Goal: Task Accomplishment & Management: Use online tool/utility

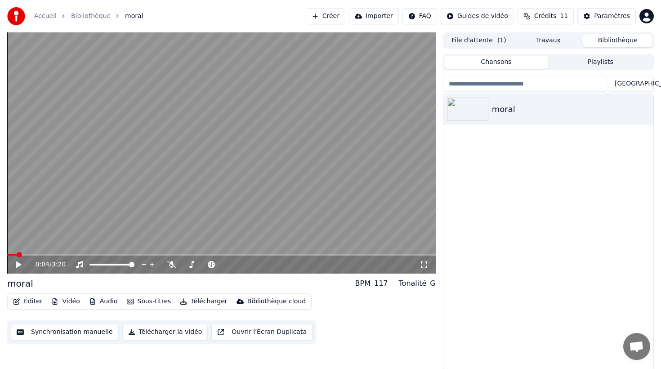
click at [139, 334] on button "Télécharger la vidéo" at bounding box center [165, 332] width 86 height 16
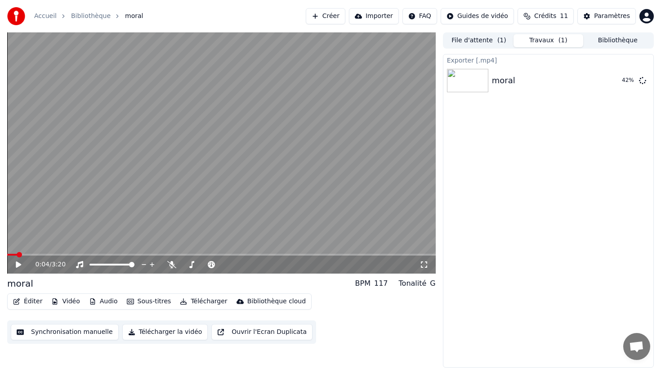
click at [76, 330] on button "Synchronisation manuelle" at bounding box center [65, 332] width 108 height 16
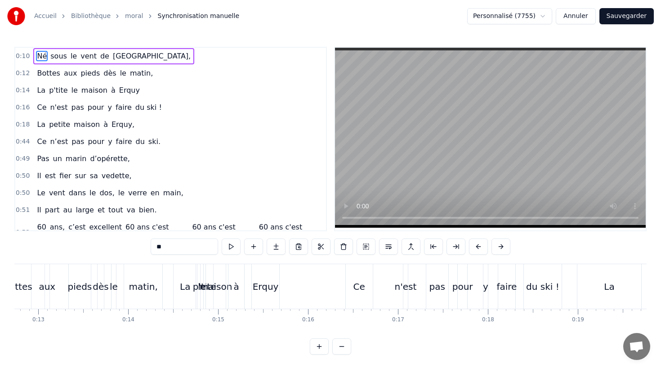
scroll to position [0, 1116]
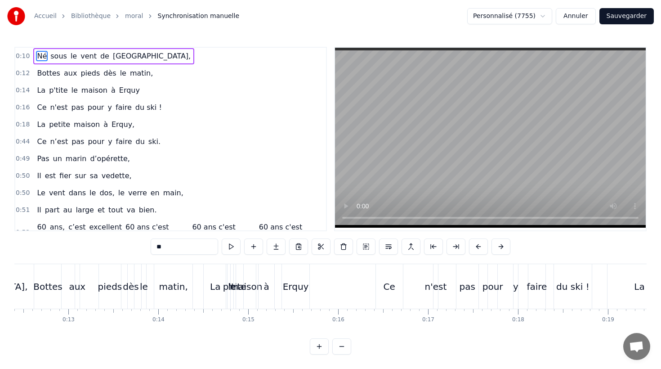
click at [71, 90] on span "le" at bounding box center [75, 90] width 8 height 10
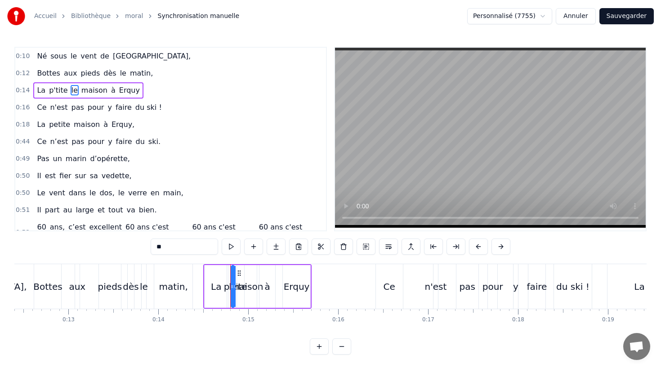
click at [232, 271] on div at bounding box center [232, 286] width 4 height 41
type input "******"
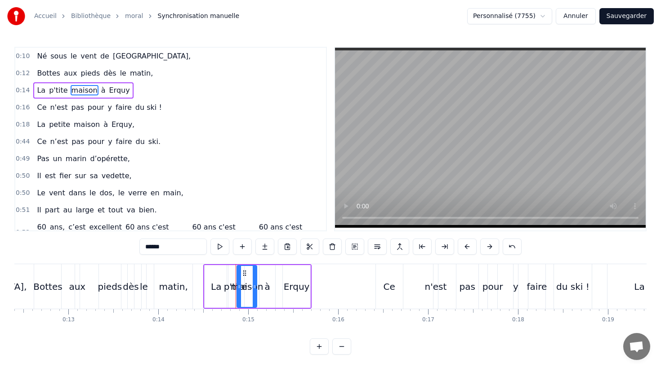
click at [174, 88] on div "0:14 La p'tite maison à [GEOGRAPHIC_DATA]" at bounding box center [170, 90] width 311 height 17
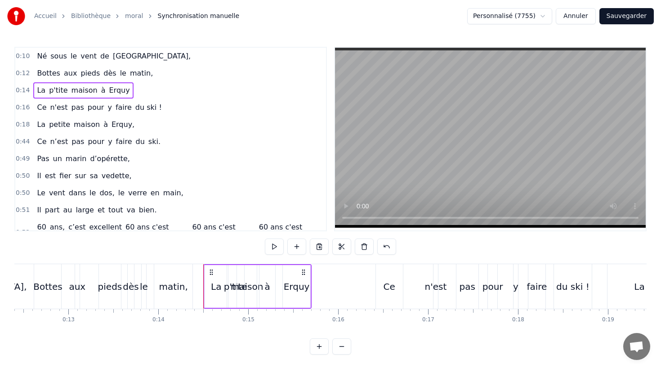
click at [41, 86] on span "La" at bounding box center [41, 90] width 10 height 10
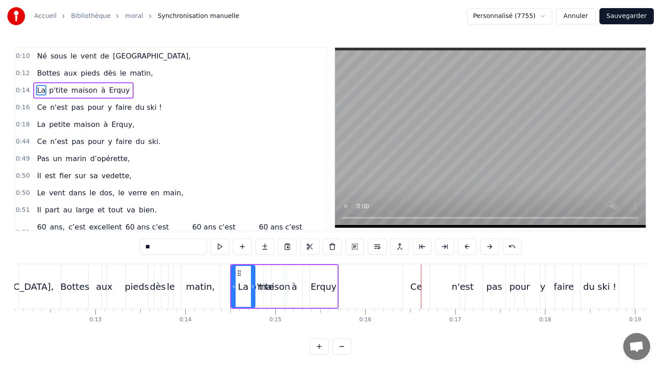
scroll to position [0, 1087]
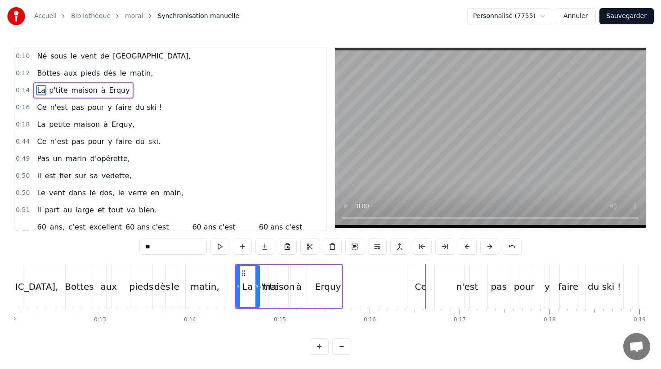
click at [341, 279] on div "Erquy" at bounding box center [328, 286] width 28 height 43
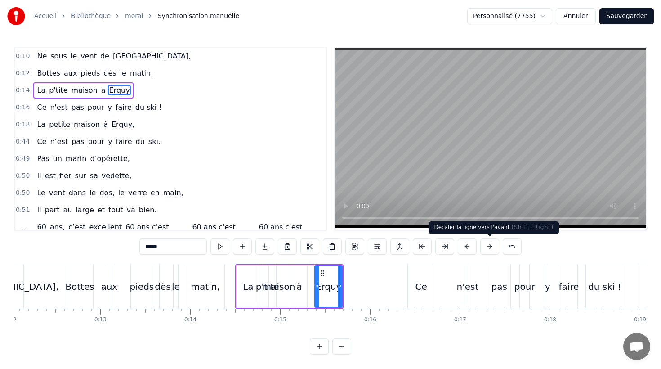
click at [492, 248] on button at bounding box center [489, 246] width 19 height 16
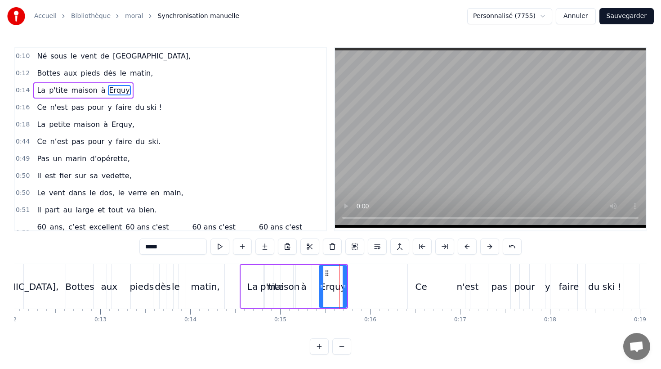
click at [492, 248] on button at bounding box center [489, 246] width 19 height 16
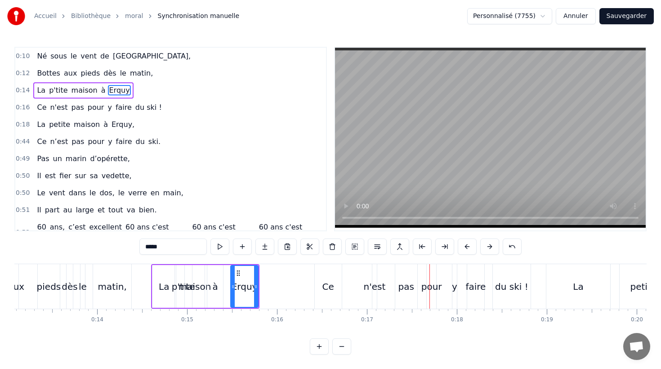
scroll to position [0, 1175]
click at [177, 285] on div "p'tite" at bounding box center [185, 286] width 23 height 13
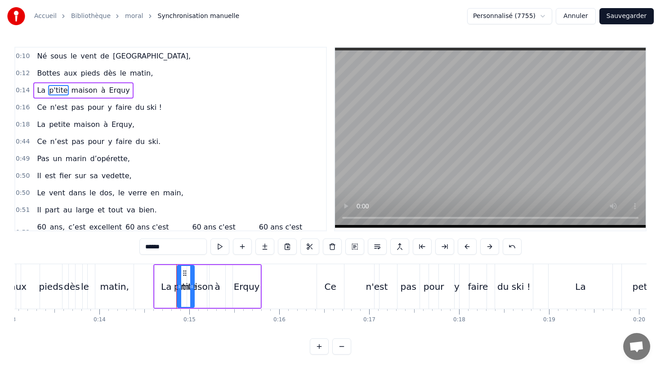
click at [170, 283] on div "La" at bounding box center [166, 286] width 10 height 13
click at [195, 283] on div "maison" at bounding box center [197, 286] width 33 height 13
click at [212, 283] on div "à" at bounding box center [218, 286] width 16 height 43
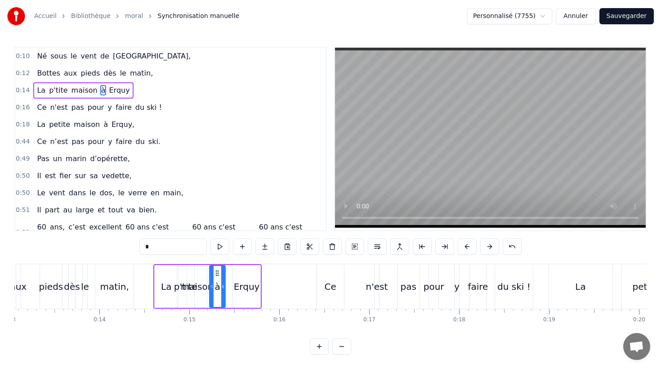
click at [238, 284] on div "Erquy" at bounding box center [247, 286] width 26 height 13
type input "*****"
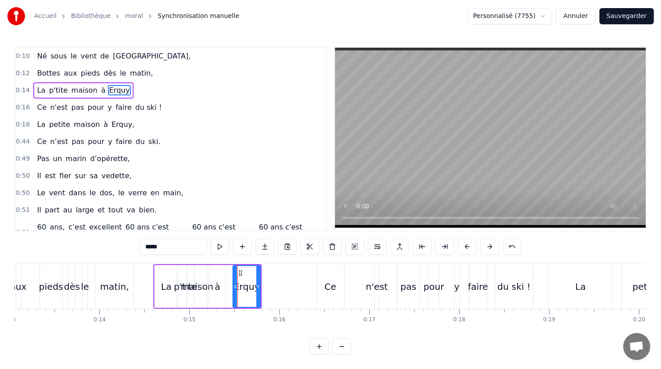
click at [228, 284] on div "La p'tite maison à [GEOGRAPHIC_DATA]" at bounding box center [207, 286] width 108 height 45
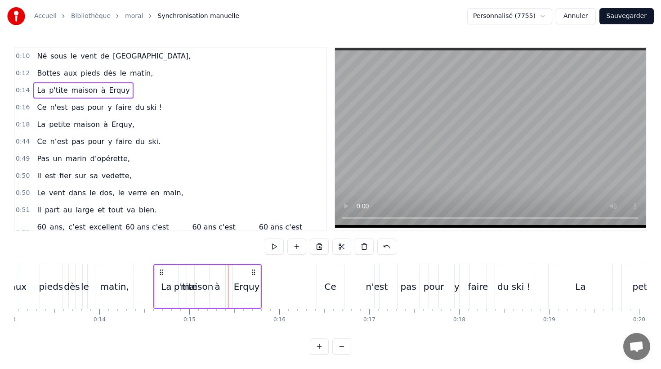
click at [221, 284] on div "à" at bounding box center [218, 286] width 16 height 43
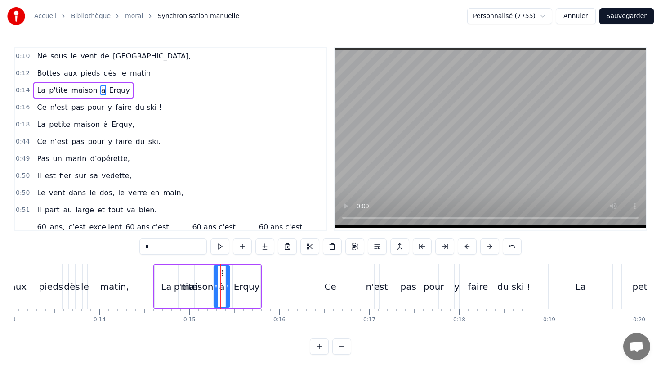
drag, startPoint x: 216, startPoint y: 272, endPoint x: 221, endPoint y: 272, distance: 4.5
click at [221, 272] on icon at bounding box center [221, 272] width 7 height 7
click at [203, 274] on div "maison" at bounding box center [197, 286] width 20 height 43
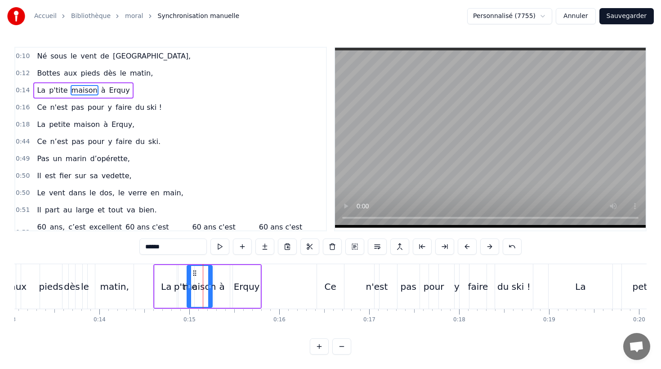
drag, startPoint x: 205, startPoint y: 273, endPoint x: 211, endPoint y: 273, distance: 5.4
click at [211, 273] on div at bounding box center [210, 286] width 4 height 41
drag, startPoint x: 196, startPoint y: 272, endPoint x: 201, endPoint y: 273, distance: 5.4
click at [201, 273] on icon at bounding box center [199, 272] width 7 height 7
click at [187, 274] on div "p'tite" at bounding box center [185, 286] width 17 height 43
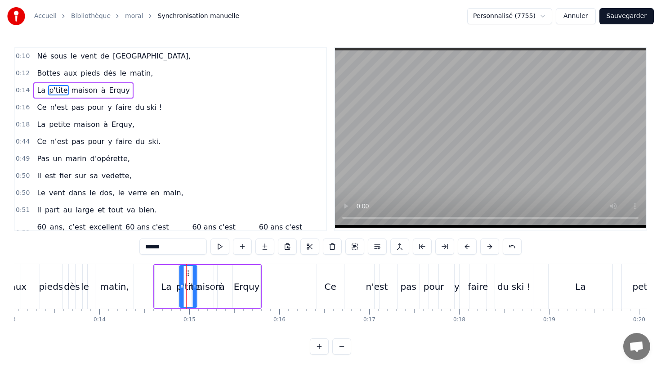
click at [188, 273] on circle at bounding box center [188, 273] width 0 height 0
click at [170, 275] on div "La" at bounding box center [166, 286] width 23 height 43
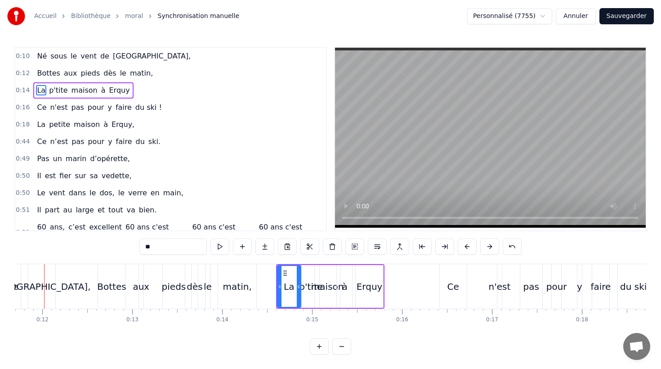
scroll to position [0, 1036]
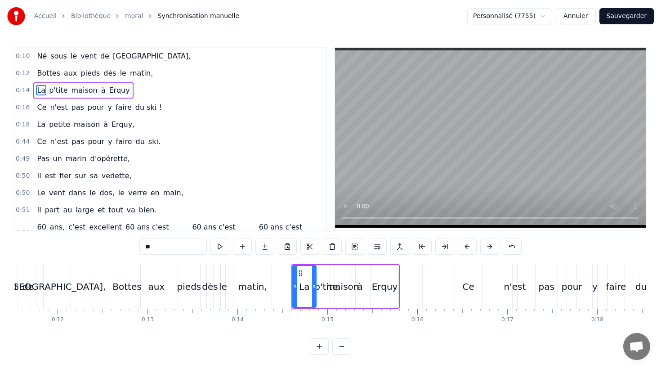
click at [386, 265] on div "Erquy" at bounding box center [384, 286] width 27 height 43
type input "*****"
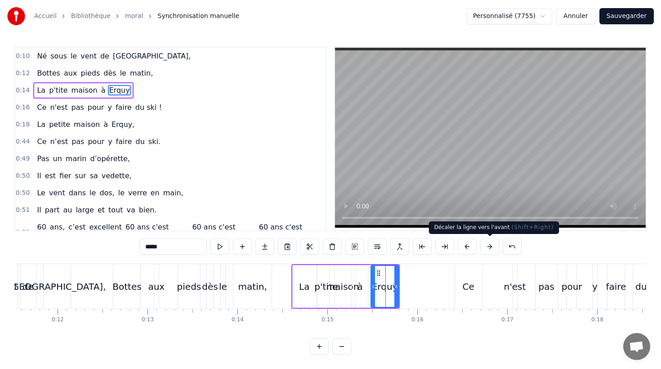
click at [490, 247] on button at bounding box center [489, 246] width 19 height 16
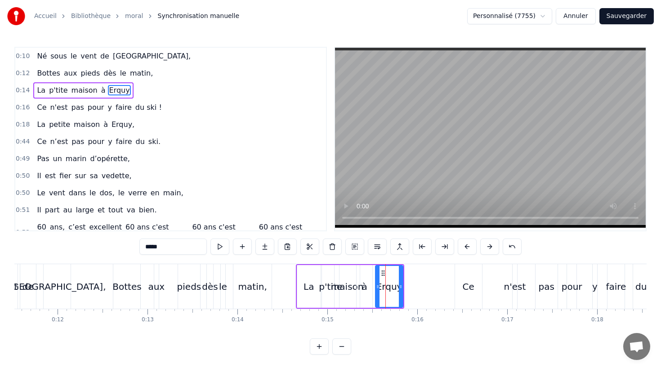
click at [490, 247] on button at bounding box center [489, 246] width 19 height 16
click at [408, 283] on div "La p'tite maison à [GEOGRAPHIC_DATA]" at bounding box center [354, 286] width 108 height 45
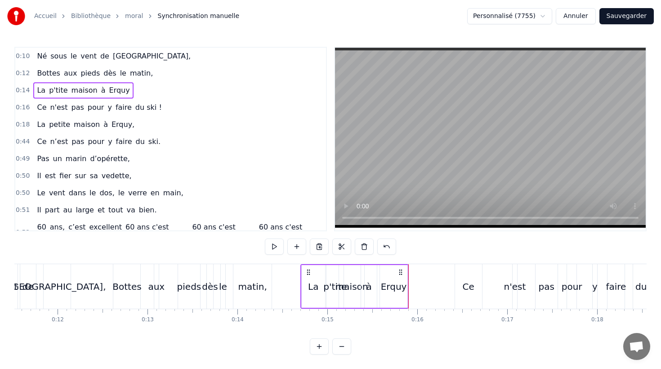
click at [407, 283] on div "Erquy" at bounding box center [394, 286] width 28 height 43
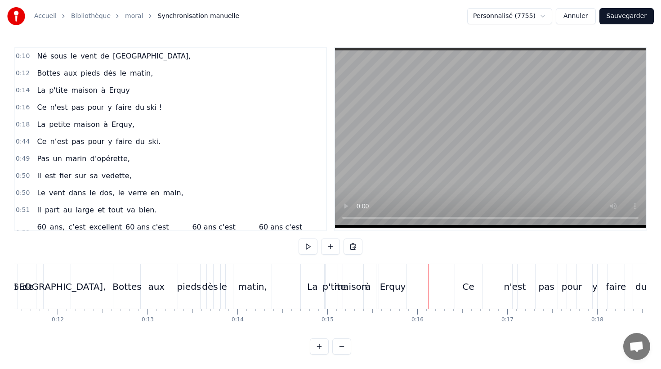
click at [405, 287] on div "Erquy" at bounding box center [392, 286] width 27 height 45
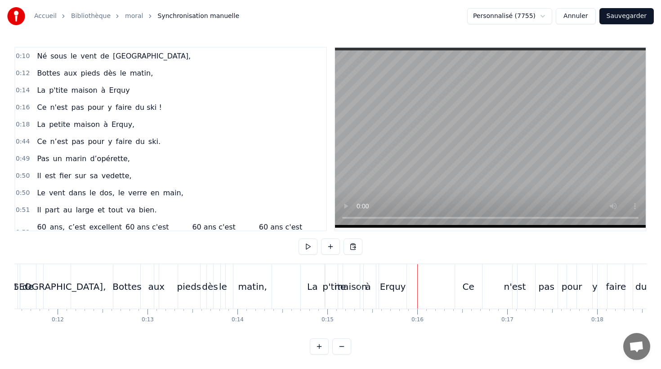
click at [404, 291] on div "Erquy" at bounding box center [392, 286] width 27 height 45
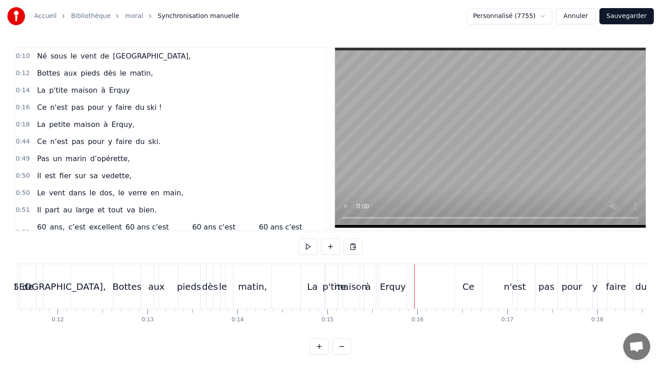
click at [79, 81] on div "0:12 Bottes aux pieds dès le matin," at bounding box center [170, 73] width 311 height 17
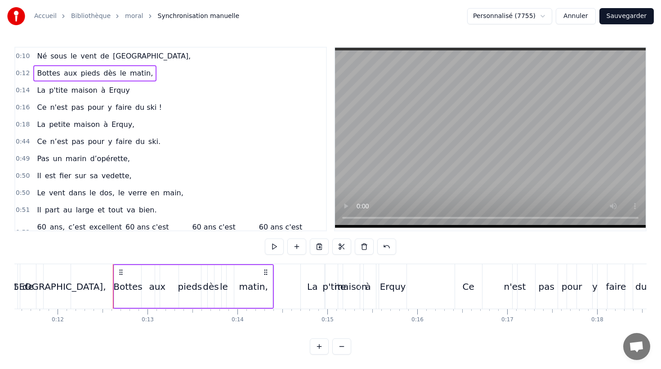
click at [77, 83] on div "La p'tite maison à [GEOGRAPHIC_DATA]" at bounding box center [83, 90] width 100 height 16
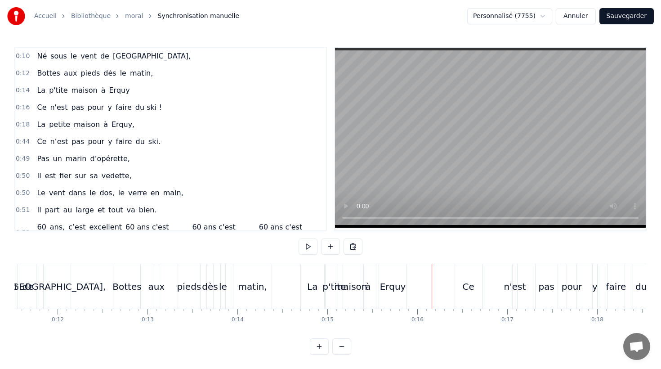
click at [309, 275] on div "La" at bounding box center [312, 286] width 23 height 45
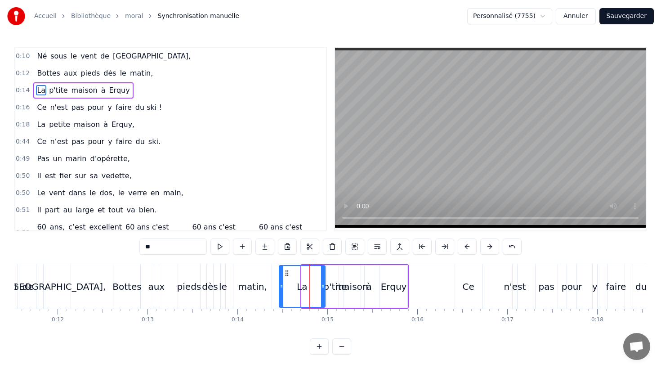
drag, startPoint x: 302, startPoint y: 277, endPoint x: 280, endPoint y: 277, distance: 22.5
click at [280, 277] on div at bounding box center [282, 286] width 4 height 41
drag, startPoint x: 282, startPoint y: 276, endPoint x: 289, endPoint y: 276, distance: 7.2
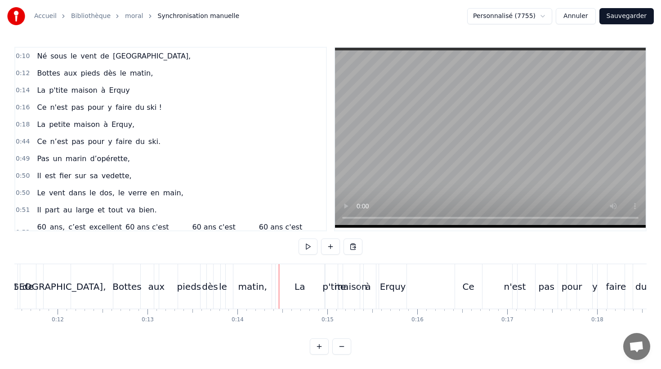
click at [306, 274] on div "La" at bounding box center [300, 286] width 49 height 45
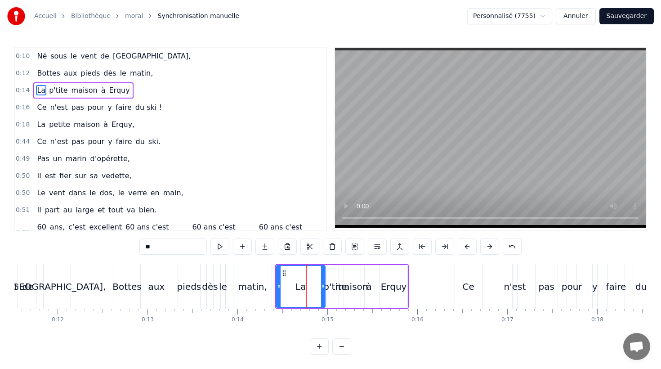
click at [278, 273] on div at bounding box center [279, 286] width 4 height 41
click at [331, 265] on div "La p'tite maison à [GEOGRAPHIC_DATA]" at bounding box center [342, 286] width 134 height 45
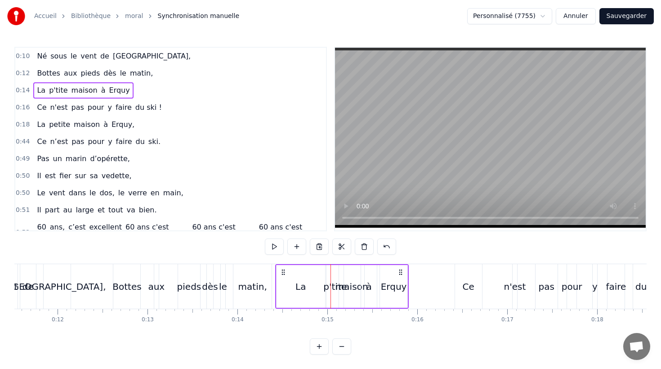
click at [275, 273] on div "La p'tite maison à [GEOGRAPHIC_DATA]" at bounding box center [342, 286] width 134 height 45
click at [282, 272] on circle at bounding box center [282, 272] width 0 height 0
click at [76, 82] on div "La p'tite maison à [GEOGRAPHIC_DATA]" at bounding box center [83, 90] width 100 height 16
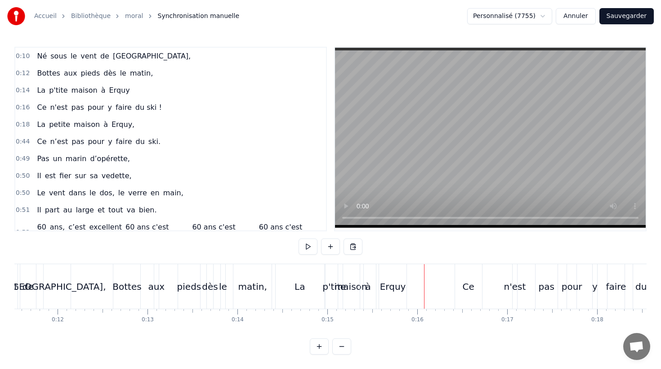
click at [404, 293] on div "Erquy" at bounding box center [393, 286] width 26 height 13
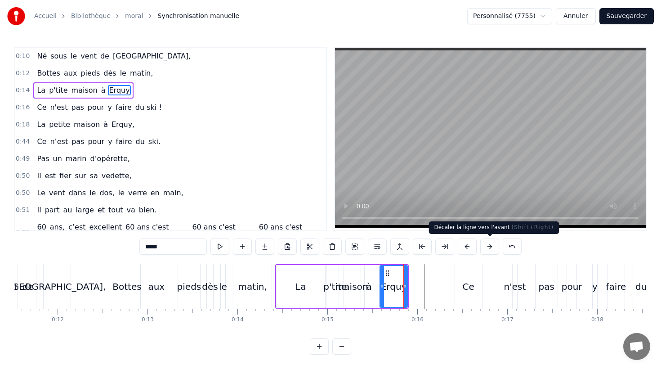
click at [491, 246] on button at bounding box center [489, 246] width 19 height 16
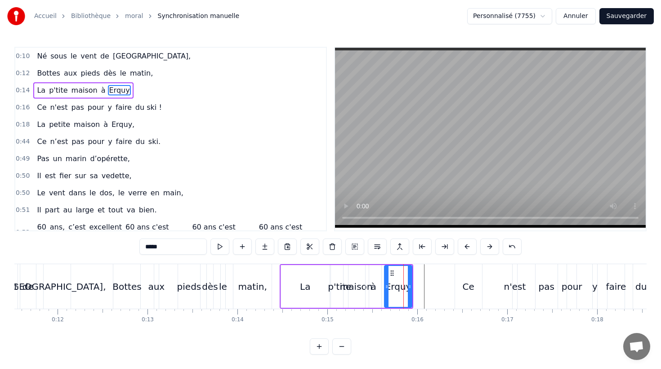
click at [491, 246] on button at bounding box center [489, 246] width 19 height 16
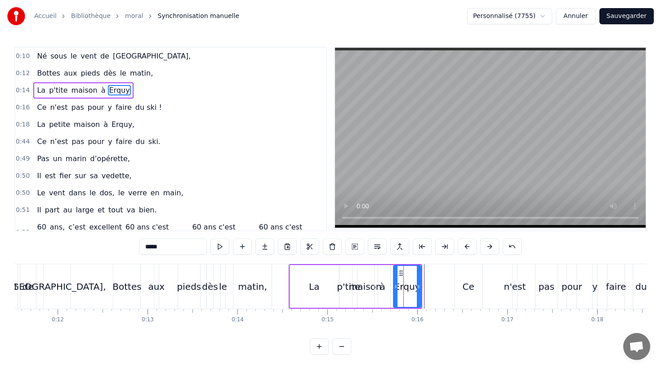
click at [491, 246] on button at bounding box center [489, 246] width 19 height 16
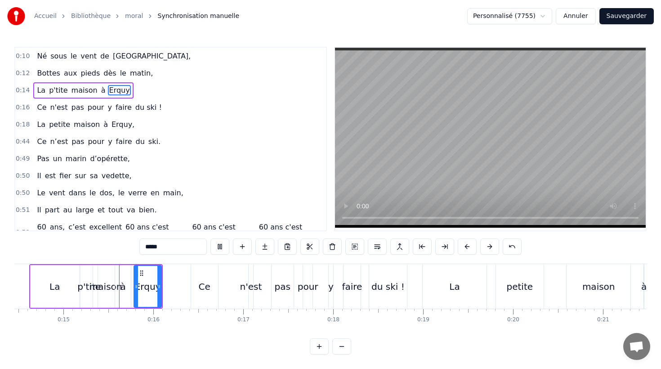
scroll to position [0, 1303]
click at [332, 265] on div "Ce n'est pas pour y faire du ski !" at bounding box center [297, 286] width 219 height 45
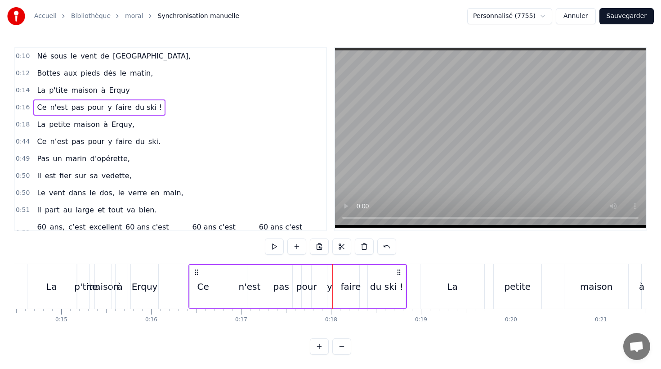
click at [323, 277] on div "Ce n'est pas pour y faire du ski !" at bounding box center [297, 286] width 219 height 45
click at [331, 275] on div "y" at bounding box center [329, 286] width 5 height 43
drag, startPoint x: 335, startPoint y: 272, endPoint x: 329, endPoint y: 272, distance: 5.4
click at [329, 272] on icon at bounding box center [329, 272] width 7 height 7
click at [350, 272] on div "faire" at bounding box center [350, 286] width 17 height 43
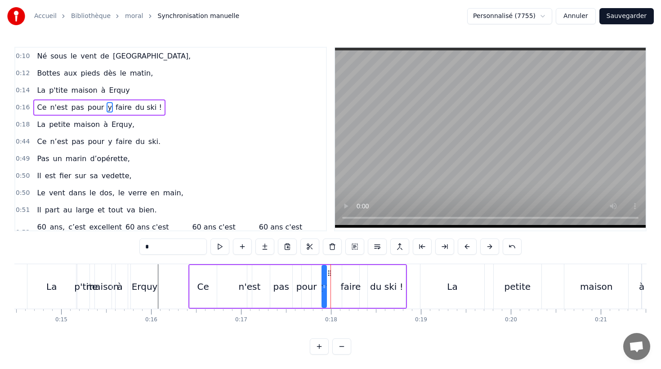
type input "*****"
drag, startPoint x: 350, startPoint y: 272, endPoint x: 344, endPoint y: 272, distance: 5.4
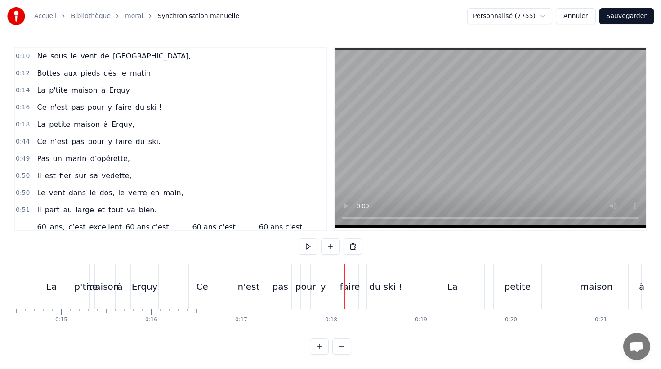
click at [347, 272] on div "faire" at bounding box center [349, 286] width 17 height 45
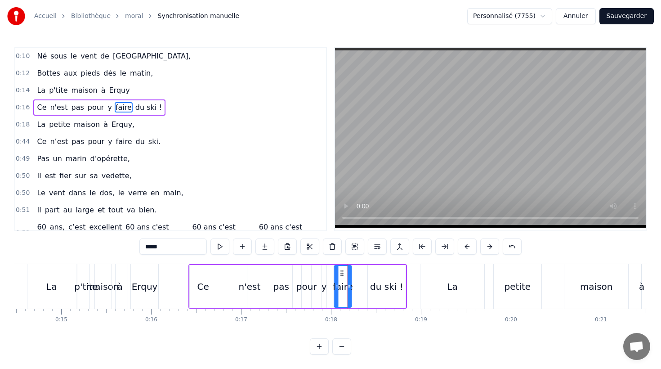
drag, startPoint x: 350, startPoint y: 272, endPoint x: 341, endPoint y: 271, distance: 8.1
click at [341, 271] on icon at bounding box center [341, 272] width 7 height 7
click at [380, 276] on div "du ski !" at bounding box center [387, 286] width 38 height 43
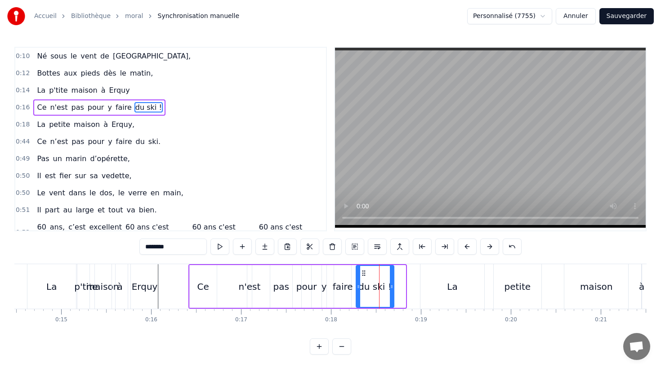
drag, startPoint x: 373, startPoint y: 273, endPoint x: 364, endPoint y: 274, distance: 9.5
click at [362, 274] on icon at bounding box center [363, 272] width 7 height 7
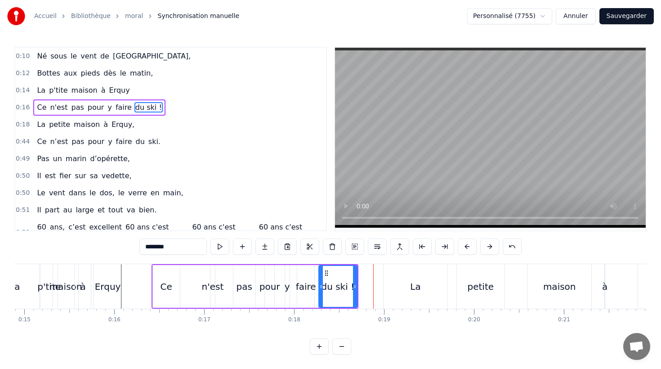
scroll to position [0, 1307]
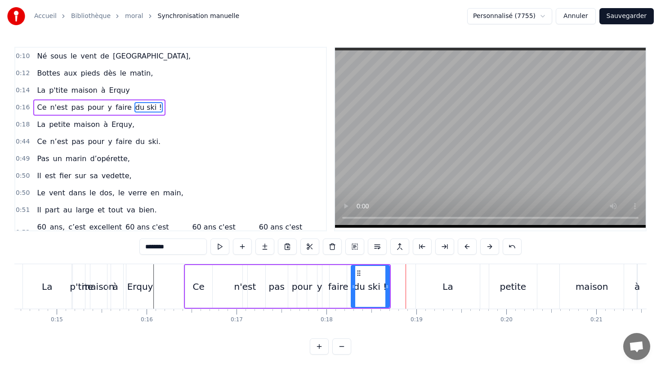
click at [245, 280] on div "n'est" at bounding box center [245, 286] width 22 height 13
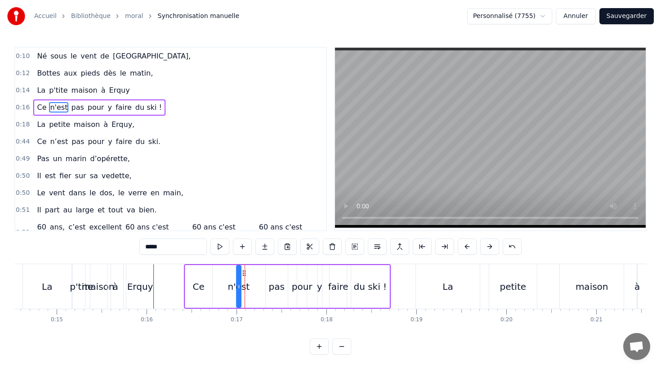
drag, startPoint x: 250, startPoint y: 272, endPoint x: 243, endPoint y: 272, distance: 6.3
click at [243, 272] on icon at bounding box center [244, 272] width 7 height 7
click at [270, 273] on div "pas" at bounding box center [277, 286] width 22 height 43
drag, startPoint x: 273, startPoint y: 272, endPoint x: 261, endPoint y: 272, distance: 11.7
click at [261, 272] on icon at bounding box center [261, 272] width 7 height 7
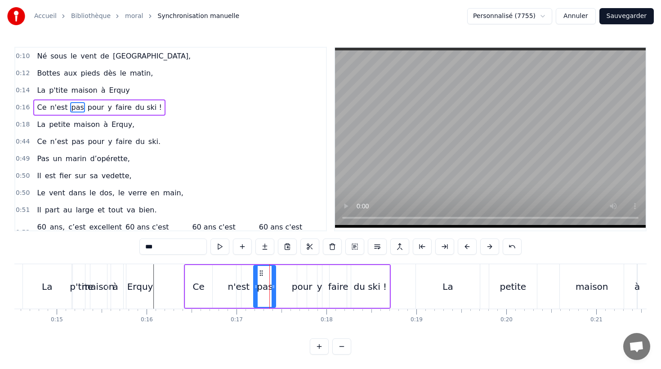
click at [300, 275] on div "pour" at bounding box center [301, 286] width 9 height 43
click at [305, 287] on icon at bounding box center [306, 286] width 4 height 7
click at [305, 274] on div at bounding box center [306, 286] width 4 height 41
click at [304, 274] on div at bounding box center [306, 286] width 4 height 41
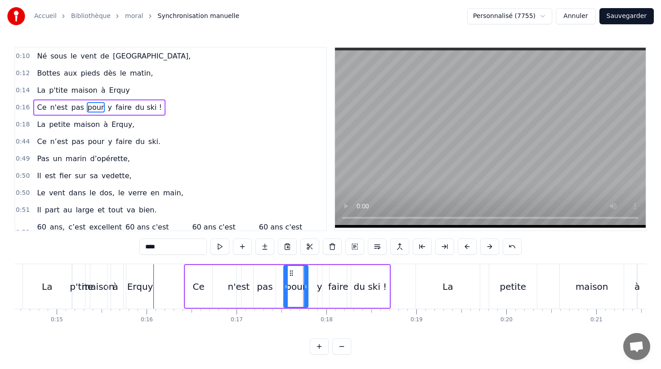
drag, startPoint x: 299, startPoint y: 286, endPoint x: 285, endPoint y: 287, distance: 13.5
click at [285, 287] on icon at bounding box center [286, 286] width 4 height 7
drag, startPoint x: 306, startPoint y: 287, endPoint x: 297, endPoint y: 286, distance: 9.0
click at [297, 286] on circle at bounding box center [297, 286] width 0 height 0
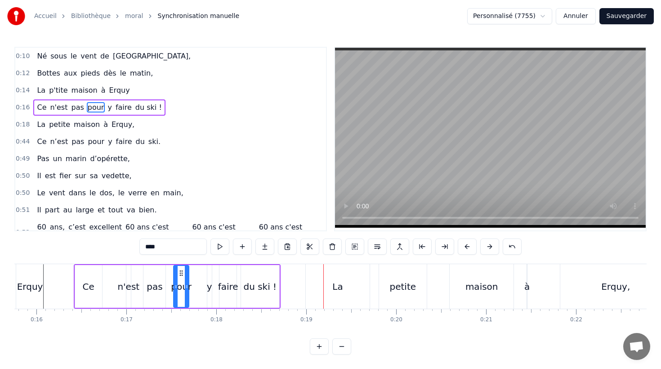
scroll to position [0, 1382]
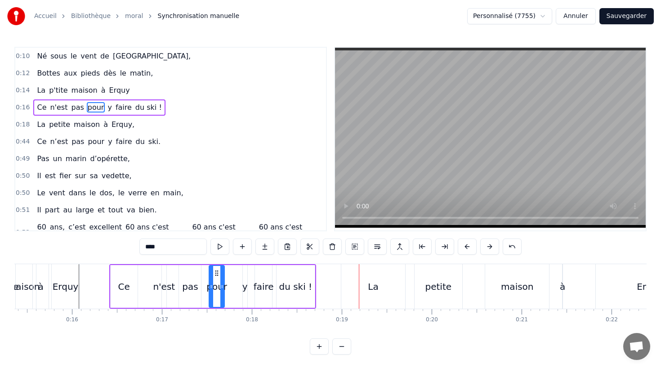
click at [310, 287] on div "du ski !" at bounding box center [296, 286] width 38 height 43
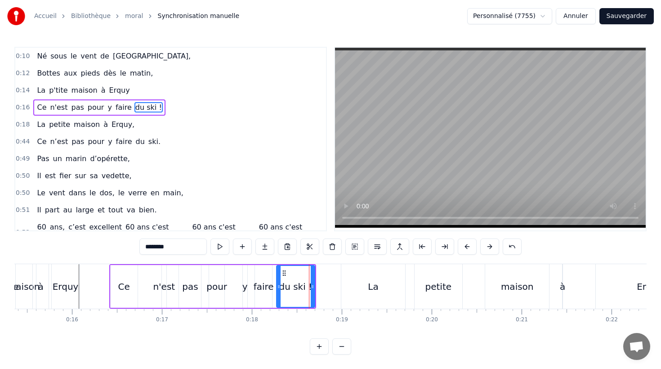
click at [244, 278] on div "y" at bounding box center [245, 286] width 4 height 43
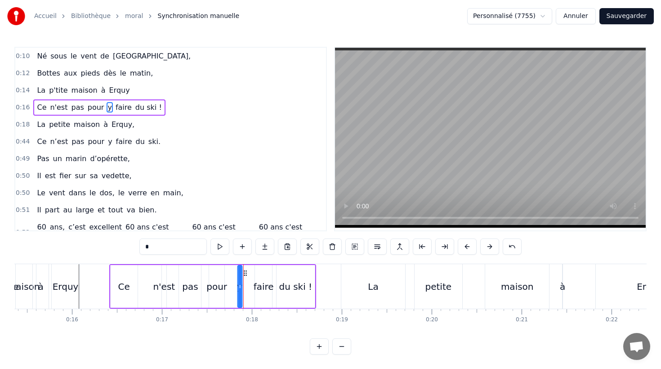
drag, startPoint x: 250, startPoint y: 274, endPoint x: 245, endPoint y: 273, distance: 5.4
click at [245, 273] on icon at bounding box center [245, 272] width 7 height 7
click at [261, 274] on div "faire" at bounding box center [263, 286] width 17 height 43
drag, startPoint x: 261, startPoint y: 272, endPoint x: 254, endPoint y: 271, distance: 6.8
click at [254, 271] on icon at bounding box center [255, 272] width 7 height 7
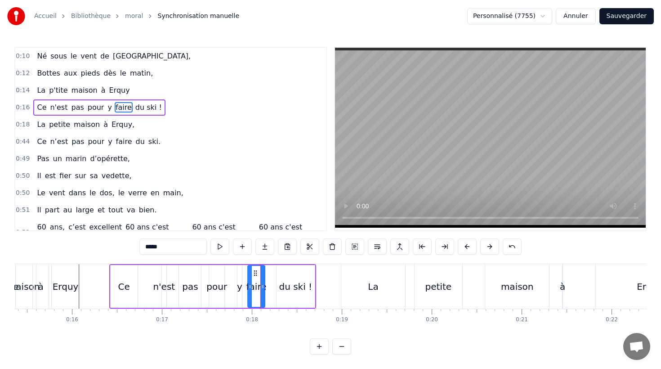
click at [283, 275] on div "du ski !" at bounding box center [296, 286] width 38 height 43
type input "********"
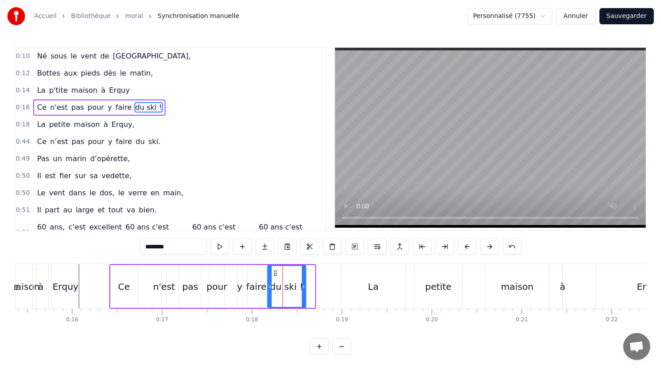
drag, startPoint x: 285, startPoint y: 273, endPoint x: 276, endPoint y: 273, distance: 9.0
click at [276, 273] on circle at bounding box center [276, 273] width 0 height 0
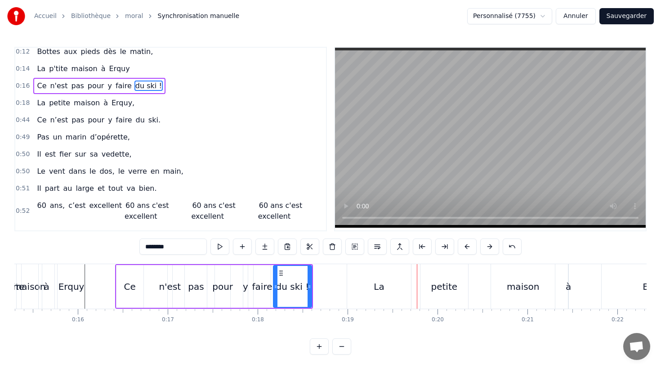
scroll to position [0, 0]
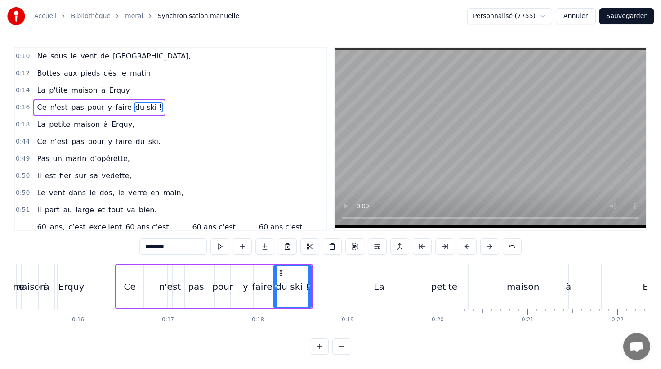
click at [91, 117] on div "La petite maison à [GEOGRAPHIC_DATA]," at bounding box center [85, 125] width 105 height 16
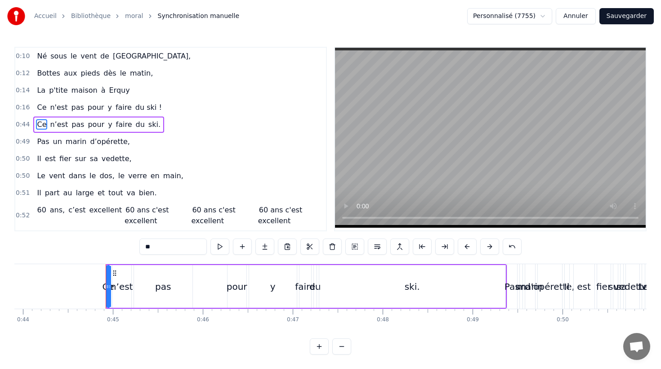
scroll to position [0, 3996]
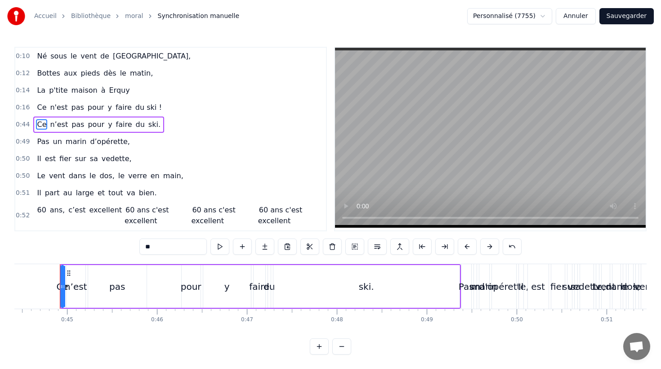
click at [91, 117] on div "Ce n’est pas pour y faire du ski." at bounding box center [98, 125] width 131 height 16
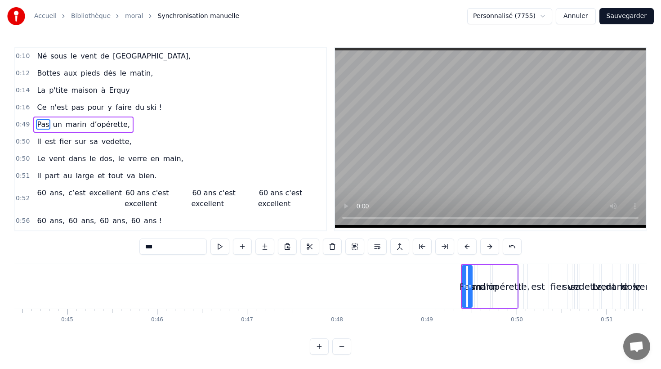
click at [65, 186] on div "60 ans, c’est excellent 60 ans c'est excellent 60 ans c'est excellent 60 ans c'…" at bounding box center [179, 198] width 292 height 27
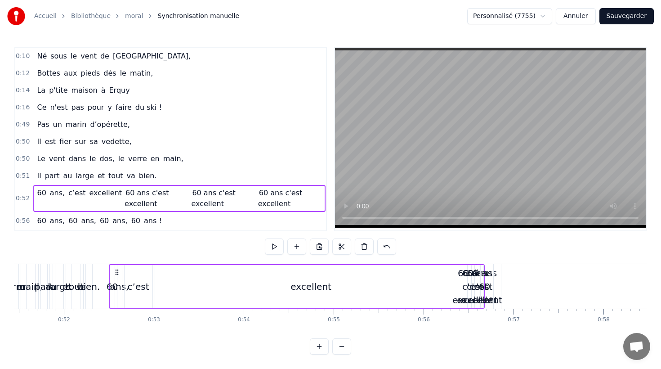
scroll to position [0, 4678]
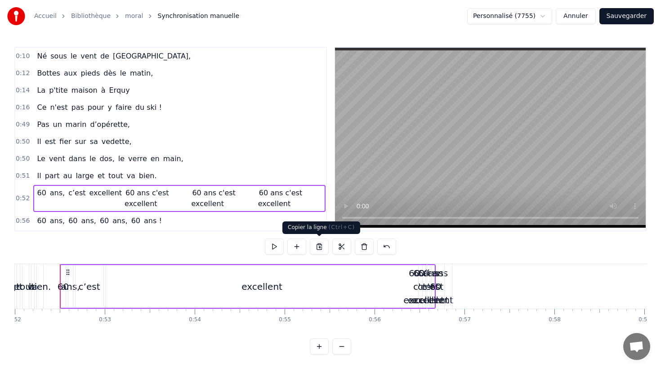
click at [320, 244] on button at bounding box center [319, 246] width 19 height 16
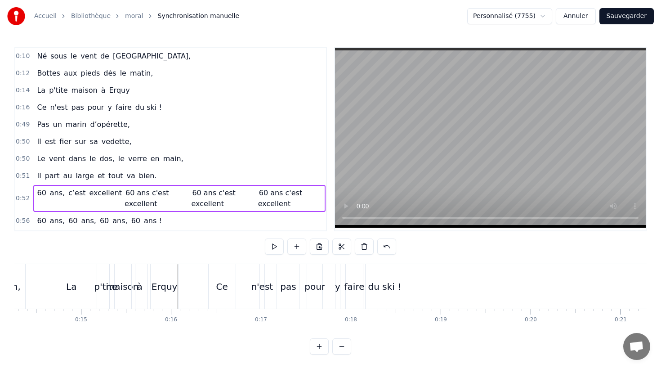
scroll to position [0, 1333]
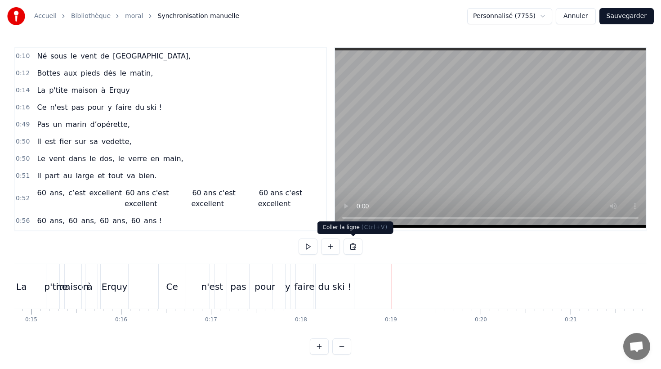
click at [354, 247] on button at bounding box center [353, 246] width 19 height 16
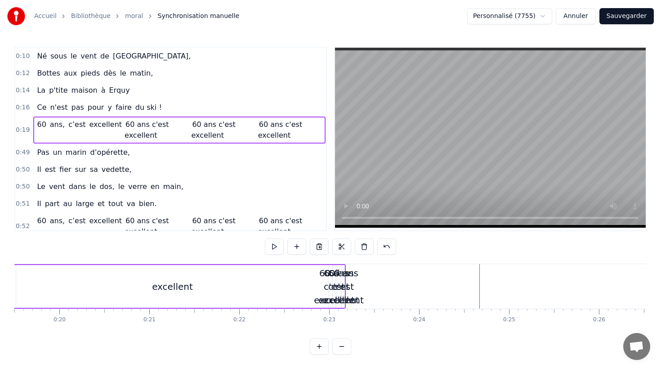
scroll to position [0, 1729]
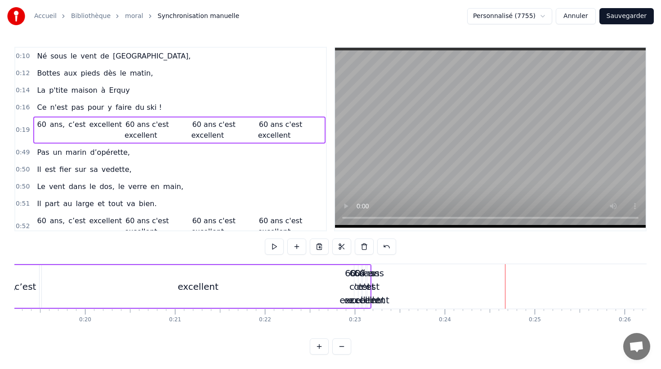
click at [231, 283] on div "excellent" at bounding box center [198, 286] width 312 height 43
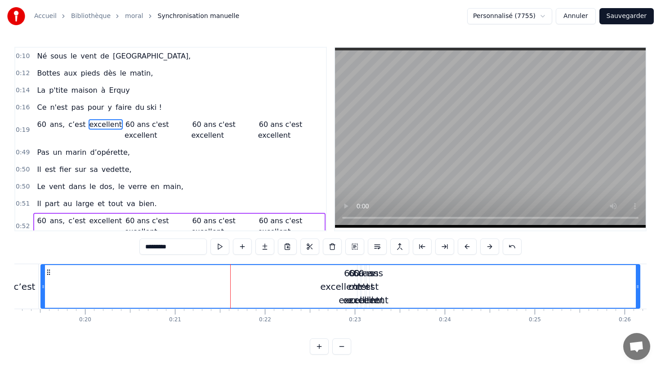
drag, startPoint x: 352, startPoint y: 286, endPoint x: 637, endPoint y: 293, distance: 285.7
click at [639, 293] on div at bounding box center [638, 286] width 4 height 43
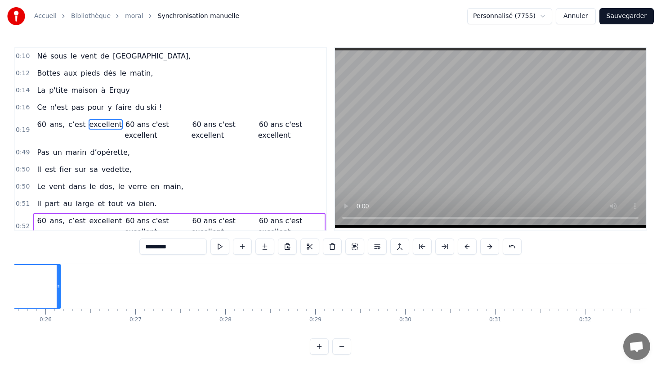
scroll to position [0, 2317]
click at [633, 18] on button "Sauvegarder" at bounding box center [627, 16] width 54 height 16
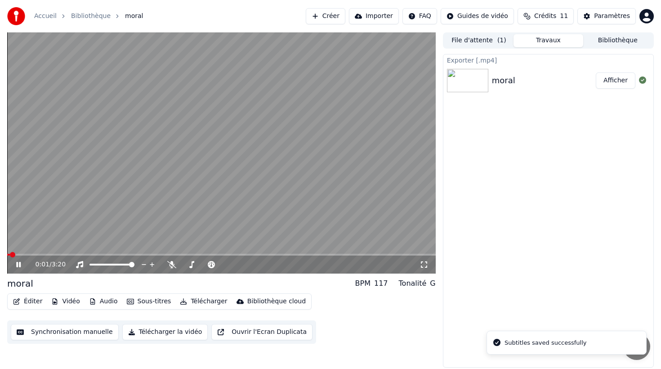
click at [92, 332] on button "Synchronisation manuelle" at bounding box center [65, 332] width 108 height 16
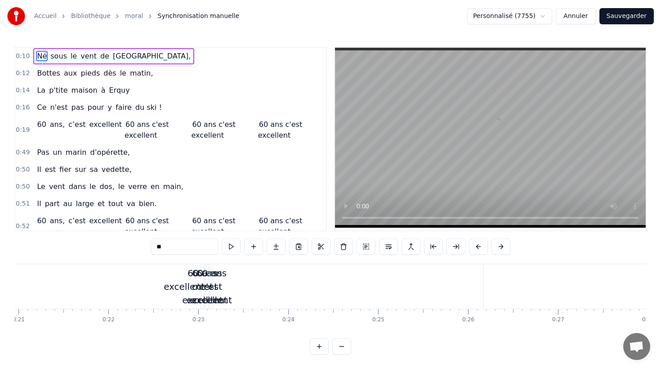
scroll to position [0, 1960]
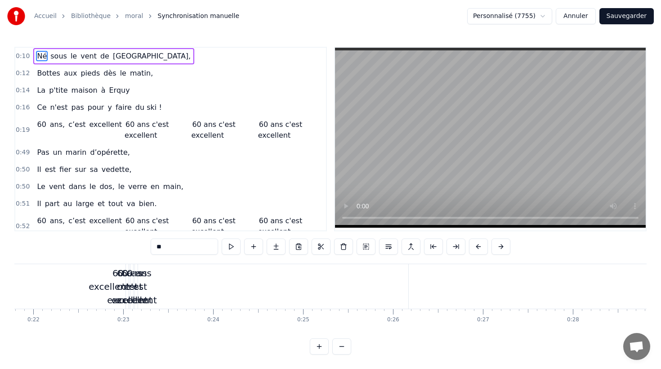
click at [407, 279] on div "excellent" at bounding box center [108, 286] width 599 height 45
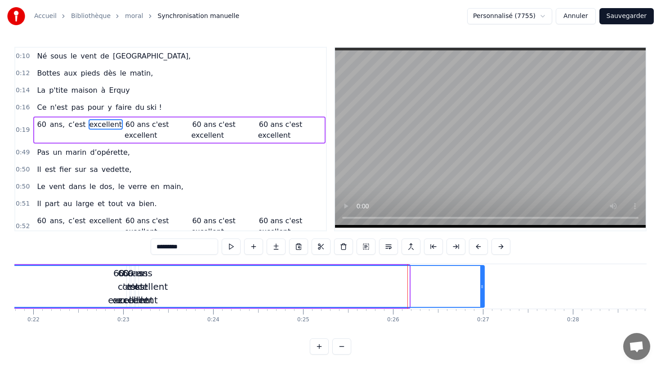
drag, startPoint x: 408, startPoint y: 280, endPoint x: 479, endPoint y: 287, distance: 71.4
click at [483, 287] on div at bounding box center [482, 286] width 4 height 41
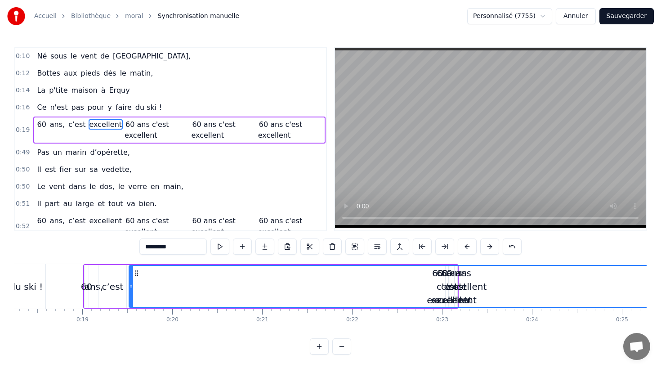
scroll to position [0, 1591]
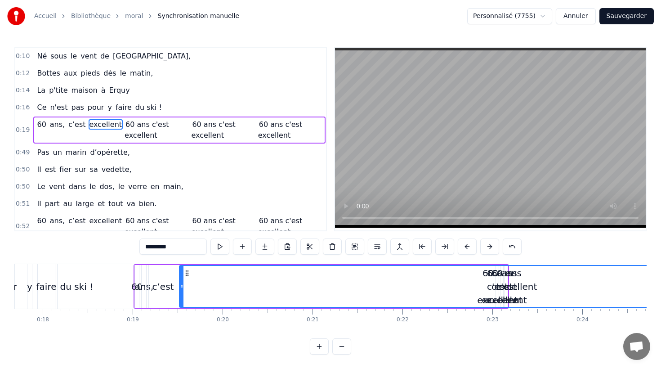
click at [45, 121] on span "60" at bounding box center [41, 124] width 11 height 10
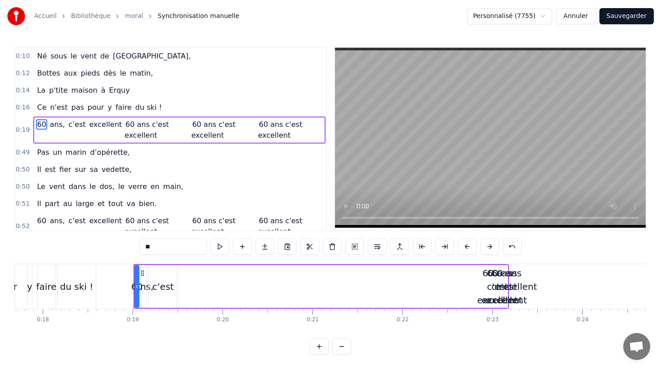
click at [262, 138] on span "60 ans c'est excellent" at bounding box center [280, 129] width 44 height 21
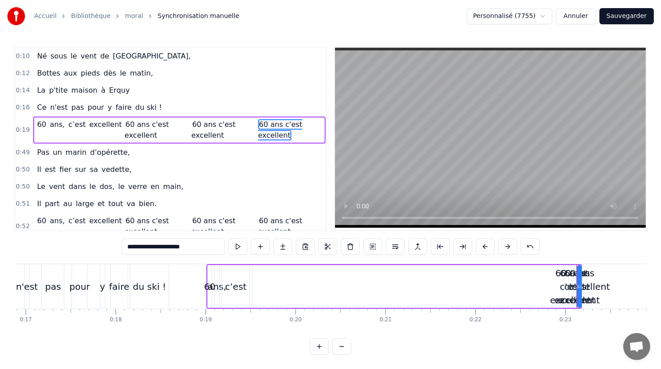
scroll to position [0, 1516]
drag, startPoint x: 272, startPoint y: 270, endPoint x: 298, endPoint y: 271, distance: 26.1
click at [299, 271] on div "excellent" at bounding box center [592, 286] width 674 height 43
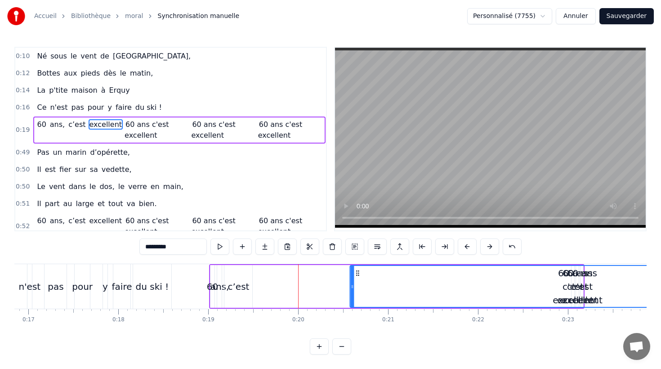
drag, startPoint x: 262, startPoint y: 273, endPoint x: 359, endPoint y: 276, distance: 96.3
click at [359, 276] on icon at bounding box center [357, 272] width 7 height 7
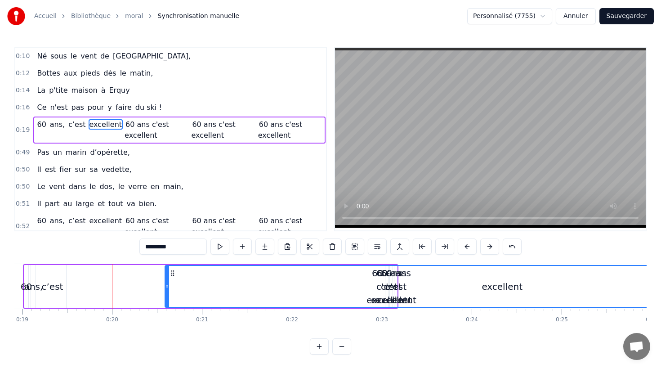
scroll to position [0, 1705]
click at [269, 136] on span "60 ans c'est excellent" at bounding box center [280, 129] width 44 height 21
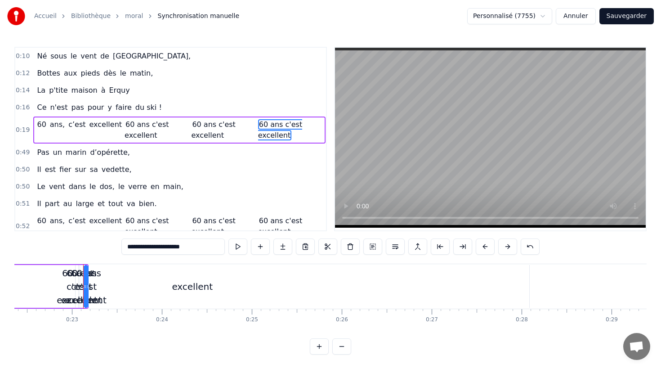
scroll to position [0, 1897]
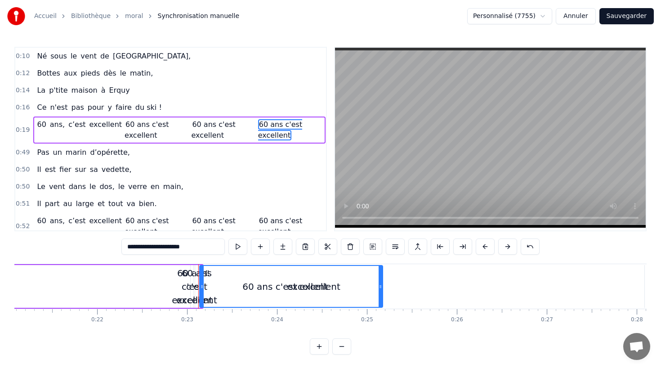
drag, startPoint x: 200, startPoint y: 286, endPoint x: 380, endPoint y: 286, distance: 180.4
click at [380, 286] on icon at bounding box center [381, 286] width 4 height 7
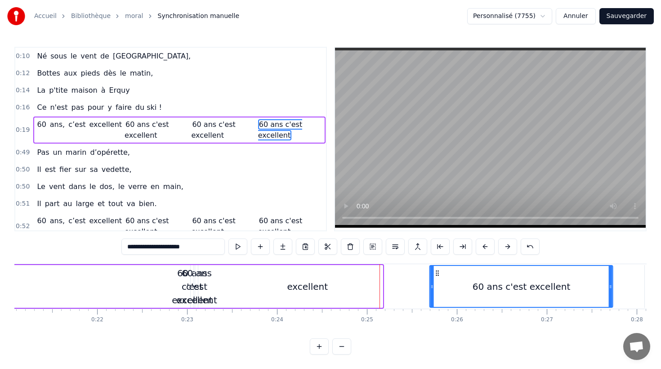
drag, startPoint x: 208, startPoint y: 271, endPoint x: 438, endPoint y: 283, distance: 230.6
click at [438, 283] on div "60 ans c'est excellent" at bounding box center [521, 286] width 182 height 41
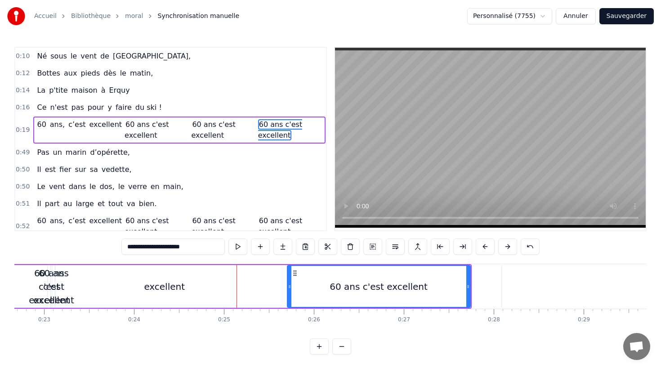
scroll to position [0, 2043]
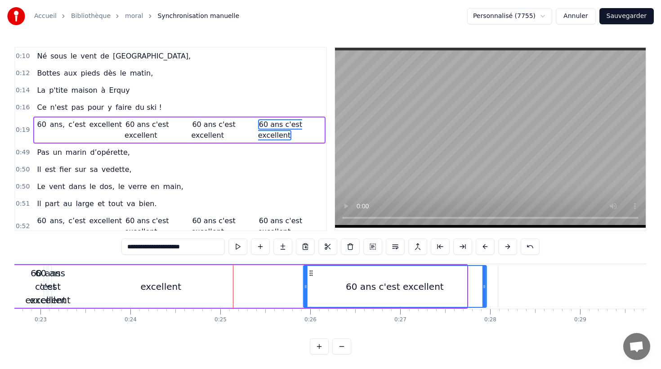
drag, startPoint x: 291, startPoint y: 273, endPoint x: 311, endPoint y: 275, distance: 19.9
click at [311, 275] on icon at bounding box center [310, 272] width 7 height 7
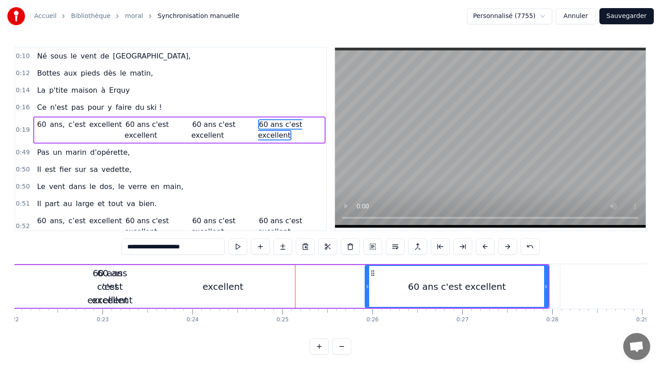
scroll to position [0, 1952]
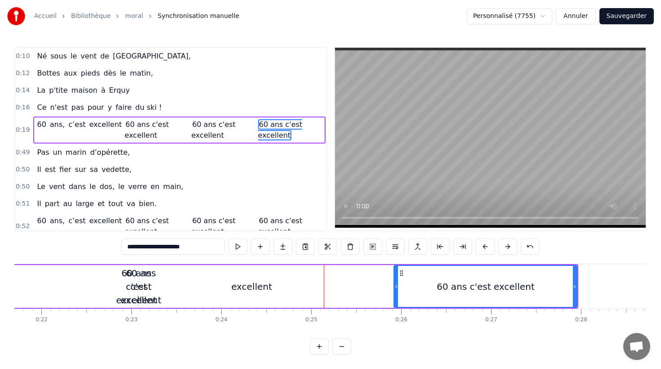
click at [206, 285] on div "excellent" at bounding box center [252, 286] width 674 height 43
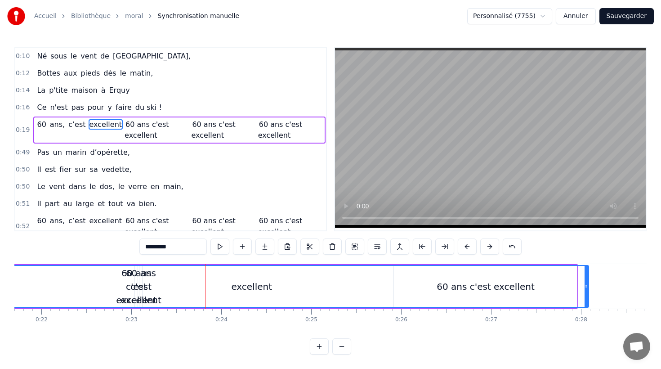
click at [257, 280] on div "excellent" at bounding box center [251, 286] width 41 height 13
click at [222, 126] on span "60 ans c'est excellent" at bounding box center [213, 129] width 44 height 21
type input "**********"
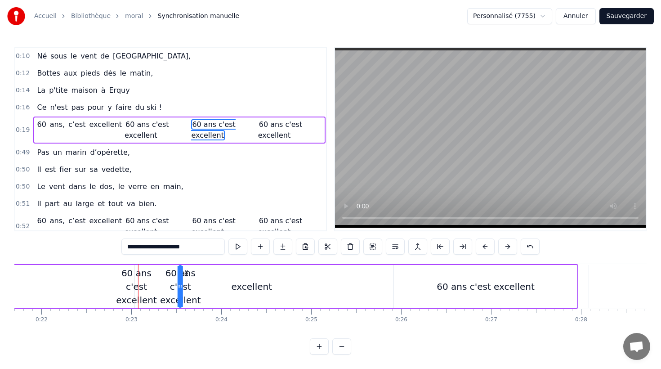
drag, startPoint x: 146, startPoint y: 273, endPoint x: 186, endPoint y: 274, distance: 39.6
click at [186, 274] on icon at bounding box center [186, 272] width 7 height 7
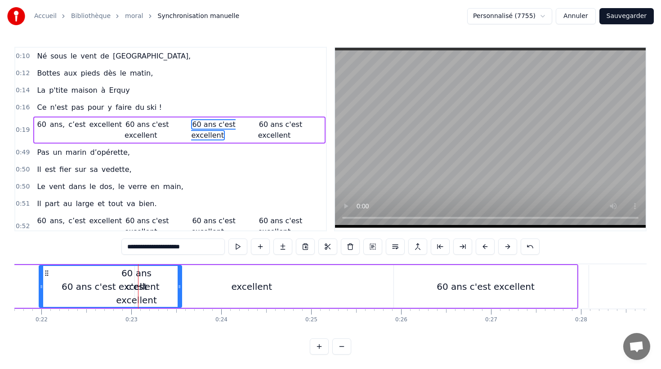
drag, startPoint x: 182, startPoint y: 287, endPoint x: 42, endPoint y: 278, distance: 139.8
click at [40, 281] on div at bounding box center [42, 286] width 4 height 41
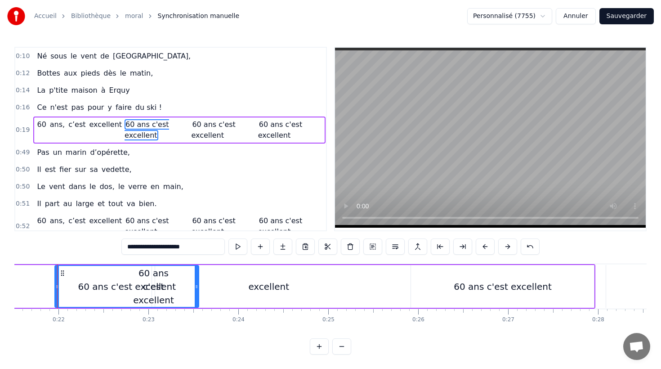
scroll to position [0, 1933]
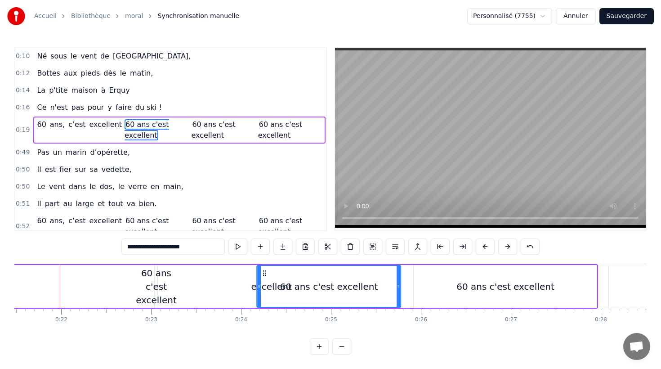
drag, startPoint x: 64, startPoint y: 274, endPoint x: 264, endPoint y: 284, distance: 199.5
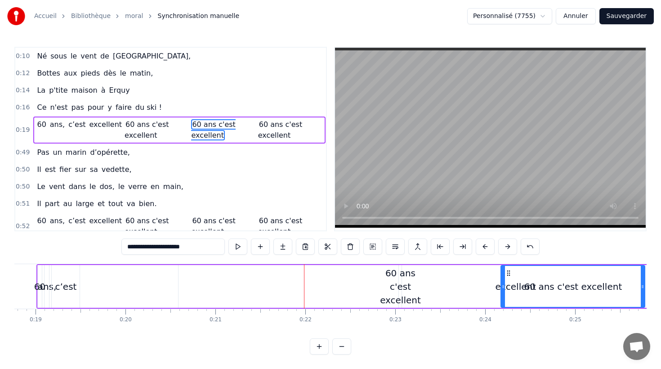
scroll to position [0, 1674]
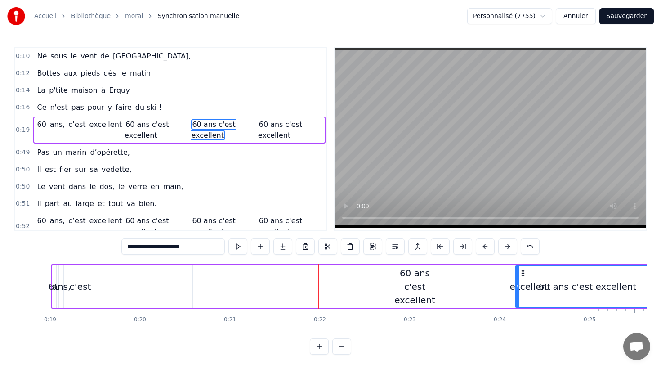
click at [119, 281] on div "60 ans, c’est excellent 60 ans c'est excellent 60 ans c'est excellent 60 ans c'…" at bounding box center [454, 286] width 807 height 45
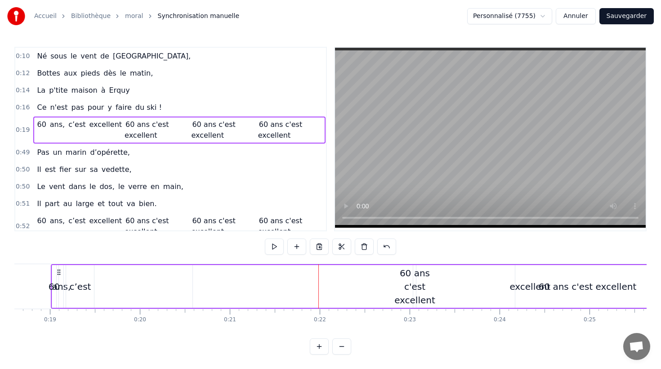
click at [42, 123] on span "60" at bounding box center [41, 124] width 11 height 10
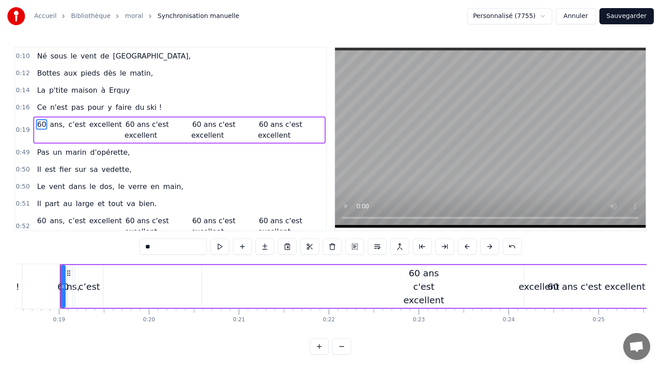
click at [54, 125] on span "ans," at bounding box center [57, 124] width 17 height 10
type input "****"
click at [82, 126] on div "60 ans, c’est excellent 60 ans c'est excellent 60 ans c'est excellent 60 ans c'…" at bounding box center [179, 130] width 292 height 27
click at [107, 126] on span "excellent" at bounding box center [106, 124] width 35 height 10
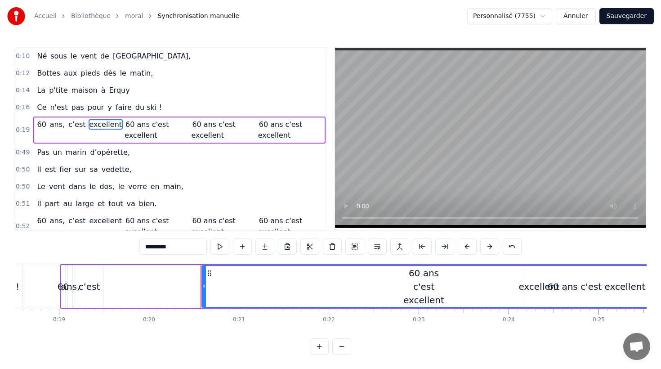
click at [126, 129] on span "60 ans c'est excellent" at bounding box center [147, 129] width 44 height 21
type input "**********"
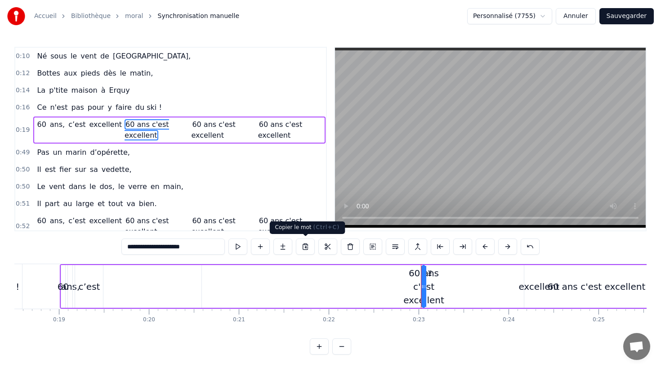
click at [308, 246] on button at bounding box center [305, 246] width 19 height 16
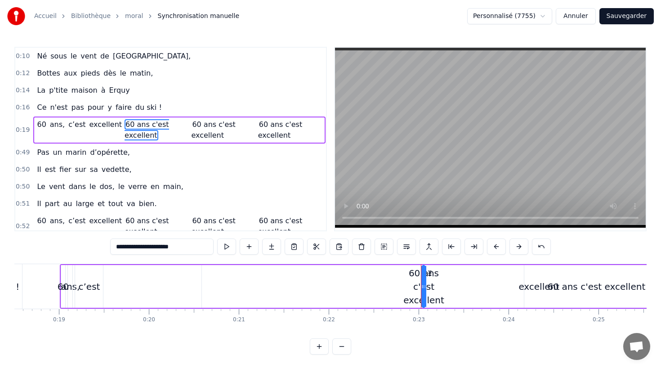
click at [131, 278] on div "60 ans, c’est excellent 60 ans c'est excellent 60 ans c'est excellent 60 ans c'…" at bounding box center [463, 286] width 807 height 45
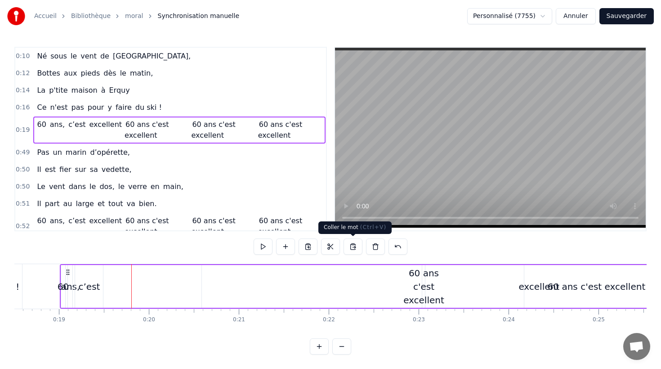
click at [349, 246] on button at bounding box center [353, 246] width 19 height 16
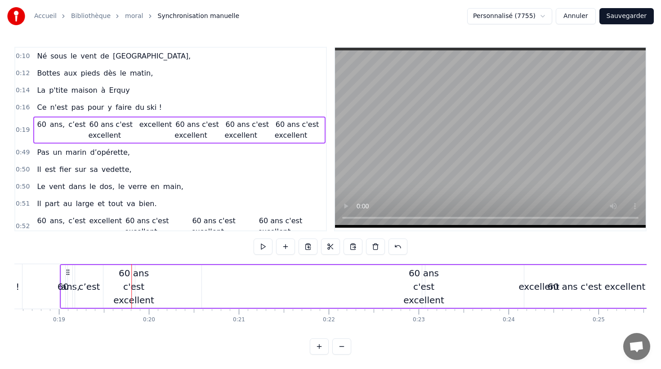
click at [131, 278] on div "60 ans c'est excellent" at bounding box center [133, 286] width 41 height 40
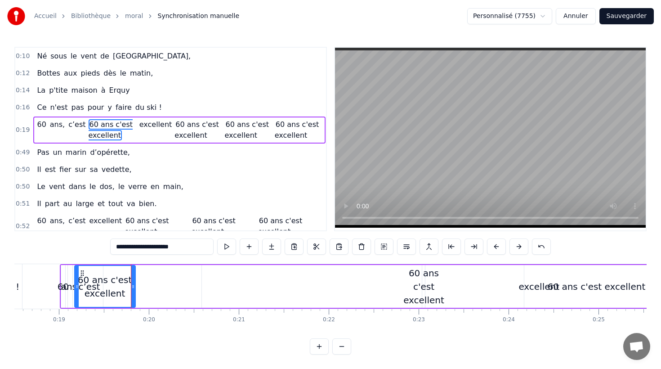
drag, startPoint x: 135, startPoint y: 285, endPoint x: 77, endPoint y: 284, distance: 58.0
click at [77, 284] on icon at bounding box center [77, 286] width 4 height 7
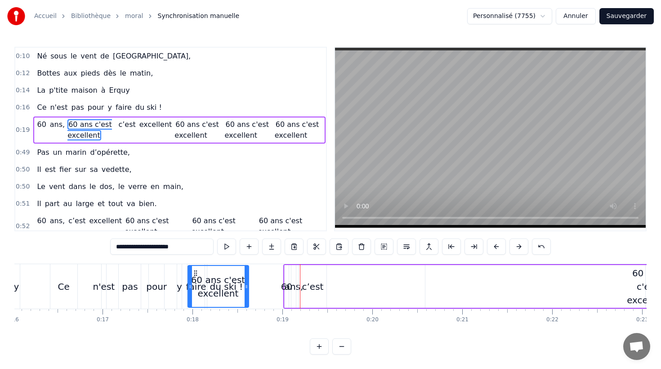
scroll to position [0, 1440]
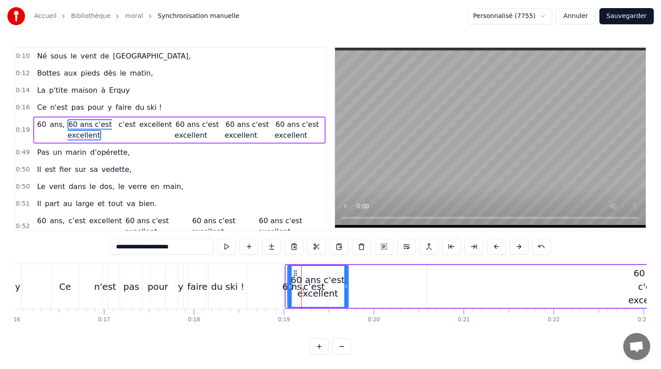
drag, startPoint x: 82, startPoint y: 272, endPoint x: 296, endPoint y: 285, distance: 214.0
click at [296, 285] on div "60 ans c'est excellent" at bounding box center [318, 286] width 60 height 41
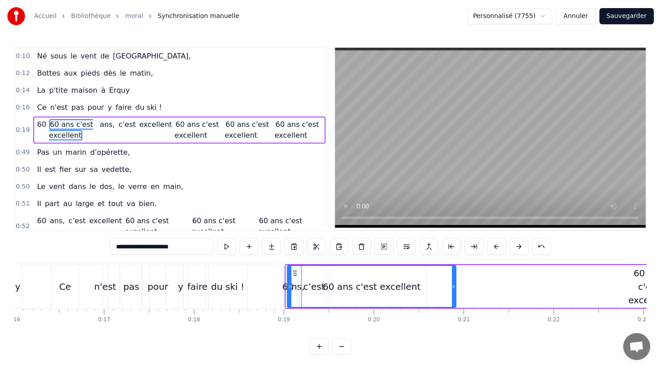
drag, startPoint x: 346, startPoint y: 286, endPoint x: 454, endPoint y: 290, distance: 108.0
click at [454, 290] on div at bounding box center [454, 286] width 4 height 41
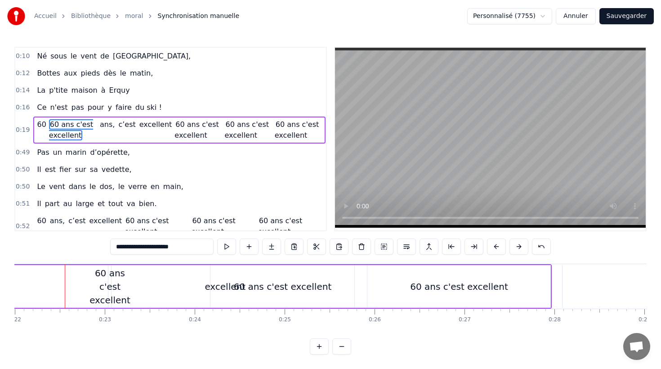
scroll to position [0, 1984]
click at [59, 129] on span "60 ans c'est excellent" at bounding box center [71, 129] width 44 height 21
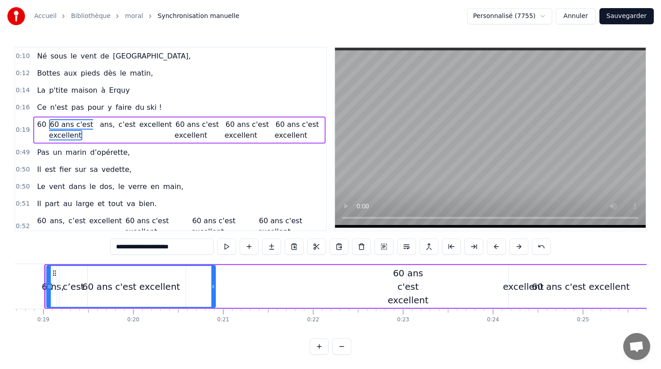
click at [41, 125] on span "60" at bounding box center [41, 124] width 11 height 10
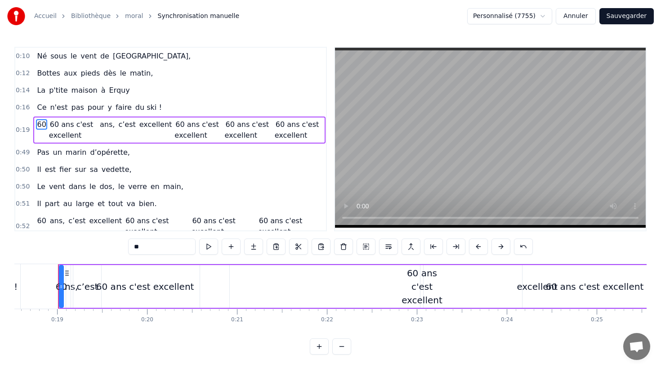
scroll to position [0, 1665]
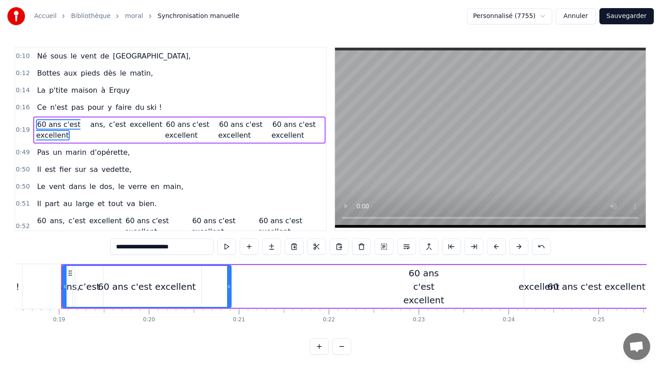
click at [94, 125] on span "ans," at bounding box center [98, 124] width 17 height 10
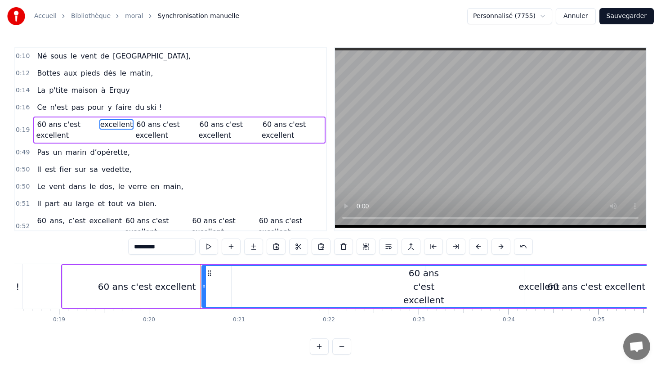
type input "**********"
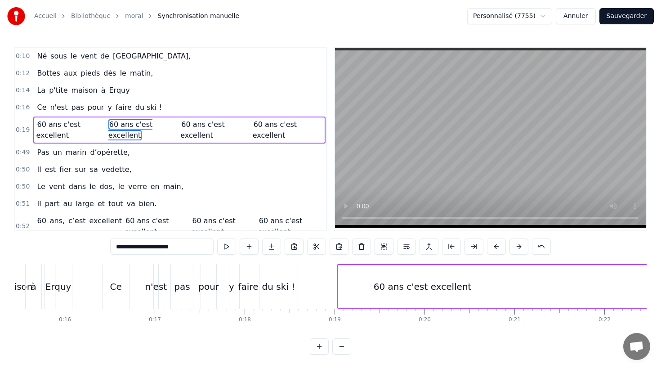
scroll to position [0, 1384]
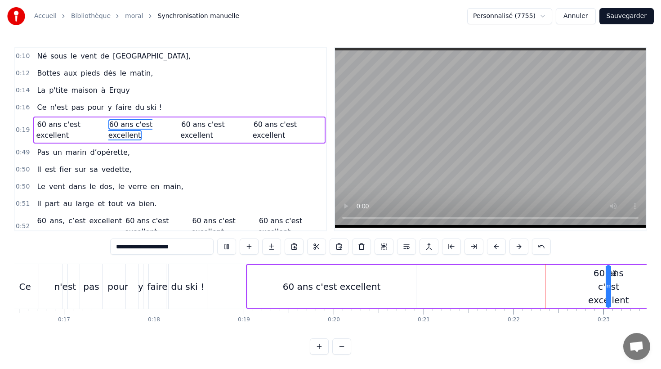
click at [329, 225] on div "0:10 Né sous le vent de Bretagne, 0:12 Bottes aux pieds dès le matin, 0:14 La p…" at bounding box center [330, 139] width 632 height 184
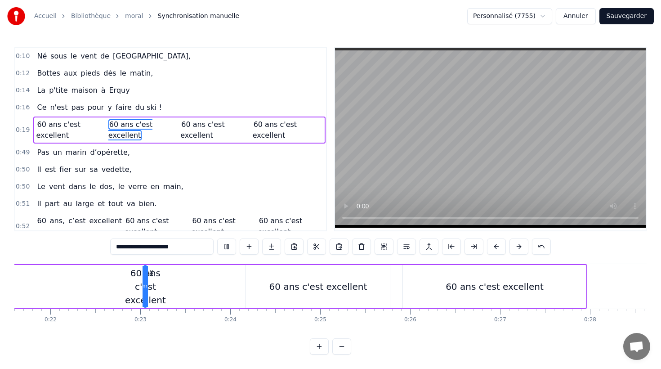
scroll to position [0, 1949]
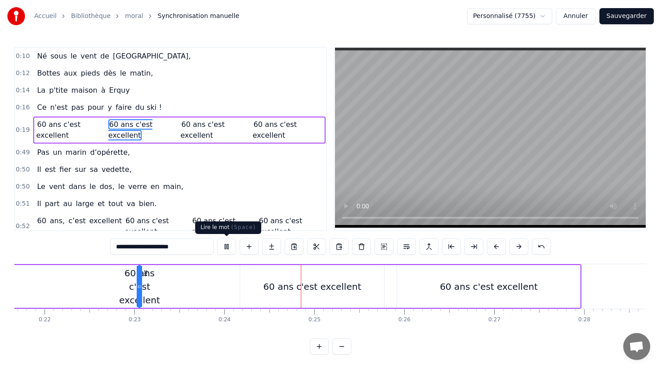
click at [228, 244] on button at bounding box center [226, 246] width 19 height 16
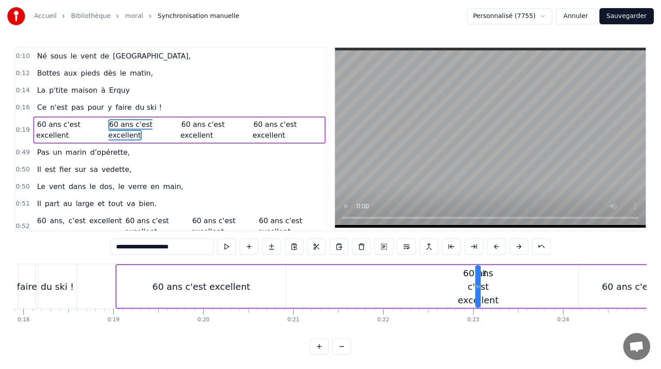
scroll to position [0, 1524]
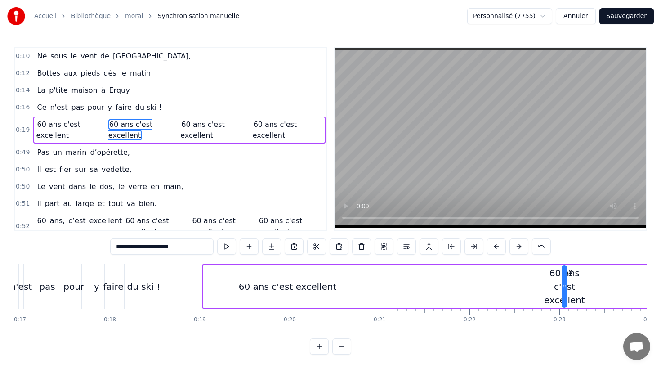
click at [262, 280] on div "60 ans c'est excellent" at bounding box center [288, 286] width 98 height 13
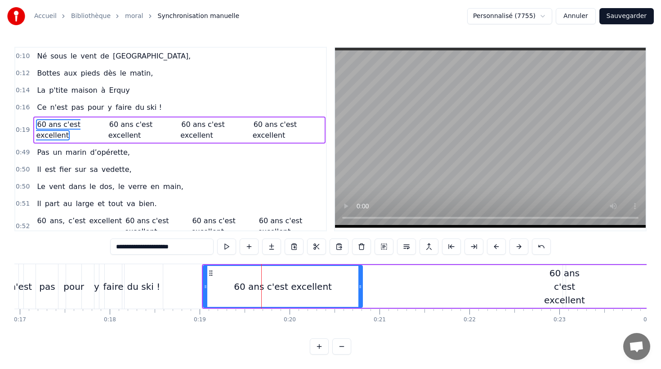
drag, startPoint x: 370, startPoint y: 286, endPoint x: 364, endPoint y: 285, distance: 5.9
click at [361, 285] on icon at bounding box center [361, 286] width 4 height 7
click at [444, 284] on div "60 ans c'est excellent 60 ans c'est excellent 60 ans c'est excellent 60 ans c'e…" at bounding box center [604, 286] width 805 height 45
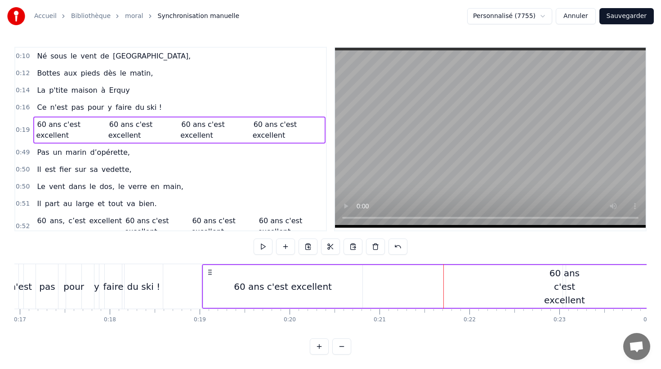
click at [566, 295] on div "60 ans c'est excellent" at bounding box center [564, 286] width 41 height 40
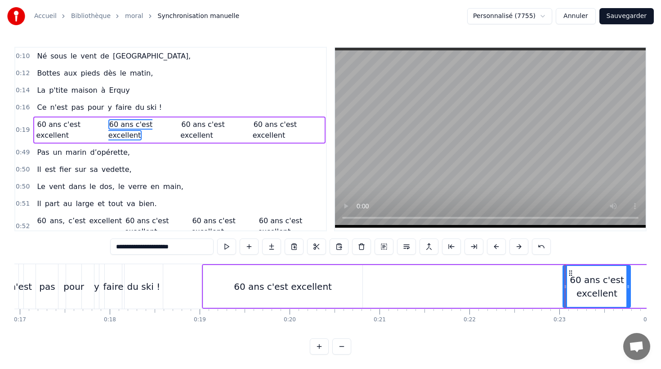
drag, startPoint x: 563, startPoint y: 286, endPoint x: 628, endPoint y: 292, distance: 65.1
click at [628, 292] on div at bounding box center [629, 286] width 4 height 41
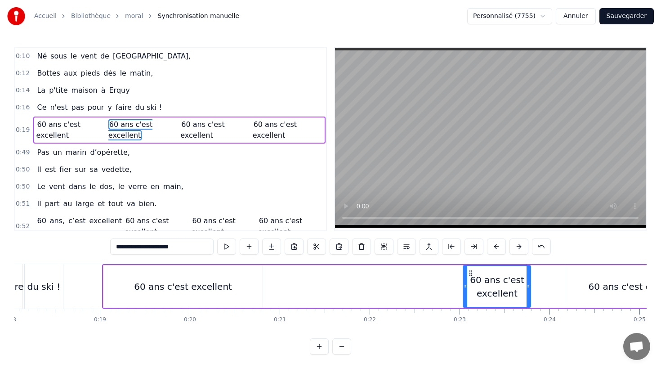
scroll to position [0, 1624]
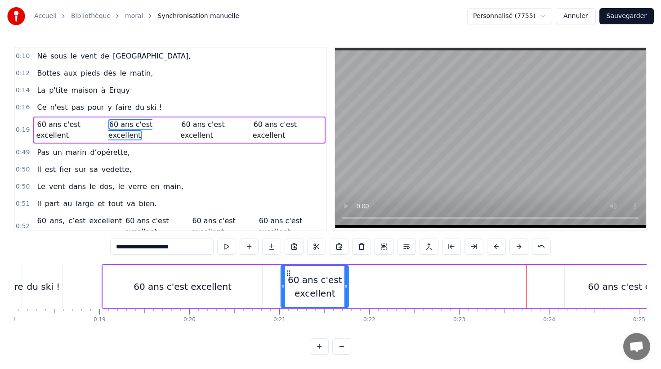
drag, startPoint x: 471, startPoint y: 273, endPoint x: 289, endPoint y: 276, distance: 181.8
click at [289, 276] on icon at bounding box center [288, 272] width 7 height 7
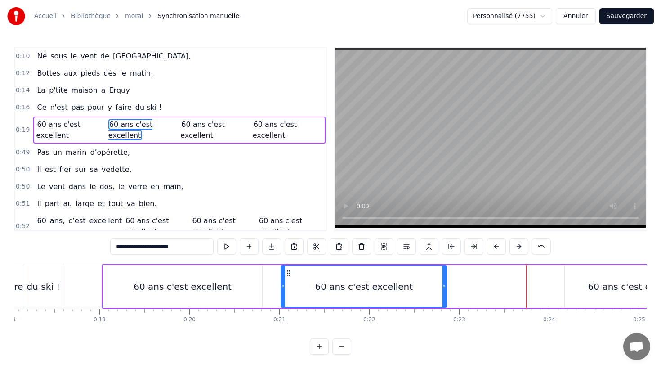
drag, startPoint x: 348, startPoint y: 286, endPoint x: 445, endPoint y: 296, distance: 98.2
click at [446, 296] on div at bounding box center [445, 286] width 4 height 41
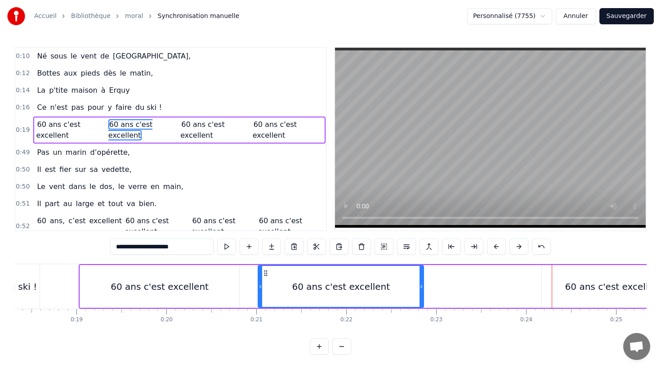
scroll to position [0, 1638]
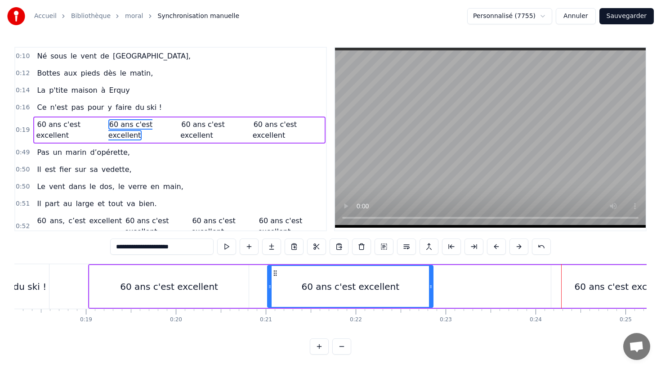
click at [252, 281] on div "60 ans c'est excellent 60 ans c'est excellent 60 ans c'est excellent 60 ans c'e…" at bounding box center [490, 286] width 805 height 45
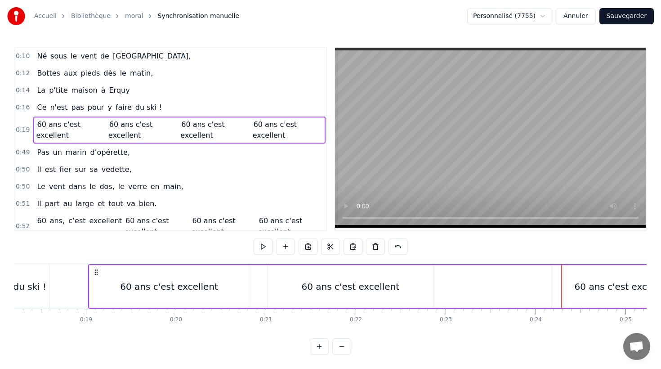
click at [244, 281] on div "60 ans c'est excellent" at bounding box center [169, 286] width 159 height 43
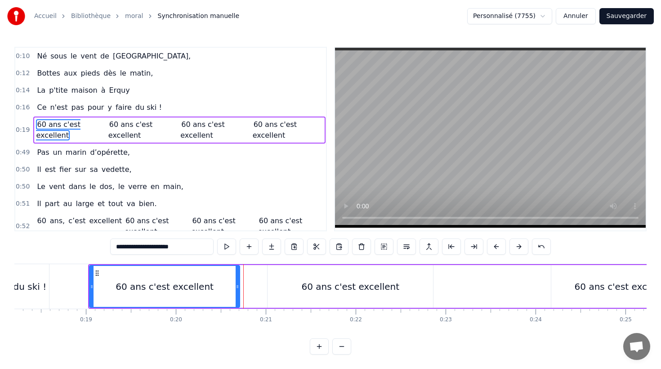
drag, startPoint x: 246, startPoint y: 285, endPoint x: 358, endPoint y: 291, distance: 111.7
click at [237, 285] on icon at bounding box center [238, 286] width 4 height 7
click at [395, 286] on div "60 ans c'est excellent" at bounding box center [351, 286] width 166 height 43
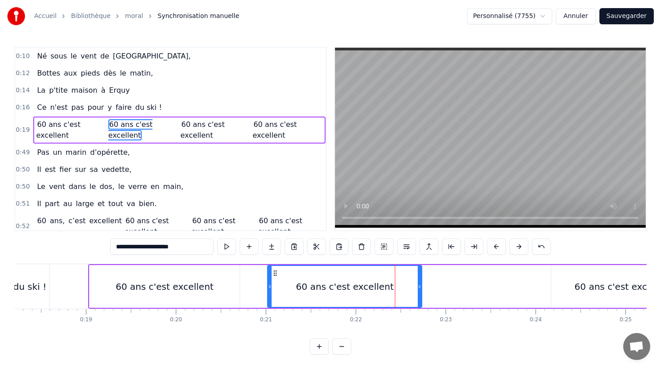
drag, startPoint x: 431, startPoint y: 286, endPoint x: 420, endPoint y: 286, distance: 11.3
click at [420, 286] on icon at bounding box center [420, 286] width 4 height 7
click at [574, 285] on div "60 ans c'est excellent" at bounding box center [624, 286] width 144 height 43
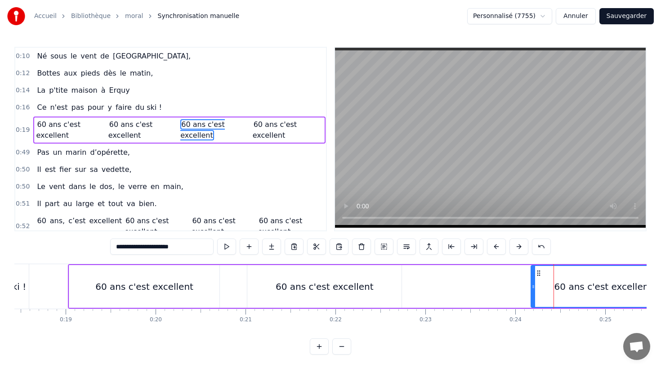
scroll to position [0, 1692]
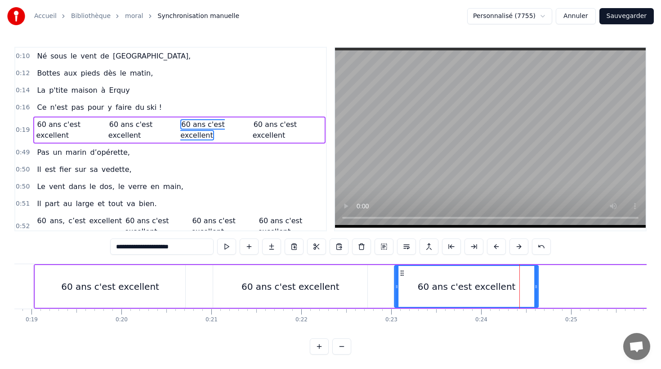
drag, startPoint x: 505, startPoint y: 271, endPoint x: 403, endPoint y: 272, distance: 102.1
click at [403, 272] on icon at bounding box center [402, 272] width 7 height 7
drag, startPoint x: 535, startPoint y: 285, endPoint x: 548, endPoint y: 286, distance: 12.6
click at [548, 286] on icon at bounding box center [549, 286] width 4 height 7
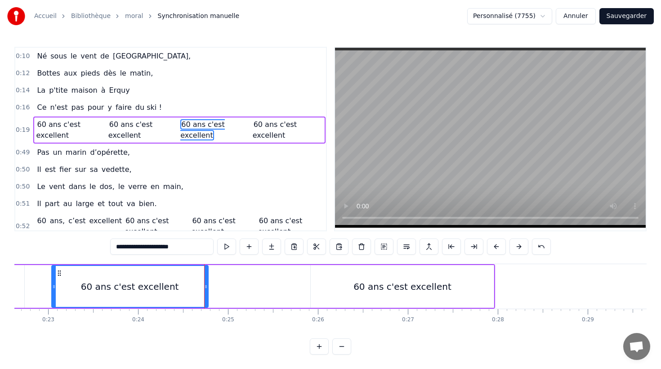
scroll to position [0, 2035]
click at [374, 282] on div "60 ans c'est excellent" at bounding box center [403, 286] width 98 height 13
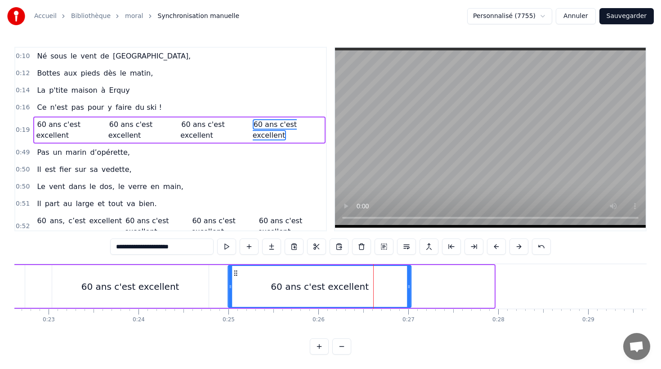
drag, startPoint x: 319, startPoint y: 272, endPoint x: 378, endPoint y: 284, distance: 60.5
click at [236, 273] on icon at bounding box center [236, 272] width 7 height 7
drag, startPoint x: 410, startPoint y: 287, endPoint x: 377, endPoint y: 291, distance: 32.8
click at [402, 287] on icon at bounding box center [401, 286] width 4 height 7
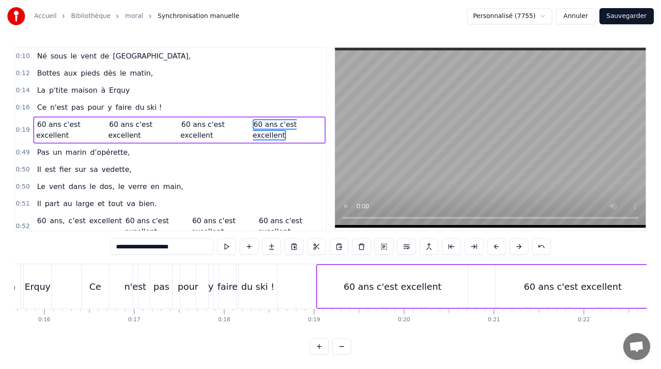
scroll to position [0, 1439]
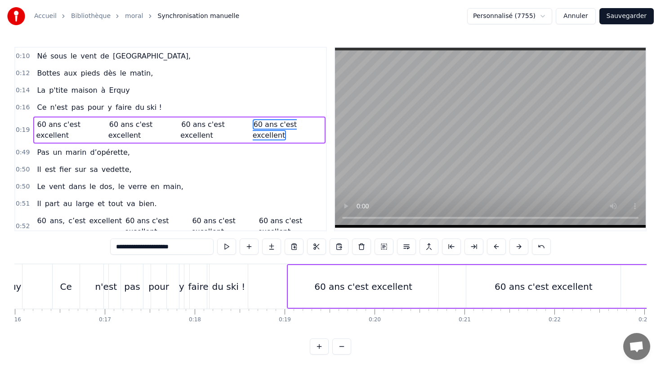
click at [372, 287] on div "60 ans c'est excellent" at bounding box center [363, 286] width 98 height 13
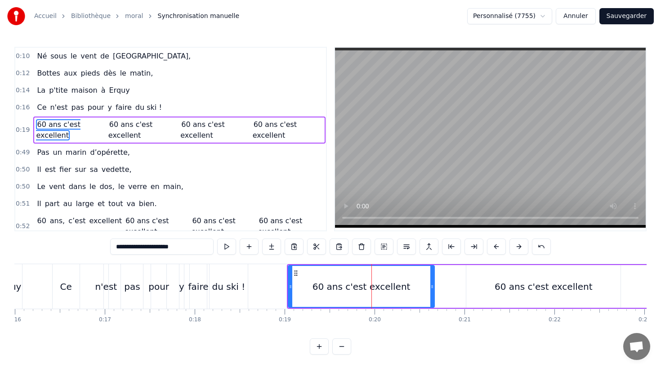
click at [431, 286] on icon at bounding box center [432, 286] width 4 height 7
click at [547, 287] on div "60 ans c'est excellent" at bounding box center [544, 286] width 98 height 13
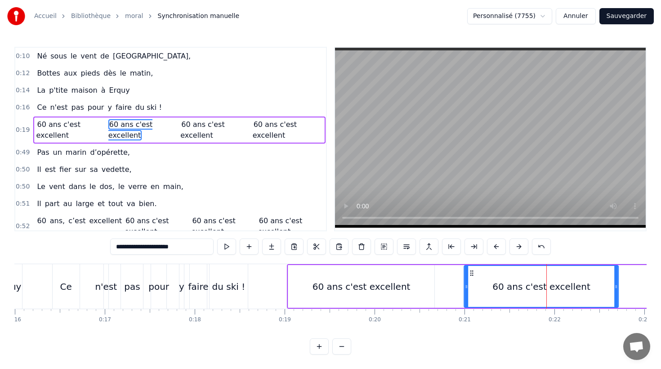
drag, startPoint x: 474, startPoint y: 273, endPoint x: 489, endPoint y: 276, distance: 16.0
click at [474, 273] on icon at bounding box center [471, 272] width 7 height 7
drag, startPoint x: 615, startPoint y: 286, endPoint x: 610, endPoint y: 287, distance: 4.6
click at [608, 286] on icon at bounding box center [608, 286] width 4 height 7
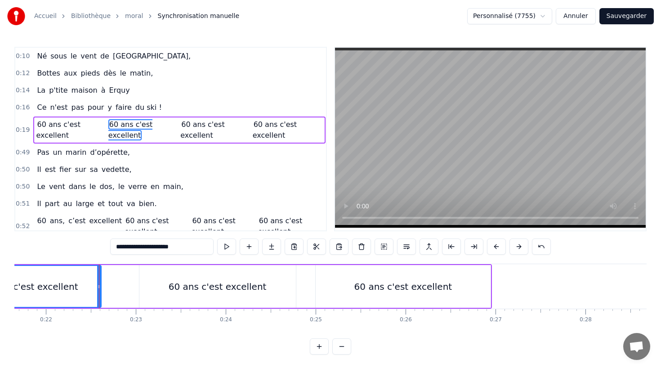
scroll to position [0, 1947]
click at [243, 291] on div "60 ans c'est excellent" at bounding box center [218, 286] width 98 height 13
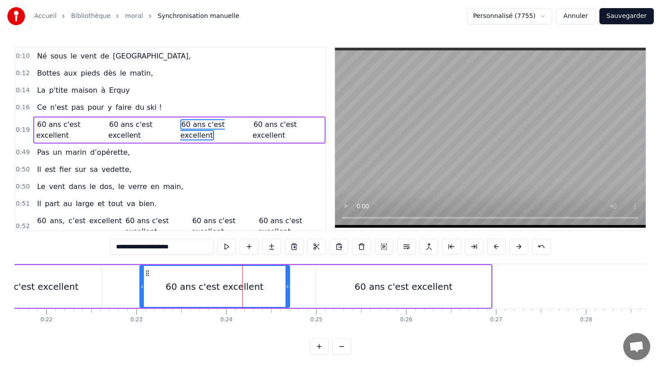
drag, startPoint x: 293, startPoint y: 286, endPoint x: 300, endPoint y: 286, distance: 7.2
click at [287, 285] on icon at bounding box center [288, 286] width 4 height 7
drag, startPoint x: 433, startPoint y: 285, endPoint x: 481, endPoint y: 287, distance: 48.2
click at [433, 285] on div "60 ans c'est excellent" at bounding box center [404, 286] width 98 height 13
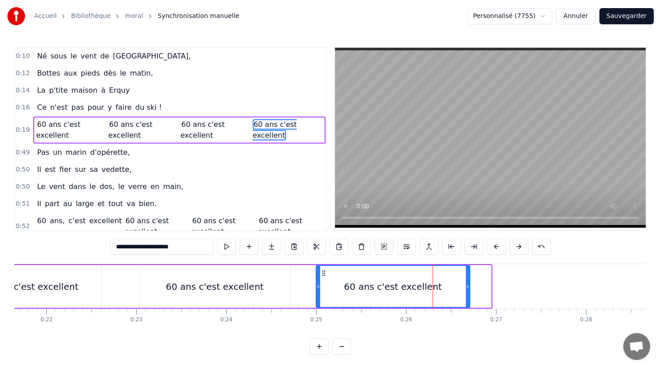
drag, startPoint x: 488, startPoint y: 287, endPoint x: 467, endPoint y: 287, distance: 21.1
click at [467, 287] on icon at bounding box center [468, 286] width 4 height 7
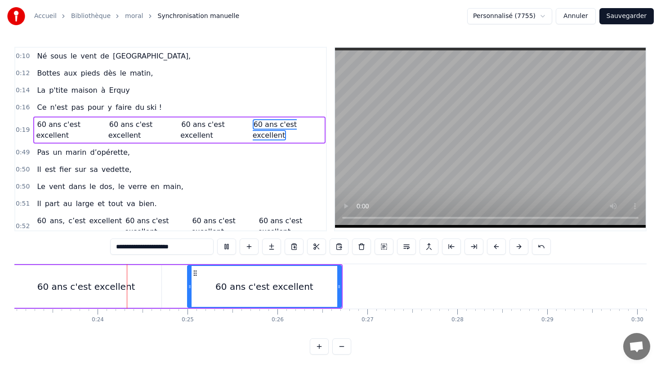
scroll to position [0, 2082]
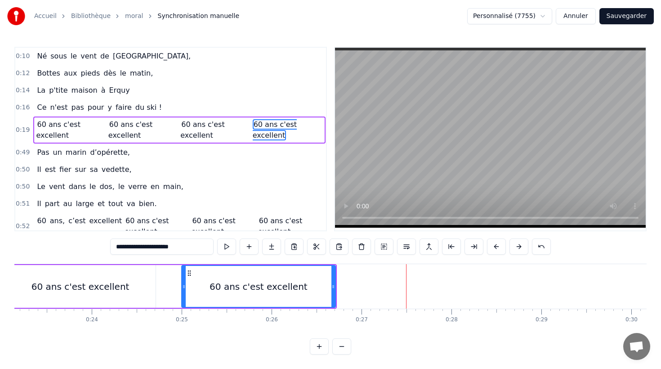
click at [143, 281] on div "60 ans c'est excellent" at bounding box center [80, 286] width 150 height 43
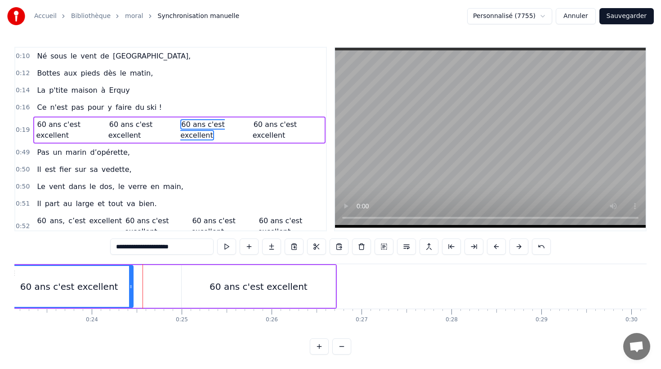
drag, startPoint x: 153, startPoint y: 286, endPoint x: 186, endPoint y: 288, distance: 32.5
click at [132, 286] on icon at bounding box center [131, 286] width 4 height 7
click at [307, 288] on div "60 ans c'est excellent" at bounding box center [259, 286] width 154 height 43
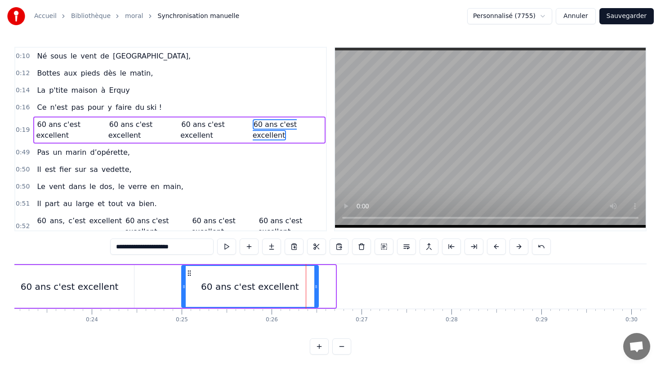
drag, startPoint x: 333, startPoint y: 285, endPoint x: 315, endPoint y: 286, distance: 18.0
click at [316, 286] on icon at bounding box center [316, 286] width 4 height 7
click at [85, 49] on div "Né sous le vent de [GEOGRAPHIC_DATA]," at bounding box center [113, 56] width 161 height 16
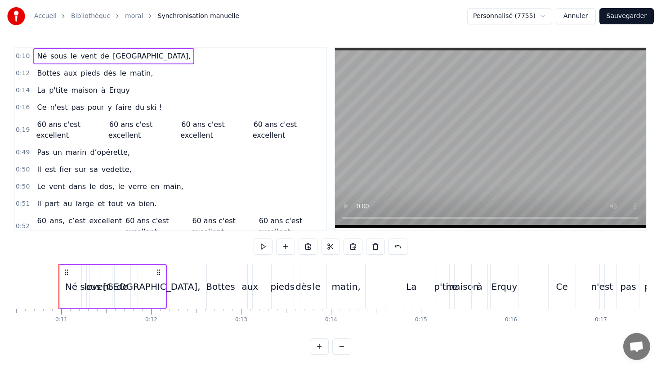
scroll to position [0, 942]
click at [307, 245] on button at bounding box center [308, 246] width 19 height 16
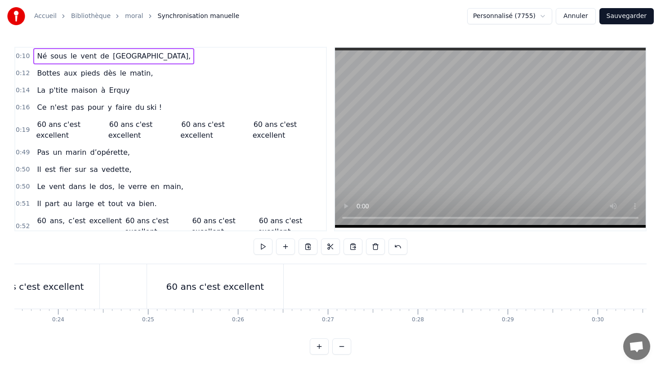
scroll to position [0, 2170]
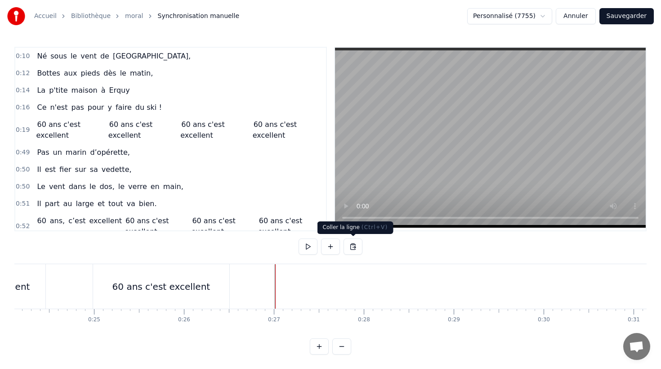
click at [353, 247] on button at bounding box center [353, 246] width 19 height 16
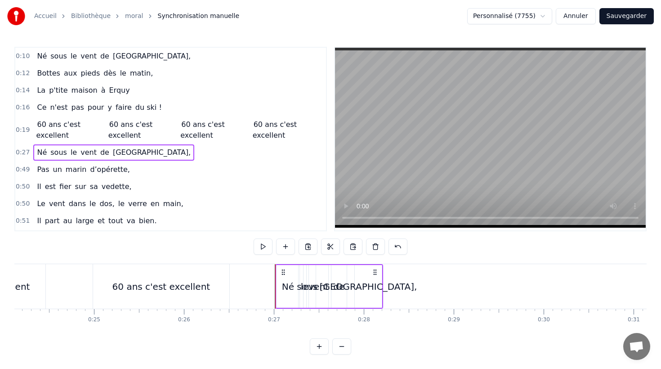
click at [38, 150] on span "Né" at bounding box center [42, 152] width 12 height 10
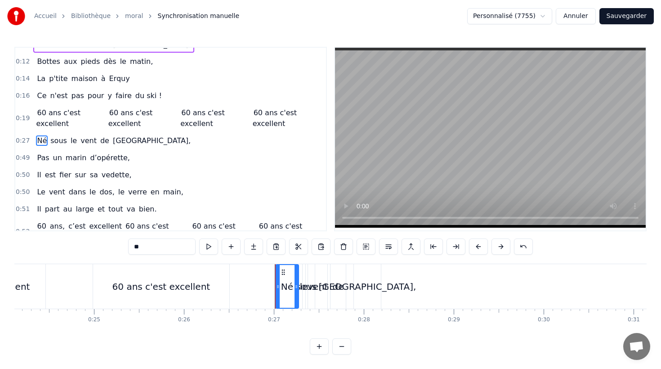
scroll to position [13, 0]
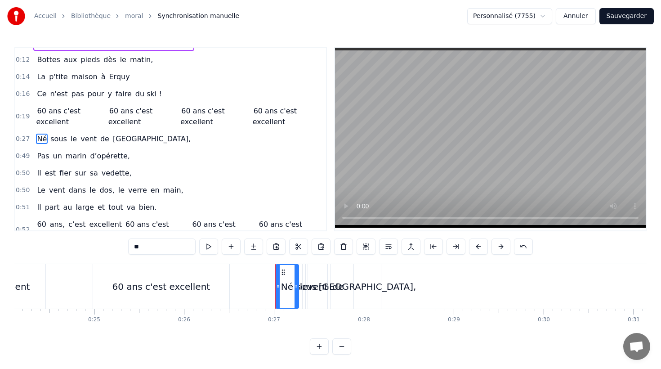
drag, startPoint x: 159, startPoint y: 247, endPoint x: 121, endPoint y: 244, distance: 38.3
click at [121, 244] on div "0:10 Né sous le vent de Bretagne, 0:12 Bottes aux pieds dès le matin, 0:14 La p…" at bounding box center [330, 201] width 632 height 308
click at [62, 138] on span "sous" at bounding box center [61, 139] width 18 height 10
drag, startPoint x: 146, startPoint y: 247, endPoint x: 130, endPoint y: 244, distance: 16.6
click at [130, 244] on input "****" at bounding box center [161, 246] width 67 height 16
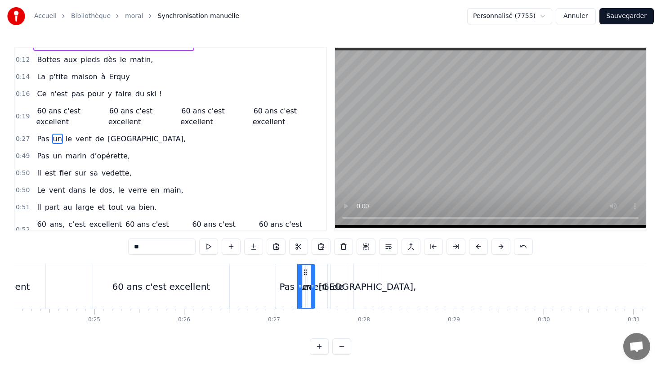
click at [66, 138] on span "le" at bounding box center [69, 139] width 8 height 10
drag, startPoint x: 136, startPoint y: 246, endPoint x: 117, endPoint y: 244, distance: 19.9
click at [117, 245] on div "0:10 Né sous le vent de Bretagne, 0:12 Bottes aux pieds dès le matin, 0:14 La p…" at bounding box center [330, 201] width 632 height 308
click at [109, 139] on span "de" at bounding box center [114, 139] width 11 height 10
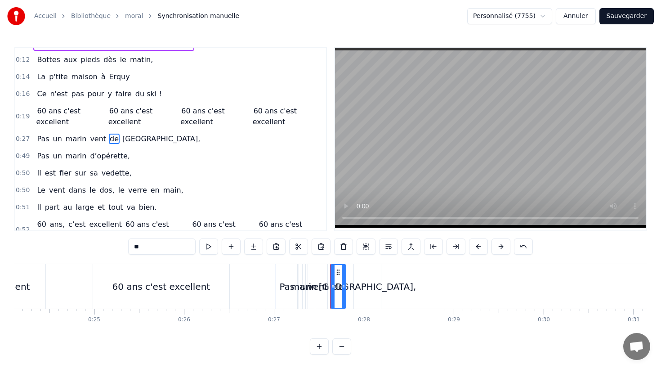
click at [160, 245] on input "**" at bounding box center [161, 246] width 67 height 16
click at [128, 137] on span "[GEOGRAPHIC_DATA]," at bounding box center [159, 139] width 80 height 10
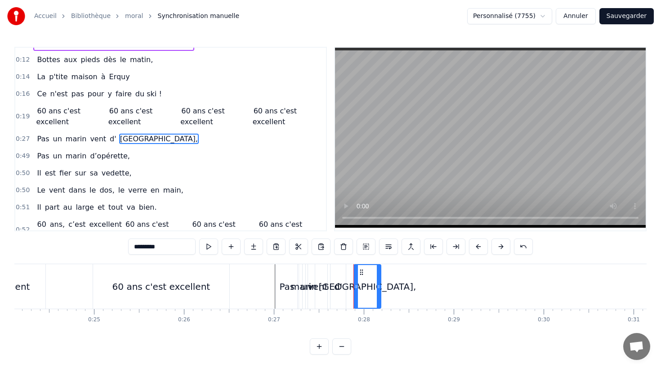
drag, startPoint x: 171, startPoint y: 247, endPoint x: 108, endPoint y: 243, distance: 63.6
click at [110, 243] on div "0:10 Né sous le vent de Bretagne, 0:12 Bottes aux pieds dès le matin, 0:14 La p…" at bounding box center [330, 201] width 632 height 308
click at [91, 135] on span "vent" at bounding box center [98, 139] width 18 height 10
type input "****"
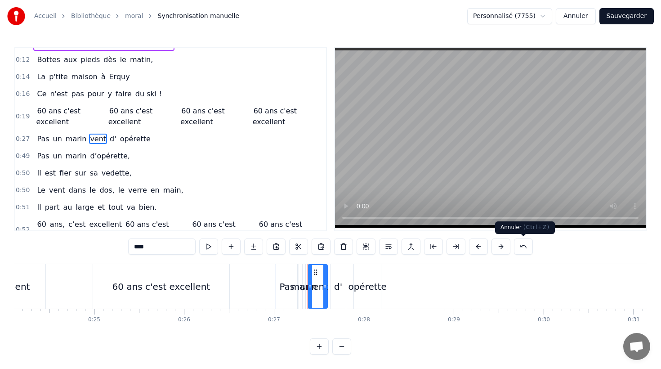
click at [524, 247] on button at bounding box center [523, 246] width 19 height 16
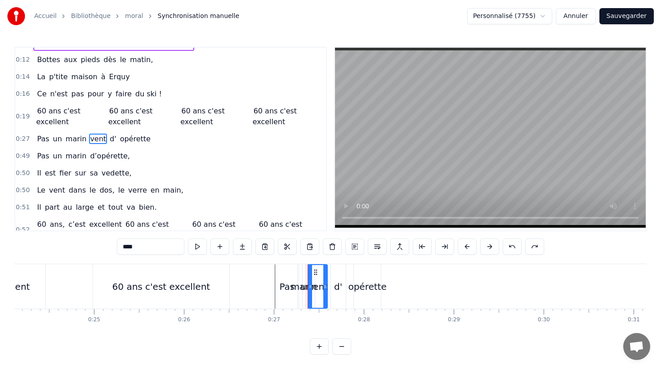
click at [94, 146] on div "Pas un marin vent d' opérette" at bounding box center [93, 139] width 121 height 16
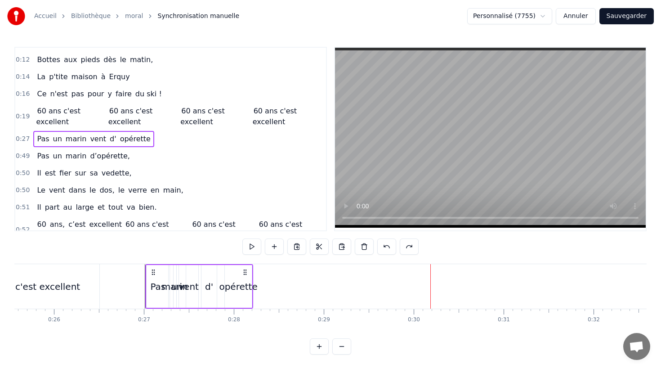
scroll to position [0, 2297]
click at [255, 280] on div "opérette" at bounding box center [241, 286] width 38 height 13
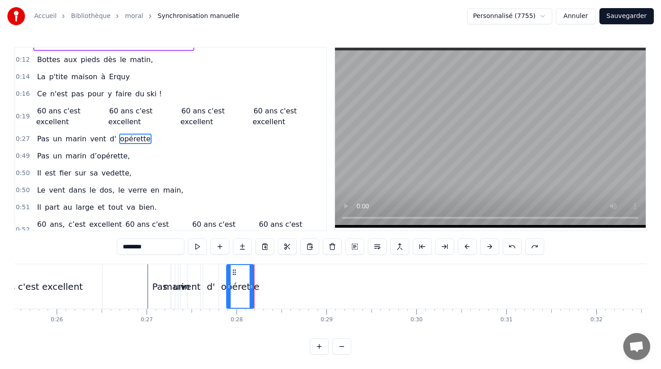
click at [155, 279] on div "Pas" at bounding box center [159, 286] width 23 height 45
type input "***"
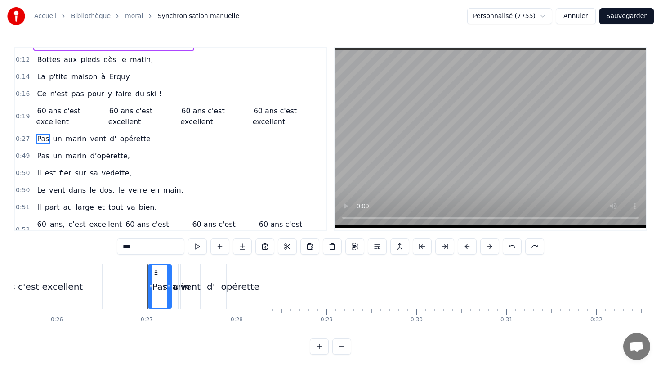
scroll to position [0, 0]
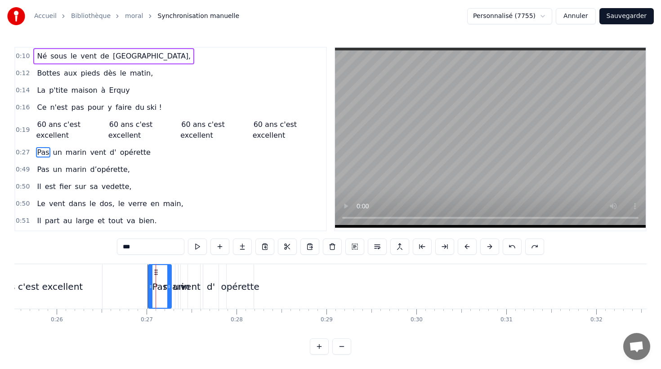
click at [59, 145] on div "Pas un marin vent d' opérette" at bounding box center [93, 152] width 121 height 16
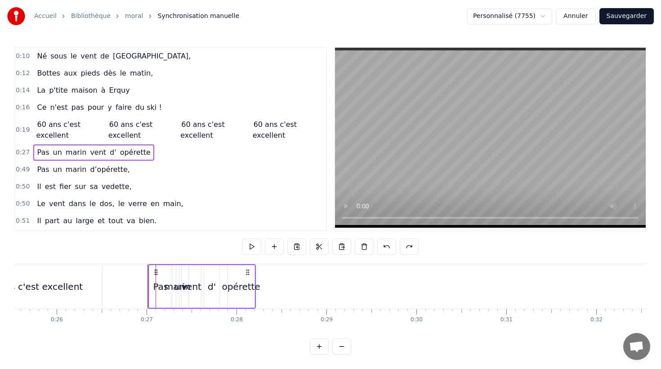
click at [224, 264] on div "Pas un marin vent d' opérette" at bounding box center [202, 286] width 108 height 45
click at [255, 291] on div "opérette" at bounding box center [241, 286] width 38 height 13
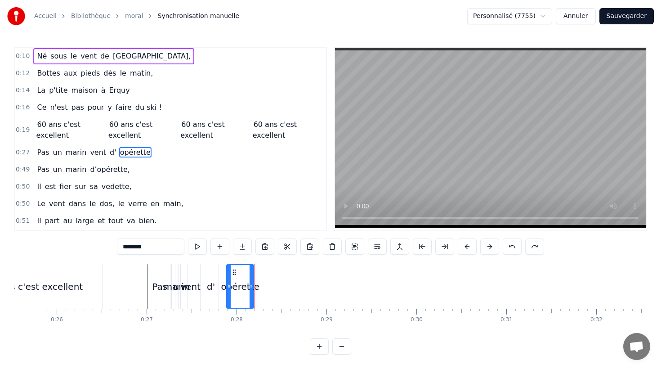
scroll to position [13, 0]
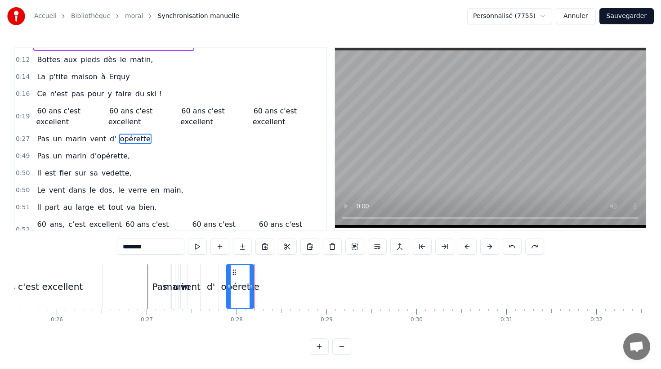
click at [153, 282] on div "Pas" at bounding box center [159, 286] width 15 height 13
type input "***"
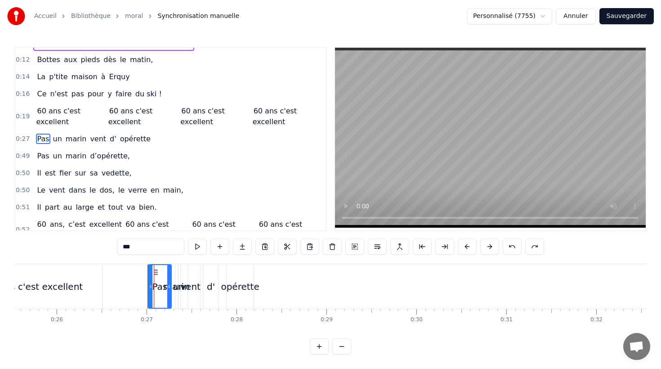
scroll to position [0, 0]
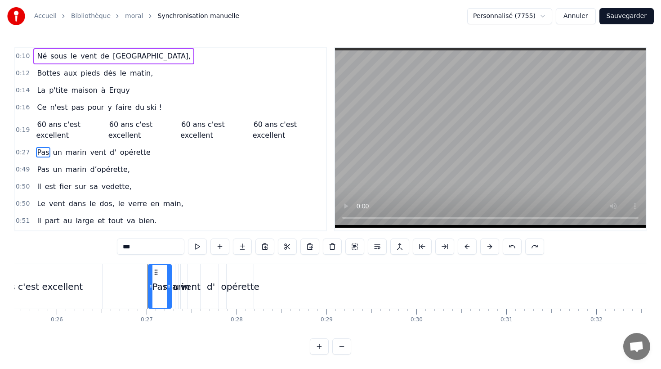
click at [71, 145] on div "Pas un marin vent d' opérette" at bounding box center [93, 152] width 121 height 16
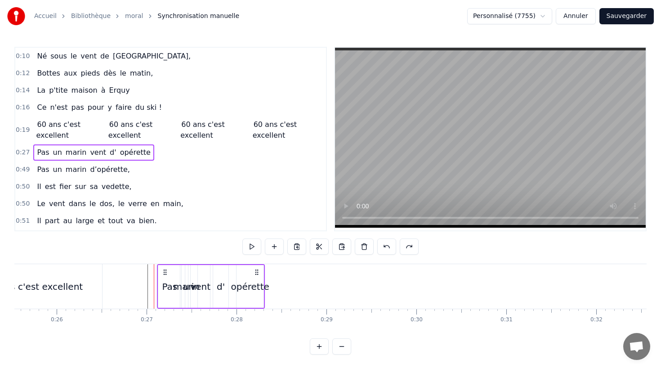
drag, startPoint x: 155, startPoint y: 272, endPoint x: 164, endPoint y: 272, distance: 9.0
click at [164, 272] on icon at bounding box center [164, 272] width 7 height 7
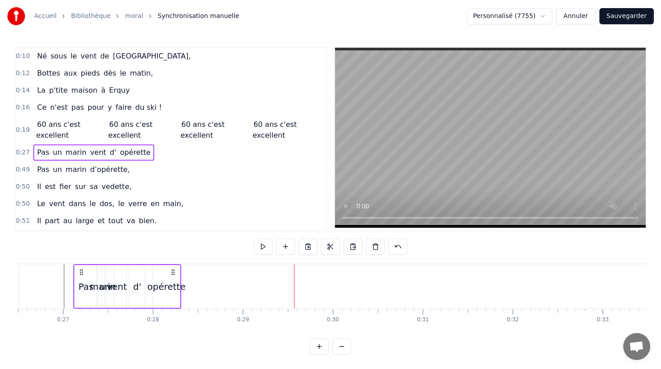
scroll to position [0, 2307]
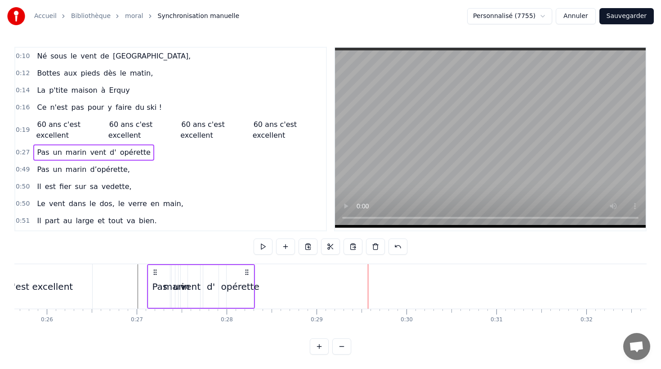
click at [180, 283] on div "vent" at bounding box center [190, 286] width 21 height 43
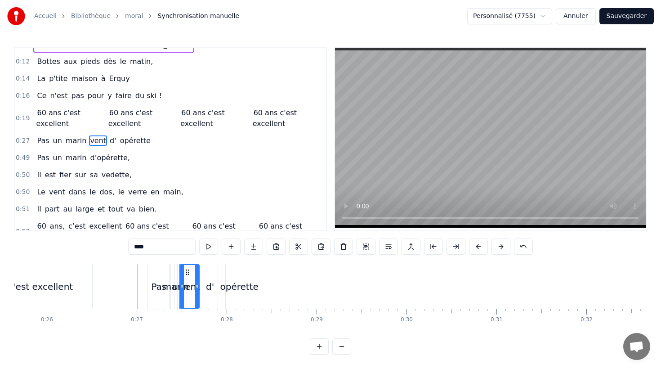
scroll to position [13, 0]
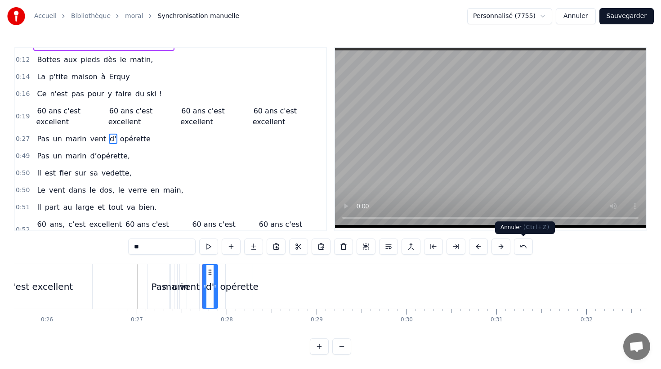
click at [526, 247] on button at bounding box center [523, 246] width 19 height 16
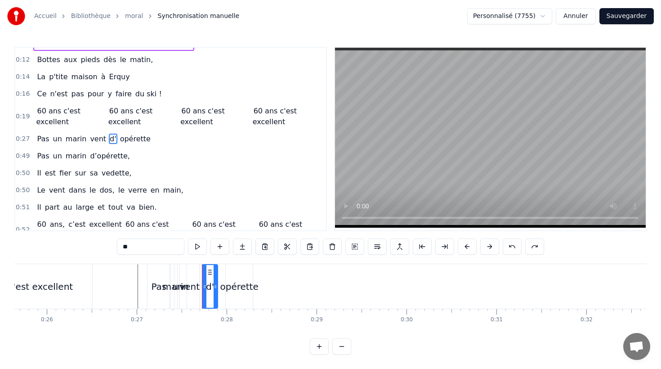
scroll to position [0, 0]
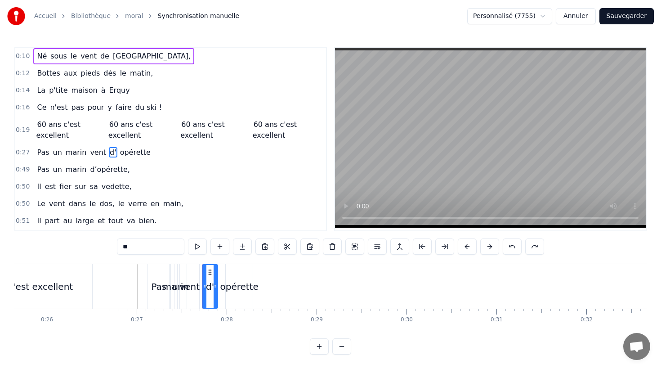
click at [192, 291] on div "vent" at bounding box center [189, 286] width 20 height 13
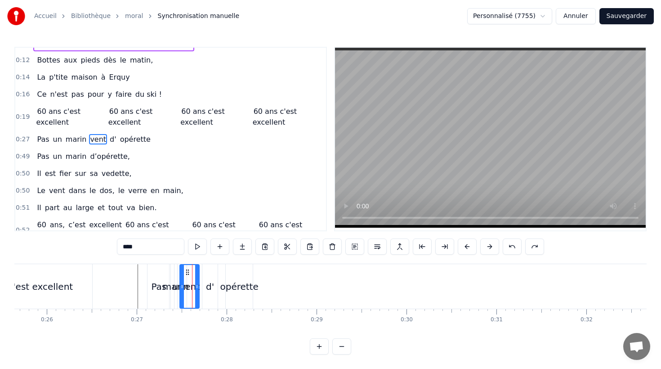
scroll to position [13, 0]
click at [188, 273] on icon at bounding box center [187, 272] width 7 height 7
click at [187, 269] on icon at bounding box center [187, 272] width 7 height 7
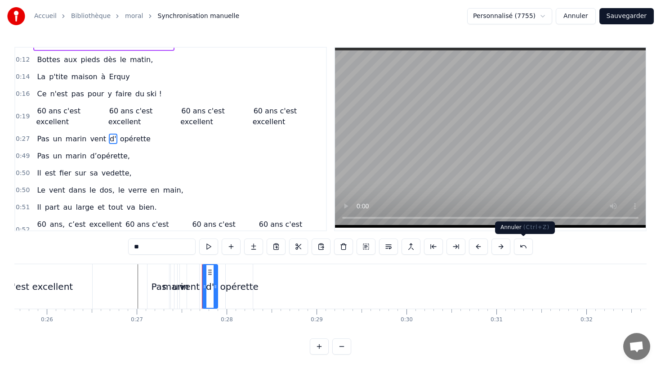
click at [525, 246] on button at bounding box center [523, 246] width 19 height 16
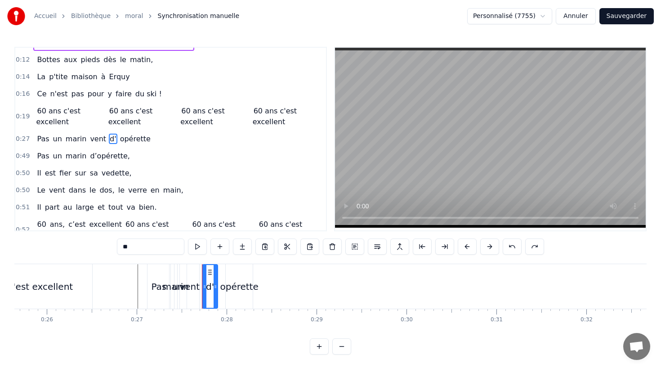
click at [207, 274] on icon at bounding box center [209, 272] width 7 height 7
click at [191, 274] on div "vent" at bounding box center [190, 286] width 20 height 45
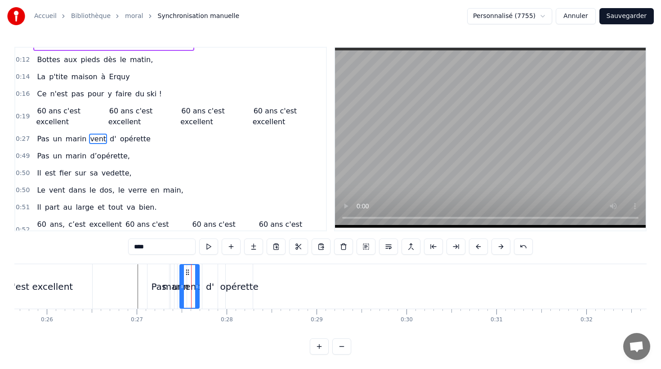
click at [211, 274] on div "d'" at bounding box center [210, 286] width 16 height 45
click at [196, 272] on div "vent" at bounding box center [190, 286] width 20 height 45
drag, startPoint x: 188, startPoint y: 270, endPoint x: 309, endPoint y: 278, distance: 121.8
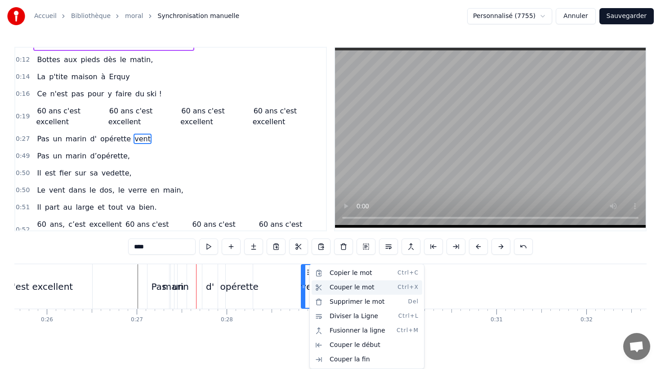
click at [322, 282] on div "Couper le mot Ctrl+X" at bounding box center [367, 287] width 111 height 14
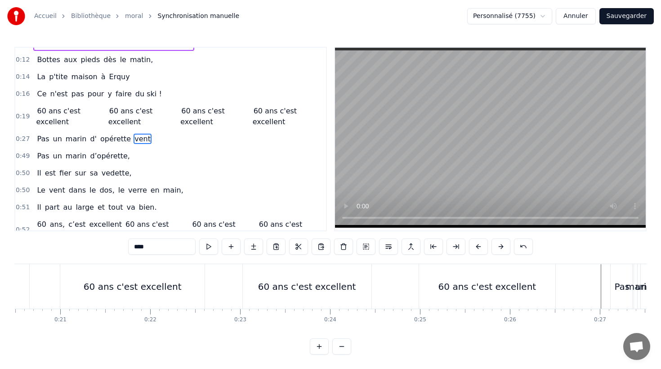
scroll to position [0, 1795]
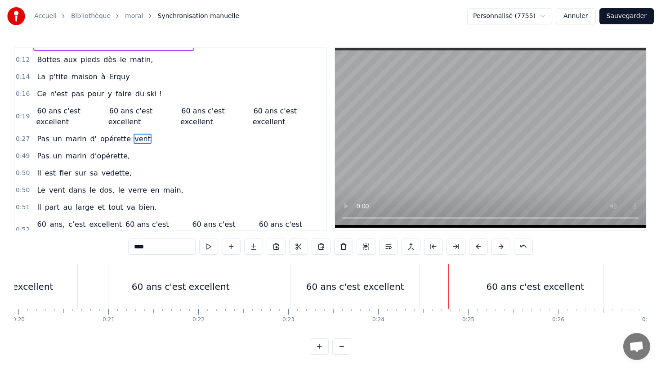
click at [295, 269] on div "60 ans c'est excellent" at bounding box center [355, 286] width 129 height 45
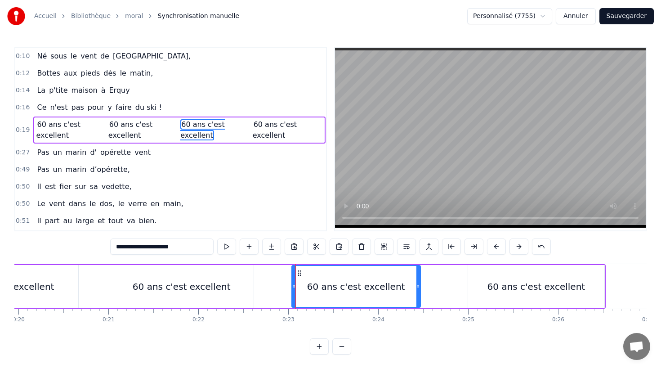
scroll to position [0, 0]
drag, startPoint x: 298, startPoint y: 271, endPoint x: 307, endPoint y: 272, distance: 8.6
click at [307, 272] on icon at bounding box center [307, 272] width 7 height 7
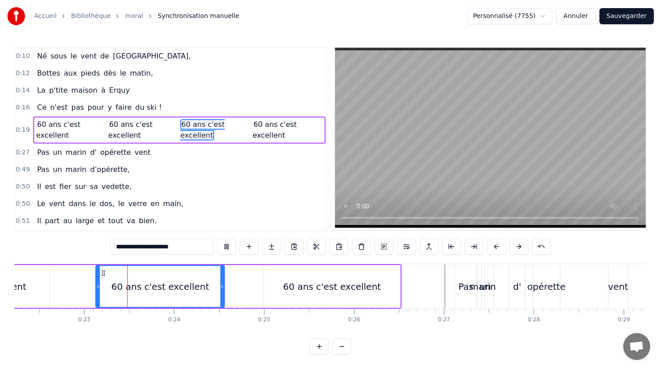
scroll to position [0, 2000]
click at [268, 269] on div "60 ans c'est excellent" at bounding box center [331, 286] width 136 height 43
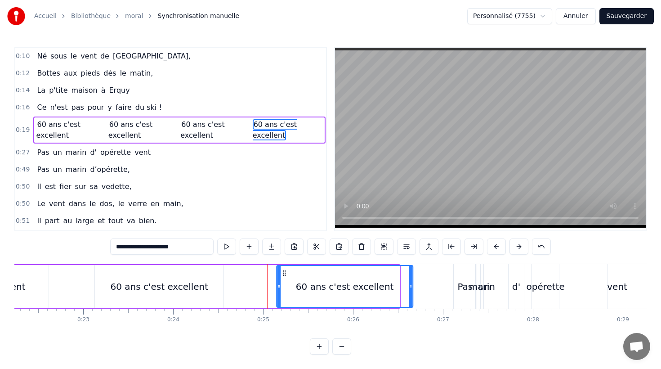
drag, startPoint x: 271, startPoint y: 271, endPoint x: 284, endPoint y: 272, distance: 13.5
click at [284, 272] on icon at bounding box center [284, 272] width 7 height 7
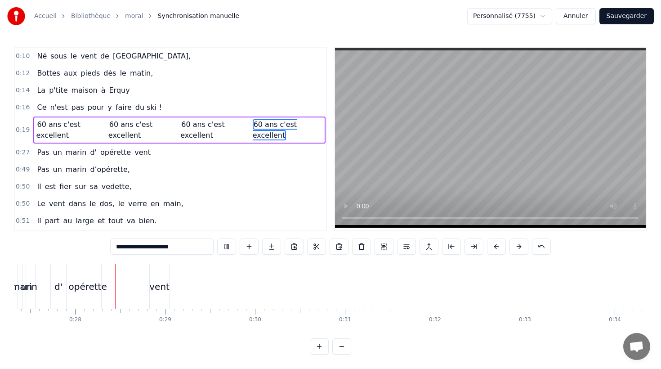
scroll to position [0, 2464]
click at [159, 274] on div "vent" at bounding box center [154, 286] width 20 height 45
type input "****"
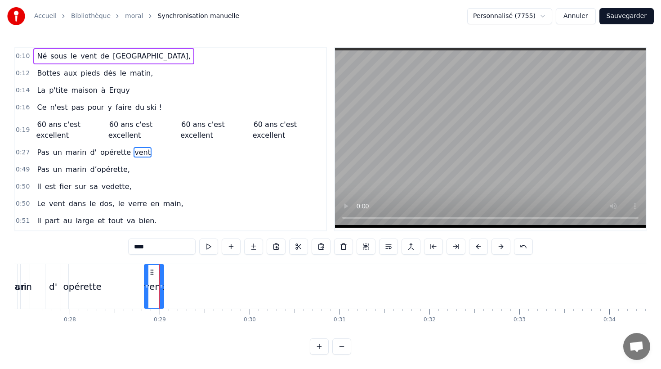
scroll to position [13, 0]
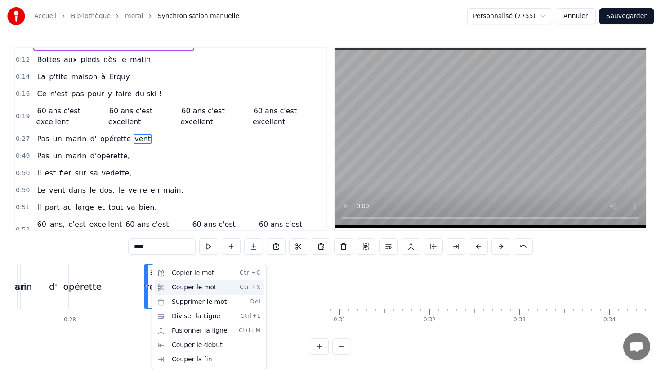
click at [166, 286] on div "Couper le mot Ctrl+X" at bounding box center [209, 287] width 111 height 14
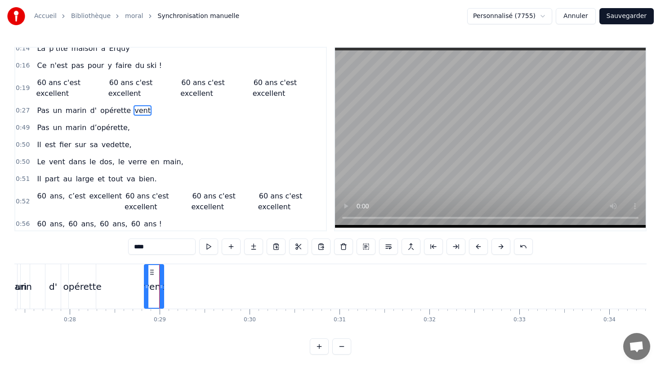
scroll to position [75, 0]
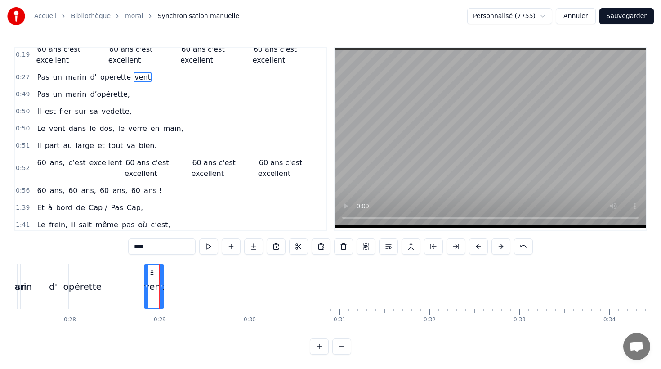
click at [152, 271] on icon at bounding box center [151, 272] width 7 height 7
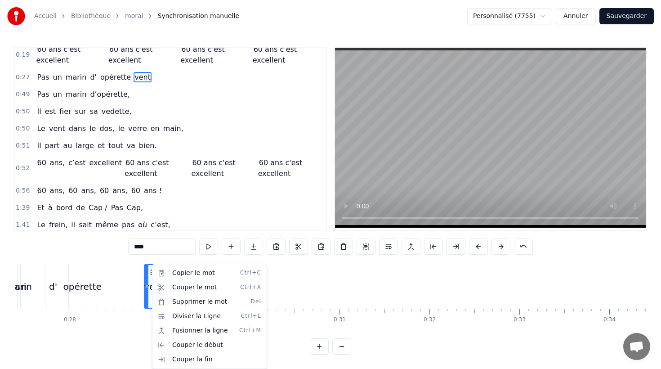
click at [150, 272] on html "Accueil Bibliothèque moral Synchronisation manuelle Personnalisé (7755) Annuler…" at bounding box center [330, 184] width 661 height 369
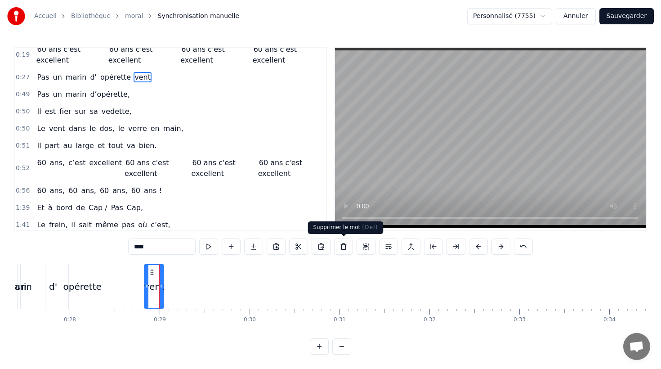
click at [342, 247] on button at bounding box center [343, 246] width 19 height 16
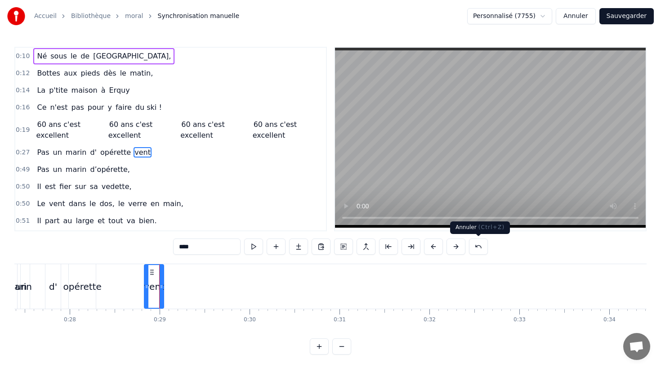
click at [476, 244] on button at bounding box center [478, 246] width 19 height 16
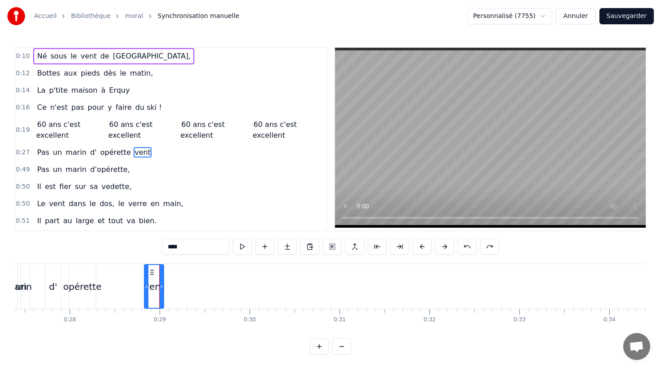
click at [152, 271] on icon at bounding box center [151, 272] width 7 height 7
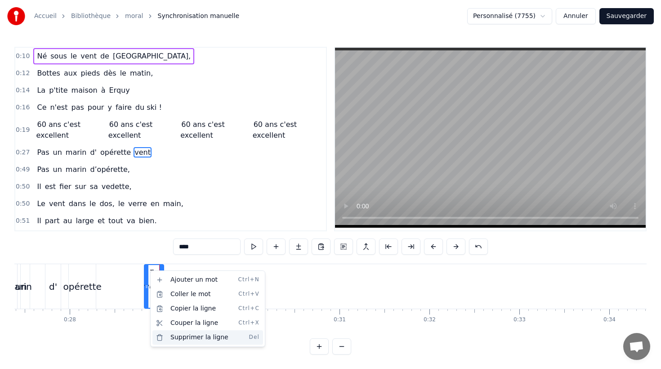
click at [164, 336] on div "Supprimer la ligne Del" at bounding box center [207, 337] width 111 height 14
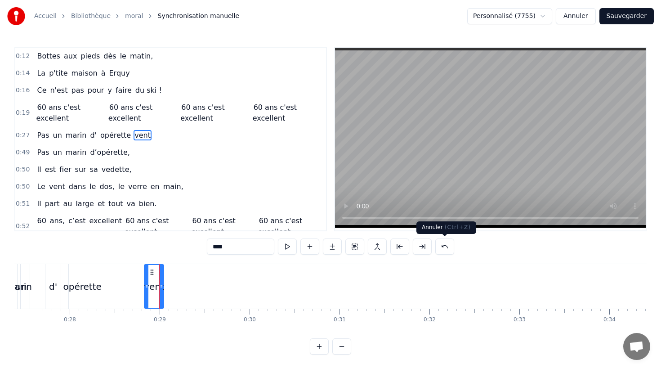
click at [446, 244] on button at bounding box center [444, 246] width 19 height 16
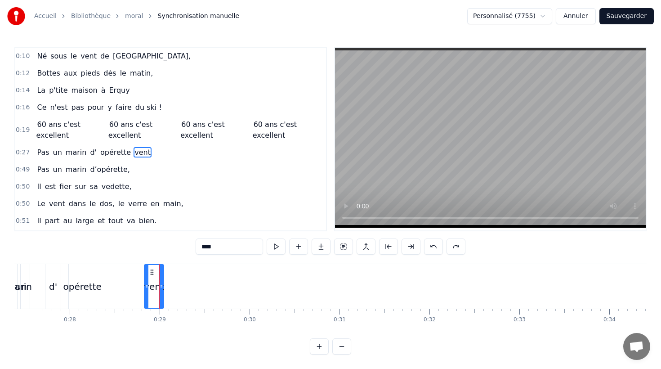
click at [142, 282] on div "Pas un marin d' opérette vent" at bounding box center [78, 286] width 176 height 45
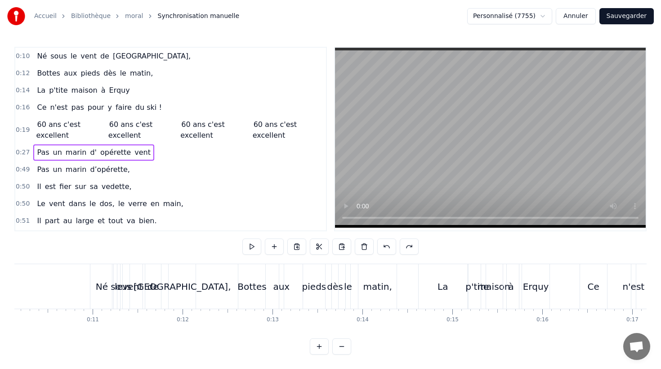
scroll to position [0, 905]
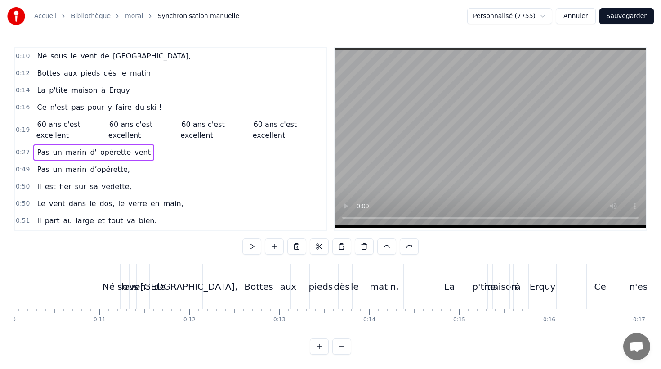
click at [131, 286] on div "vent" at bounding box center [139, 286] width 20 height 13
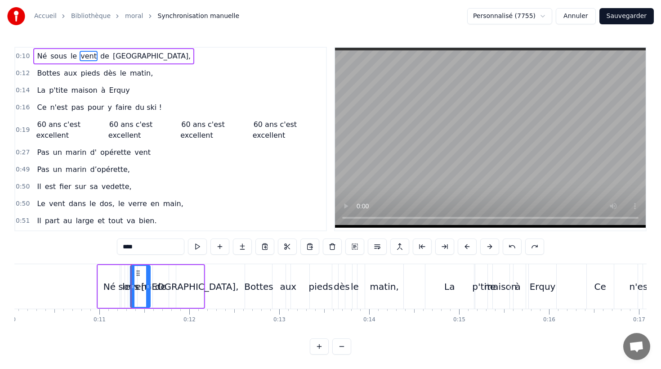
click at [99, 153] on span "opérette" at bounding box center [115, 152] width 32 height 10
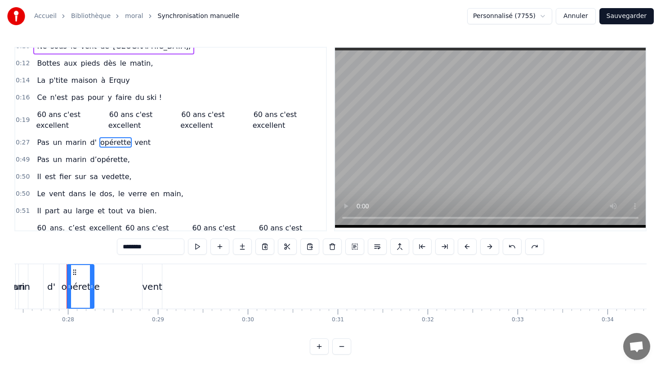
scroll to position [0, 2473]
click at [134, 142] on span "vent" at bounding box center [143, 142] width 18 height 10
type input "****"
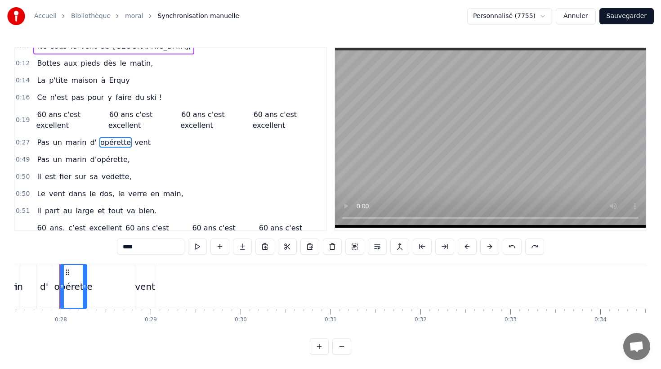
scroll to position [13, 0]
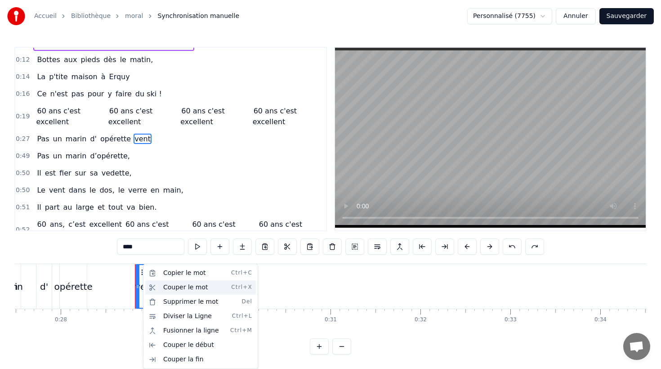
click at [156, 287] on div "Couper le mot Ctrl+X" at bounding box center [200, 287] width 111 height 14
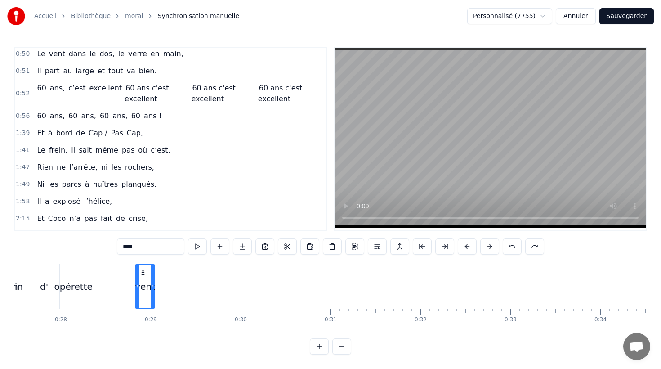
scroll to position [187, 0]
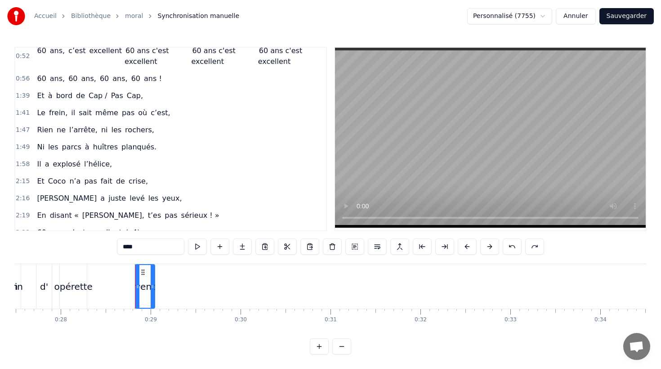
click at [143, 271] on icon at bounding box center [142, 272] width 7 height 7
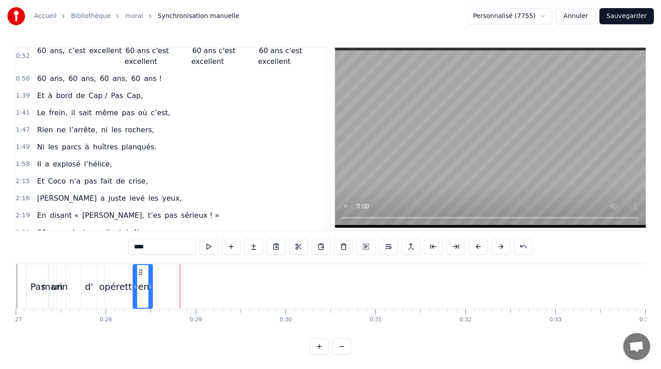
scroll to position [0, 2427]
drag, startPoint x: 143, startPoint y: 271, endPoint x: 429, endPoint y: 283, distance: 286.4
click at [429, 283] on div "vent" at bounding box center [430, 286] width 19 height 43
drag, startPoint x: 437, startPoint y: 286, endPoint x: 418, endPoint y: 286, distance: 18.9
click at [418, 286] on icon at bounding box center [420, 286] width 4 height 7
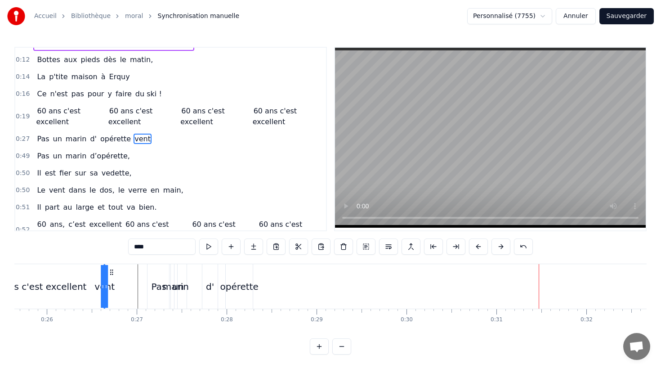
scroll to position [0, 2299]
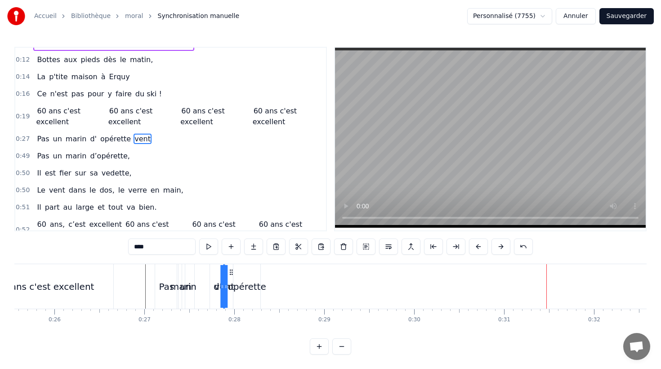
drag, startPoint x: 429, startPoint y: 272, endPoint x: 231, endPoint y: 278, distance: 198.0
click at [231, 278] on div "Pas un marin d' opérette vent" at bounding box center [354, 286] width 398 height 45
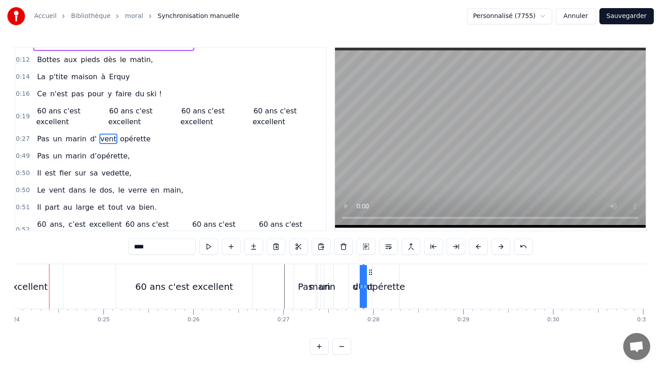
scroll to position [0, 2150]
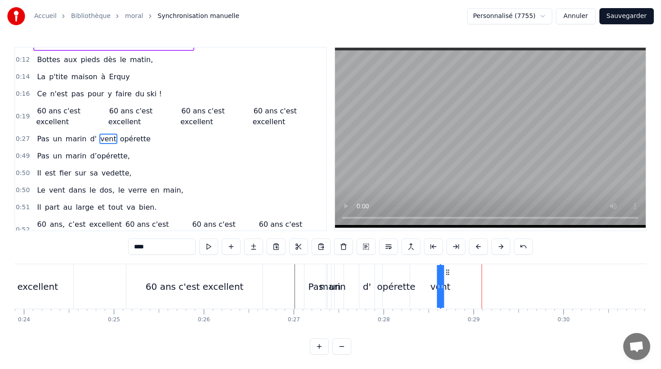
drag, startPoint x: 380, startPoint y: 271, endPoint x: 447, endPoint y: 273, distance: 67.0
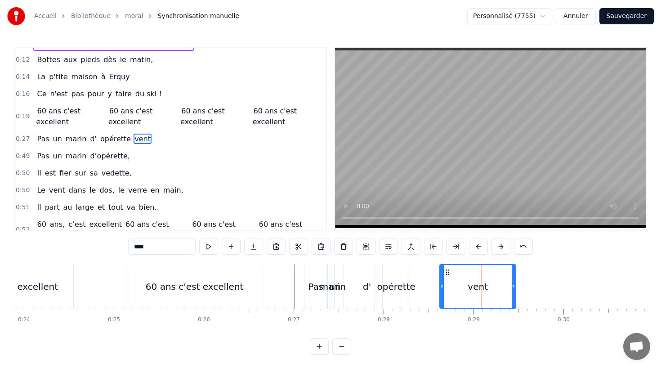
drag, startPoint x: 440, startPoint y: 286, endPoint x: 516, endPoint y: 283, distance: 75.2
click at [516, 283] on div "vent" at bounding box center [477, 286] width 77 height 45
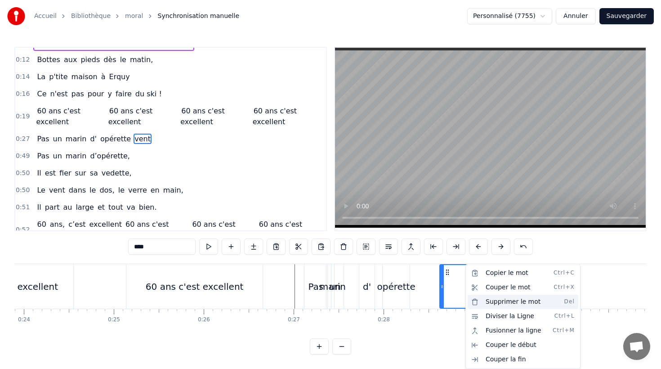
click at [479, 299] on div "Supprimer le mot Del" at bounding box center [523, 302] width 111 height 14
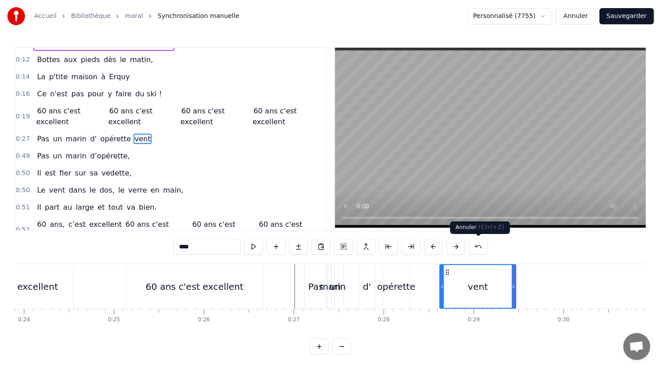
click at [480, 249] on button at bounding box center [478, 246] width 19 height 16
click at [628, 18] on button "Sauvegarder" at bounding box center [627, 16] width 54 height 16
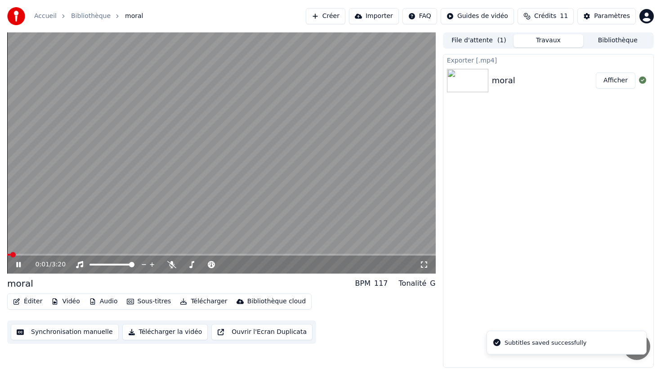
click at [62, 333] on button "Synchronisation manuelle" at bounding box center [65, 332] width 108 height 16
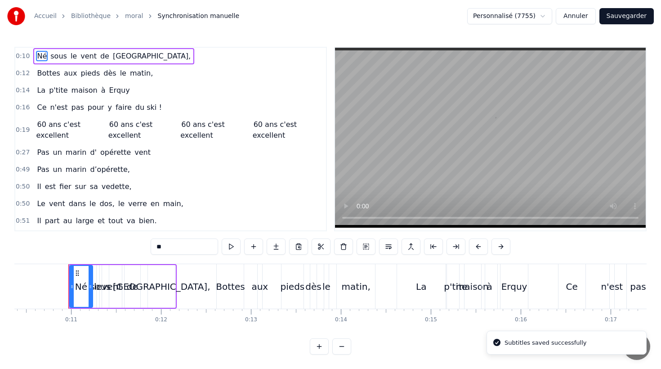
scroll to position [0, 942]
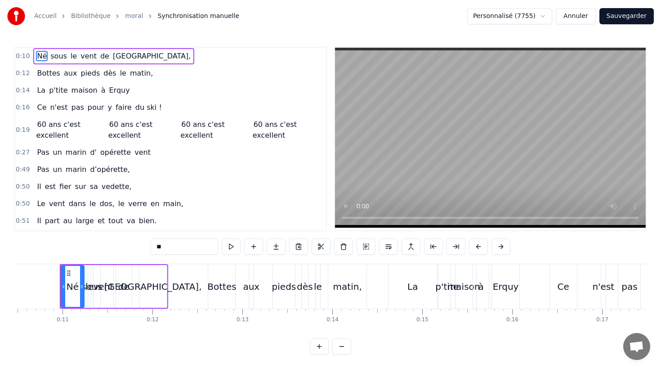
click at [135, 154] on span "vent" at bounding box center [143, 152] width 18 height 10
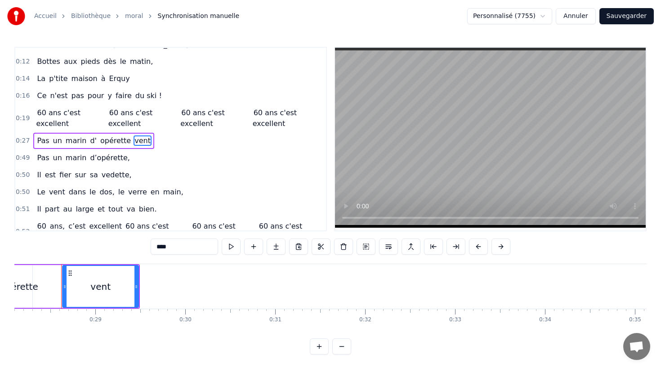
scroll to position [0, 2530]
click at [72, 277] on div "vent" at bounding box center [98, 286] width 75 height 41
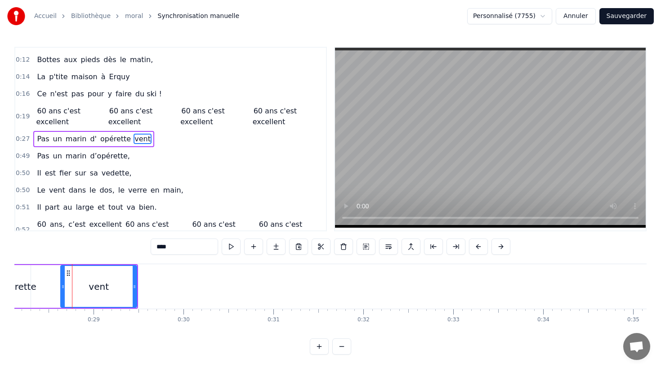
click at [69, 273] on circle at bounding box center [69, 273] width 0 height 0
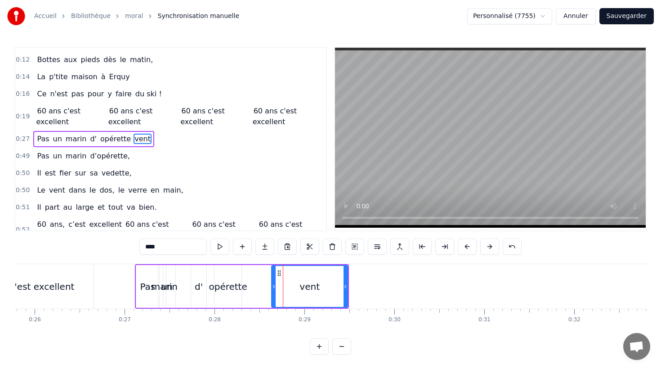
scroll to position [0, 2305]
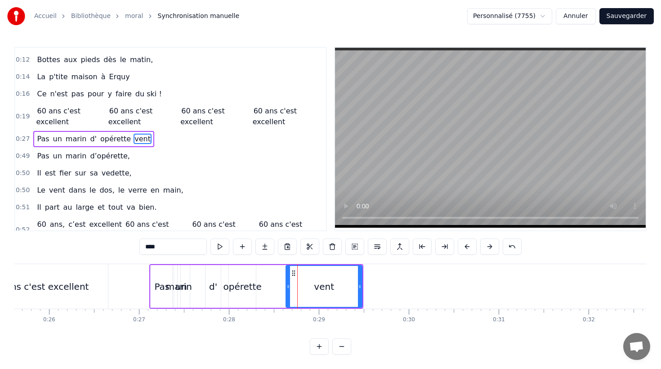
click at [293, 272] on icon at bounding box center [293, 272] width 7 height 7
type input "***"
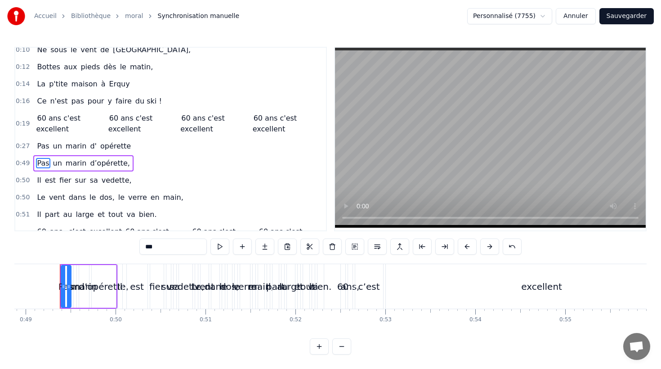
scroll to position [0, 0]
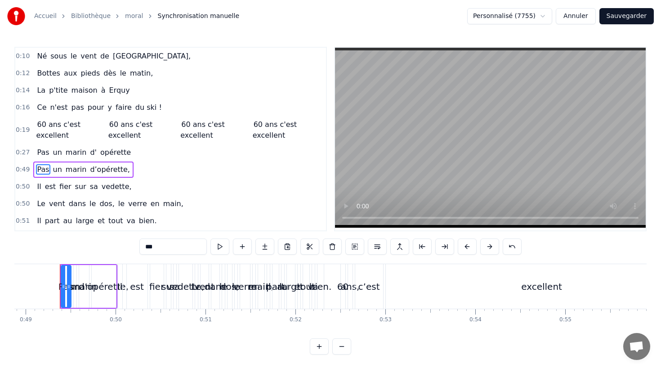
click at [80, 179] on div "Il est fier sur sa vedette," at bounding box center [84, 187] width 102 height 16
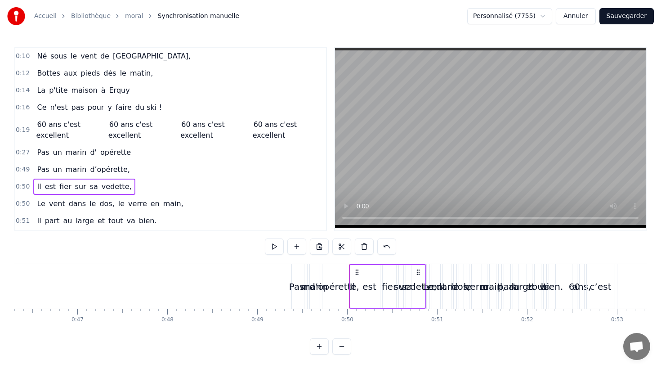
scroll to position [0, 4123]
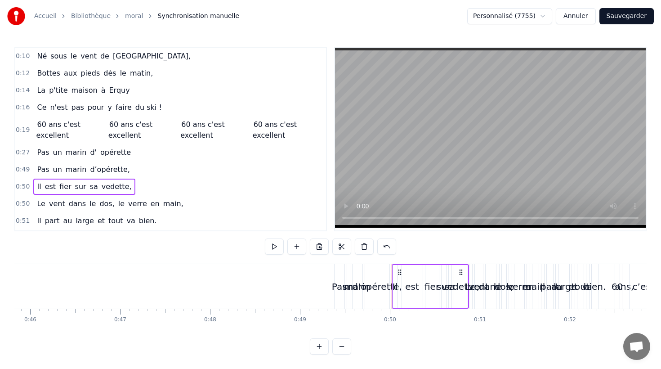
drag, startPoint x: 397, startPoint y: 264, endPoint x: 445, endPoint y: 276, distance: 49.5
click at [446, 276] on div "Il est fier sur sa vedette," at bounding box center [430, 286] width 77 height 45
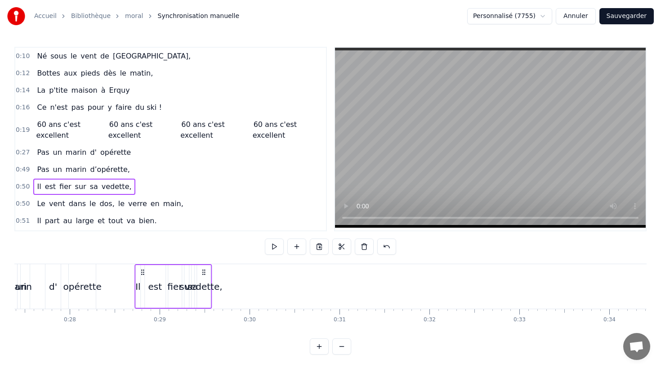
scroll to position [0, 2463]
drag, startPoint x: 398, startPoint y: 272, endPoint x: 167, endPoint y: 283, distance: 231.0
click at [167, 283] on div "Il est fier sur sa vedette," at bounding box center [198, 286] width 77 height 45
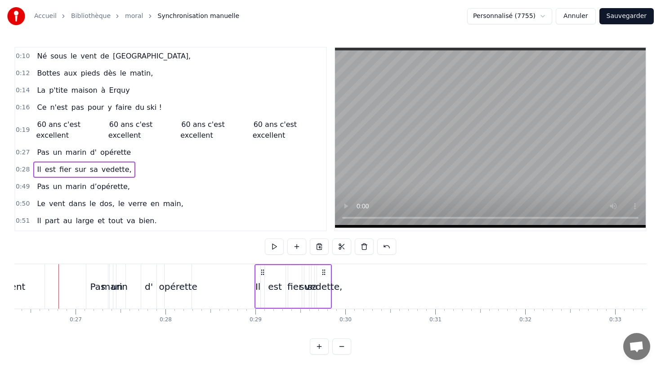
scroll to position [0, 2367]
click at [330, 279] on div "vedette," at bounding box center [324, 286] width 13 height 43
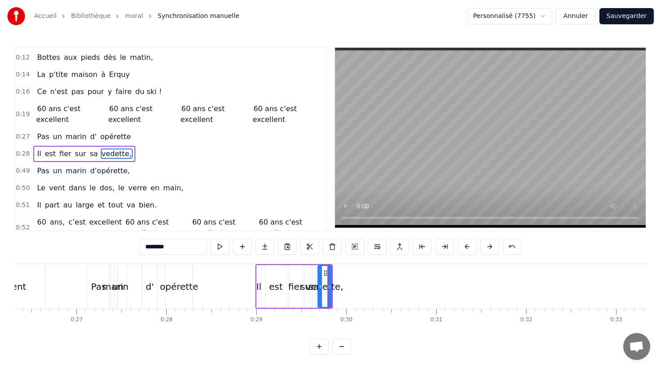
scroll to position [31, 0]
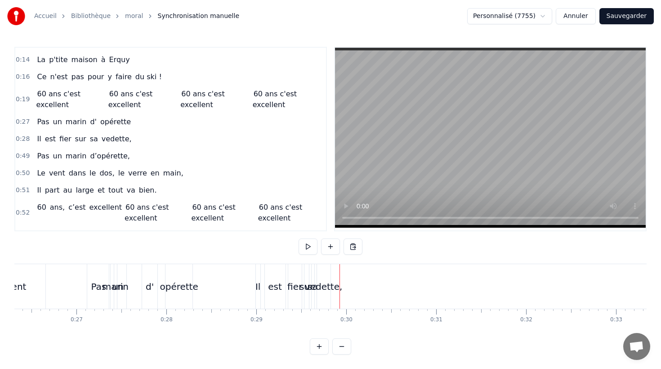
click at [330, 280] on div "vedette," at bounding box center [324, 286] width 38 height 13
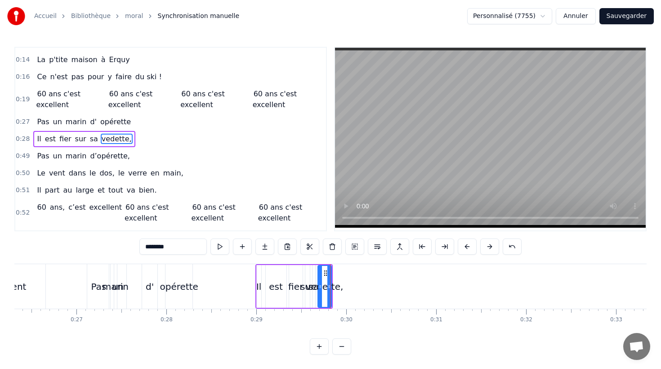
click at [121, 132] on div "Il est fier sur sa vedette," at bounding box center [84, 139] width 102 height 16
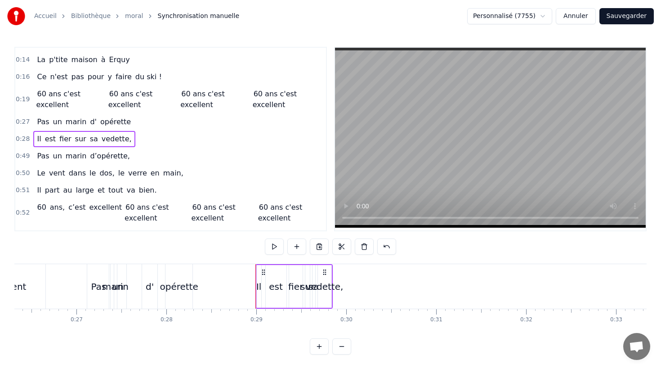
click at [121, 131] on div "Il est fier sur sa vedette," at bounding box center [84, 139] width 102 height 16
click at [256, 277] on div "Il" at bounding box center [258, 286] width 5 height 43
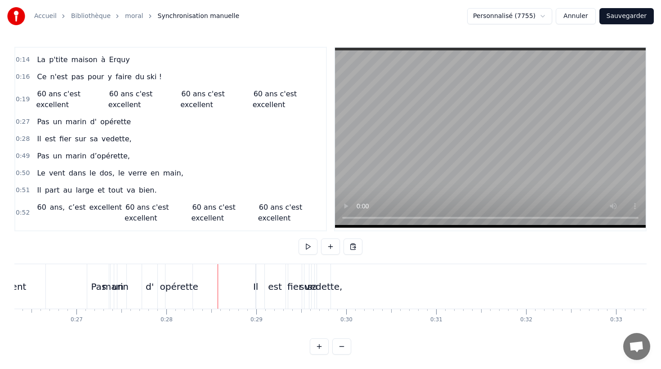
click at [256, 277] on div "Il" at bounding box center [256, 286] width 1 height 45
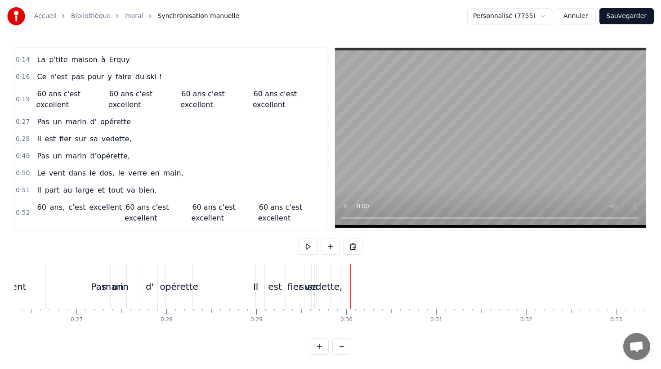
click at [331, 271] on div "vedette," at bounding box center [324, 286] width 14 height 45
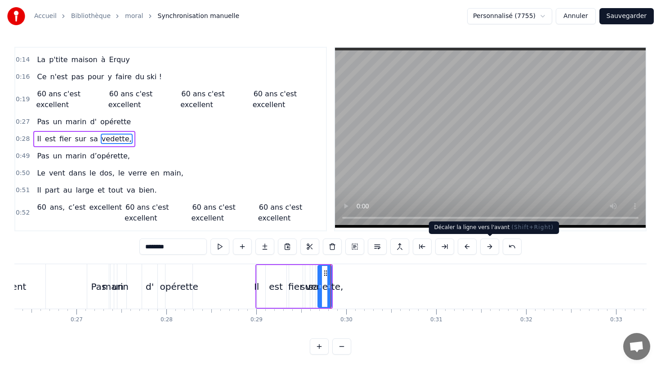
click at [484, 247] on button at bounding box center [489, 246] width 19 height 16
click at [466, 247] on button at bounding box center [467, 246] width 19 height 16
click at [332, 282] on div "vedette," at bounding box center [325, 286] width 38 height 13
click at [331, 280] on div at bounding box center [331, 286] width 0 height 45
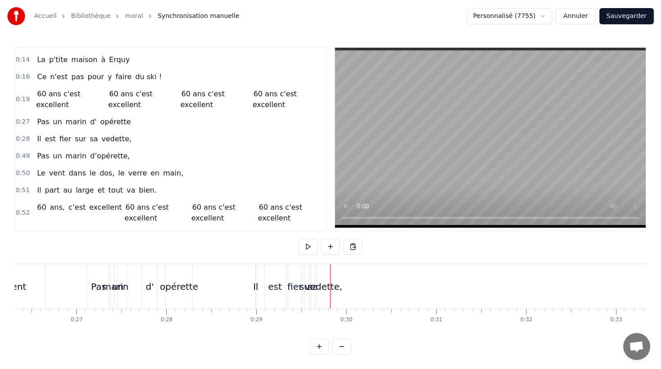
click at [262, 278] on div "Il est fier sur sa vedette," at bounding box center [294, 286] width 77 height 45
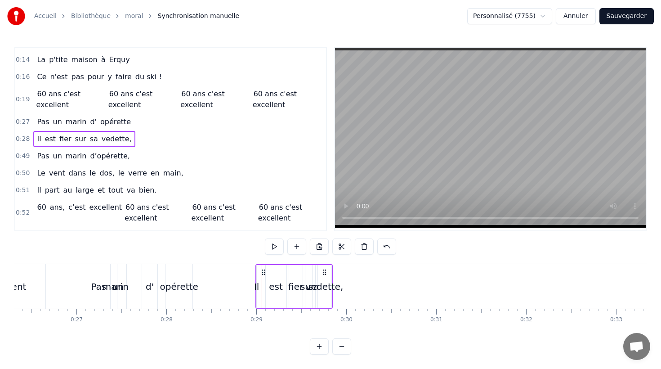
click at [264, 273] on icon at bounding box center [263, 272] width 7 height 7
click at [261, 273] on icon at bounding box center [261, 272] width 7 height 7
drag, startPoint x: 321, startPoint y: 273, endPoint x: 327, endPoint y: 274, distance: 5.5
click at [327, 274] on icon at bounding box center [328, 272] width 7 height 7
click at [260, 273] on div "Il" at bounding box center [260, 286] width 1 height 43
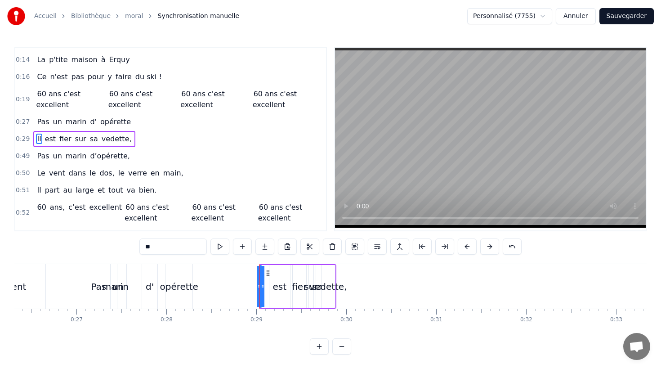
click at [268, 286] on div "Il est fier sur sa vedette," at bounding box center [297, 286] width 77 height 45
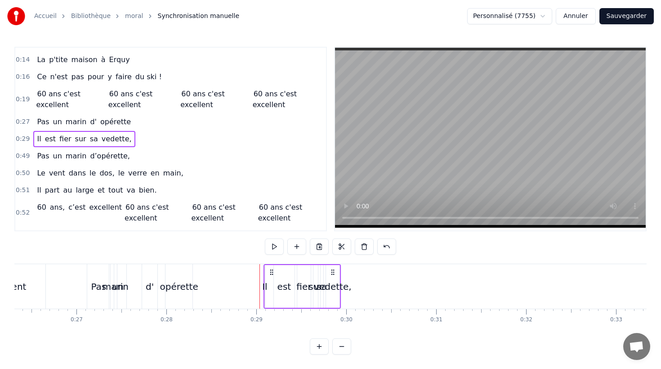
click at [272, 274] on circle at bounding box center [272, 274] width 0 height 0
click at [260, 279] on div at bounding box center [260, 286] width 0 height 45
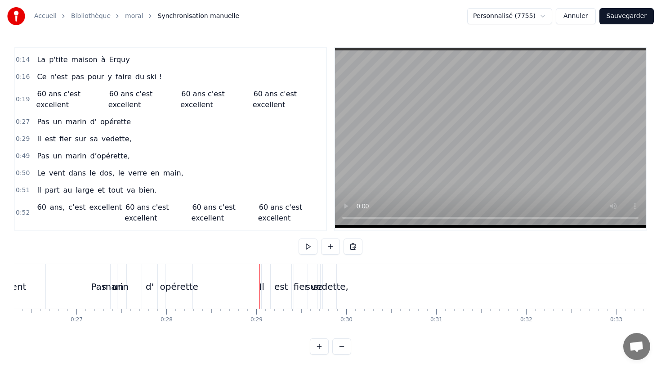
click at [262, 290] on div "Il" at bounding box center [261, 286] width 5 height 13
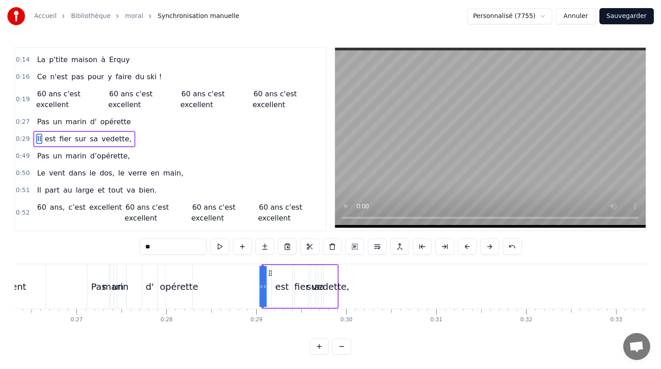
drag, startPoint x: 265, startPoint y: 286, endPoint x: 270, endPoint y: 286, distance: 5.4
click at [270, 286] on div "Il est fier sur sa vedette," at bounding box center [299, 286] width 77 height 45
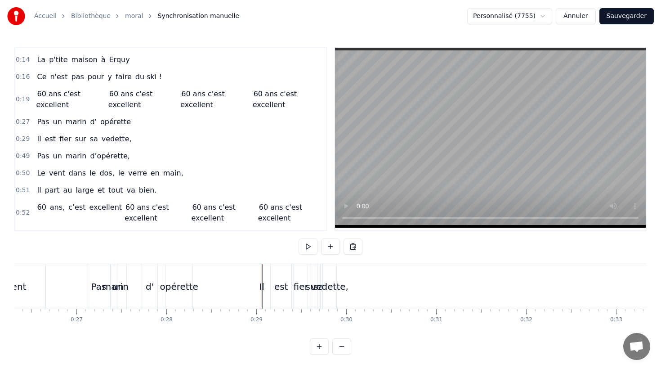
click at [262, 286] on div at bounding box center [262, 286] width 0 height 45
click at [264, 286] on div "Il" at bounding box center [261, 286] width 5 height 13
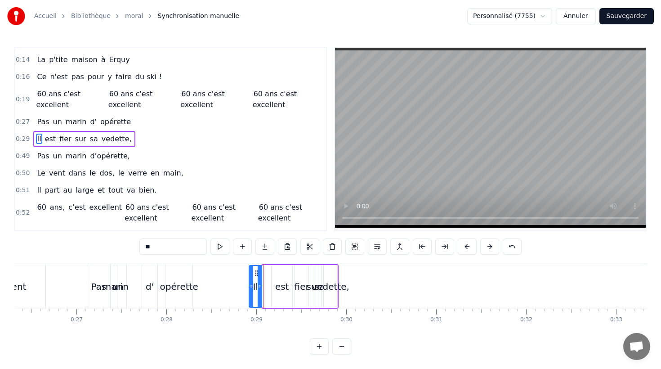
drag, startPoint x: 263, startPoint y: 286, endPoint x: 250, endPoint y: 285, distance: 13.5
click at [250, 285] on icon at bounding box center [252, 286] width 4 height 7
click at [260, 274] on icon at bounding box center [259, 272] width 7 height 7
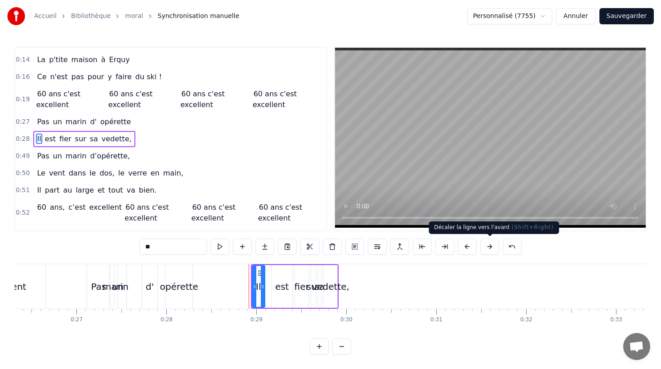
click at [492, 245] on button at bounding box center [489, 246] width 19 height 16
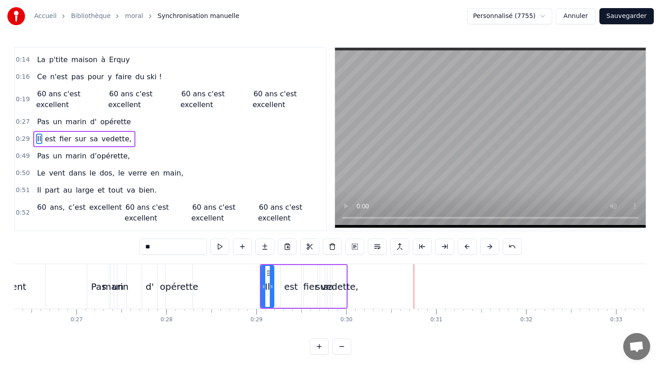
click at [286, 283] on div "est" at bounding box center [291, 286] width 14 height 13
drag, startPoint x: 287, startPoint y: 273, endPoint x: 280, endPoint y: 273, distance: 7.2
click at [280, 273] on circle at bounding box center [280, 273] width 0 height 0
click at [307, 275] on div "fier" at bounding box center [310, 286] width 13 height 43
drag, startPoint x: 312, startPoint y: 273, endPoint x: 305, endPoint y: 273, distance: 7.2
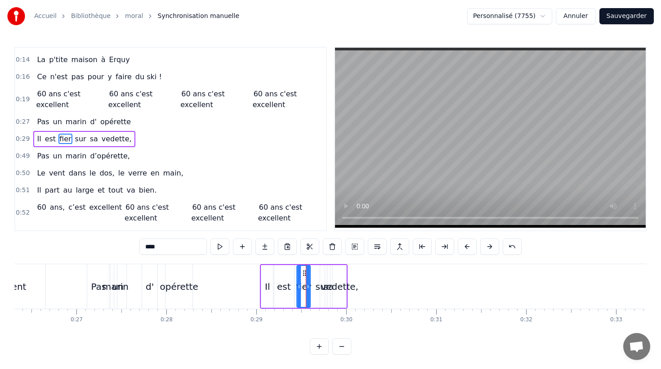
click at [305, 273] on icon at bounding box center [304, 272] width 7 height 7
click at [321, 273] on div "sur" at bounding box center [322, 286] width 4 height 43
drag, startPoint x: 319, startPoint y: 273, endPoint x: 330, endPoint y: 274, distance: 10.4
click at [330, 274] on div at bounding box center [331, 286] width 4 height 41
drag, startPoint x: 327, startPoint y: 272, endPoint x: 321, endPoint y: 272, distance: 5.8
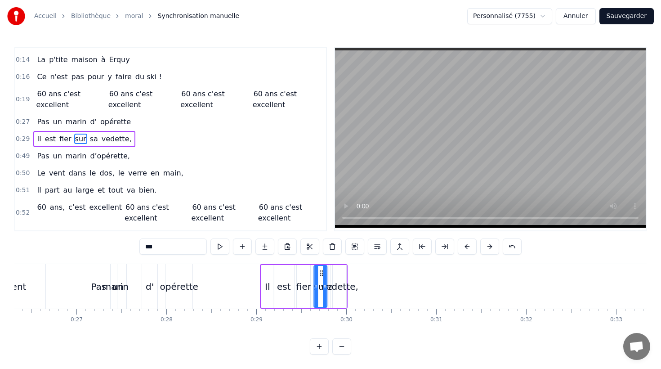
click at [321, 272] on icon at bounding box center [321, 272] width 7 height 7
click at [333, 273] on div "vedette," at bounding box center [339, 286] width 13 height 43
type input "********"
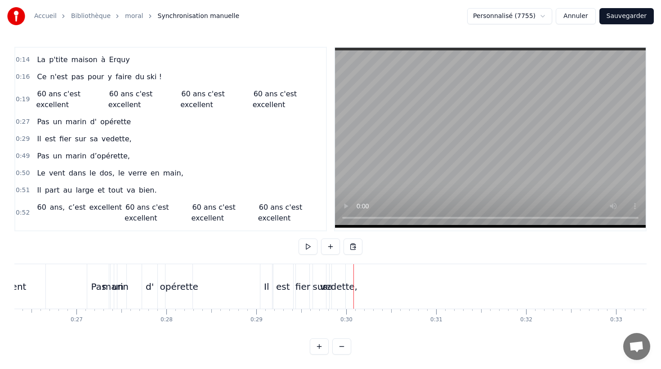
click at [346, 274] on div "vedette," at bounding box center [339, 286] width 14 height 45
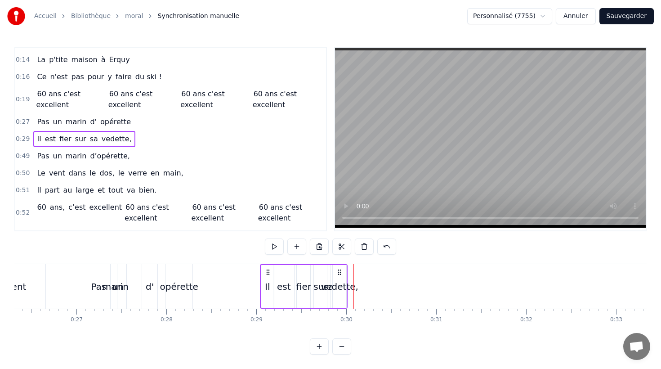
click at [339, 274] on icon at bounding box center [339, 272] width 7 height 7
click at [337, 281] on div "vedette," at bounding box center [340, 286] width 38 height 13
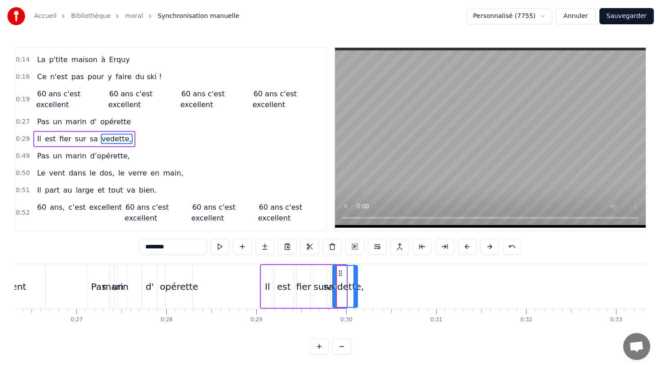
drag, startPoint x: 343, startPoint y: 278, endPoint x: 354, endPoint y: 279, distance: 11.3
click at [354, 279] on div at bounding box center [356, 286] width 4 height 41
click at [331, 279] on div "Il est fier sur sa vedette," at bounding box center [309, 286] width 99 height 45
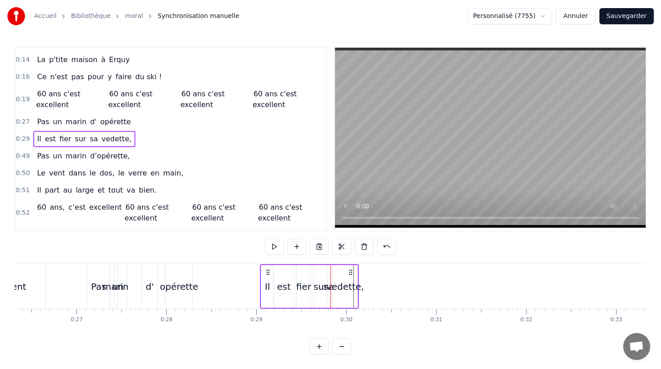
click at [330, 286] on div "vedette," at bounding box center [346, 286] width 38 height 13
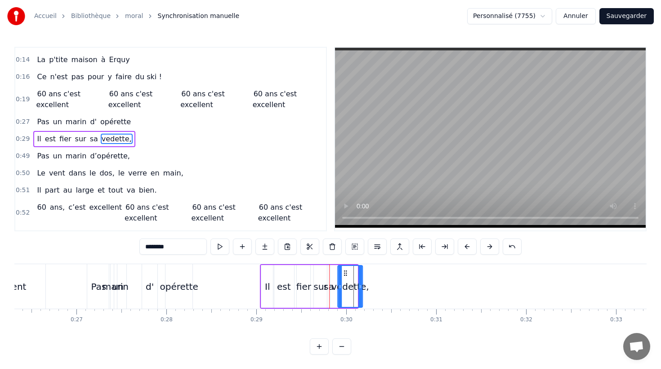
click at [345, 274] on icon at bounding box center [345, 272] width 7 height 7
click at [332, 287] on div "sa" at bounding box center [329, 286] width 10 height 13
click at [337, 274] on icon at bounding box center [338, 272] width 7 height 7
drag, startPoint x: 332, startPoint y: 286, endPoint x: 341, endPoint y: 286, distance: 9.9
click at [341, 286] on icon at bounding box center [341, 286] width 4 height 7
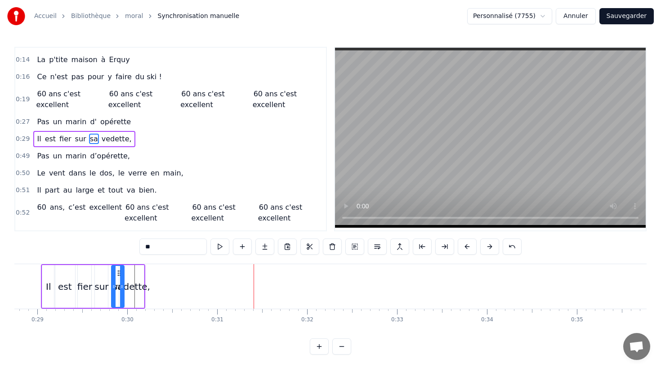
scroll to position [0, 2516]
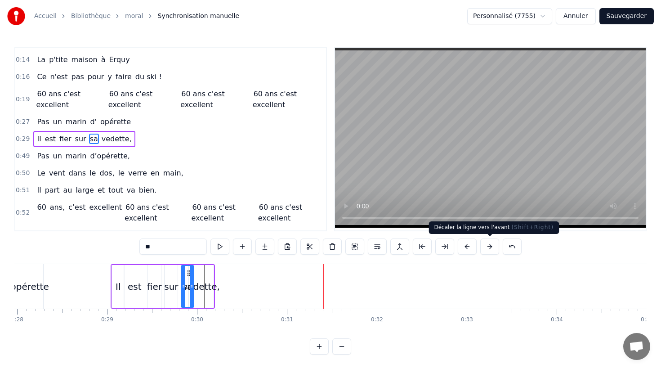
click at [487, 244] on button at bounding box center [489, 246] width 19 height 16
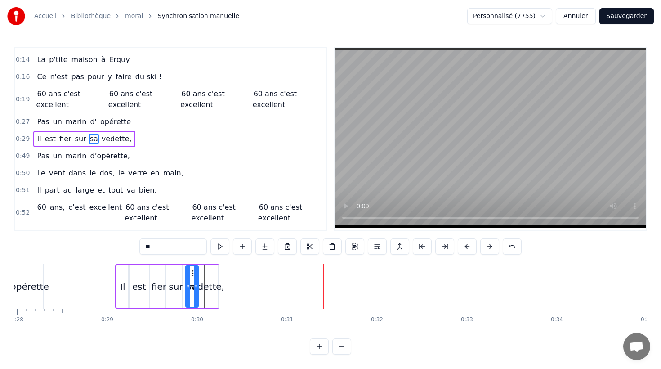
click at [487, 244] on button at bounding box center [489, 246] width 19 height 16
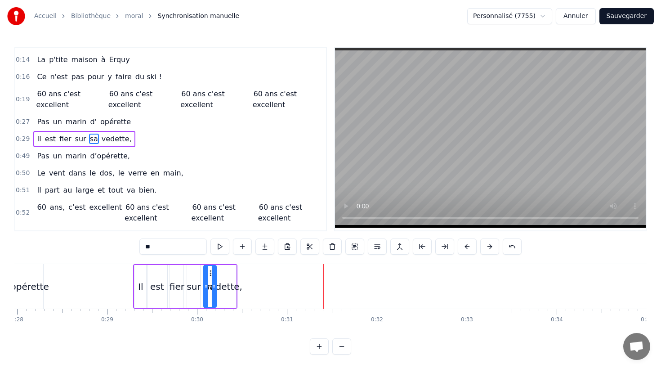
click at [487, 244] on button at bounding box center [489, 246] width 19 height 16
click at [232, 274] on div "vedette," at bounding box center [228, 286] width 25 height 43
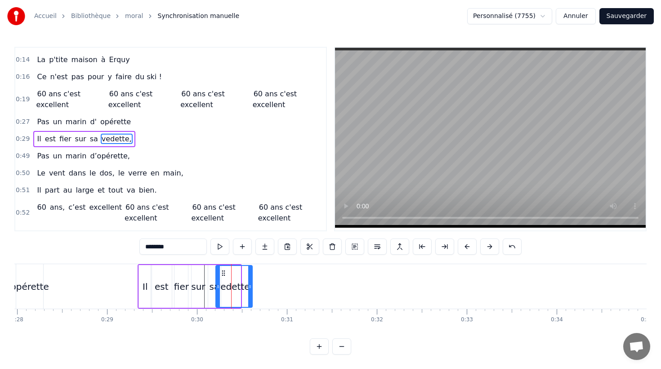
drag, startPoint x: 239, startPoint y: 278, endPoint x: 251, endPoint y: 279, distance: 11.7
click at [251, 279] on div at bounding box center [250, 286] width 4 height 41
click at [222, 282] on div at bounding box center [223, 286] width 4 height 41
click at [211, 283] on div "sa" at bounding box center [214, 286] width 10 height 13
type input "**"
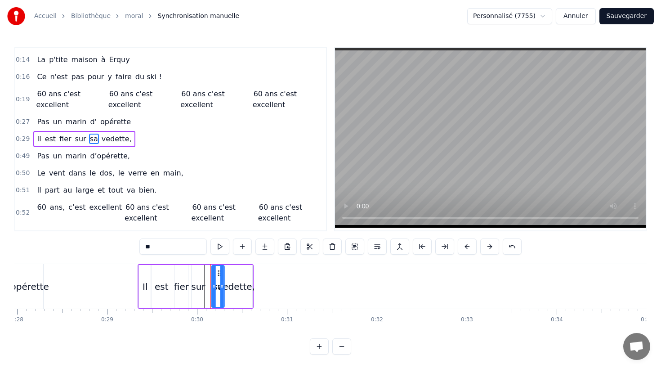
click at [219, 273] on icon at bounding box center [219, 272] width 7 height 7
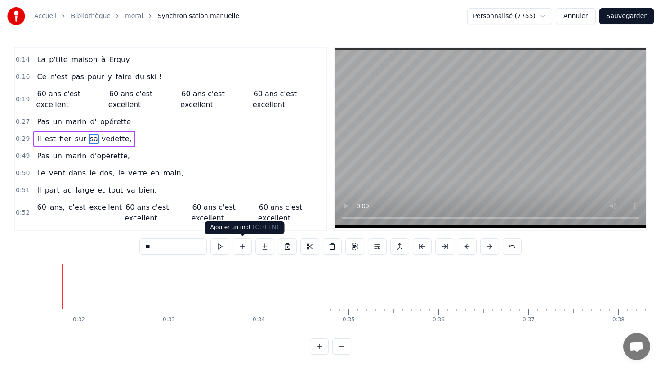
scroll to position [0, 2817]
drag, startPoint x: 615, startPoint y: 18, endPoint x: 596, endPoint y: 24, distance: 20.8
click at [614, 18] on button "Sauvegarder" at bounding box center [627, 16] width 54 height 16
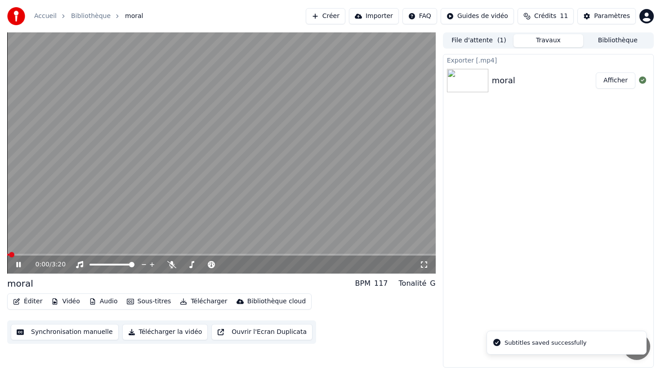
click at [68, 336] on button "Synchronisation manuelle" at bounding box center [65, 332] width 108 height 16
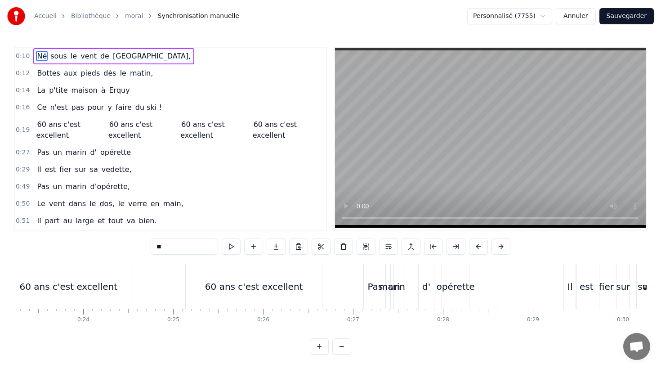
scroll to position [0, 2175]
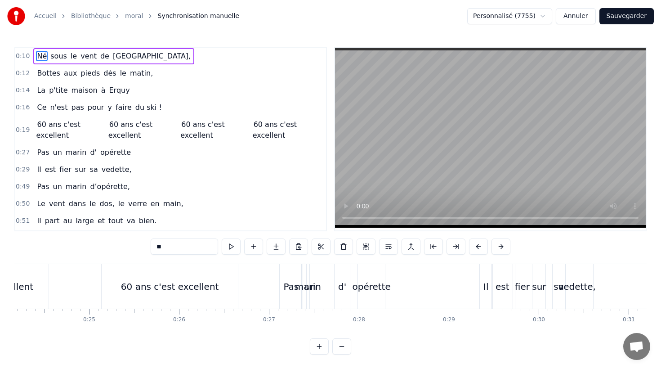
click at [301, 287] on div "marin" at bounding box center [308, 286] width 26 height 13
type input "*****"
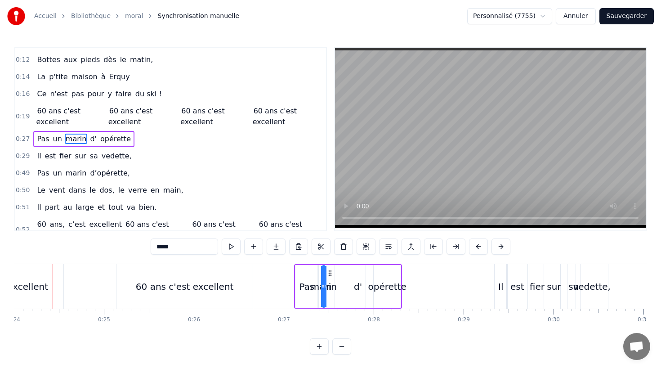
scroll to position [0, 2152]
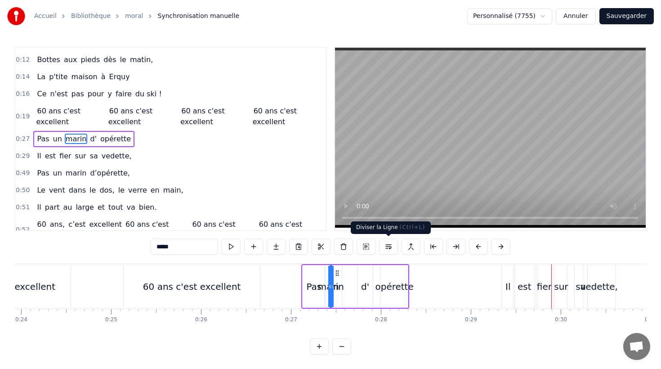
click at [386, 272] on div "opérette" at bounding box center [394, 286] width 27 height 43
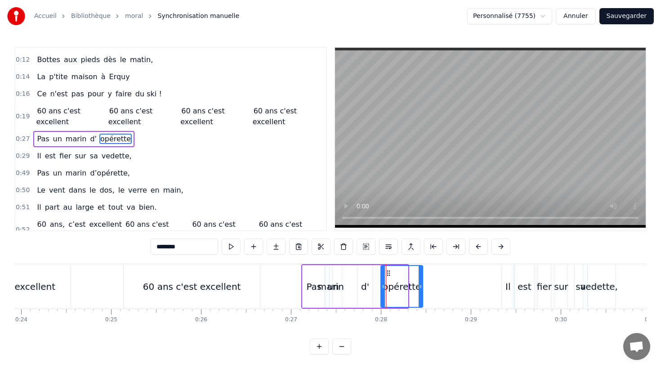
drag, startPoint x: 407, startPoint y: 287, endPoint x: 422, endPoint y: 286, distance: 15.3
click at [422, 286] on icon at bounding box center [421, 286] width 4 height 7
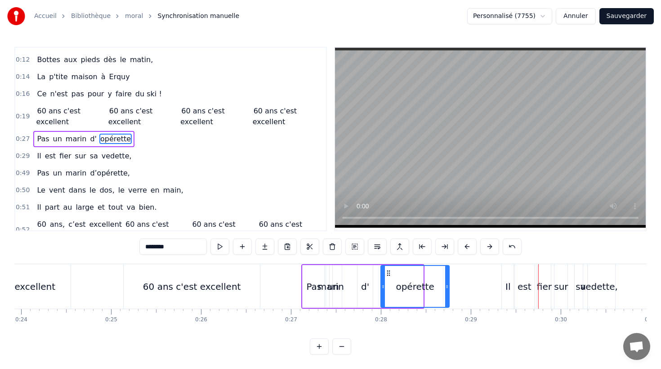
drag, startPoint x: 421, startPoint y: 286, endPoint x: 400, endPoint y: 251, distance: 40.1
click at [445, 286] on icon at bounding box center [447, 286] width 4 height 7
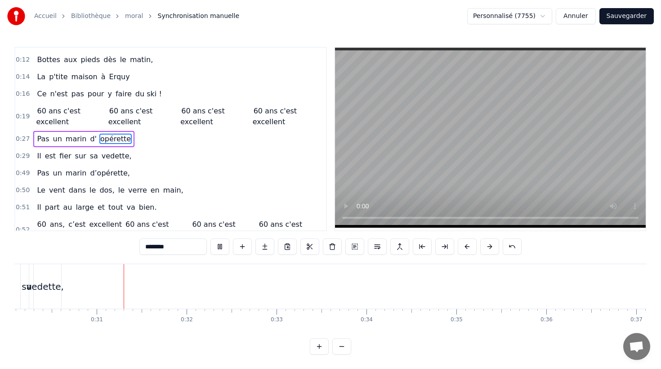
scroll to position [0, 2709]
click at [51, 279] on div "vedette," at bounding box center [43, 286] width 32 height 45
type input "********"
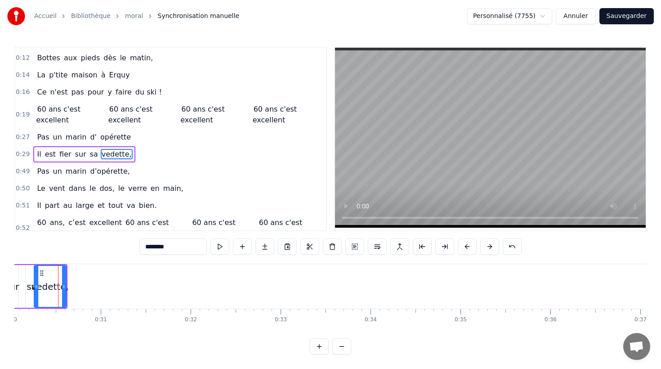
scroll to position [0, 2701]
drag, startPoint x: 65, startPoint y: 287, endPoint x: 99, endPoint y: 287, distance: 34.6
click at [99, 287] on icon at bounding box center [101, 286] width 4 height 7
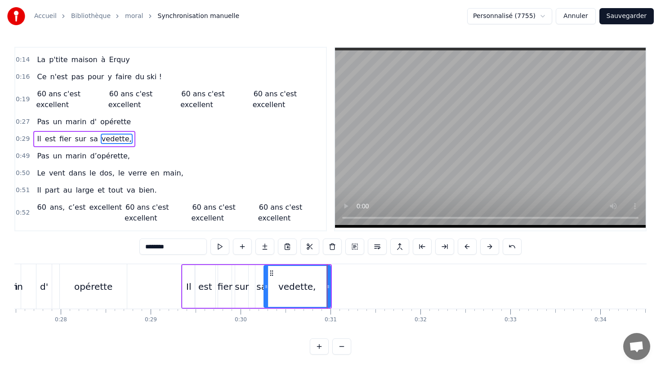
scroll to position [0, 0]
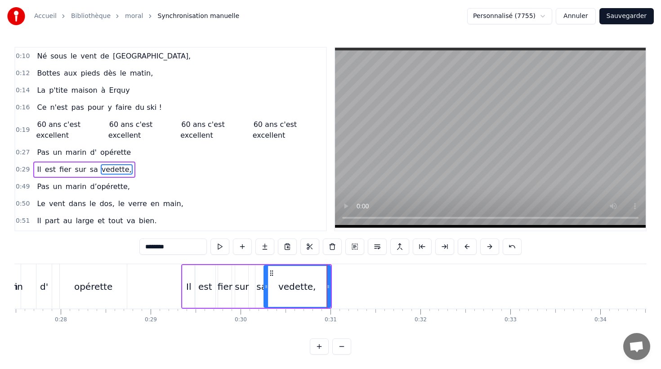
click at [93, 66] on div "Bottes aux pieds dès le matin," at bounding box center [94, 73] width 123 height 16
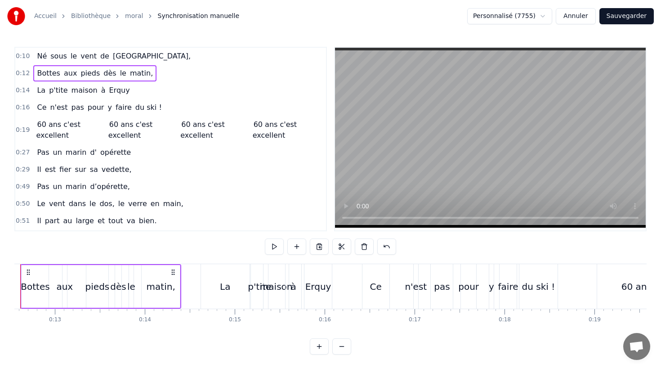
scroll to position [0, 1090]
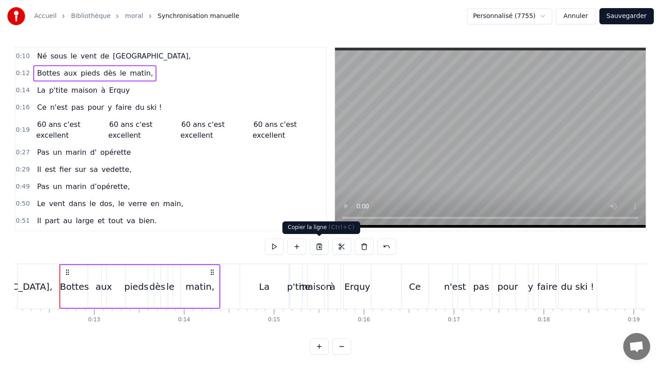
click at [320, 244] on button at bounding box center [319, 246] width 19 height 16
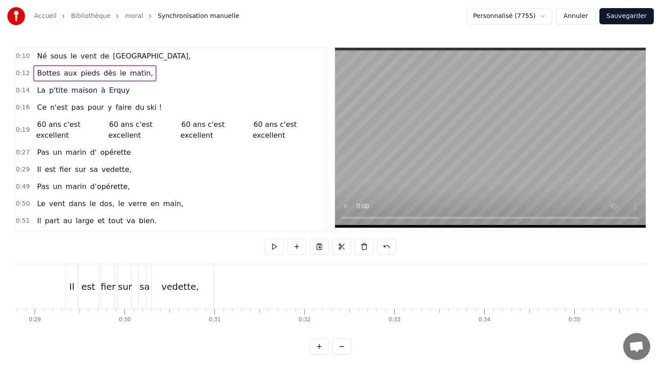
scroll to position [0, 2590]
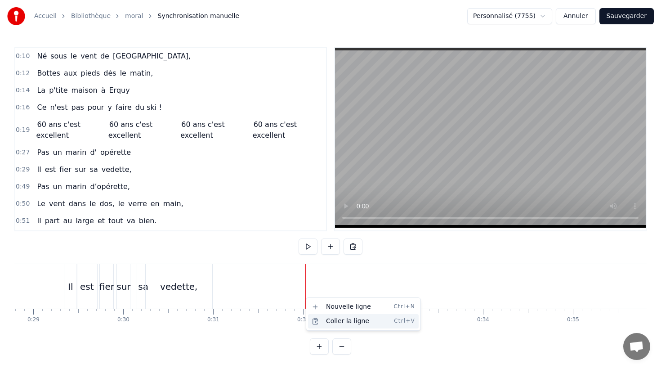
click at [323, 321] on div "Coller la ligne Ctrl+V" at bounding box center [363, 321] width 111 height 14
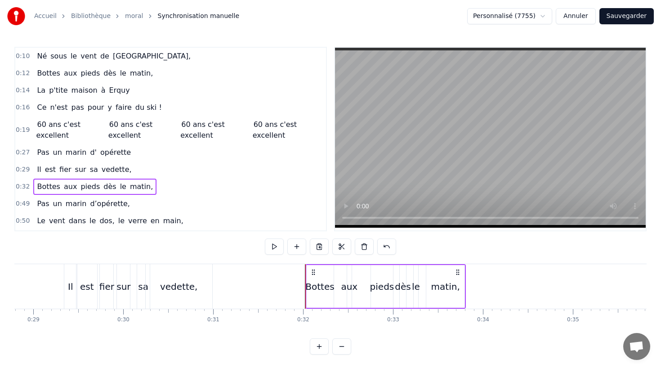
click at [315, 286] on div "Bottes" at bounding box center [319, 286] width 29 height 13
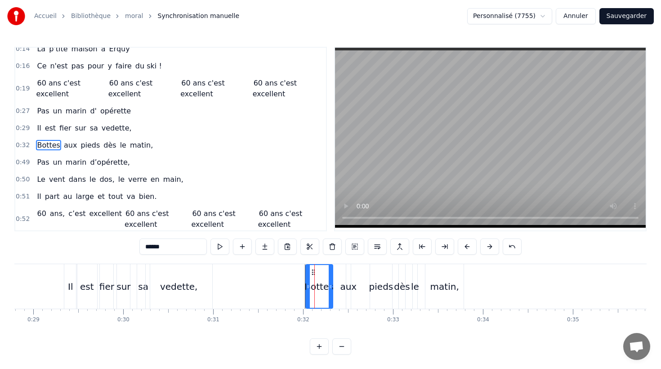
scroll to position [48, 0]
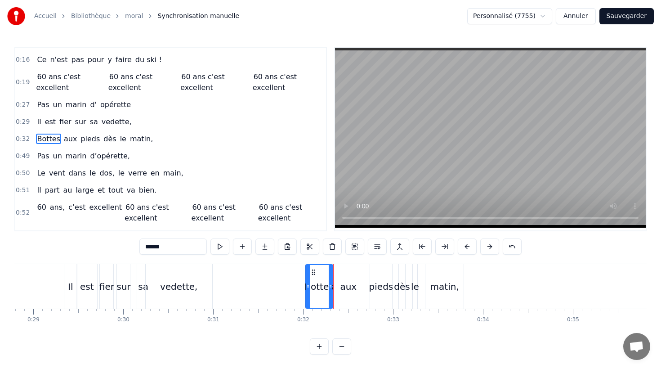
drag, startPoint x: 317, startPoint y: 283, endPoint x: 304, endPoint y: 277, distance: 14.5
click at [317, 283] on div "Bottes" at bounding box center [319, 286] width 29 height 13
drag, startPoint x: 164, startPoint y: 245, endPoint x: 135, endPoint y: 246, distance: 28.8
click at [135, 246] on div "0:10 Né sous le vent de Bretagne, 0:12 Bottes aux pieds dès le matin, 0:14 La p…" at bounding box center [330, 201] width 632 height 308
click at [347, 284] on div "aux" at bounding box center [348, 286] width 17 height 13
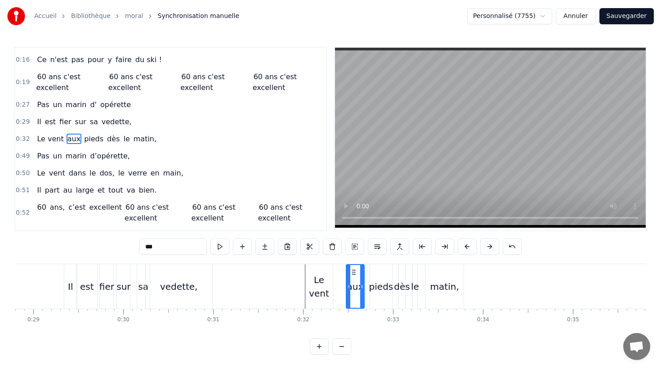
drag, startPoint x: 348, startPoint y: 284, endPoint x: 360, endPoint y: 282, distance: 12.7
click at [361, 285] on icon at bounding box center [362, 286] width 4 height 7
drag, startPoint x: 353, startPoint y: 272, endPoint x: 344, endPoint y: 273, distance: 9.0
click at [344, 272] on circle at bounding box center [344, 272] width 0 height 0
drag, startPoint x: 155, startPoint y: 246, endPoint x: 135, endPoint y: 246, distance: 19.8
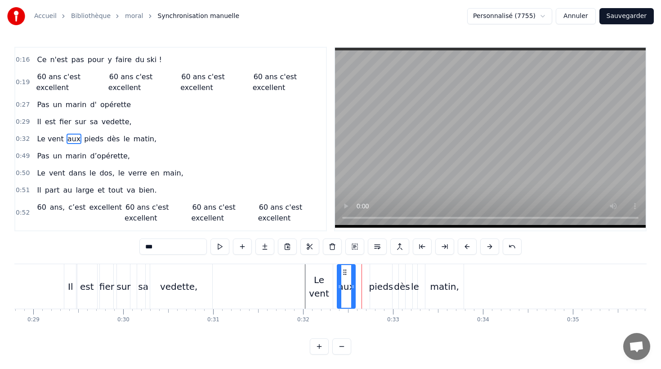
click at [135, 246] on div "0:10 Né sous le vent de Bretagne, 0:12 Bottes aux pieds dès le matin, 0:14 La p…" at bounding box center [330, 201] width 632 height 308
click at [381, 286] on div "pieds" at bounding box center [381, 286] width 24 height 13
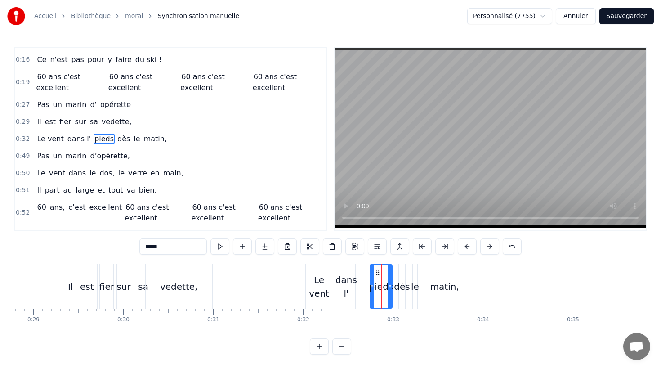
drag, startPoint x: 183, startPoint y: 246, endPoint x: 117, endPoint y: 244, distance: 66.2
click at [117, 244] on div "0:10 Né sous le vent de Bretagne, 0:12 Bottes aux pieds dès le matin, 0:14 La p…" at bounding box center [330, 201] width 632 height 308
drag, startPoint x: 378, startPoint y: 273, endPoint x: 369, endPoint y: 273, distance: 9.0
click at [369, 272] on circle at bounding box center [369, 272] width 0 height 0
click at [401, 278] on div "dès" at bounding box center [402, 286] width 6 height 45
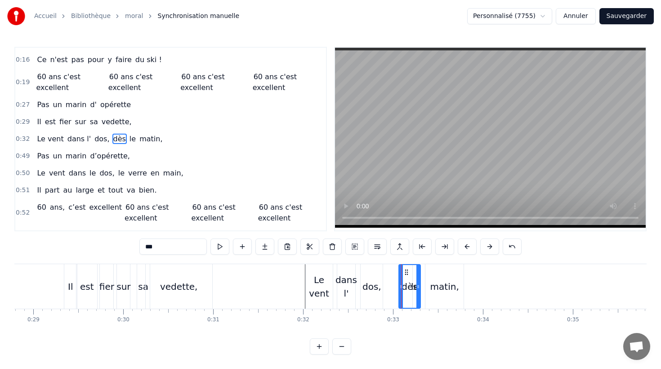
drag, startPoint x: 404, startPoint y: 276, endPoint x: 419, endPoint y: 276, distance: 15.3
click at [419, 276] on div at bounding box center [419, 286] width 4 height 43
drag, startPoint x: 139, startPoint y: 242, endPoint x: 131, endPoint y: 242, distance: 7.7
click at [132, 242] on div "0:10 Né sous le vent de Bretagne, 0:12 Bottes aux pieds dès le matin, 0:14 La p…" at bounding box center [330, 201] width 632 height 308
click at [403, 271] on icon at bounding box center [404, 272] width 7 height 7
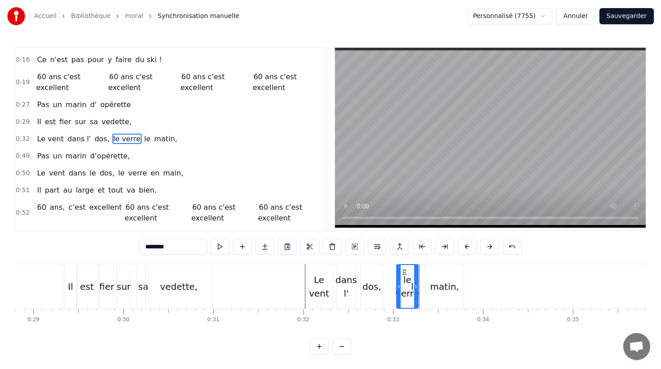
click at [143, 139] on span "le" at bounding box center [147, 139] width 8 height 10
click at [421, 273] on icon at bounding box center [422, 272] width 7 height 7
drag, startPoint x: 417, startPoint y: 282, endPoint x: 428, endPoint y: 282, distance: 10.4
click at [428, 282] on div at bounding box center [428, 286] width 4 height 43
drag, startPoint x: 172, startPoint y: 246, endPoint x: 135, endPoint y: 245, distance: 37.8
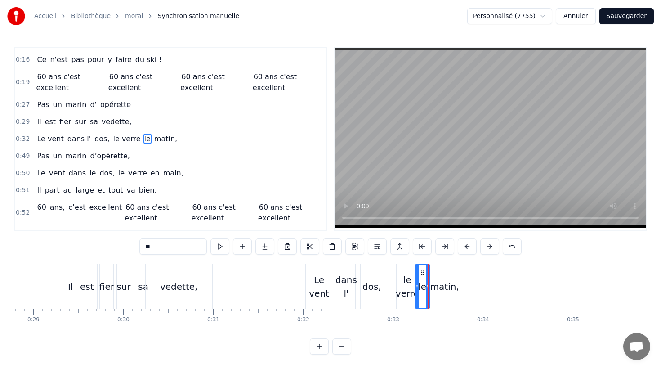
click at [135, 245] on div "0:10 Né sous le vent de Bretagne, 0:12 Bottes aux pieds dès le matin, 0:14 La p…" at bounding box center [330, 201] width 632 height 308
click at [449, 291] on div "matin," at bounding box center [444, 286] width 29 height 13
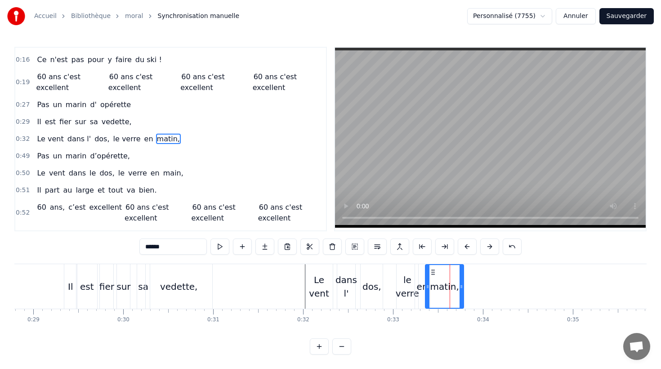
drag, startPoint x: 119, startPoint y: 245, endPoint x: 113, endPoint y: 245, distance: 5.8
click at [113, 245] on div "0:10 Né sous le vent de Bretagne, 0:12 Bottes aux pieds dès le matin, 0:14 La p…" at bounding box center [330, 201] width 632 height 308
drag, startPoint x: 432, startPoint y: 271, endPoint x: 438, endPoint y: 272, distance: 5.9
click at [438, 272] on icon at bounding box center [438, 272] width 7 height 7
drag, startPoint x: 467, startPoint y: 286, endPoint x: 475, endPoint y: 286, distance: 7.2
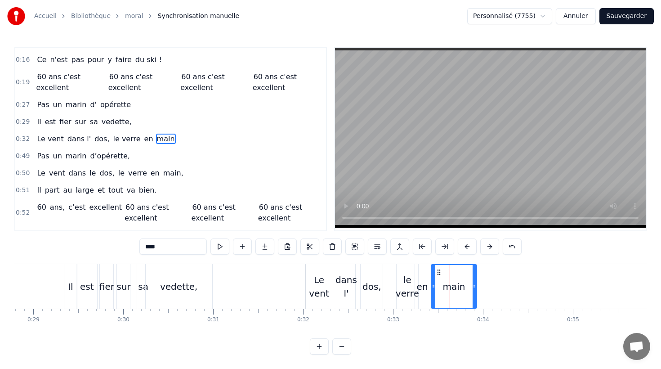
click at [475, 286] on icon at bounding box center [475, 286] width 4 height 7
click at [319, 268] on div "Le vent" at bounding box center [319, 286] width 27 height 45
type input "*******"
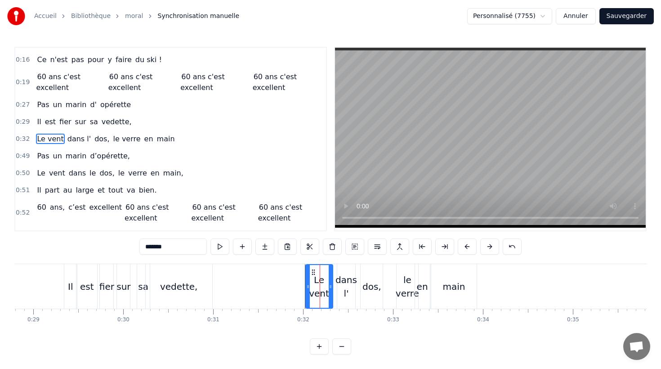
click at [124, 131] on div "Le vent dans l' dos, le verre en main" at bounding box center [105, 139] width 145 height 16
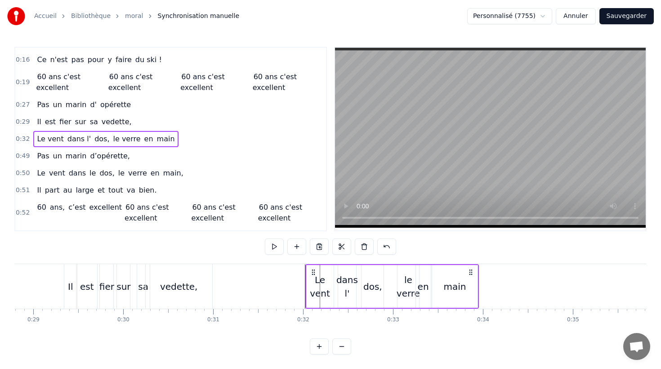
drag, startPoint x: 340, startPoint y: 308, endPoint x: 316, endPoint y: 307, distance: 23.9
click at [316, 307] on div "Le vent dans l' dos, le verre en main" at bounding box center [392, 286] width 174 height 45
drag, startPoint x: 306, startPoint y: 296, endPoint x: 286, endPoint y: 295, distance: 20.3
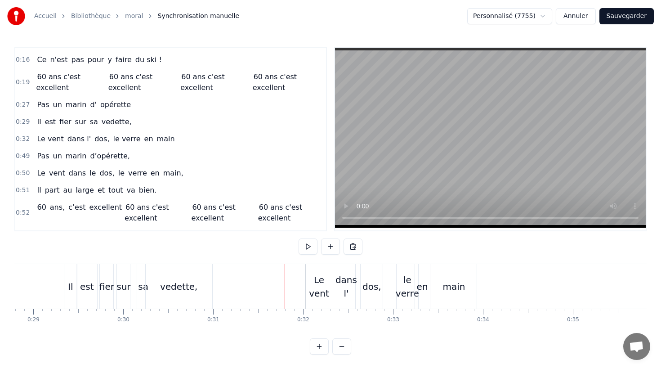
click at [314, 274] on div "Le vent" at bounding box center [319, 286] width 27 height 27
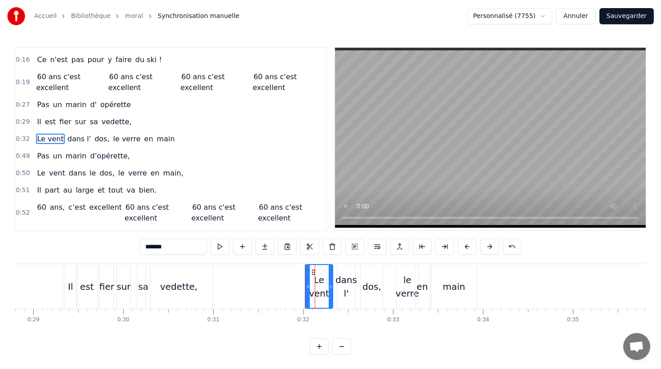
click at [337, 264] on div "dans l'" at bounding box center [346, 286] width 19 height 45
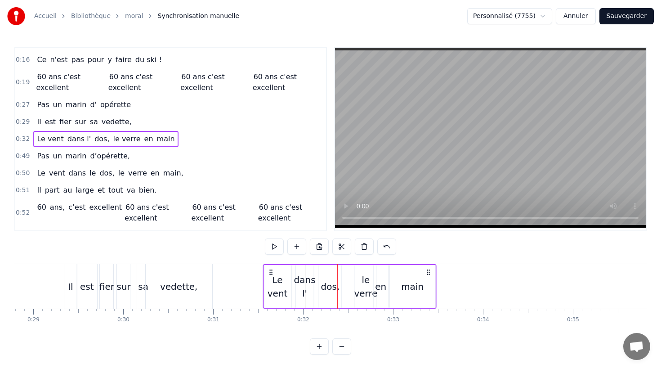
drag, startPoint x: 472, startPoint y: 272, endPoint x: 429, endPoint y: 273, distance: 42.7
click at [429, 273] on icon at bounding box center [428, 272] width 7 height 7
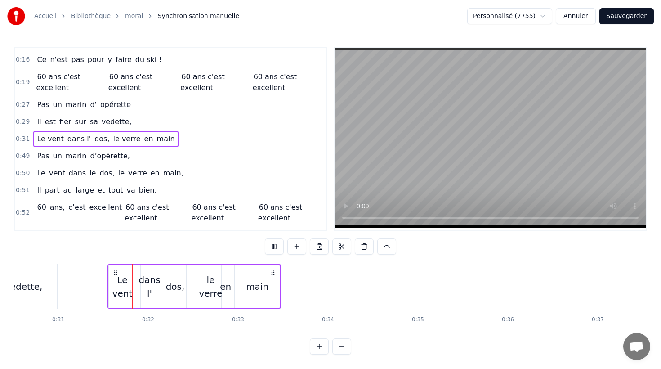
scroll to position [0, 2751]
click at [272, 271] on icon at bounding box center [270, 272] width 7 height 7
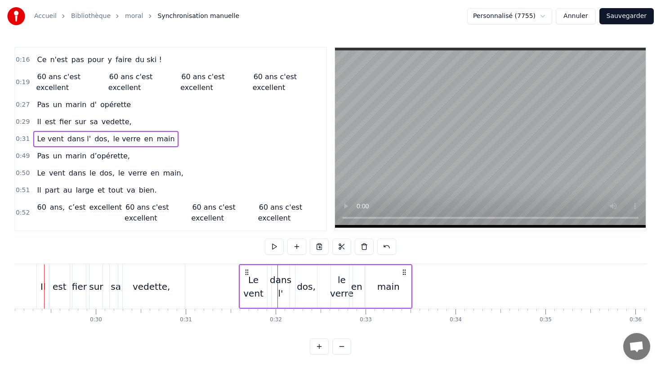
scroll to position [0, 2602]
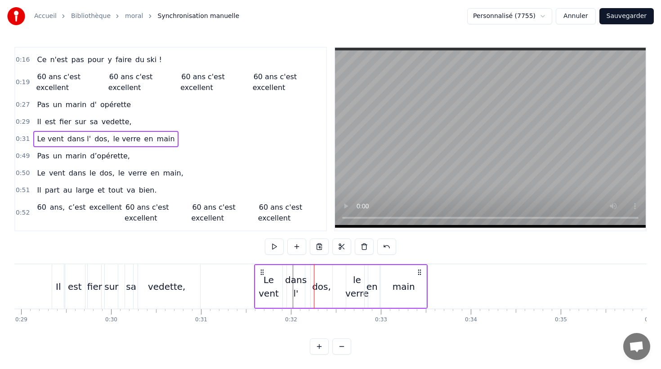
click at [276, 285] on div "Le vent" at bounding box center [269, 286] width 27 height 27
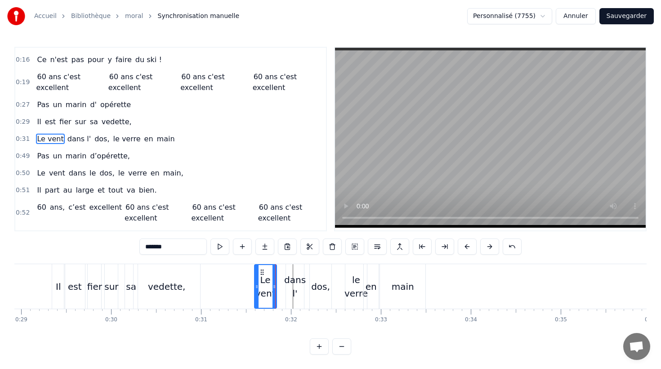
drag, startPoint x: 278, startPoint y: 285, endPoint x: 273, endPoint y: 285, distance: 5.4
click at [274, 285] on circle at bounding box center [274, 285] width 0 height 0
click at [291, 282] on div "dans l'" at bounding box center [295, 286] width 22 height 27
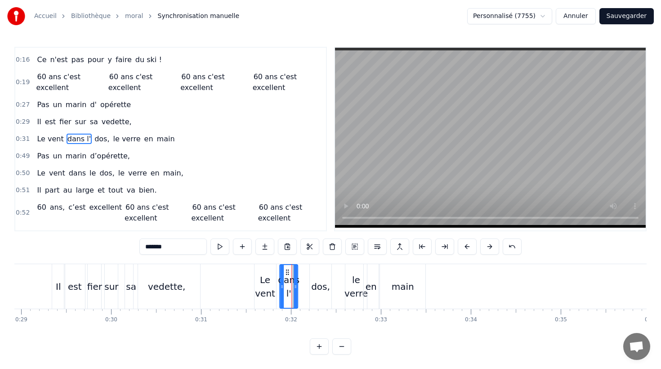
drag, startPoint x: 293, startPoint y: 272, endPoint x: 287, endPoint y: 272, distance: 6.3
click at [287, 272] on circle at bounding box center [287, 272] width 0 height 0
click at [323, 271] on div "dos," at bounding box center [321, 286] width 22 height 45
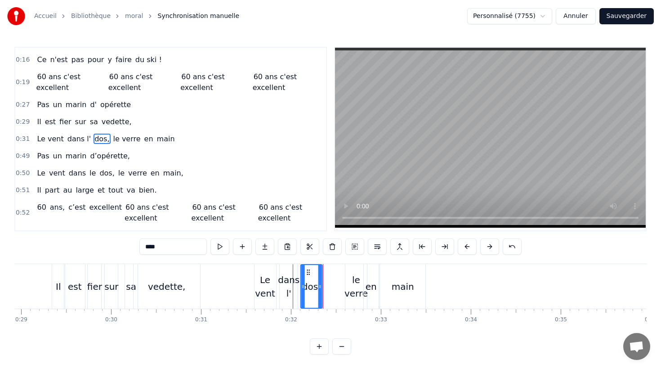
drag, startPoint x: 317, startPoint y: 271, endPoint x: 307, endPoint y: 271, distance: 9.5
click at [307, 271] on icon at bounding box center [308, 272] width 7 height 7
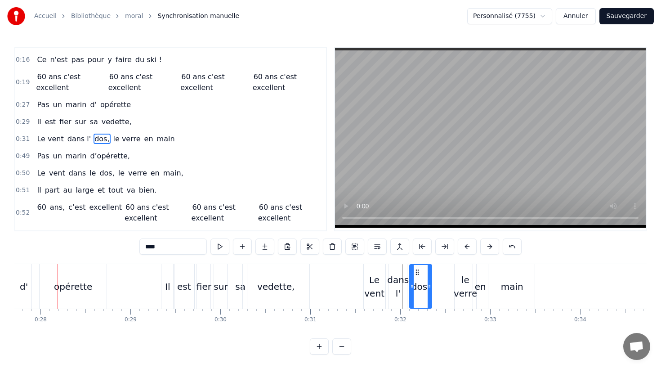
scroll to position [0, 2491]
click at [382, 282] on div "Le vent" at bounding box center [377, 286] width 22 height 27
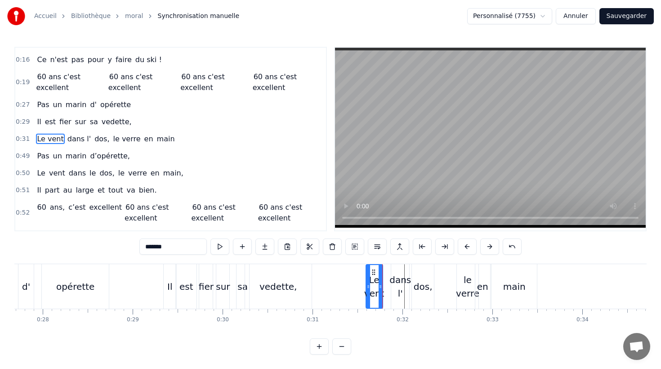
drag, startPoint x: 385, startPoint y: 285, endPoint x: 380, endPoint y: 284, distance: 4.5
click at [379, 285] on icon at bounding box center [381, 286] width 4 height 7
click at [397, 283] on div "dans l'" at bounding box center [401, 286] width 22 height 27
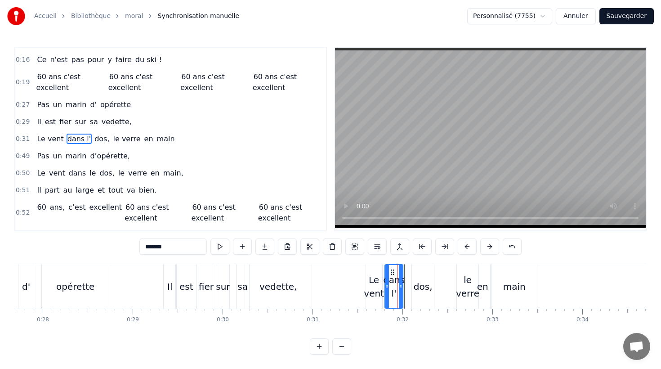
drag, startPoint x: 399, startPoint y: 272, endPoint x: 393, endPoint y: 273, distance: 6.4
click at [393, 273] on icon at bounding box center [392, 272] width 7 height 7
click at [413, 274] on div "dos," at bounding box center [423, 286] width 22 height 45
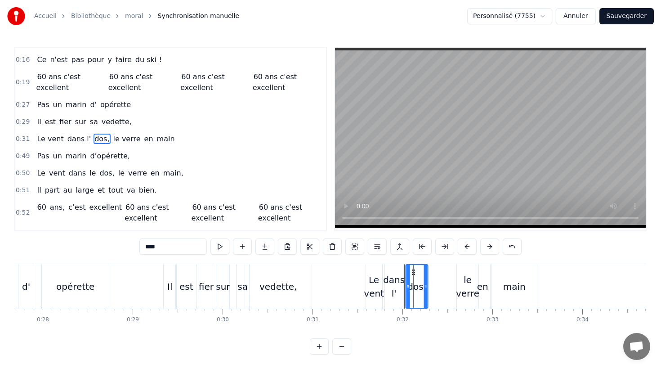
drag, startPoint x: 419, startPoint y: 272, endPoint x: 413, endPoint y: 273, distance: 5.9
click at [395, 277] on div "dans l'" at bounding box center [394, 286] width 22 height 27
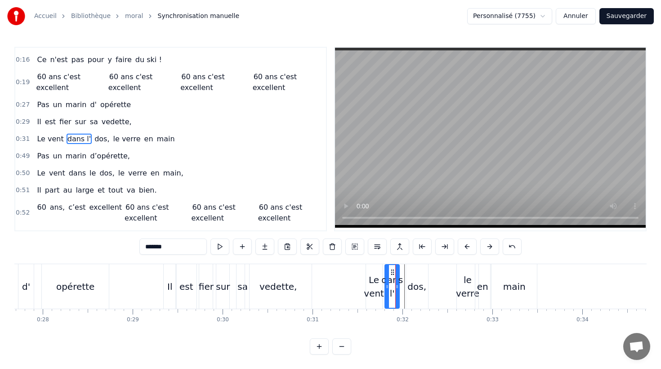
drag, startPoint x: 401, startPoint y: 288, endPoint x: 406, endPoint y: 285, distance: 5.9
click at [398, 288] on icon at bounding box center [397, 286] width 4 height 7
click at [417, 281] on div "dos," at bounding box center [417, 286] width 19 height 13
click at [408, 272] on circle at bounding box center [408, 272] width 0 height 0
click at [418, 285] on icon at bounding box center [419, 286] width 4 height 7
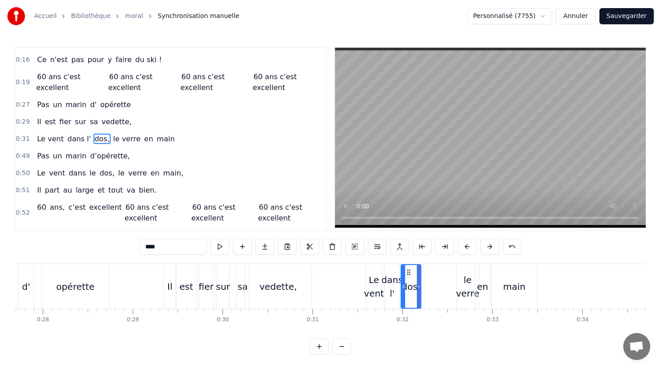
click at [468, 272] on div "le verre" at bounding box center [468, 286] width 22 height 45
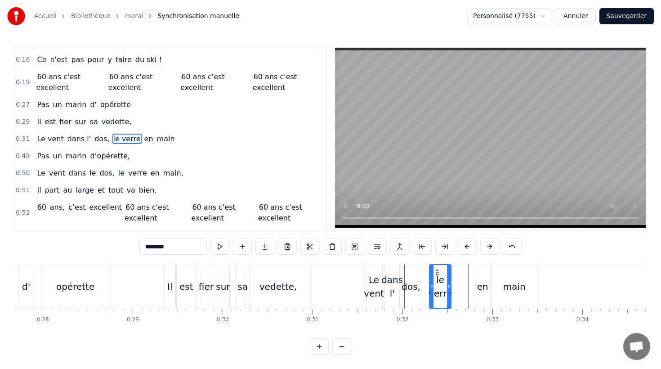
drag, startPoint x: 460, startPoint y: 272, endPoint x: 437, endPoint y: 272, distance: 22.9
click at [437, 272] on icon at bounding box center [437, 272] width 7 height 7
click at [480, 273] on div "en" at bounding box center [482, 286] width 15 height 45
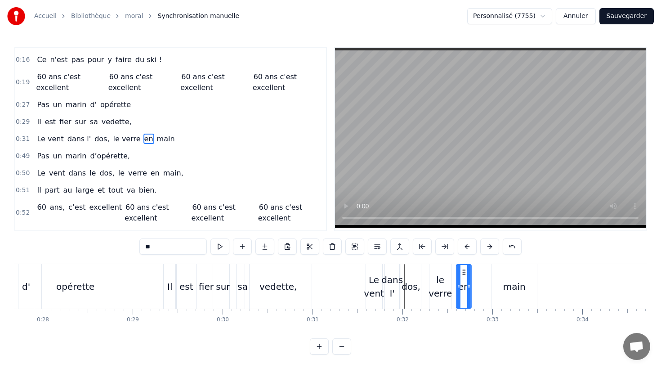
drag, startPoint x: 483, startPoint y: 272, endPoint x: 463, endPoint y: 273, distance: 19.3
click at [463, 273] on icon at bounding box center [464, 272] width 7 height 7
click at [503, 274] on div "main" at bounding box center [514, 286] width 45 height 45
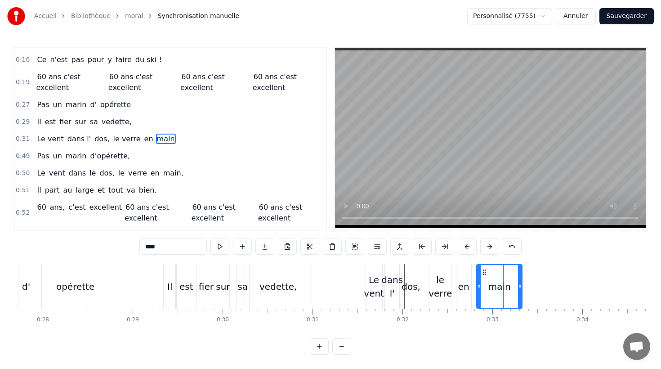
drag, startPoint x: 498, startPoint y: 272, endPoint x: 484, endPoint y: 272, distance: 14.9
click at [484, 272] on circle at bounding box center [484, 272] width 0 height 0
drag, startPoint x: 434, startPoint y: 279, endPoint x: 433, endPoint y: 274, distance: 5.9
click at [434, 279] on div "le verre" at bounding box center [440, 286] width 23 height 27
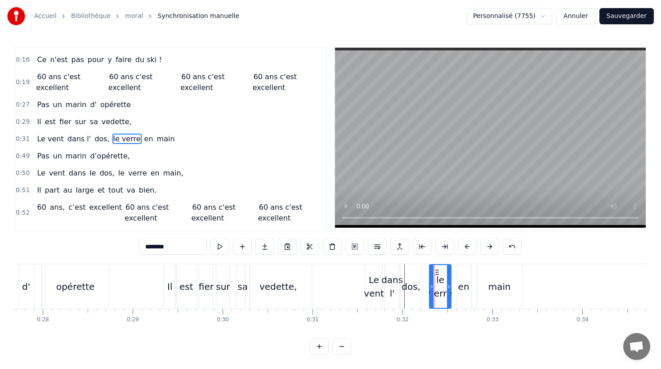
click at [414, 278] on div "dos," at bounding box center [411, 286] width 20 height 45
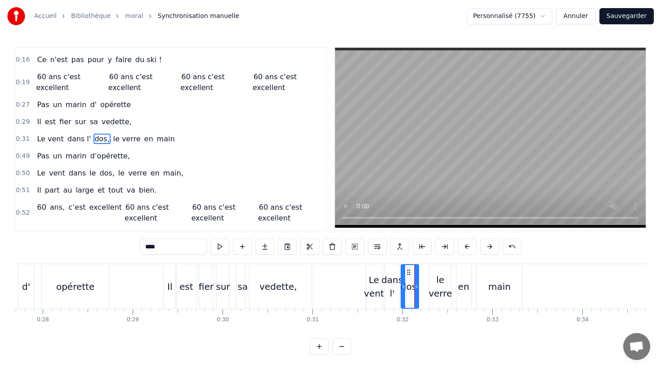
click at [415, 286] on icon at bounding box center [417, 286] width 4 height 7
click at [436, 277] on div "le verre" at bounding box center [440, 286] width 23 height 27
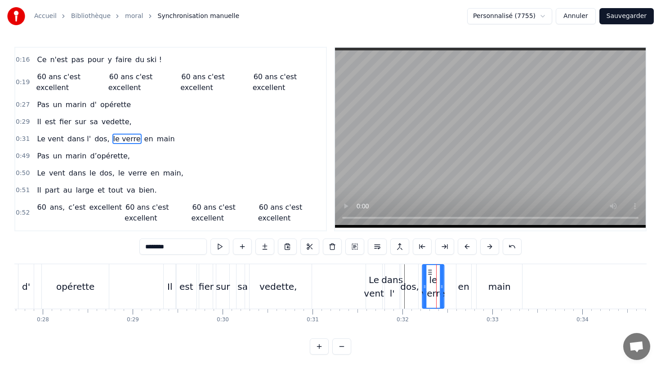
drag, startPoint x: 436, startPoint y: 271, endPoint x: 430, endPoint y: 271, distance: 6.7
click at [430, 271] on icon at bounding box center [430, 272] width 7 height 7
click at [462, 273] on div "en" at bounding box center [464, 286] width 15 height 45
type input "**"
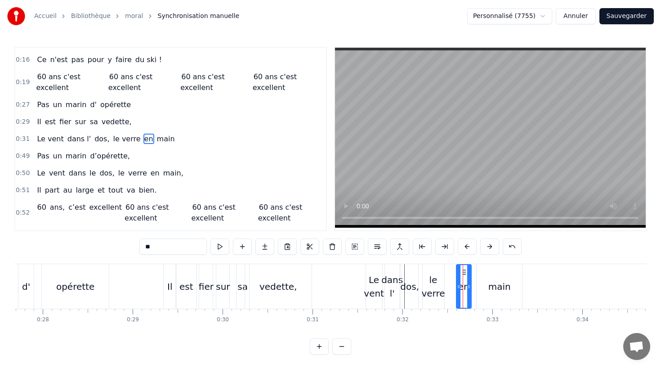
drag, startPoint x: 462, startPoint y: 271, endPoint x: 456, endPoint y: 271, distance: 6.7
click at [462, 271] on div "en" at bounding box center [464, 286] width 15 height 45
click at [455, 272] on circle at bounding box center [455, 272] width 0 height 0
click at [488, 273] on div "main" at bounding box center [499, 286] width 45 height 45
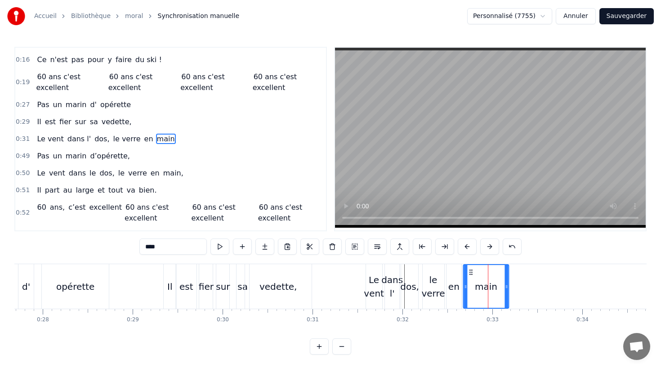
drag, startPoint x: 483, startPoint y: 271, endPoint x: 471, endPoint y: 272, distance: 11.3
click at [471, 272] on icon at bounding box center [471, 272] width 7 height 7
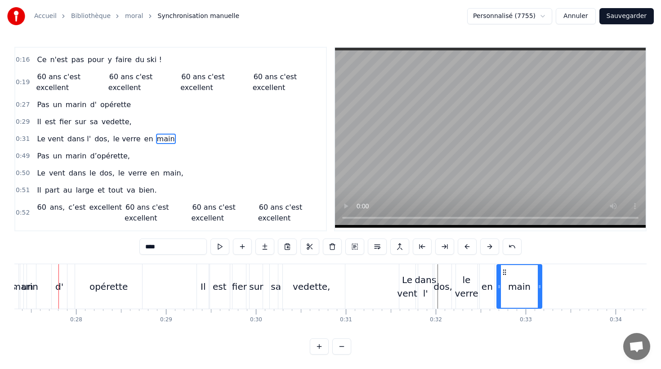
scroll to position [0, 2457]
drag, startPoint x: 541, startPoint y: 286, endPoint x: 528, endPoint y: 286, distance: 13.0
click at [528, 286] on icon at bounding box center [528, 286] width 4 height 7
click at [493, 286] on div "en" at bounding box center [488, 286] width 15 height 45
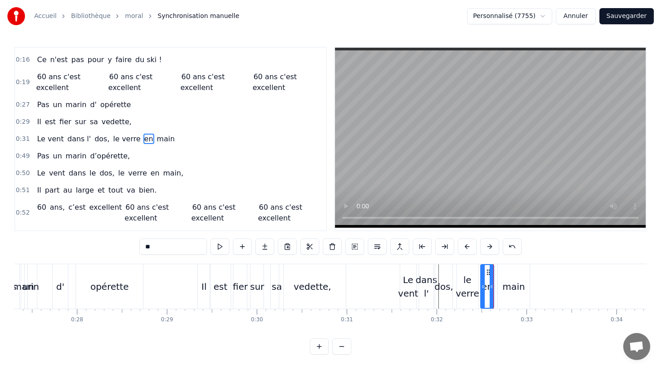
click at [492, 286] on circle at bounding box center [492, 286] width 0 height 0
click at [511, 283] on div "main" at bounding box center [514, 286] width 22 height 13
type input "****"
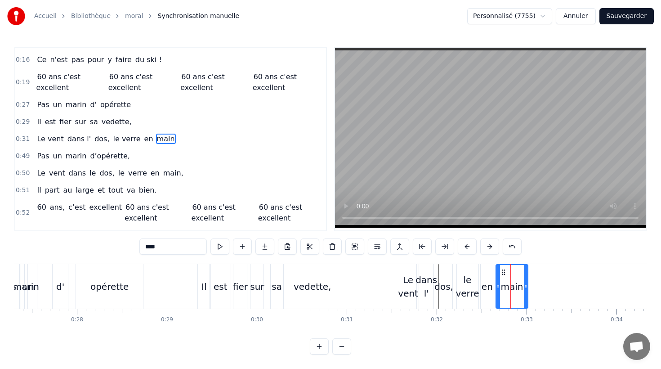
click at [504, 273] on icon at bounding box center [503, 272] width 7 height 7
drag, startPoint x: 526, startPoint y: 287, endPoint x: 522, endPoint y: 286, distance: 4.6
click at [522, 287] on icon at bounding box center [522, 286] width 4 height 7
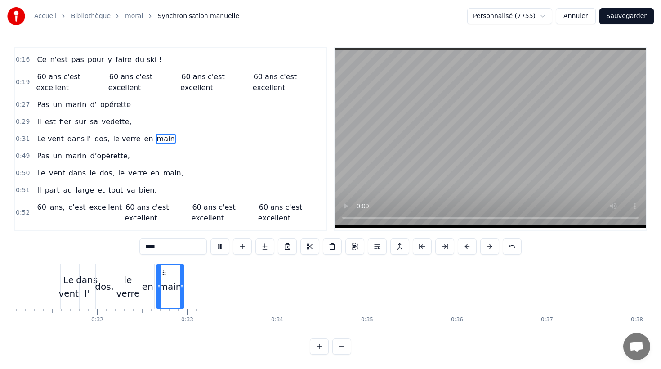
scroll to position [0, 2798]
drag, startPoint x: 616, startPoint y: 15, endPoint x: 609, endPoint y: 17, distance: 7.4
click at [615, 15] on button "Sauvegarder" at bounding box center [627, 16] width 54 height 16
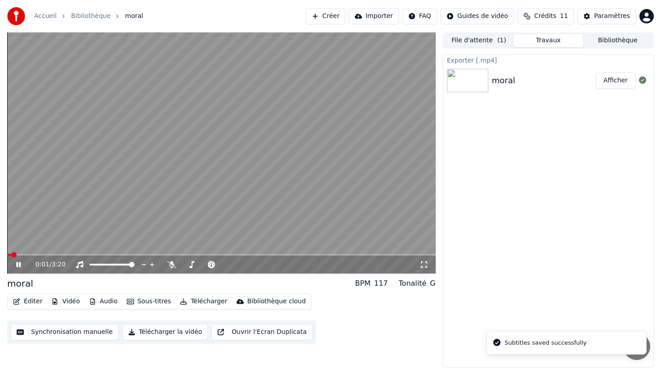
click at [65, 332] on button "Synchronisation manuelle" at bounding box center [65, 332] width 108 height 16
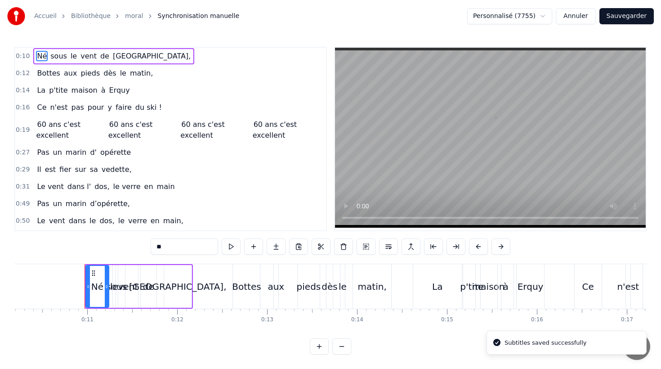
scroll to position [0, 942]
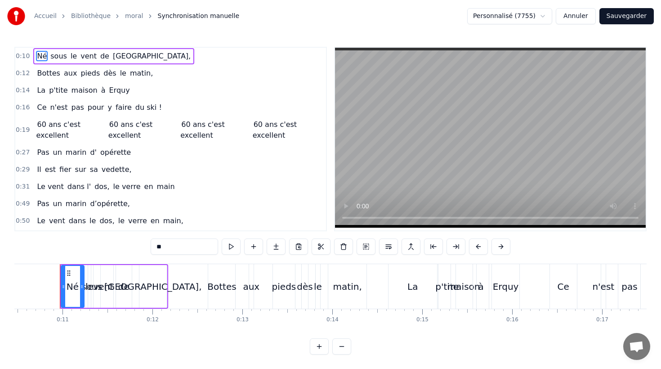
click at [586, 17] on button "Annuler" at bounding box center [576, 16] width 40 height 16
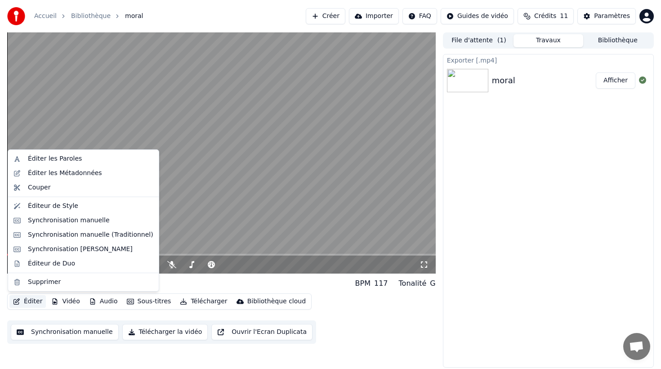
click at [22, 302] on button "Éditer" at bounding box center [27, 301] width 36 height 13
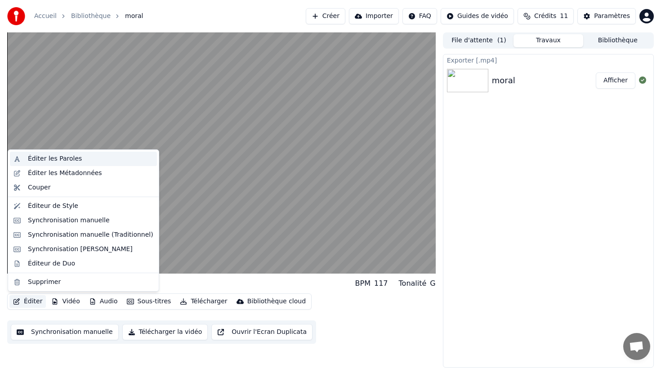
click at [56, 159] on div "Éditer les Paroles" at bounding box center [55, 158] width 54 height 9
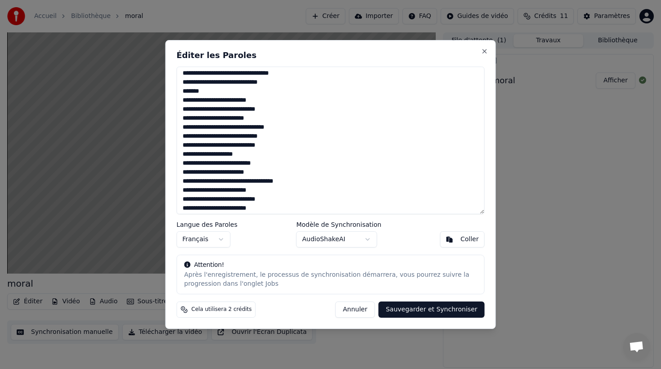
scroll to position [85, 0]
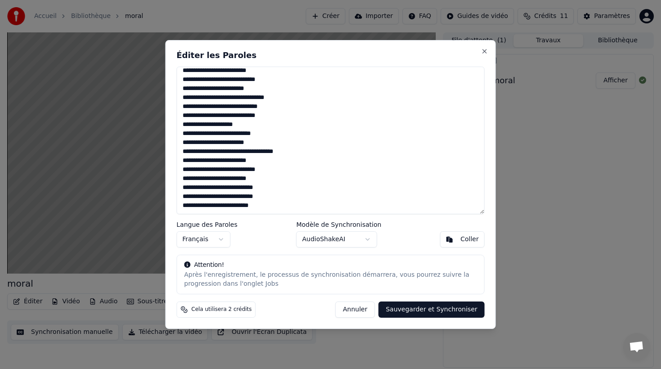
click at [354, 309] on button "Annuler" at bounding box center [356, 309] width 40 height 16
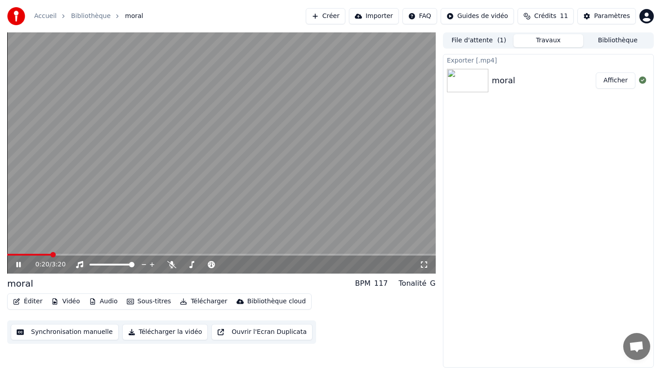
click at [19, 265] on icon at bounding box center [18, 264] width 4 height 5
click at [79, 329] on button "Synchronisation manuelle" at bounding box center [65, 332] width 108 height 16
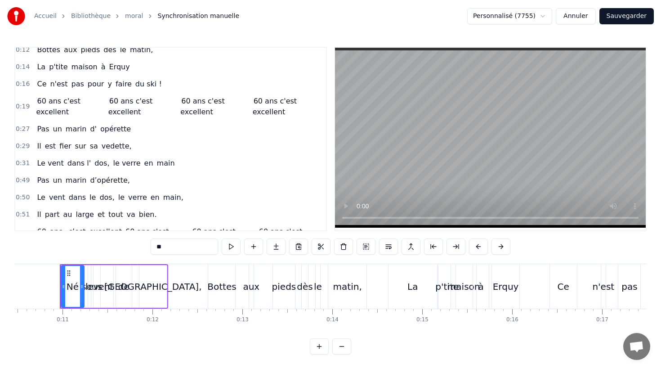
scroll to position [26, 0]
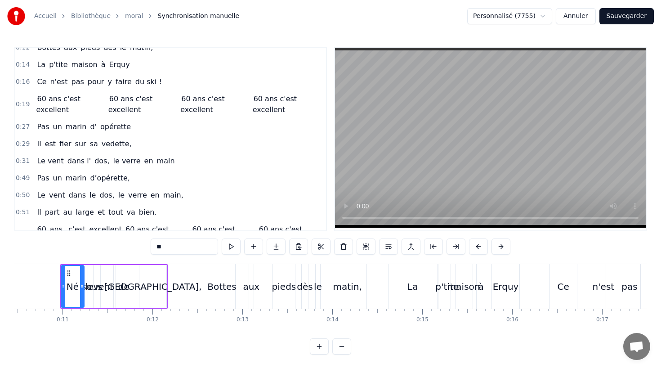
click at [109, 188] on div "Le vent dans le dos, le verre en main," at bounding box center [109, 195] width 153 height 16
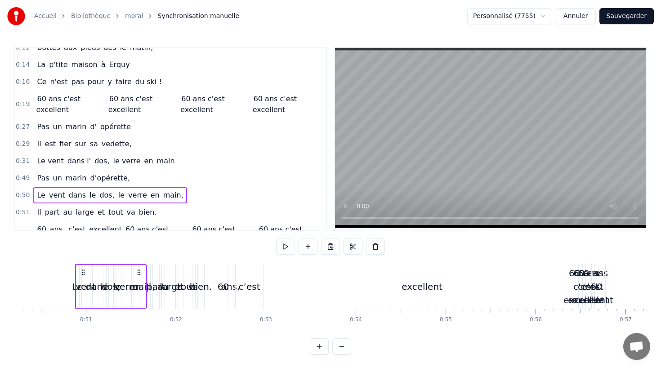
scroll to position [0, 4532]
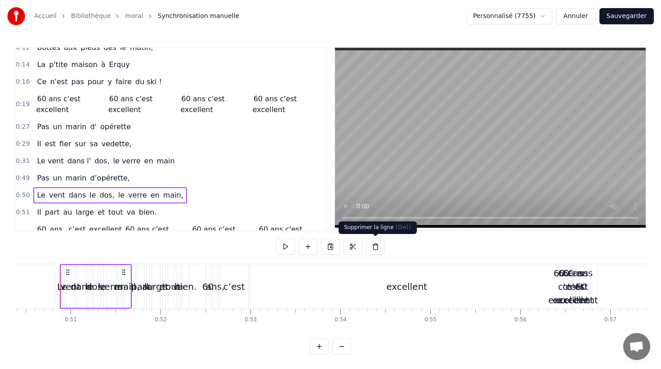
click at [377, 250] on button at bounding box center [375, 246] width 19 height 16
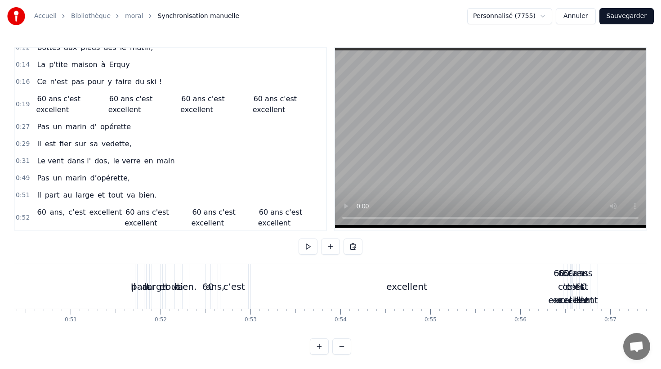
click at [62, 173] on div "Pas un marin d’opérette," at bounding box center [83, 178] width 100 height 16
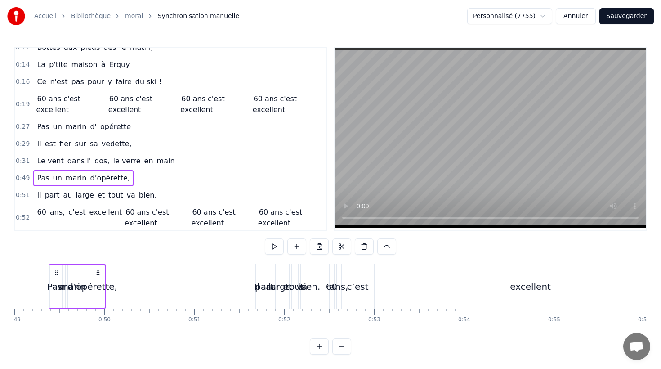
scroll to position [0, 4397]
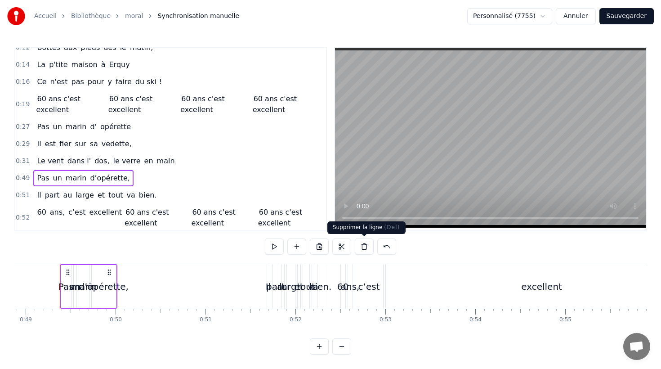
click at [369, 247] on button at bounding box center [364, 246] width 19 height 16
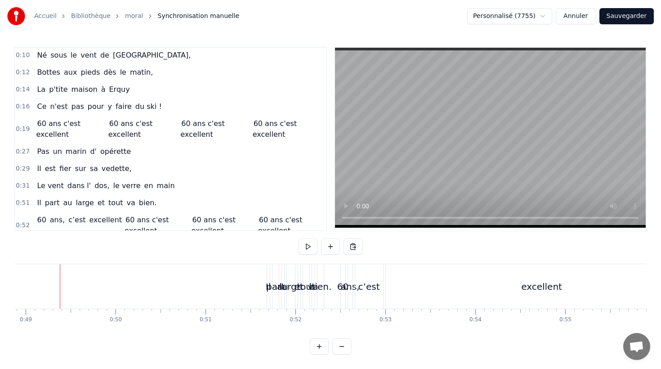
scroll to position [0, 0]
click at [81, 100] on div "Ce n'est pas pour y faire du ski !" at bounding box center [99, 107] width 132 height 16
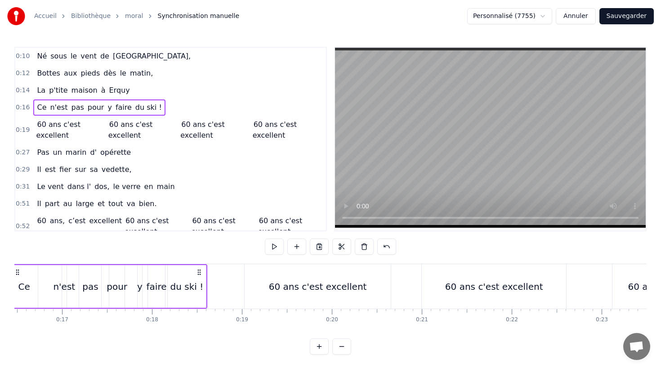
scroll to position [0, 1431]
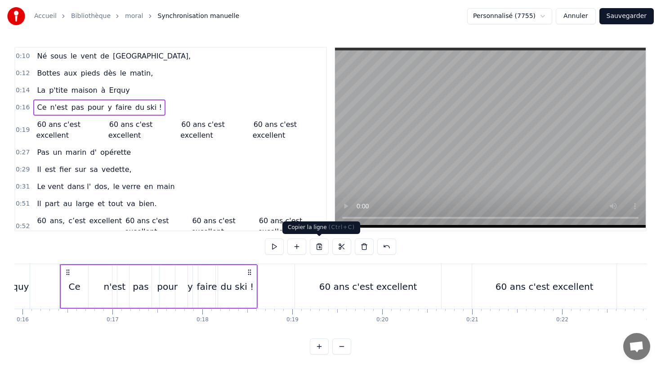
click at [317, 247] on button at bounding box center [319, 246] width 19 height 16
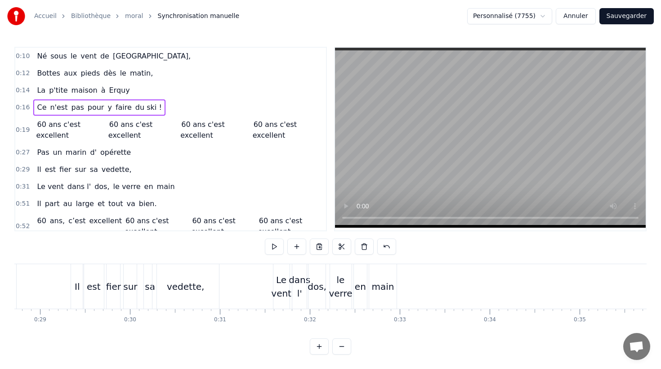
scroll to position [0, 2639]
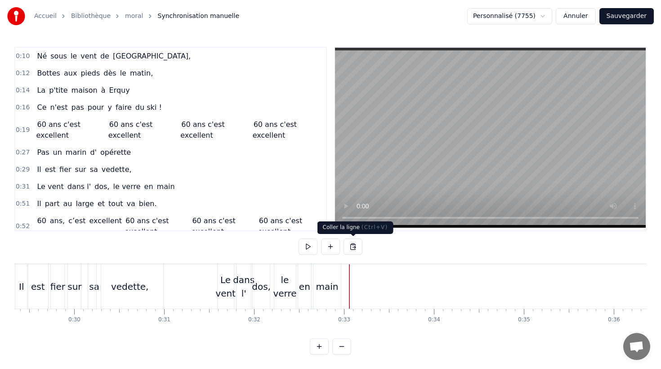
click at [350, 247] on button at bounding box center [353, 246] width 19 height 16
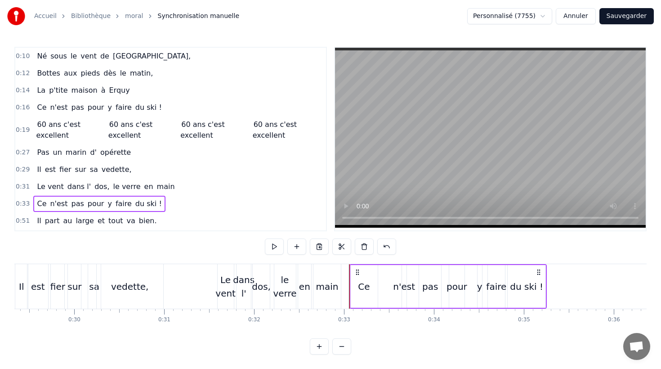
click at [364, 287] on div "Ce" at bounding box center [364, 286] width 12 height 13
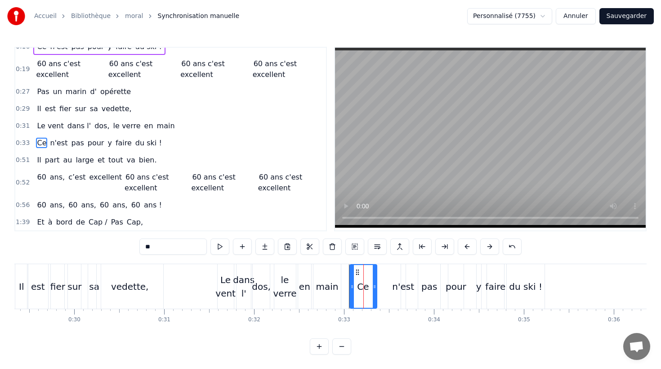
scroll to position [65, 0]
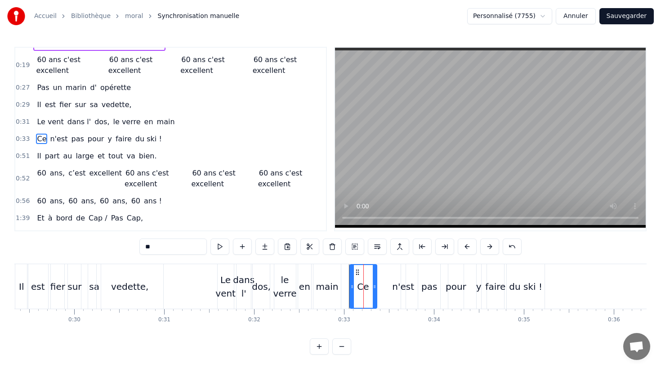
drag, startPoint x: 154, startPoint y: 245, endPoint x: 139, endPoint y: 246, distance: 14.9
click at [139, 246] on input "**" at bounding box center [172, 246] width 67 height 16
click at [395, 287] on div "n'est" at bounding box center [403, 286] width 22 height 13
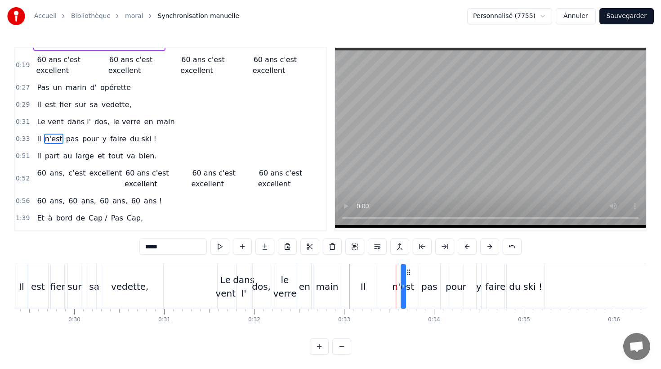
drag, startPoint x: 166, startPoint y: 247, endPoint x: 148, endPoint y: 246, distance: 18.0
click at [148, 246] on input "*****" at bounding box center [172, 246] width 67 height 16
type input "*"
click at [428, 285] on div "pas" at bounding box center [429, 286] width 16 height 13
drag, startPoint x: 170, startPoint y: 247, endPoint x: 136, endPoint y: 245, distance: 33.8
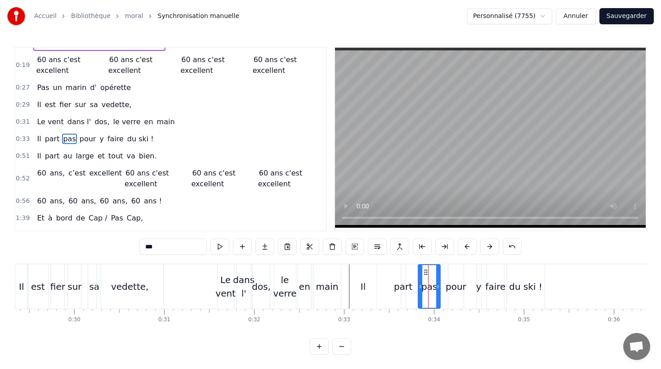
click at [136, 245] on div "0:10 Né sous le vent de Bretagne, 0:12 Bottes aux pieds dès le matin, 0:14 La p…" at bounding box center [330, 201] width 632 height 308
click at [458, 288] on div "pour" at bounding box center [456, 286] width 21 height 13
drag, startPoint x: 160, startPoint y: 248, endPoint x: 127, endPoint y: 249, distance: 32.4
click at [127, 249] on div "0:10 Né sous le vent de Bretagne, 0:12 Bottes aux pieds dès le matin, 0:14 La p…" at bounding box center [330, 201] width 632 height 308
click at [480, 287] on div "y" at bounding box center [478, 286] width 5 height 13
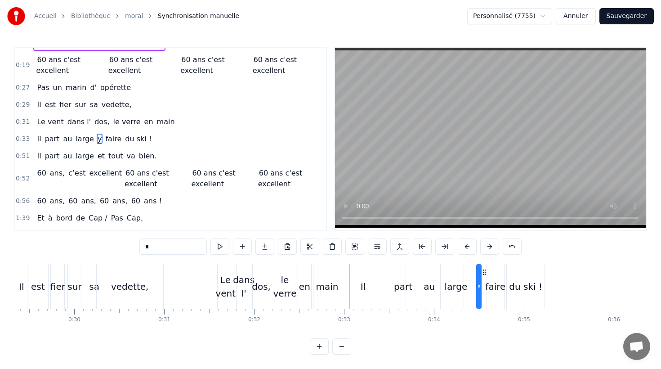
drag, startPoint x: 168, startPoint y: 246, endPoint x: 133, endPoint y: 247, distance: 35.1
click at [134, 247] on div "0:10 Né sous le vent de Bretagne, 0:12 Bottes aux pieds dès le matin, 0:14 La p…" at bounding box center [330, 201] width 632 height 308
click at [493, 280] on div "faire" at bounding box center [495, 286] width 20 height 13
drag, startPoint x: 148, startPoint y: 245, endPoint x: 121, endPoint y: 245, distance: 26.1
click at [121, 245] on div "0:10 Né sous le vent de Bretagne, 0:12 Bottes aux pieds dès le matin, 0:14 La p…" at bounding box center [330, 201] width 632 height 308
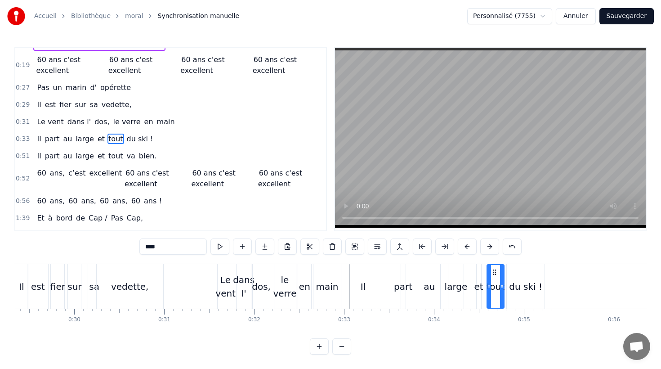
click at [525, 286] on div "du ski !" at bounding box center [525, 286] width 33 height 13
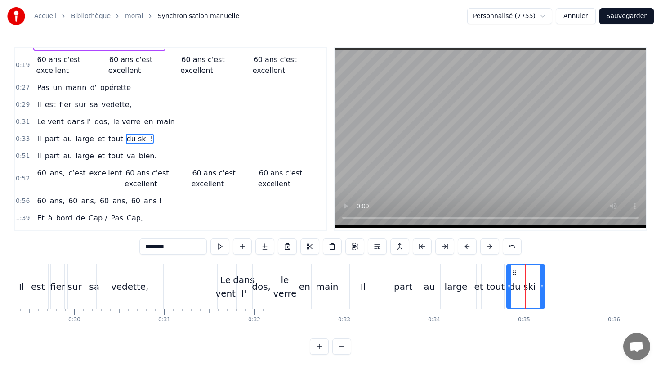
drag, startPoint x: 142, startPoint y: 245, endPoint x: 127, endPoint y: 246, distance: 14.9
click at [129, 246] on div "0:10 Né sous le vent de Bretagne, 0:12 Bottes aux pieds dès le matin, 0:14 La p…" at bounding box center [330, 201] width 632 height 308
click at [363, 295] on div "Il" at bounding box center [363, 286] width 27 height 45
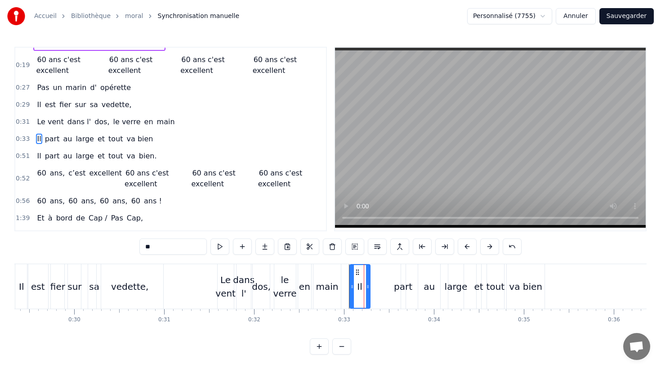
drag, startPoint x: 374, startPoint y: 287, endPoint x: 367, endPoint y: 287, distance: 7.2
click at [367, 287] on icon at bounding box center [368, 286] width 4 height 7
click at [400, 287] on div "part" at bounding box center [403, 286] width 18 height 13
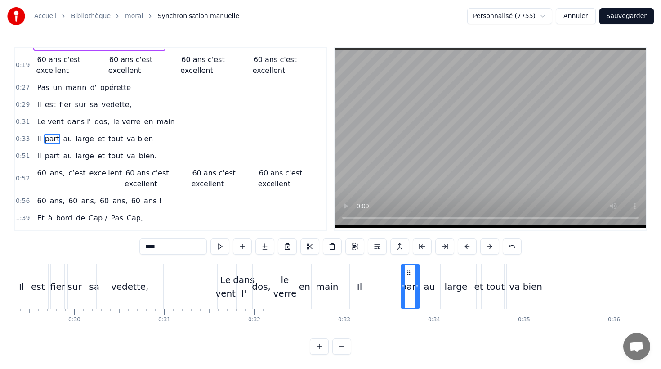
drag, startPoint x: 403, startPoint y: 284, endPoint x: 417, endPoint y: 283, distance: 14.0
click at [417, 283] on icon at bounding box center [418, 286] width 4 height 7
drag, startPoint x: 407, startPoint y: 270, endPoint x: 378, endPoint y: 271, distance: 28.8
click at [378, 271] on icon at bounding box center [379, 272] width 7 height 7
click at [424, 271] on div "au" at bounding box center [429, 286] width 22 height 45
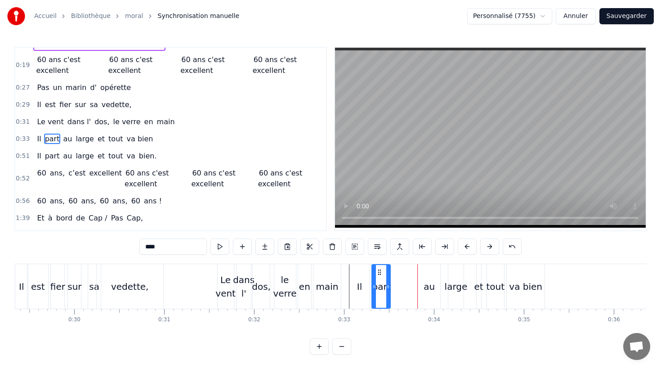
type input "**"
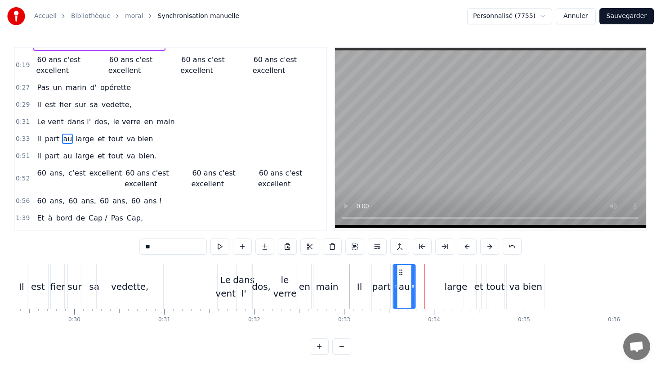
drag, startPoint x: 425, startPoint y: 270, endPoint x: 400, endPoint y: 270, distance: 24.7
click at [400, 270] on icon at bounding box center [401, 272] width 7 height 7
click at [447, 273] on div "Il part au large et tout va bien" at bounding box center [449, 286] width 198 height 45
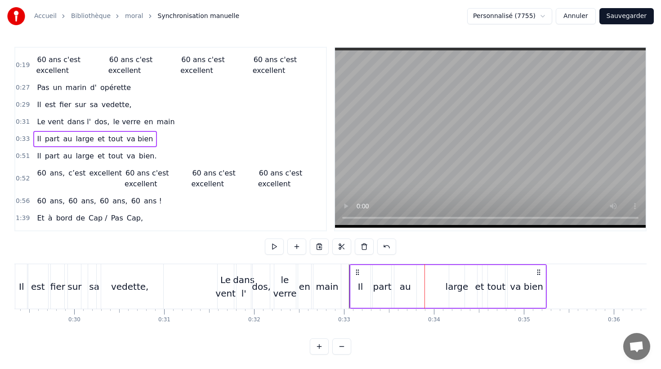
click at [454, 275] on div "large" at bounding box center [456, 286] width 15 height 43
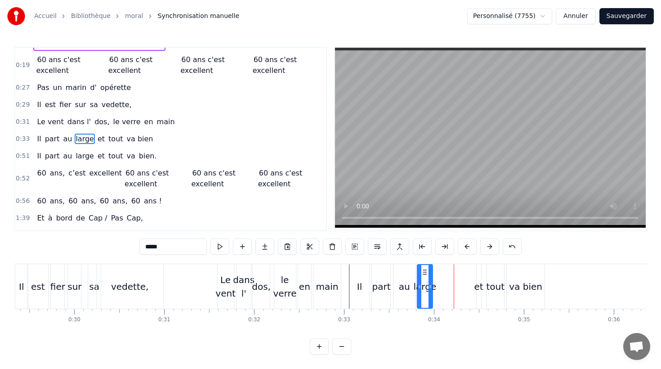
drag, startPoint x: 454, startPoint y: 271, endPoint x: 423, endPoint y: 272, distance: 31.0
click at [423, 272] on icon at bounding box center [424, 272] width 7 height 7
click at [478, 274] on div "et" at bounding box center [479, 286] width 4 height 45
drag, startPoint x: 484, startPoint y: 272, endPoint x: 443, endPoint y: 274, distance: 40.5
click at [443, 274] on icon at bounding box center [443, 272] width 7 height 7
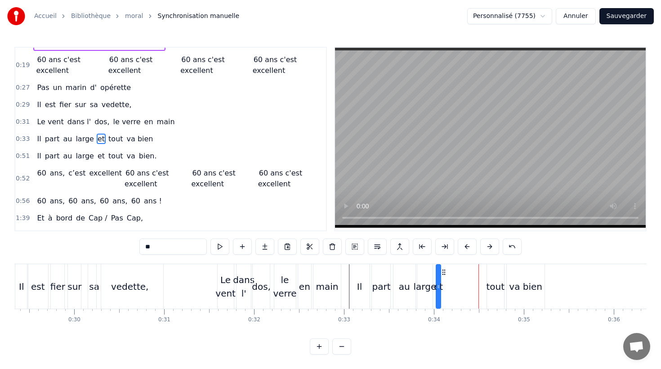
click at [496, 274] on div "tout" at bounding box center [495, 286] width 17 height 45
drag, startPoint x: 494, startPoint y: 271, endPoint x: 452, endPoint y: 272, distance: 42.3
click at [452, 272] on icon at bounding box center [451, 272] width 7 height 7
click at [509, 273] on div "va bien" at bounding box center [526, 286] width 38 height 45
type input "*******"
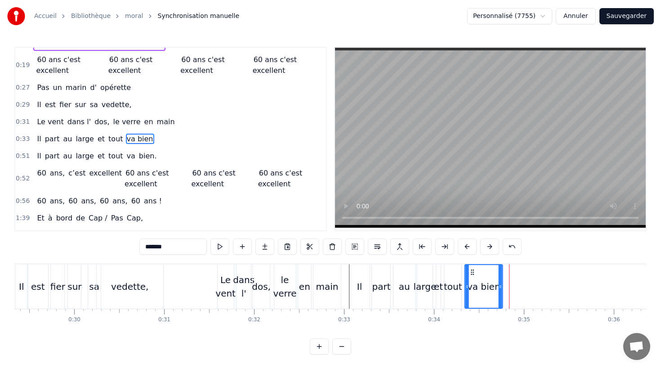
drag, startPoint x: 513, startPoint y: 271, endPoint x: 467, endPoint y: 274, distance: 45.5
click at [471, 273] on icon at bounding box center [472, 272] width 7 height 7
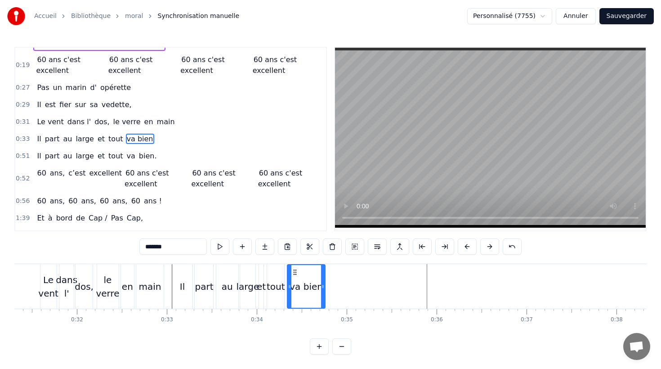
scroll to position [0, 2807]
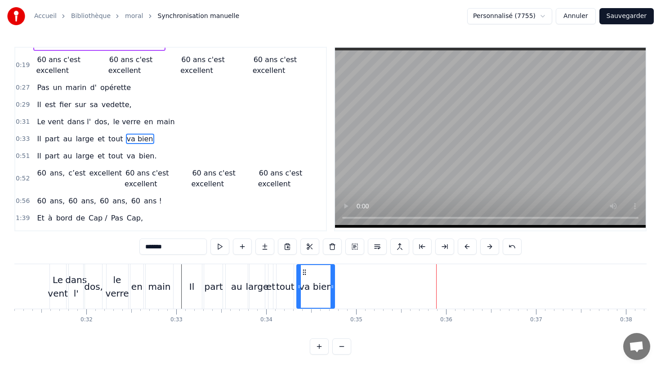
click at [193, 287] on div "Il" at bounding box center [191, 286] width 5 height 13
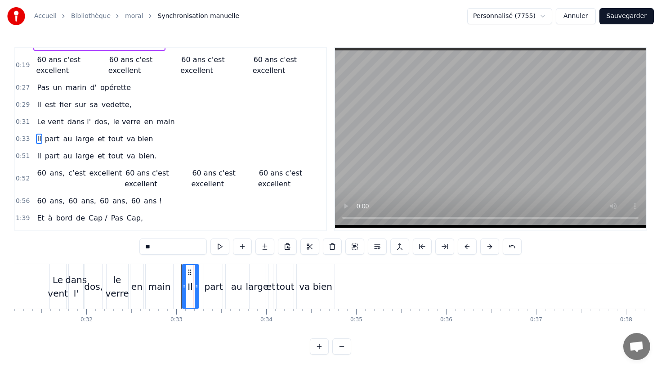
click at [196, 287] on icon at bounding box center [197, 286] width 4 height 7
click at [217, 287] on div "part" at bounding box center [213, 286] width 18 height 13
drag, startPoint x: 212, startPoint y: 271, endPoint x: 213, endPoint y: 276, distance: 5.5
click at [207, 271] on icon at bounding box center [207, 272] width 7 height 7
click at [213, 287] on icon at bounding box center [214, 286] width 4 height 7
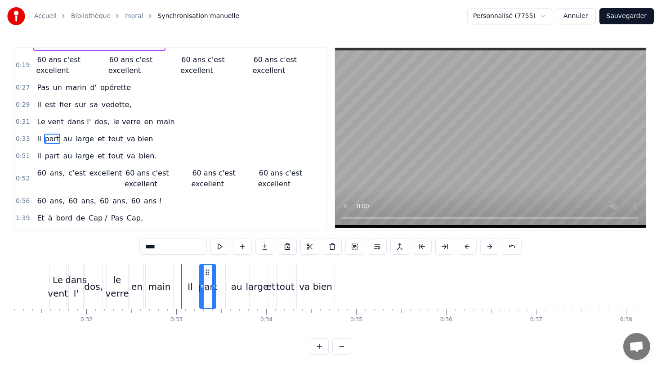
click at [237, 286] on div "au" at bounding box center [236, 286] width 11 height 13
drag, startPoint x: 233, startPoint y: 272, endPoint x: 224, endPoint y: 272, distance: 8.6
click at [225, 272] on icon at bounding box center [224, 272] width 7 height 7
click at [231, 286] on icon at bounding box center [233, 286] width 4 height 7
click at [256, 284] on div "large" at bounding box center [257, 286] width 23 height 13
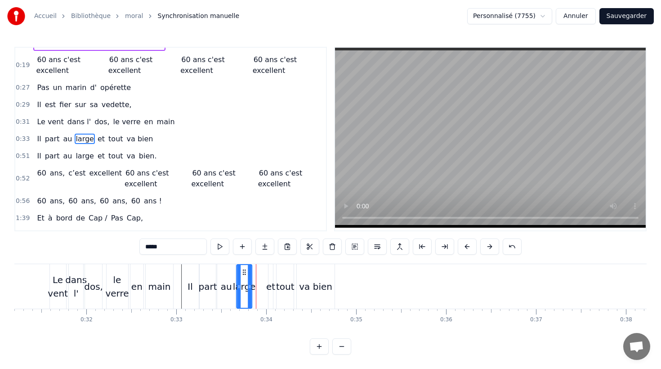
drag, startPoint x: 255, startPoint y: 271, endPoint x: 243, endPoint y: 271, distance: 11.7
click at [243, 271] on icon at bounding box center [244, 272] width 7 height 7
click at [272, 278] on div "et" at bounding box center [271, 286] width 4 height 45
drag, startPoint x: 275, startPoint y: 272, endPoint x: 269, endPoint y: 274, distance: 6.5
click at [261, 273] on icon at bounding box center [262, 272] width 7 height 7
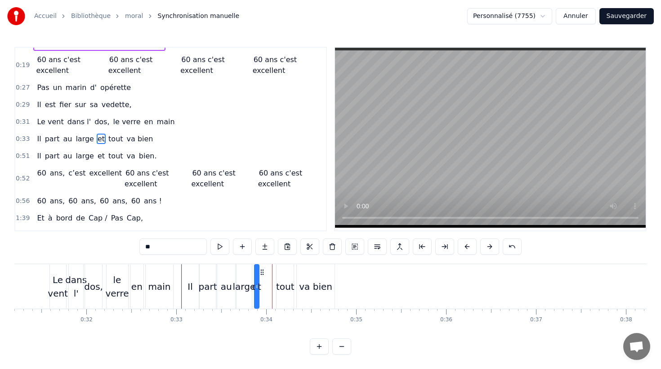
click at [288, 277] on div "tout" at bounding box center [285, 286] width 17 height 45
drag, startPoint x: 283, startPoint y: 271, endPoint x: 268, endPoint y: 271, distance: 15.7
click at [268, 271] on icon at bounding box center [268, 272] width 7 height 7
click at [305, 278] on div "va bien" at bounding box center [316, 286] width 38 height 45
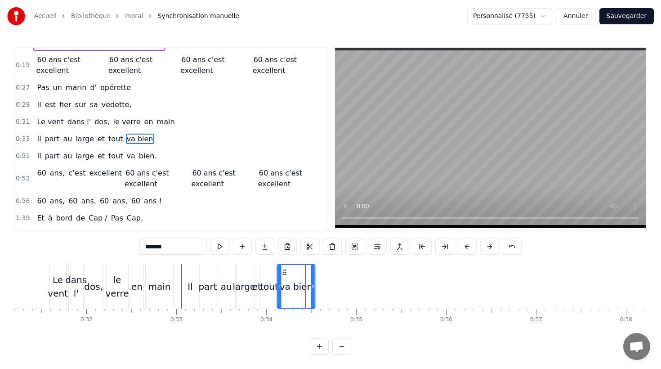
drag, startPoint x: 302, startPoint y: 271, endPoint x: 283, endPoint y: 271, distance: 18.4
click at [283, 271] on icon at bounding box center [284, 272] width 7 height 7
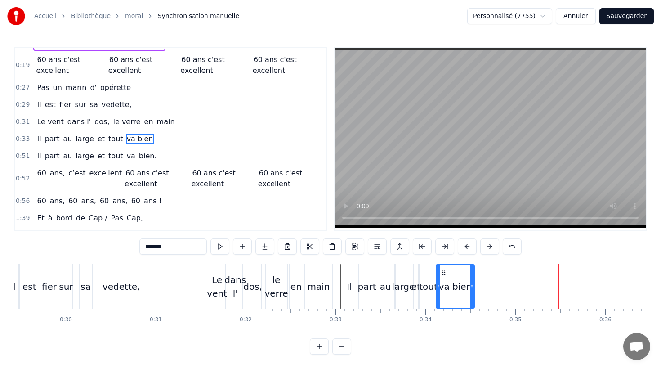
scroll to position [0, 2617]
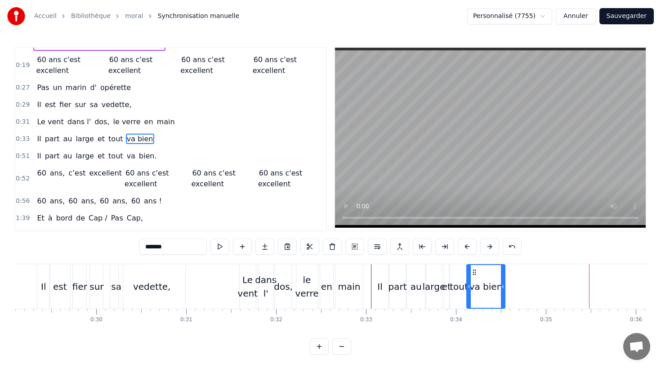
click at [245, 274] on div "Le vent" at bounding box center [248, 286] width 20 height 27
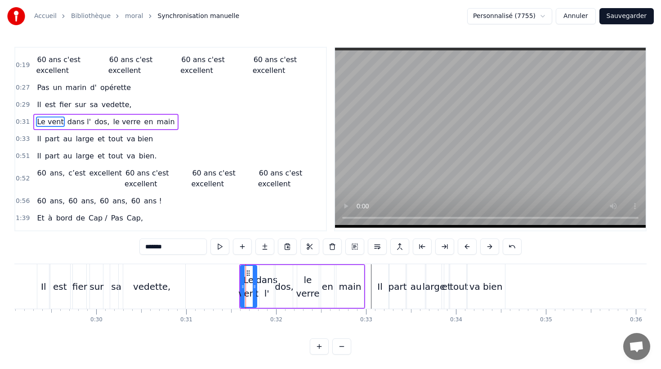
scroll to position [48, 0]
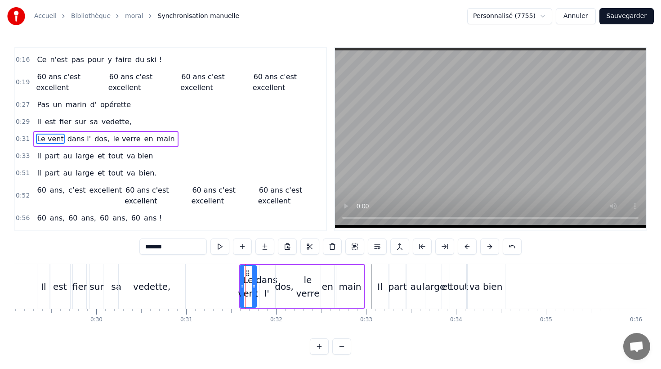
click at [247, 271] on circle at bounding box center [247, 271] width 0 height 0
click at [473, 246] on button at bounding box center [467, 246] width 19 height 16
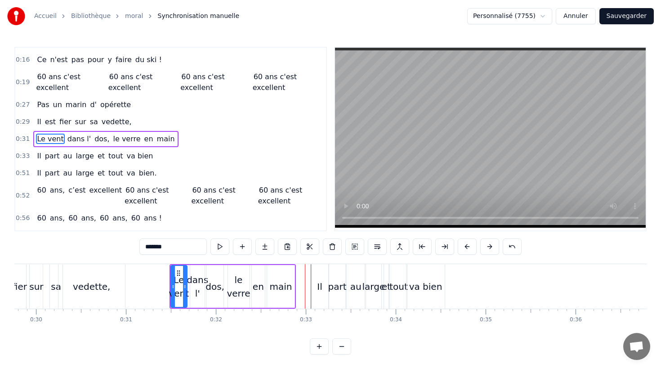
scroll to position [0, 2641]
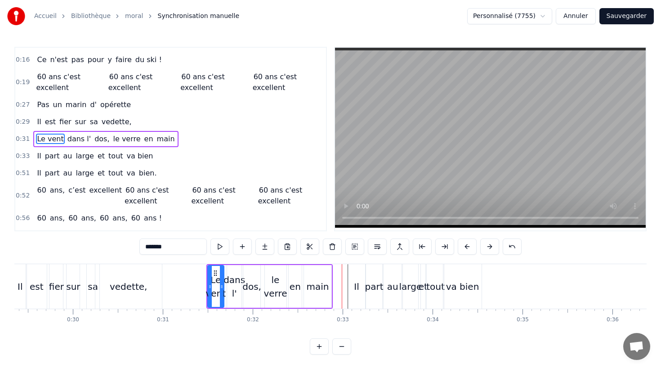
click at [218, 284] on div "Le vent" at bounding box center [216, 286] width 20 height 27
click at [217, 287] on icon at bounding box center [219, 286] width 4 height 7
click at [232, 285] on div "dans l'" at bounding box center [235, 286] width 22 height 27
drag, startPoint x: 233, startPoint y: 273, endPoint x: 228, endPoint y: 273, distance: 5.0
click at [228, 273] on circle at bounding box center [228, 273] width 0 height 0
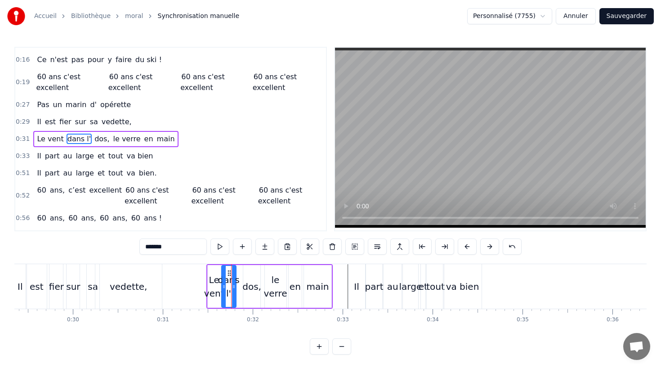
click at [248, 285] on div "dos," at bounding box center [251, 286] width 19 height 13
drag, startPoint x: 249, startPoint y: 272, endPoint x: 242, endPoint y: 272, distance: 6.8
click at [242, 272] on icon at bounding box center [243, 272] width 7 height 7
click at [274, 280] on div "le verre" at bounding box center [275, 286] width 23 height 27
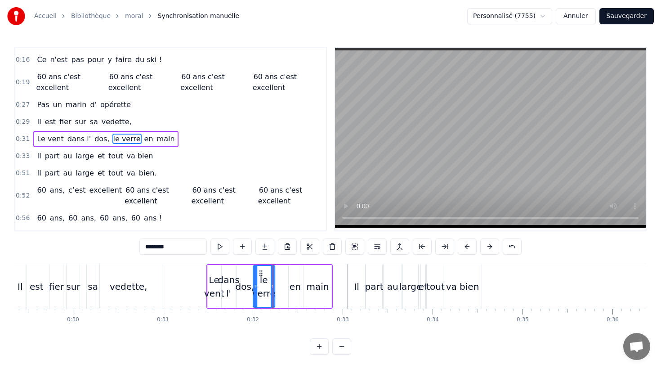
drag, startPoint x: 270, startPoint y: 271, endPoint x: 258, endPoint y: 272, distance: 12.2
click at [258, 272] on icon at bounding box center [260, 272] width 7 height 7
click at [293, 277] on div "en" at bounding box center [295, 286] width 13 height 43
drag, startPoint x: 295, startPoint y: 273, endPoint x: 282, endPoint y: 273, distance: 13.5
click at [282, 273] on circle at bounding box center [282, 273] width 0 height 0
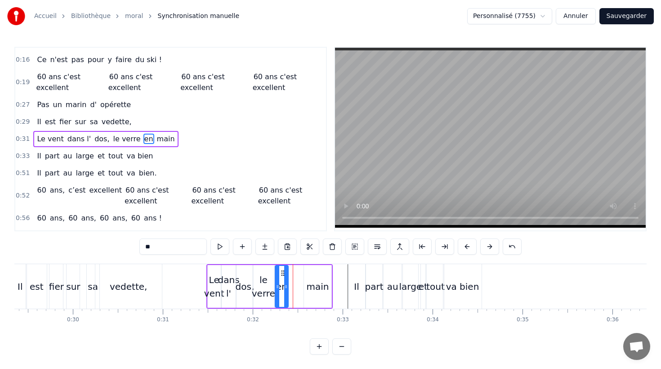
click at [311, 277] on div "main" at bounding box center [318, 286] width 28 height 43
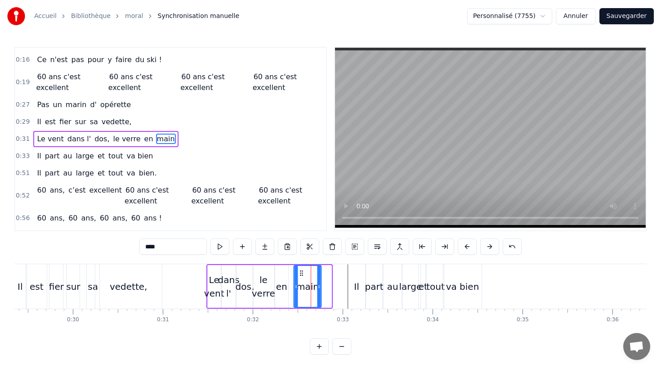
drag, startPoint x: 309, startPoint y: 274, endPoint x: 299, endPoint y: 274, distance: 10.8
click at [299, 274] on icon at bounding box center [301, 272] width 7 height 7
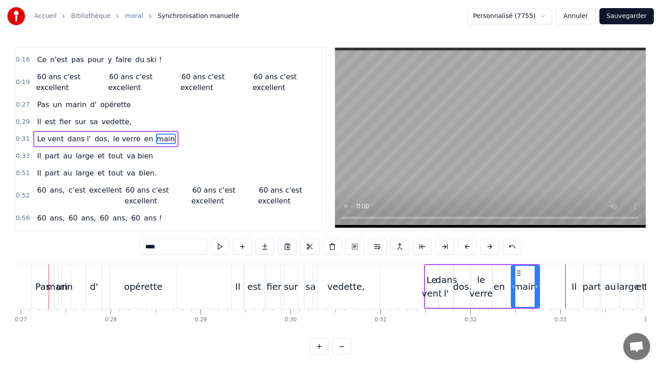
scroll to position [0, 2412]
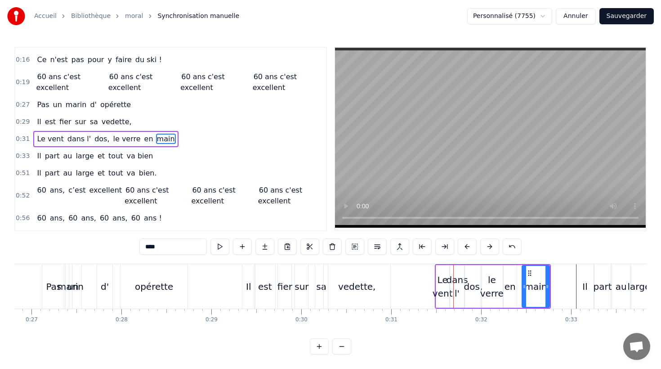
click at [331, 293] on div "vedette," at bounding box center [357, 286] width 67 height 45
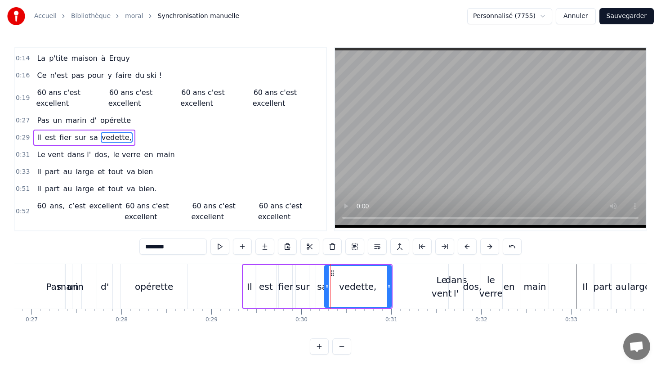
scroll to position [31, 0]
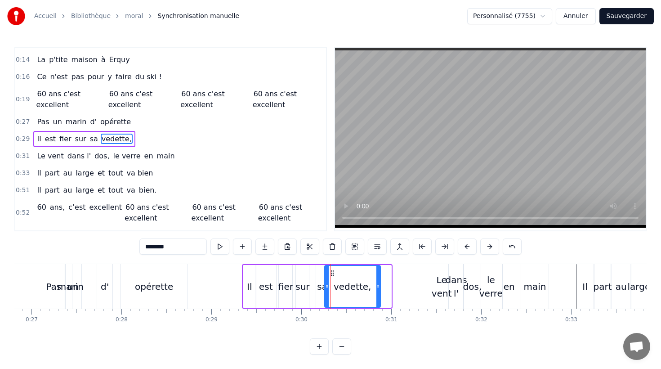
drag, startPoint x: 388, startPoint y: 286, endPoint x: 377, endPoint y: 286, distance: 10.8
click at [377, 286] on icon at bounding box center [379, 286] width 4 height 7
click at [330, 272] on icon at bounding box center [330, 272] width 7 height 7
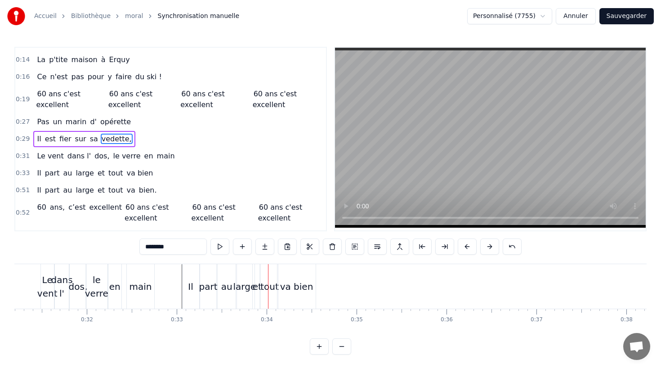
scroll to position [0, 2806]
click at [247, 280] on div "large" at bounding box center [245, 286] width 23 height 13
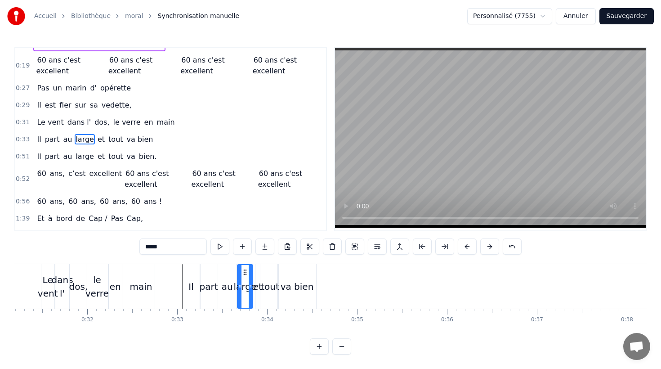
scroll to position [65, 0]
click at [231, 275] on div "au" at bounding box center [227, 286] width 18 height 45
click at [232, 287] on icon at bounding box center [233, 286] width 4 height 7
click at [248, 276] on div "large" at bounding box center [245, 286] width 15 height 45
click at [242, 273] on icon at bounding box center [243, 272] width 7 height 7
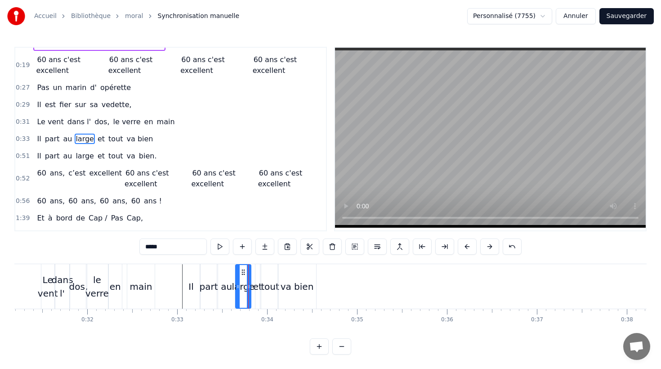
click at [258, 284] on div "et" at bounding box center [257, 286] width 9 height 13
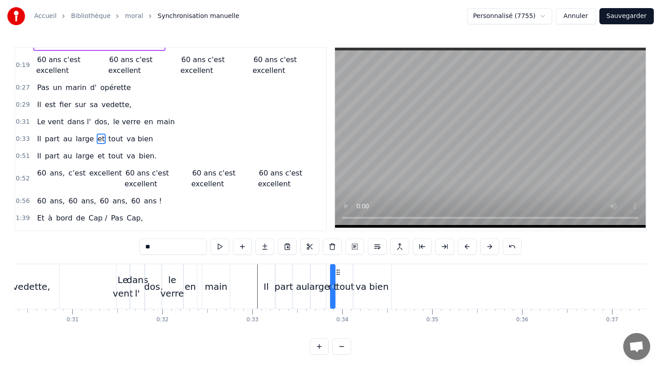
scroll to position [0, 2664]
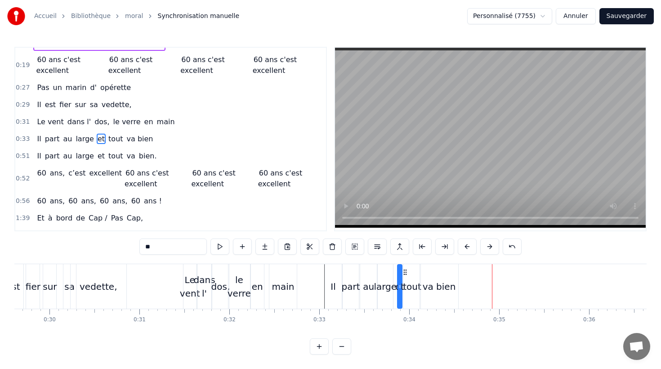
click at [436, 274] on div "va bien" at bounding box center [439, 286] width 38 height 45
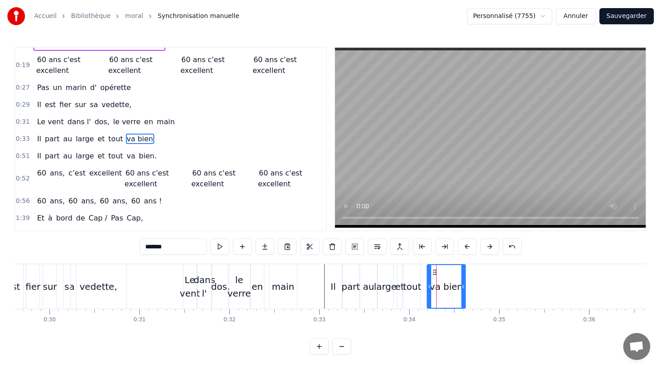
drag, startPoint x: 427, startPoint y: 270, endPoint x: 435, endPoint y: 269, distance: 7.7
click at [434, 270] on circle at bounding box center [434, 270] width 0 height 0
click at [409, 269] on div "tout" at bounding box center [412, 286] width 17 height 45
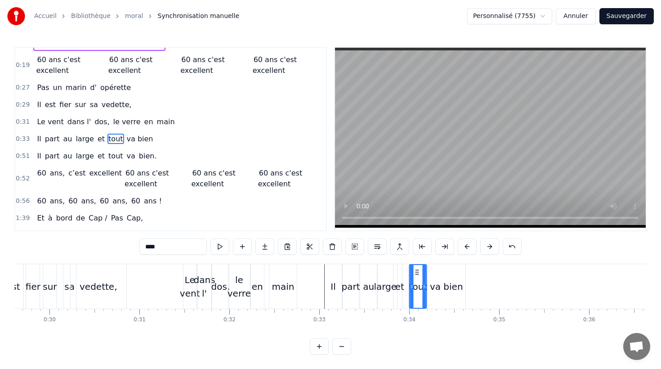
drag, startPoint x: 410, startPoint y: 269, endPoint x: 416, endPoint y: 270, distance: 5.9
click at [416, 270] on circle at bounding box center [416, 270] width 0 height 0
click at [401, 271] on div "et" at bounding box center [399, 286] width 5 height 45
drag, startPoint x: 404, startPoint y: 270, endPoint x: 409, endPoint y: 271, distance: 4.5
click at [409, 271] on icon at bounding box center [409, 272] width 7 height 7
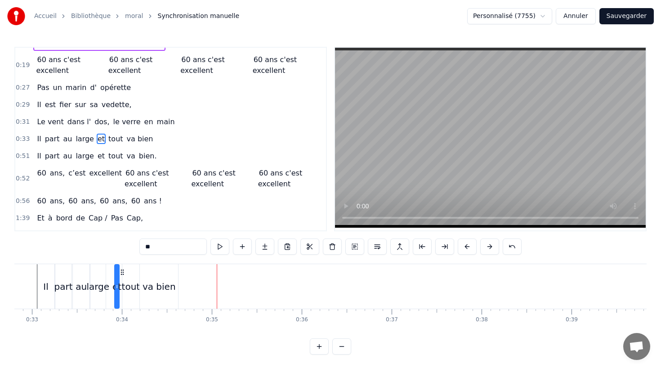
scroll to position [0, 2882]
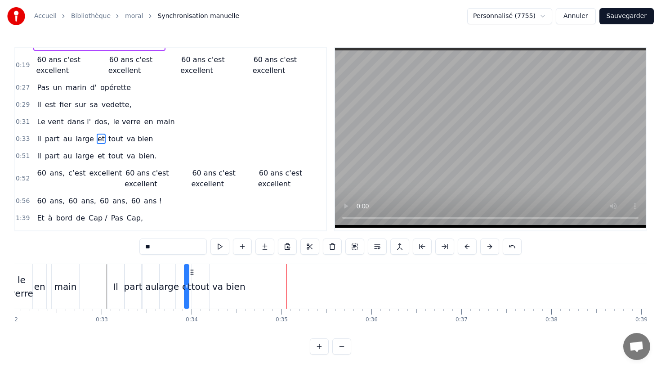
click at [214, 272] on div "va bien" at bounding box center [229, 286] width 38 height 45
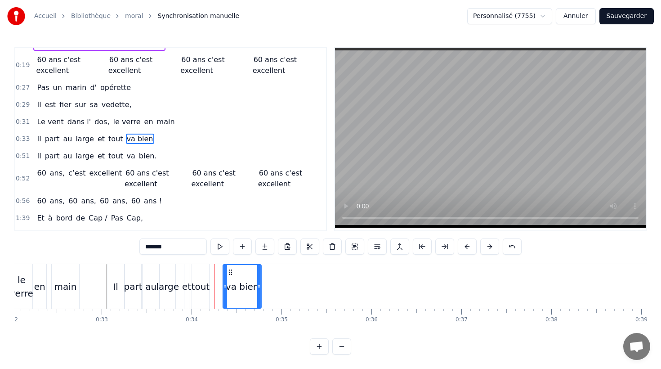
drag, startPoint x: 216, startPoint y: 270, endPoint x: 221, endPoint y: 272, distance: 5.6
click at [229, 271] on icon at bounding box center [230, 272] width 7 height 7
click at [197, 270] on div "tout" at bounding box center [200, 286] width 17 height 45
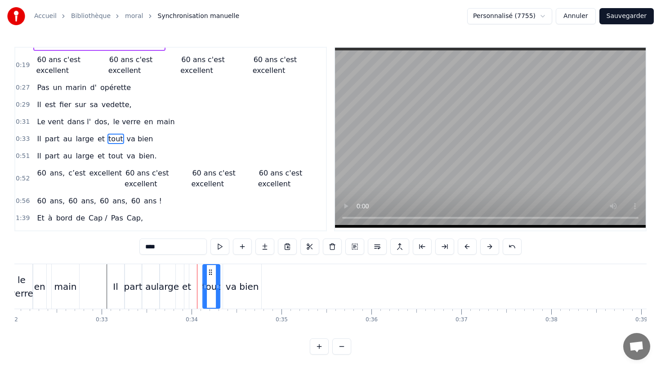
drag, startPoint x: 199, startPoint y: 270, endPoint x: 203, endPoint y: 273, distance: 4.6
click at [210, 271] on icon at bounding box center [210, 272] width 7 height 7
click at [188, 273] on div "et" at bounding box center [186, 286] width 5 height 45
drag, startPoint x: 192, startPoint y: 272, endPoint x: 201, endPoint y: 272, distance: 9.5
click at [201, 272] on circle at bounding box center [201, 272] width 0 height 0
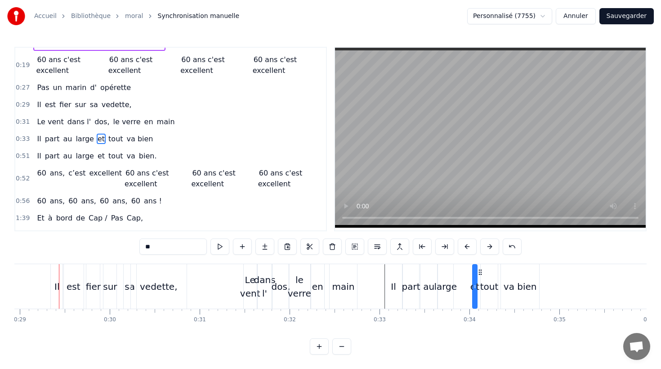
scroll to position [0, 2603]
click at [446, 279] on div "large" at bounding box center [446, 286] width 15 height 45
click at [456, 283] on icon at bounding box center [455, 286] width 4 height 7
click at [534, 284] on div "va bien" at bounding box center [520, 286] width 33 height 13
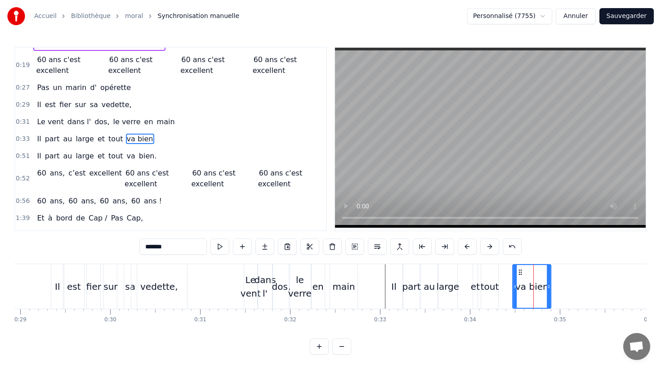
drag, startPoint x: 510, startPoint y: 270, endPoint x: 521, endPoint y: 270, distance: 11.7
click at [521, 270] on circle at bounding box center [521, 270] width 0 height 0
click at [491, 272] on div "tout" at bounding box center [489, 286] width 17 height 45
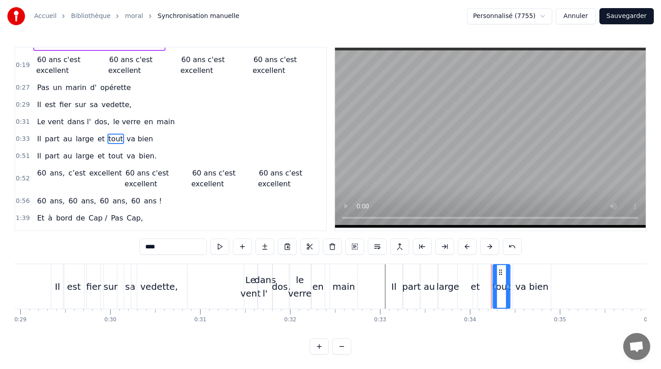
drag, startPoint x: 496, startPoint y: 271, endPoint x: 501, endPoint y: 272, distance: 5.4
click at [501, 272] on icon at bounding box center [500, 272] width 7 height 7
click at [476, 272] on div "et" at bounding box center [475, 286] width 4 height 45
type input "**"
drag, startPoint x: 480, startPoint y: 271, endPoint x: 491, endPoint y: 272, distance: 10.8
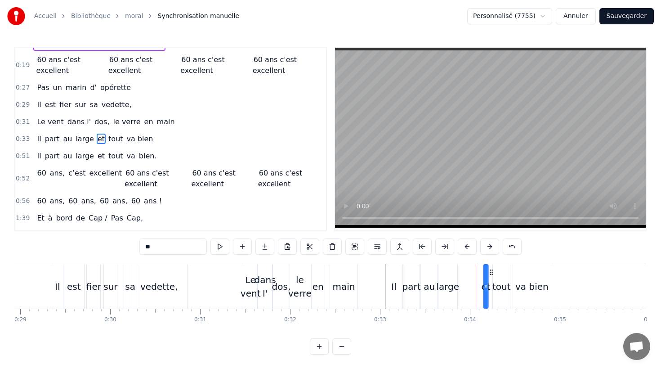
click at [491, 272] on icon at bounding box center [491, 272] width 7 height 7
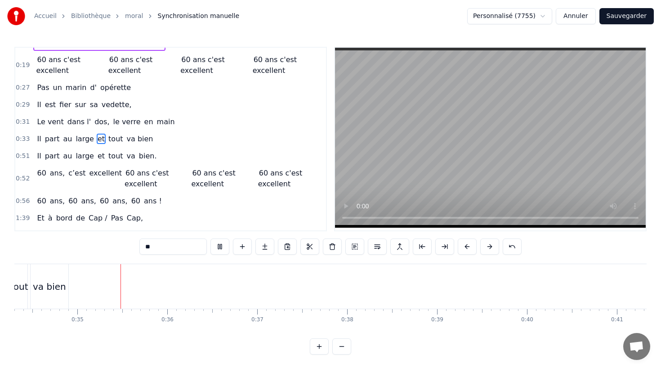
scroll to position [0, 3092]
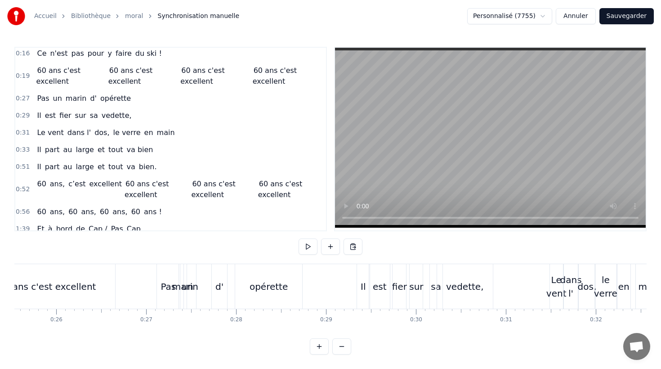
scroll to position [44, 0]
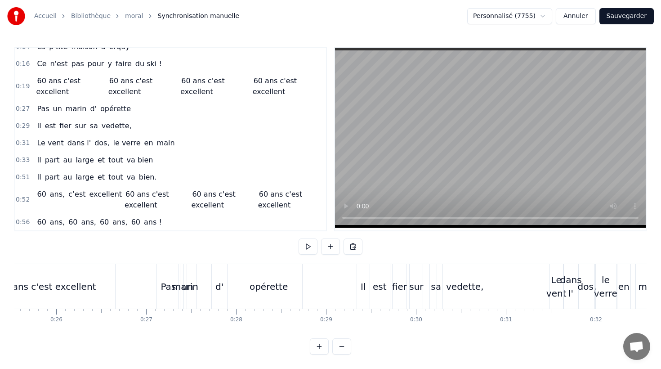
click at [630, 15] on button "Sauvegarder" at bounding box center [627, 16] width 54 height 16
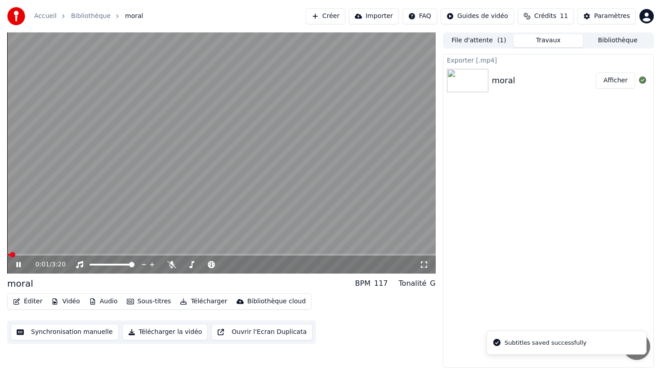
click at [81, 330] on button "Synchronisation manuelle" at bounding box center [65, 332] width 108 height 16
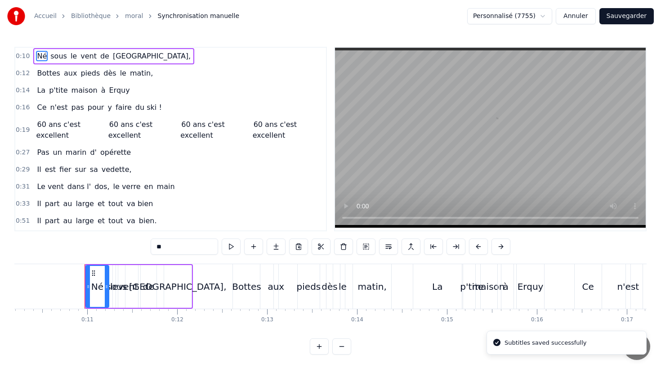
scroll to position [0, 942]
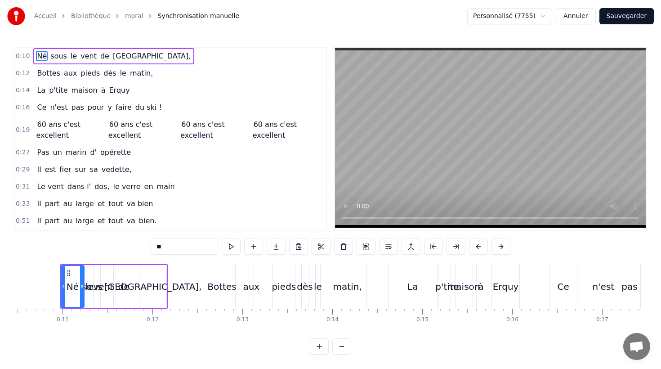
click at [85, 119] on span "60 ans c'est excellent" at bounding box center [71, 130] width 70 height 22
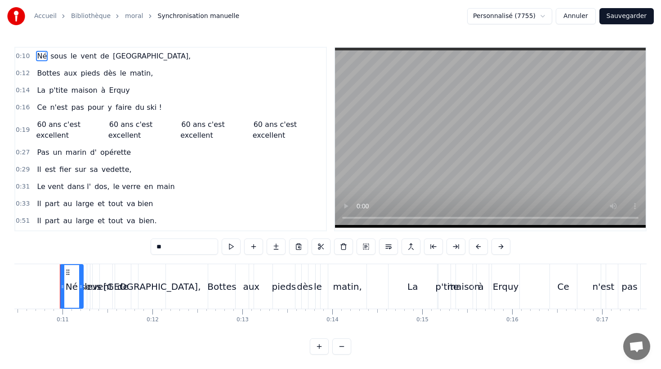
click at [69, 117] on div "60 ans c'est excellent 60 ans c'est excellent 60 ans c'est excellent 60 ans c'e…" at bounding box center [179, 130] width 292 height 27
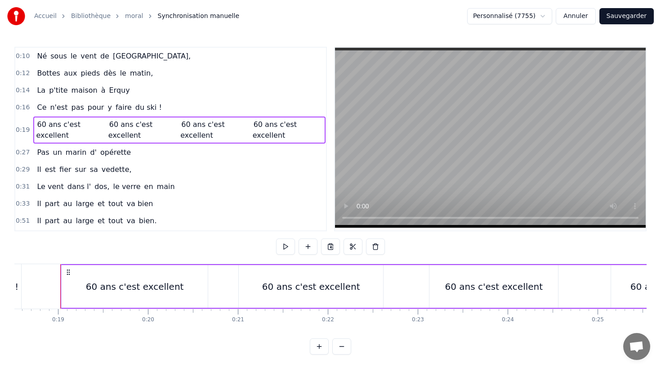
scroll to position [0, 1667]
click at [331, 242] on button at bounding box center [330, 246] width 19 height 16
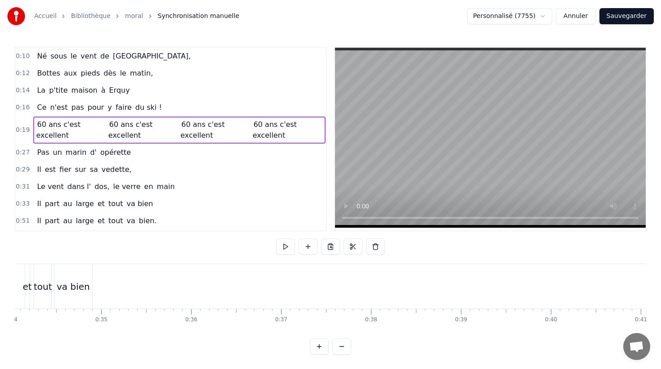
scroll to position [0, 3039]
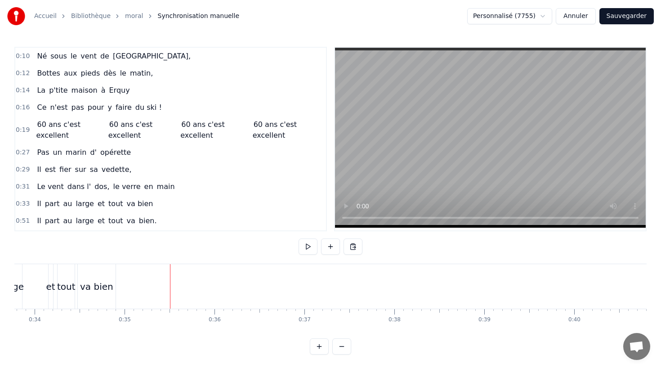
click at [170, 300] on div at bounding box center [170, 286] width 0 height 45
click at [172, 299] on div at bounding box center [172, 286] width 0 height 45
click at [171, 299] on div at bounding box center [171, 286] width 0 height 45
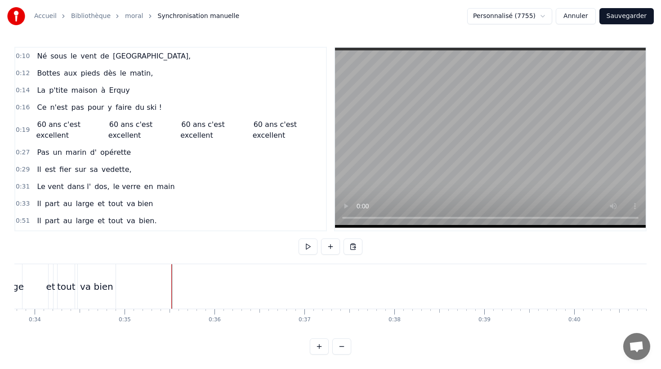
click at [171, 299] on div at bounding box center [171, 286] width 0 height 45
click at [350, 250] on button at bounding box center [353, 246] width 19 height 16
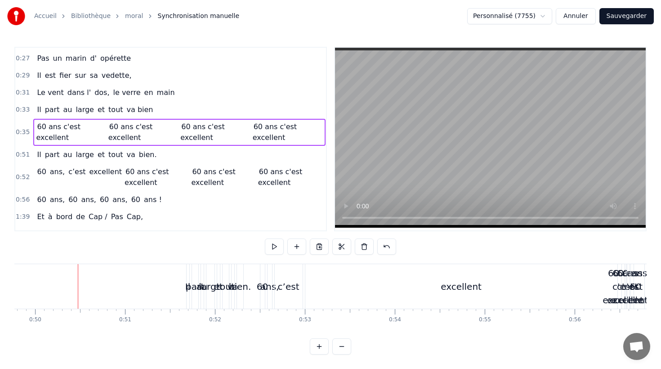
scroll to position [113, 0]
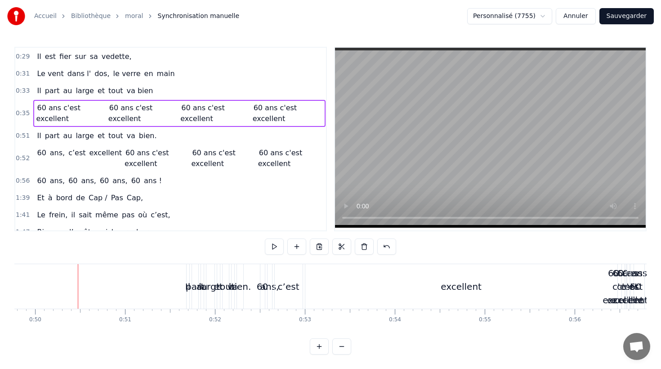
click at [50, 173] on div "60 ans, 60 ans, 60 ans, 60 ans !" at bounding box center [99, 181] width 132 height 16
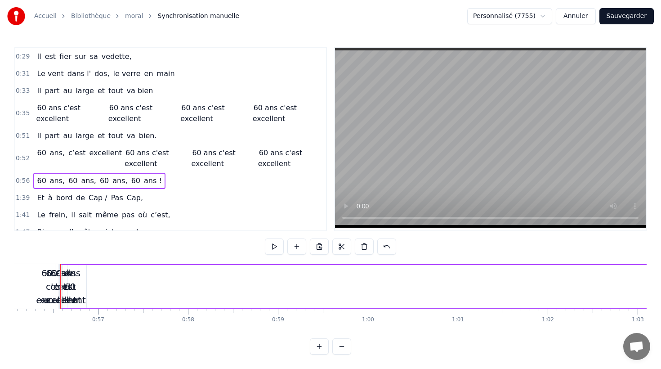
scroll to position [0, 5045]
click at [320, 247] on button at bounding box center [319, 246] width 19 height 16
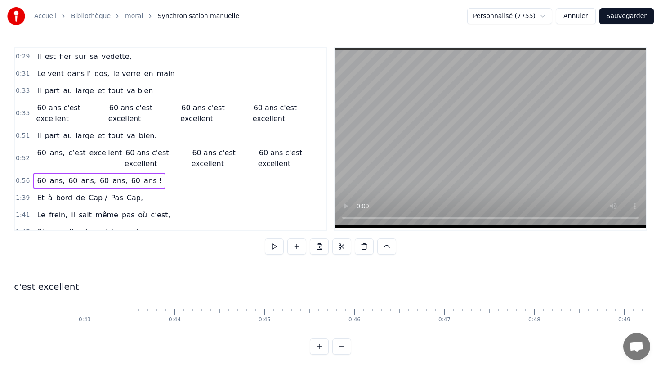
scroll to position [0, 3675]
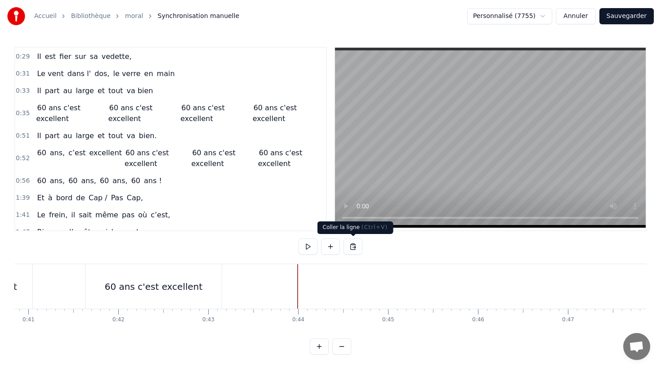
click at [351, 247] on button at bounding box center [353, 246] width 19 height 16
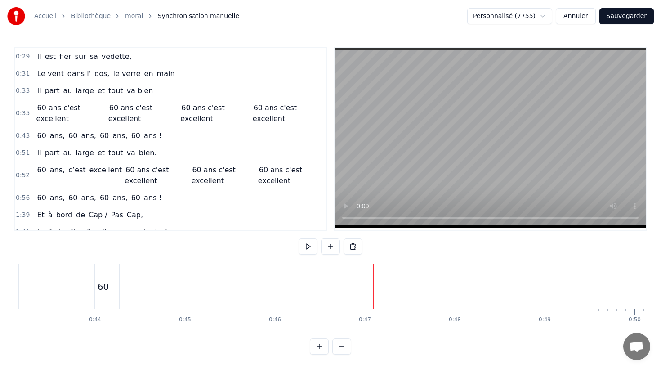
scroll to position [0, 3732]
click at [93, 190] on div "60 ans, 60 ans, 60 ans, 60 ans !" at bounding box center [99, 198] width 132 height 16
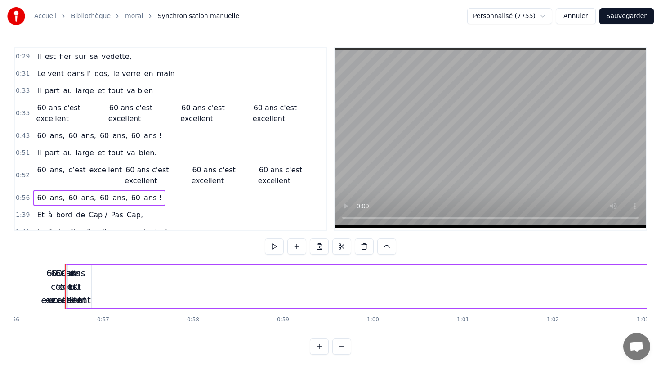
scroll to position [0, 5045]
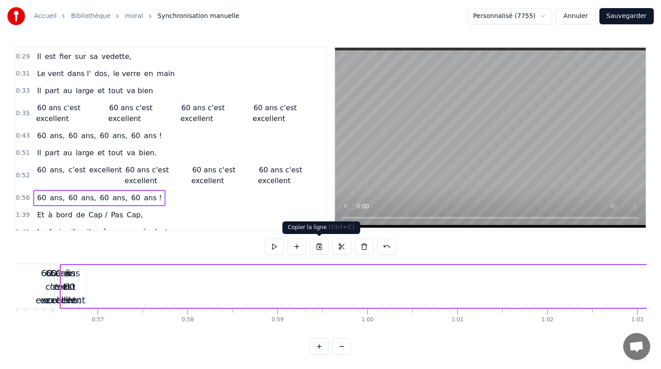
click at [322, 246] on button at bounding box center [319, 246] width 19 height 16
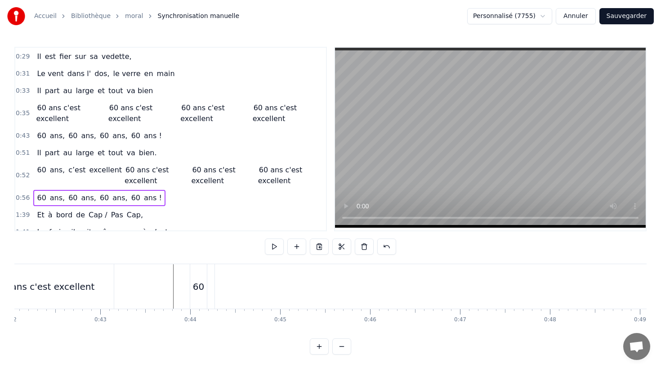
scroll to position [0, 3784]
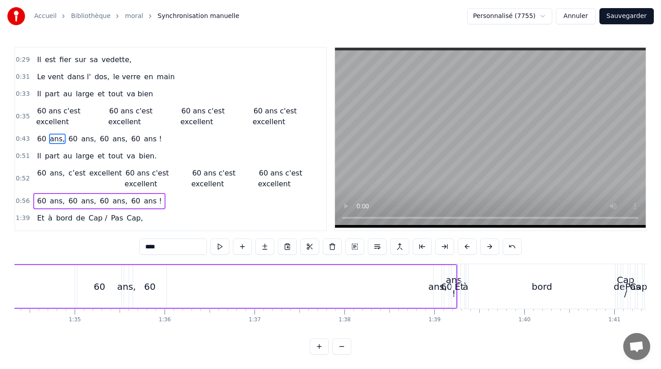
scroll to position [0, 8469]
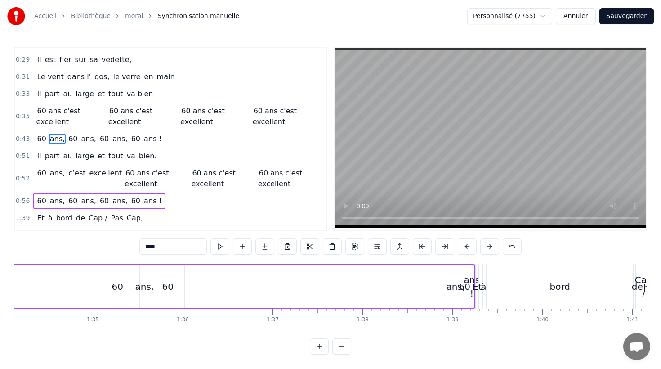
drag, startPoint x: 475, startPoint y: 274, endPoint x: 329, endPoint y: 281, distance: 145.9
drag, startPoint x: 474, startPoint y: 297, endPoint x: 426, endPoint y: 298, distance: 48.1
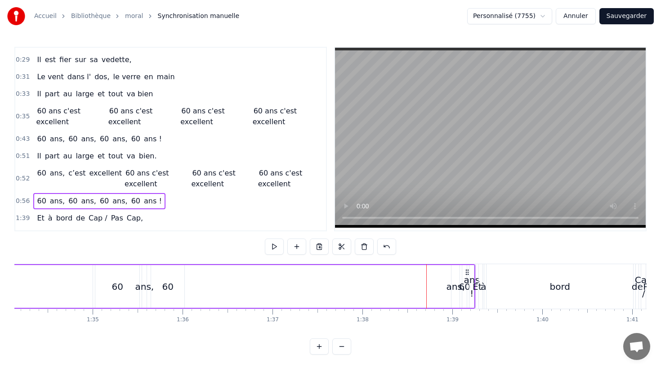
click at [475, 298] on div "ans !" at bounding box center [472, 286] width 16 height 27
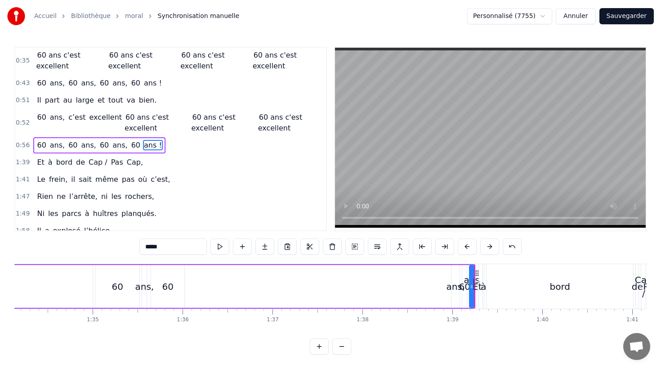
scroll to position [172, 0]
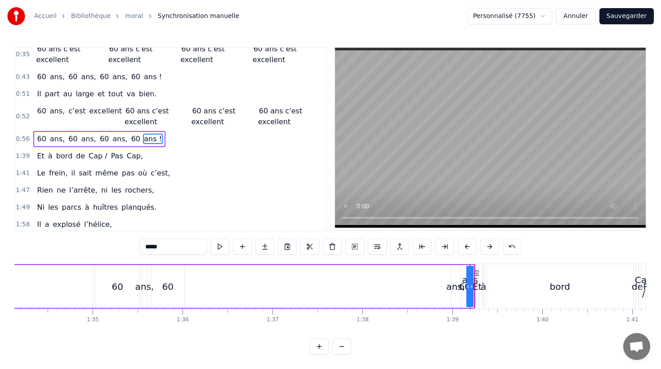
drag, startPoint x: 472, startPoint y: 298, endPoint x: 453, endPoint y: 290, distance: 20.1
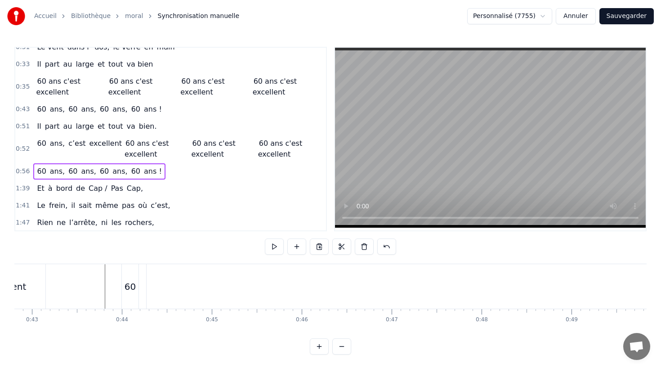
scroll to position [0, 3760]
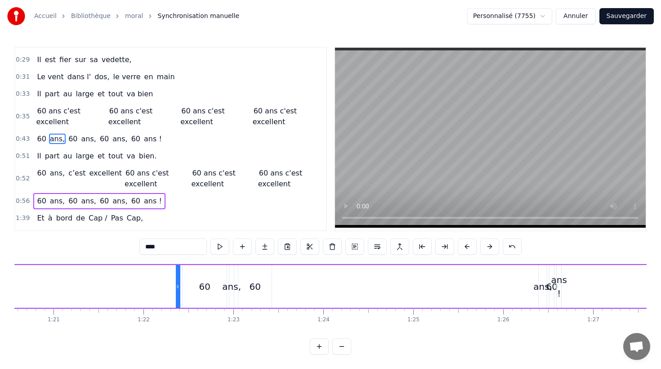
scroll to position [0, 7225]
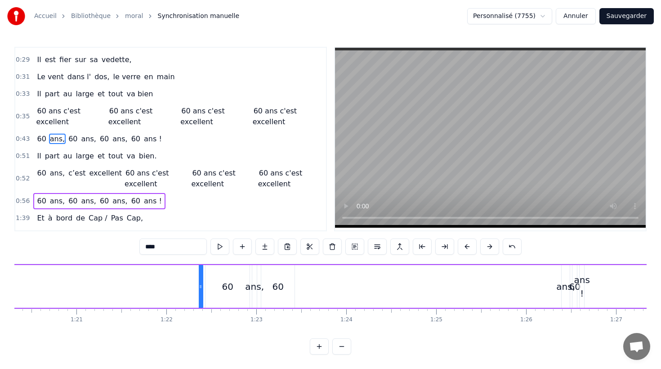
drag, startPoint x: 200, startPoint y: 287, endPoint x: 6, endPoint y: 285, distance: 194.3
click at [6, 285] on div "Accueil Bibliothèque moral Synchronisation manuelle Personnalisé (7755) Annuler…" at bounding box center [330, 177] width 661 height 354
drag, startPoint x: 201, startPoint y: 286, endPoint x: 42, endPoint y: 287, distance: 158.8
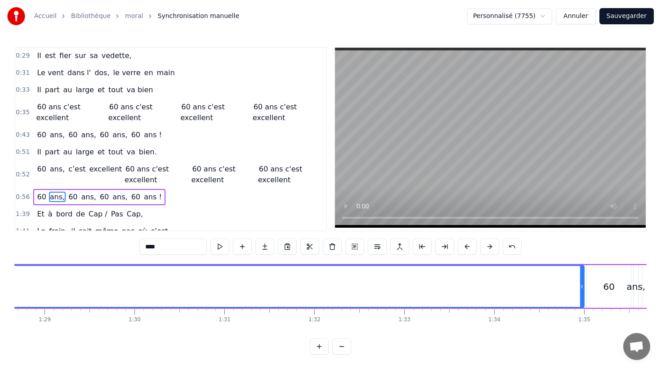
scroll to position [0, 8329]
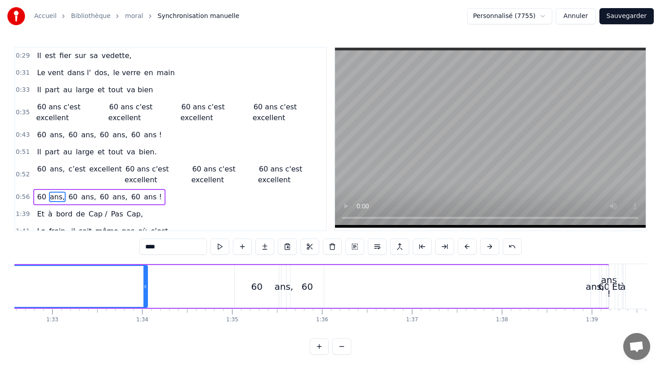
drag, startPoint x: 231, startPoint y: 286, endPoint x: 147, endPoint y: 289, distance: 84.6
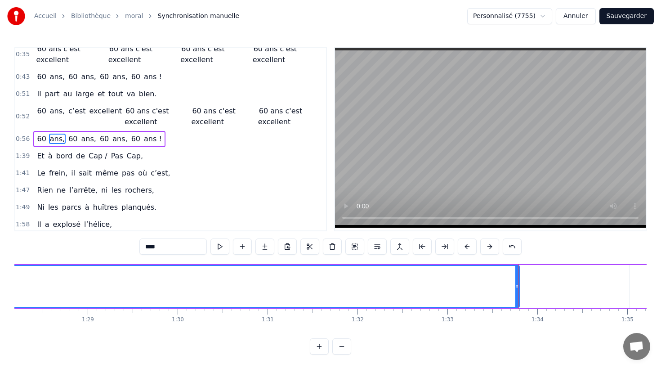
scroll to position [0, 7920]
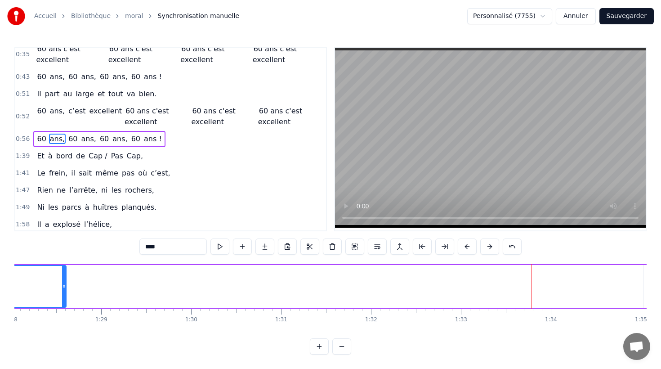
drag, startPoint x: 532, startPoint y: 286, endPoint x: 67, endPoint y: 284, distance: 465.1
click at [65, 284] on icon at bounding box center [64, 286] width 4 height 7
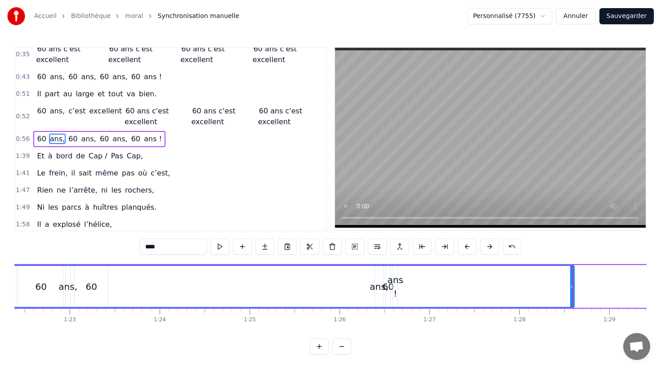
scroll to position [0, 7398]
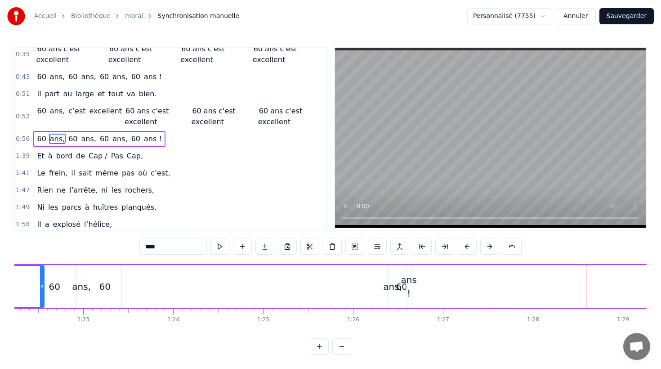
drag, startPoint x: 587, startPoint y: 287, endPoint x: 43, endPoint y: 296, distance: 543.9
click at [43, 296] on div at bounding box center [42, 286] width 4 height 41
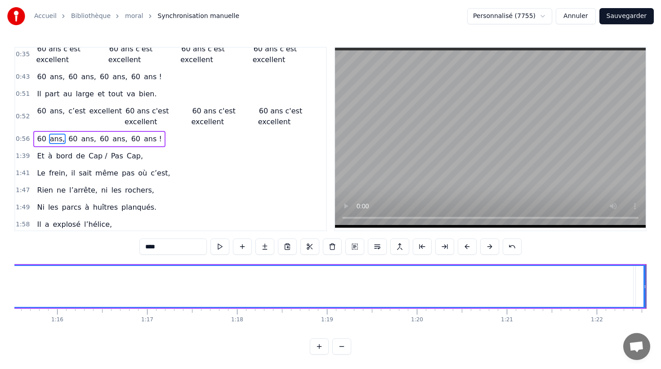
scroll to position [0, 6805]
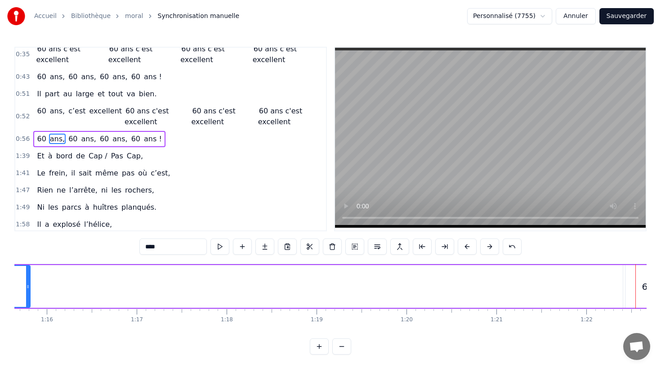
drag, startPoint x: 634, startPoint y: 286, endPoint x: 27, endPoint y: 294, distance: 607.3
click at [27, 294] on div at bounding box center [28, 286] width 4 height 41
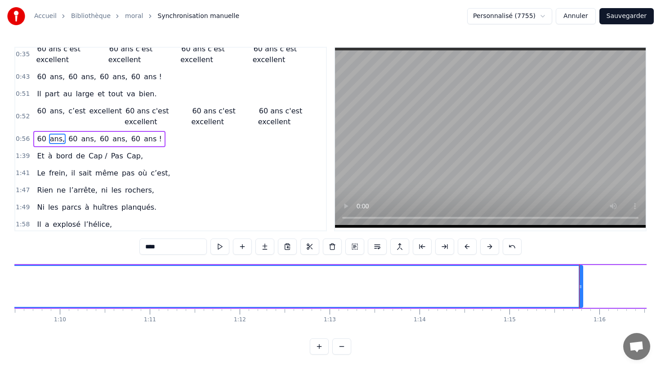
scroll to position [0, 6208]
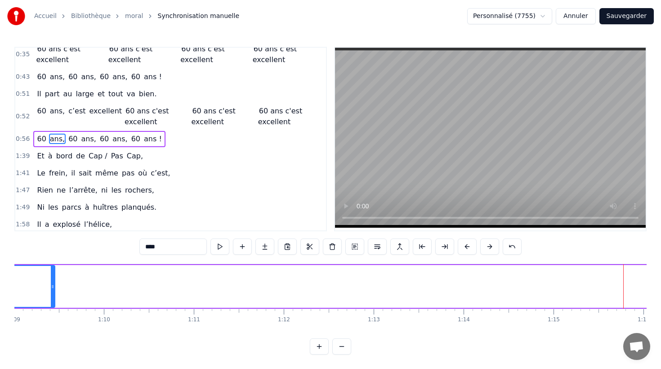
drag, startPoint x: 626, startPoint y: 286, endPoint x: 54, endPoint y: 289, distance: 572.2
click at [54, 289] on icon at bounding box center [53, 286] width 4 height 7
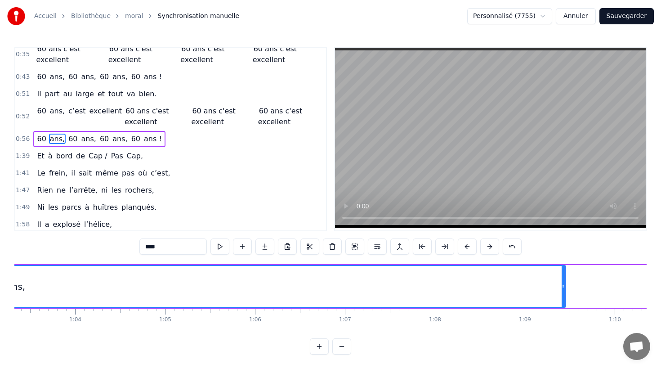
scroll to position [0, 5684]
drag, startPoint x: 577, startPoint y: 285, endPoint x: 209, endPoint y: 277, distance: 368.1
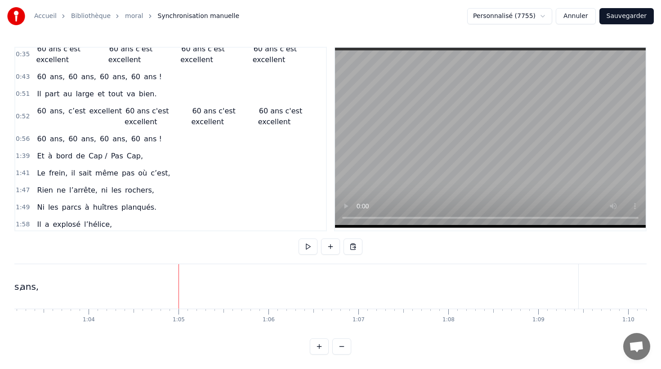
click at [570, 289] on div "ans," at bounding box center [13, 286] width 1132 height 45
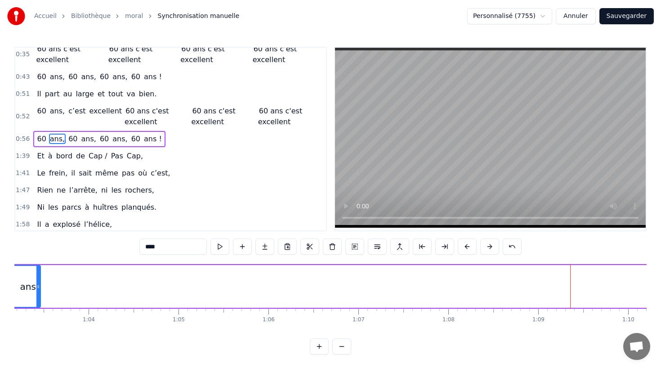
drag, startPoint x: 578, startPoint y: 287, endPoint x: 39, endPoint y: 298, distance: 539.0
click at [39, 298] on div at bounding box center [38, 286] width 4 height 41
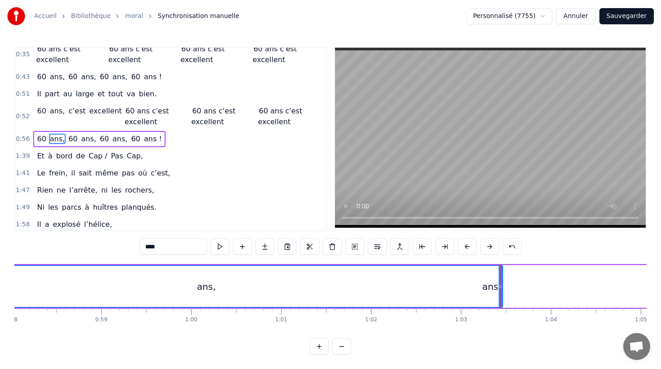
scroll to position [0, 5227]
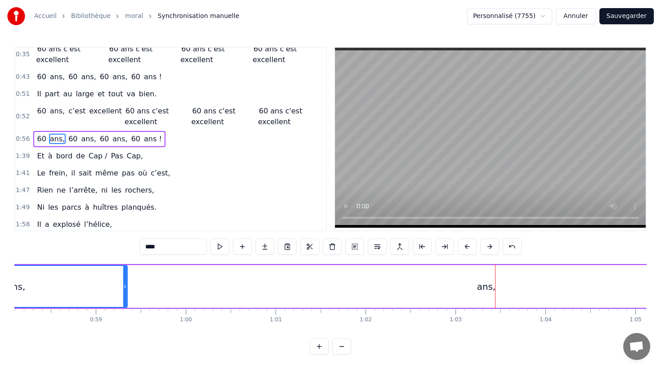
drag, startPoint x: 496, startPoint y: 287, endPoint x: 127, endPoint y: 291, distance: 368.4
click at [126, 291] on div at bounding box center [125, 286] width 4 height 41
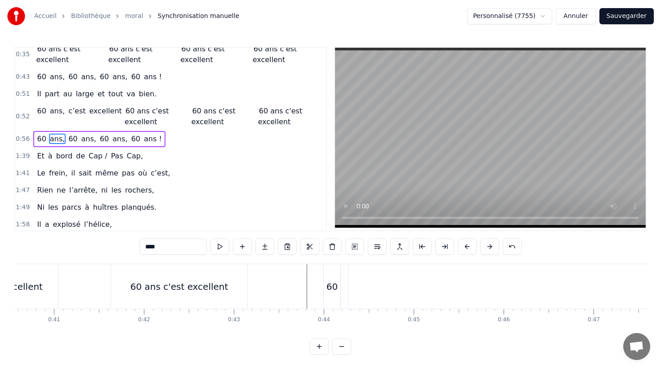
scroll to position [0, 3712]
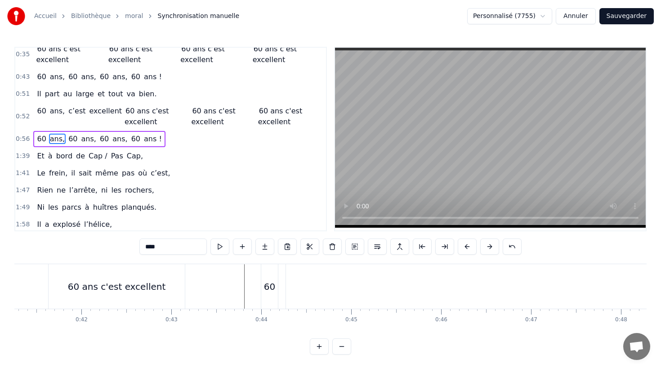
click at [110, 131] on div "60 ans, 60 ans, 60 ans, 60 ans !" at bounding box center [99, 139] width 132 height 16
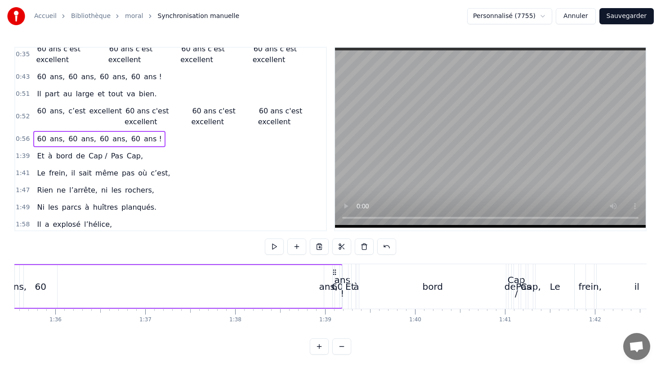
scroll to position [0, 8546]
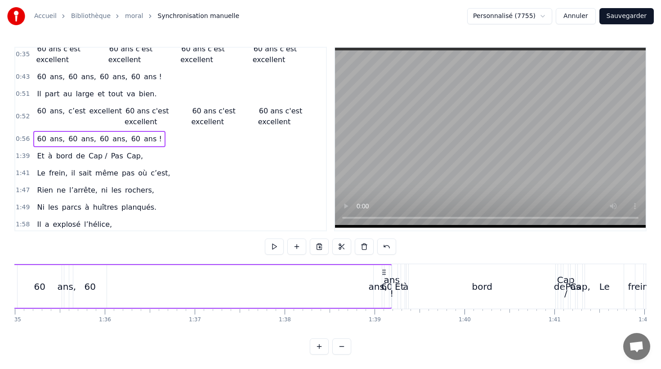
drag, startPoint x: 391, startPoint y: 266, endPoint x: 302, endPoint y: 267, distance: 89.1
drag, startPoint x: 391, startPoint y: 271, endPoint x: 308, endPoint y: 273, distance: 82.8
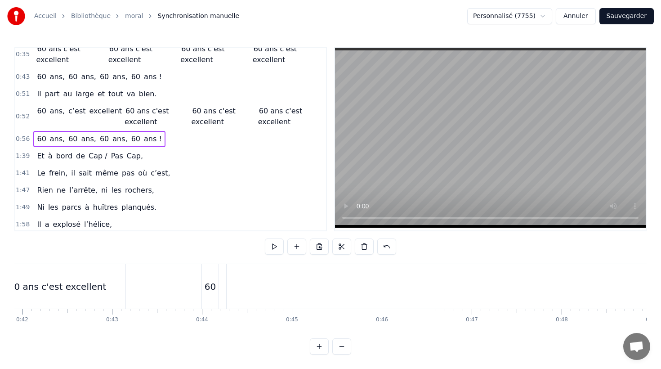
scroll to position [0, 3778]
click at [126, 145] on div "60 ans, 60 ans, 60 ans, 60 ans !" at bounding box center [99, 139] width 132 height 16
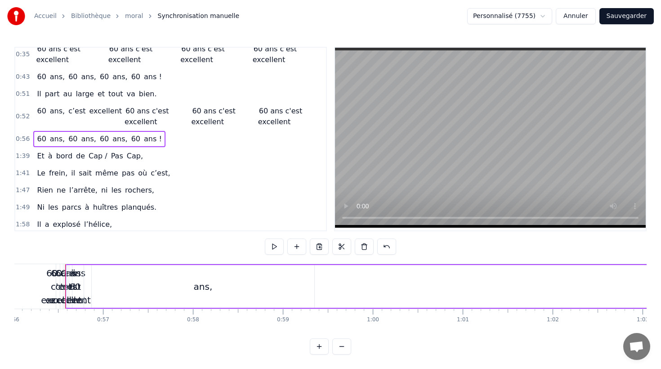
scroll to position [0, 5045]
drag, startPoint x: 61, startPoint y: 282, endPoint x: 102, endPoint y: 282, distance: 41.4
click at [61, 281] on div "60" at bounding box center [70, 286] width 18 height 43
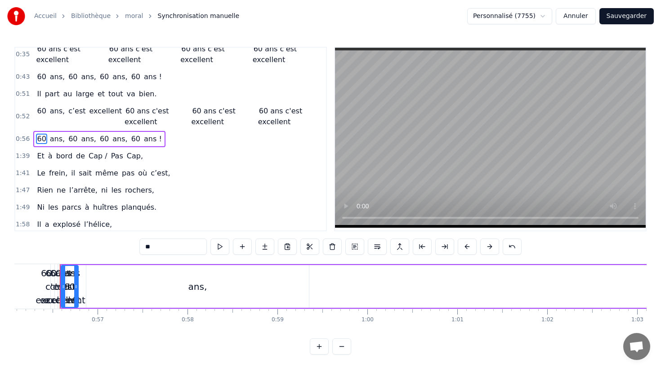
drag, startPoint x: 61, startPoint y: 281, endPoint x: 85, endPoint y: 281, distance: 24.3
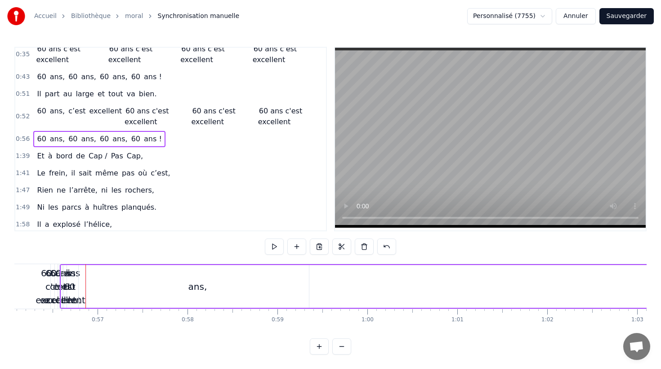
click at [67, 280] on div "60" at bounding box center [69, 286] width 11 height 13
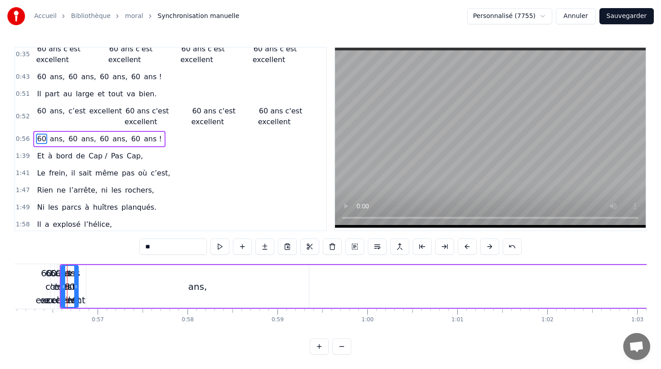
click at [40, 140] on span "60" at bounding box center [41, 139] width 11 height 10
click at [54, 139] on span "ans," at bounding box center [57, 139] width 17 height 10
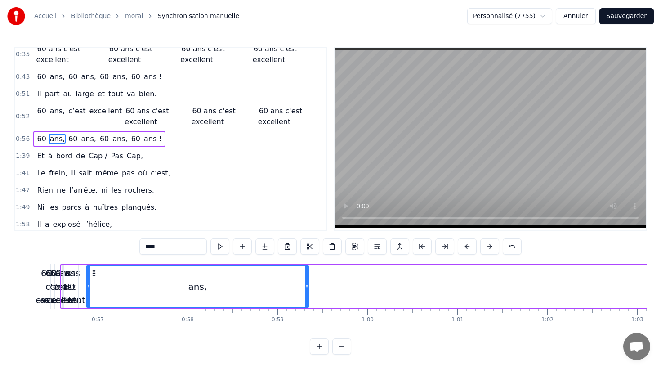
click at [68, 139] on span "60" at bounding box center [72, 139] width 11 height 10
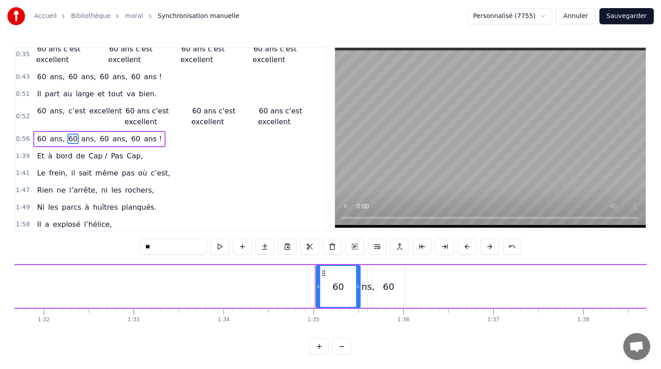
scroll to position [0, 8503]
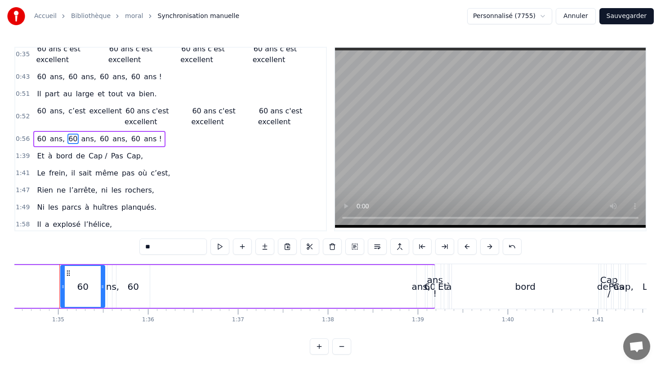
click at [130, 139] on span "60" at bounding box center [135, 139] width 11 height 10
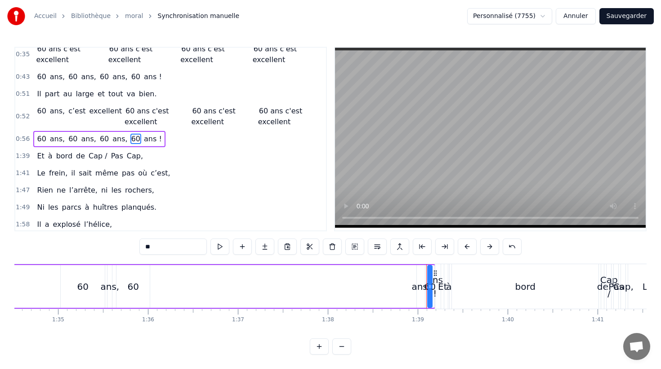
click at [143, 139] on span "ans !" at bounding box center [153, 139] width 20 height 10
click at [114, 139] on span "ans," at bounding box center [120, 139] width 17 height 10
click at [102, 139] on span "60" at bounding box center [104, 139] width 11 height 10
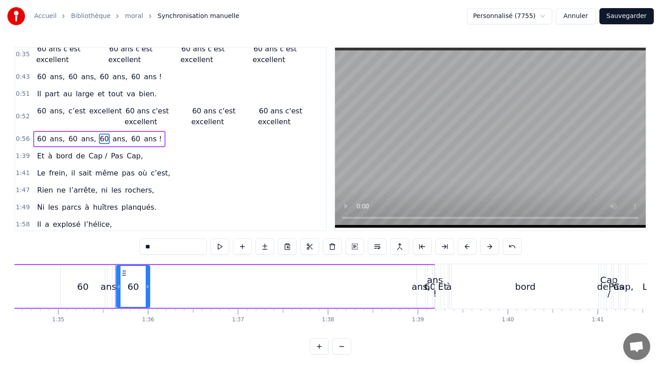
click at [82, 138] on span "ans," at bounding box center [89, 139] width 17 height 10
click at [70, 138] on span "60" at bounding box center [72, 139] width 11 height 10
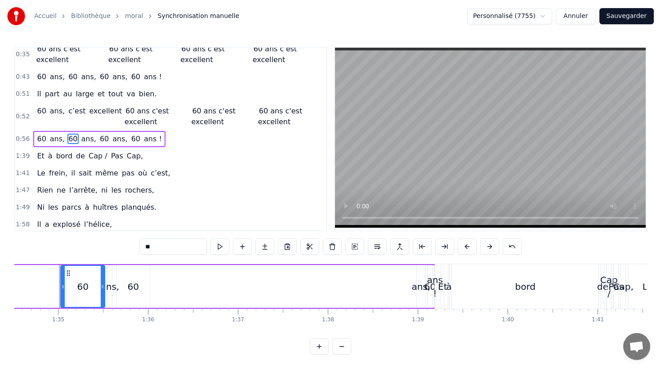
click at [57, 138] on span "ans," at bounding box center [57, 139] width 17 height 10
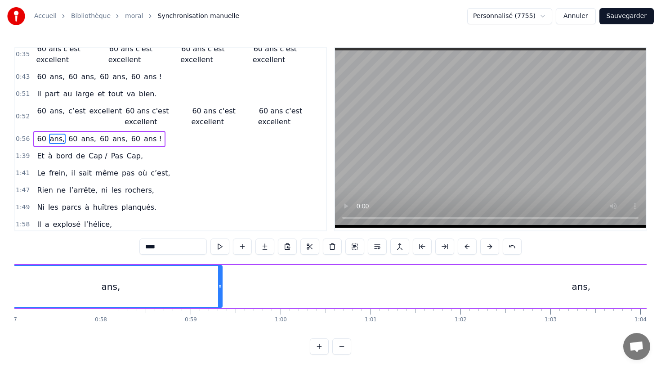
scroll to position [0, 5070]
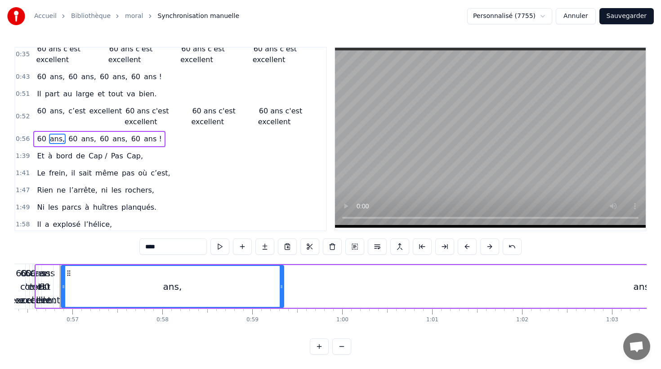
click at [43, 138] on span "60" at bounding box center [41, 139] width 11 height 10
type input "**"
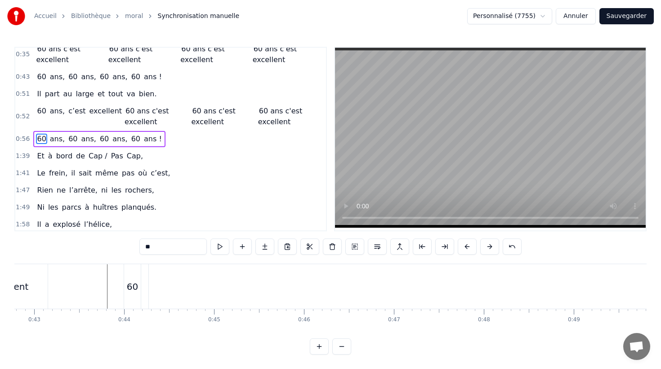
scroll to position [0, 3893]
drag, startPoint x: 62, startPoint y: 271, endPoint x: 124, endPoint y: 289, distance: 64.1
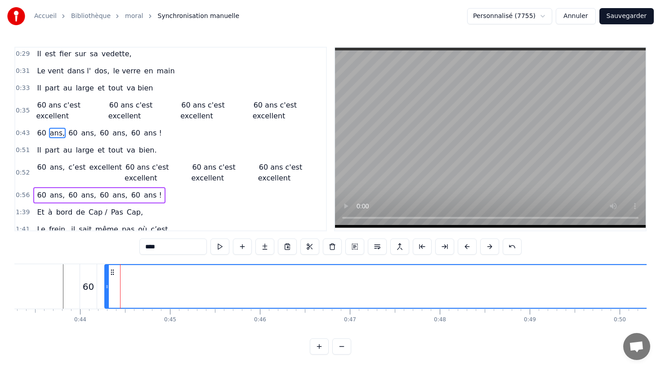
scroll to position [110, 0]
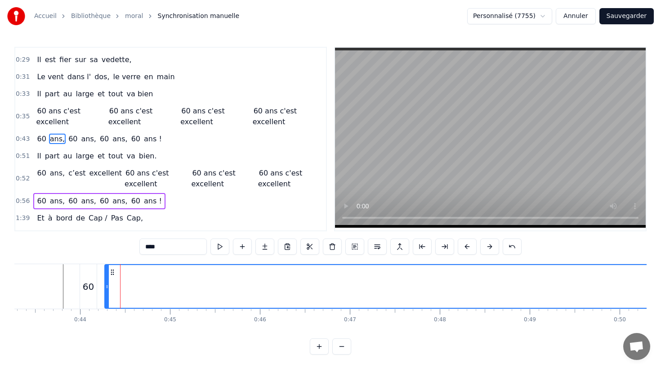
click at [112, 272] on circle at bounding box center [112, 272] width 0 height 0
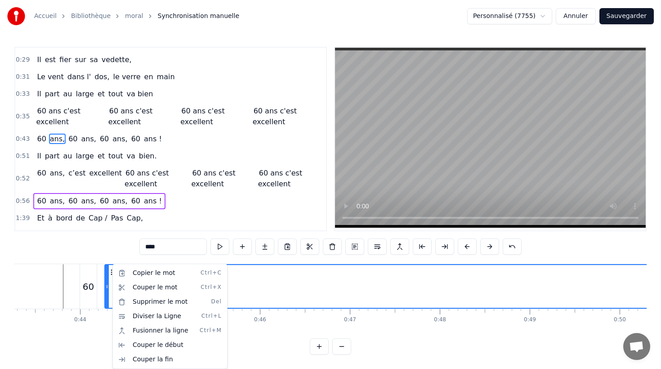
click at [127, 142] on html "Accueil Bibliothèque moral Synchronisation manuelle Personnalisé (7755) Annuler…" at bounding box center [330, 184] width 661 height 369
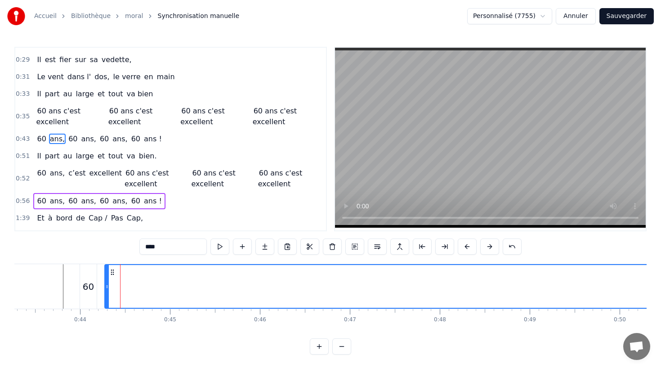
click at [124, 146] on div "60 ans, 60 ans, 60 ans, 60 ans !" at bounding box center [99, 139] width 132 height 16
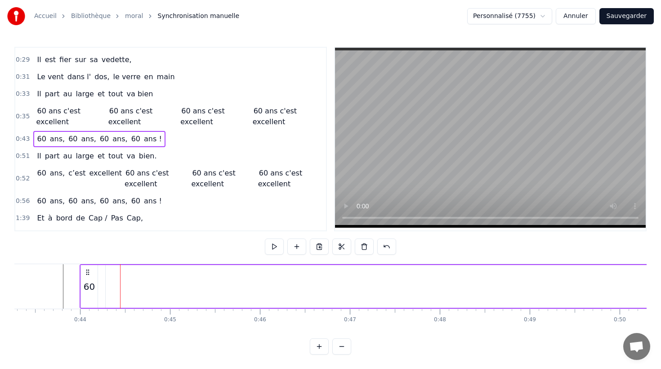
click at [94, 195] on div "60 ans, 60 ans, 60 ans, 60 ans !" at bounding box center [99, 201] width 132 height 16
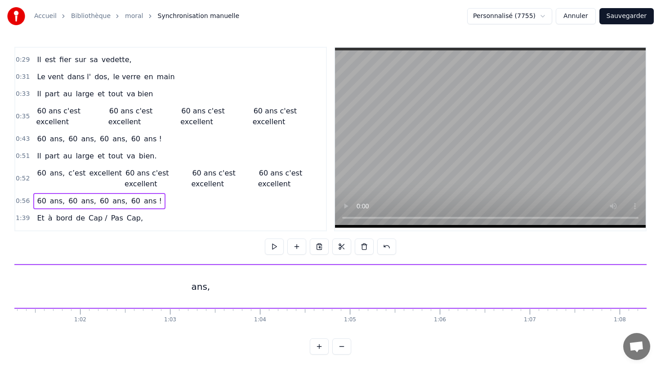
scroll to position [0, 5088]
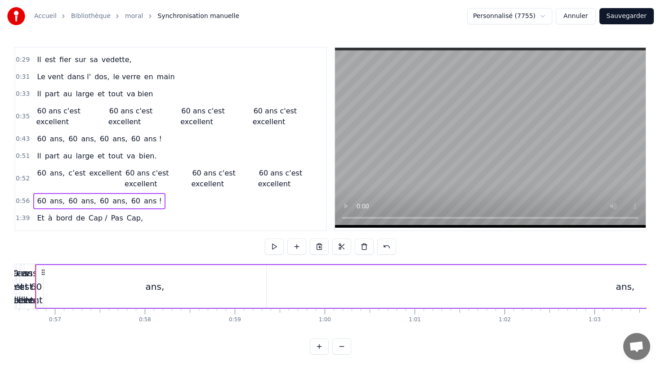
click at [43, 201] on span "60" at bounding box center [41, 201] width 11 height 10
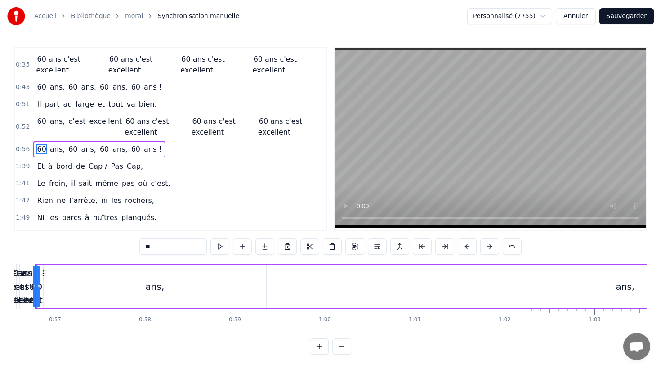
scroll to position [172, 0]
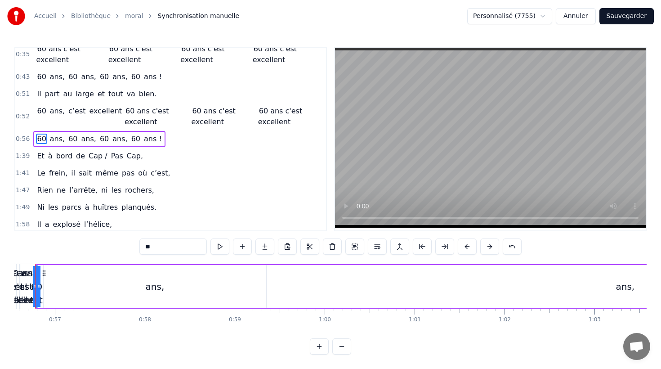
drag, startPoint x: 37, startPoint y: 286, endPoint x: 58, endPoint y: 287, distance: 20.3
drag, startPoint x: 42, startPoint y: 136, endPoint x: 42, endPoint y: 194, distance: 58.0
click at [43, 137] on span "60" at bounding box center [41, 139] width 11 height 10
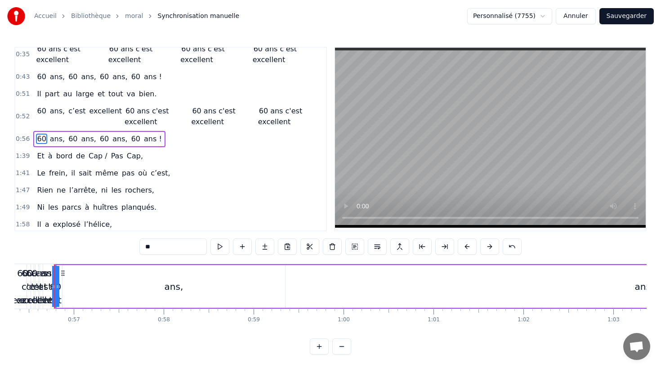
scroll to position [0, 5063]
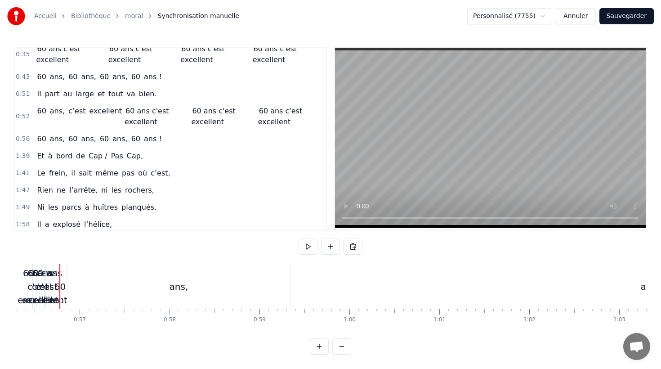
scroll to position [0, 5062]
click at [64, 283] on div "60" at bounding box center [60, 286] width 11 height 13
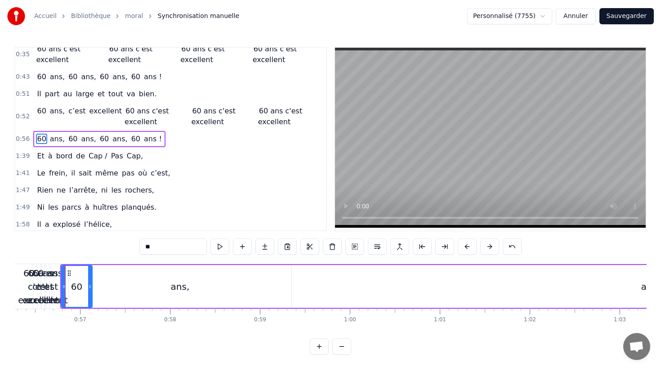
drag, startPoint x: 59, startPoint y: 286, endPoint x: 161, endPoint y: 289, distance: 101.2
click at [93, 287] on div "60" at bounding box center [76, 286] width 31 height 43
click at [179, 288] on div "ans," at bounding box center [180, 286] width 19 height 13
drag, startPoint x: 291, startPoint y: 287, endPoint x: 95, endPoint y: 285, distance: 195.2
click at [95, 285] on icon at bounding box center [94, 286] width 4 height 7
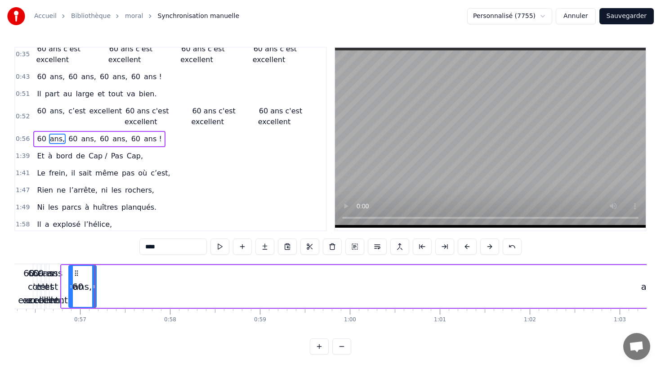
click at [68, 139] on span "60" at bounding box center [72, 139] width 11 height 10
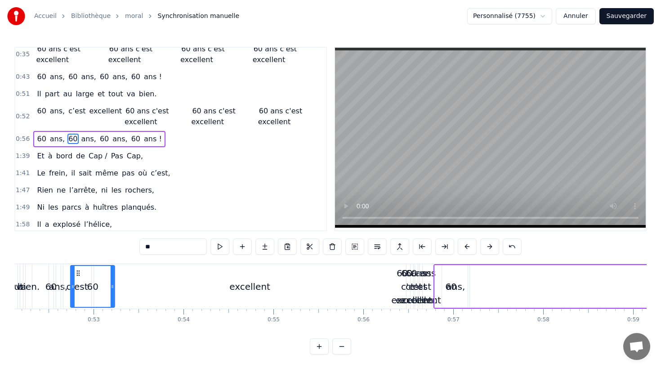
scroll to position [0, 4686]
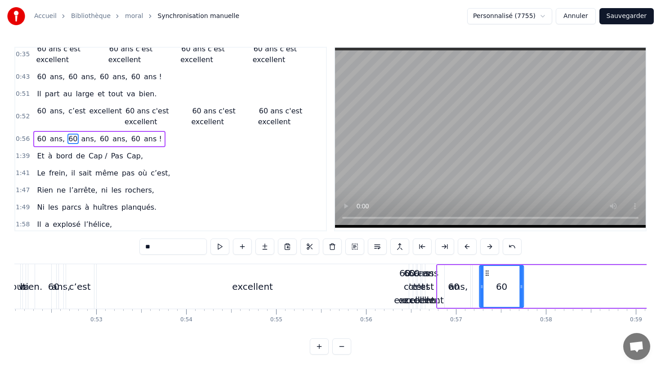
drag, startPoint x: 69, startPoint y: 273, endPoint x: 487, endPoint y: 327, distance: 421.4
click at [488, 327] on div "Né sous le vent de Bretagne, Bottes aux pieds dès le matin, La p'tite maison à …" at bounding box center [330, 297] width 632 height 67
click at [85, 140] on span "ans," at bounding box center [89, 139] width 17 height 10
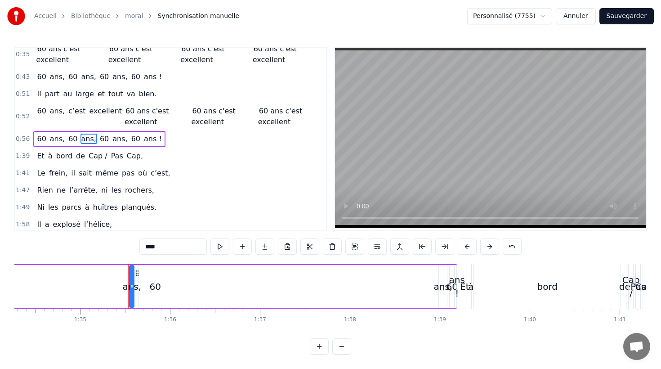
scroll to position [0, 8550]
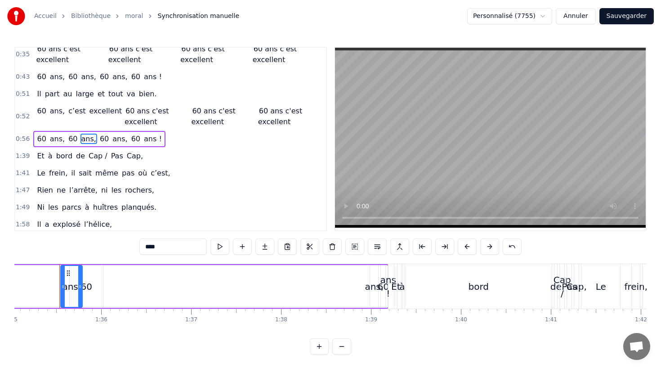
drag, startPoint x: 64, startPoint y: 275, endPoint x: 81, endPoint y: 275, distance: 17.1
click at [81, 275] on div at bounding box center [80, 286] width 4 height 41
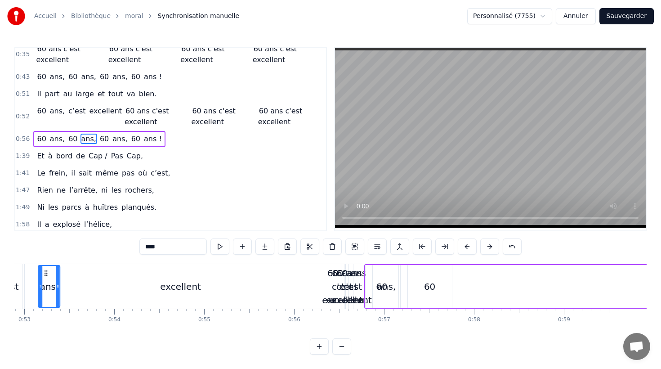
scroll to position [0, 4758]
drag, startPoint x: 68, startPoint y: 272, endPoint x: 466, endPoint y: 284, distance: 397.8
click at [466, 284] on div "ans," at bounding box center [469, 286] width 21 height 41
click at [100, 139] on span "60" at bounding box center [104, 139] width 11 height 10
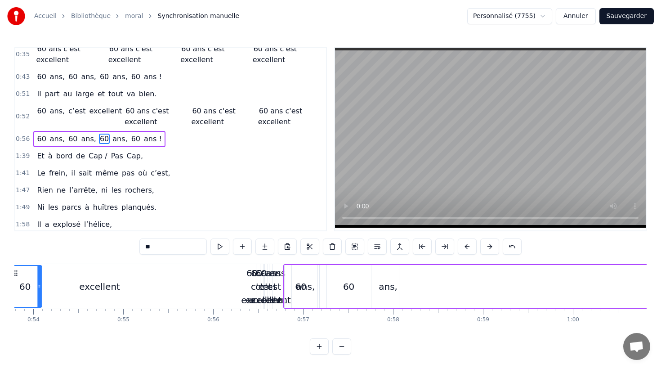
scroll to position [0, 4809]
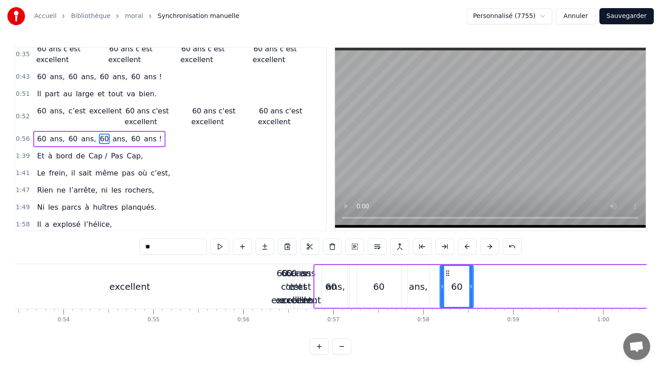
drag, startPoint x: 68, startPoint y: 273, endPoint x: 442, endPoint y: 297, distance: 375.0
click at [447, 302] on div "60" at bounding box center [457, 286] width 32 height 41
click at [116, 137] on span "ans," at bounding box center [120, 139] width 17 height 10
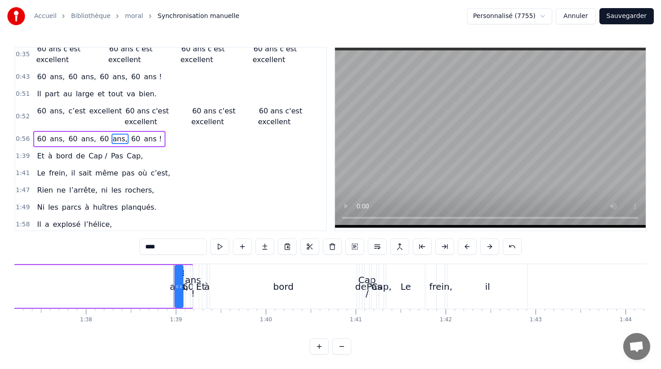
scroll to position [0, 8860]
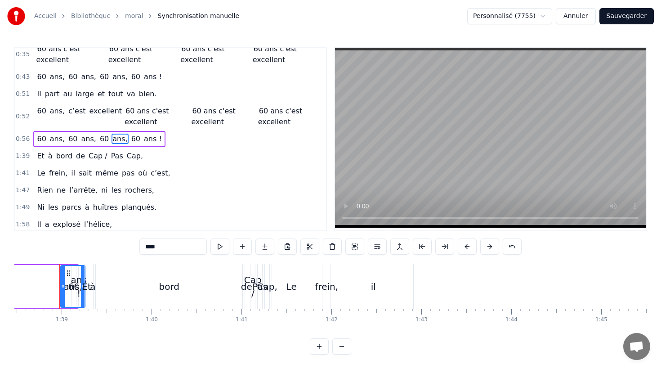
drag, startPoint x: 66, startPoint y: 275, endPoint x: 76, endPoint y: 275, distance: 9.9
click at [82, 275] on div at bounding box center [83, 286] width 4 height 41
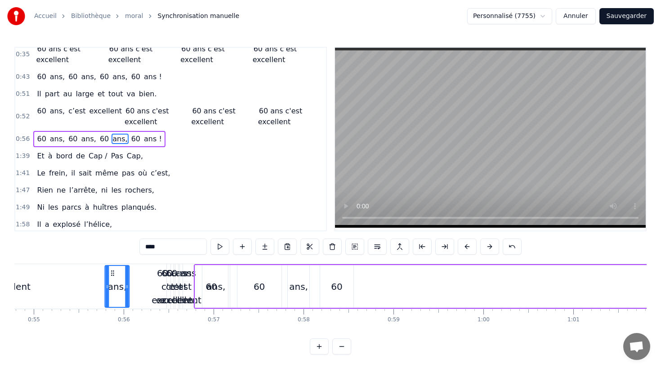
scroll to position [0, 4929]
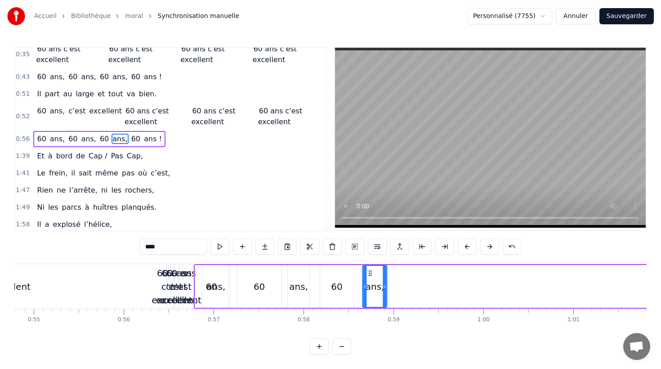
drag, startPoint x: 68, startPoint y: 274, endPoint x: 370, endPoint y: 300, distance: 303.4
click at [370, 300] on div "ans," at bounding box center [374, 286] width 23 height 41
click at [131, 136] on span "60" at bounding box center [135, 139] width 11 height 10
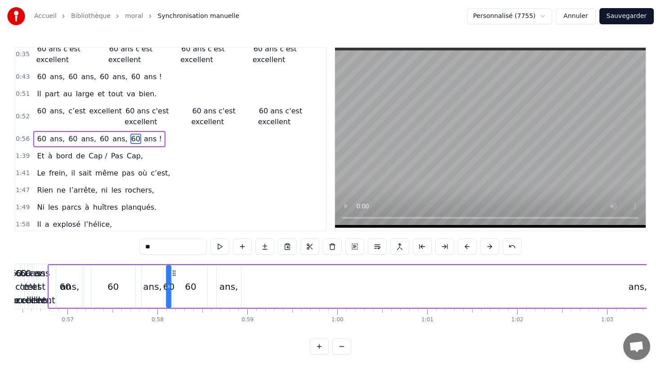
scroll to position [0, 5075]
drag, startPoint x: 65, startPoint y: 275, endPoint x: 250, endPoint y: 300, distance: 187.0
click at [250, 306] on div "60" at bounding box center [248, 286] width 5 height 43
drag, startPoint x: 248, startPoint y: 288, endPoint x: 268, endPoint y: 289, distance: 19.4
click at [268, 289] on icon at bounding box center [268, 286] width 4 height 7
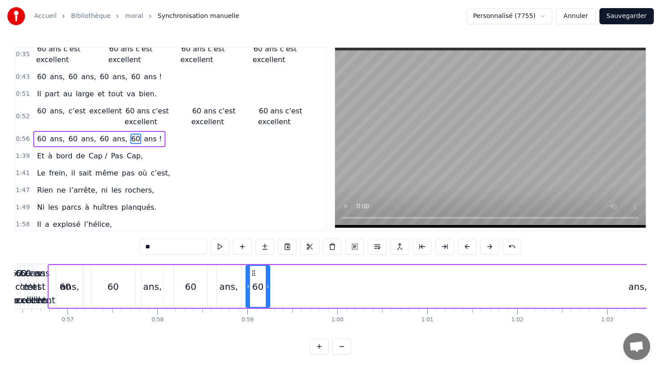
click at [147, 140] on span "ans !" at bounding box center [153, 139] width 20 height 10
type input "*****"
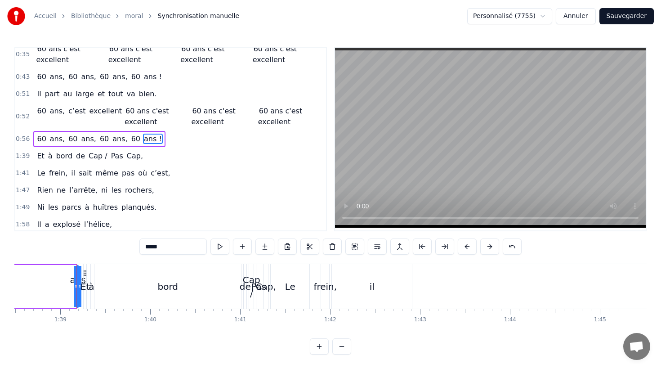
scroll to position [0, 8878]
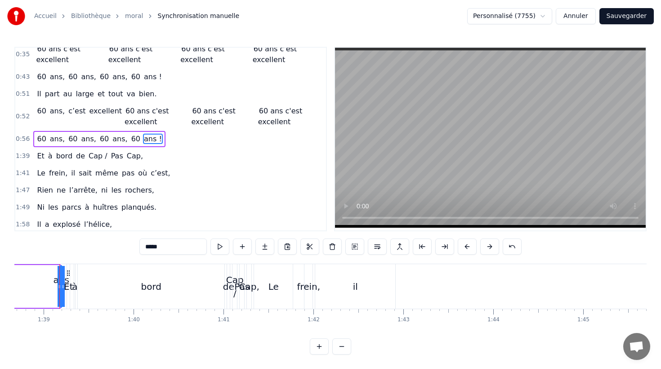
drag, startPoint x: 63, startPoint y: 284, endPoint x: 82, endPoint y: 285, distance: 19.3
click at [89, 285] on div "Né sous le vent de Bretagne, Bottes aux pieds dès le matin, La p'tite maison à …" at bounding box center [134, 286] width 17994 height 45
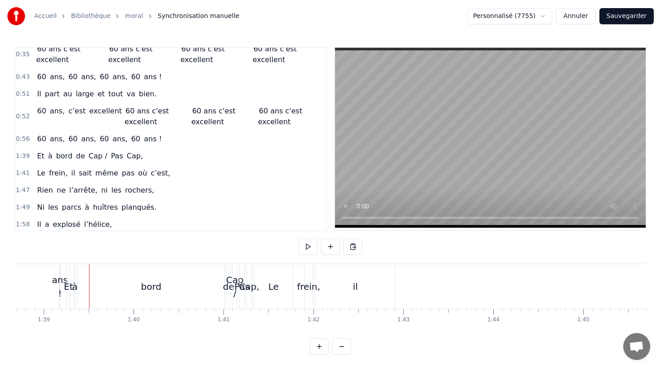
click at [143, 139] on span "ans !" at bounding box center [153, 139] width 20 height 10
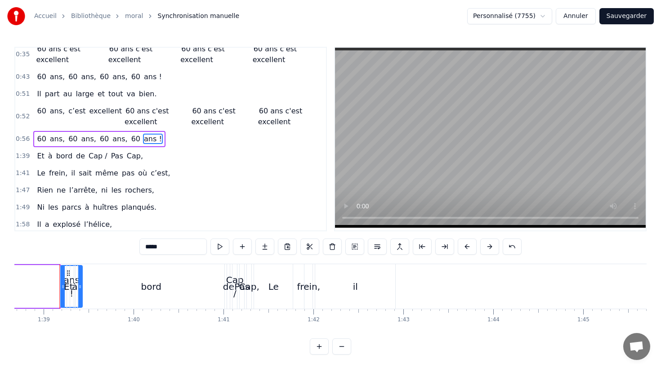
drag, startPoint x: 60, startPoint y: 288, endPoint x: 83, endPoint y: 288, distance: 22.5
click at [83, 288] on div "Né sous le vent de Bretagne, Bottes aux pieds dès le matin, La p'tite maison à …" at bounding box center [134, 286] width 17994 height 45
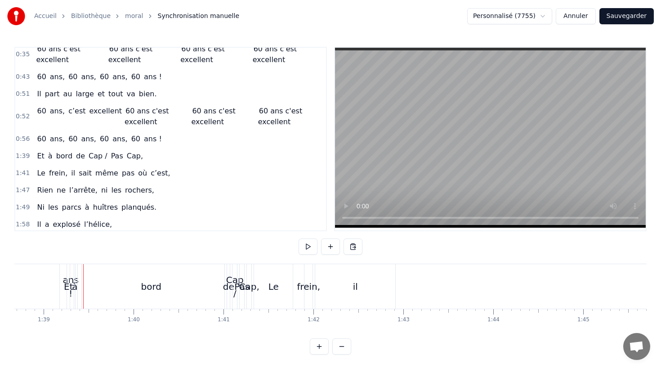
click at [67, 280] on div "Et" at bounding box center [68, 286] width 9 height 13
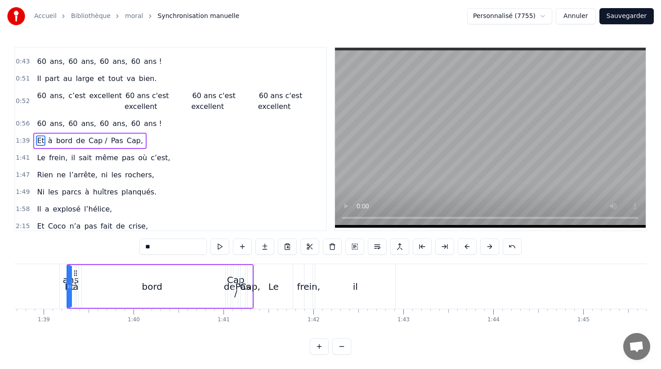
scroll to position [189, 0]
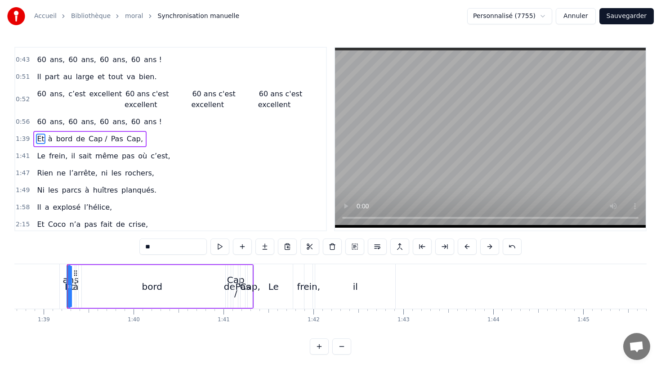
click at [146, 119] on span "ans !" at bounding box center [153, 122] width 20 height 10
type input "*****"
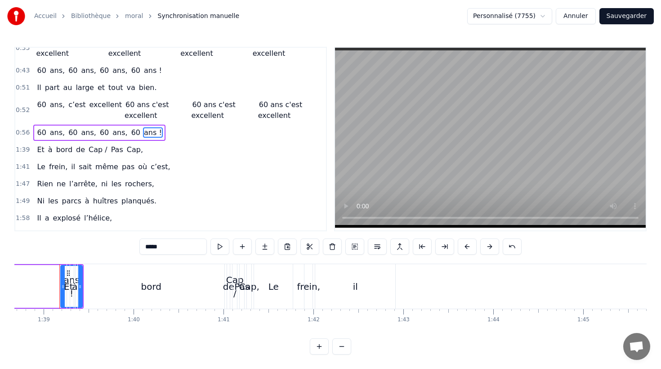
drag, startPoint x: 68, startPoint y: 272, endPoint x: 15, endPoint y: 275, distance: 52.7
click at [16, 275] on div "Né sous le vent de Bretagne, Bottes aux pieds dès le matin, La p'tite maison à …" at bounding box center [134, 286] width 17994 height 45
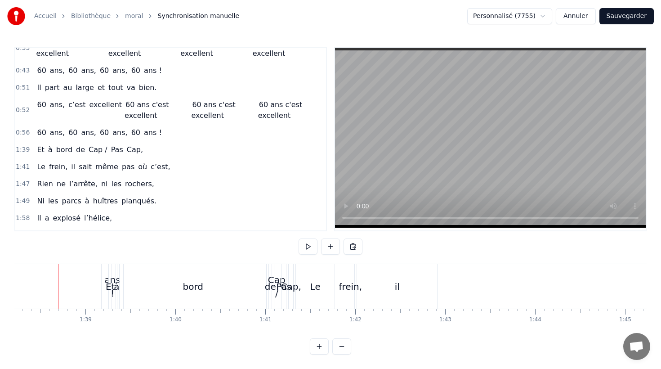
scroll to position [0, 8834]
drag, startPoint x: 145, startPoint y: 130, endPoint x: 146, endPoint y: 134, distance: 4.7
click at [146, 131] on span "ans !" at bounding box center [153, 132] width 20 height 10
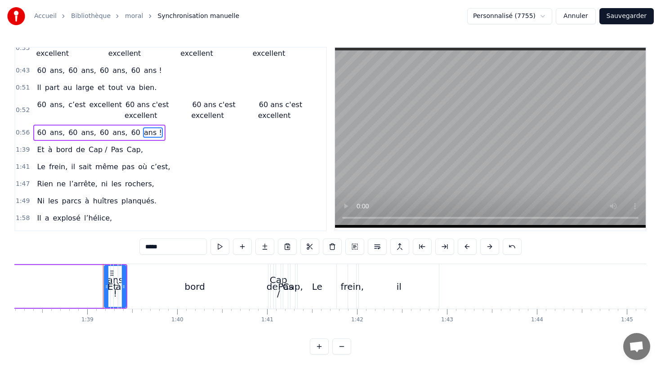
scroll to position [172, 0]
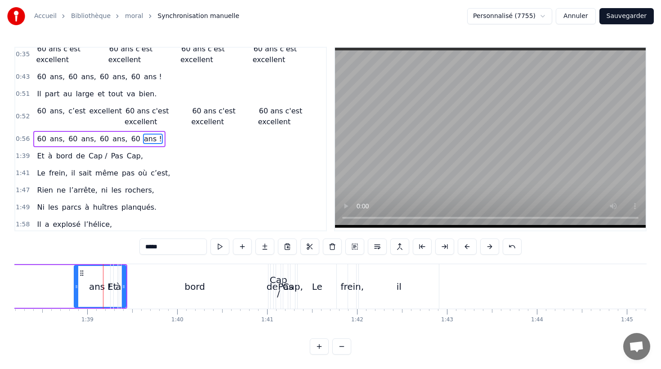
drag, startPoint x: 106, startPoint y: 286, endPoint x: 78, endPoint y: 284, distance: 27.5
click at [76, 285] on icon at bounding box center [77, 286] width 4 height 7
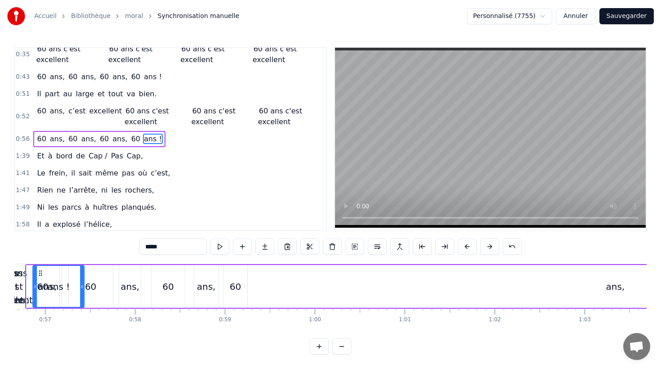
scroll to position [0, 5053]
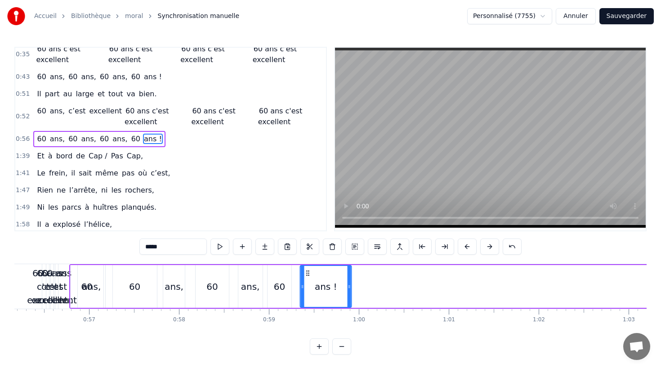
drag, startPoint x: 79, startPoint y: 273, endPoint x: 308, endPoint y: 315, distance: 232.8
click at [308, 315] on div "Né sous le vent de Bretagne, Bottes aux pieds dès le matin, La p'tite maison à …" at bounding box center [330, 297] width 632 height 67
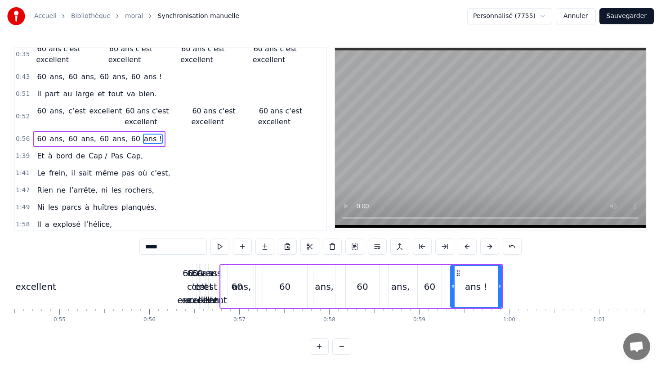
scroll to position [0, 4838]
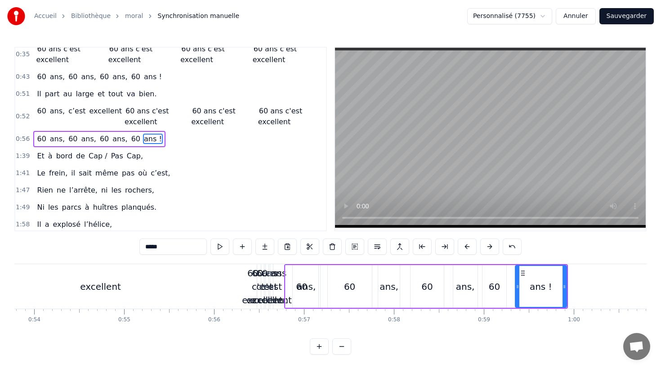
click at [115, 104] on div "60 ans, c’est excellent 60 ans c'est excellent 60 ans c'est excellent 60 ans c'…" at bounding box center [179, 116] width 292 height 27
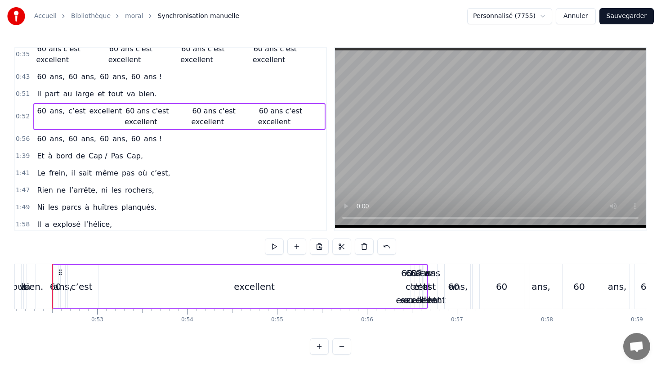
scroll to position [0, 4678]
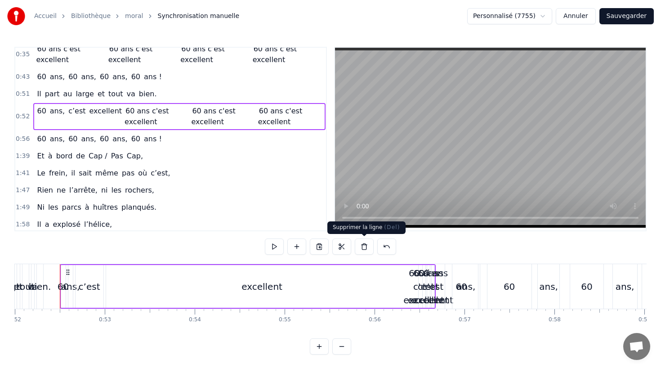
click at [360, 247] on button at bounding box center [364, 246] width 19 height 16
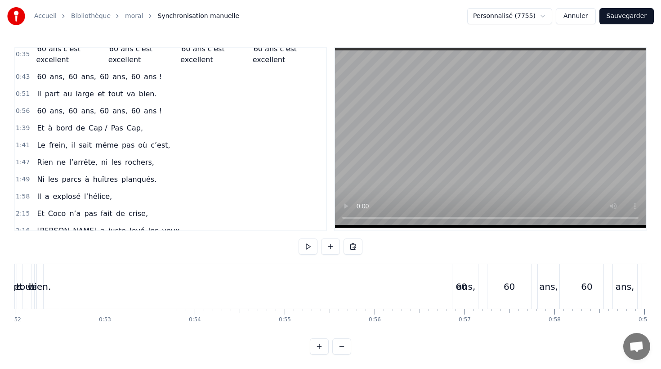
click at [139, 104] on div "60 ans, 60 ans, 60 ans, 60 ans !" at bounding box center [99, 111] width 132 height 16
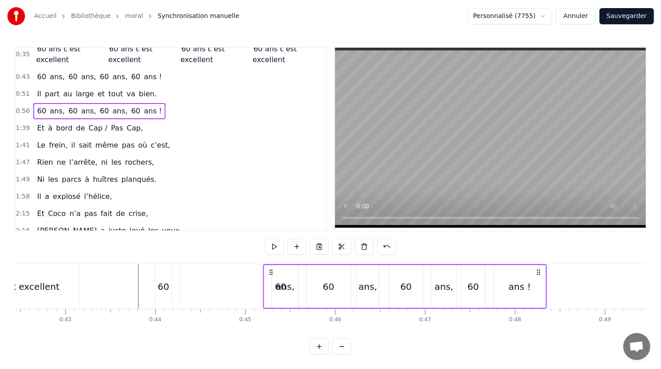
scroll to position [0, 3833]
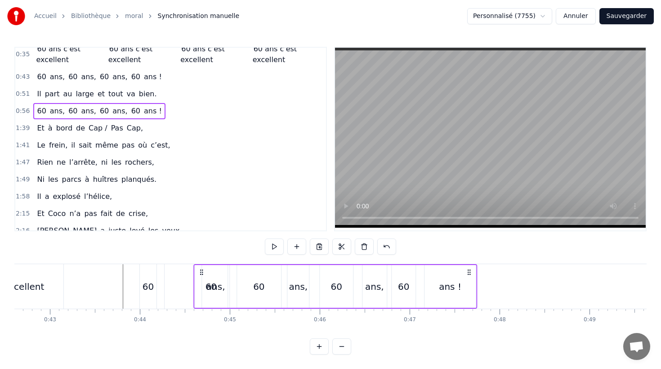
drag, startPoint x: 424, startPoint y: 271, endPoint x: 396, endPoint y: 307, distance: 45.3
click at [469, 314] on div "Né sous le vent de Bretagne, Bottes aux pieds dès le matin, La p'tite maison à …" at bounding box center [330, 297] width 632 height 67
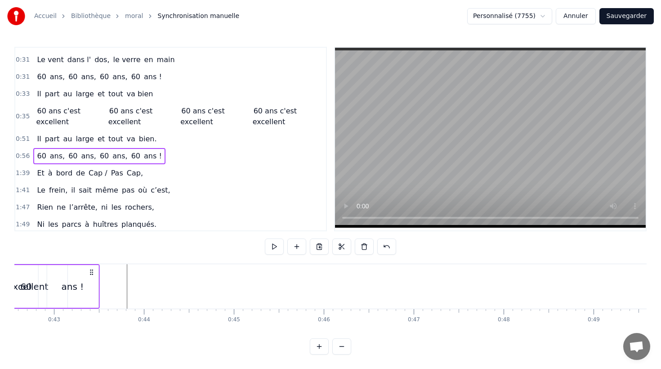
scroll to position [0, 3786]
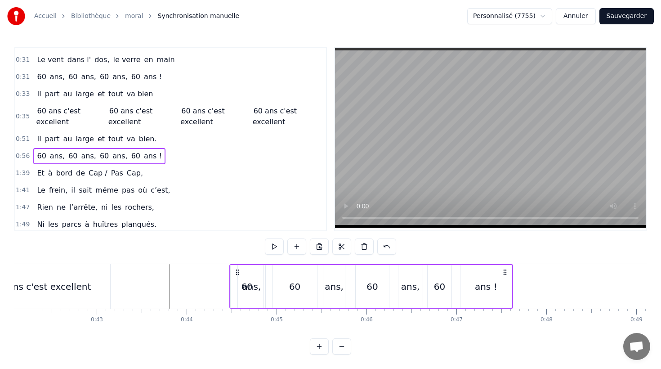
drag, startPoint x: 480, startPoint y: 271, endPoint x: 506, endPoint y: 298, distance: 37.2
click at [506, 298] on div "60 ans, 60 ans, 60 ans, 60 ans !" at bounding box center [371, 286] width 284 height 45
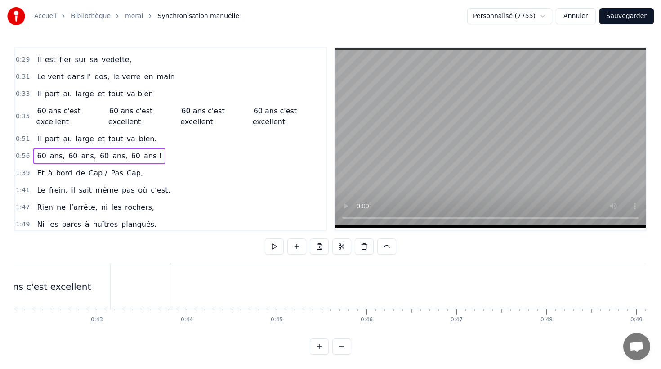
scroll to position [76, 0]
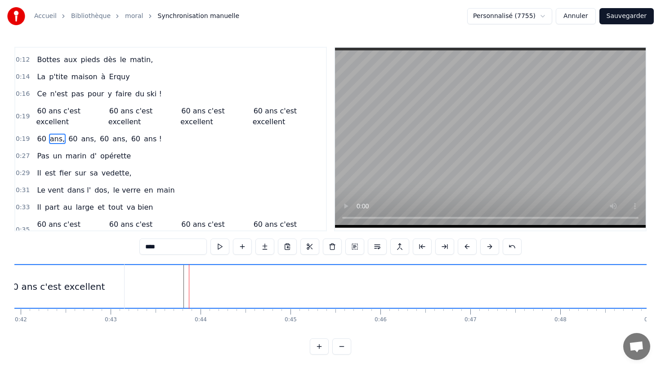
scroll to position [0, 3748]
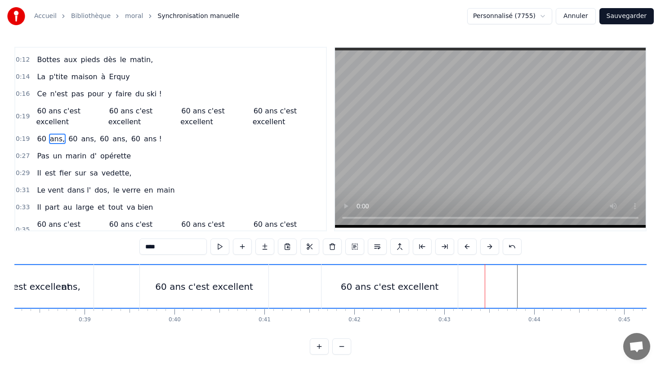
scroll to position [0, 3452]
click at [272, 299] on div "60 ans c'est excellent 60 ans c'est excellent 60 ans c'est excellent 60 ans c'e…" at bounding box center [102, 286] width 689 height 45
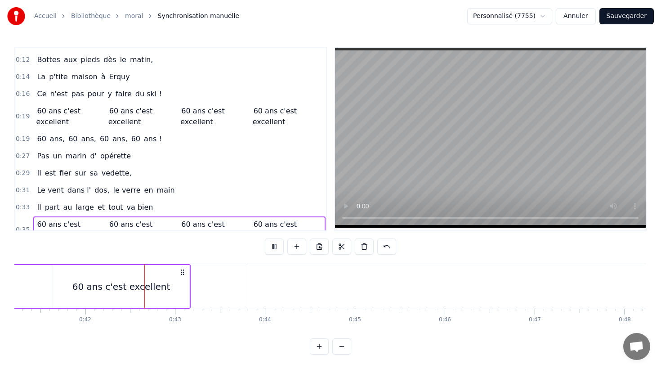
scroll to position [0, 3739]
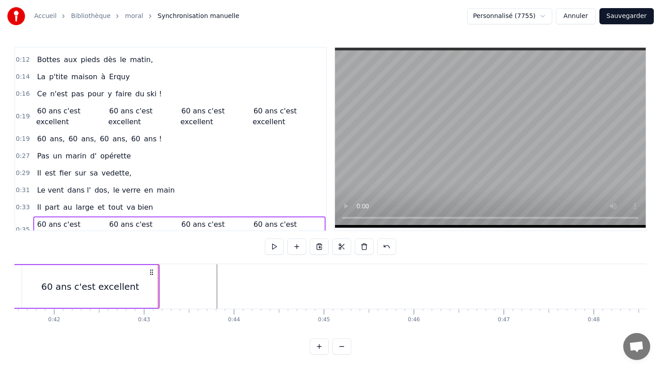
click at [71, 131] on div "60 ans, 60 ans, 60 ans, 60 ans !" at bounding box center [99, 139] width 132 height 16
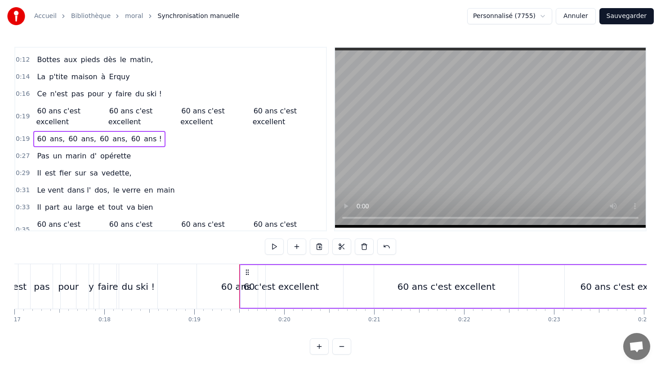
scroll to position [0, 1503]
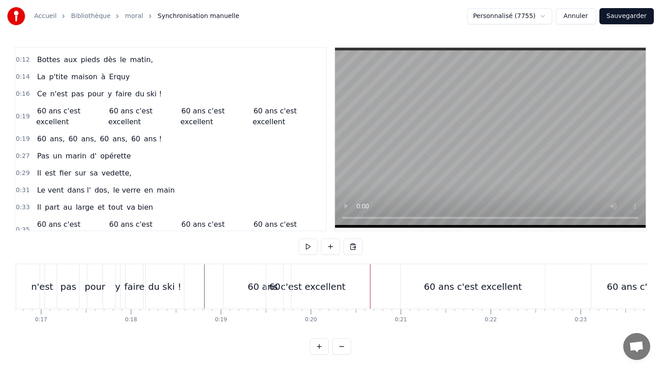
click at [240, 265] on div "60 ans c'est excellent" at bounding box center [297, 286] width 146 height 45
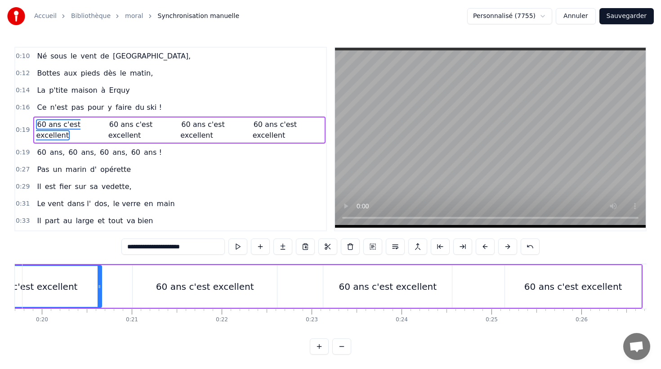
scroll to position [0, 1440]
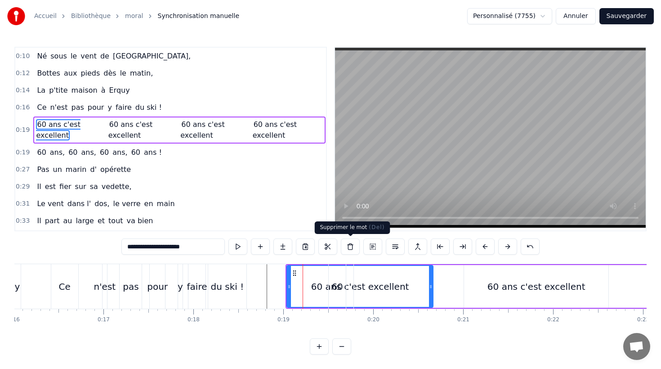
click at [350, 245] on button at bounding box center [350, 246] width 19 height 16
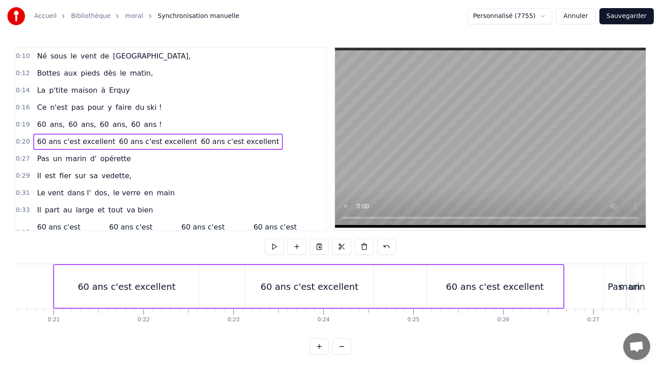
scroll to position [0, 1859]
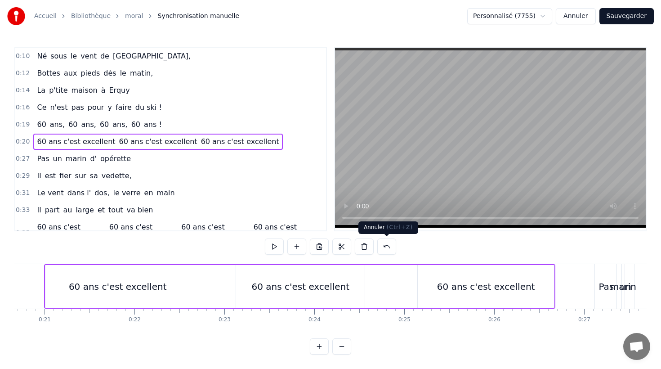
click at [380, 247] on button at bounding box center [386, 246] width 19 height 16
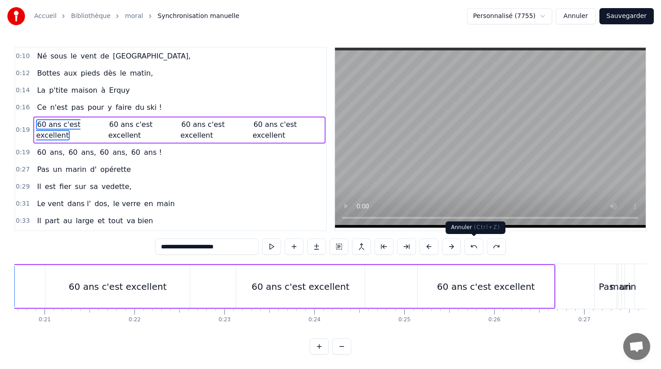
click at [475, 244] on button at bounding box center [474, 246] width 19 height 16
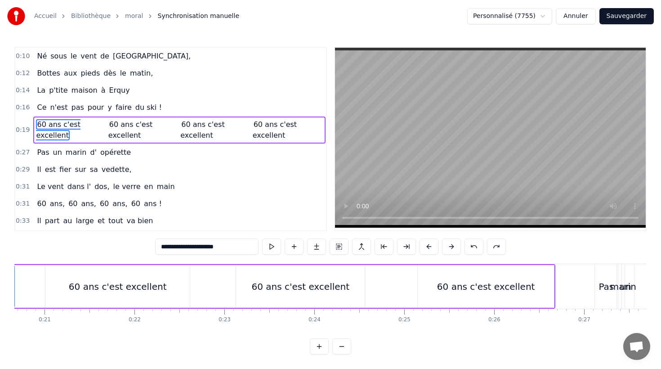
click at [475, 244] on button at bounding box center [474, 246] width 19 height 16
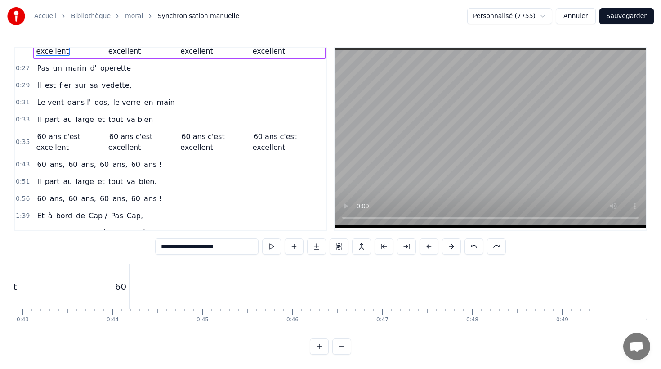
scroll to position [0, 3861]
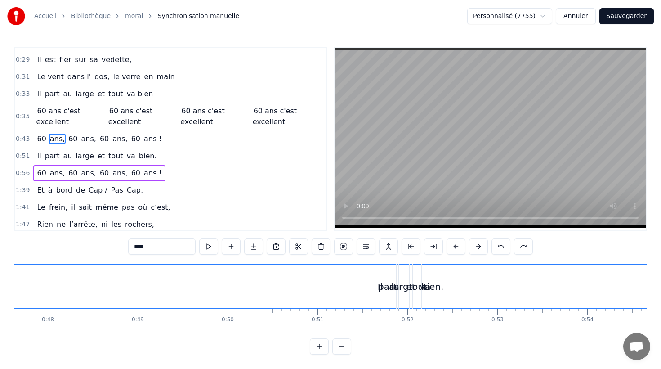
scroll to position [0, 4321]
click at [350, 287] on div "part" at bounding box center [351, 286] width 18 height 13
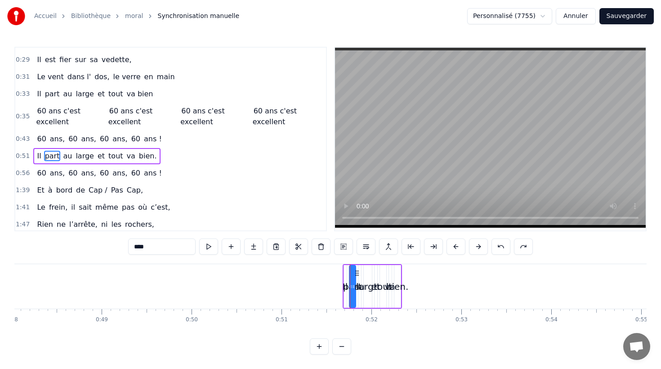
scroll to position [127, 0]
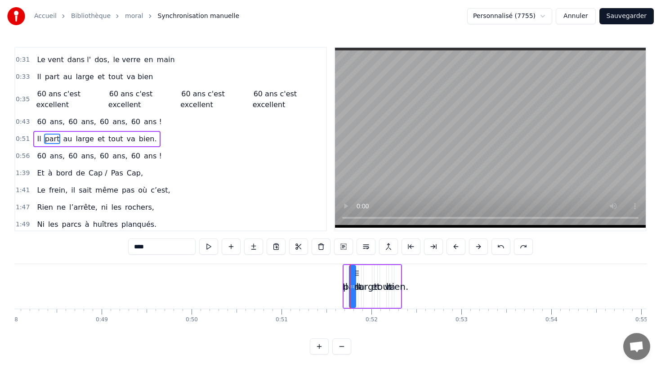
type input "****"
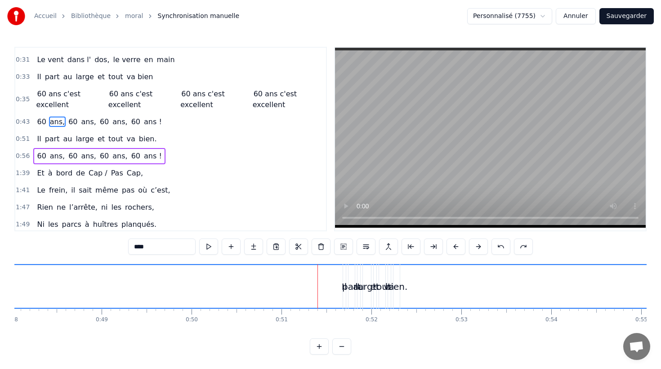
scroll to position [110, 0]
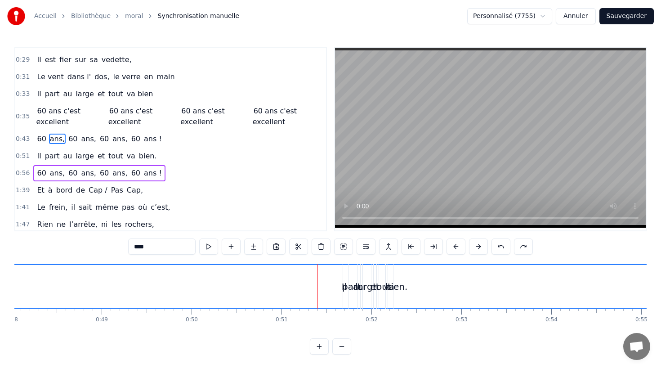
click at [71, 148] on div "Il part au large et tout va bien." at bounding box center [96, 156] width 127 height 16
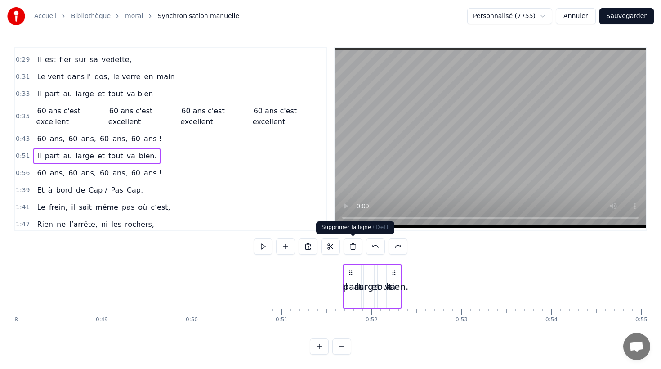
click at [354, 248] on button at bounding box center [353, 246] width 19 height 16
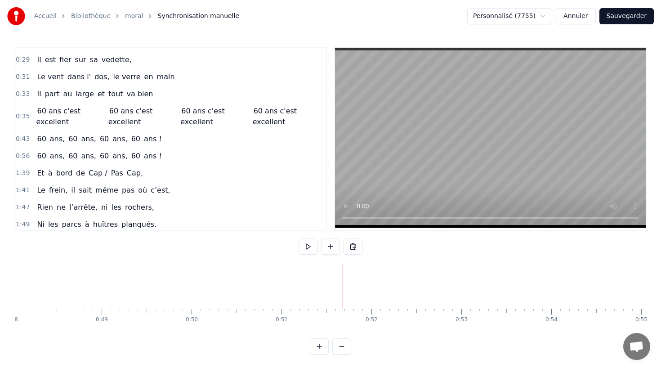
click at [89, 132] on div "60 ans, 60 ans, 60 ans, 60 ans !" at bounding box center [99, 139] width 132 height 16
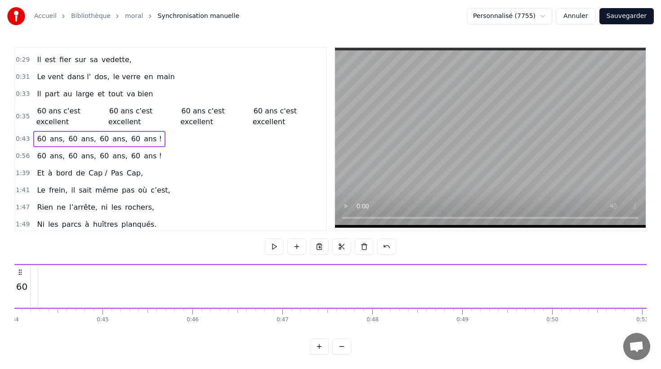
scroll to position [0, 3913]
click at [88, 151] on span "ans," at bounding box center [89, 156] width 17 height 11
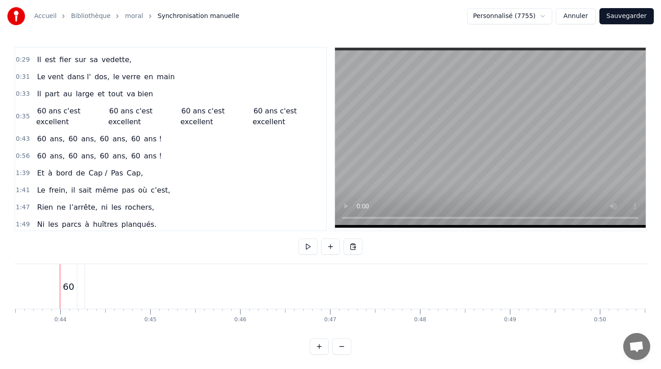
click at [72, 148] on div "0:56 60 ans, 60 ans, 60 ans, 60 ans !" at bounding box center [170, 156] width 311 height 17
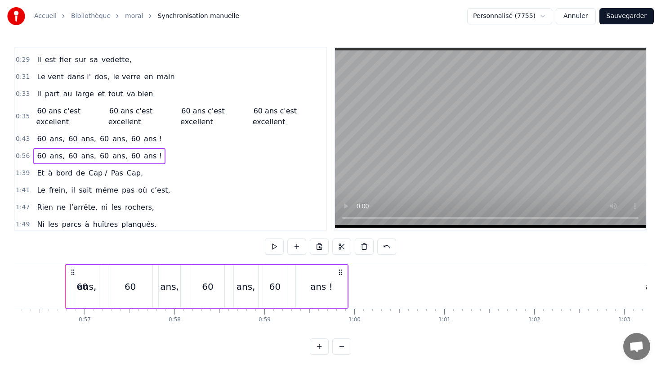
scroll to position [0, 5063]
click at [83, 131] on div "60 ans, 60 ans, 60 ans, 60 ans !" at bounding box center [99, 139] width 132 height 16
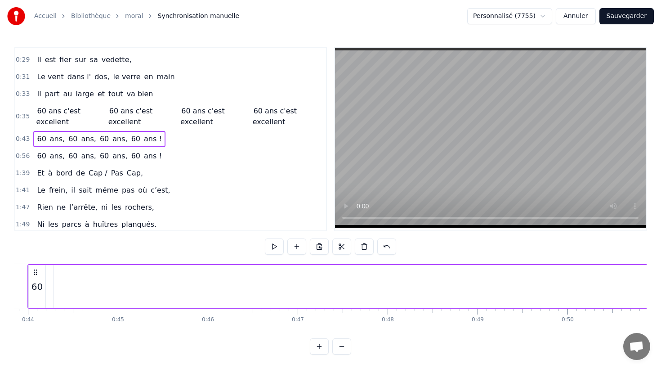
scroll to position [0, 3913]
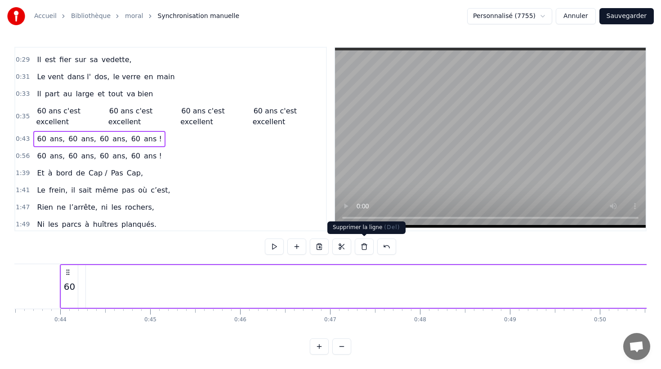
click at [368, 246] on button at bounding box center [364, 246] width 19 height 16
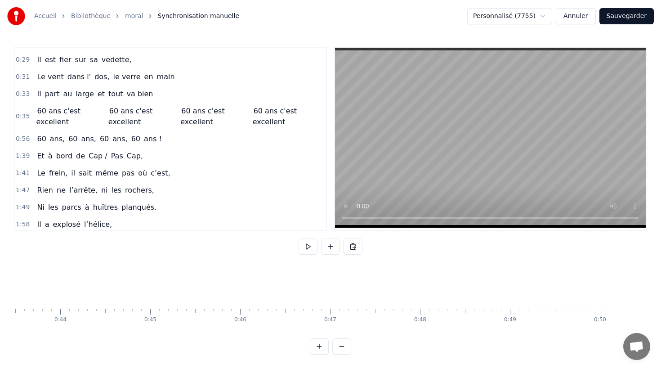
click at [76, 130] on div "0:35 60 ans c'est excellent 60 ans c'est excellent 60 ans c'est excellent 60 an…" at bounding box center [170, 117] width 311 height 28
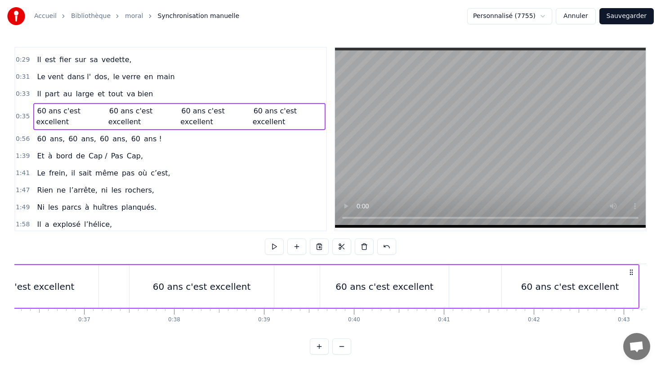
scroll to position [0, 3151]
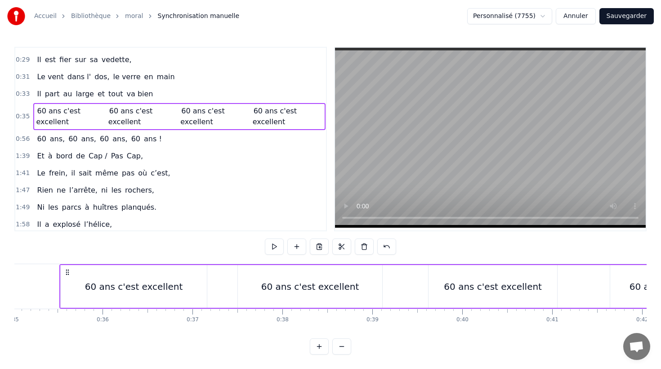
click at [76, 131] on div "60 ans, 60 ans, 60 ans, 60 ans !" at bounding box center [99, 139] width 132 height 16
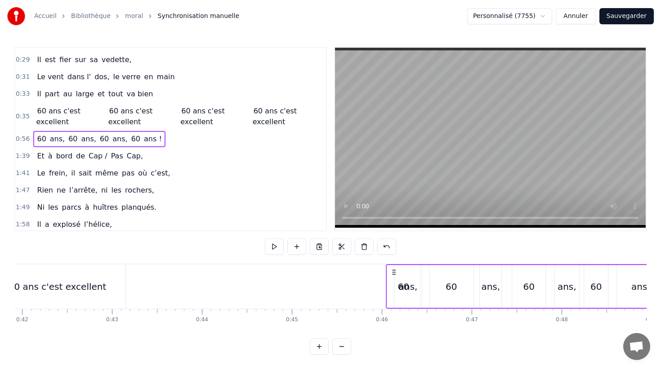
scroll to position [0, 3839]
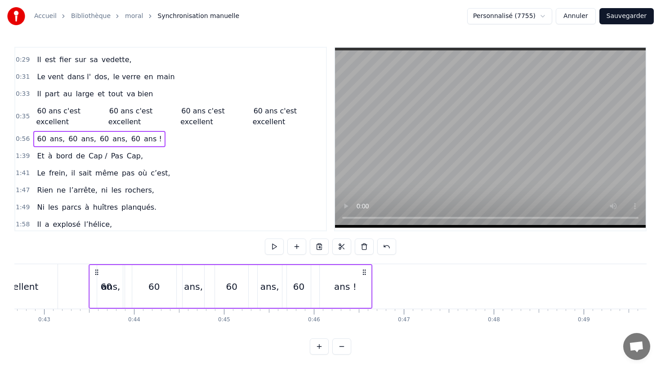
drag, startPoint x: 335, startPoint y: 273, endPoint x: 363, endPoint y: 312, distance: 48.3
click at [363, 312] on div "Né sous le vent de Bretagne, Bottes aux pieds dès le matin, La p'tite maison à …" at bounding box center [330, 297] width 632 height 67
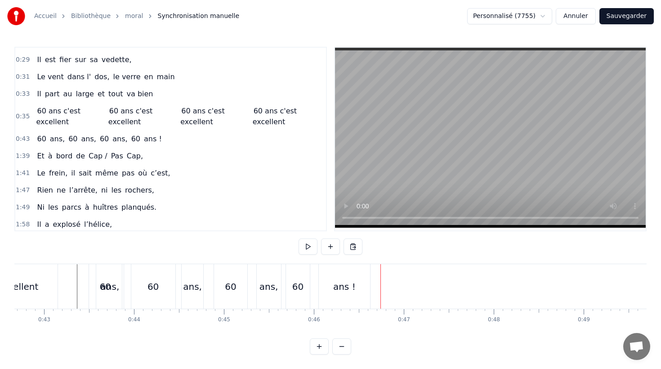
click at [107, 291] on div "ans," at bounding box center [110, 286] width 19 height 13
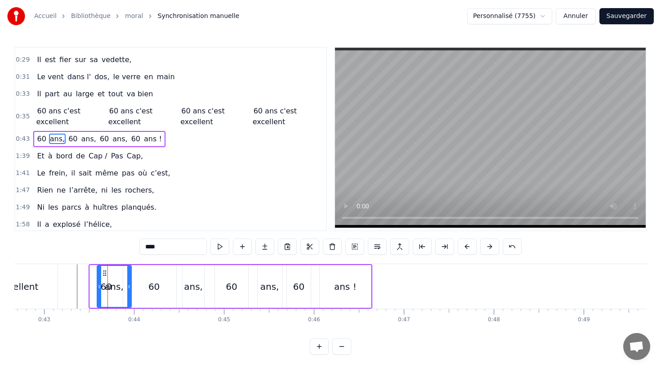
drag, startPoint x: 122, startPoint y: 287, endPoint x: 129, endPoint y: 287, distance: 6.8
click at [129, 287] on icon at bounding box center [129, 286] width 4 height 7
click at [41, 140] on span "60" at bounding box center [41, 139] width 11 height 10
click at [161, 249] on input "**" at bounding box center [172, 246] width 67 height 16
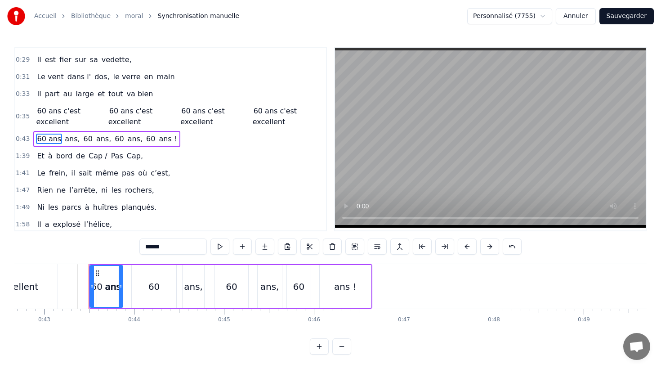
click at [86, 138] on span "60" at bounding box center [88, 139] width 11 height 10
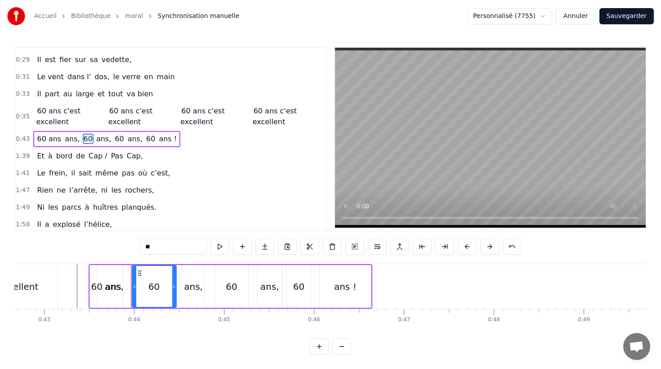
click at [163, 244] on input "**" at bounding box center [172, 246] width 67 height 16
click at [129, 138] on span "60" at bounding box center [134, 139] width 11 height 10
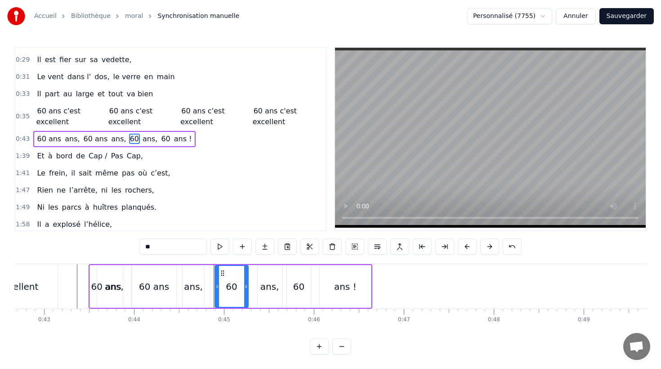
click at [159, 247] on input "**" at bounding box center [172, 246] width 67 height 16
click at [175, 139] on span "60" at bounding box center [180, 139] width 11 height 10
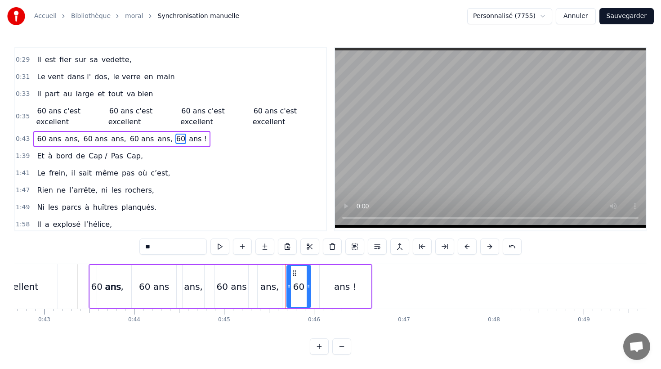
click at [162, 248] on input "**" at bounding box center [172, 246] width 67 height 16
click at [65, 140] on span "ans," at bounding box center [72, 139] width 17 height 10
type input "****"
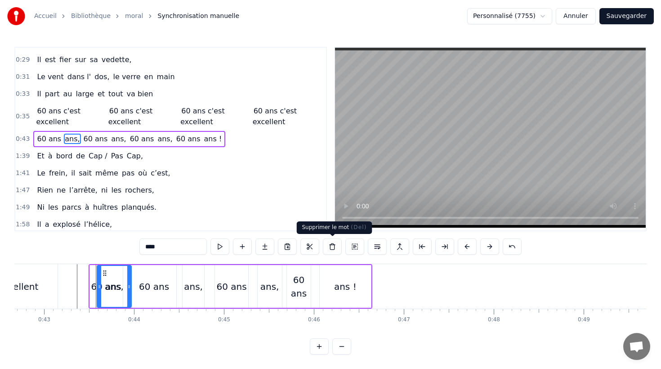
click at [327, 247] on button at bounding box center [332, 246] width 19 height 16
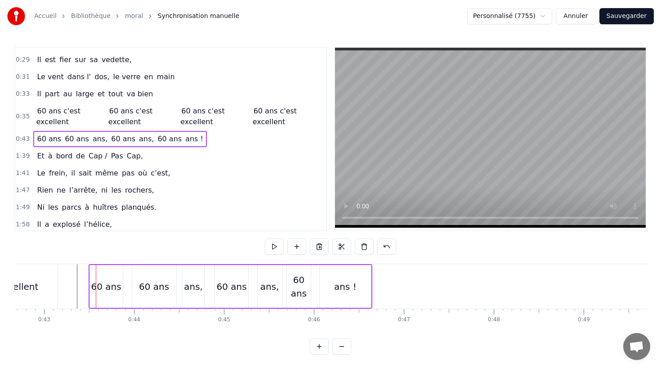
click at [92, 139] on span "ans," at bounding box center [100, 139] width 17 height 10
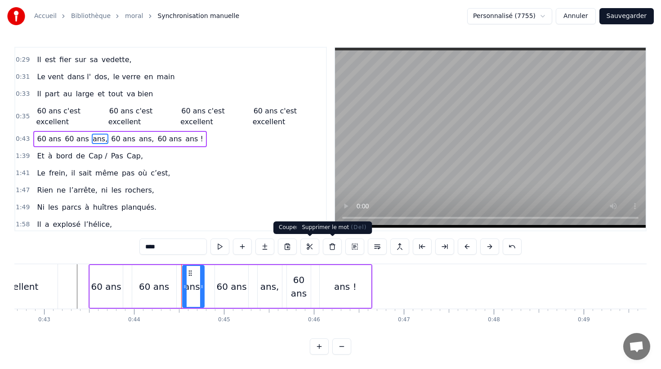
click at [331, 247] on button at bounding box center [332, 246] width 19 height 16
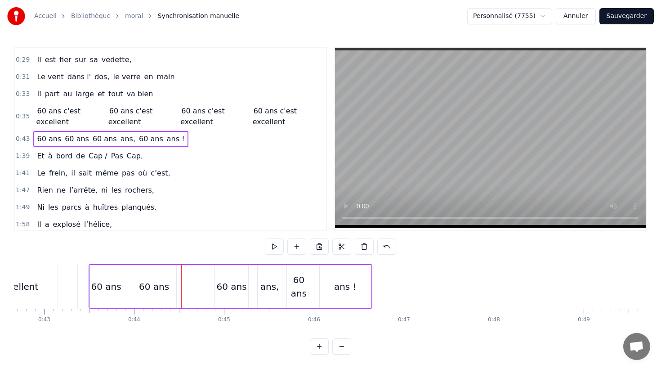
click at [121, 139] on span "ans," at bounding box center [128, 139] width 17 height 10
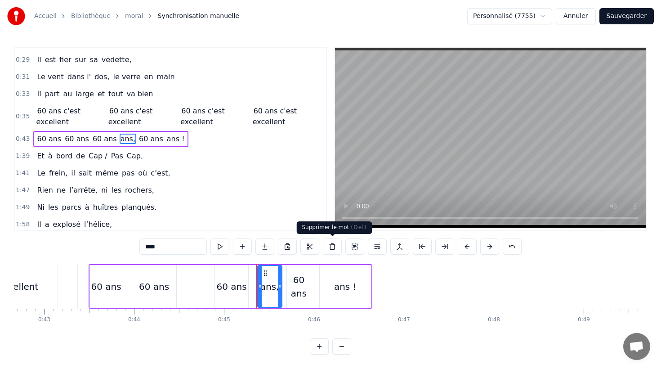
drag, startPoint x: 330, startPoint y: 247, endPoint x: 289, endPoint y: 228, distance: 45.9
click at [330, 247] on button at bounding box center [332, 246] width 19 height 16
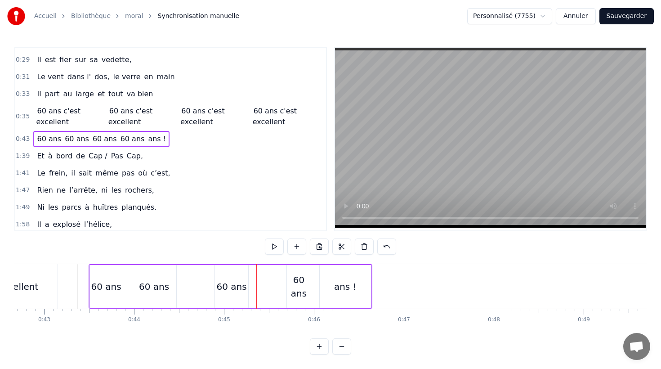
click at [150, 139] on span "ans !" at bounding box center [157, 139] width 20 height 10
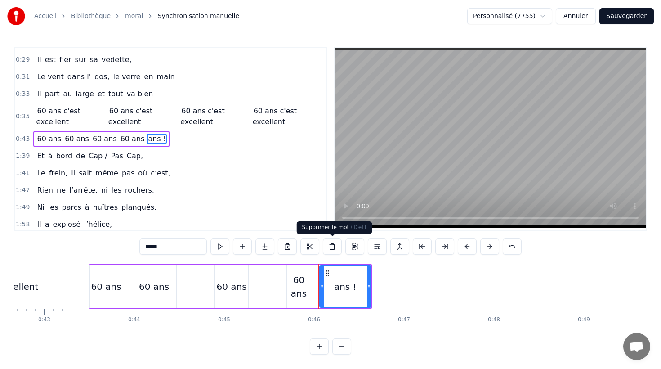
click at [332, 247] on button at bounding box center [332, 246] width 19 height 16
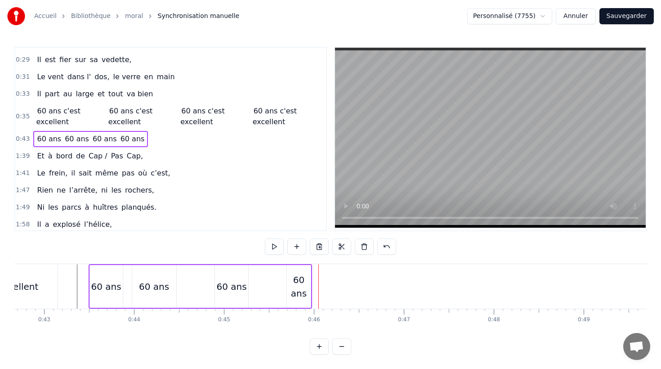
click at [147, 272] on div "60 ans" at bounding box center [154, 286] width 44 height 43
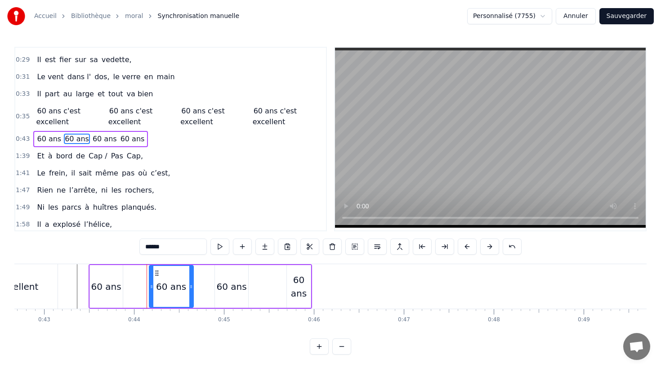
drag, startPoint x: 139, startPoint y: 272, endPoint x: 159, endPoint y: 275, distance: 20.9
click at [159, 275] on icon at bounding box center [156, 272] width 7 height 7
click at [295, 276] on div "60 ans" at bounding box center [299, 286] width 24 height 27
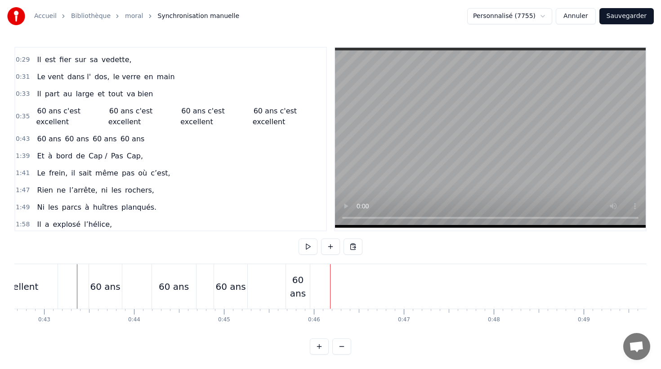
click at [304, 274] on div "60 ans" at bounding box center [298, 286] width 24 height 27
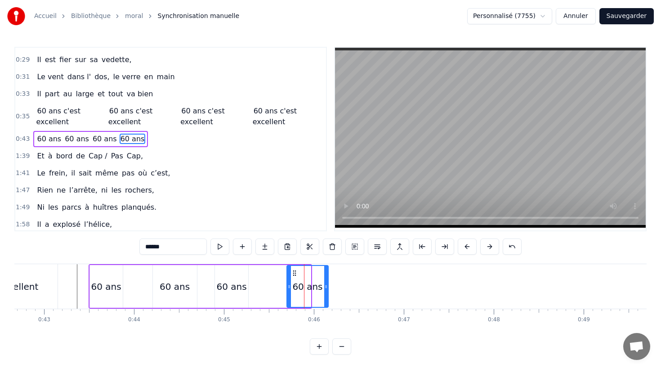
click at [325, 288] on icon at bounding box center [326, 286] width 4 height 7
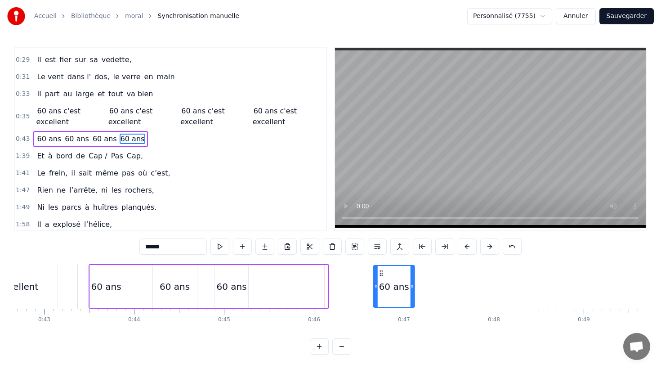
drag, startPoint x: 294, startPoint y: 274, endPoint x: 382, endPoint y: 282, distance: 88.5
click at [382, 282] on div "60 ans" at bounding box center [394, 286] width 40 height 41
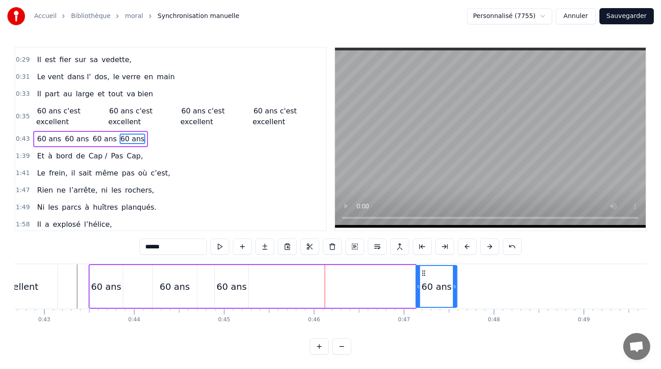
drag, startPoint x: 381, startPoint y: 272, endPoint x: 390, endPoint y: 274, distance: 9.7
click at [427, 275] on icon at bounding box center [423, 272] width 7 height 7
click at [219, 276] on div "60 ans" at bounding box center [231, 286] width 33 height 43
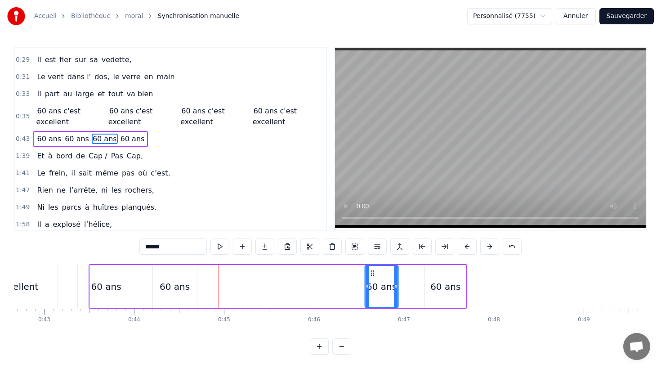
drag, startPoint x: 222, startPoint y: 273, endPoint x: 377, endPoint y: 290, distance: 155.7
click at [377, 290] on div "60 ans" at bounding box center [382, 286] width 32 height 41
click at [159, 278] on div "60 ans" at bounding box center [175, 286] width 44 height 43
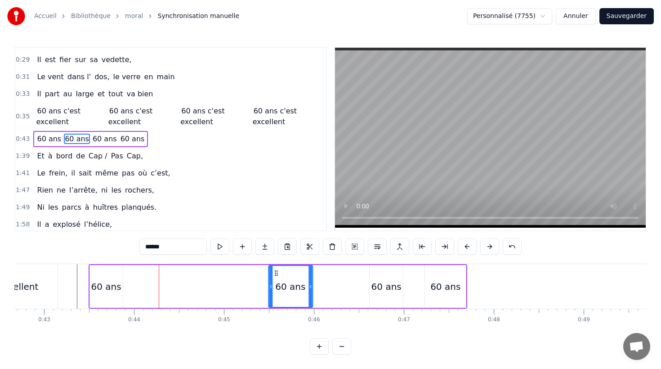
drag, startPoint x: 159, startPoint y: 273, endPoint x: 214, endPoint y: 283, distance: 55.9
click at [274, 286] on div "60 ans" at bounding box center [290, 286] width 43 height 41
click at [108, 274] on div "60 ans" at bounding box center [106, 286] width 33 height 43
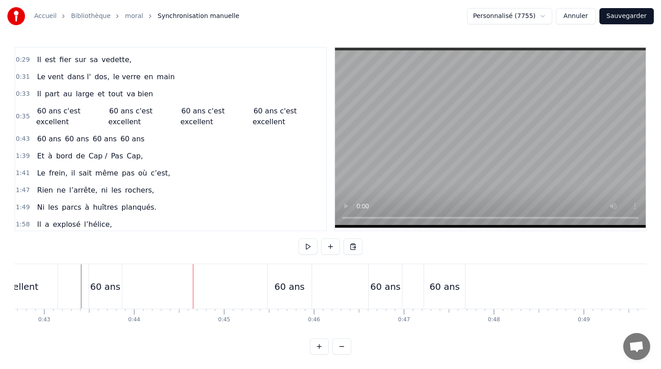
click at [101, 275] on div "60 ans" at bounding box center [105, 286] width 33 height 45
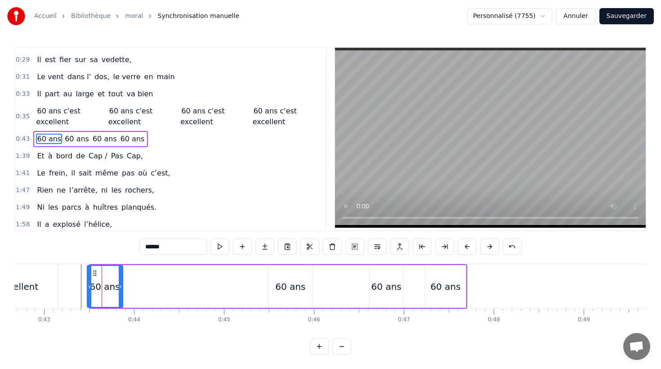
click at [88, 277] on div at bounding box center [90, 286] width 4 height 41
drag, startPoint x: 135, startPoint y: 280, endPoint x: 164, endPoint y: 282, distance: 28.8
click at [164, 282] on div at bounding box center [162, 286] width 4 height 41
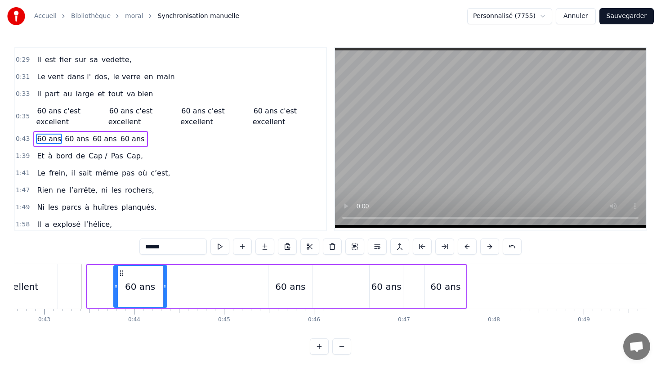
drag, startPoint x: 89, startPoint y: 285, endPoint x: 115, endPoint y: 287, distance: 26.6
click at [115, 287] on icon at bounding box center [116, 286] width 4 height 7
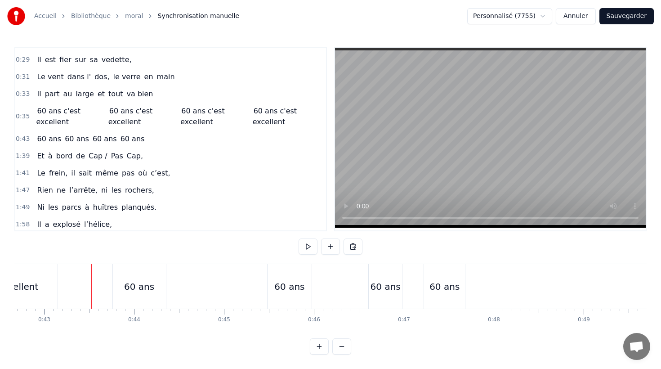
click at [288, 283] on div "60 ans" at bounding box center [291, 286] width 30 height 13
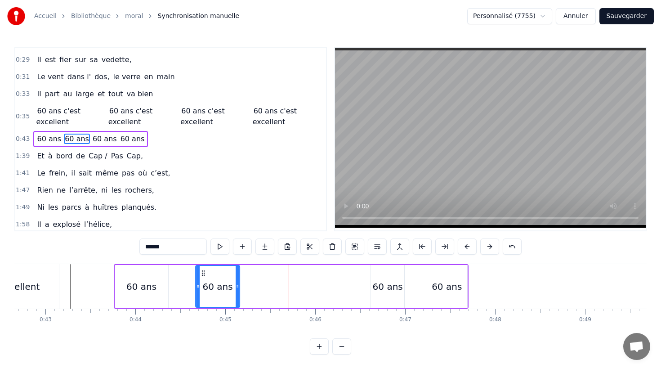
drag, startPoint x: 276, startPoint y: 272, endPoint x: 202, endPoint y: 271, distance: 74.2
click at [202, 271] on icon at bounding box center [203, 272] width 7 height 7
click at [385, 282] on div "60 ans" at bounding box center [385, 286] width 30 height 13
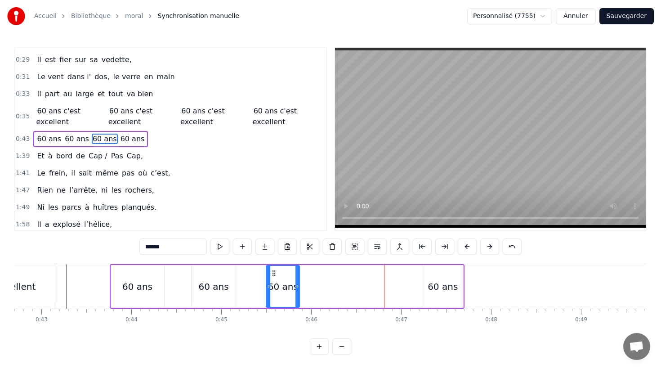
drag, startPoint x: 375, startPoint y: 273, endPoint x: 273, endPoint y: 272, distance: 101.7
click at [273, 272] on icon at bounding box center [273, 272] width 7 height 7
click at [439, 276] on div "60 ans" at bounding box center [442, 286] width 41 height 43
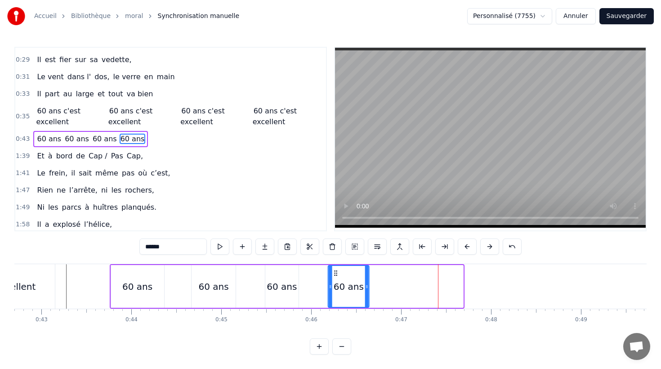
drag, startPoint x: 430, startPoint y: 272, endPoint x: 336, endPoint y: 272, distance: 94.0
click at [336, 272] on icon at bounding box center [335, 272] width 7 height 7
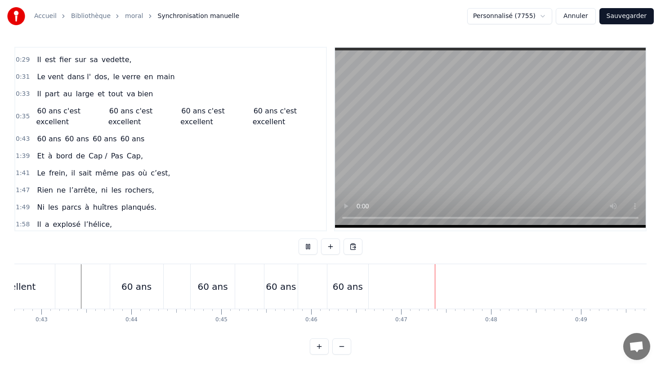
click at [136, 290] on div "60 ans" at bounding box center [136, 286] width 30 height 13
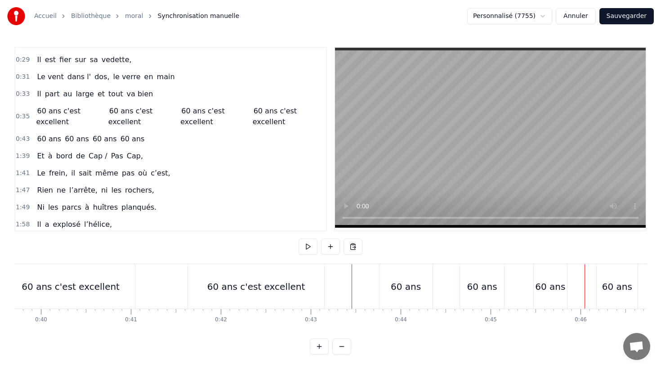
scroll to position [0, 3484]
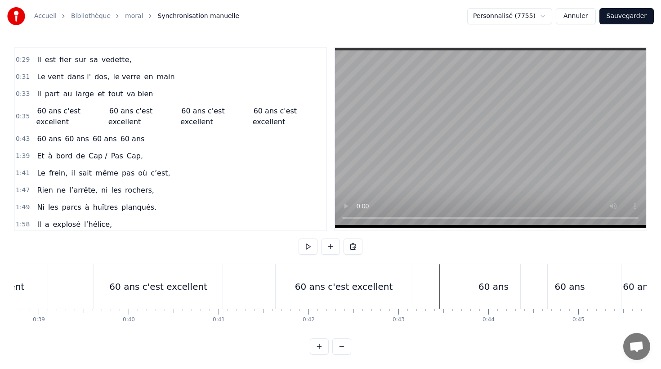
click at [237, 291] on div "60 ans c'est excellent 60 ans c'est excellent 60 ans c'est excellent 60 ans c'e…" at bounding box center [70, 286] width 689 height 45
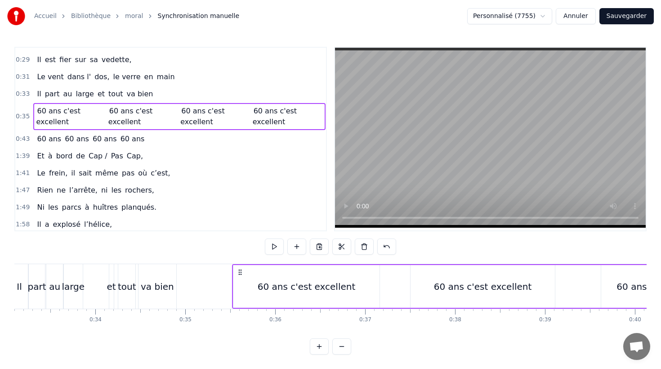
scroll to position [0, 2968]
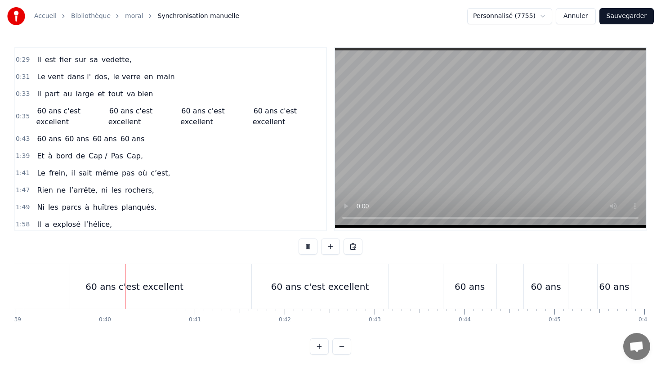
scroll to position [0, 3532]
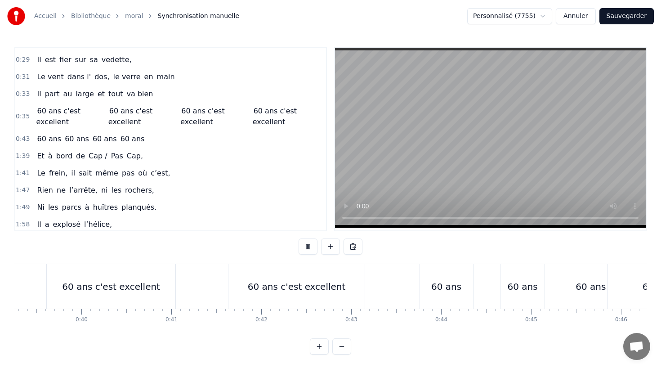
click at [284, 275] on div "60 ans c'est excellent" at bounding box center [297, 286] width 136 height 45
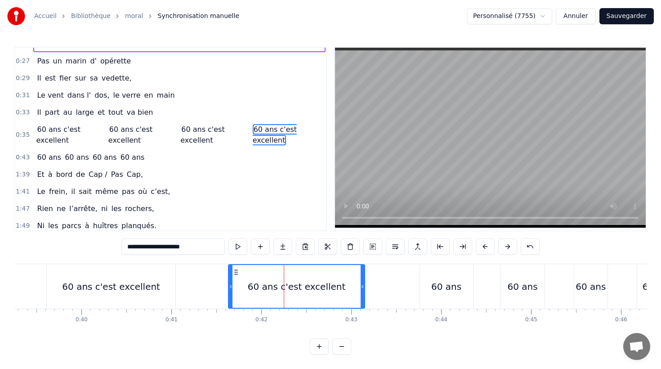
scroll to position [87, 0]
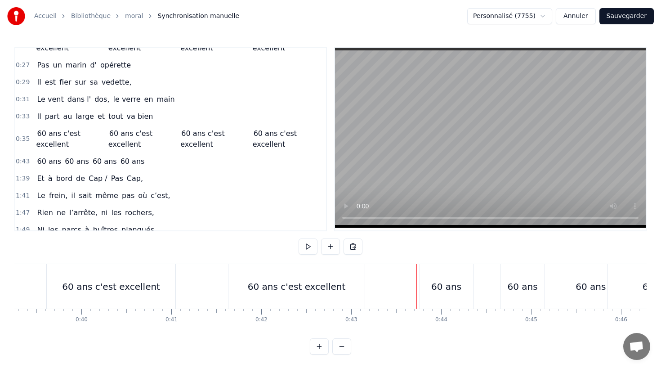
click at [432, 283] on div "60 ans" at bounding box center [446, 286] width 53 height 45
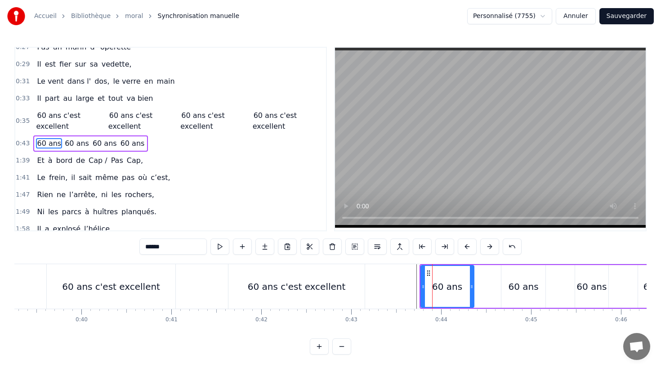
scroll to position [110, 0]
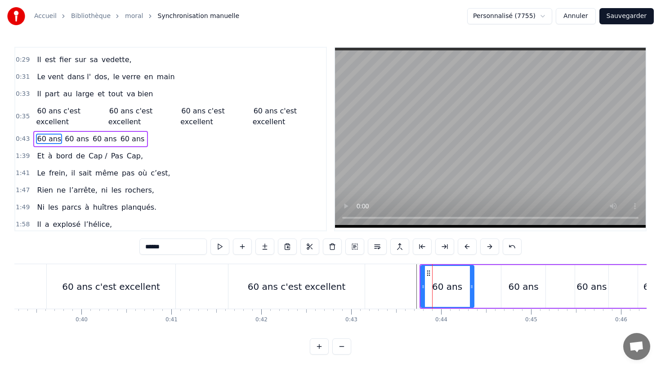
click at [423, 284] on icon at bounding box center [423, 286] width 4 height 7
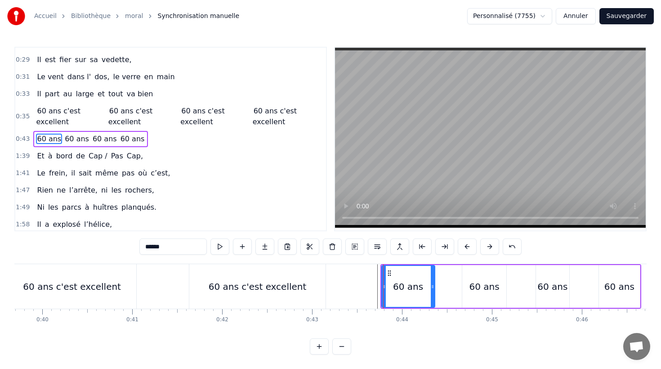
scroll to position [0, 3574]
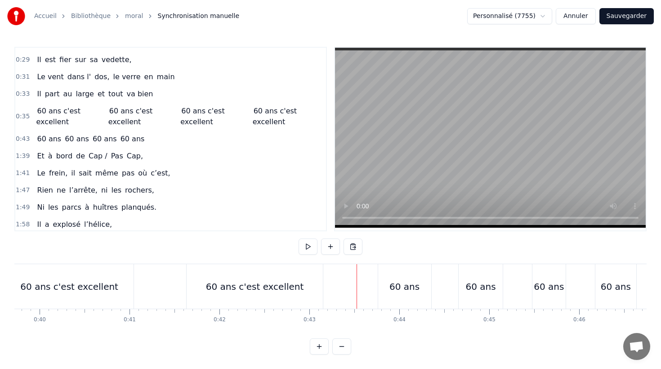
click at [623, 19] on button "Sauvegarder" at bounding box center [627, 16] width 54 height 16
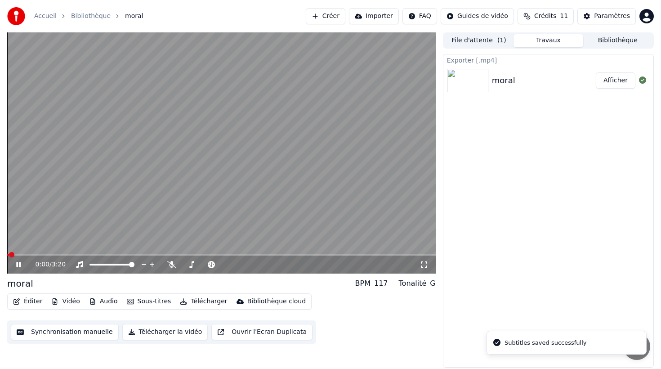
click at [59, 329] on button "Synchronisation manuelle" at bounding box center [65, 332] width 108 height 16
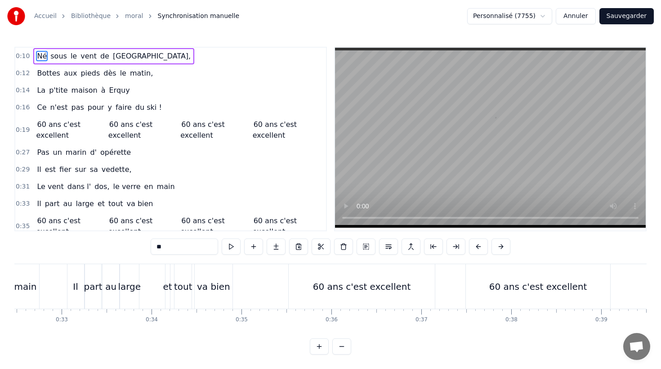
scroll to position [0, 3031]
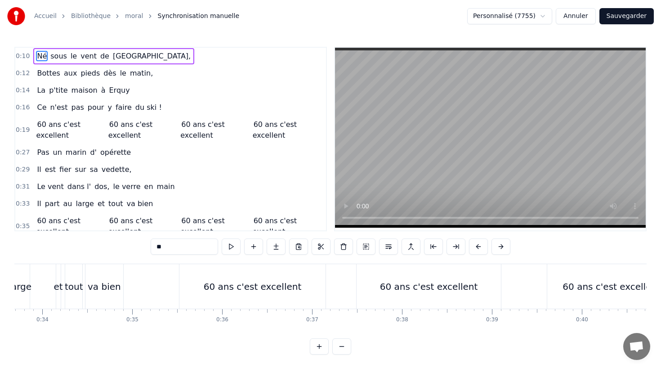
click at [512, 291] on div "60 ans c'est excellent 60 ans c'est excellent 60 ans c'est excellent 60 ans c'e…" at bounding box center [523, 286] width 689 height 45
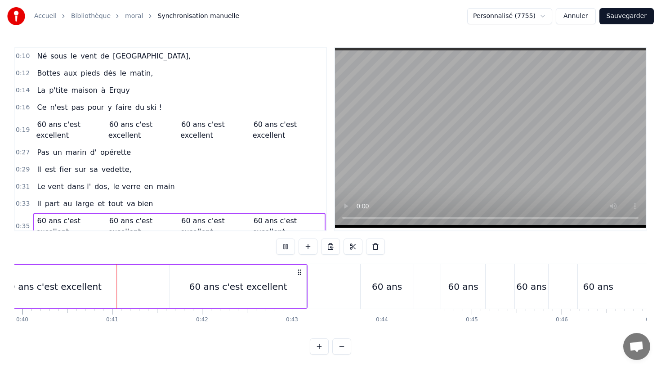
scroll to position [0, 3597]
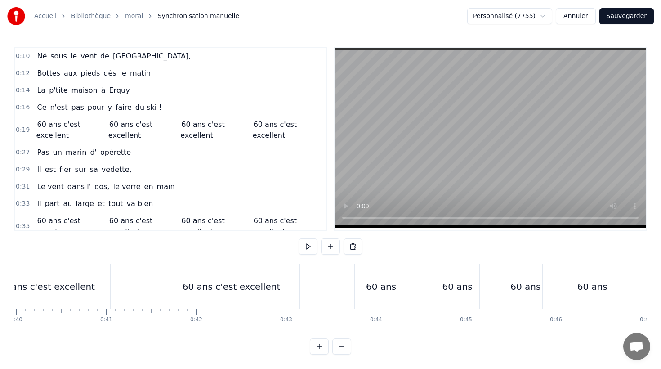
click at [276, 284] on div "60 ans c'est excellent" at bounding box center [231, 286] width 136 height 45
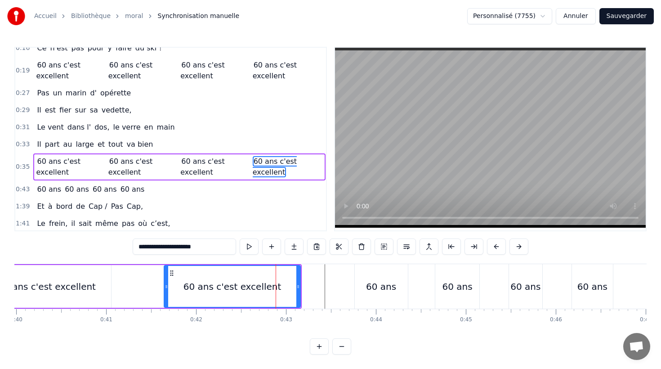
scroll to position [87, 0]
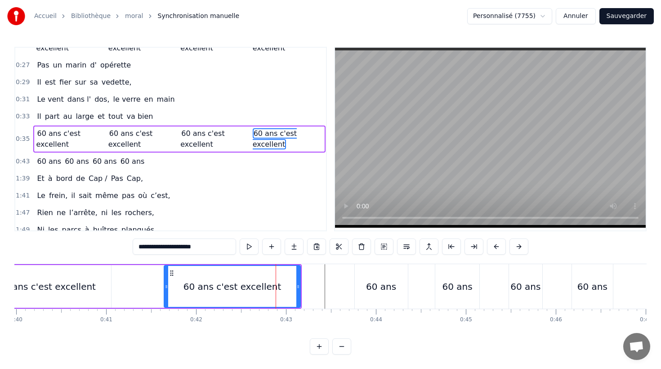
click at [274, 279] on div "60 ans c'est excellent" at bounding box center [232, 286] width 135 height 41
click at [201, 279] on div "60 ans c'est excellent" at bounding box center [232, 286] width 135 height 41
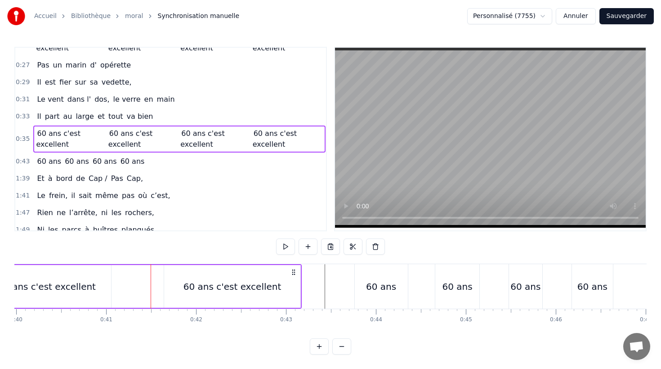
click at [229, 278] on div "60 ans c'est excellent" at bounding box center [232, 286] width 136 height 43
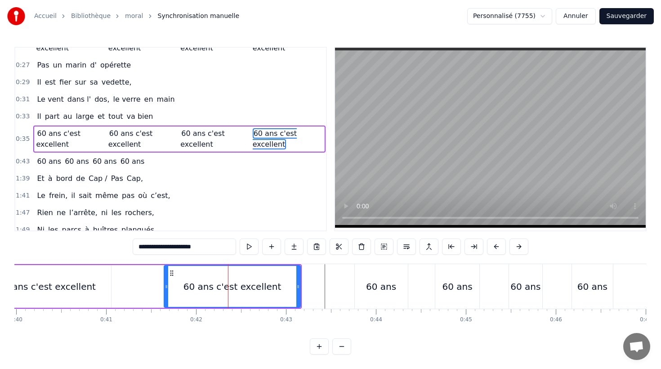
click at [390, 282] on div "60 ans" at bounding box center [381, 286] width 30 height 13
type input "******"
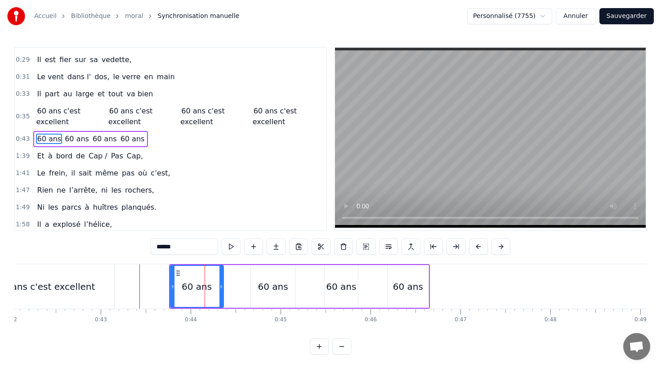
scroll to position [0, 3795]
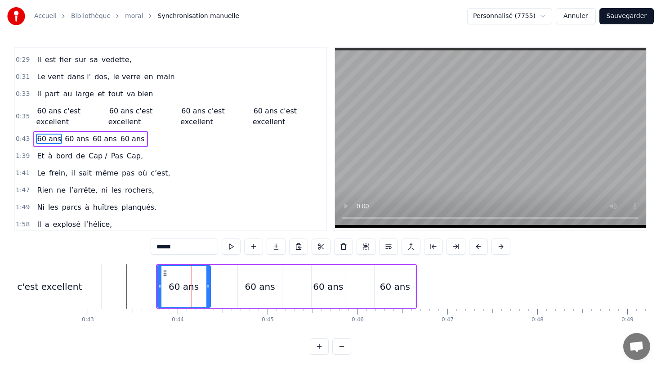
click at [497, 248] on button at bounding box center [501, 246] width 19 height 16
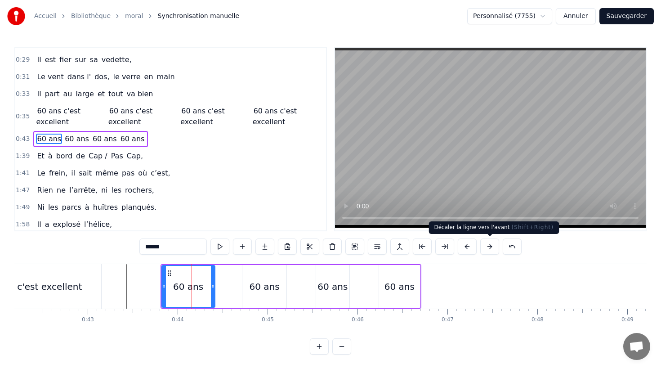
click at [489, 246] on button at bounding box center [489, 246] width 19 height 16
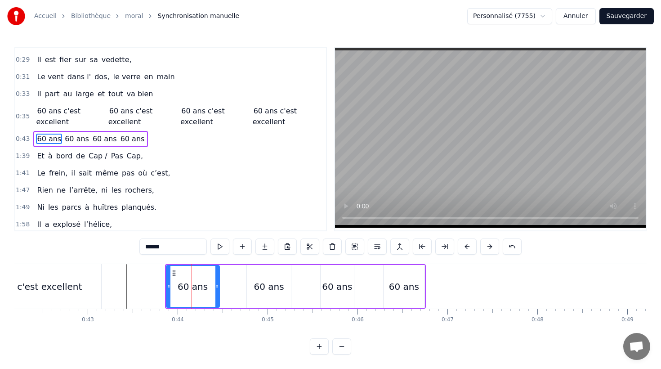
click at [489, 246] on button at bounding box center [489, 246] width 19 height 16
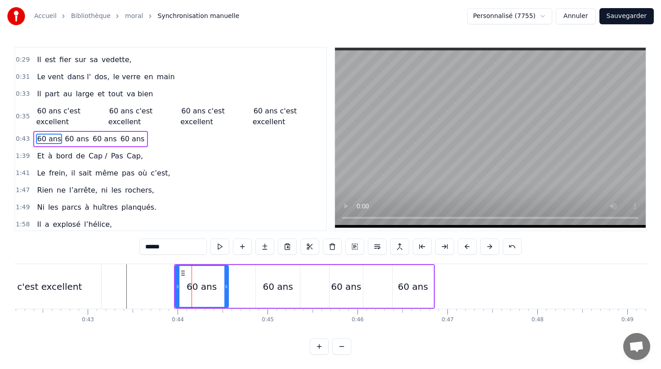
click at [489, 246] on button at bounding box center [489, 246] width 19 height 16
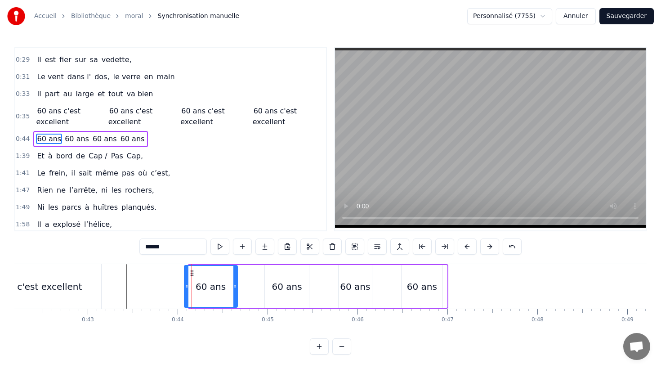
click at [489, 246] on button at bounding box center [489, 246] width 19 height 16
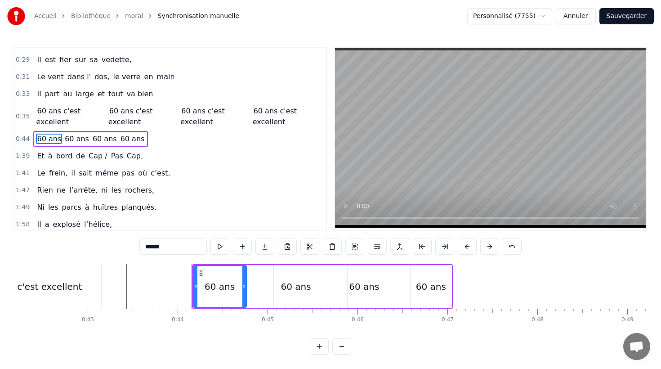
click at [489, 246] on button at bounding box center [489, 246] width 19 height 16
drag, startPoint x: 489, startPoint y: 246, endPoint x: 233, endPoint y: 280, distance: 258.2
click at [489, 246] on button at bounding box center [489, 246] width 19 height 16
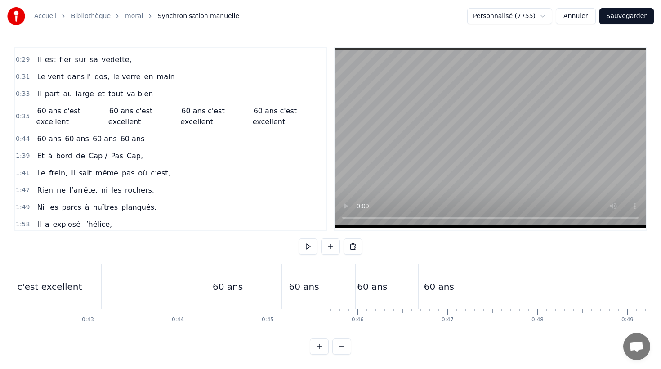
click at [274, 278] on div "60 ans 60 ans 60 ans 60 ans" at bounding box center [331, 286] width 261 height 45
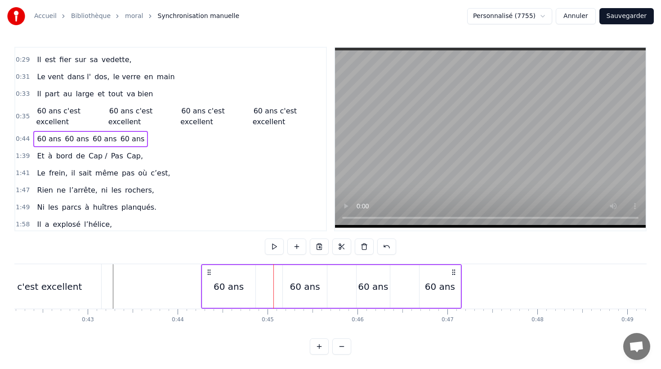
click at [361, 265] on div "60 ans 60 ans 60 ans 60 ans" at bounding box center [331, 286] width 261 height 45
drag, startPoint x: 453, startPoint y: 271, endPoint x: 446, endPoint y: 271, distance: 6.8
click at [446, 271] on icon at bounding box center [447, 272] width 7 height 7
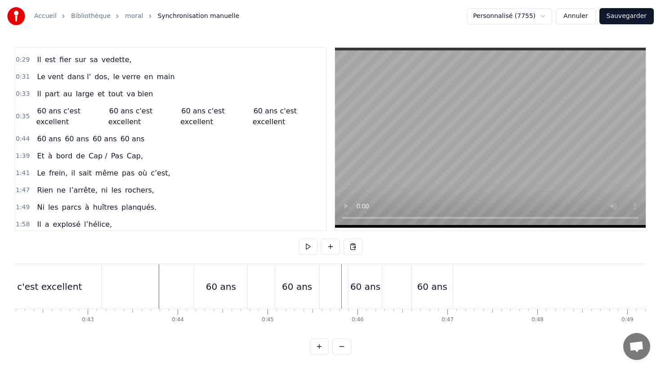
click at [439, 274] on div "60 ans" at bounding box center [432, 286] width 41 height 45
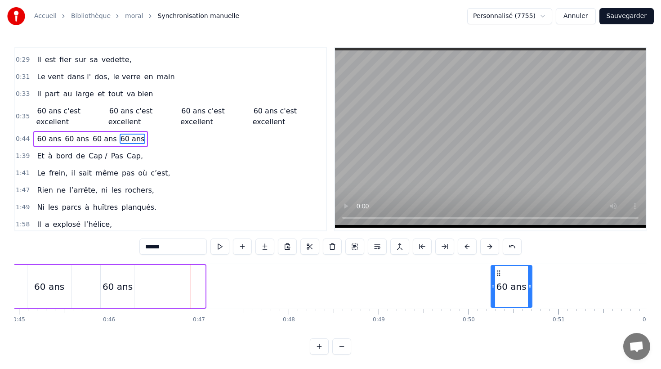
scroll to position [0, 4046]
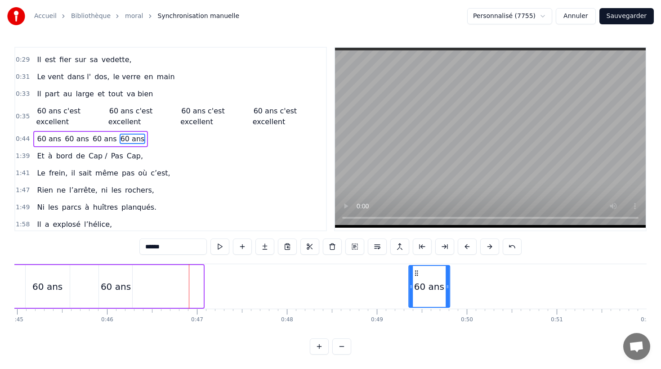
drag, startPoint x: 420, startPoint y: 271, endPoint x: 192, endPoint y: 265, distance: 228.2
click at [413, 274] on icon at bounding box center [416, 272] width 7 height 7
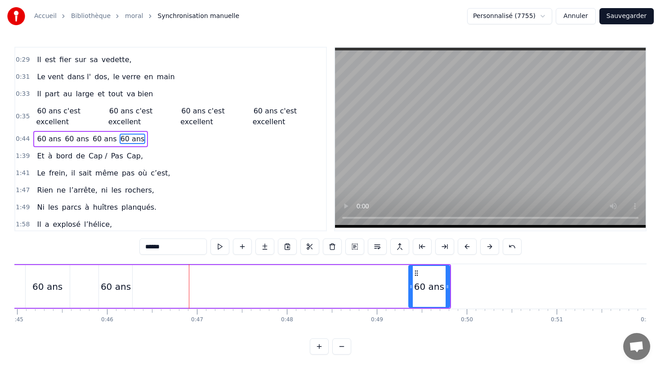
click at [105, 268] on div "60 ans" at bounding box center [115, 286] width 33 height 43
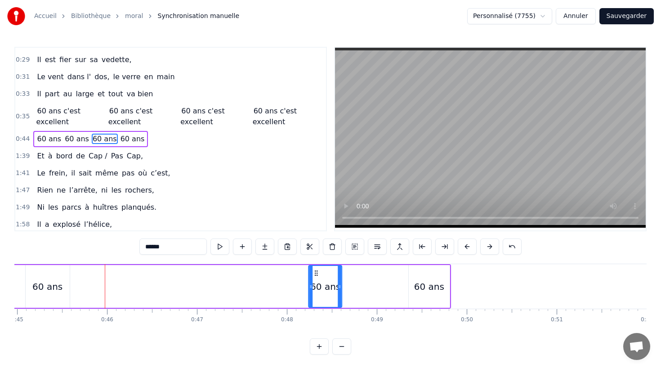
drag, startPoint x: 105, startPoint y: 271, endPoint x: 261, endPoint y: 281, distance: 156.4
click at [315, 284] on div "60 ans" at bounding box center [325, 286] width 32 height 41
click at [40, 273] on div "60 ans" at bounding box center [48, 286] width 44 height 43
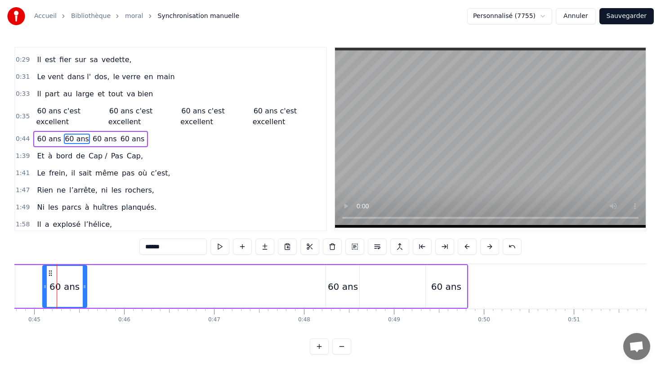
scroll to position [0, 4026]
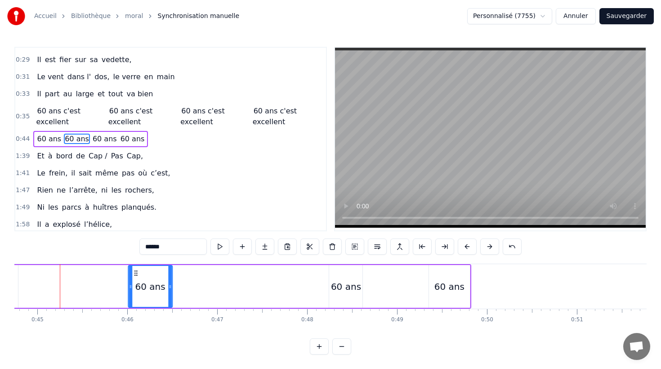
drag, startPoint x: 53, startPoint y: 272, endPoint x: 135, endPoint y: 278, distance: 82.5
click at [135, 278] on div "60 ans" at bounding box center [150, 286] width 43 height 41
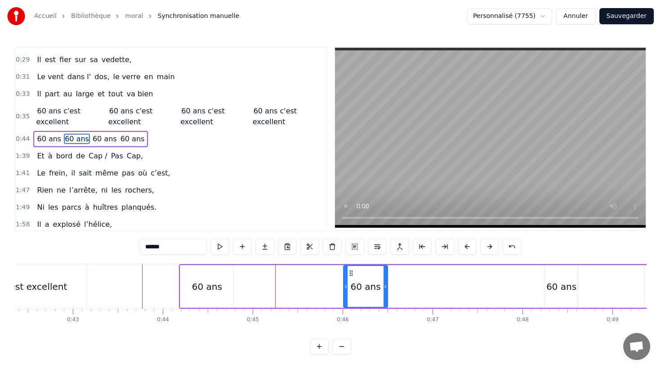
scroll to position [0, 3749]
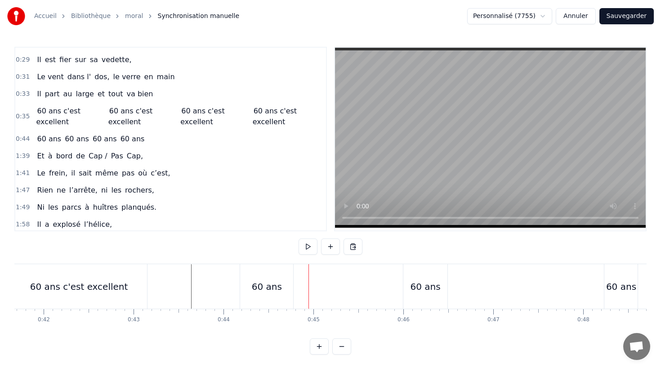
click at [293, 282] on div "60 ans" at bounding box center [267, 286] width 54 height 45
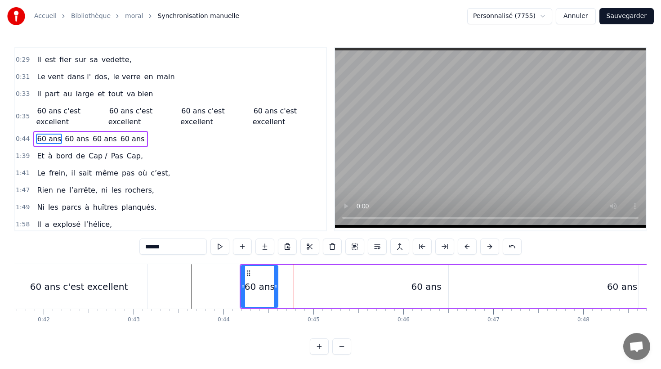
drag, startPoint x: 291, startPoint y: 285, endPoint x: 275, endPoint y: 286, distance: 16.2
click at [275, 286] on icon at bounding box center [276, 286] width 4 height 7
click at [411, 286] on div "60 ans" at bounding box center [426, 286] width 44 height 43
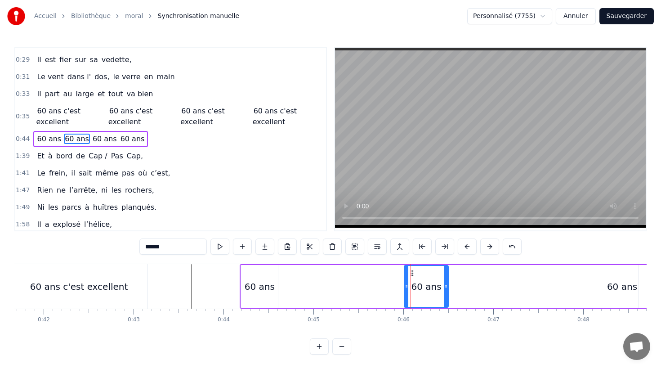
drag, startPoint x: 410, startPoint y: 272, endPoint x: 405, endPoint y: 273, distance: 5.0
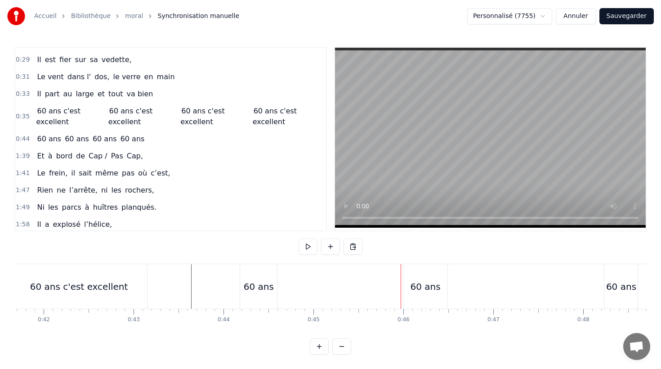
click at [409, 272] on div "60 ans" at bounding box center [426, 286] width 44 height 45
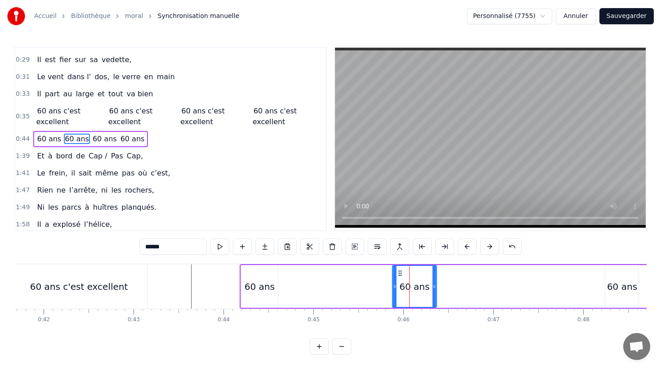
drag, startPoint x: 411, startPoint y: 272, endPoint x: 399, endPoint y: 272, distance: 11.7
click at [399, 272] on icon at bounding box center [400, 272] width 7 height 7
click at [403, 273] on icon at bounding box center [401, 272] width 7 height 7
drag, startPoint x: 436, startPoint y: 285, endPoint x: 541, endPoint y: 295, distance: 105.3
click at [425, 285] on icon at bounding box center [424, 286] width 4 height 7
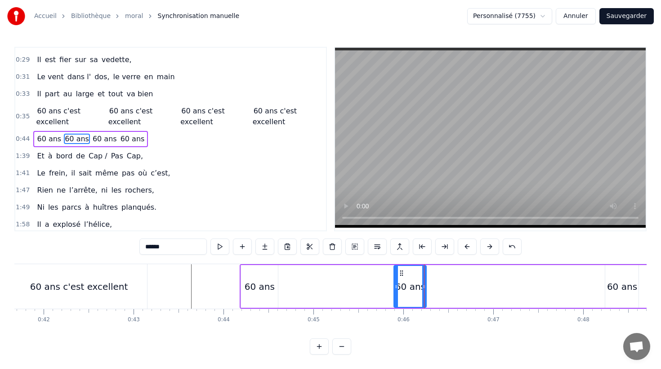
click at [627, 283] on div "60 ans" at bounding box center [622, 286] width 30 height 13
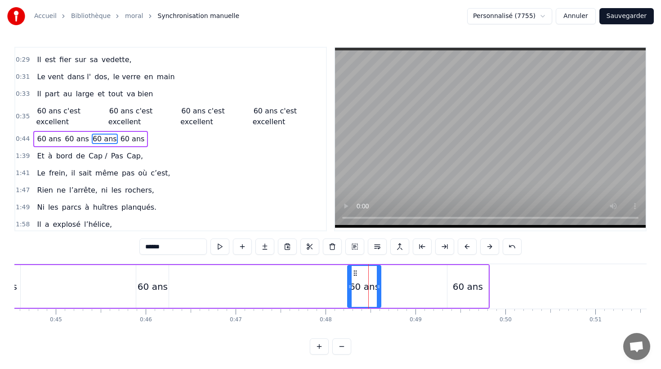
scroll to position [0, 4001]
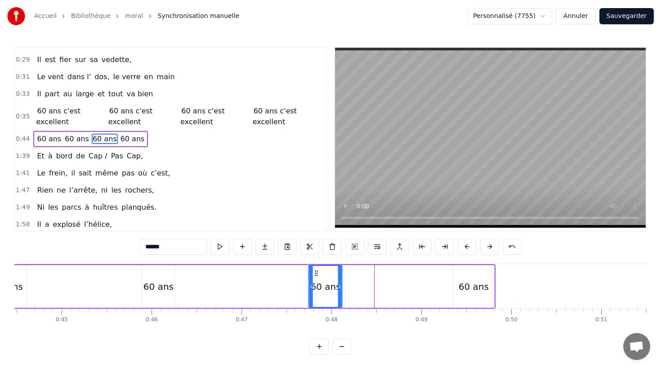
drag, startPoint x: 360, startPoint y: 273, endPoint x: 316, endPoint y: 275, distance: 44.6
click at [316, 275] on icon at bounding box center [316, 272] width 7 height 7
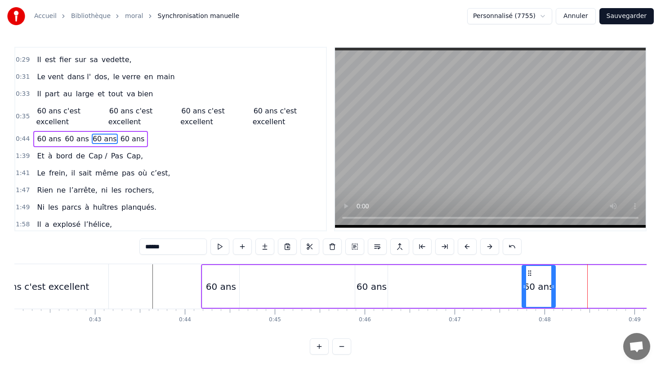
scroll to position [0, 3683]
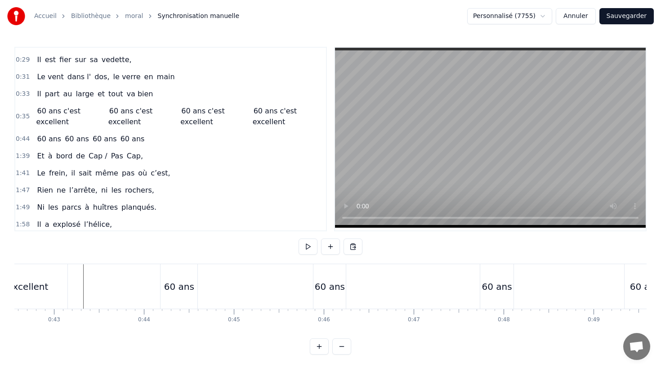
scroll to position [0, 3806]
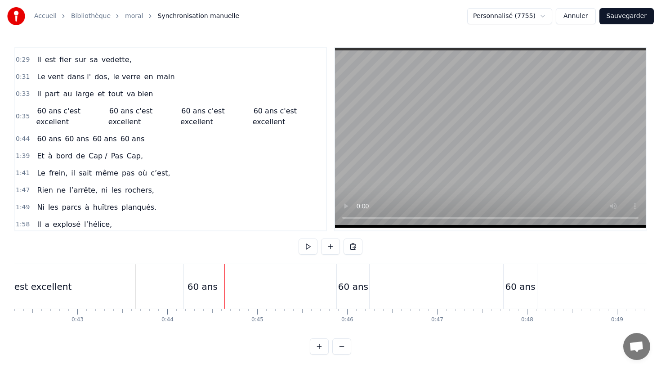
click at [209, 282] on div "60 ans" at bounding box center [203, 286] width 30 height 13
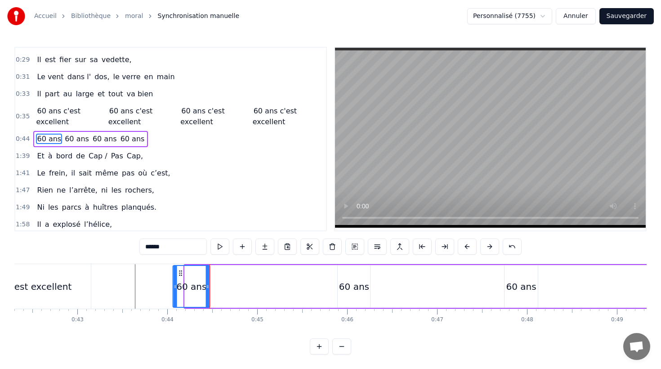
drag, startPoint x: 191, startPoint y: 274, endPoint x: 179, endPoint y: 274, distance: 12.2
click at [180, 274] on icon at bounding box center [180, 272] width 7 height 7
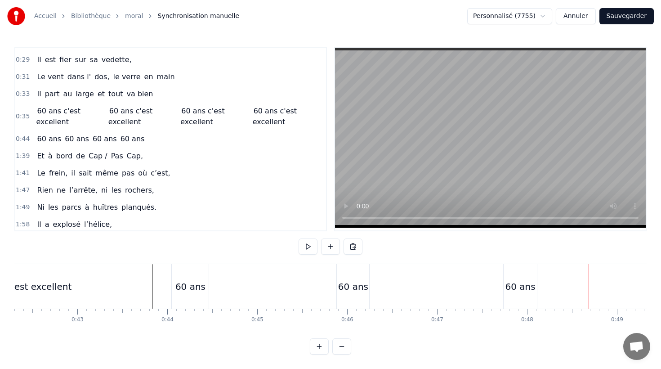
click at [361, 283] on div "60 ans" at bounding box center [353, 286] width 30 height 13
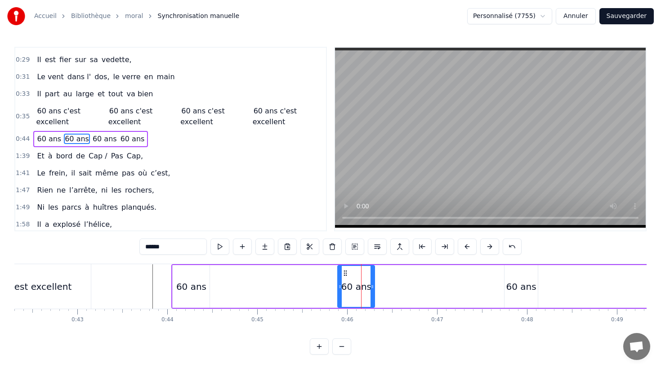
click at [372, 285] on circle at bounding box center [372, 285] width 0 height 0
click at [525, 286] on div "60 ans" at bounding box center [522, 286] width 30 height 13
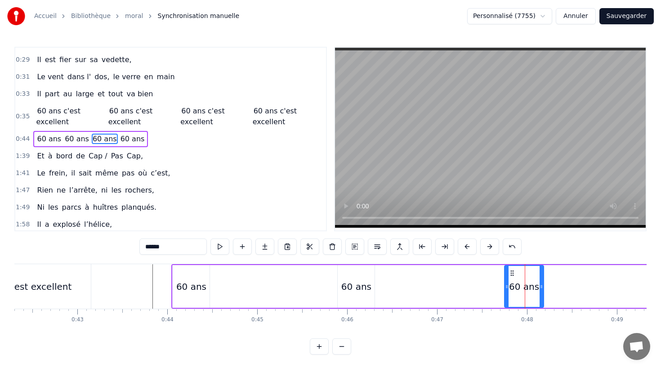
drag, startPoint x: 537, startPoint y: 286, endPoint x: 543, endPoint y: 287, distance: 5.9
click at [543, 287] on icon at bounding box center [542, 286] width 4 height 7
click at [480, 290] on div "60 ans 60 ans 60 ans 60 ans" at bounding box center [431, 286] width 520 height 45
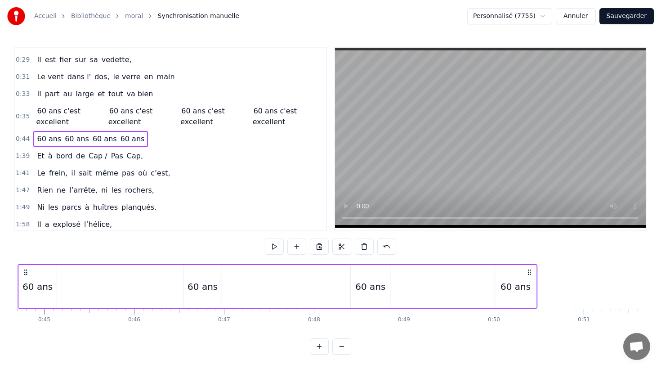
scroll to position [0, 4022]
drag, startPoint x: 516, startPoint y: 272, endPoint x: 523, endPoint y: 272, distance: 6.8
click at [523, 272] on icon at bounding box center [523, 272] width 7 height 7
click at [390, 248] on button at bounding box center [386, 246] width 19 height 16
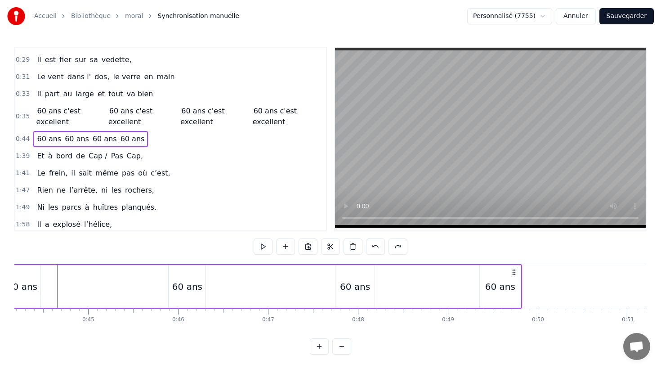
scroll to position [0, 3991]
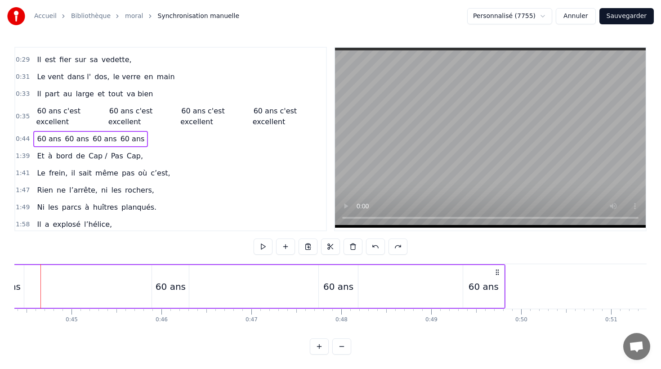
click at [496, 273] on icon at bounding box center [497, 272] width 7 height 7
click at [496, 271] on icon at bounding box center [497, 272] width 7 height 7
click at [483, 276] on div "60 ans" at bounding box center [483, 286] width 41 height 43
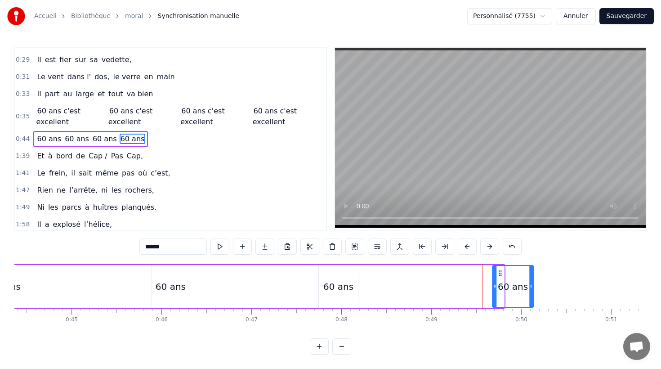
drag, startPoint x: 470, startPoint y: 273, endPoint x: 499, endPoint y: 274, distance: 29.3
click at [499, 274] on icon at bounding box center [500, 272] width 7 height 7
click at [277, 282] on div "60 ans 60 ans 60 ans 60 ans" at bounding box center [260, 286] width 549 height 45
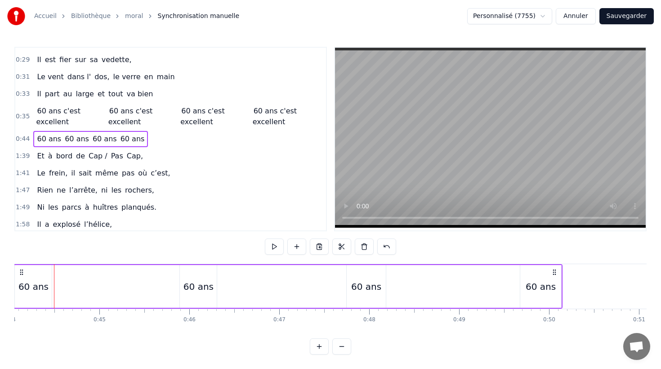
scroll to position [0, 4013]
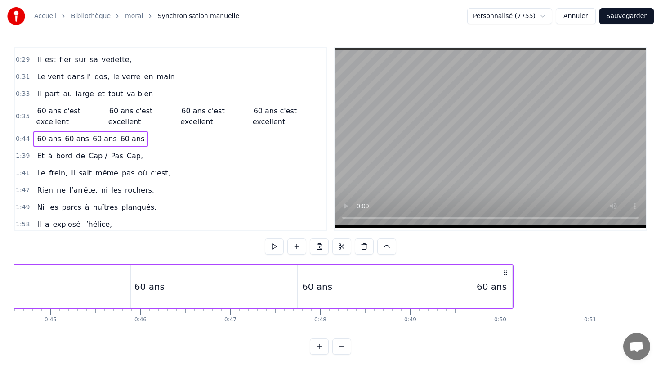
click at [480, 281] on div "60 ans" at bounding box center [492, 286] width 30 height 13
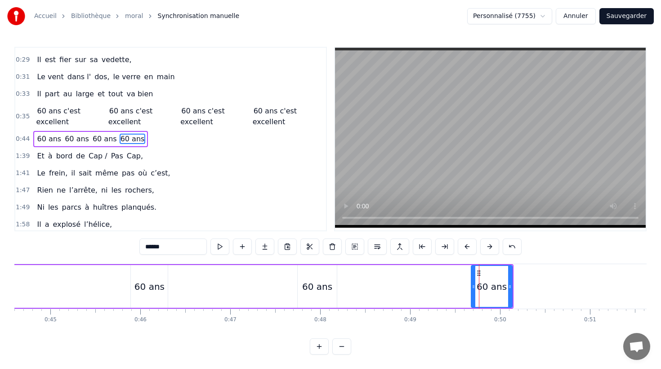
click at [479, 272] on div at bounding box center [479, 286] width 0 height 45
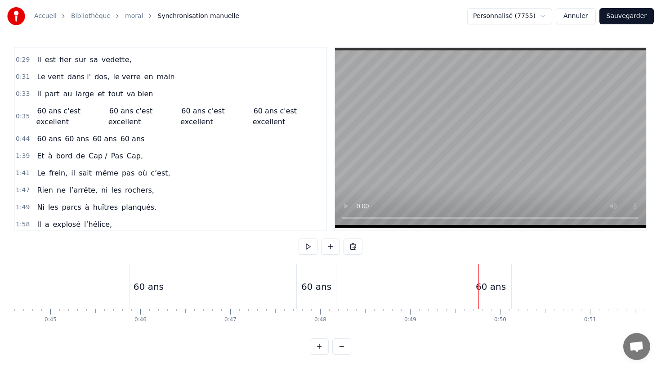
click at [480, 282] on div "60 ans" at bounding box center [491, 286] width 30 height 13
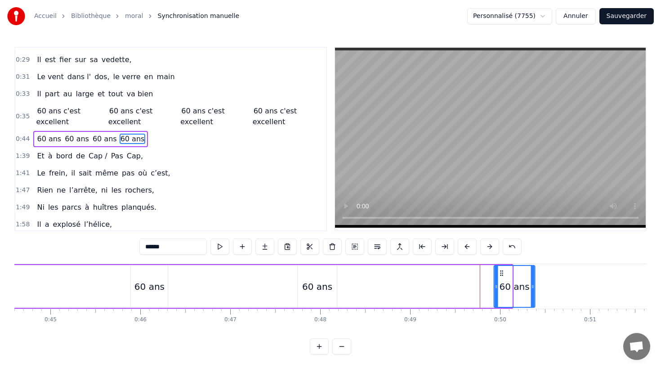
drag, startPoint x: 479, startPoint y: 273, endPoint x: 502, endPoint y: 275, distance: 22.7
click at [502, 275] on icon at bounding box center [501, 272] width 7 height 7
click at [406, 292] on div "60 ans 60 ans 60 ans 60 ans" at bounding box center [250, 286] width 573 height 45
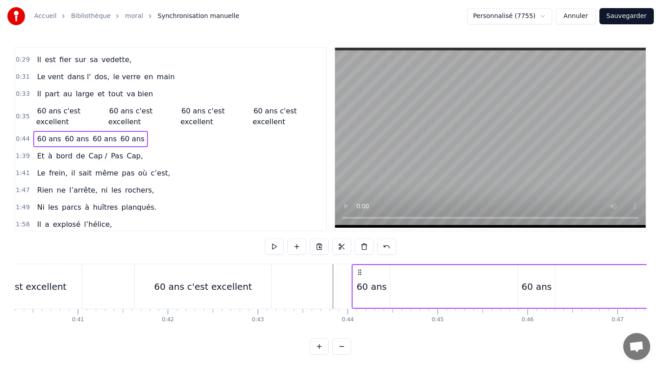
scroll to position [0, 3608]
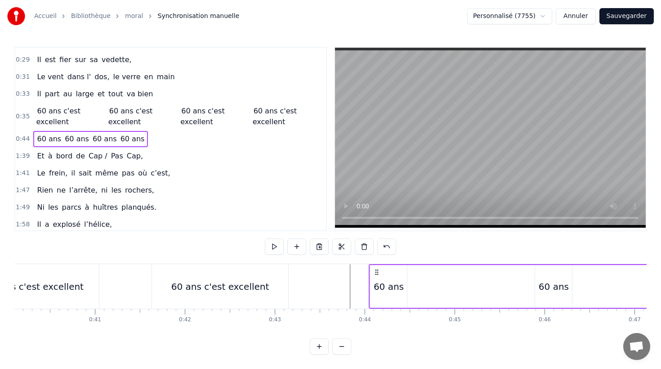
click at [382, 287] on div "60 ans" at bounding box center [389, 286] width 30 height 13
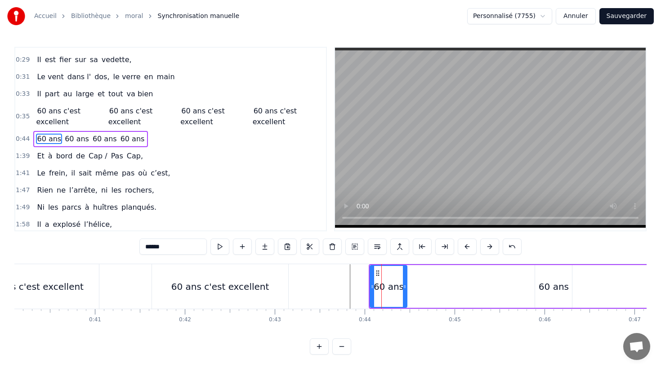
drag, startPoint x: 153, startPoint y: 246, endPoint x: 134, endPoint y: 244, distance: 19.4
click at [135, 244] on div "0:10 Né sous le vent de Bretagne, 0:12 Bottes aux pieds dès le matin, 0:14 La p…" at bounding box center [330, 201] width 632 height 308
drag, startPoint x: 194, startPoint y: 246, endPoint x: 92, endPoint y: 244, distance: 102.6
click at [92, 244] on div "0:10 Né sous le vent de Bretagne, 0:12 Bottes aux pieds dès le matin, 0:14 La p…" at bounding box center [330, 201] width 632 height 308
click at [94, 139] on span "60 ans" at bounding box center [99, 139] width 26 height 10
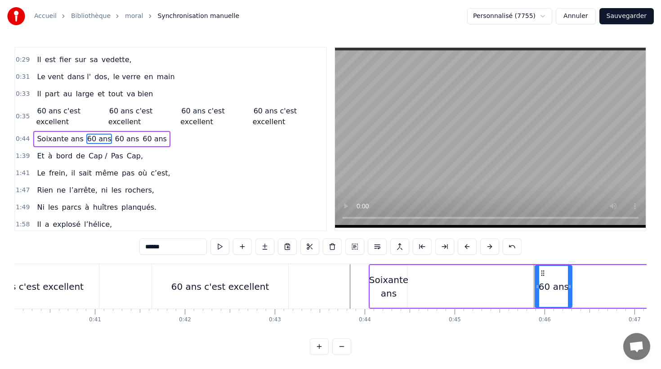
drag, startPoint x: 166, startPoint y: 247, endPoint x: 109, endPoint y: 243, distance: 56.3
click at [110, 243] on div "0:10 Né sous le vent de Bretagne, 0:12 Bottes aux pieds dès le matin, 0:14 La p…" at bounding box center [330, 201] width 632 height 308
paste input "******"
click at [136, 138] on span "60 ans" at bounding box center [149, 139] width 26 height 10
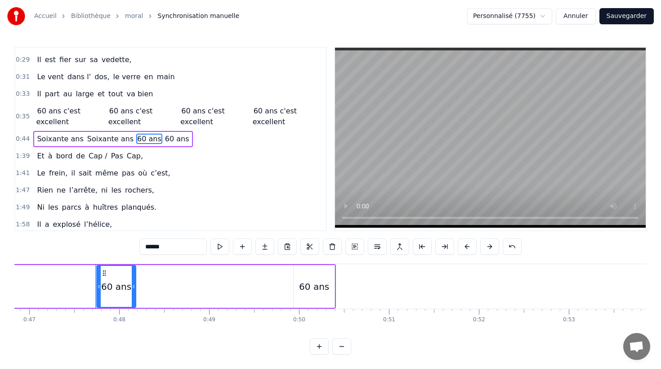
scroll to position [0, 4250]
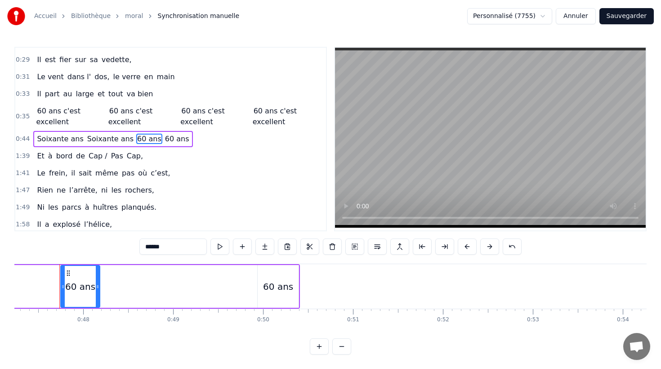
drag, startPoint x: 131, startPoint y: 247, endPoint x: 120, endPoint y: 247, distance: 11.7
click at [120, 247] on div "0:10 Né sous le vent de Bretagne, 0:12 Bottes aux pieds dès le matin, 0:14 La p…" at bounding box center [330, 201] width 632 height 308
paste input "******"
click at [186, 138] on span "60 ans" at bounding box center [199, 139] width 26 height 10
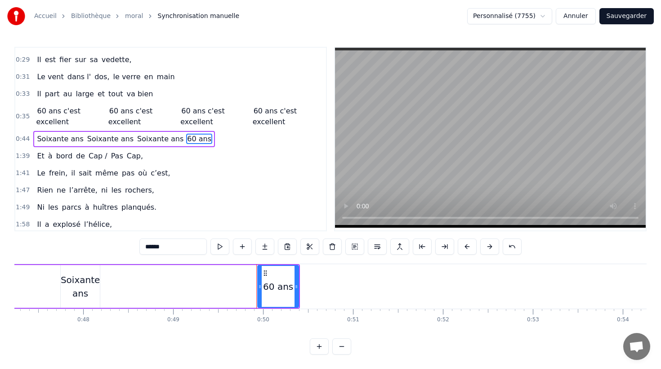
drag, startPoint x: 128, startPoint y: 245, endPoint x: 109, endPoint y: 244, distance: 18.5
click at [110, 244] on div "0:10 Né sous le vent de Bretagne, 0:12 Bottes aux pieds dès le matin, 0:14 La p…" at bounding box center [330, 201] width 632 height 308
paste input "******"
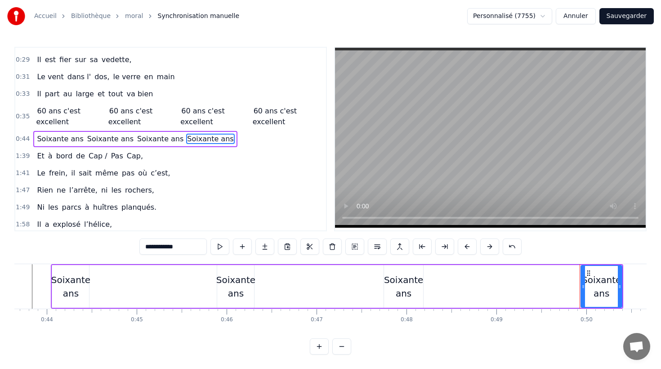
scroll to position [0, 3741]
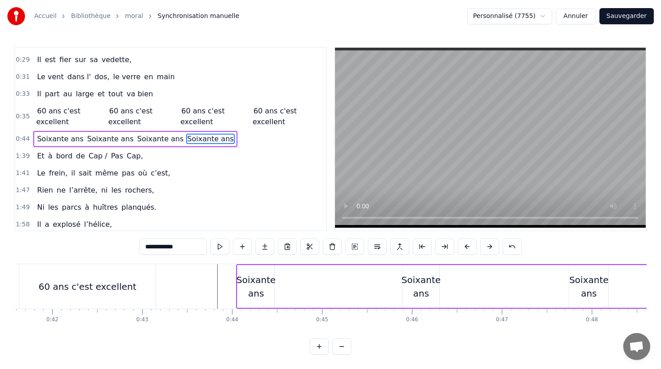
type input "**********"
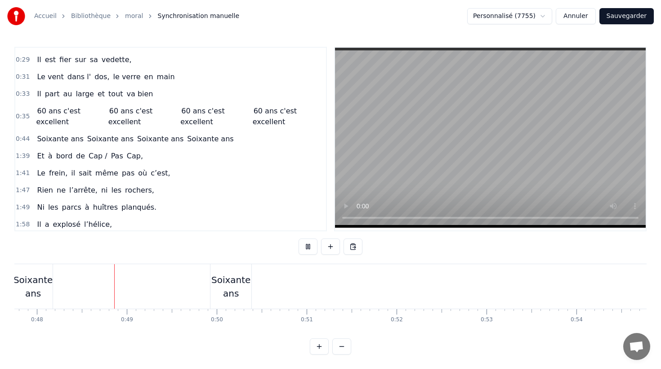
scroll to position [0, 4301]
click at [232, 286] on div "Soixante ans" at bounding box center [225, 286] width 41 height 27
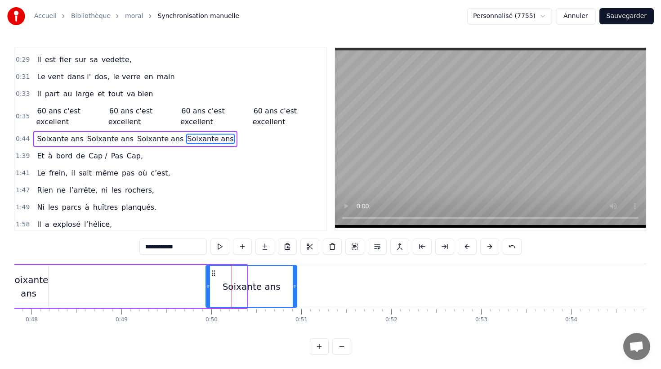
drag, startPoint x: 244, startPoint y: 286, endPoint x: 294, endPoint y: 288, distance: 50.0
click at [294, 288] on icon at bounding box center [295, 286] width 4 height 7
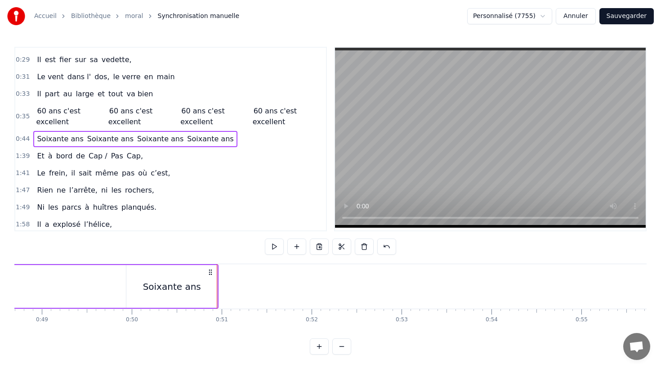
scroll to position [0, 4367]
click at [227, 284] on div "Soixante ans" at bounding box center [185, 286] width 91 height 43
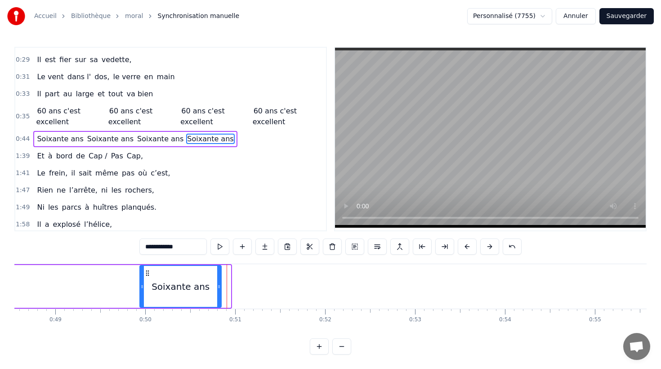
drag, startPoint x: 229, startPoint y: 284, endPoint x: 220, endPoint y: 284, distance: 9.4
click at [220, 284] on icon at bounding box center [219, 286] width 4 height 7
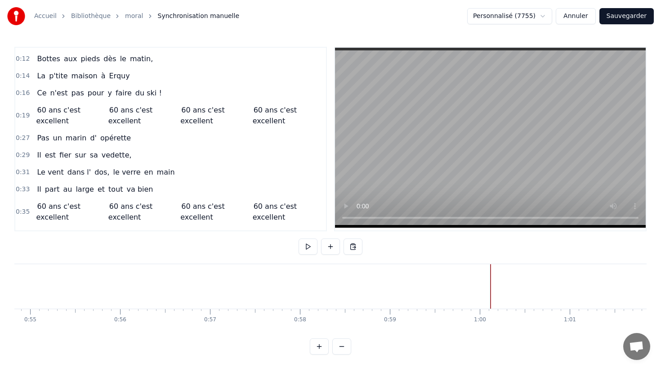
scroll to position [0, 0]
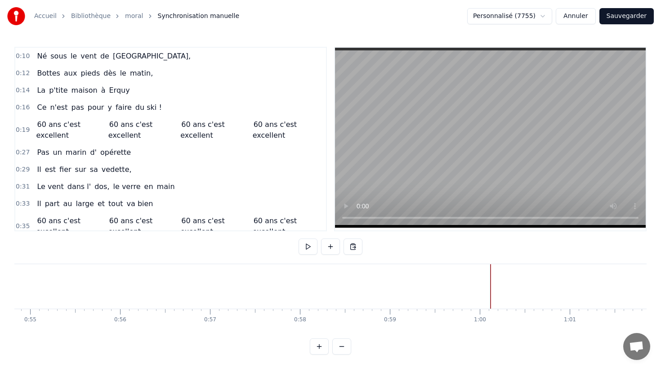
click at [95, 49] on div "Né sous le vent de [GEOGRAPHIC_DATA]," at bounding box center [113, 56] width 161 height 16
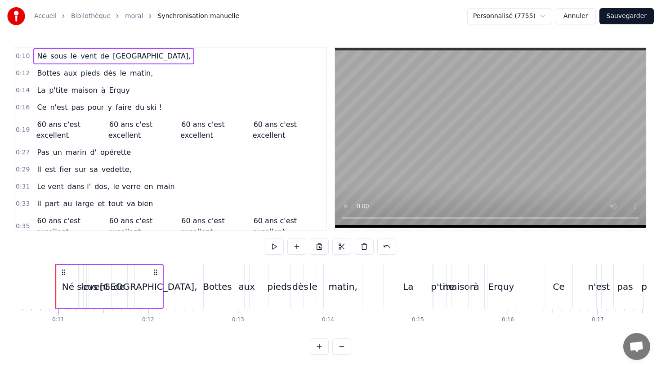
scroll to position [0, 942]
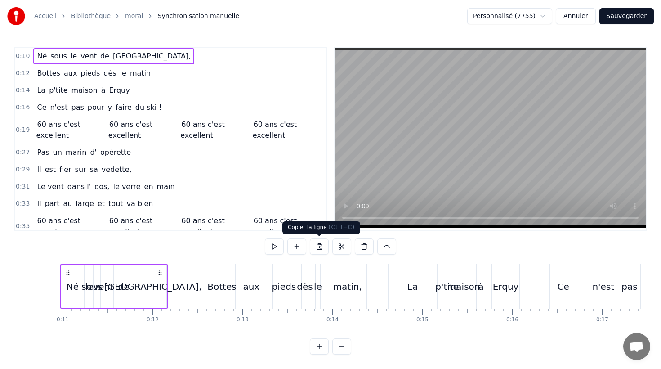
click at [316, 246] on button at bounding box center [319, 246] width 19 height 16
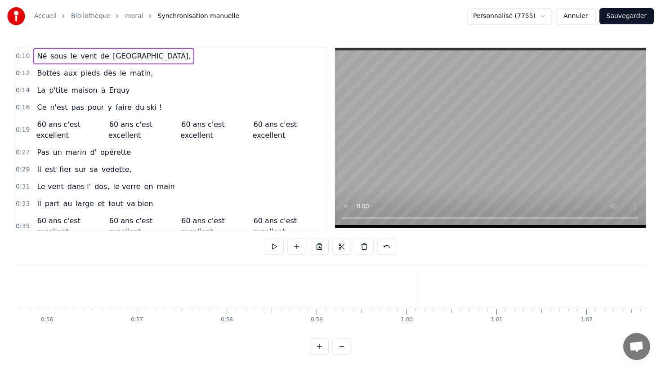
scroll to position [0, 5006]
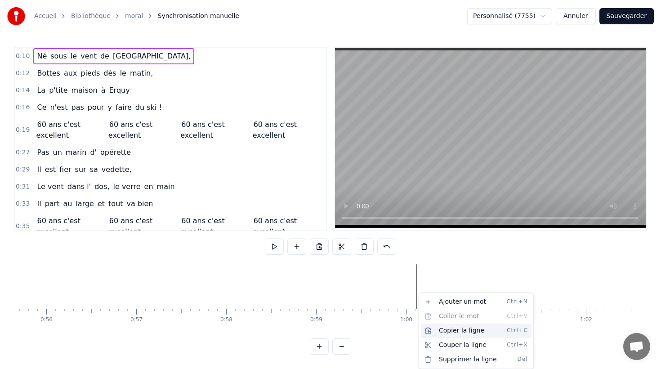
click at [433, 328] on div "Copier la ligne Ctrl+C" at bounding box center [476, 330] width 111 height 14
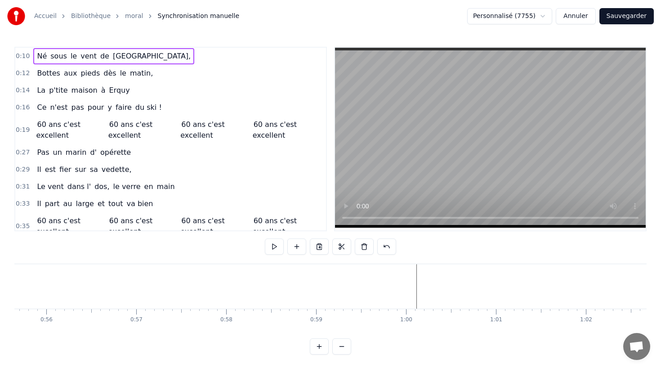
click at [81, 49] on div "Né sous le vent de [GEOGRAPHIC_DATA]," at bounding box center [113, 56] width 161 height 16
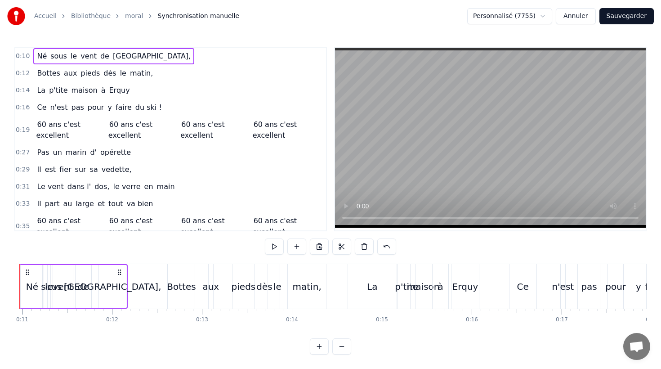
scroll to position [0, 942]
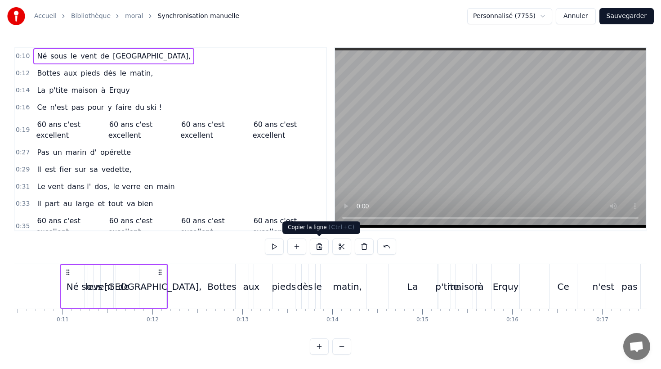
click at [319, 248] on button at bounding box center [319, 246] width 19 height 16
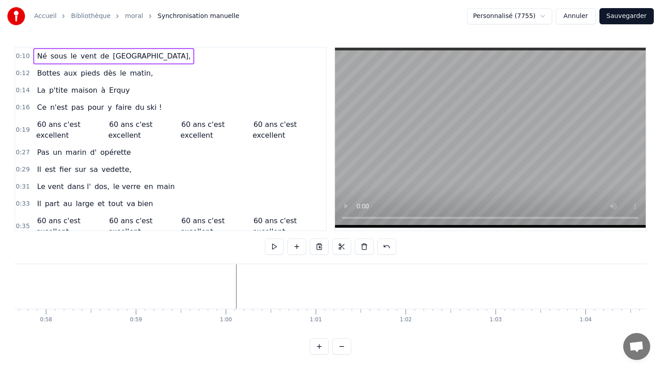
scroll to position [0, 5217]
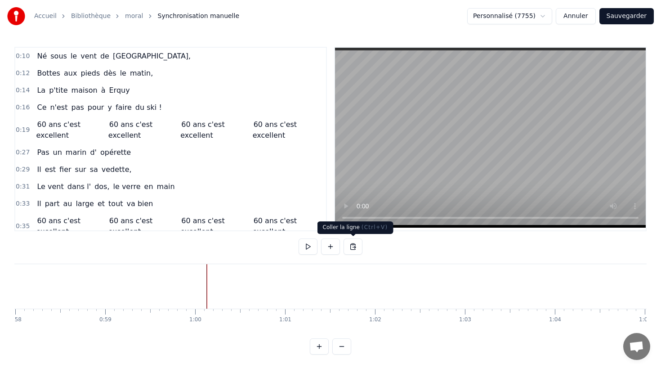
click at [352, 247] on button at bounding box center [353, 246] width 19 height 16
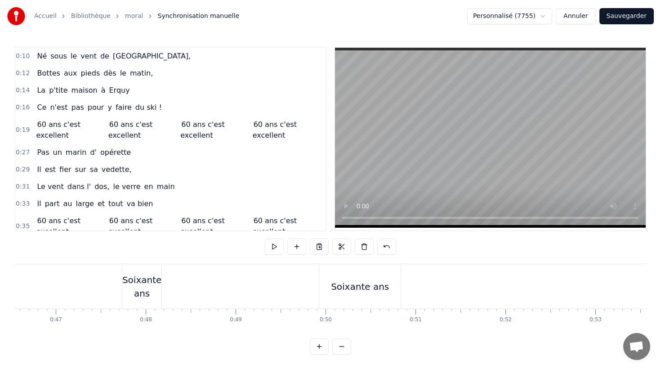
scroll to position [0, 4072]
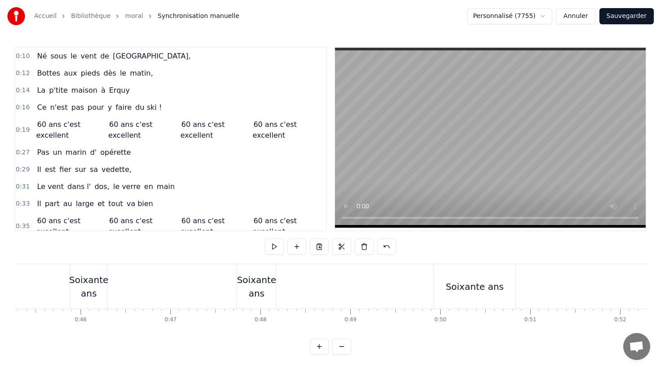
click at [388, 291] on div "Soixante ans Soixante ans Soixante ans Soixante ans" at bounding box center [211, 286] width 613 height 45
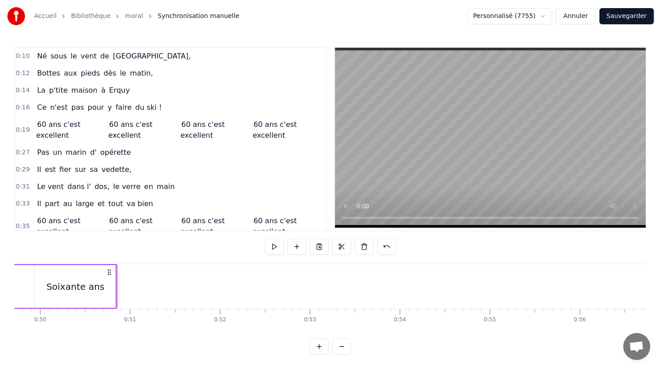
scroll to position [0, 4482]
click at [102, 290] on div "Soixante ans" at bounding box center [65, 286] width 81 height 43
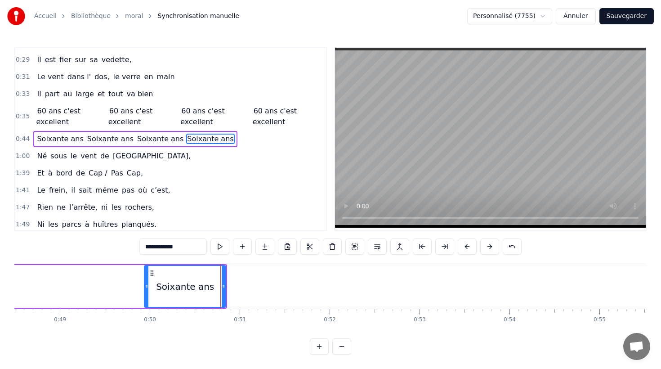
scroll to position [0, 4273]
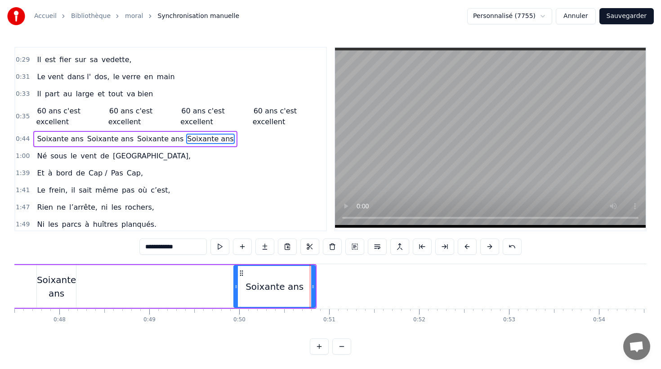
click at [310, 278] on div at bounding box center [310, 286] width 0 height 45
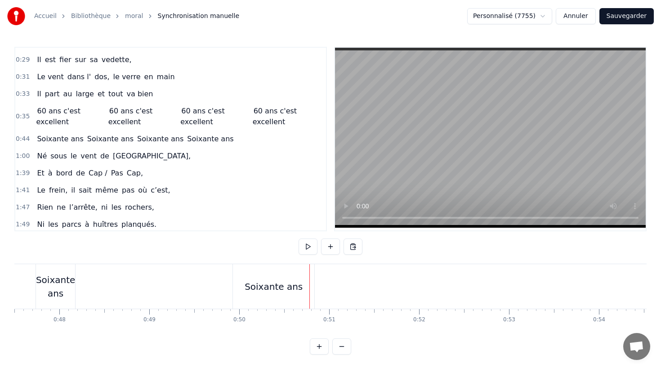
click at [249, 287] on div "Soixante ans" at bounding box center [274, 286] width 58 height 13
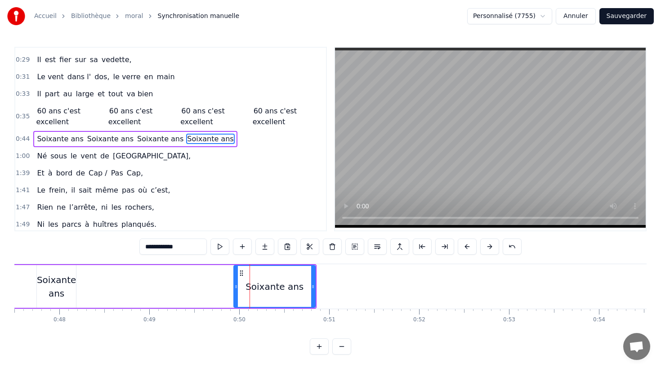
click at [185, 286] on div "Soixante ans Soixante ans Soixante ans Soixante ans" at bounding box center [10, 286] width 613 height 45
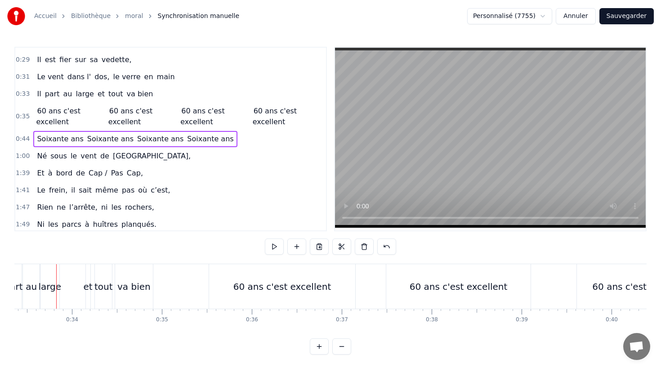
scroll to position [0, 2998]
click at [623, 16] on button "Sauvegarder" at bounding box center [627, 16] width 54 height 16
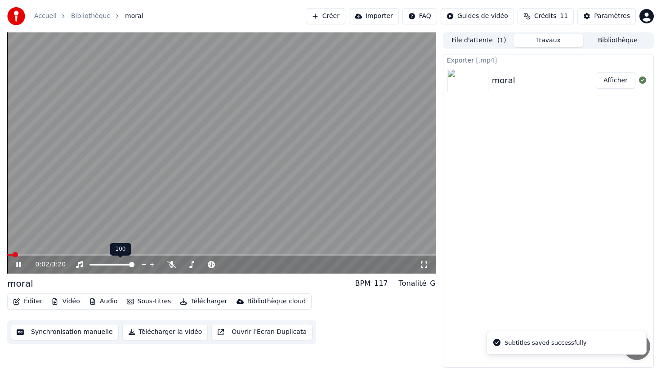
click at [121, 258] on span at bounding box center [120, 258] width 4 height 4
click at [108, 254] on span at bounding box center [221, 255] width 429 height 2
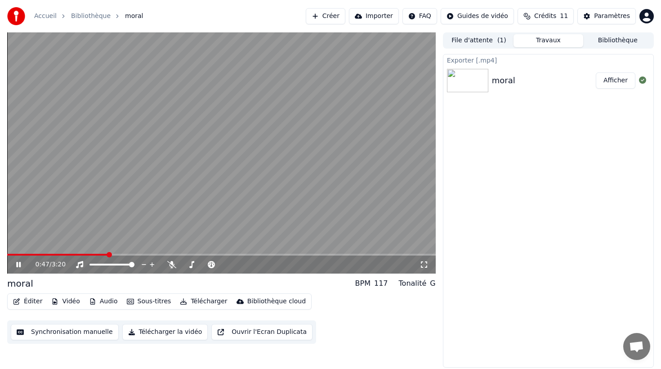
click at [17, 262] on icon at bounding box center [18, 264] width 4 height 5
click at [129, 254] on span at bounding box center [221, 255] width 429 height 2
click at [103, 254] on span at bounding box center [68, 255] width 122 height 2
click at [89, 255] on span at bounding box center [47, 255] width 81 height 2
click at [47, 333] on button "Synchronisation manuelle" at bounding box center [65, 332] width 108 height 16
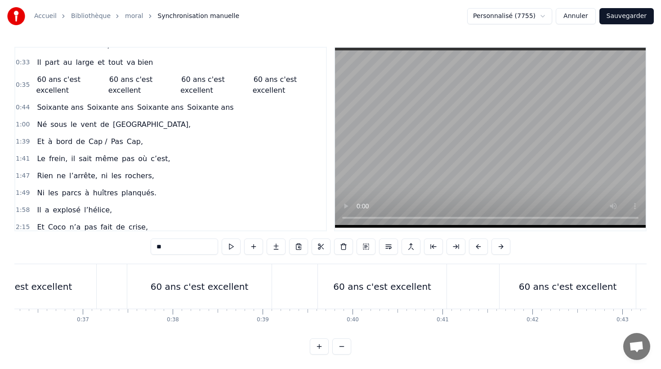
scroll to position [0, 3309]
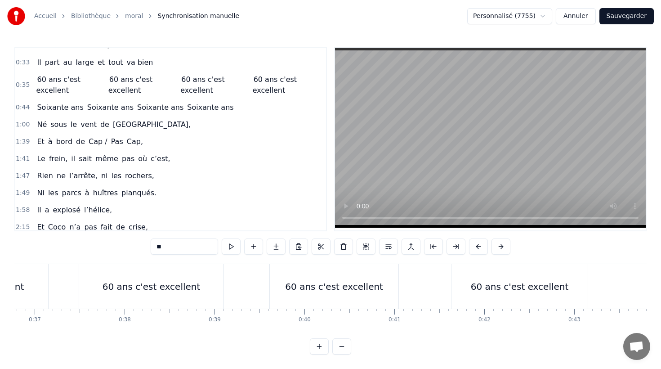
click at [38, 128] on span "Né" at bounding box center [42, 124] width 12 height 10
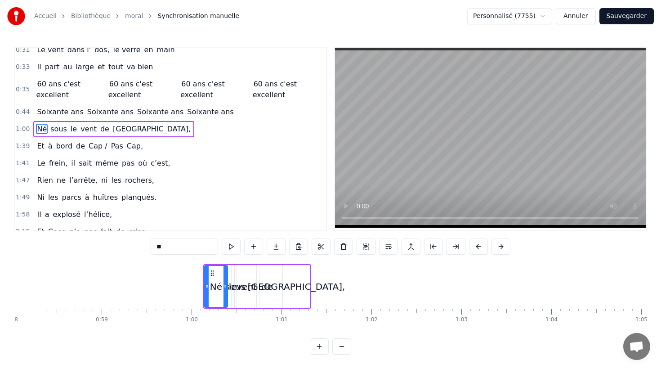
scroll to position [0, 5229]
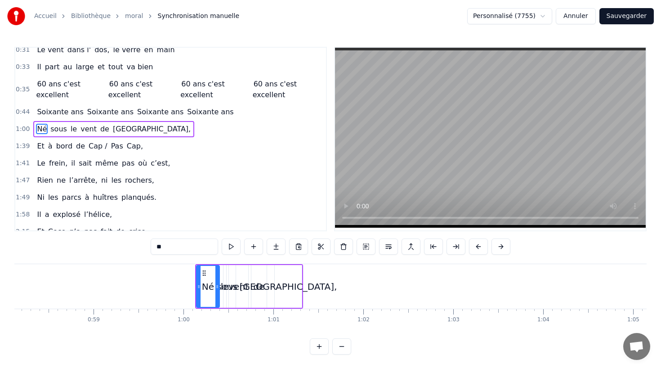
drag, startPoint x: 169, startPoint y: 246, endPoint x: 141, endPoint y: 244, distance: 28.4
click at [141, 244] on div "0:10 Né sous le vent de Bretagne, 0:12 Bottes aux pieds dès le matin, 0:14 La p…" at bounding box center [330, 201] width 632 height 308
click at [56, 127] on span "sous" at bounding box center [56, 129] width 18 height 10
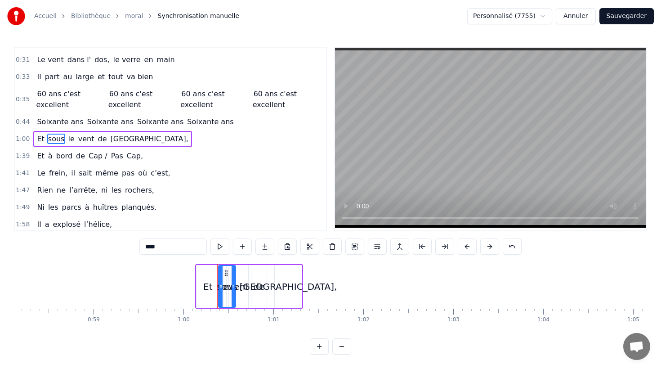
drag, startPoint x: 160, startPoint y: 245, endPoint x: 89, endPoint y: 244, distance: 71.1
click at [89, 244] on div "0:10 Né sous le vent de Bretagne, 0:12 Bottes aux pieds dès le matin, 0:14 La p…" at bounding box center [330, 201] width 632 height 308
click at [74, 139] on span "le" at bounding box center [78, 139] width 8 height 10
drag, startPoint x: 152, startPoint y: 245, endPoint x: 136, endPoint y: 246, distance: 15.3
click at [137, 246] on div "0:10 Né sous le vent de Bretagne, 0:12 Bottes aux pieds dès le matin, 0:14 La p…" at bounding box center [330, 201] width 632 height 308
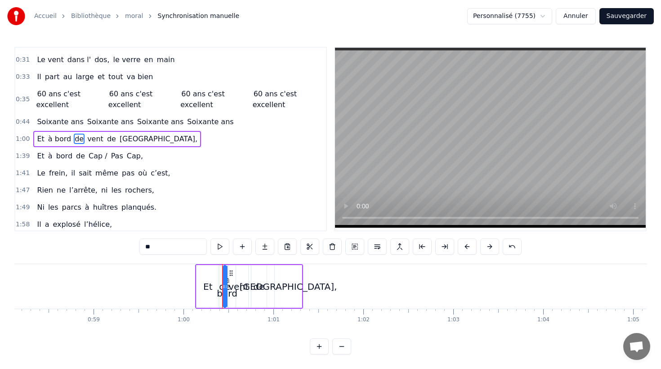
drag, startPoint x: 86, startPoint y: 141, endPoint x: 151, endPoint y: 212, distance: 96.5
click at [87, 141] on span "vent" at bounding box center [95, 139] width 18 height 10
drag, startPoint x: 157, startPoint y: 246, endPoint x: 129, endPoint y: 245, distance: 28.8
click at [129, 245] on div "0:10 Né sous le vent de Bretagne, 0:12 Bottes aux pieds dès le matin, 0:14 La p…" at bounding box center [330, 201] width 632 height 308
click at [105, 139] on span "de" at bounding box center [109, 139] width 11 height 10
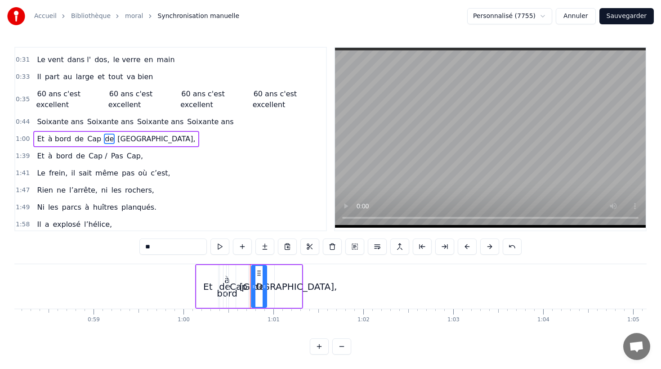
drag, startPoint x: 131, startPoint y: 247, endPoint x: 125, endPoint y: 247, distance: 6.3
click at [126, 247] on div "0:10 Né sous le vent de Bretagne, 0:12 Bottes aux pieds dès le matin, 0:14 La p…" at bounding box center [330, 201] width 632 height 308
click at [136, 138] on span "[GEOGRAPHIC_DATA]," at bounding box center [161, 139] width 80 height 10
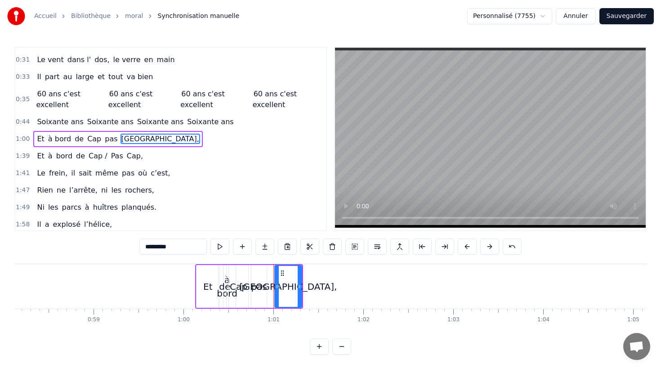
drag, startPoint x: 165, startPoint y: 247, endPoint x: 111, endPoint y: 247, distance: 54.0
click at [112, 247] on div "0:10 Né sous le vent de Bretagne, 0:12 Bottes aux pieds dès le matin, 0:14 La p…" at bounding box center [330, 201] width 632 height 308
click at [122, 139] on span "C,ap," at bounding box center [131, 139] width 20 height 10
click at [150, 248] on input "*****" at bounding box center [172, 246] width 67 height 16
click at [152, 248] on input "*****" at bounding box center [172, 246] width 67 height 16
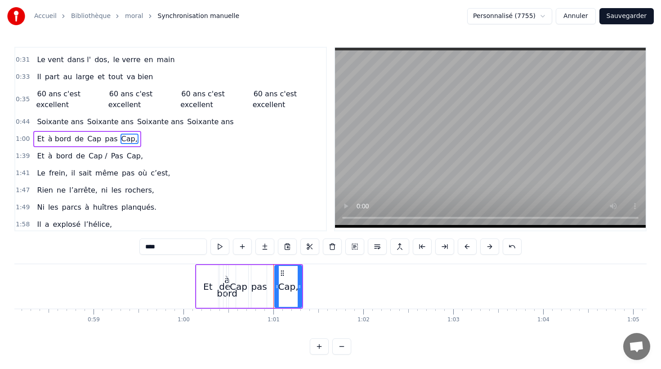
type input "****"
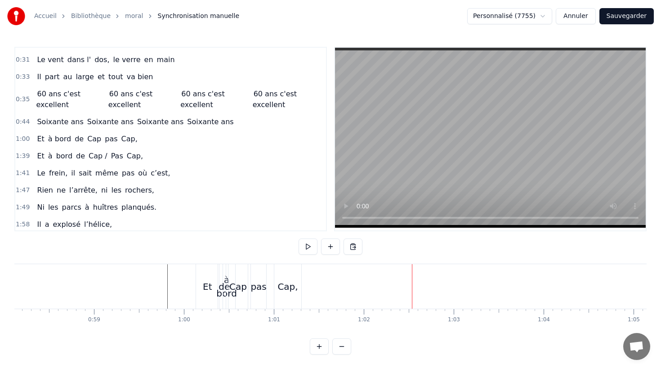
scroll to position [0, 0]
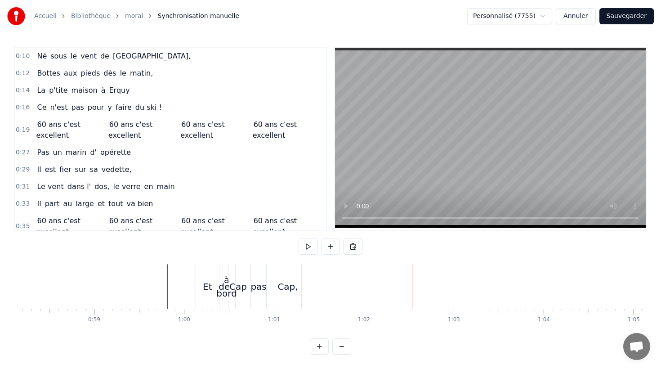
click at [76, 67] on div "Bottes aux pieds dès le matin," at bounding box center [94, 73] width 123 height 16
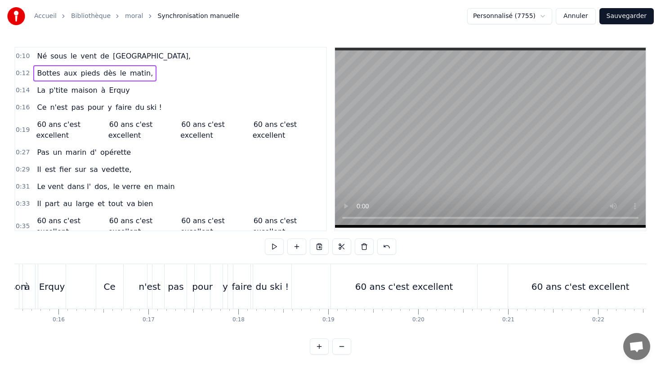
scroll to position [0, 1090]
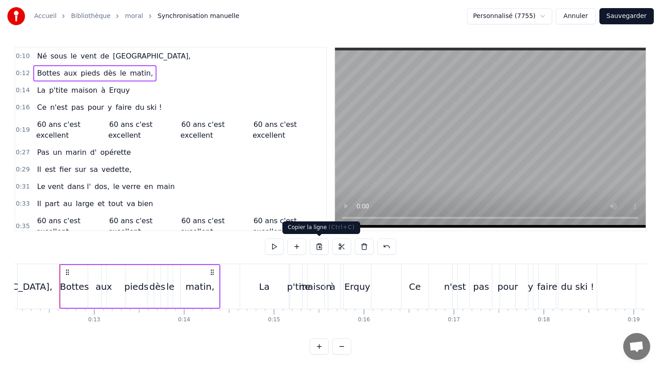
click at [316, 248] on button at bounding box center [319, 246] width 19 height 16
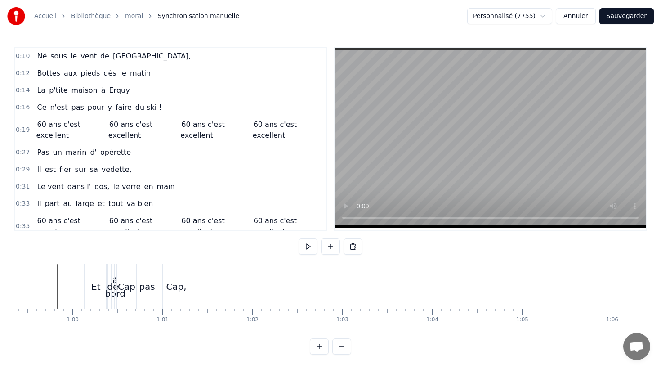
scroll to position [0, 5338]
click at [351, 246] on button at bounding box center [353, 246] width 19 height 16
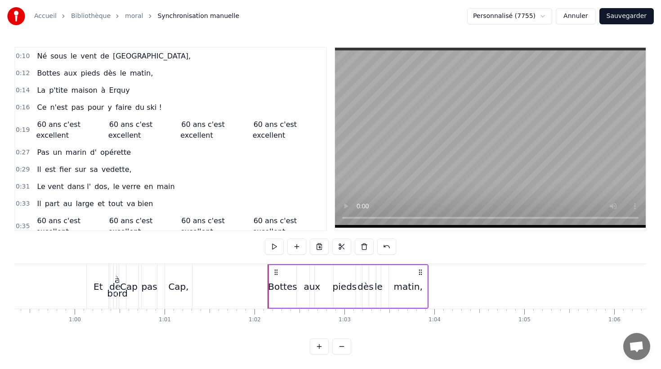
click at [281, 284] on div "Bottes" at bounding box center [282, 286] width 29 height 13
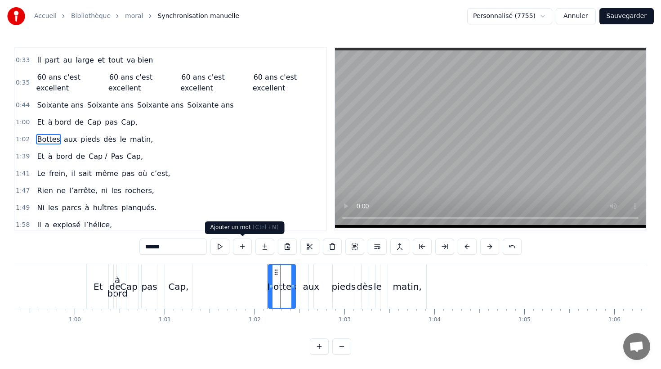
scroll to position [144, 0]
drag, startPoint x: 163, startPoint y: 246, endPoint x: 108, endPoint y: 240, distance: 56.1
click at [108, 240] on div "0:10 Né sous le vent de Bretagne, 0:12 Bottes aux pieds dès le matin, 0:14 La p…" at bounding box center [330, 201] width 632 height 308
click at [314, 287] on div "aux" at bounding box center [311, 286] width 17 height 13
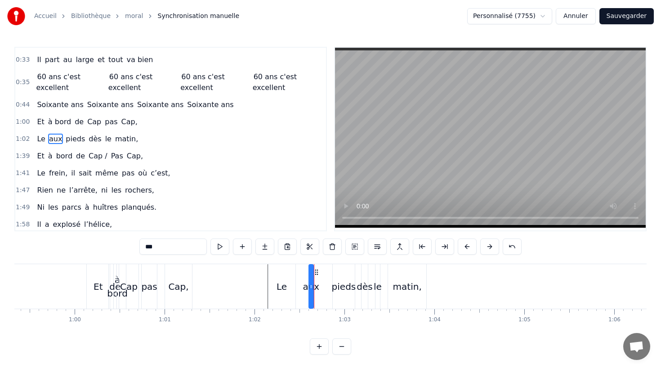
drag, startPoint x: 161, startPoint y: 247, endPoint x: 102, endPoint y: 246, distance: 58.9
click at [102, 246] on div "0:10 Né sous le vent de Bretagne, 0:12 Bottes aux pieds dès le matin, 0:14 La p…" at bounding box center [330, 201] width 632 height 308
click at [337, 288] on div "pieds" at bounding box center [344, 286] width 24 height 13
drag, startPoint x: 123, startPoint y: 243, endPoint x: 94, endPoint y: 242, distance: 28.8
click at [94, 242] on div "0:10 Né sous le vent de Bretagne, 0:12 Bottes aux pieds dès le matin, 0:14 La p…" at bounding box center [330, 201] width 632 height 308
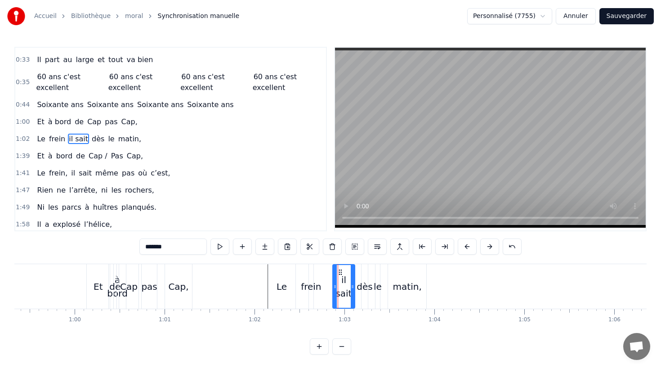
click at [362, 284] on div "dès" at bounding box center [365, 286] width 16 height 13
drag, startPoint x: 128, startPoint y: 248, endPoint x: 120, endPoint y: 247, distance: 8.1
click at [125, 248] on div "0:10 Né sous le vent de Bretagne, 0:12 Bottes aux pieds dès le matin, 0:14 La p…" at bounding box center [330, 201] width 632 height 308
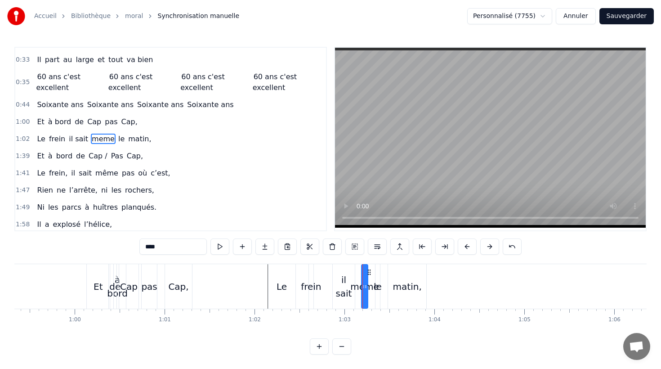
click at [117, 141] on span "le" at bounding box center [121, 139] width 8 height 10
drag, startPoint x: 145, startPoint y: 246, endPoint x: 128, endPoint y: 246, distance: 17.1
click at [129, 247] on div "0:10 Né sous le vent de Bretagne, 0:12 Bottes aux pieds dès le matin, 0:14 La p…" at bounding box center [330, 201] width 632 height 308
click at [134, 139] on span "matin," at bounding box center [146, 139] width 25 height 10
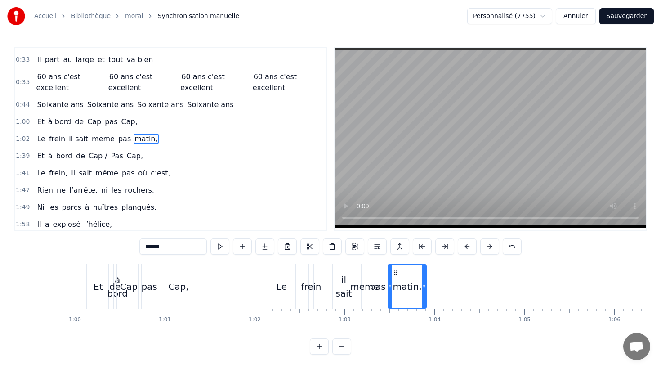
drag, startPoint x: 156, startPoint y: 247, endPoint x: 95, endPoint y: 249, distance: 60.8
click at [95, 249] on div "0:10 Né sous le vent de Bretagne, 0:12 Bottes aux pieds dès le 0:14 La p'tite m…" at bounding box center [330, 201] width 632 height 308
type input "**********"
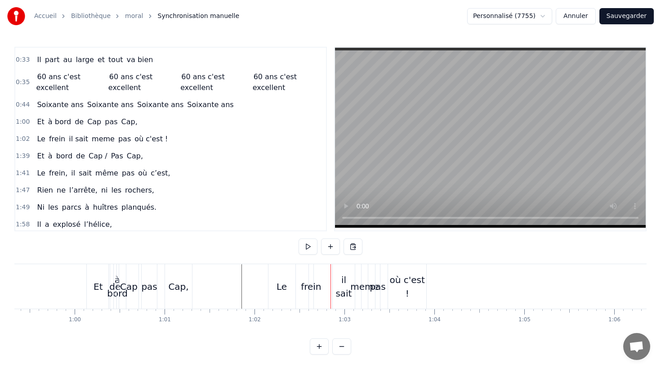
click at [306, 288] on div "frein" at bounding box center [311, 286] width 20 height 13
click at [316, 272] on icon at bounding box center [316, 272] width 7 height 7
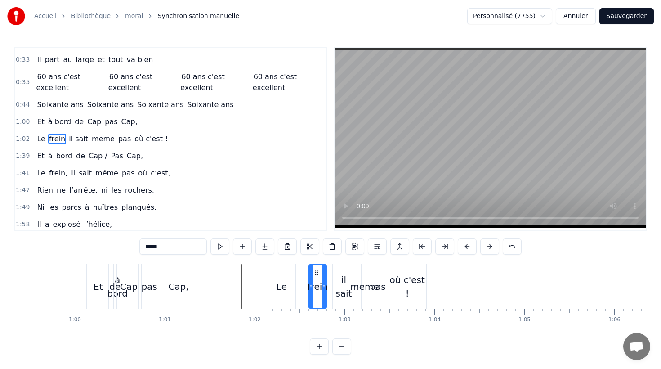
drag, startPoint x: 309, startPoint y: 280, endPoint x: 322, endPoint y: 281, distance: 13.1
click at [323, 281] on div at bounding box center [325, 286] width 4 height 43
drag, startPoint x: 315, startPoint y: 270, endPoint x: 306, endPoint y: 271, distance: 8.6
click at [307, 271] on icon at bounding box center [308, 272] width 7 height 7
click at [293, 273] on div "Le" at bounding box center [282, 286] width 27 height 45
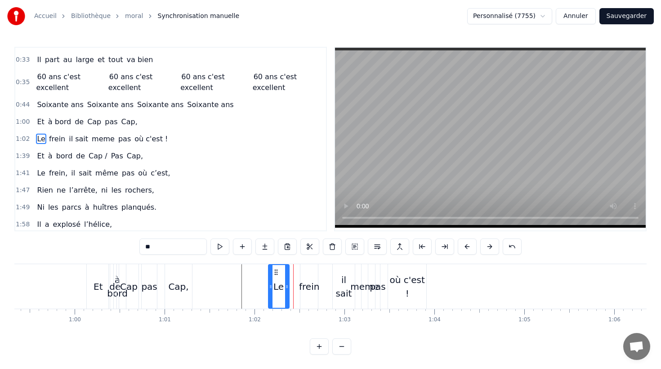
drag, startPoint x: 294, startPoint y: 277, endPoint x: 287, endPoint y: 277, distance: 6.3
click at [287, 277] on div at bounding box center [287, 286] width 4 height 43
drag, startPoint x: 310, startPoint y: 276, endPoint x: 305, endPoint y: 276, distance: 4.9
click at [305, 276] on div "frein" at bounding box center [309, 286] width 18 height 45
type input "*****"
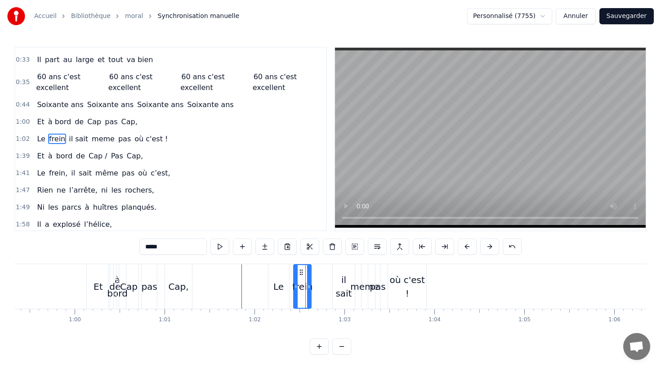
drag, startPoint x: 307, startPoint y: 271, endPoint x: 300, endPoint y: 271, distance: 6.8
click at [300, 271] on icon at bounding box center [301, 272] width 7 height 7
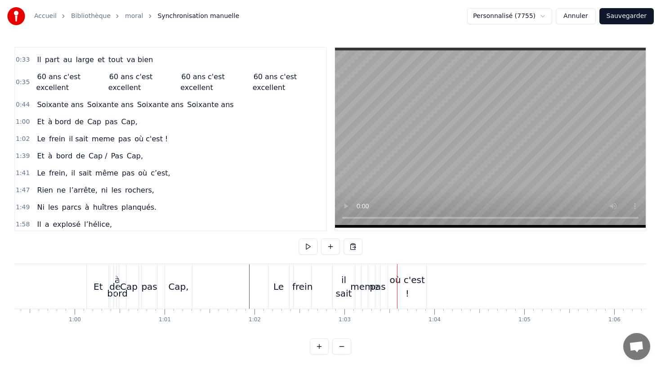
click at [345, 287] on div "il sait" at bounding box center [344, 286] width 22 height 27
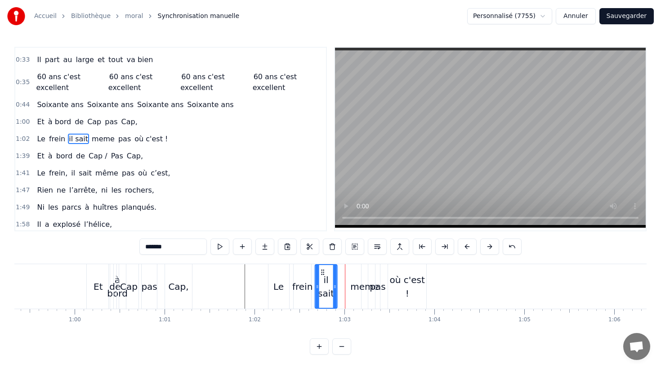
drag, startPoint x: 340, startPoint y: 273, endPoint x: 323, endPoint y: 274, distance: 17.1
click at [323, 274] on icon at bounding box center [322, 272] width 7 height 7
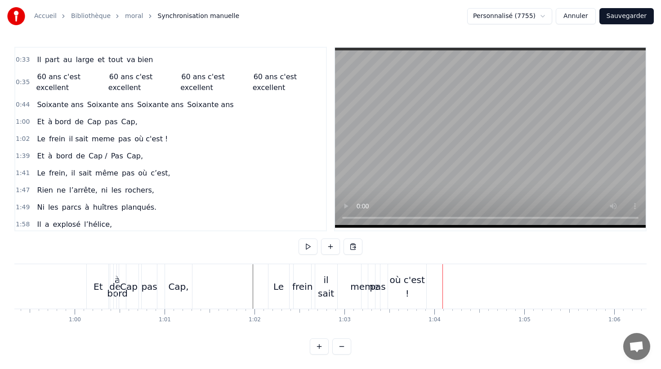
click at [359, 280] on div "meme" at bounding box center [364, 286] width 29 height 13
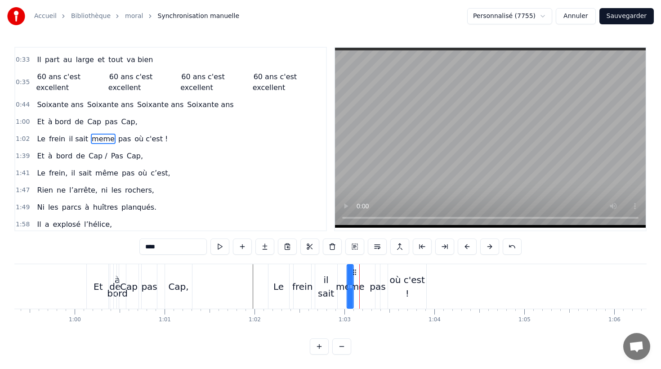
drag, startPoint x: 368, startPoint y: 273, endPoint x: 354, endPoint y: 273, distance: 14.4
click at [354, 273] on icon at bounding box center [354, 272] width 7 height 7
click at [377, 273] on div "pas" at bounding box center [378, 286] width 4 height 45
drag, startPoint x: 379, startPoint y: 272, endPoint x: 372, endPoint y: 272, distance: 6.7
click at [372, 272] on icon at bounding box center [372, 272] width 7 height 7
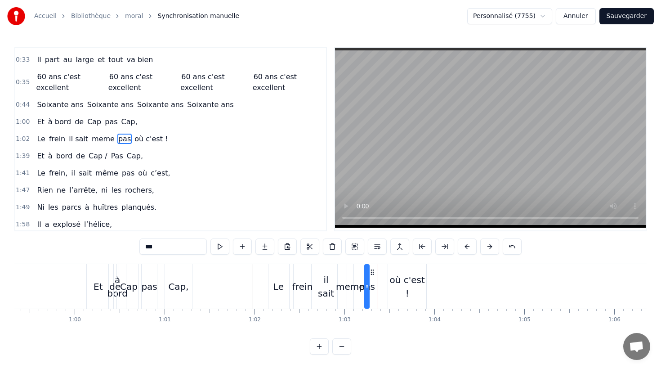
click at [396, 272] on div "où c'est !" at bounding box center [407, 286] width 38 height 45
type input "**********"
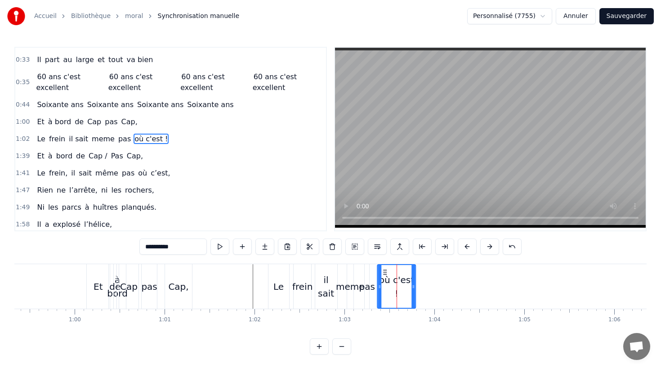
drag, startPoint x: 395, startPoint y: 272, endPoint x: 294, endPoint y: 278, distance: 101.0
click at [384, 272] on circle at bounding box center [384, 272] width 0 height 0
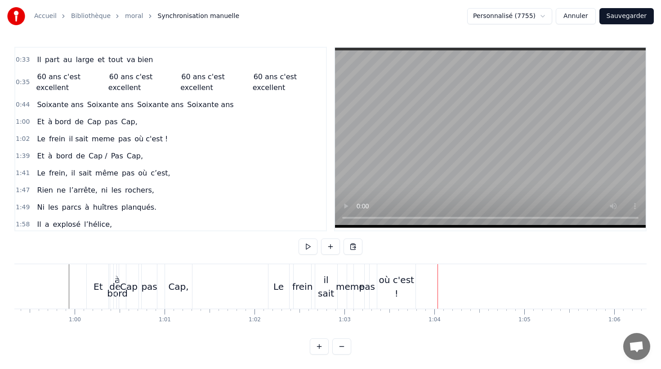
click at [287, 286] on div "Le" at bounding box center [279, 286] width 21 height 45
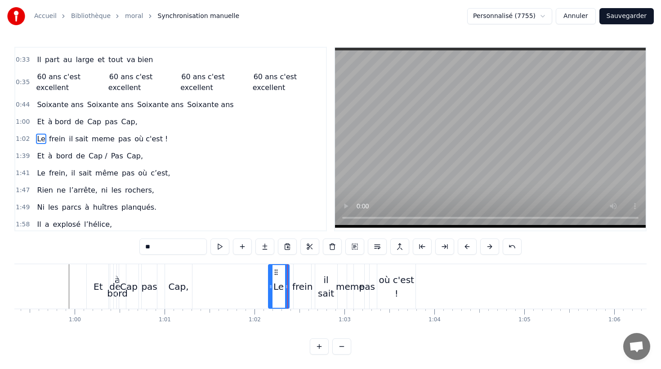
drag, startPoint x: 287, startPoint y: 286, endPoint x: 282, endPoint y: 285, distance: 5.0
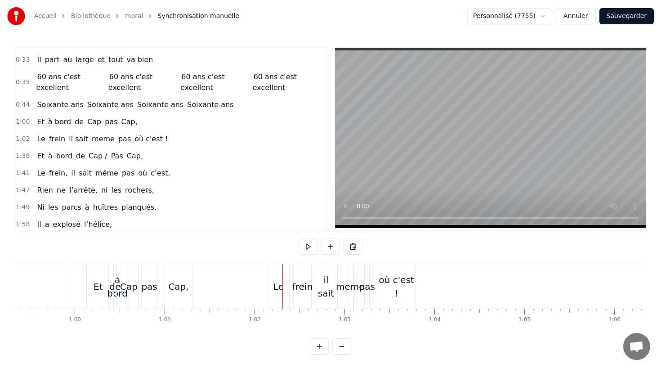
click at [284, 286] on div "Le" at bounding box center [279, 286] width 21 height 45
drag, startPoint x: 287, startPoint y: 286, endPoint x: 281, endPoint y: 286, distance: 5.8
click at [281, 286] on circle at bounding box center [281, 286] width 0 height 0
click at [299, 287] on div "frein" at bounding box center [302, 286] width 20 height 13
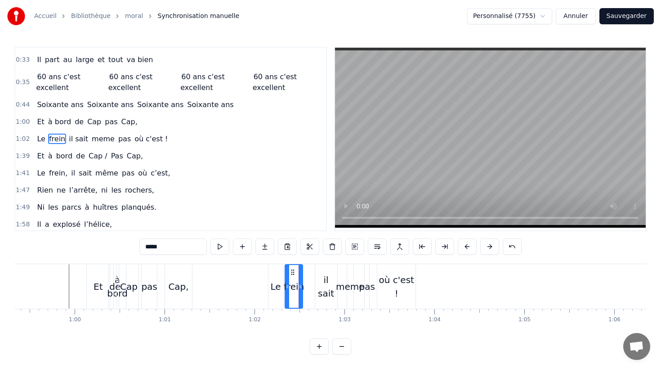
drag, startPoint x: 301, startPoint y: 270, endPoint x: 292, endPoint y: 271, distance: 8.6
click at [292, 271] on icon at bounding box center [292, 272] width 7 height 7
click at [319, 284] on div "il sait" at bounding box center [326, 286] width 22 height 27
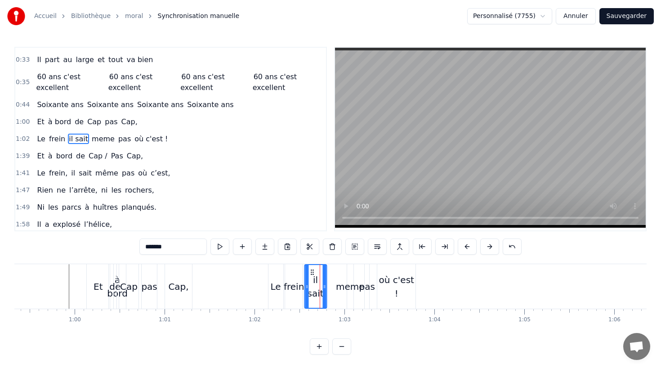
drag, startPoint x: 323, startPoint y: 272, endPoint x: 312, endPoint y: 272, distance: 10.3
click at [312, 272] on icon at bounding box center [312, 272] width 7 height 7
click at [300, 282] on div "frein" at bounding box center [294, 286] width 20 height 13
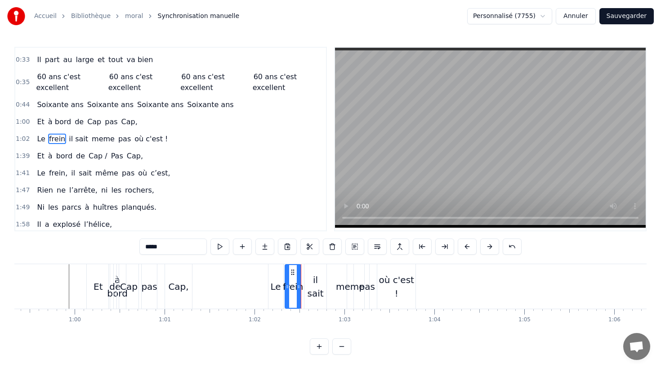
click at [298, 286] on circle at bounding box center [298, 286] width 0 height 0
click at [313, 273] on div "il sait" at bounding box center [316, 286] width 22 height 45
type input "*******"
drag, startPoint x: 311, startPoint y: 270, endPoint x: 283, endPoint y: 275, distance: 28.3
click at [306, 270] on icon at bounding box center [307, 272] width 7 height 7
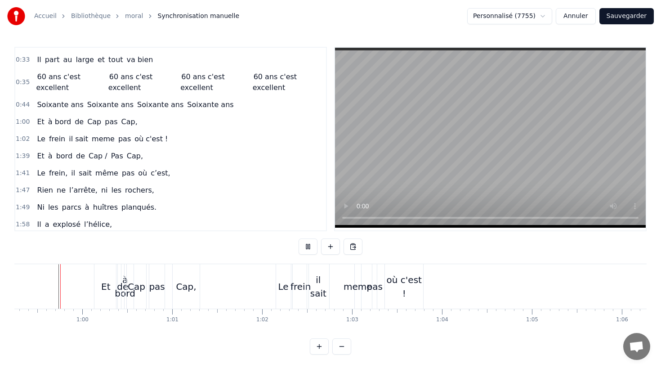
scroll to position [0, 5329]
click at [323, 285] on div "il sait" at bounding box center [319, 286] width 22 height 27
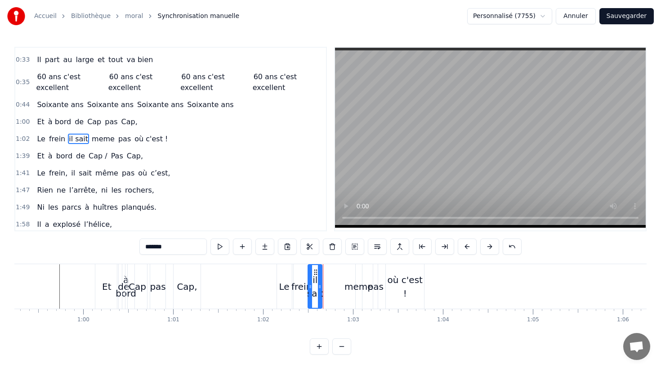
drag, startPoint x: 327, startPoint y: 286, endPoint x: 319, endPoint y: 286, distance: 8.1
click at [319, 286] on icon at bounding box center [320, 286] width 4 height 7
click at [302, 283] on div "frein" at bounding box center [301, 286] width 20 height 13
click at [305, 285] on icon at bounding box center [305, 286] width 4 height 7
click at [317, 273] on div "il sait" at bounding box center [315, 286] width 16 height 27
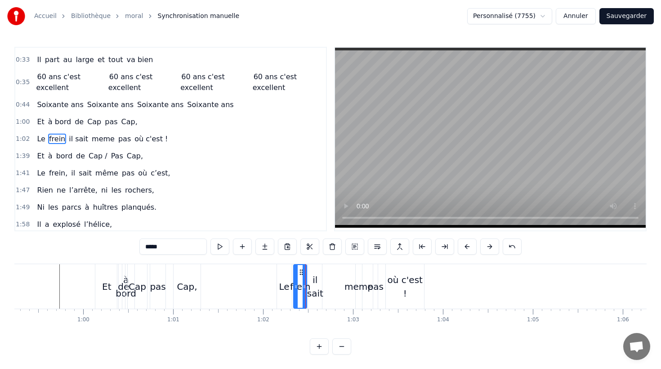
type input "*******"
click at [312, 272] on circle at bounding box center [312, 272] width 0 height 0
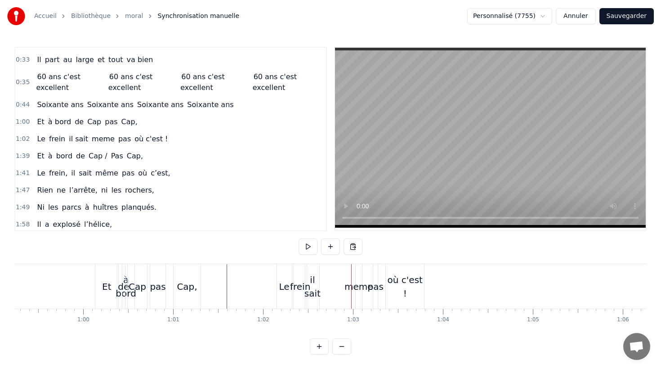
click at [283, 290] on div "Le" at bounding box center [284, 286] width 10 height 13
click at [288, 287] on icon at bounding box center [287, 286] width 4 height 7
click at [299, 287] on div "frein" at bounding box center [300, 286] width 20 height 13
click at [296, 273] on icon at bounding box center [297, 272] width 7 height 7
click at [309, 278] on div "il sait" at bounding box center [313, 286] width 16 height 27
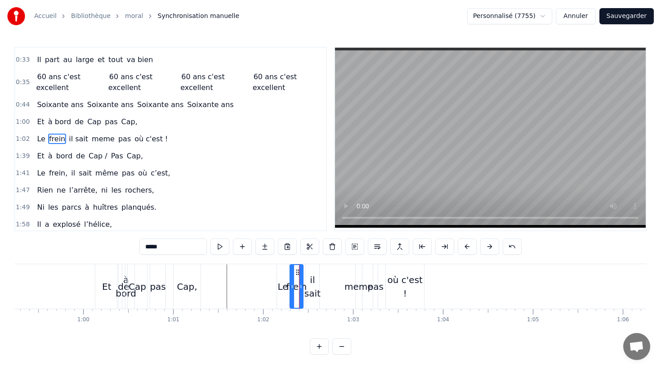
type input "*******"
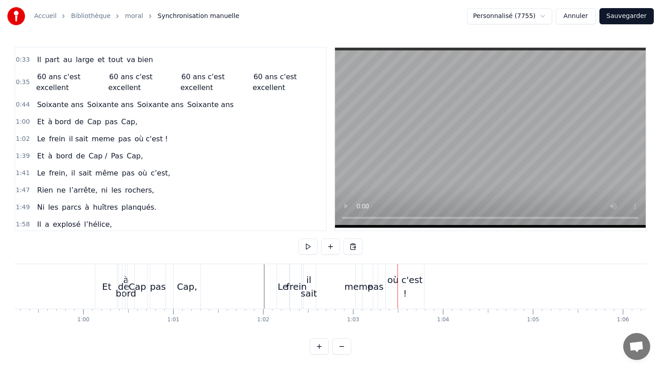
click at [354, 282] on div "meme" at bounding box center [359, 286] width 29 height 13
click at [363, 272] on icon at bounding box center [363, 272] width 7 height 7
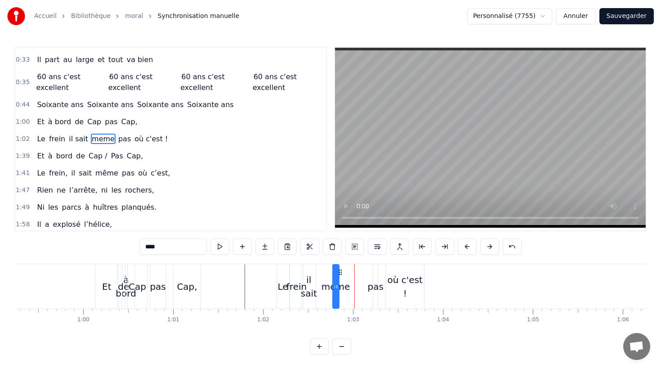
drag, startPoint x: 363, startPoint y: 272, endPoint x: 339, endPoint y: 271, distance: 23.8
click at [339, 271] on icon at bounding box center [340, 272] width 7 height 7
click at [373, 272] on div "pas" at bounding box center [375, 286] width 4 height 45
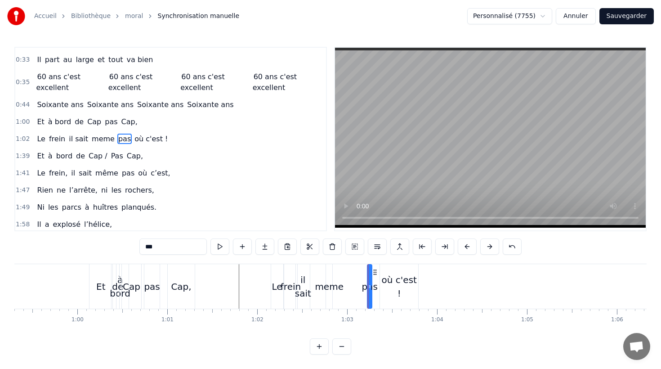
scroll to position [0, 5332]
drag, startPoint x: 377, startPoint y: 271, endPoint x: 351, endPoint y: 270, distance: 26.1
click at [349, 270] on icon at bounding box center [349, 272] width 7 height 7
click at [390, 273] on div "où c'est !" at bounding box center [402, 286] width 38 height 45
type input "**********"
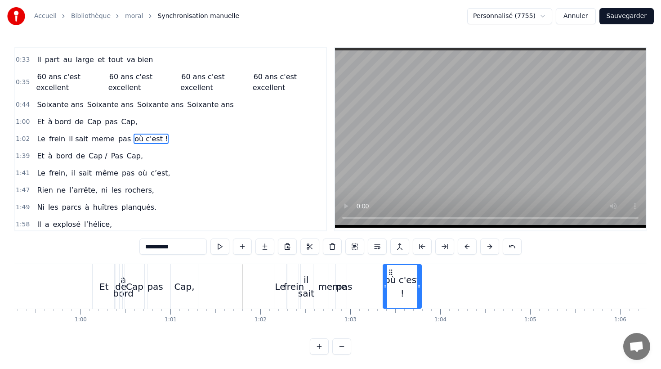
drag, startPoint x: 390, startPoint y: 271, endPoint x: 366, endPoint y: 270, distance: 23.4
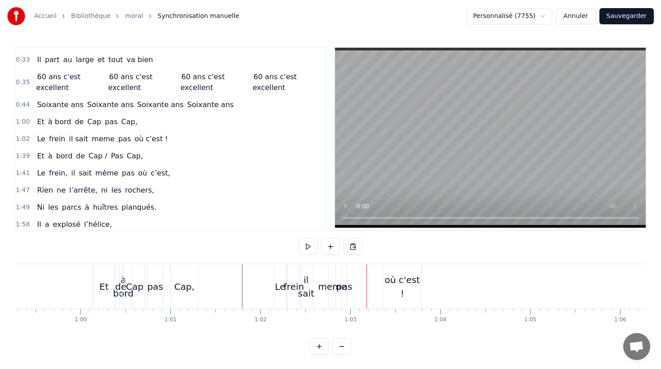
click at [388, 272] on div "où c'est !" at bounding box center [402, 286] width 38 height 45
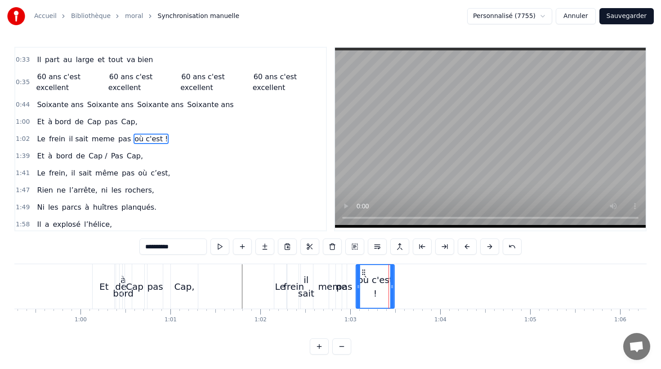
drag, startPoint x: 390, startPoint y: 272, endPoint x: 362, endPoint y: 271, distance: 27.5
click at [362, 271] on icon at bounding box center [363, 272] width 7 height 7
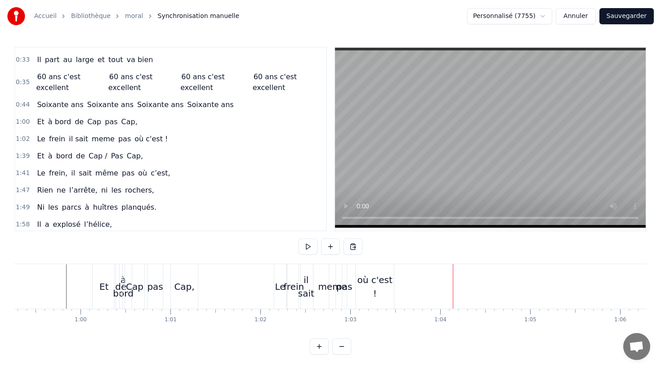
click at [333, 280] on div "meme" at bounding box center [334, 286] width 29 height 13
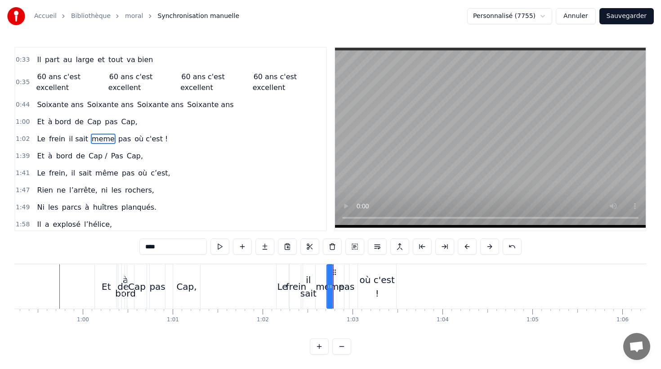
drag, startPoint x: 339, startPoint y: 272, endPoint x: 334, endPoint y: 272, distance: 4.9
click at [334, 272] on icon at bounding box center [334, 272] width 7 height 7
click at [347, 274] on div "pas" at bounding box center [347, 286] width 4 height 45
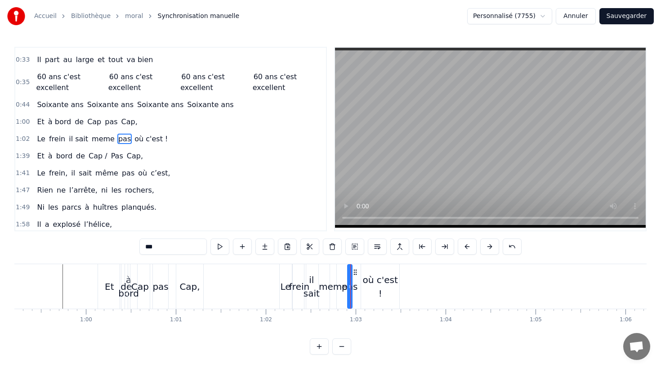
scroll to position [0, 5326]
click at [349, 271] on icon at bounding box center [349, 272] width 7 height 7
click at [372, 272] on div "où c'est !" at bounding box center [381, 286] width 38 height 45
type input "**********"
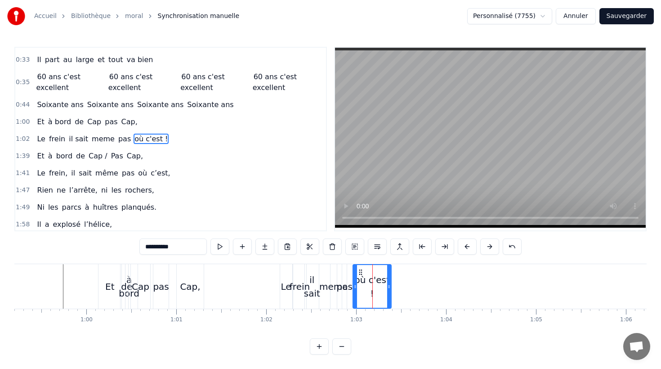
drag, startPoint x: 369, startPoint y: 272, endPoint x: 361, endPoint y: 272, distance: 8.1
click at [361, 272] on icon at bounding box center [360, 272] width 7 height 7
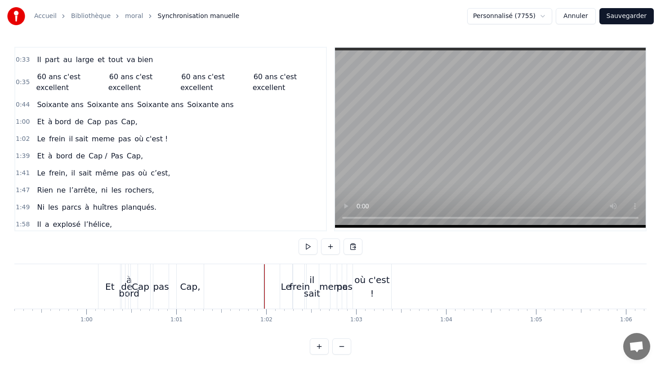
click at [288, 288] on div "Le" at bounding box center [286, 286] width 10 height 13
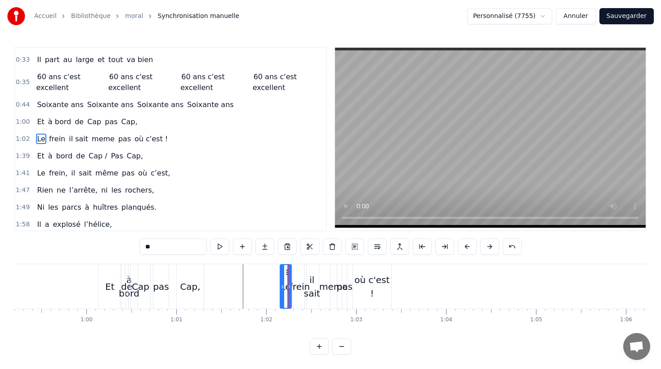
click at [290, 279] on div at bounding box center [289, 286] width 4 height 43
click at [296, 280] on div "frein" at bounding box center [300, 286] width 20 height 13
drag, startPoint x: 301, startPoint y: 271, endPoint x: 296, endPoint y: 271, distance: 4.9
click at [300, 286] on icon at bounding box center [300, 286] width 4 height 7
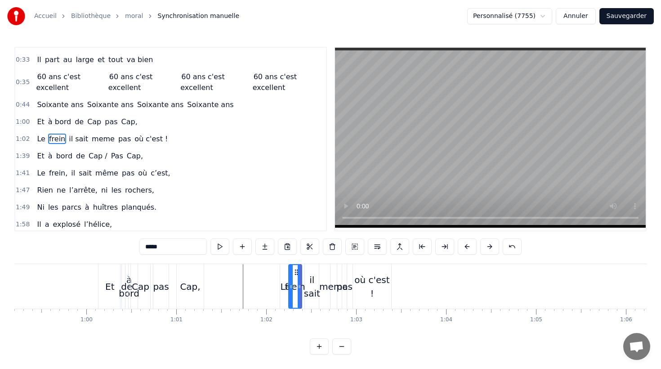
click at [312, 277] on div "il sait" at bounding box center [312, 286] width 16 height 27
type input "*******"
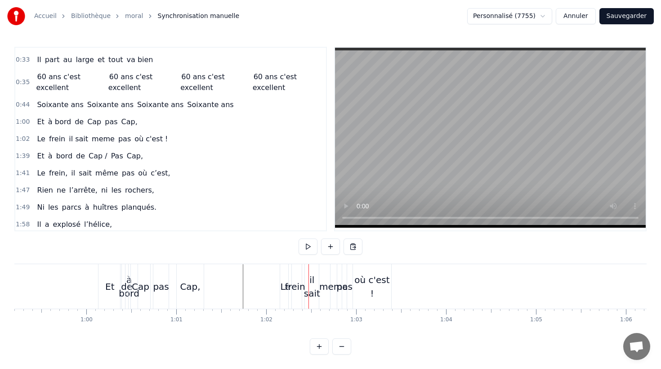
click at [311, 271] on div "il sait" at bounding box center [312, 286] width 14 height 45
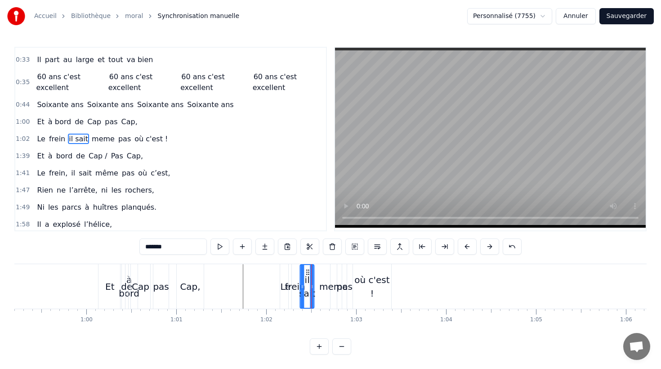
drag, startPoint x: 312, startPoint y: 271, endPoint x: 308, endPoint y: 271, distance: 4.5
click at [308, 271] on icon at bounding box center [308, 272] width 7 height 7
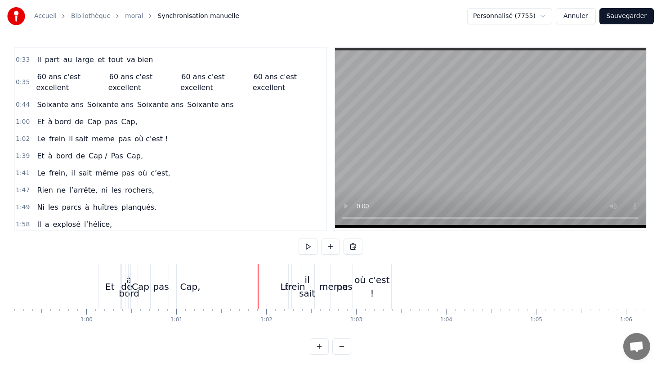
click at [283, 277] on div "Le" at bounding box center [285, 286] width 11 height 45
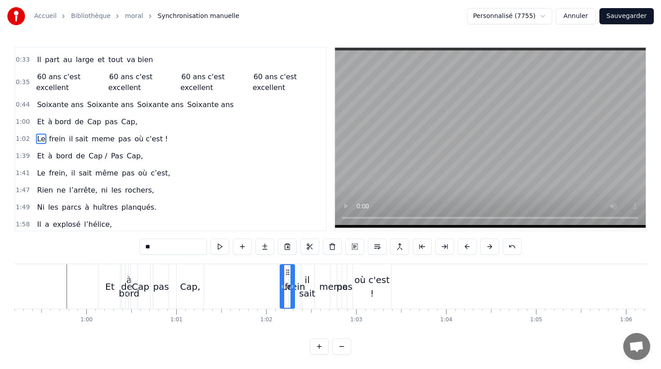
click at [291, 271] on div at bounding box center [293, 286] width 4 height 43
drag, startPoint x: 287, startPoint y: 272, endPoint x: 274, endPoint y: 272, distance: 13.0
click at [274, 272] on circle at bounding box center [274, 272] width 0 height 0
click at [290, 271] on div "frein" at bounding box center [294, 286] width 13 height 45
type input "*****"
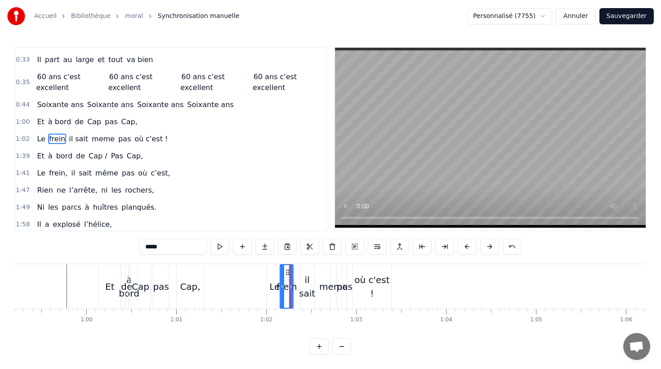
drag, startPoint x: 295, startPoint y: 271, endPoint x: 287, endPoint y: 271, distance: 8.1
click at [287, 271] on icon at bounding box center [287, 272] width 7 height 7
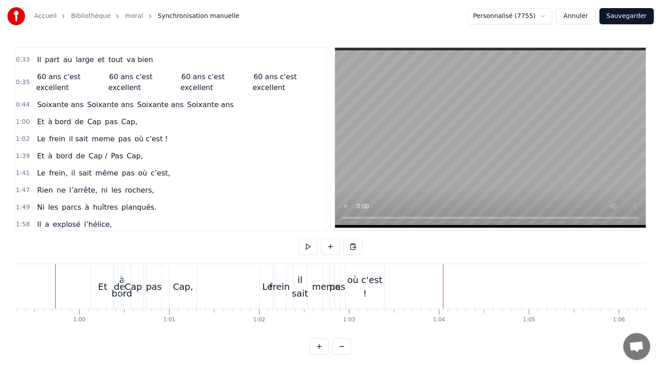
click at [372, 280] on div "où c'est !" at bounding box center [365, 286] width 38 height 27
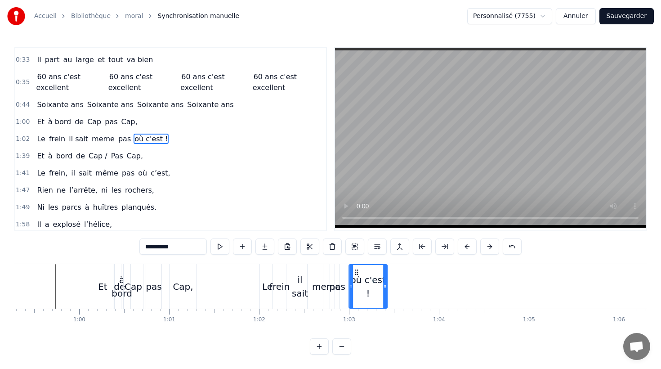
drag, startPoint x: 353, startPoint y: 272, endPoint x: 359, endPoint y: 274, distance: 5.7
click at [357, 272] on icon at bounding box center [356, 272] width 7 height 7
drag, startPoint x: 386, startPoint y: 285, endPoint x: 392, endPoint y: 286, distance: 6.3
click at [392, 286] on icon at bounding box center [392, 286] width 4 height 7
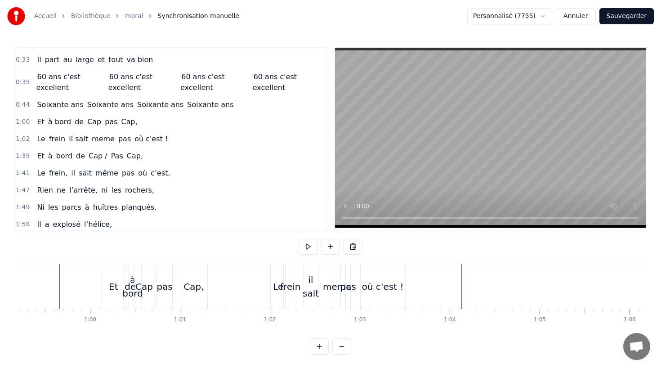
scroll to position [0, 5323]
click at [367, 273] on div "où c'est !" at bounding box center [382, 286] width 45 height 45
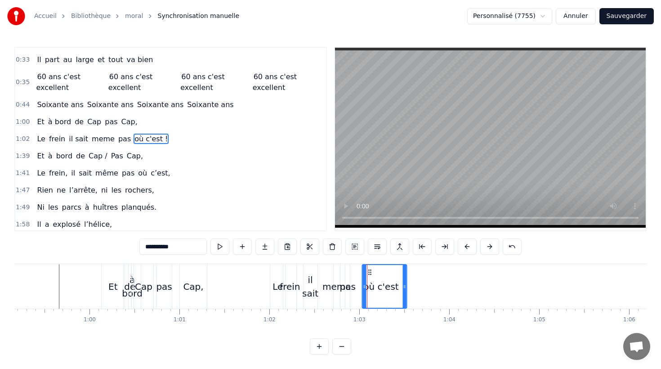
click at [370, 271] on icon at bounding box center [369, 272] width 7 height 7
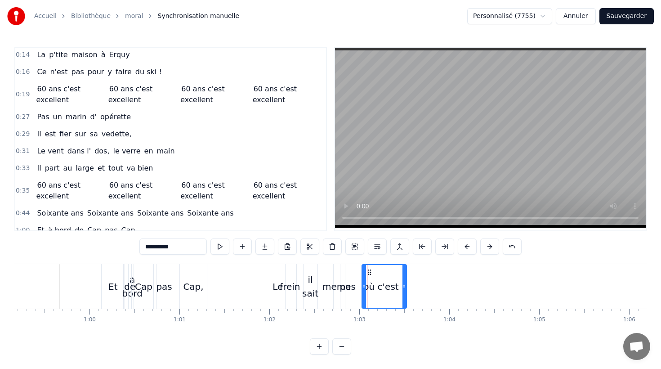
scroll to position [0, 0]
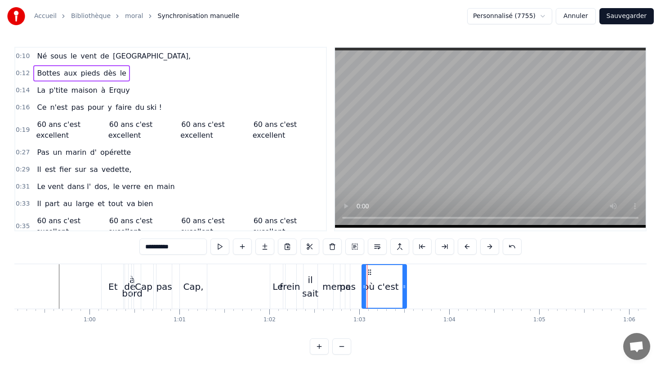
click at [110, 80] on div "Bottes aux pieds dès le" at bounding box center [81, 73] width 97 height 16
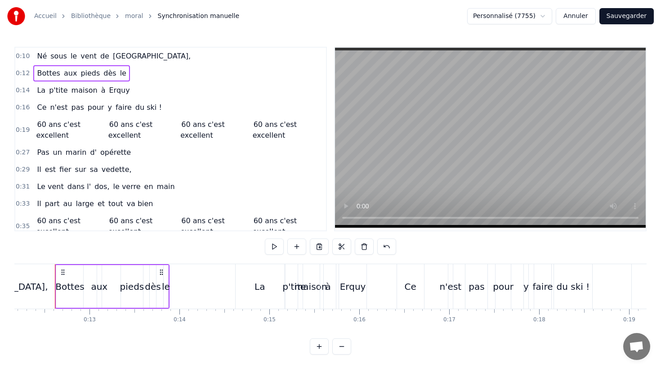
scroll to position [0, 1090]
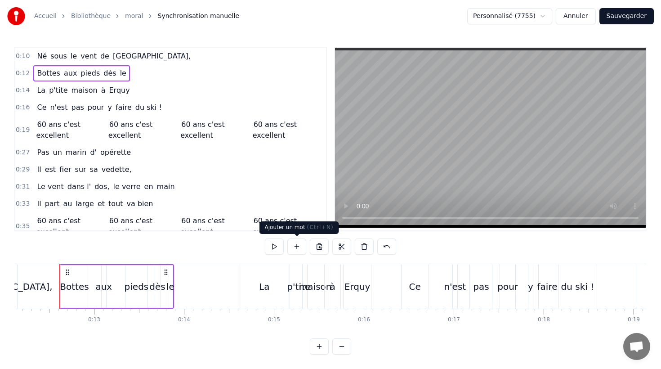
click at [296, 243] on button at bounding box center [296, 246] width 19 height 16
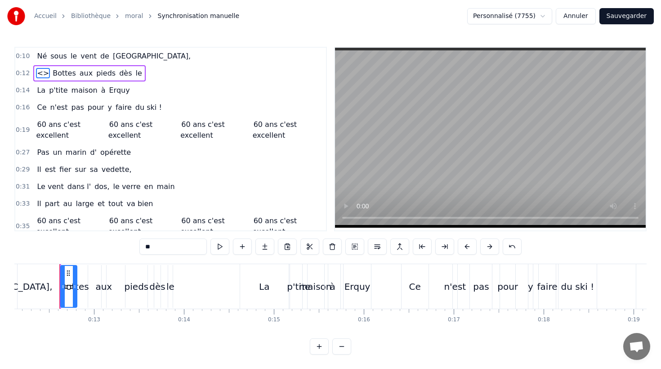
drag, startPoint x: 160, startPoint y: 247, endPoint x: 135, endPoint y: 247, distance: 25.7
click at [135, 247] on div "0:10 Né sous le vent de Bretagne, 0:12 <> Bottes aux pieds dès le 0:14 La p'tit…" at bounding box center [330, 201] width 632 height 308
type input "*****"
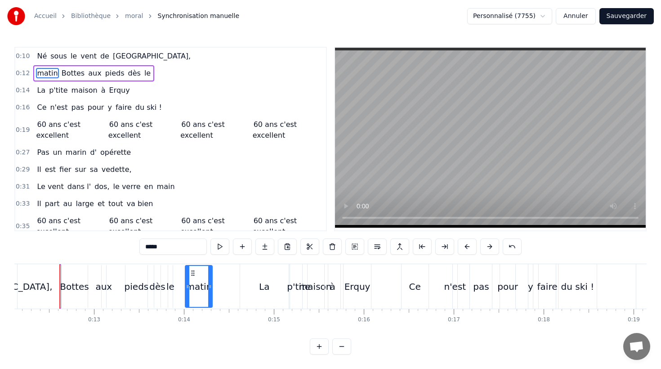
drag, startPoint x: 68, startPoint y: 273, endPoint x: 193, endPoint y: 281, distance: 124.9
drag, startPoint x: 206, startPoint y: 286, endPoint x: 242, endPoint y: 287, distance: 35.1
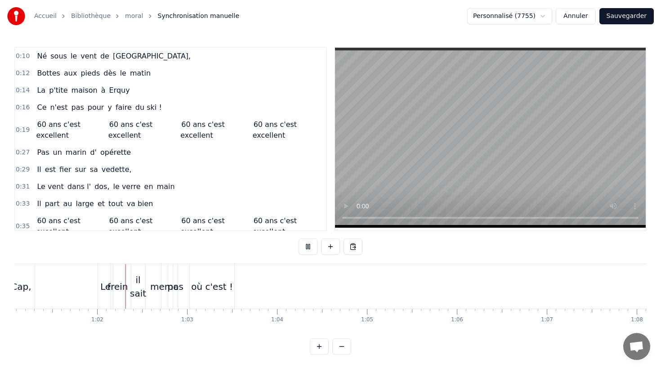
scroll to position [0, 5497]
drag, startPoint x: 622, startPoint y: 16, endPoint x: 614, endPoint y: 22, distance: 10.0
click at [622, 16] on button "Sauvegarder" at bounding box center [627, 16] width 54 height 16
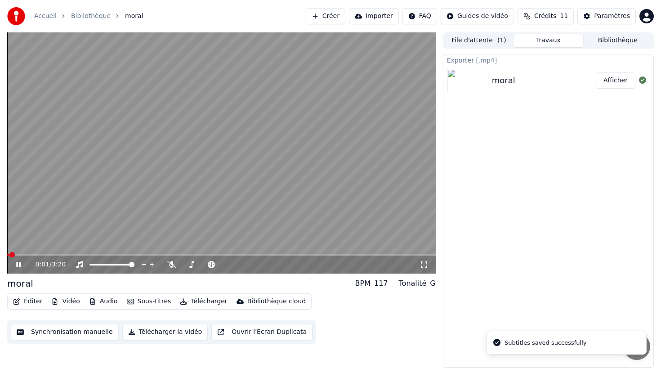
click at [63, 330] on button "Synchronisation manuelle" at bounding box center [65, 332] width 108 height 16
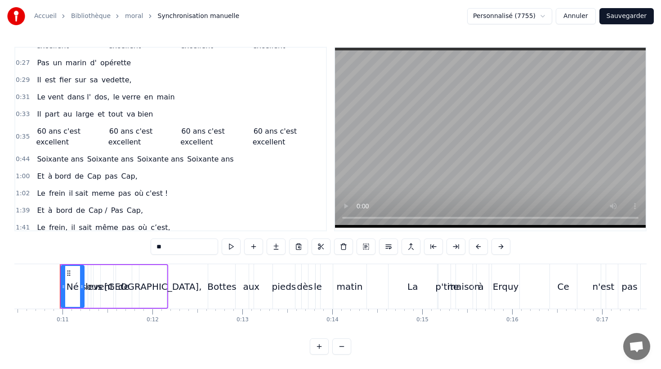
scroll to position [90, 0]
click at [76, 169] on div "Et à bord de Cap pas Cap," at bounding box center [87, 175] width 108 height 16
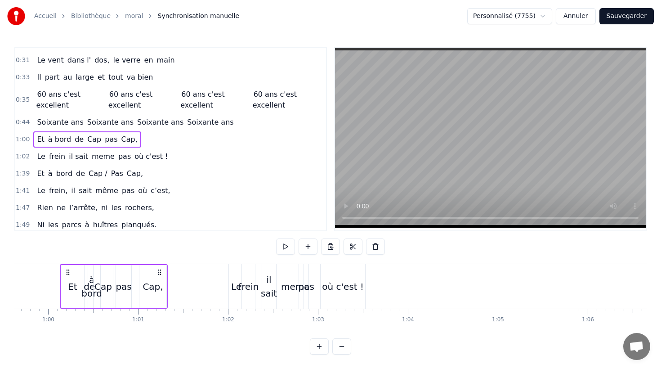
scroll to position [140, 0]
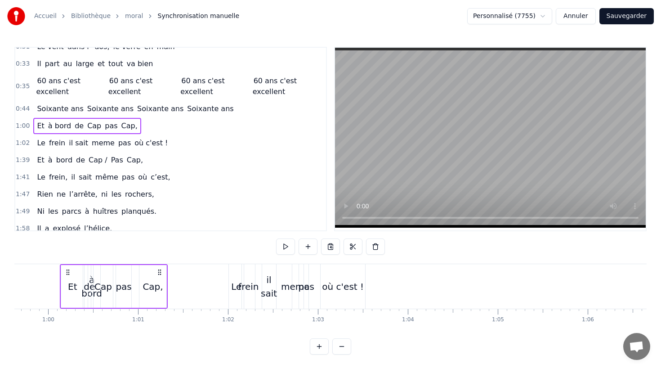
click at [72, 153] on div "Et à bord de Cap / Pas Cap," at bounding box center [89, 160] width 113 height 16
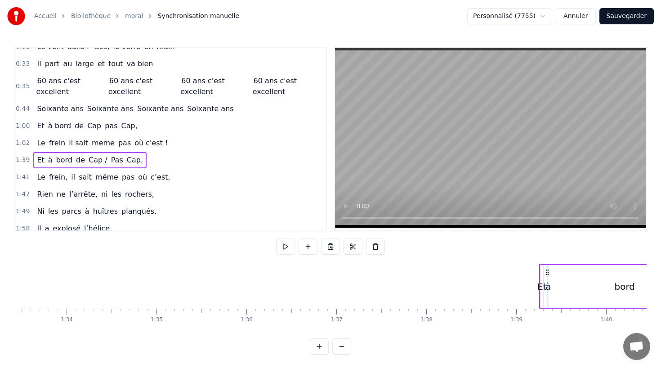
scroll to position [0, 8885]
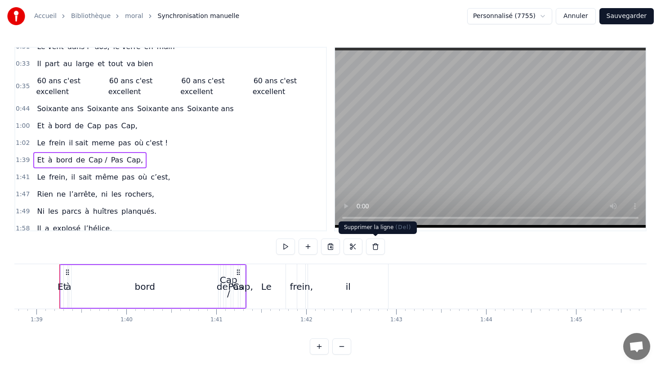
click at [373, 246] on button at bounding box center [375, 246] width 19 height 16
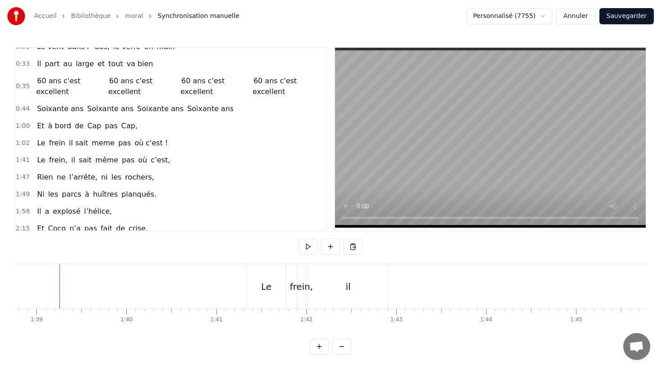
click at [108, 153] on div "Le frein, il sait même pas où c’est," at bounding box center [103, 160] width 140 height 16
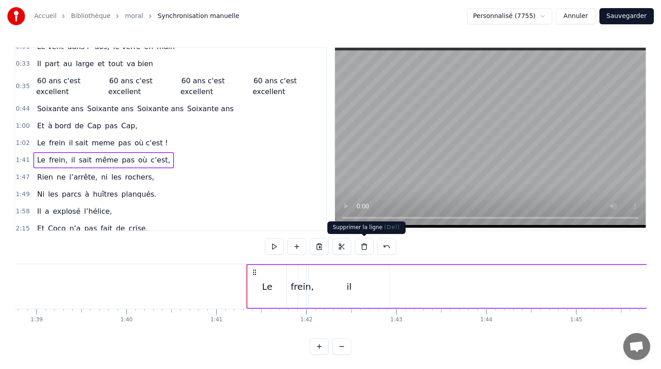
click at [365, 246] on button at bounding box center [364, 246] width 19 height 16
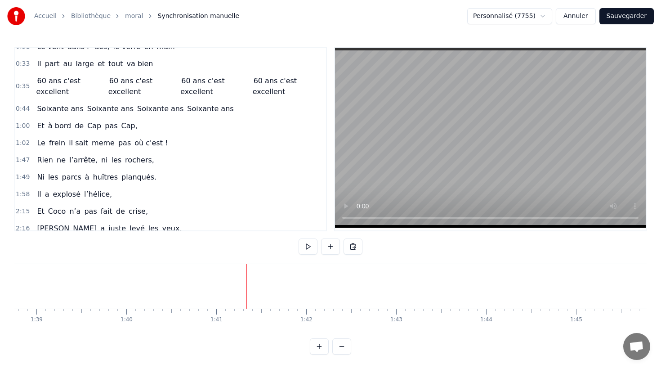
click at [70, 152] on div "Rien ne l’arrête, ni les rochers," at bounding box center [95, 160] width 124 height 16
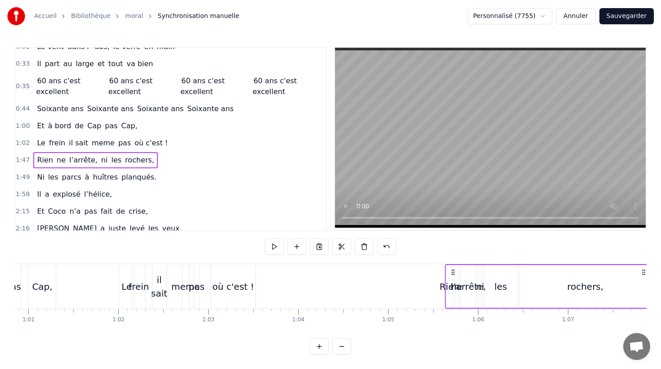
scroll to position [0, 5548]
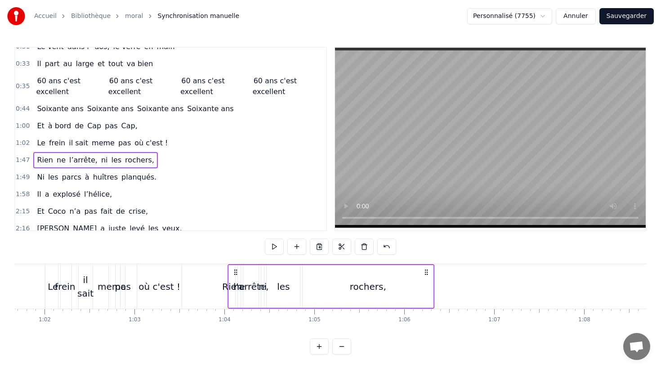
drag, startPoint x: 338, startPoint y: 272, endPoint x: 426, endPoint y: 326, distance: 103.4
click at [426, 326] on div "Né sous le vent de Bretagne, Bottes aux pieds dès le matin La p'tite maison à E…" at bounding box center [330, 297] width 632 height 67
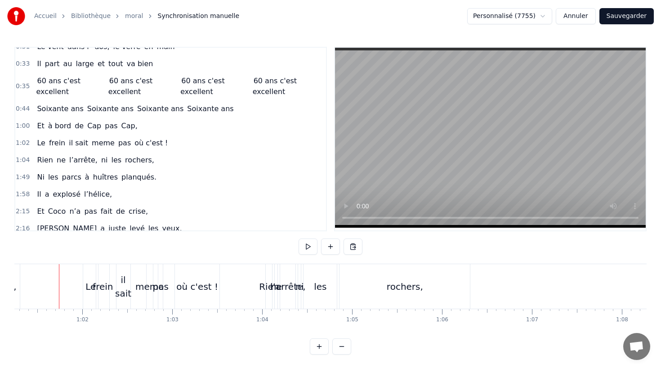
scroll to position [0, 5510]
click at [393, 282] on div "rochers," at bounding box center [405, 286] width 36 height 13
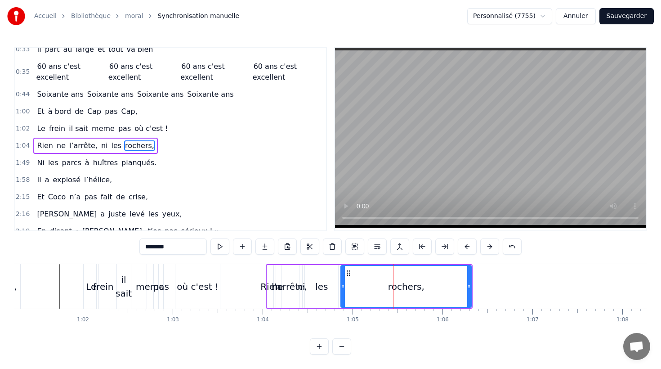
scroll to position [161, 0]
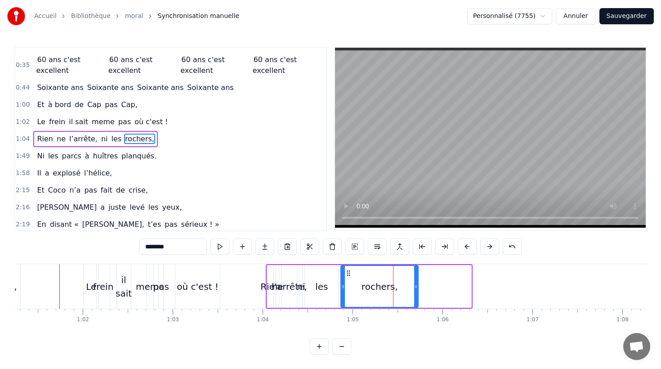
drag, startPoint x: 470, startPoint y: 286, endPoint x: 416, endPoint y: 287, distance: 54.0
click at [416, 287] on icon at bounding box center [416, 286] width 4 height 7
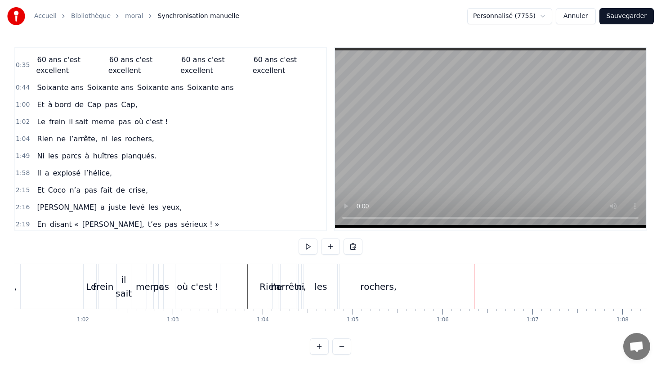
click at [268, 282] on div "Rien" at bounding box center [270, 286] width 20 height 13
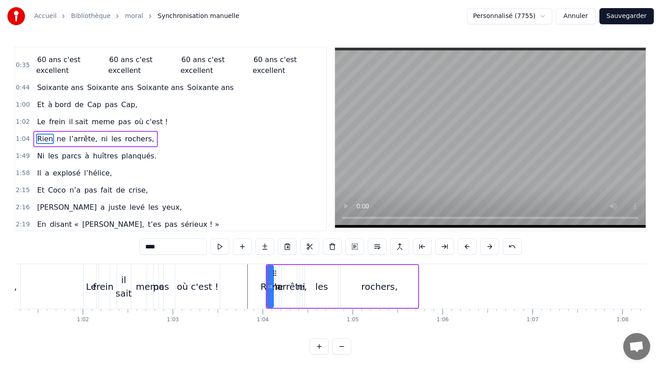
click at [59, 140] on span "ne" at bounding box center [61, 139] width 11 height 10
click at [74, 139] on span "l’arrête," at bounding box center [83, 139] width 30 height 10
type input "*********"
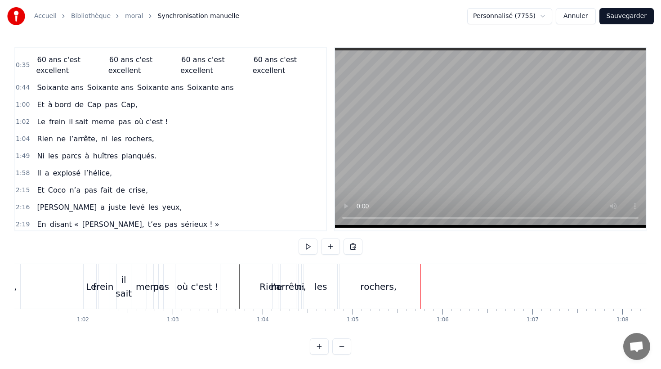
click at [322, 280] on div "les" at bounding box center [320, 286] width 13 height 13
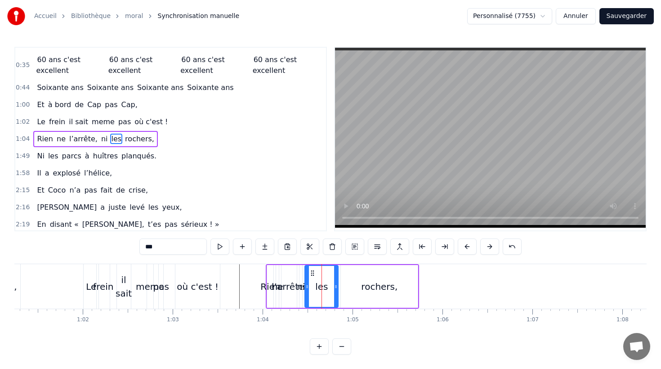
click at [100, 139] on span "ni" at bounding box center [104, 139] width 9 height 10
click at [321, 275] on div "les" at bounding box center [321, 286] width 33 height 43
drag, startPoint x: 336, startPoint y: 286, endPoint x: 327, endPoint y: 285, distance: 8.6
click at [327, 285] on icon at bounding box center [328, 286] width 4 height 7
click at [318, 272] on icon at bounding box center [317, 272] width 7 height 7
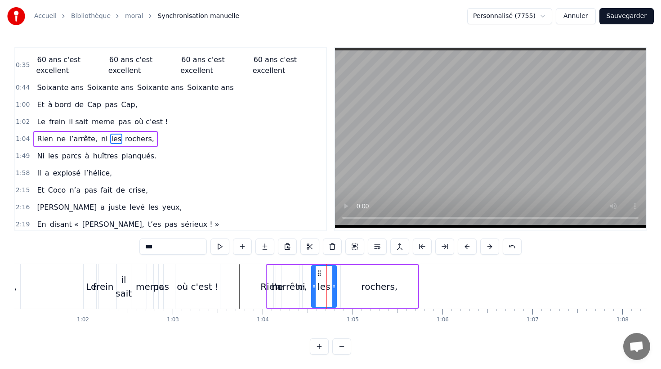
click at [100, 139] on span "ni" at bounding box center [104, 139] width 9 height 10
type input "**"
click at [306, 286] on icon at bounding box center [305, 286] width 4 height 7
click at [298, 286] on div "Rien ne l’arrête, ni les rochers," at bounding box center [342, 286] width 153 height 45
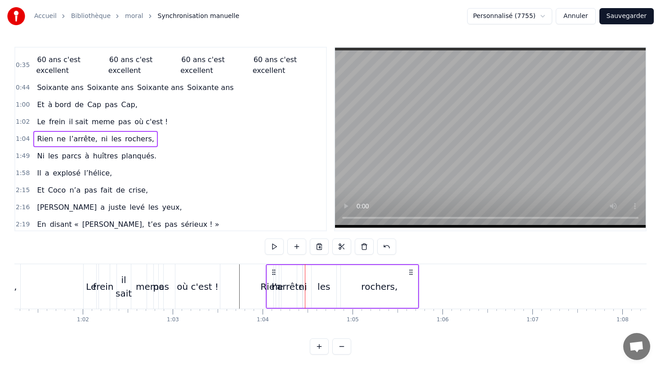
click at [305, 286] on div "ni" at bounding box center [303, 286] width 8 height 13
click at [308, 286] on div "Rien ne l’arrête, ni les rochers," at bounding box center [342, 286] width 153 height 45
click at [303, 286] on div "ni" at bounding box center [303, 286] width 8 height 13
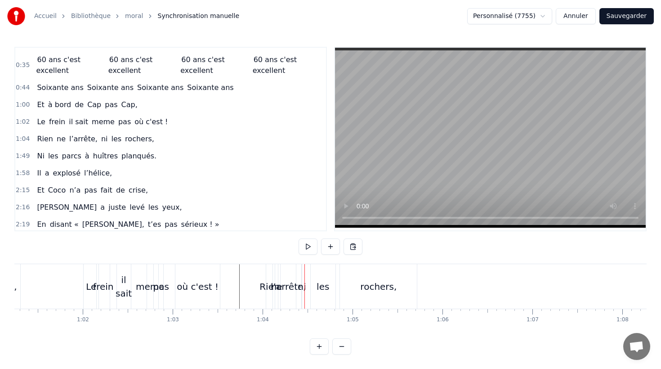
click at [305, 286] on div at bounding box center [305, 286] width 0 height 45
click at [304, 286] on div "ni" at bounding box center [302, 286] width 8 height 13
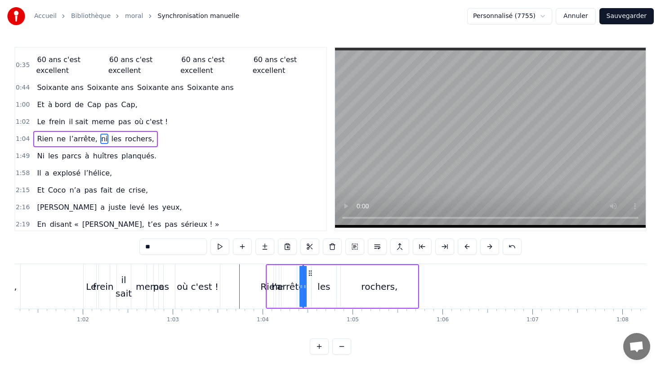
drag, startPoint x: 304, startPoint y: 286, endPoint x: 315, endPoint y: 287, distance: 10.8
click at [315, 287] on div "Rien ne l’arrête, ni les rochers," at bounding box center [342, 286] width 153 height 45
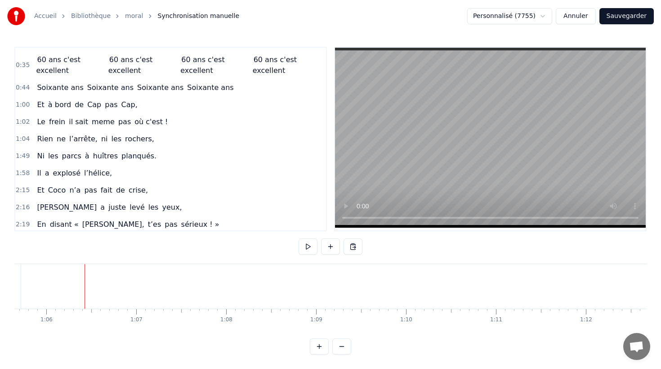
scroll to position [0, 5947]
click at [109, 148] on div "Ni les parcs à huîtres planqués." at bounding box center [96, 156] width 127 height 16
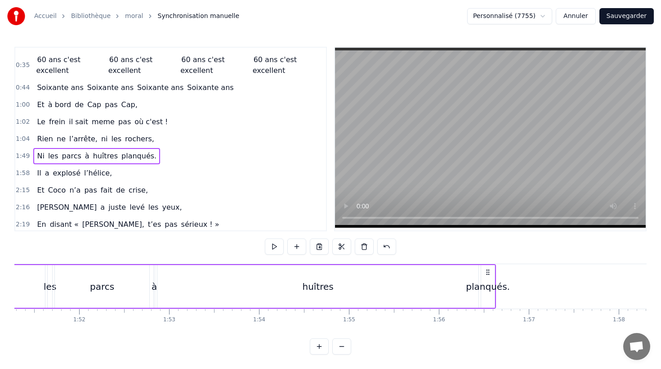
scroll to position [0, 10060]
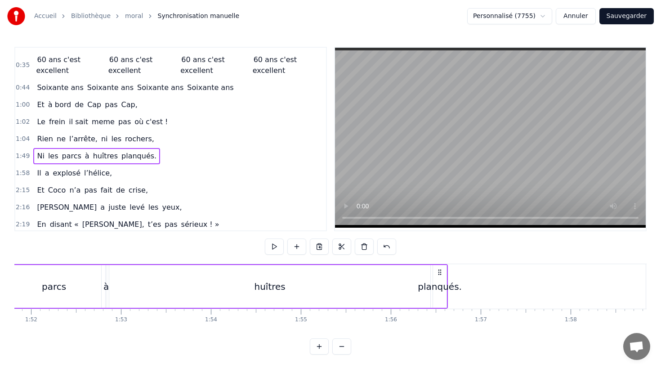
click at [423, 276] on div "huîtres" at bounding box center [269, 286] width 321 height 43
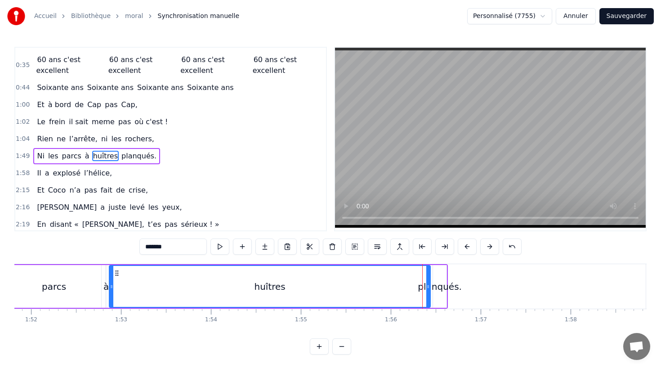
scroll to position [178, 0]
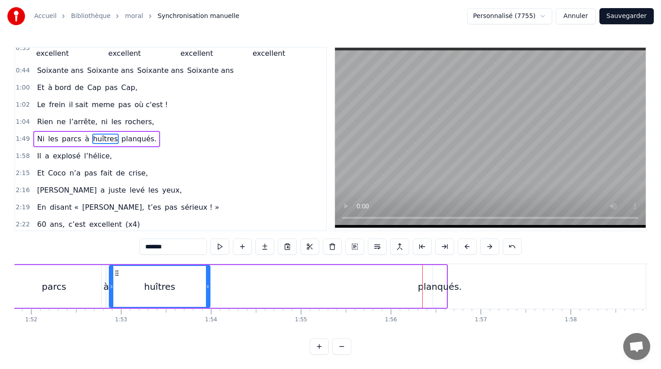
drag, startPoint x: 429, startPoint y: 280, endPoint x: 208, endPoint y: 271, distance: 221.0
click at [208, 271] on div at bounding box center [208, 286] width 4 height 41
click at [444, 276] on div "planqués." at bounding box center [439, 286] width 13 height 43
type input "*********"
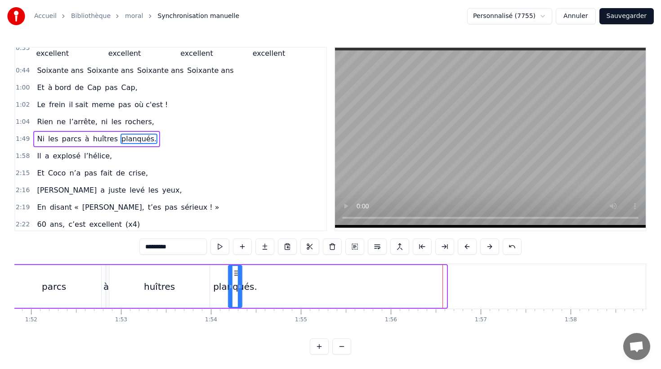
drag, startPoint x: 440, startPoint y: 271, endPoint x: 235, endPoint y: 274, distance: 204.7
click at [235, 274] on icon at bounding box center [236, 272] width 7 height 7
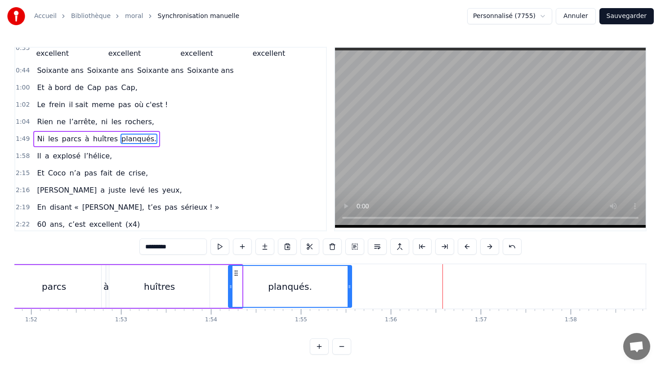
drag, startPoint x: 241, startPoint y: 274, endPoint x: 351, endPoint y: 282, distance: 110.5
click at [351, 282] on div at bounding box center [350, 286] width 4 height 41
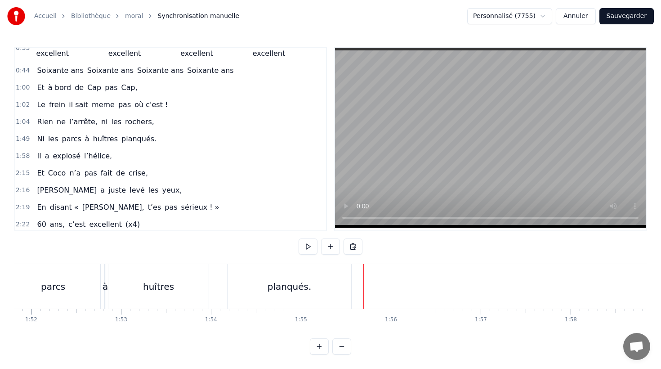
click at [323, 276] on div "planqués." at bounding box center [290, 286] width 124 height 45
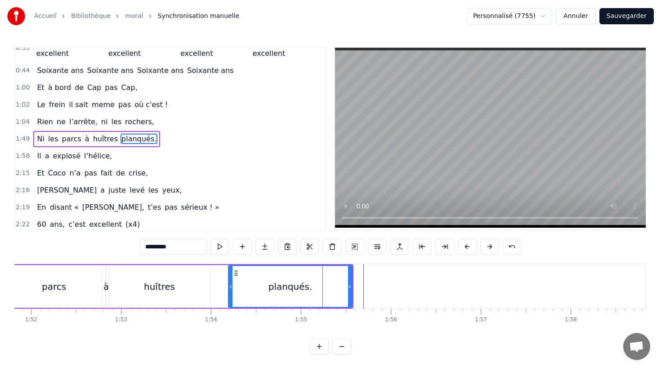
click at [120, 147] on div "Ni les parcs à huîtres planqués." at bounding box center [96, 139] width 127 height 16
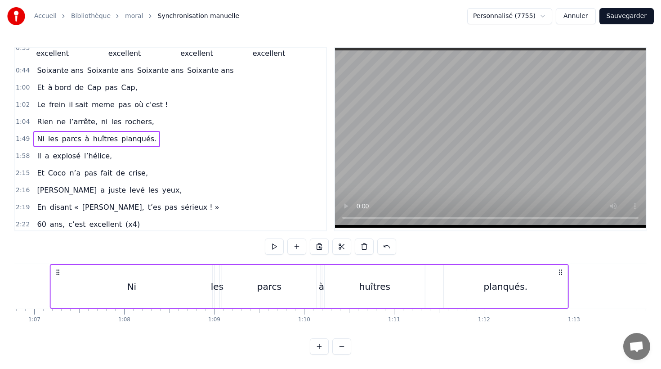
scroll to position [0, 6034]
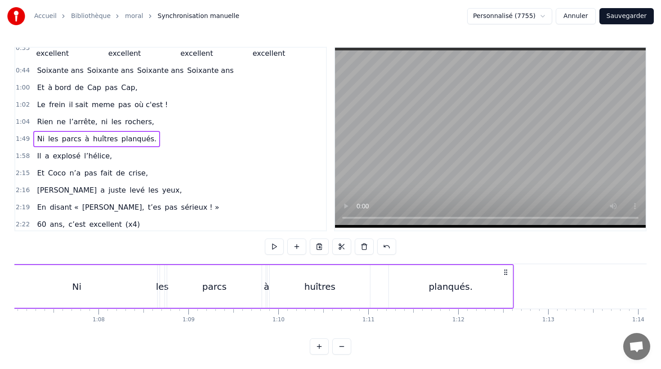
drag, startPoint x: 569, startPoint y: 271, endPoint x: 506, endPoint y: 302, distance: 70.8
click at [506, 302] on div "Ni les parcs à huîtres planqués." at bounding box center [254, 286] width 519 height 45
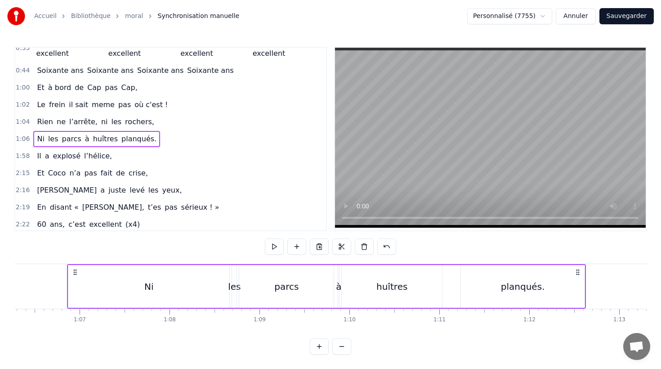
scroll to position [0, 5987]
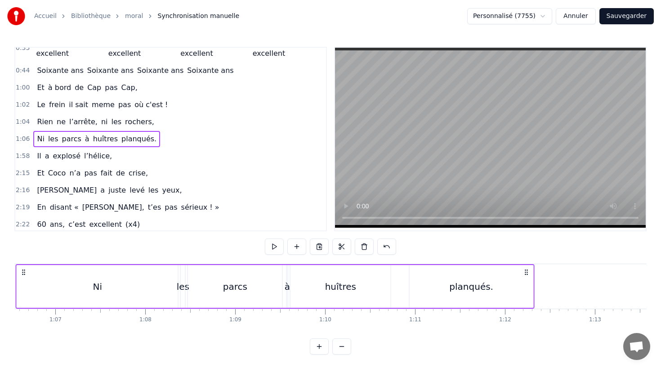
drag, startPoint x: 550, startPoint y: 272, endPoint x: 522, endPoint y: 272, distance: 27.9
click at [527, 272] on circle at bounding box center [527, 272] width 0 height 0
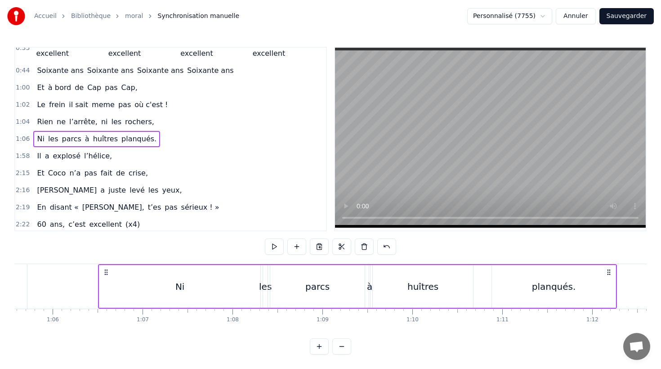
scroll to position [0, 5891]
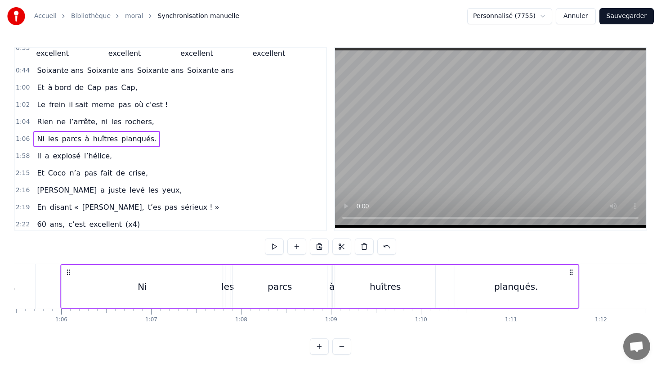
drag, startPoint x: 617, startPoint y: 270, endPoint x: 571, endPoint y: 273, distance: 46.4
click at [571, 273] on icon at bounding box center [571, 272] width 7 height 7
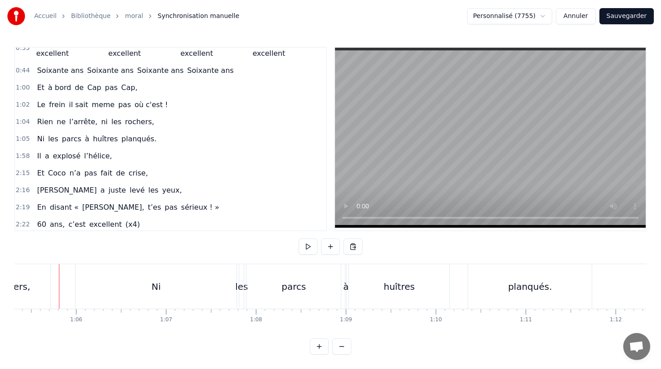
scroll to position [0, 5876]
click at [136, 285] on div "Ni" at bounding box center [156, 286] width 161 height 45
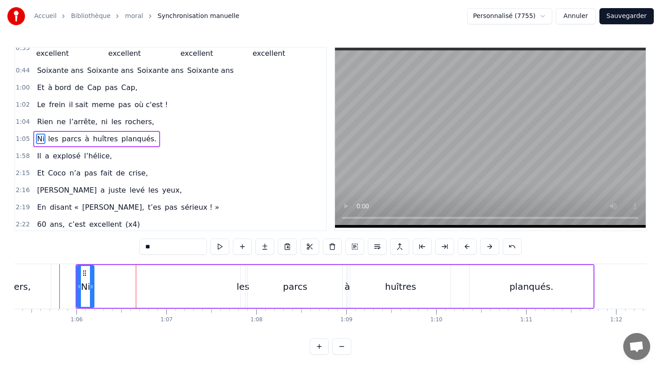
drag, startPoint x: 237, startPoint y: 286, endPoint x: 93, endPoint y: 286, distance: 143.9
click at [93, 286] on icon at bounding box center [92, 286] width 4 height 7
click at [243, 288] on div "les" at bounding box center [243, 286] width 13 height 13
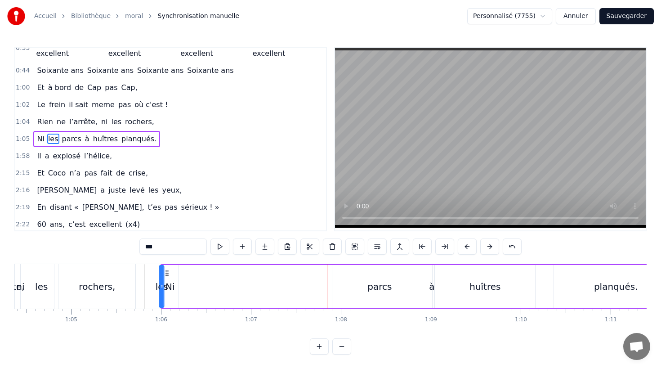
scroll to position [0, 5789]
drag, startPoint x: 248, startPoint y: 273, endPoint x: 189, endPoint y: 282, distance: 60.1
click at [186, 282] on div "les" at bounding box center [184, 286] width 4 height 41
click at [354, 291] on div "parcs" at bounding box center [382, 286] width 94 height 43
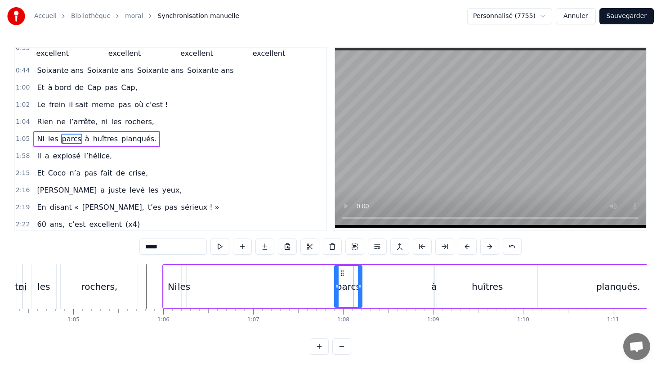
drag, startPoint x: 426, startPoint y: 286, endPoint x: 357, endPoint y: 285, distance: 68.8
click at [358, 286] on icon at bounding box center [360, 286] width 4 height 7
drag, startPoint x: 342, startPoint y: 273, endPoint x: 478, endPoint y: 301, distance: 138.9
click at [196, 276] on icon at bounding box center [196, 272] width 7 height 7
click at [434, 293] on div "à" at bounding box center [434, 286] width 2 height 43
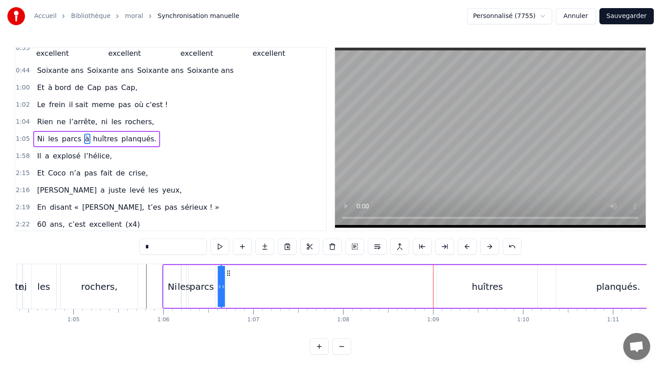
drag, startPoint x: 442, startPoint y: 272, endPoint x: 229, endPoint y: 281, distance: 212.9
click at [229, 281] on div "Ni les parcs à huîtres planqués." at bounding box center [421, 286] width 519 height 45
drag, startPoint x: 449, startPoint y: 278, endPoint x: 475, endPoint y: 277, distance: 25.2
click at [449, 278] on div "huîtres" at bounding box center [487, 286] width 100 height 43
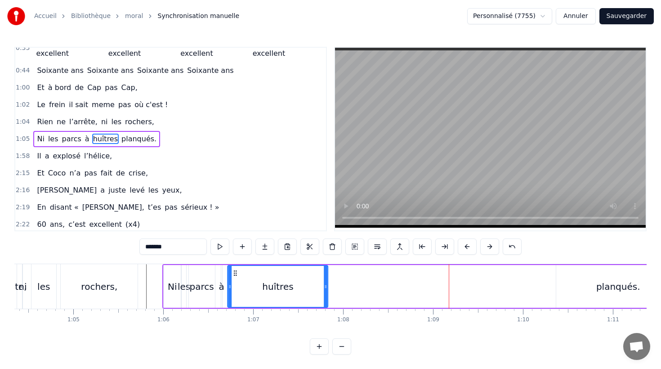
drag, startPoint x: 444, startPoint y: 272, endPoint x: 503, endPoint y: 294, distance: 62.8
click at [235, 280] on div "huîtres" at bounding box center [278, 286] width 99 height 41
click at [622, 283] on div "planqués." at bounding box center [618, 286] width 44 height 13
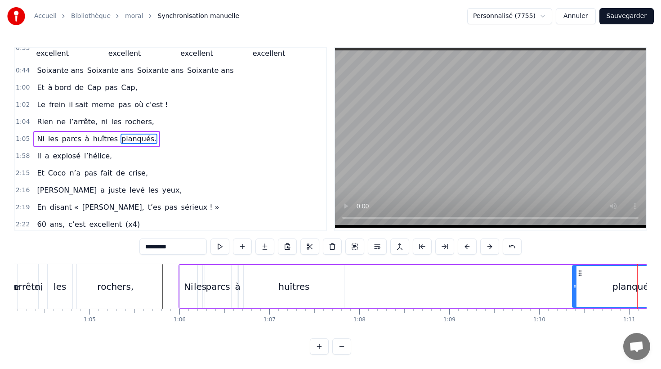
scroll to position [0, 5798]
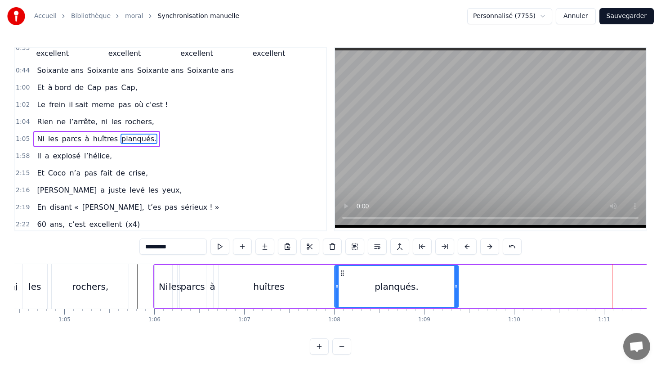
drag, startPoint x: 555, startPoint y: 272, endPoint x: 311, endPoint y: 285, distance: 244.6
click at [342, 284] on div "planqués." at bounding box center [396, 286] width 123 height 41
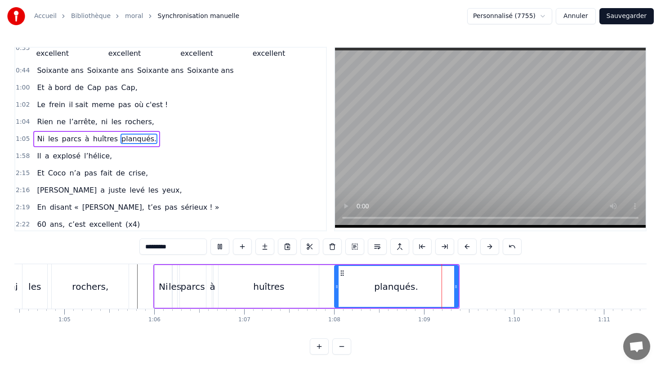
click at [122, 290] on div "rochers," at bounding box center [90, 286] width 77 height 45
type input "********"
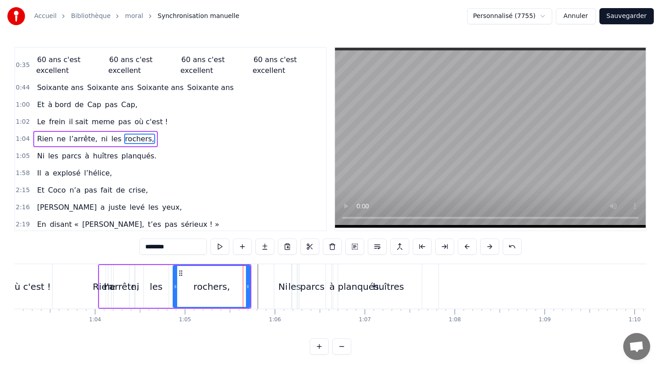
scroll to position [0, 5642]
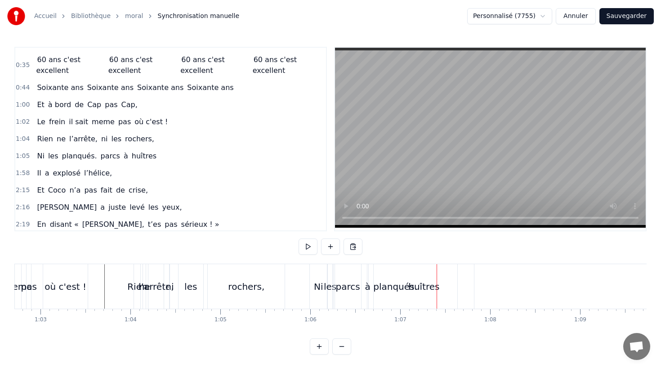
click at [329, 281] on div "les" at bounding box center [330, 286] width 13 height 13
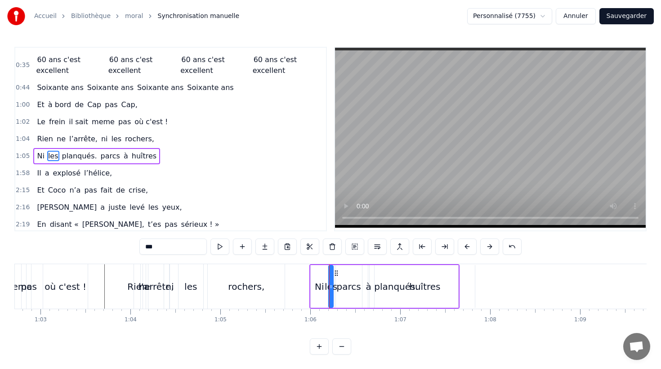
scroll to position [178, 0]
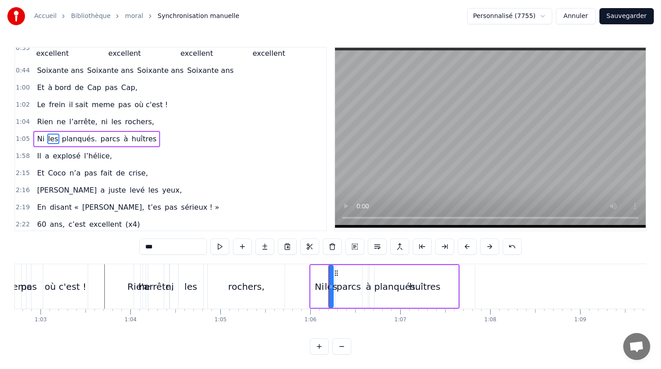
click at [402, 281] on div "huîtres" at bounding box center [425, 286] width 100 height 43
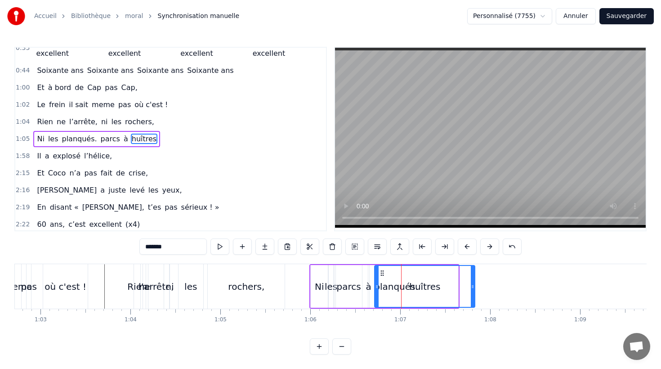
click at [390, 287] on div "huîtres" at bounding box center [424, 286] width 99 height 41
click at [446, 280] on div "huîtres" at bounding box center [424, 286] width 99 height 41
click at [101, 139] on span "parcs" at bounding box center [110, 139] width 21 height 10
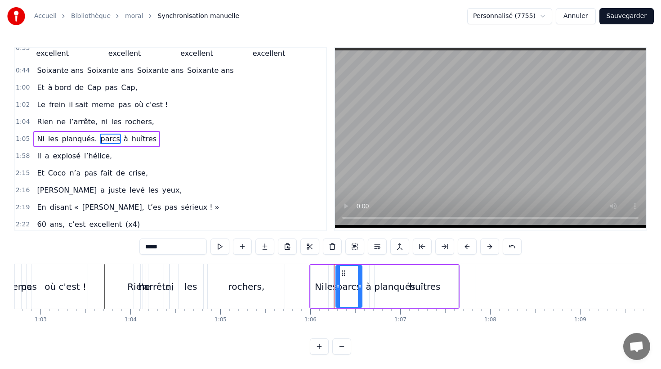
click at [123, 140] on span "à" at bounding box center [126, 139] width 6 height 10
click at [80, 139] on span "planqués." at bounding box center [79, 139] width 37 height 10
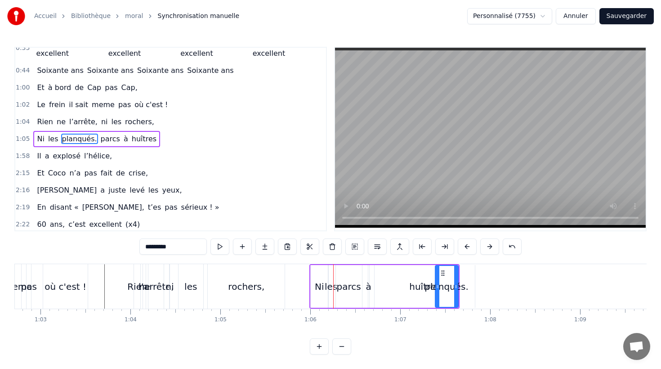
drag, startPoint x: 337, startPoint y: 286, endPoint x: 438, endPoint y: 291, distance: 100.9
click at [420, 287] on div "huîtres" at bounding box center [424, 286] width 31 height 13
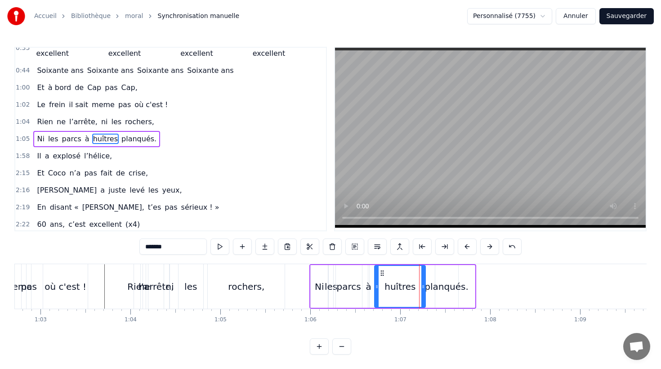
drag, startPoint x: 472, startPoint y: 283, endPoint x: 422, endPoint y: 284, distance: 49.5
click at [422, 284] on icon at bounding box center [423, 286] width 4 height 7
click at [453, 283] on div "planqués." at bounding box center [447, 286] width 44 height 13
type input "*********"
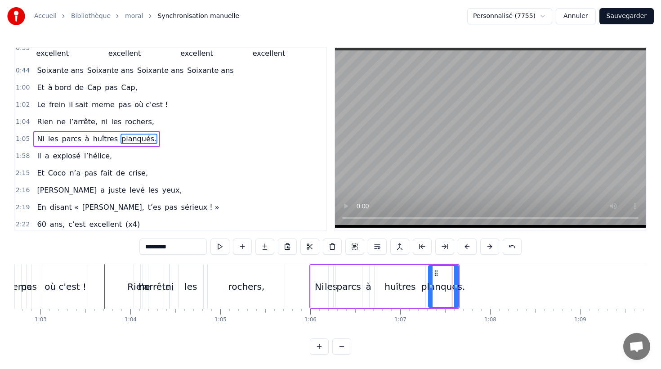
drag, startPoint x: 437, startPoint y: 285, endPoint x: 430, endPoint y: 285, distance: 6.7
click at [430, 285] on circle at bounding box center [430, 285] width 0 height 0
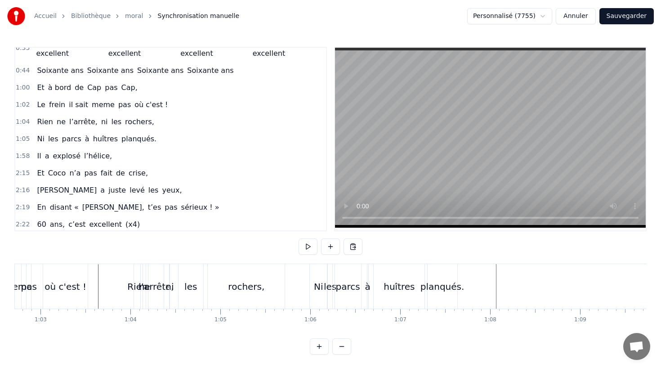
click at [350, 286] on div "parcs" at bounding box center [348, 286] width 24 height 13
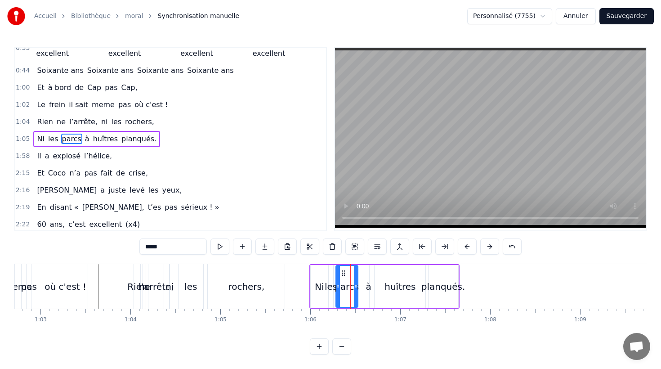
drag, startPoint x: 359, startPoint y: 285, endPoint x: 354, endPoint y: 285, distance: 4.5
click at [354, 285] on icon at bounding box center [356, 286] width 4 height 7
click at [367, 287] on div "à" at bounding box center [368, 286] width 5 height 13
drag, startPoint x: 375, startPoint y: 274, endPoint x: 370, endPoint y: 274, distance: 4.9
click at [370, 274] on icon at bounding box center [371, 272] width 7 height 7
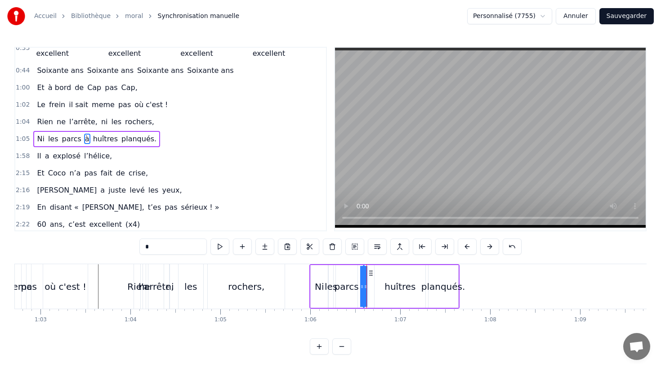
drag, startPoint x: 386, startPoint y: 280, endPoint x: 381, endPoint y: 277, distance: 5.1
click at [385, 279] on div "huîtres" at bounding box center [400, 286] width 51 height 43
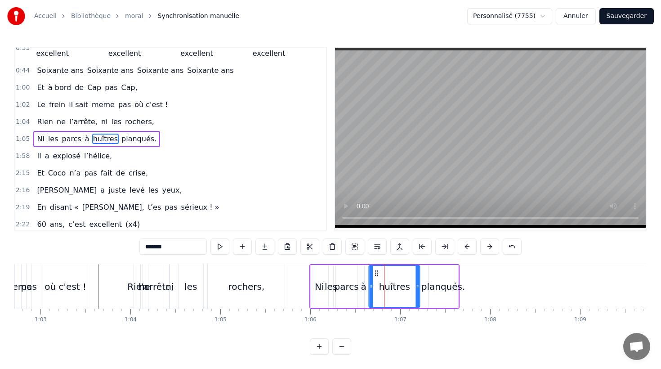
click at [377, 274] on icon at bounding box center [376, 272] width 7 height 7
drag, startPoint x: 416, startPoint y: 285, endPoint x: 410, endPoint y: 285, distance: 6.3
click at [410, 285] on icon at bounding box center [412, 286] width 4 height 7
click at [432, 286] on div "planqués." at bounding box center [443, 286] width 44 height 13
type input "*********"
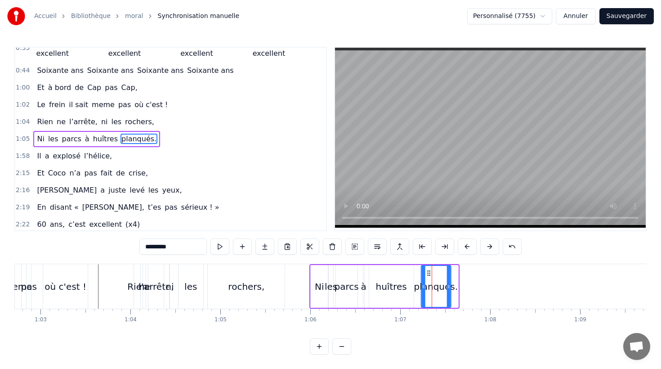
drag, startPoint x: 434, startPoint y: 274, endPoint x: 427, endPoint y: 274, distance: 7.2
click at [427, 274] on icon at bounding box center [428, 272] width 7 height 7
click at [452, 287] on icon at bounding box center [453, 286] width 4 height 7
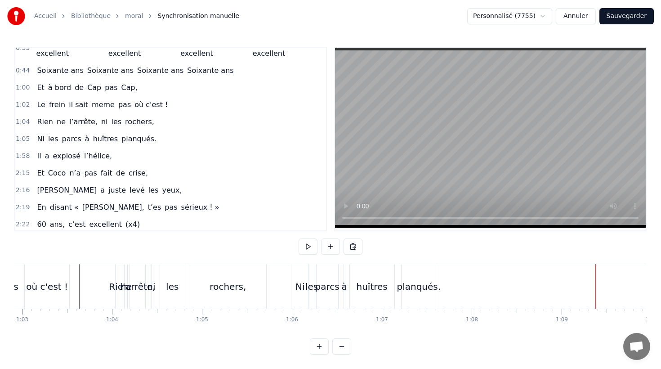
scroll to position [0, 5464]
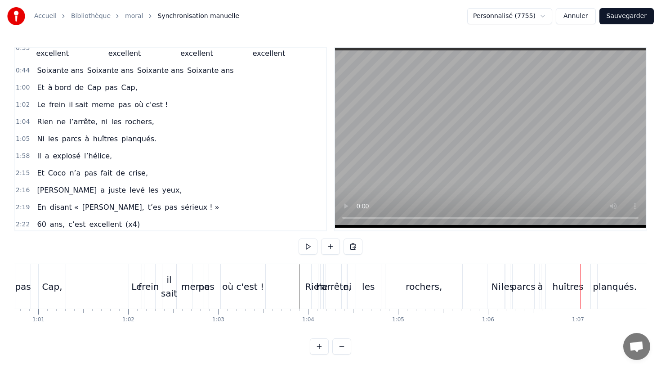
click at [490, 289] on div "Ni" at bounding box center [496, 286] width 17 height 45
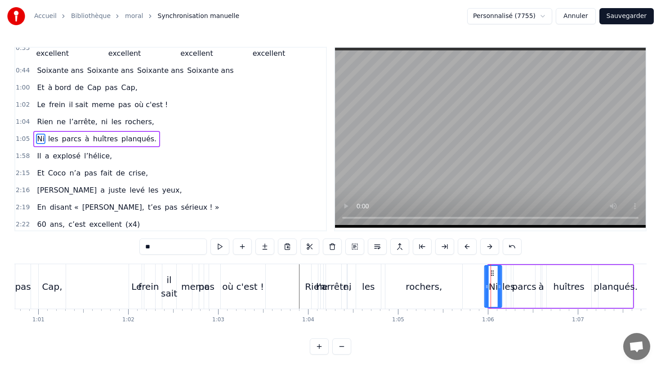
click at [492, 273] on circle at bounding box center [491, 273] width 0 height 0
click at [145, 131] on div "Ni les parcs à huîtres planqués." at bounding box center [96, 139] width 127 height 16
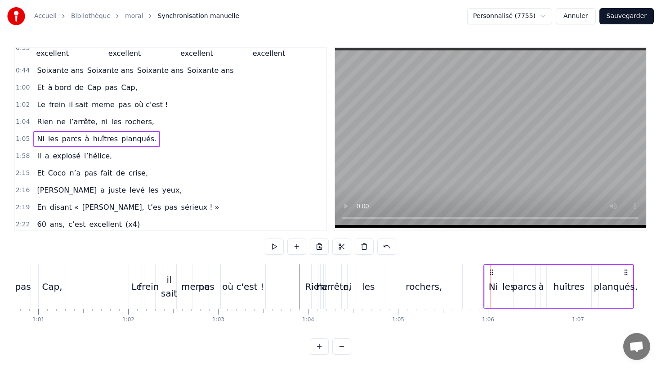
click at [489, 274] on icon at bounding box center [491, 272] width 7 height 7
click at [506, 282] on div "les" at bounding box center [508, 286] width 13 height 13
click at [508, 275] on circle at bounding box center [508, 275] width 0 height 0
click at [523, 280] on div "parcs" at bounding box center [524, 286] width 24 height 13
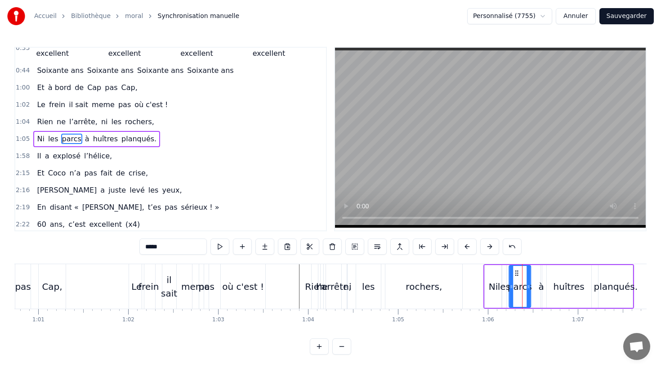
click at [516, 273] on circle at bounding box center [516, 273] width 0 height 0
click at [541, 275] on div "à" at bounding box center [542, 286] width 2 height 43
drag, startPoint x: 547, startPoint y: 273, endPoint x: 541, endPoint y: 273, distance: 5.9
click at [541, 273] on circle at bounding box center [541, 273] width 0 height 0
click at [551, 277] on div "huîtres" at bounding box center [569, 286] width 45 height 43
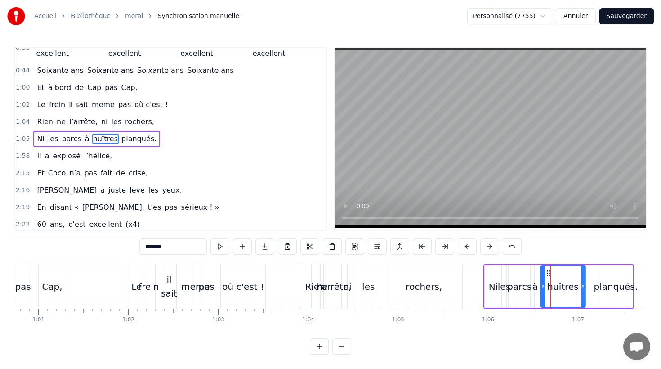
drag, startPoint x: 554, startPoint y: 272, endPoint x: 548, endPoint y: 273, distance: 5.9
click at [548, 273] on icon at bounding box center [548, 272] width 7 height 7
click at [615, 279] on div "planqués." at bounding box center [616, 286] width 34 height 43
type input "*********"
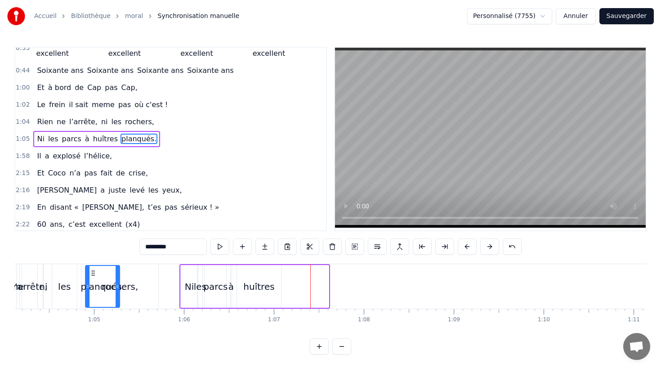
scroll to position [0, 5751]
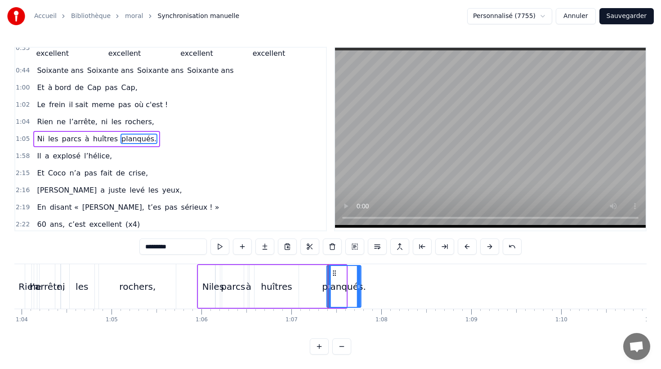
drag, startPoint x: 51, startPoint y: 271, endPoint x: 334, endPoint y: 291, distance: 283.7
click at [334, 291] on div "planqués." at bounding box center [343, 286] width 33 height 41
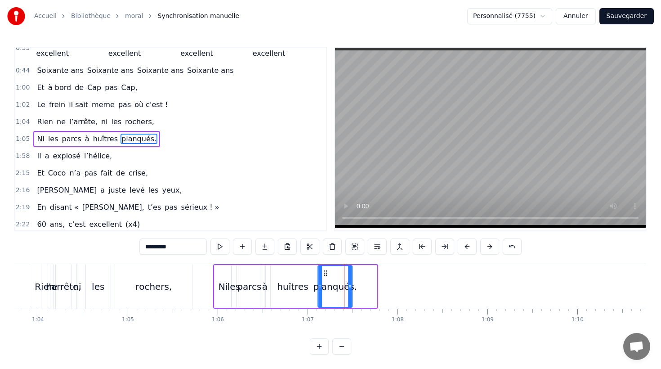
drag, startPoint x: 350, startPoint y: 272, endPoint x: 325, endPoint y: 274, distance: 24.8
click at [325, 274] on icon at bounding box center [325, 272] width 7 height 7
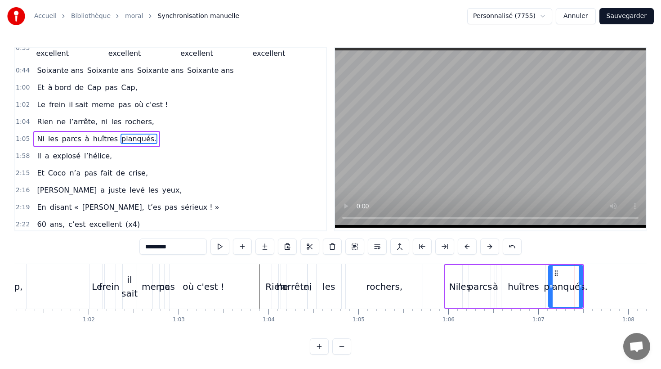
scroll to position [0, 5460]
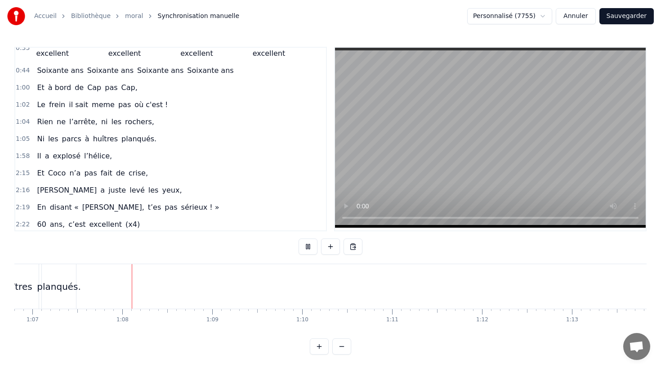
scroll to position [0, 6012]
click at [635, 21] on button "Sauvegarder" at bounding box center [627, 16] width 54 height 16
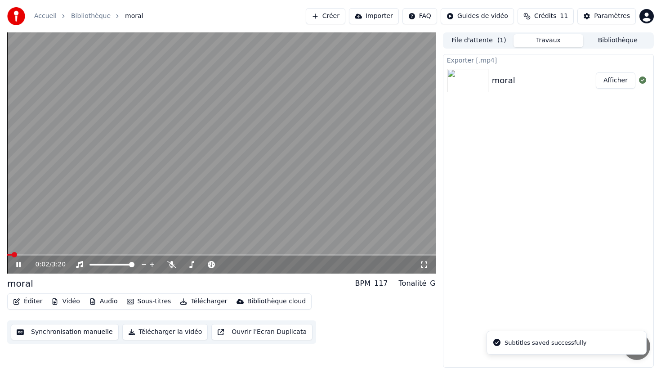
click at [74, 331] on button "Synchronisation manuelle" at bounding box center [65, 332] width 108 height 16
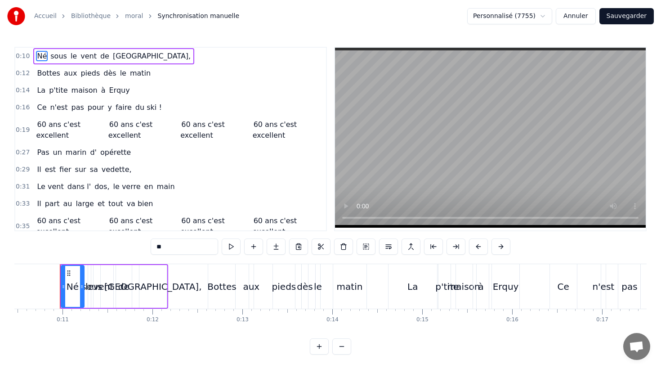
click at [96, 117] on div "60 ans c'est excellent 60 ans c'est excellent 60 ans c'est excellent 60 ans c'e…" at bounding box center [179, 130] width 292 height 27
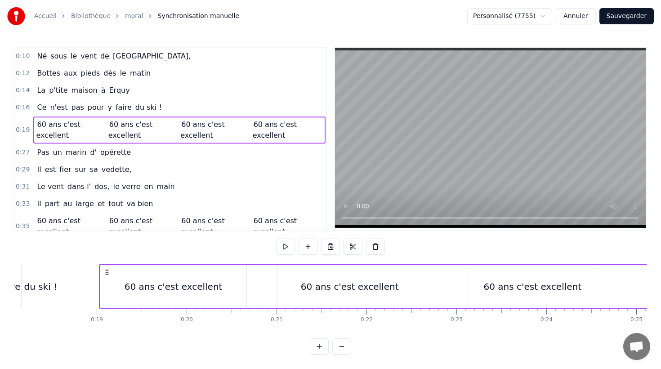
scroll to position [0, 1667]
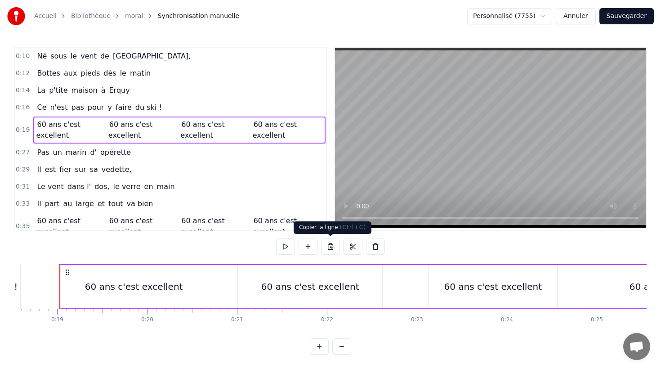
click at [329, 245] on button at bounding box center [330, 246] width 19 height 16
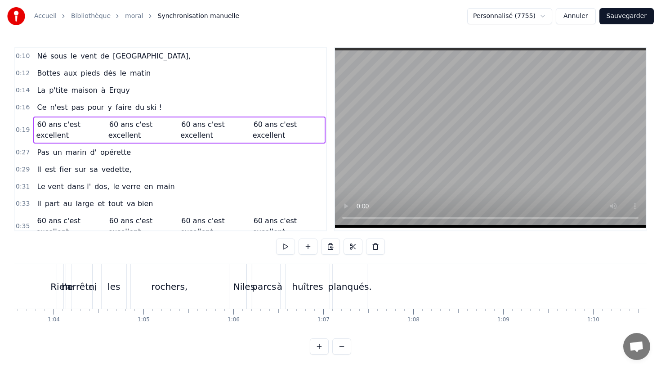
scroll to position [0, 5690]
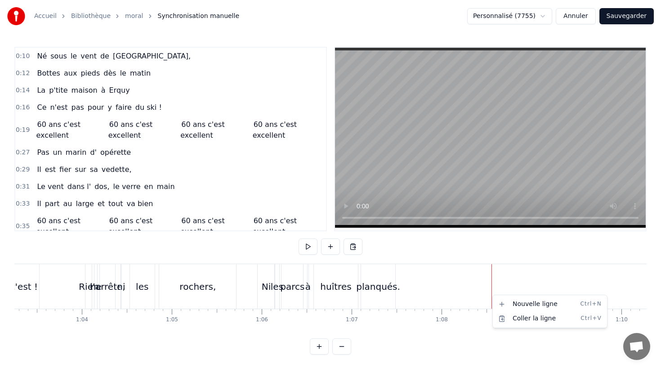
click at [491, 295] on html "Accueil Bibliothèque moral Synchronisation manuelle Personnalisé (7755) Annuler…" at bounding box center [330, 184] width 661 height 369
click at [513, 320] on div "Coller la ligne Ctrl+V" at bounding box center [549, 319] width 111 height 14
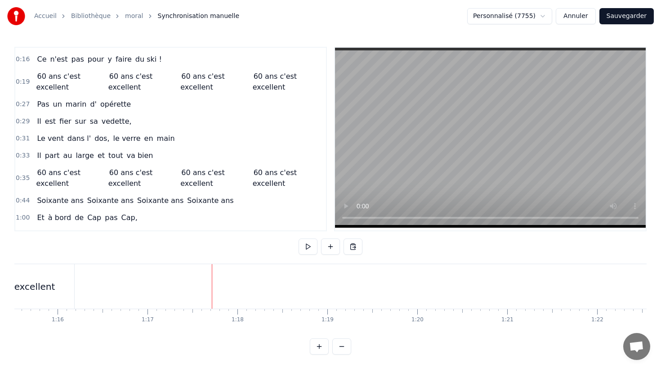
scroll to position [47, 0]
click at [647, 17] on button "Sauvegarder" at bounding box center [627, 16] width 54 height 16
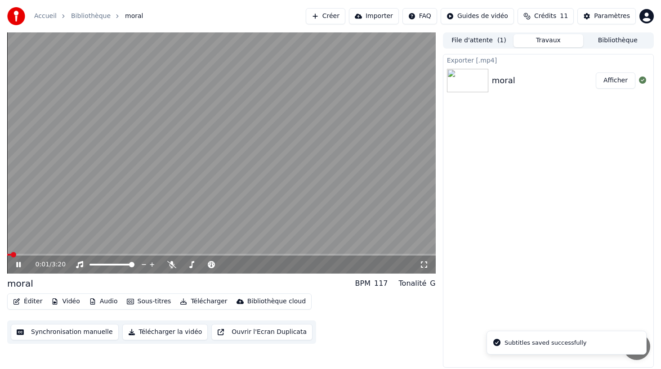
click at [51, 334] on button "Synchronisation manuelle" at bounding box center [65, 332] width 108 height 16
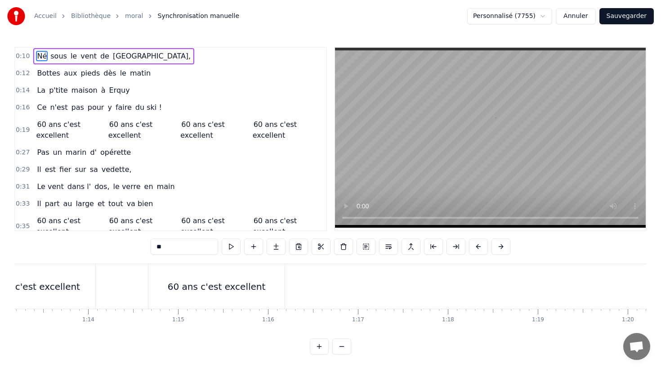
scroll to position [0, 6565]
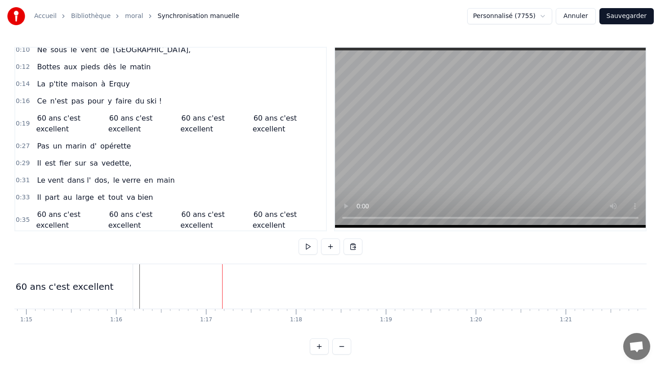
scroll to position [12, 0]
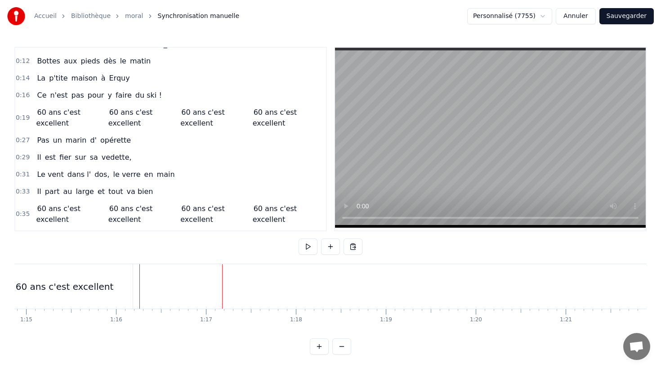
click at [82, 133] on div "Pas un marin d' opérette" at bounding box center [83, 140] width 101 height 16
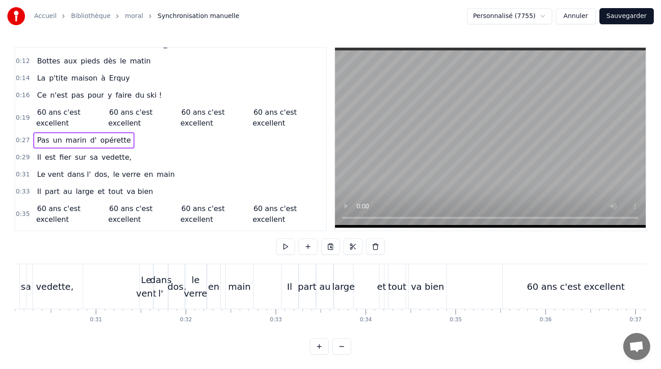
scroll to position [0, 2394]
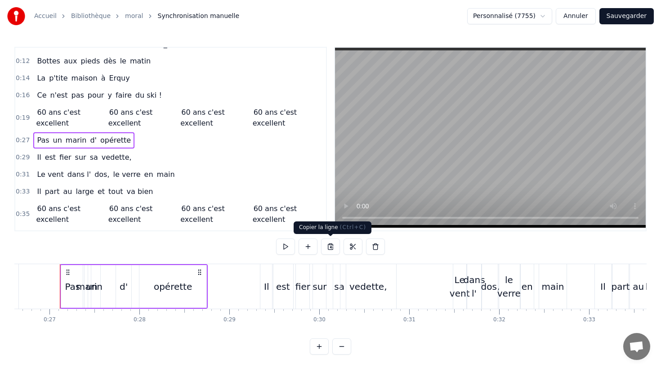
click at [330, 246] on button at bounding box center [330, 246] width 19 height 16
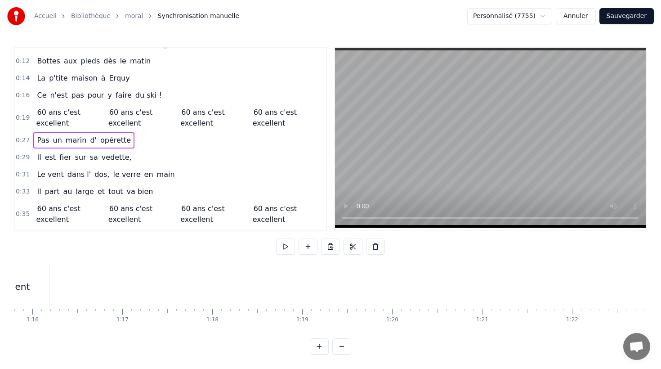
scroll to position [0, 6817]
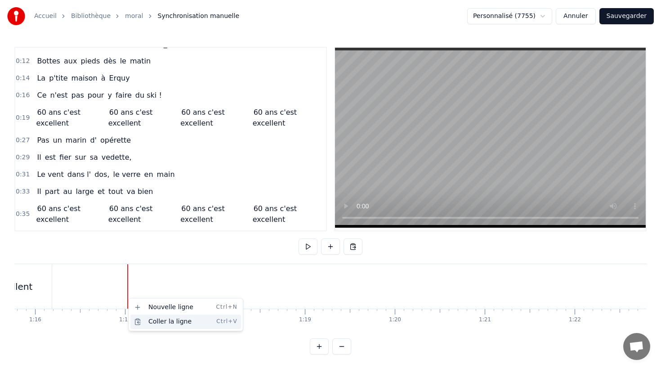
click at [153, 321] on div "Coller la ligne Ctrl+V" at bounding box center [185, 321] width 111 height 14
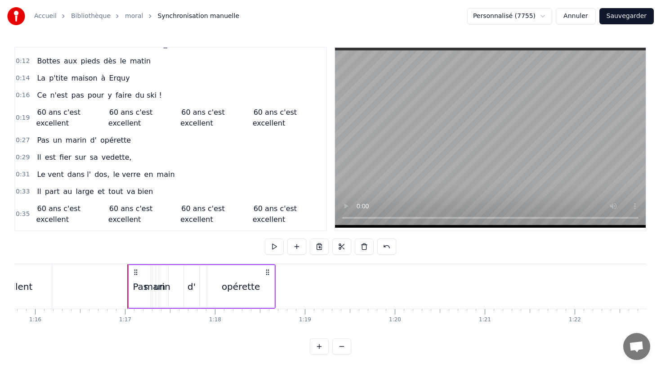
click at [144, 291] on div "Pas" at bounding box center [140, 286] width 15 height 13
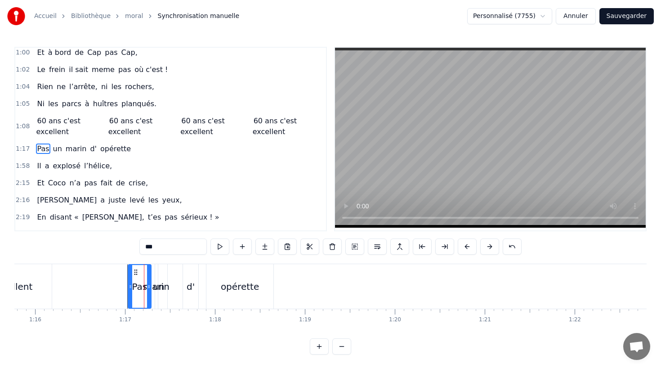
scroll to position [223, 0]
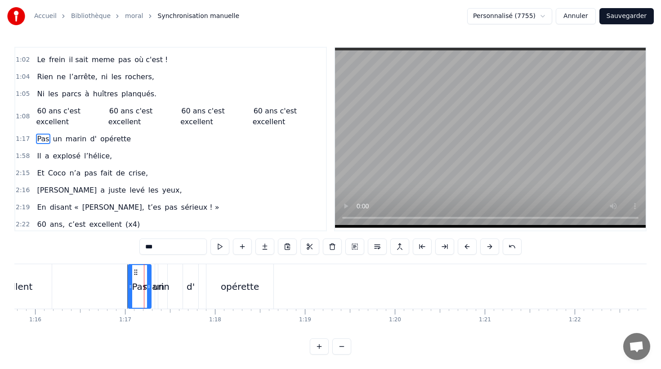
drag, startPoint x: 149, startPoint y: 246, endPoint x: 136, endPoint y: 246, distance: 13.0
click at [136, 246] on div "0:10 Né sous le vent de Bretagne, 0:12 Bottes aux pieds dès le matin 0:14 La p'…" at bounding box center [330, 201] width 632 height 308
click at [152, 286] on div "marin" at bounding box center [156, 286] width 26 height 13
click at [150, 285] on div "marin" at bounding box center [156, 286] width 26 height 13
click at [148, 286] on div "marin" at bounding box center [156, 286] width 26 height 13
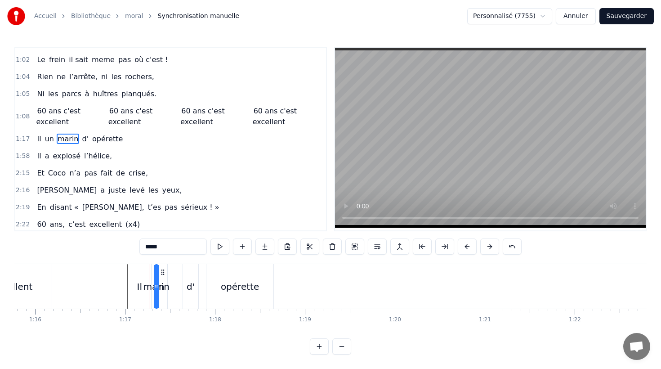
click at [145, 286] on div "marin" at bounding box center [156, 286] width 26 height 13
click at [162, 276] on div "un" at bounding box center [158, 286] width 17 height 45
drag, startPoint x: 153, startPoint y: 247, endPoint x: 144, endPoint y: 248, distance: 9.5
click at [144, 248] on input "**" at bounding box center [172, 246] width 67 height 16
type input "*"
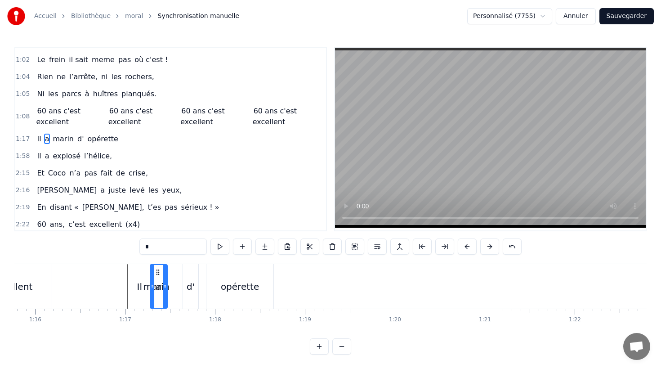
click at [171, 276] on div "Il a marin d' opérette" at bounding box center [202, 286] width 148 height 45
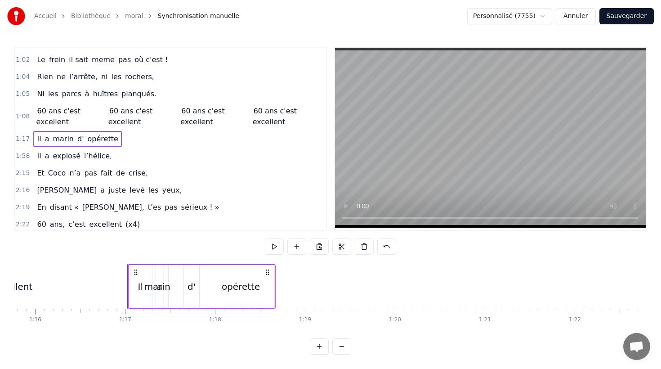
click at [160, 276] on div "a" at bounding box center [159, 286] width 17 height 43
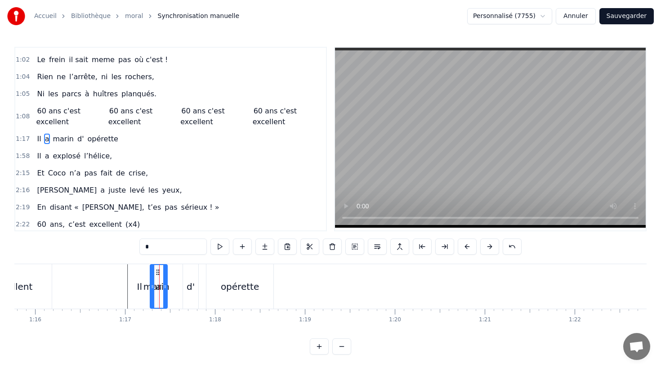
click at [157, 270] on icon at bounding box center [157, 272] width 7 height 7
click at [148, 270] on div "Il" at bounding box center [139, 286] width 23 height 45
click at [153, 270] on div "a" at bounding box center [158, 286] width 17 height 45
type input "*"
click at [169, 274] on div "Il a marin d' opérette" at bounding box center [202, 286] width 148 height 45
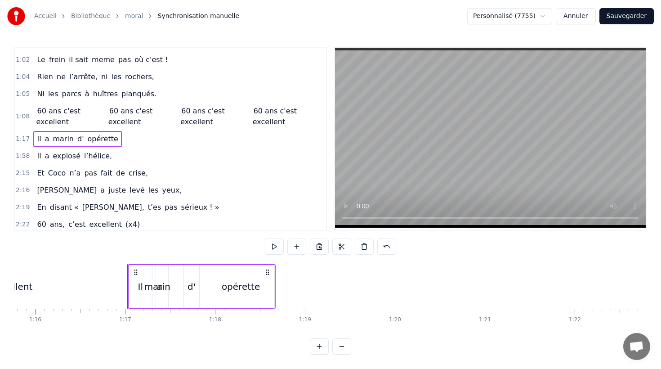
click at [163, 274] on div "a" at bounding box center [159, 286] width 17 height 43
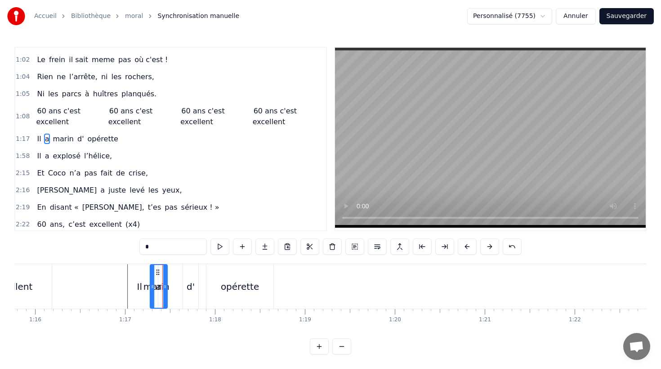
click at [57, 137] on span "marin" at bounding box center [63, 139] width 23 height 10
drag, startPoint x: 163, startPoint y: 272, endPoint x: 170, endPoint y: 272, distance: 6.7
click at [170, 272] on circle at bounding box center [170, 272] width 0 height 0
drag, startPoint x: 164, startPoint y: 275, endPoint x: 181, endPoint y: 276, distance: 17.5
click at [181, 276] on div "marin" at bounding box center [171, 286] width 21 height 45
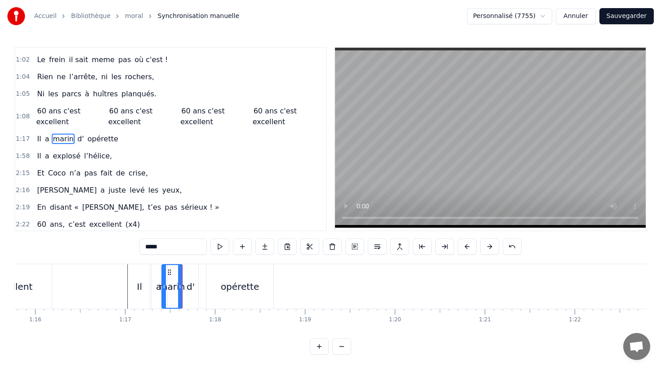
drag, startPoint x: 142, startPoint y: 247, endPoint x: 135, endPoint y: 248, distance: 7.2
click at [136, 247] on div "0:10 Né sous le vent de Bretagne, 0:12 Bottes aux pieds dès le matin 0:14 La p'…" at bounding box center [330, 201] width 632 height 308
click at [190, 287] on div "d'" at bounding box center [191, 286] width 8 height 13
click at [119, 247] on div "0:10 Né sous le vent de Bretagne, 0:12 Bottes aux pieds dès le matin 0:14 La p'…" at bounding box center [330, 201] width 632 height 308
click at [232, 278] on div "opérette" at bounding box center [239, 286] width 67 height 45
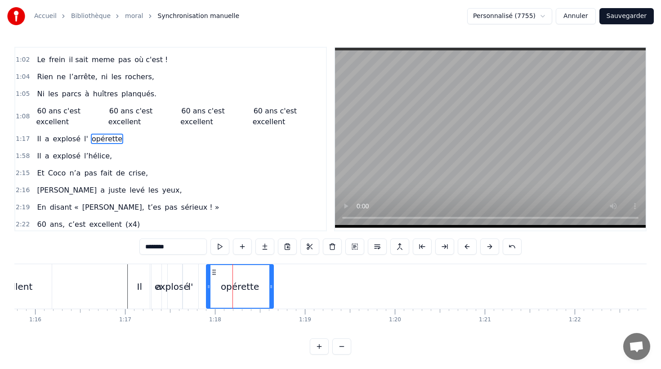
drag, startPoint x: 170, startPoint y: 247, endPoint x: 119, endPoint y: 247, distance: 50.8
click at [120, 247] on div "0:10 Né sous le vent de Bretagne, 0:12 Bottes aux pieds dès le matin 0:14 La p'…" at bounding box center [330, 201] width 632 height 308
type input "********"
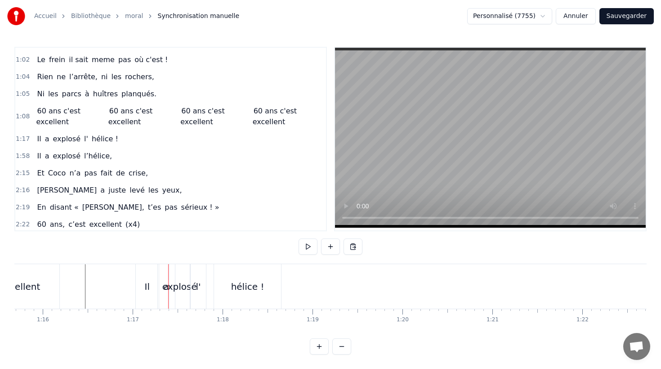
click at [143, 296] on div "Il" at bounding box center [147, 286] width 23 height 45
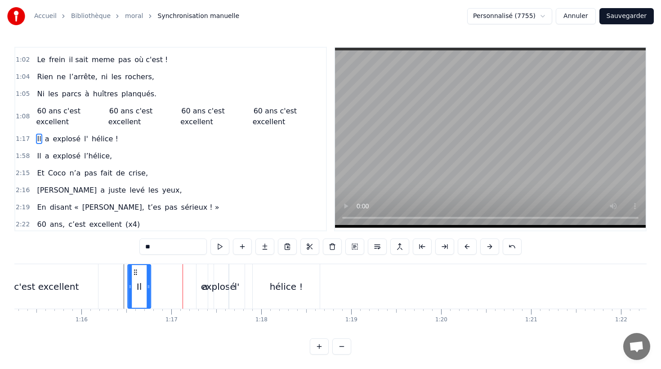
scroll to position [0, 6768]
drag, startPoint x: 142, startPoint y: 273, endPoint x: 162, endPoint y: 277, distance: 20.2
click at [162, 277] on div "Il" at bounding box center [166, 286] width 22 height 43
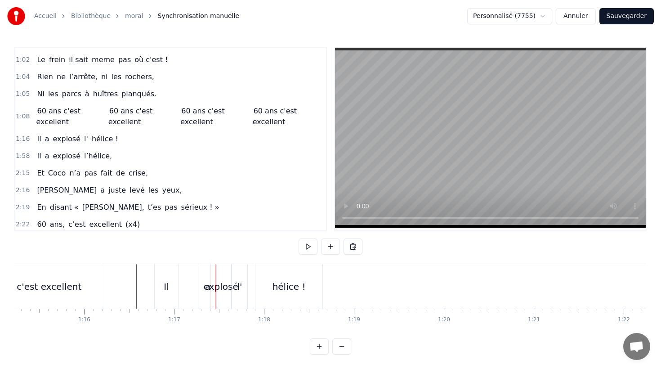
click at [202, 286] on div "a" at bounding box center [207, 286] width 17 height 45
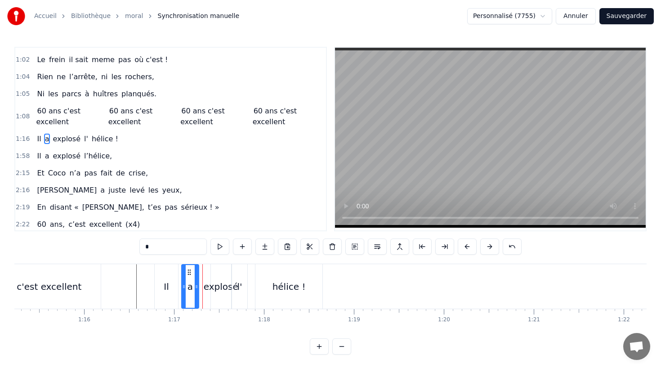
drag, startPoint x: 206, startPoint y: 271, endPoint x: 187, endPoint y: 273, distance: 19.4
click at [189, 273] on icon at bounding box center [189, 272] width 7 height 7
click at [165, 276] on div "Il" at bounding box center [166, 286] width 23 height 45
drag, startPoint x: 175, startPoint y: 286, endPoint x: 184, endPoint y: 286, distance: 9.0
click at [170, 286] on icon at bounding box center [171, 286] width 4 height 7
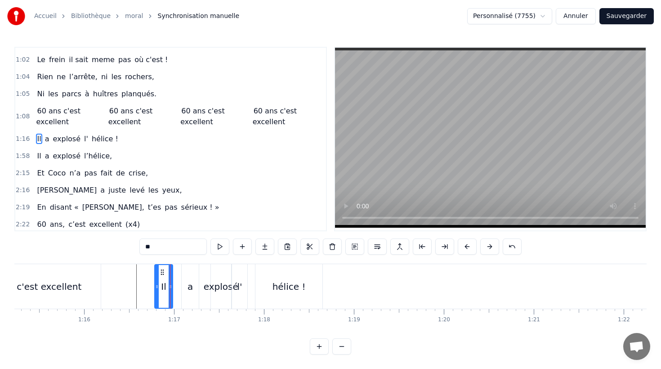
click at [188, 286] on div "a" at bounding box center [190, 286] width 5 height 13
drag, startPoint x: 188, startPoint y: 271, endPoint x: 181, endPoint y: 272, distance: 7.2
click at [181, 272] on icon at bounding box center [182, 272] width 7 height 7
click at [227, 286] on div "explosé" at bounding box center [221, 286] width 35 height 13
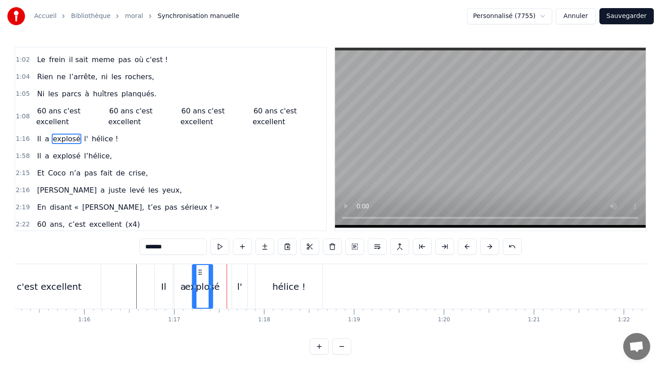
drag, startPoint x: 217, startPoint y: 272, endPoint x: 205, endPoint y: 274, distance: 12.7
click at [199, 273] on icon at bounding box center [200, 272] width 7 height 7
click at [235, 275] on div "l'" at bounding box center [240, 286] width 16 height 45
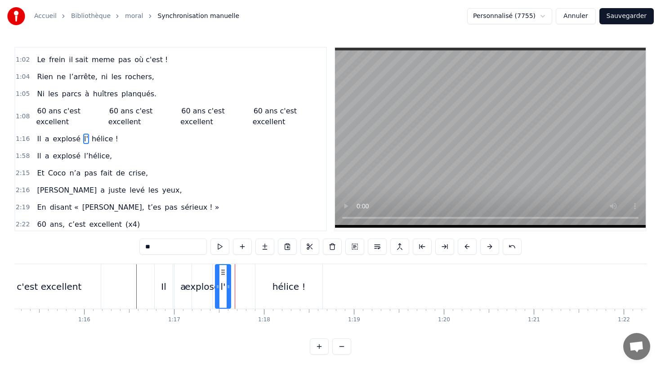
drag, startPoint x: 239, startPoint y: 272, endPoint x: 222, endPoint y: 272, distance: 17.1
click at [222, 272] on icon at bounding box center [223, 272] width 7 height 7
click at [268, 278] on div "hélice !" at bounding box center [289, 286] width 67 height 45
type input "********"
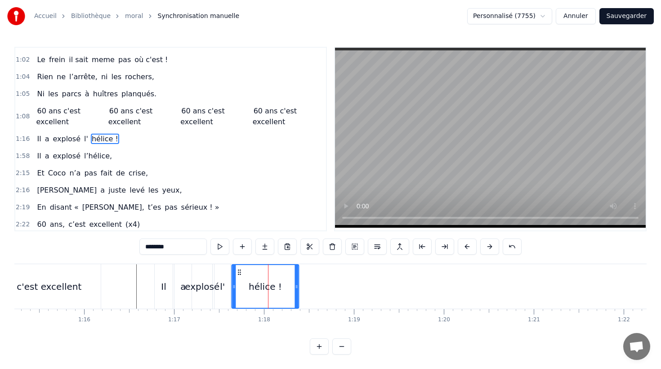
drag, startPoint x: 262, startPoint y: 272, endPoint x: 238, endPoint y: 272, distance: 23.4
click at [239, 272] on icon at bounding box center [239, 272] width 7 height 7
click at [238, 273] on div "hélice !" at bounding box center [265, 286] width 68 height 45
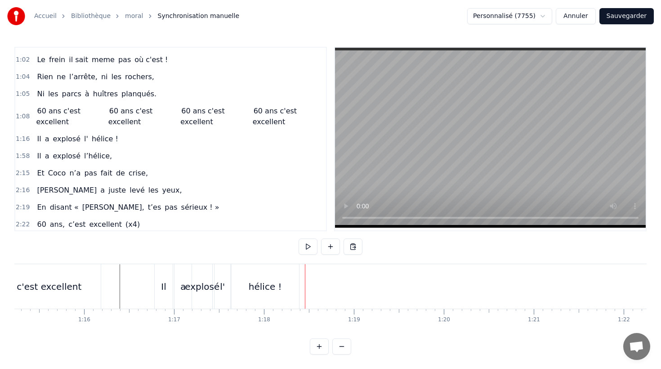
click at [197, 290] on div "explosé" at bounding box center [202, 286] width 35 height 13
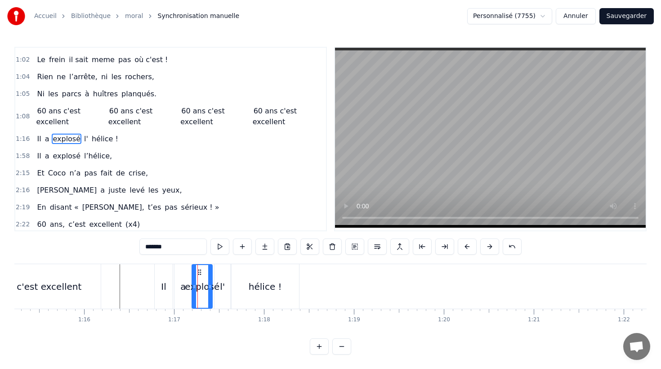
click at [220, 283] on div "l'" at bounding box center [223, 286] width 16 height 45
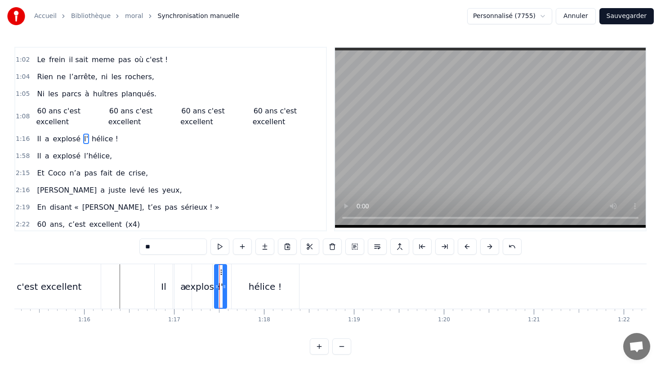
click at [225, 286] on icon at bounding box center [225, 286] width 4 height 7
click at [206, 286] on div "explosé" at bounding box center [202, 286] width 35 height 13
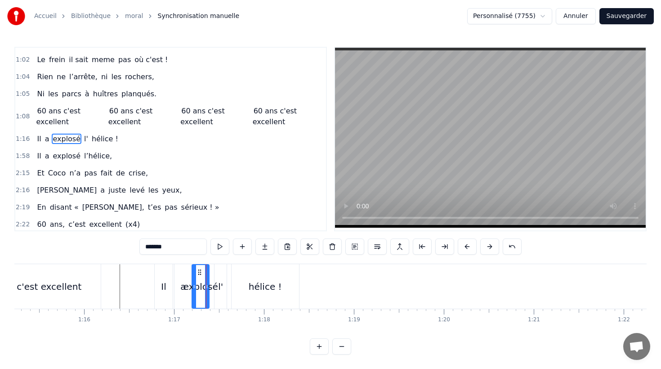
click at [207, 287] on icon at bounding box center [207, 286] width 4 height 7
drag, startPoint x: 220, startPoint y: 286, endPoint x: 222, endPoint y: 279, distance: 7.4
click at [220, 286] on div "l'" at bounding box center [220, 286] width 5 height 13
drag, startPoint x: 221, startPoint y: 272, endPoint x: 216, endPoint y: 272, distance: 4.5
click at [217, 272] on circle at bounding box center [217, 272] width 0 height 0
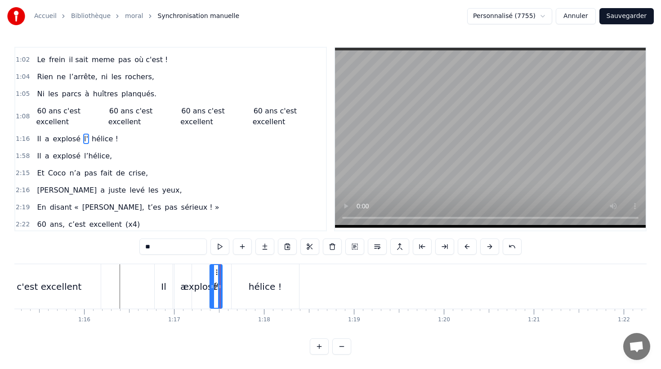
drag, startPoint x: 253, startPoint y: 278, endPoint x: 248, endPoint y: 277, distance: 5.3
click at [253, 278] on div "hélice !" at bounding box center [265, 286] width 67 height 45
type input "********"
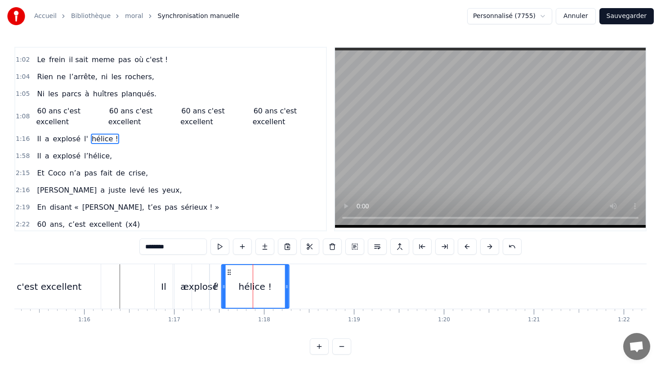
drag, startPoint x: 238, startPoint y: 272, endPoint x: 229, endPoint y: 272, distance: 9.4
click at [229, 272] on circle at bounding box center [228, 272] width 0 height 0
drag, startPoint x: 281, startPoint y: 287, endPoint x: 268, endPoint y: 286, distance: 12.6
click at [272, 286] on icon at bounding box center [274, 286] width 4 height 7
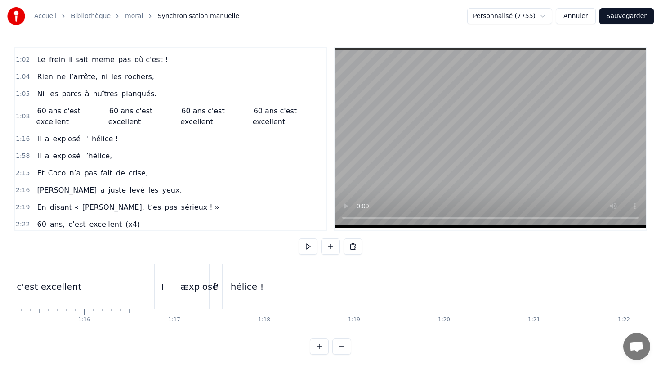
click at [160, 288] on div "Il" at bounding box center [164, 286] width 18 height 45
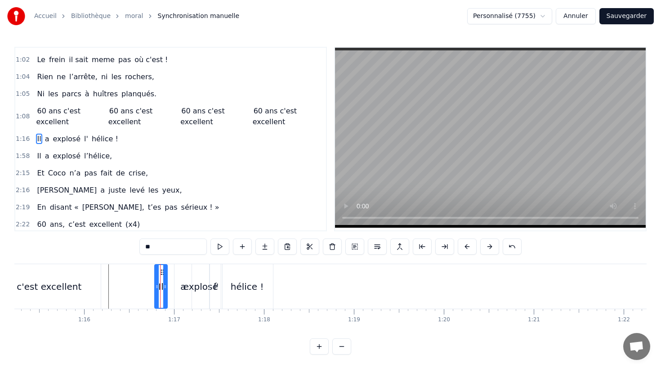
click at [164, 286] on icon at bounding box center [165, 286] width 4 height 7
click at [181, 287] on div "a" at bounding box center [182, 286] width 5 height 13
type input "*"
drag, startPoint x: 181, startPoint y: 271, endPoint x: 176, endPoint y: 271, distance: 5.0
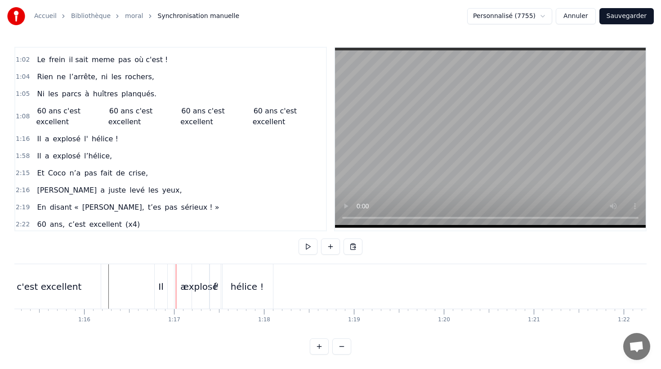
click at [181, 272] on div "a" at bounding box center [183, 286] width 17 height 45
click at [175, 271] on icon at bounding box center [174, 272] width 7 height 7
click at [191, 274] on div "Il a explosé l' hélice !" at bounding box center [214, 286] width 121 height 45
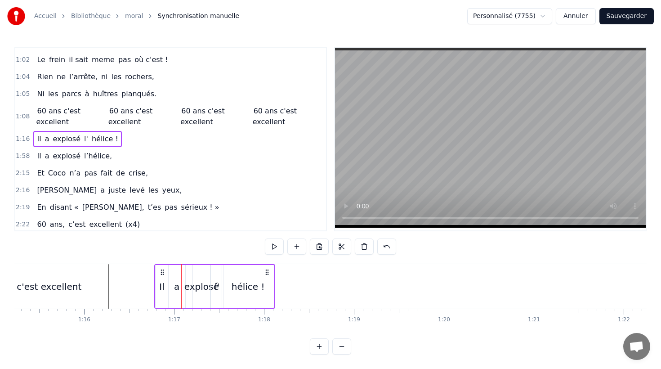
click at [198, 289] on div "explosé" at bounding box center [201, 286] width 35 height 13
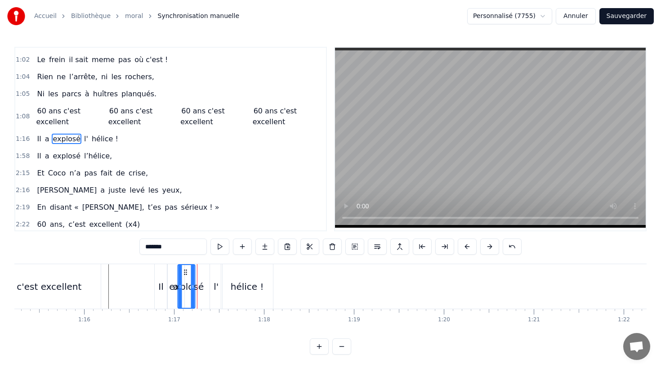
drag, startPoint x: 199, startPoint y: 272, endPoint x: 185, endPoint y: 272, distance: 14.4
click at [185, 272] on icon at bounding box center [185, 272] width 7 height 7
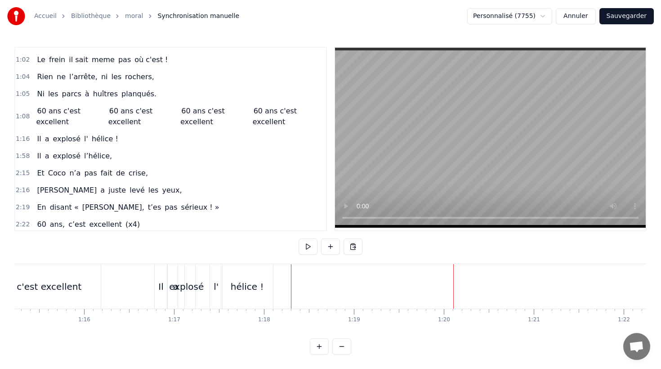
click at [120, 53] on div "Le frein il sait meme pas où c'est !" at bounding box center [102, 60] width 138 height 16
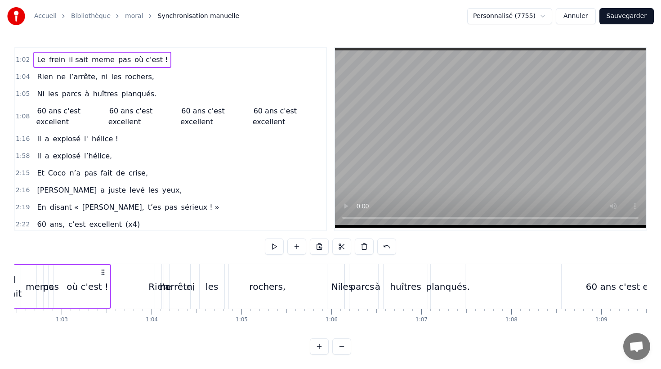
scroll to position [0, 5533]
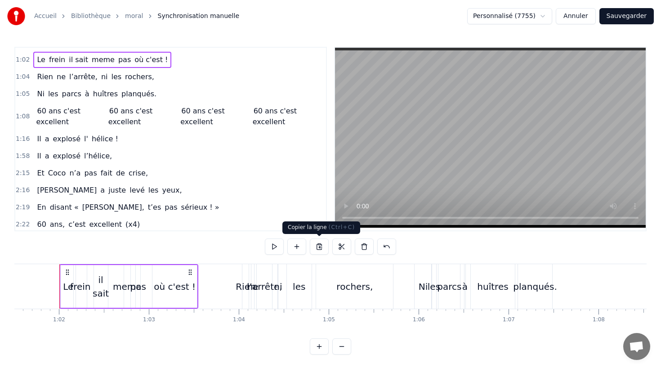
click at [321, 246] on button at bounding box center [319, 246] width 19 height 16
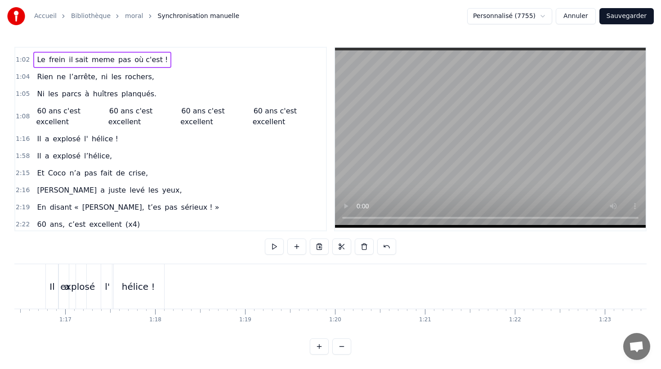
scroll to position [0, 6876]
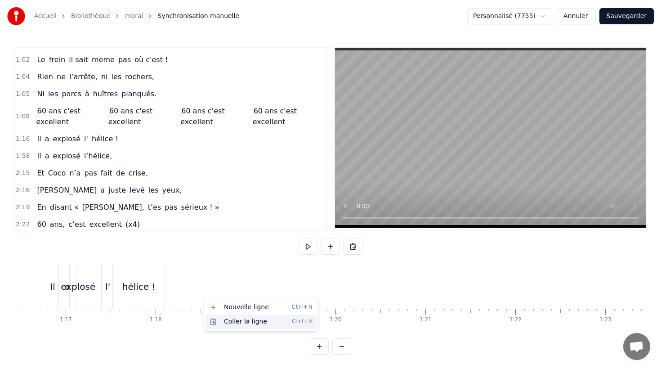
click at [226, 320] on div "Coller la ligne Ctrl+V" at bounding box center [261, 321] width 111 height 14
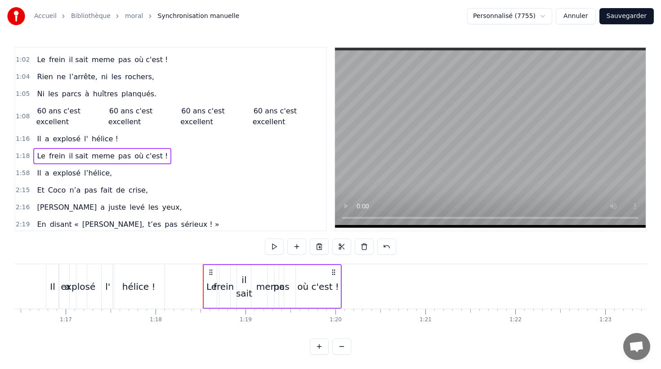
click at [210, 292] on div "Le" at bounding box center [211, 286] width 10 height 13
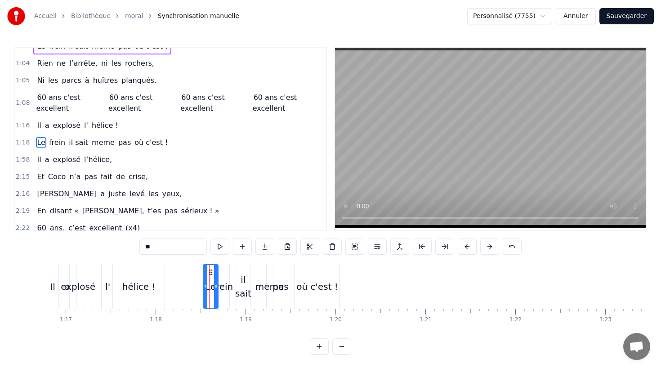
scroll to position [240, 0]
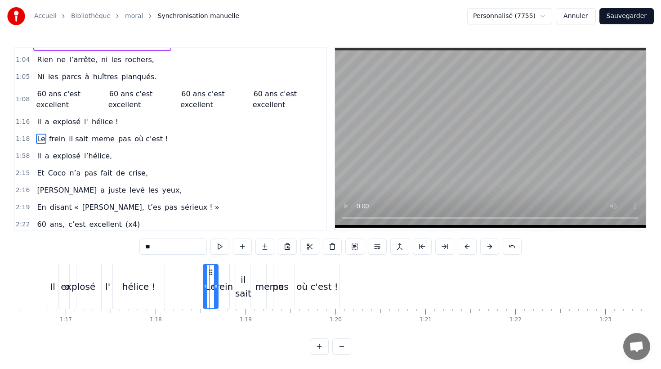
drag, startPoint x: 155, startPoint y: 247, endPoint x: 104, endPoint y: 244, distance: 50.4
click at [105, 245] on div "0:10 Né sous le vent de Bretagne, 0:12 Bottes aux pieds dès le matin 0:14 La p'…" at bounding box center [330, 201] width 632 height 308
drag, startPoint x: 54, startPoint y: 138, endPoint x: 138, endPoint y: 202, distance: 105.6
click at [54, 138] on span "frein" at bounding box center [56, 139] width 18 height 10
drag, startPoint x: 165, startPoint y: 245, endPoint x: 119, endPoint y: 242, distance: 45.5
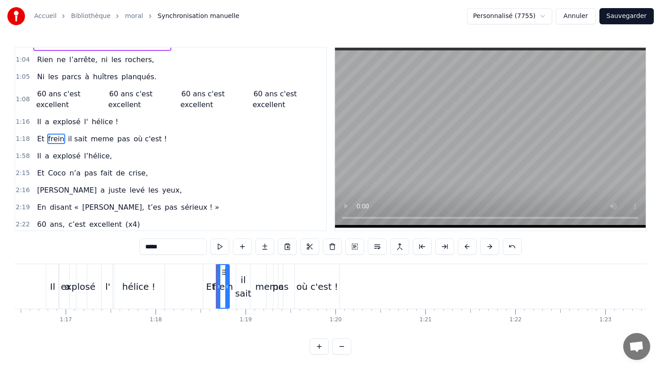
click at [121, 243] on div "0:10 Né sous le vent de Bretagne, 0:12 Bottes aux pieds dès le matin 0:14 La p'…" at bounding box center [330, 201] width 632 height 308
click at [68, 138] on span "il sait" at bounding box center [78, 139] width 21 height 10
drag, startPoint x: 163, startPoint y: 249, endPoint x: 129, endPoint y: 247, distance: 34.3
click at [129, 247] on div "0:10 Né sous le vent de Bretagne, 0:12 Bottes aux pieds dès le matin 0:14 La p'…" at bounding box center [330, 201] width 632 height 308
click at [95, 137] on span "meme" at bounding box center [95, 139] width 25 height 10
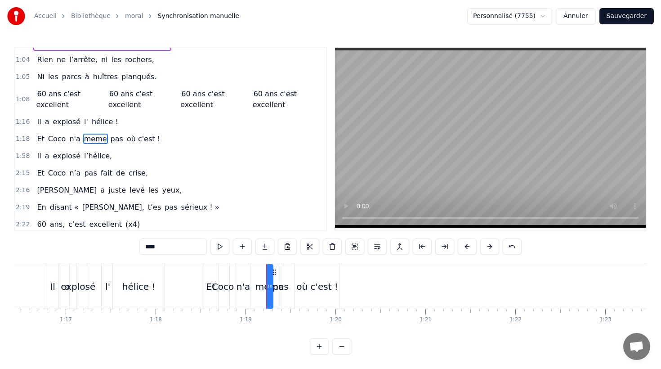
drag, startPoint x: 156, startPoint y: 249, endPoint x: 123, endPoint y: 245, distance: 32.6
click at [125, 245] on div "0:10 Né sous le vent de Bretagne, 0:12 Bottes aux pieds dès le matin 0:14 La p'…" at bounding box center [330, 201] width 632 height 308
click at [100, 139] on span "pas" at bounding box center [106, 139] width 14 height 10
drag, startPoint x: 156, startPoint y: 246, endPoint x: 100, endPoint y: 246, distance: 55.8
click at [103, 247] on div "0:10 Né sous le vent de Bretagne, 0:12 Bottes aux pieds dès le matin 0:14 La p'…" at bounding box center [330, 201] width 632 height 308
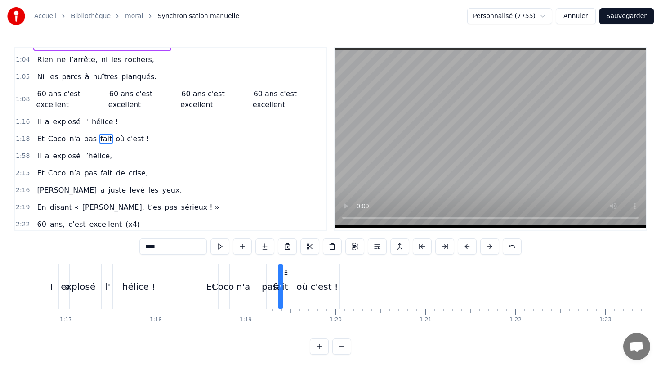
click at [115, 139] on span "où c'est !" at bounding box center [132, 139] width 35 height 10
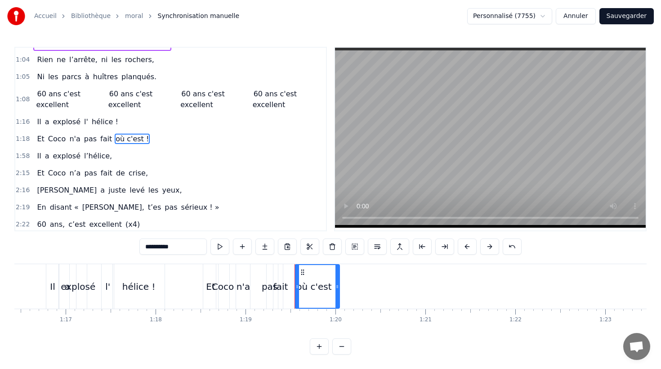
drag, startPoint x: 182, startPoint y: 246, endPoint x: 126, endPoint y: 244, distance: 55.8
click at [127, 244] on div "0:10 Né sous le vent de Bretagne, 0:12 Bottes aux pieds dès le matin 0:14 La p'…" at bounding box center [330, 201] width 632 height 308
type input "*******"
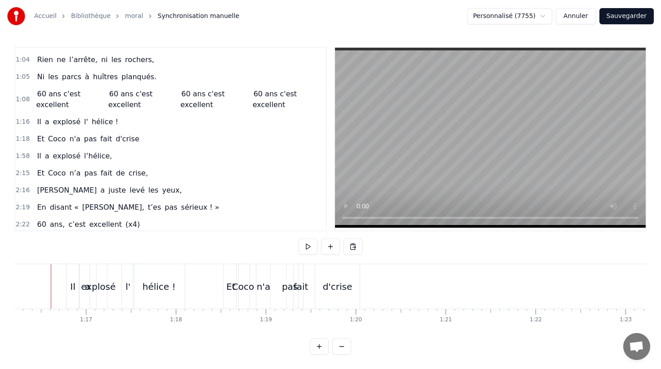
scroll to position [0, 6847]
click at [621, 20] on button "Sauvegarder" at bounding box center [627, 16] width 54 height 16
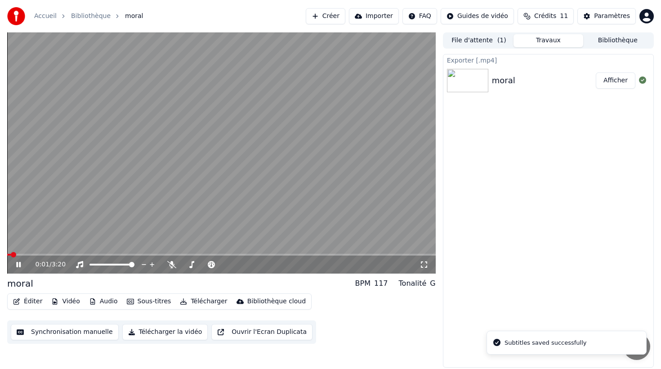
click at [95, 331] on button "Synchronisation manuelle" at bounding box center [65, 332] width 108 height 16
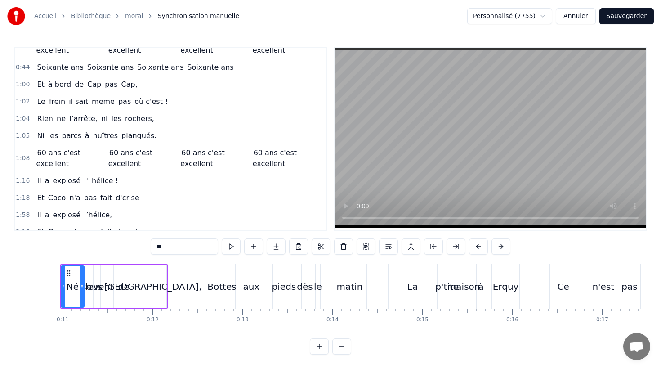
scroll to position [150, 0]
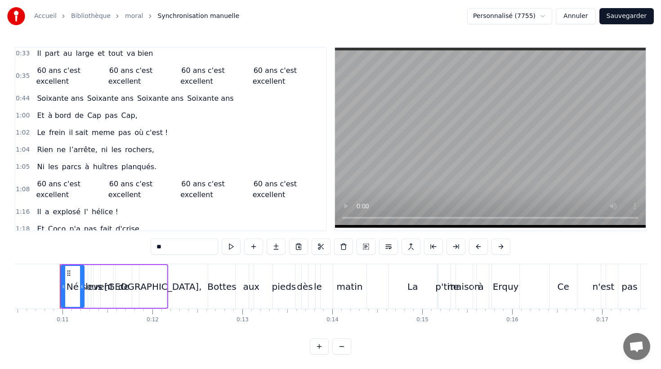
click at [112, 126] on div "Le frein il sait meme pas où c'est !" at bounding box center [102, 133] width 138 height 16
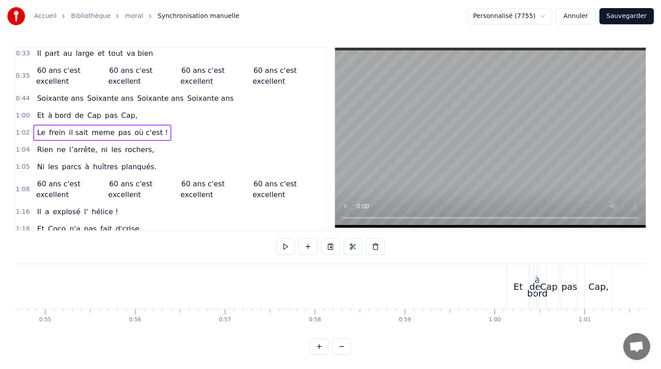
scroll to position [0, 5533]
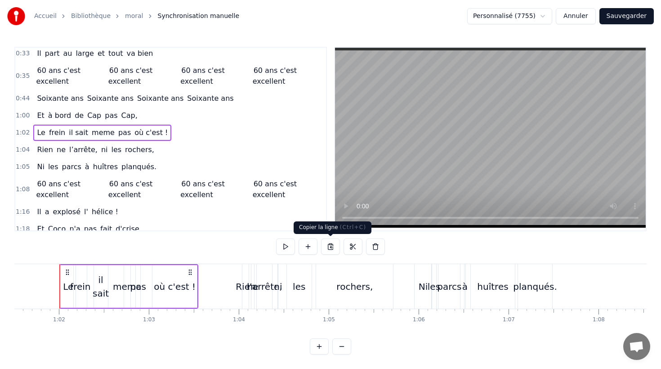
click at [332, 246] on button at bounding box center [330, 246] width 19 height 16
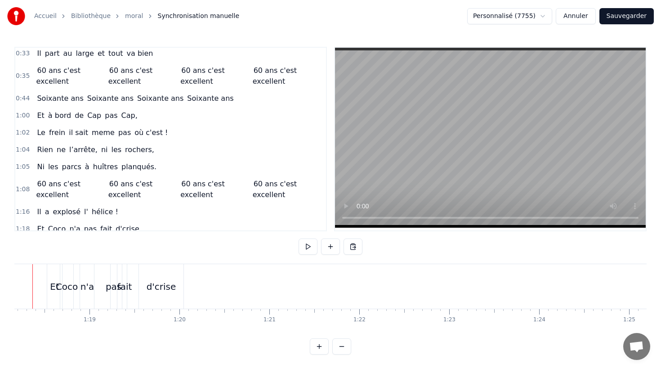
scroll to position [0, 7005]
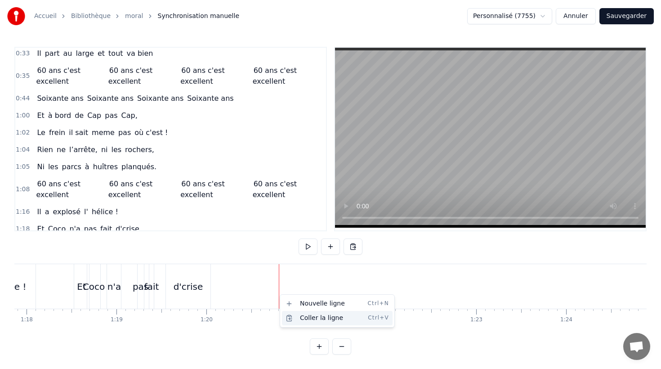
click at [305, 318] on div "Coller la ligne Ctrl+V" at bounding box center [337, 318] width 111 height 14
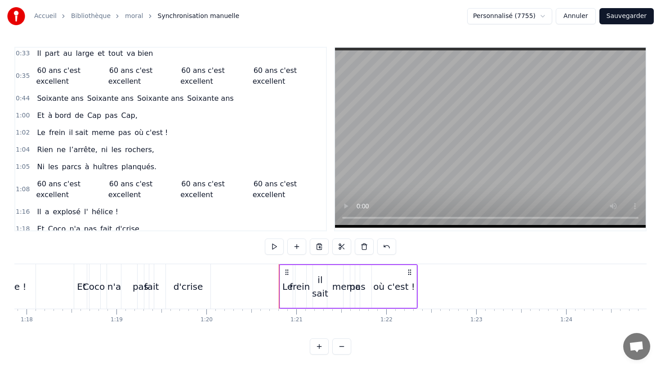
click at [287, 292] on div "Le" at bounding box center [287, 286] width 10 height 13
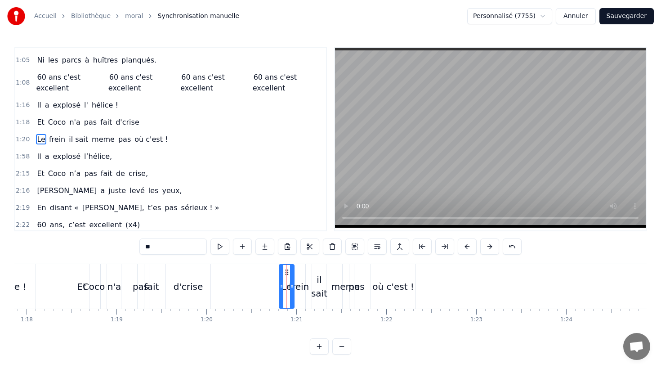
scroll to position [257, 0]
click at [135, 247] on div "0:10 Né sous le vent de Bretagne, 0:12 Bottes aux pieds dès le matin 0:14 La p'…" at bounding box center [330, 201] width 632 height 308
drag, startPoint x: 141, startPoint y: 247, endPoint x: 131, endPoint y: 247, distance: 10.3
click at [131, 247] on div "0:10 Né sous le vent de Bretagne, 0:12 Bottes aux pieds dès le matin 0:14 La p'…" at bounding box center [330, 201] width 632 height 308
drag, startPoint x: 63, startPoint y: 137, endPoint x: 77, endPoint y: 156, distance: 24.1
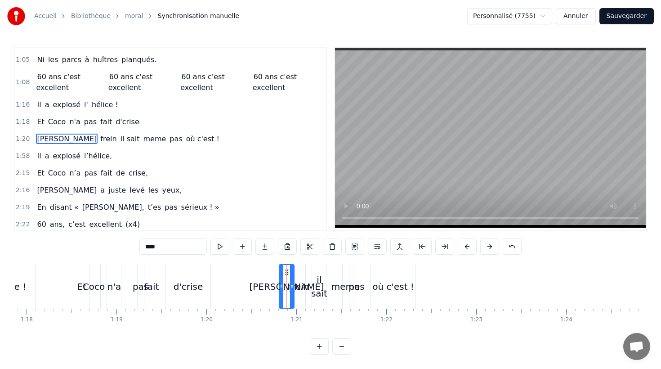
click at [99, 137] on span "frein" at bounding box center [108, 139] width 18 height 10
drag, startPoint x: 155, startPoint y: 245, endPoint x: 99, endPoint y: 243, distance: 56.3
click at [101, 243] on div "0:10 Né sous le vent de Bretagne, 0:12 Bottes aux pieds dès le matin 0:14 La p'…" at bounding box center [330, 201] width 632 height 308
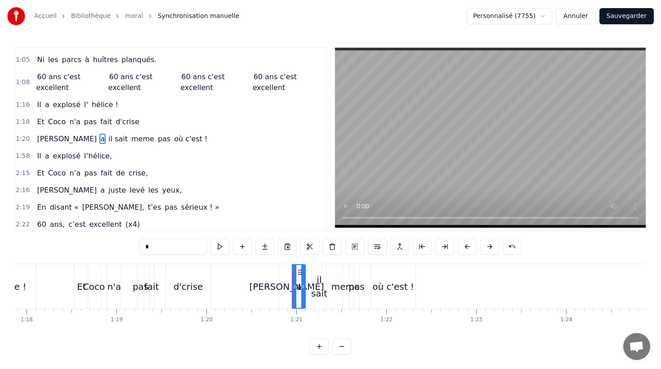
click at [108, 138] on span "il sait" at bounding box center [118, 139] width 21 height 10
drag, startPoint x: 134, startPoint y: 244, endPoint x: 95, endPoint y: 243, distance: 38.7
click at [96, 243] on div "0:10 Né sous le vent de Bretagne, 0:12 Bottes aux pieds dès le matin 0:14 La p'…" at bounding box center [330, 201] width 632 height 308
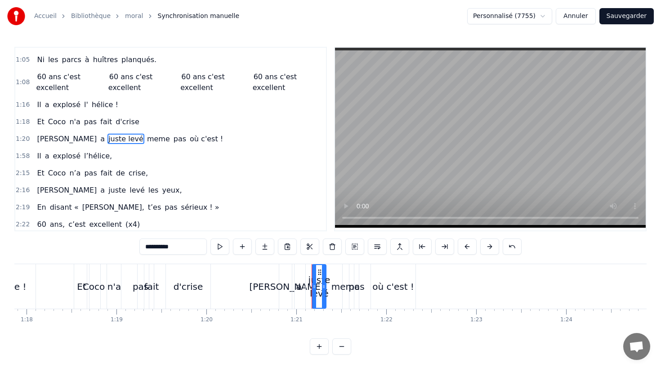
click at [146, 140] on span "meme" at bounding box center [158, 139] width 25 height 10
drag, startPoint x: 162, startPoint y: 246, endPoint x: 121, endPoint y: 245, distance: 41.0
click at [124, 246] on div "0:10 Né sous le vent de Bretagne, 0:12 Bottes aux pieds dès le matin 0:14 La p'…" at bounding box center [330, 201] width 632 height 308
click at [108, 137] on span "juste levé" at bounding box center [126, 139] width 37 height 10
drag, startPoint x: 168, startPoint y: 247, endPoint x: 159, endPoint y: 247, distance: 9.0
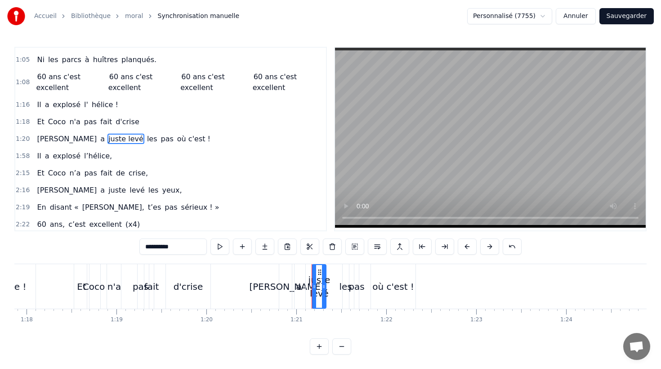
click at [159, 247] on input "**********" at bounding box center [172, 246] width 67 height 16
drag, startPoint x: 84, startPoint y: 139, endPoint x: 90, endPoint y: 144, distance: 8.3
click at [129, 139] on span "les" at bounding box center [135, 139] width 12 height 10
drag, startPoint x: 168, startPoint y: 246, endPoint x: 150, endPoint y: 246, distance: 18.0
click at [150, 246] on input "***" at bounding box center [172, 246] width 67 height 16
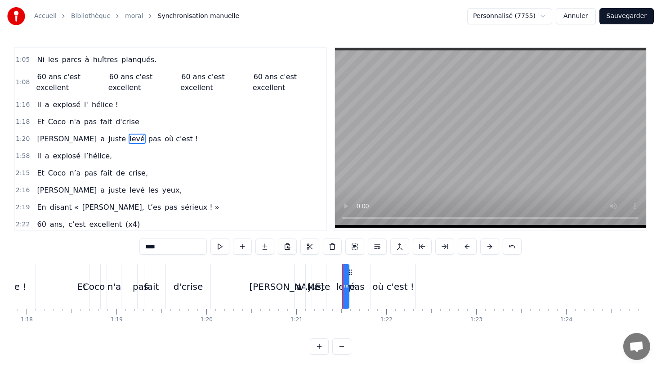
drag, startPoint x: 101, startPoint y: 138, endPoint x: 121, endPoint y: 152, distance: 25.1
click at [148, 138] on span "pas" at bounding box center [155, 139] width 14 height 10
drag, startPoint x: 155, startPoint y: 246, endPoint x: 122, endPoint y: 244, distance: 32.5
click at [127, 245] on div "0:10 Né sous le vent de Bretagne, 0:12 Bottes aux pieds dès le matin 0:14 La p'…" at bounding box center [330, 201] width 632 height 308
type input "***"
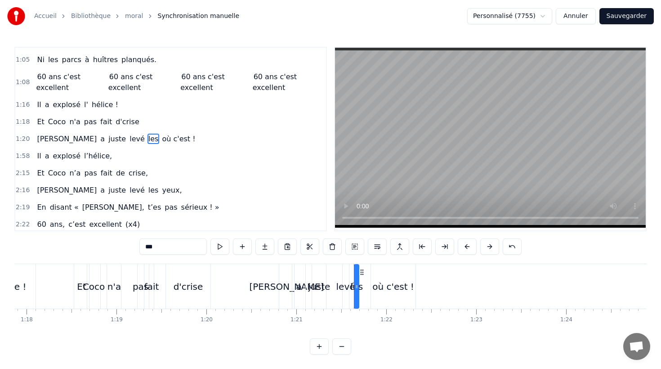
click at [113, 131] on div "[PERSON_NAME] a juste levé les où c'est !" at bounding box center [116, 139] width 166 height 16
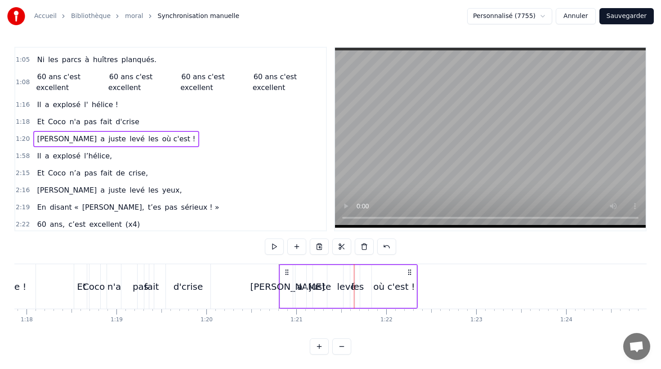
click at [161, 138] on span "où c'est !" at bounding box center [178, 139] width 35 height 10
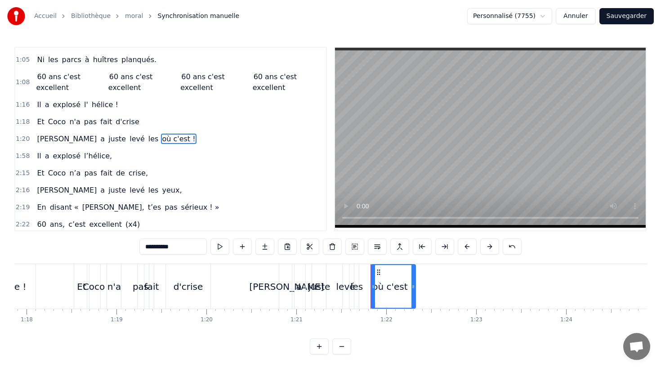
drag, startPoint x: 136, startPoint y: 246, endPoint x: 119, endPoint y: 247, distance: 17.6
click at [119, 247] on div "0:10 Né sous le vent de Bretagne, 0:12 Bottes aux pieds dès le matin 0:14 La p'…" at bounding box center [330, 201] width 632 height 308
type input "****"
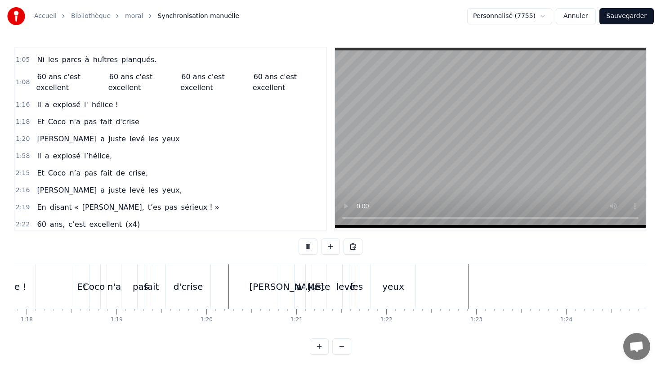
scroll to position [0, 7006]
click at [343, 287] on div "levé" at bounding box center [345, 286] width 19 height 13
click at [315, 287] on div "juste" at bounding box center [319, 286] width 22 height 13
type input "*****"
click at [332, 284] on div "[PERSON_NAME] a juste levé les yeux" at bounding box center [347, 286] width 139 height 45
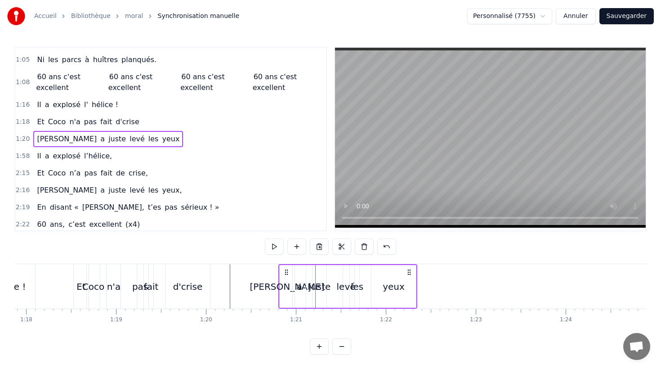
click at [129, 139] on span "levé" at bounding box center [137, 139] width 17 height 10
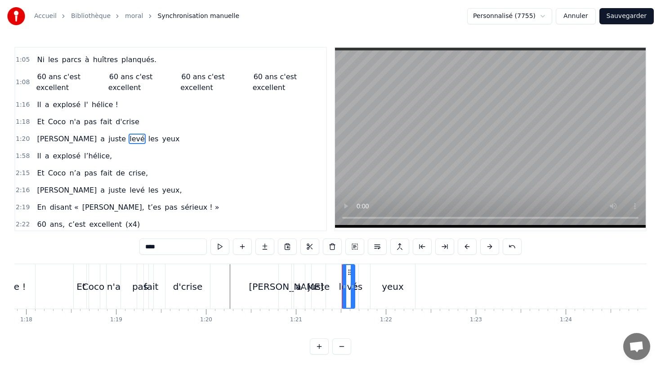
drag, startPoint x: 345, startPoint y: 283, endPoint x: 352, endPoint y: 284, distance: 6.3
click at [352, 284] on icon at bounding box center [353, 286] width 4 height 7
drag, startPoint x: 349, startPoint y: 270, endPoint x: 336, endPoint y: 271, distance: 12.2
click at [336, 271] on icon at bounding box center [337, 272] width 7 height 7
click at [343, 287] on icon at bounding box center [343, 286] width 4 height 7
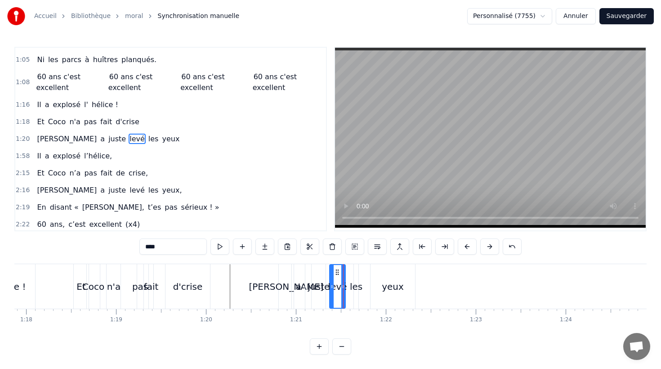
click at [357, 281] on div "les" at bounding box center [356, 286] width 13 height 13
drag, startPoint x: 361, startPoint y: 273, endPoint x: 356, endPoint y: 273, distance: 5.4
click at [356, 273] on icon at bounding box center [356, 272] width 7 height 7
click at [378, 276] on div "yeux" at bounding box center [393, 286] width 45 height 45
type input "****"
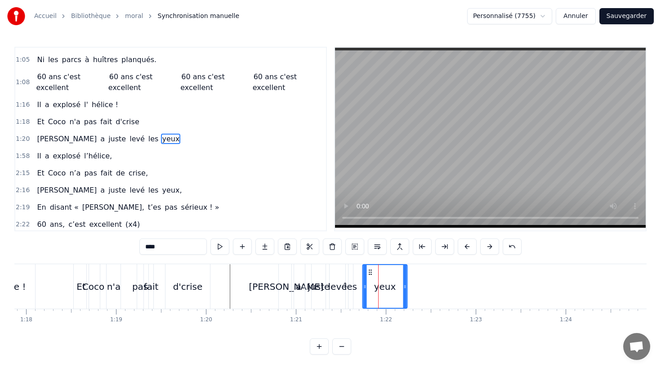
drag, startPoint x: 377, startPoint y: 271, endPoint x: 368, endPoint y: 271, distance: 8.5
click at [368, 271] on icon at bounding box center [370, 272] width 7 height 7
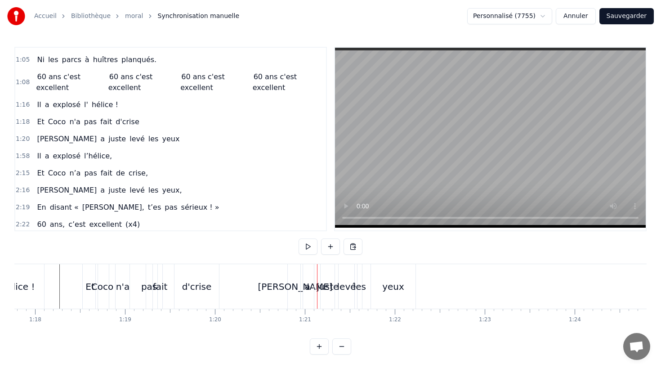
click at [296, 284] on div "[PERSON_NAME]" at bounding box center [295, 286] width 75 height 13
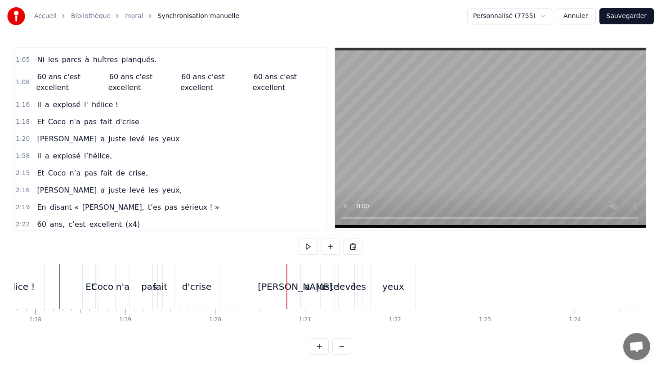
click at [292, 272] on div "[PERSON_NAME]" at bounding box center [295, 286] width 15 height 45
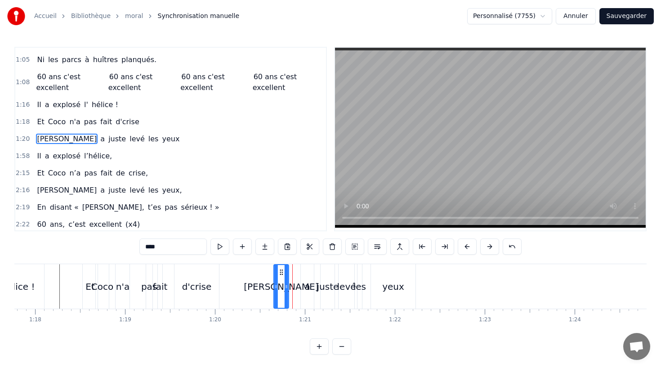
drag, startPoint x: 295, startPoint y: 271, endPoint x: 281, endPoint y: 271, distance: 13.9
click at [281, 271] on icon at bounding box center [281, 272] width 7 height 7
drag, startPoint x: 287, startPoint y: 287, endPoint x: 295, endPoint y: 286, distance: 7.7
click at [295, 286] on icon at bounding box center [294, 286] width 4 height 7
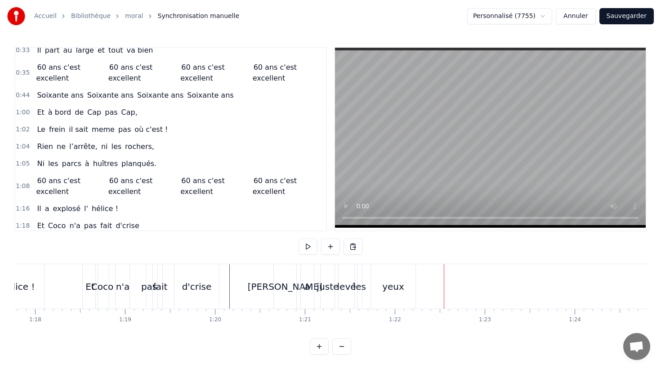
scroll to position [139, 0]
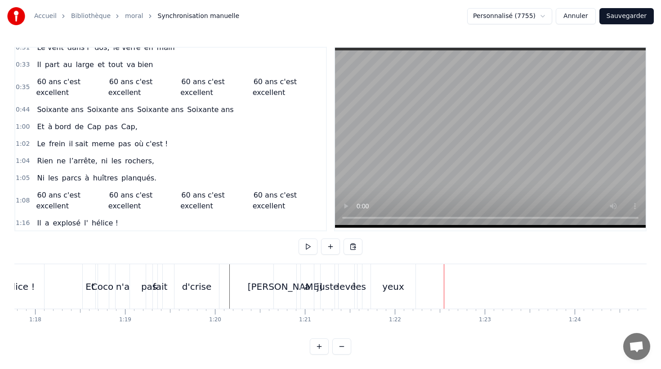
click at [113, 171] on div "Ni les parcs à huîtres planqués." at bounding box center [96, 178] width 127 height 16
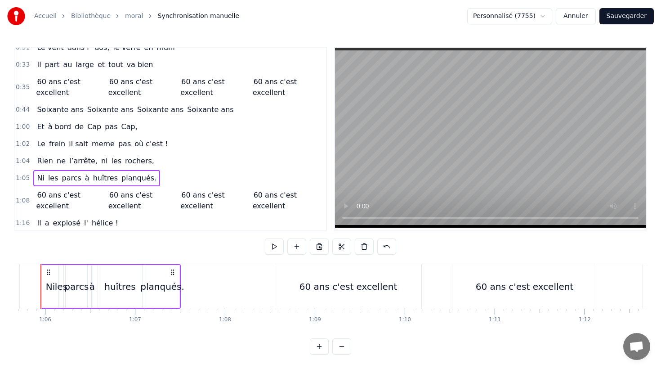
scroll to position [0, 5888]
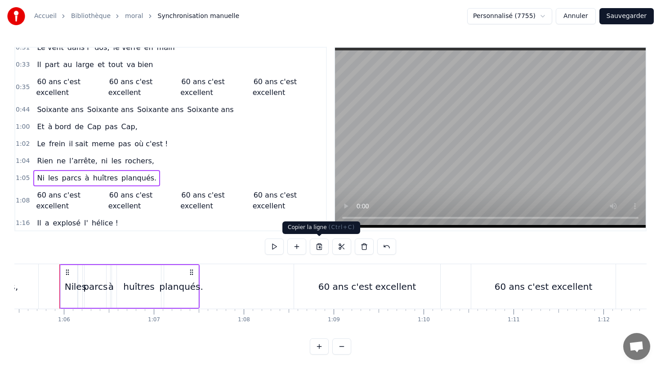
click at [322, 245] on button at bounding box center [319, 246] width 19 height 16
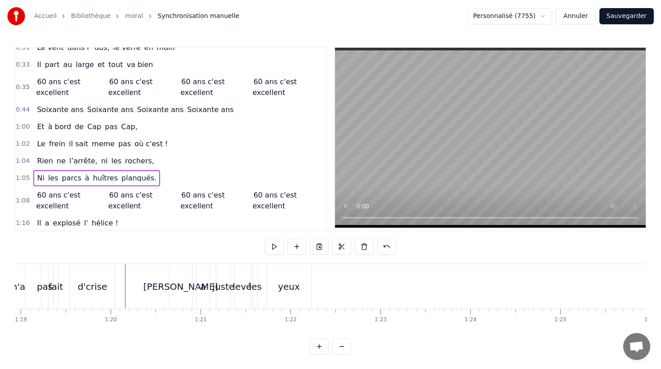
scroll to position [0, 7103]
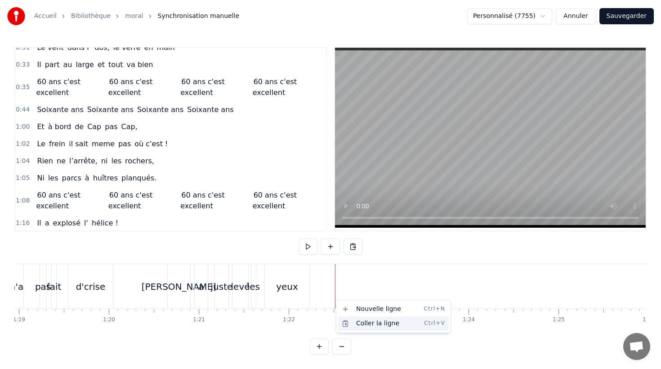
click at [359, 321] on div "Coller la ligne Ctrl+V" at bounding box center [393, 323] width 111 height 14
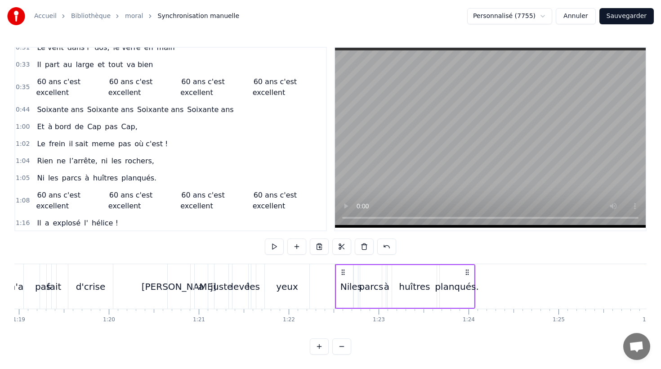
click at [342, 291] on div "Ni" at bounding box center [345, 286] width 9 height 13
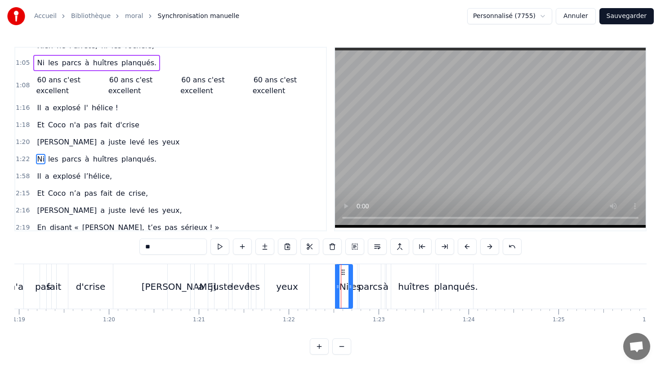
scroll to position [274, 0]
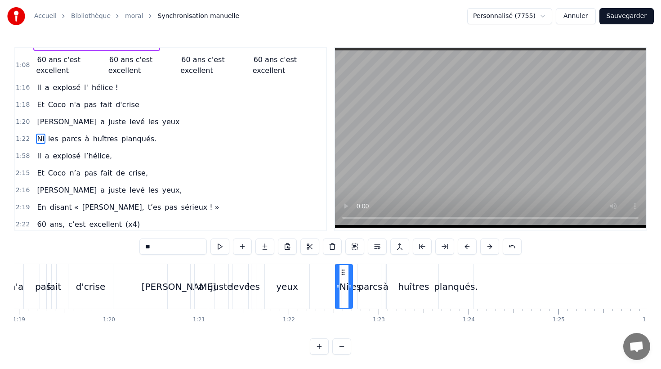
click at [40, 136] on span "Ni" at bounding box center [40, 139] width 9 height 10
drag, startPoint x: 155, startPoint y: 245, endPoint x: 137, endPoint y: 244, distance: 18.0
click at [137, 245] on div "0:10 Né sous le vent de Bretagne, 0:12 Bottes aux pieds dès le matin 0:14 La p'…" at bounding box center [330, 201] width 632 height 308
drag, startPoint x: 55, startPoint y: 139, endPoint x: 145, endPoint y: 213, distance: 116.1
click at [56, 141] on span "les" at bounding box center [55, 139] width 12 height 10
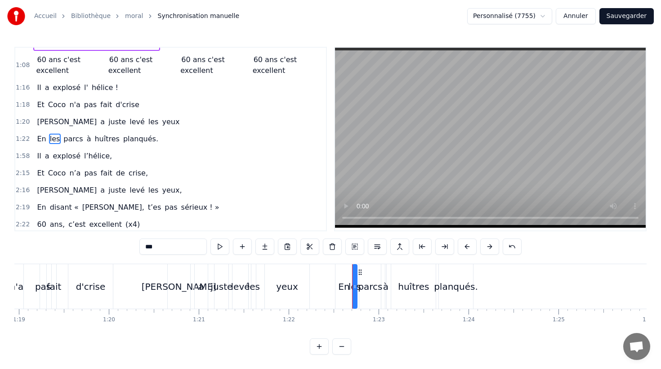
drag, startPoint x: 121, startPoint y: 245, endPoint x: 105, endPoint y: 241, distance: 16.4
click at [113, 244] on div "0:10 Né sous le vent de Bretagne, 0:12 Bottes aux pieds dès le matin 0:14 La p'…" at bounding box center [330, 201] width 632 height 308
drag, startPoint x: 80, startPoint y: 139, endPoint x: 108, endPoint y: 185, distance: 54.9
click at [81, 140] on span "parcs" at bounding box center [85, 139] width 21 height 10
drag, startPoint x: 170, startPoint y: 247, endPoint x: 135, endPoint y: 247, distance: 36.0
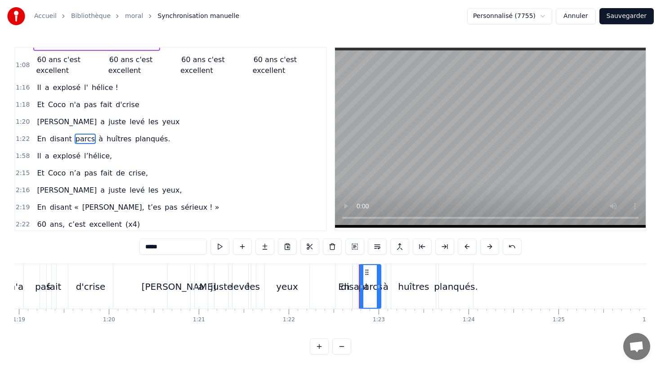
click at [135, 247] on div "0:10 Né sous le vent de Bretagne, 0:12 Bottes aux pieds dès le matin 0:14 La p'…" at bounding box center [330, 201] width 632 height 308
click at [140, 138] on span "à" at bounding box center [143, 139] width 6 height 10
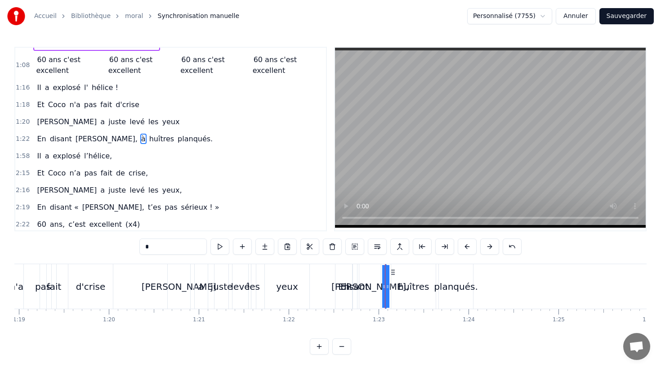
drag, startPoint x: 142, startPoint y: 245, endPoint x: 133, endPoint y: 245, distance: 9.4
click at [134, 245] on div "0:10 Né sous le vent de Bretagne, 0:12 Bottes aux pieds dès le matin 0:14 La p'…" at bounding box center [330, 201] width 632 height 308
click at [157, 140] on span "huîtres" at bounding box center [170, 139] width 27 height 10
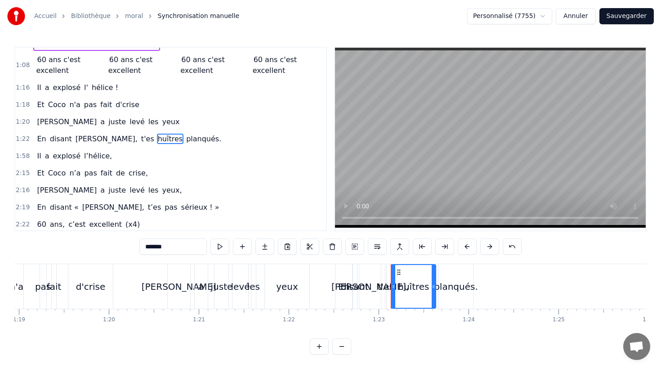
drag, startPoint x: 169, startPoint y: 247, endPoint x: 103, endPoint y: 247, distance: 65.7
click at [103, 247] on div "0:10 Né sous le vent de Bretagne, 0:12 Bottes aux pieds dès le matin 0:14 La p'…" at bounding box center [330, 201] width 632 height 308
drag, startPoint x: 139, startPoint y: 140, endPoint x: 140, endPoint y: 199, distance: 58.9
click at [173, 141] on span "planqués." at bounding box center [191, 139] width 37 height 10
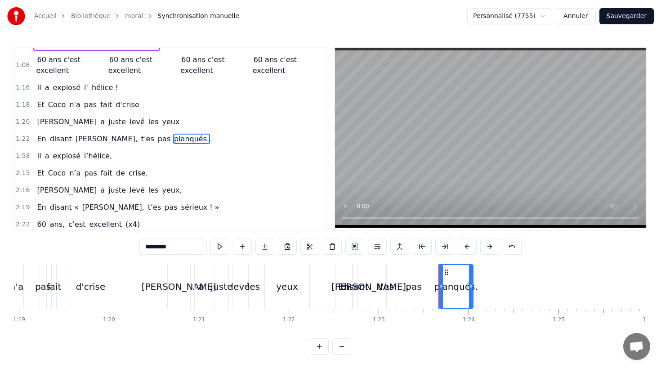
drag, startPoint x: 163, startPoint y: 246, endPoint x: 110, endPoint y: 247, distance: 53.5
click at [112, 247] on div "0:10 Né sous le vent de Bretagne, 0:12 Bottes aux pieds dès le matin 0:14 La p'…" at bounding box center [330, 201] width 632 height 308
type input "*"
type input "*********"
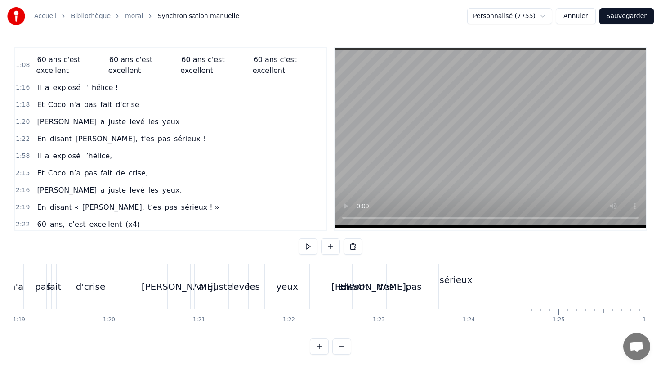
click at [341, 289] on div "En" at bounding box center [343, 286] width 11 height 13
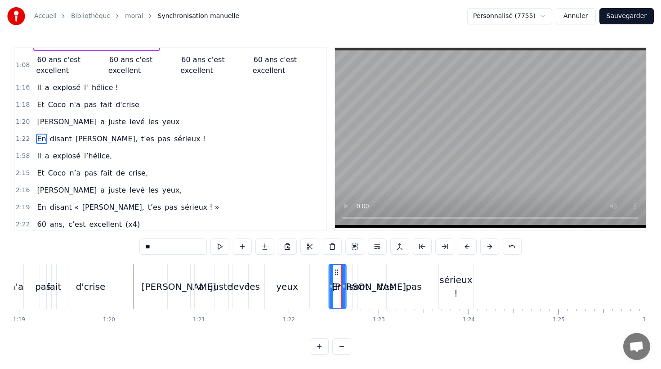
drag, startPoint x: 343, startPoint y: 272, endPoint x: 336, endPoint y: 272, distance: 6.3
click at [336, 272] on icon at bounding box center [336, 272] width 7 height 7
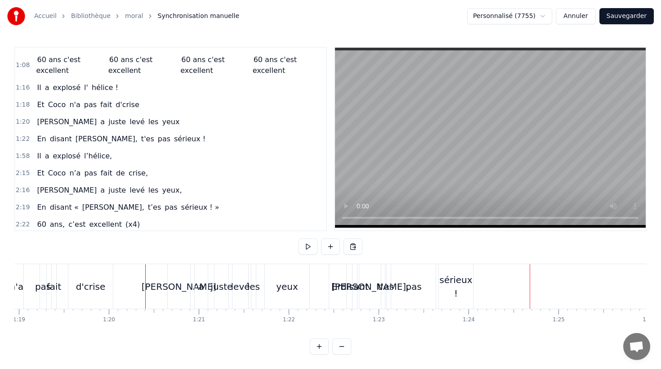
click at [336, 273] on div "En" at bounding box center [337, 286] width 17 height 45
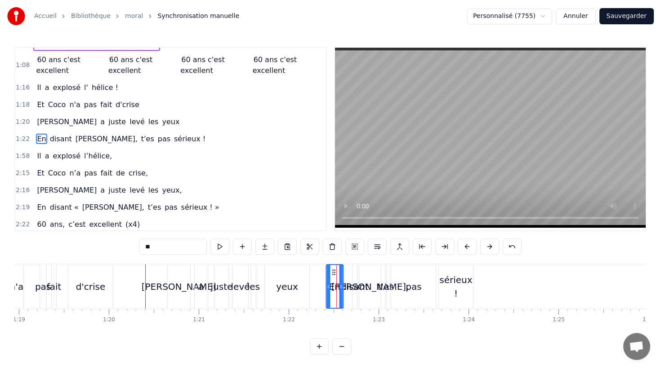
click at [332, 270] on icon at bounding box center [333, 272] width 7 height 7
click at [366, 275] on div "[PERSON_NAME]," at bounding box center [370, 286] width 22 height 45
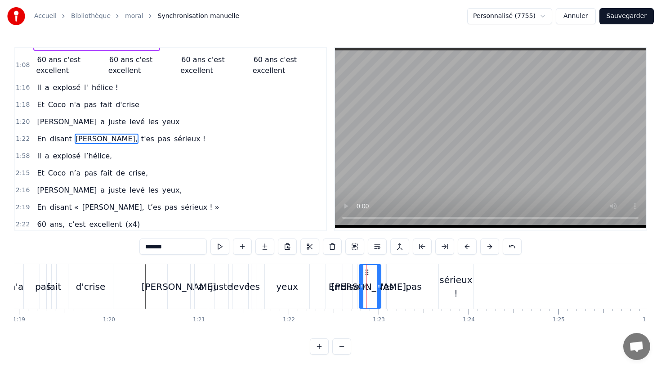
click at [352, 273] on div "disant" at bounding box center [354, 286] width 5 height 45
type input "******"
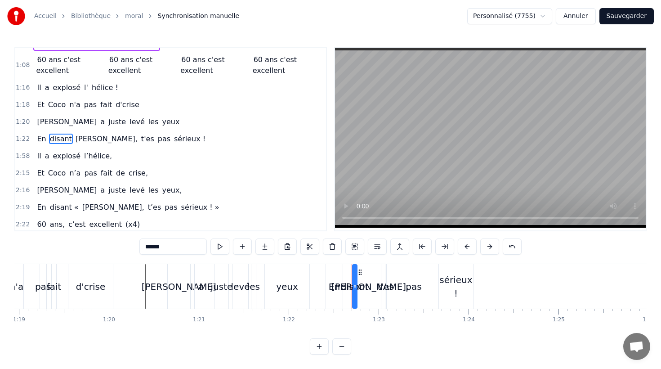
click at [361, 272] on circle at bounding box center [361, 272] width 0 height 0
click at [347, 273] on div "En disant [PERSON_NAME], t'es pas sérieux !" at bounding box center [401, 286] width 150 height 45
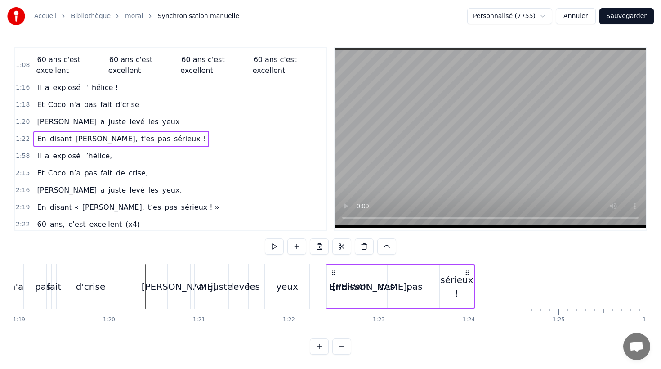
click at [334, 272] on circle at bounding box center [334, 272] width 0 height 0
click at [81, 139] on span "[PERSON_NAME]," at bounding box center [107, 139] width 64 height 10
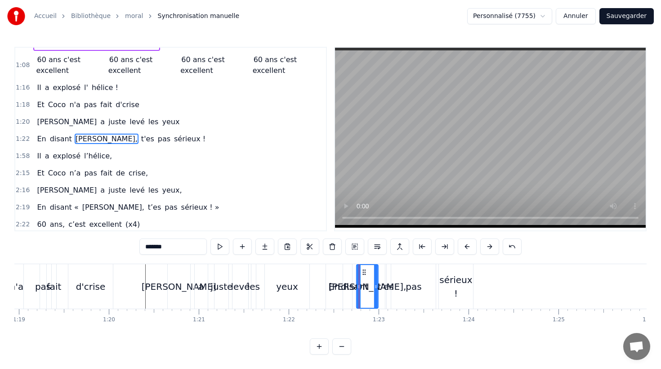
click at [363, 270] on icon at bounding box center [364, 272] width 7 height 7
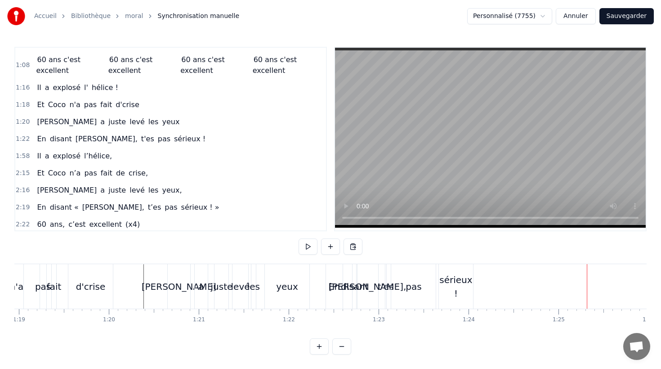
click at [466, 287] on div "sérieux !" at bounding box center [456, 286] width 34 height 27
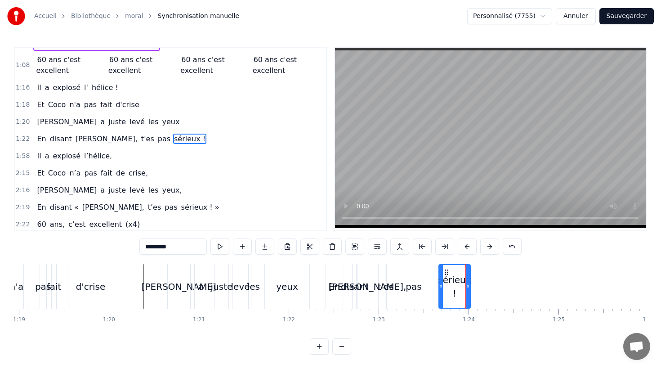
click at [469, 287] on icon at bounding box center [468, 286] width 4 height 7
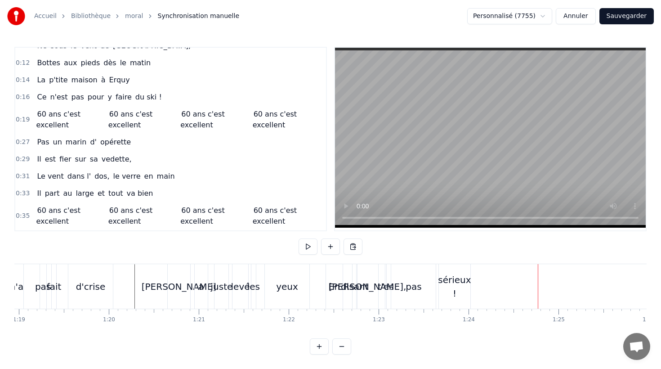
scroll to position [0, 0]
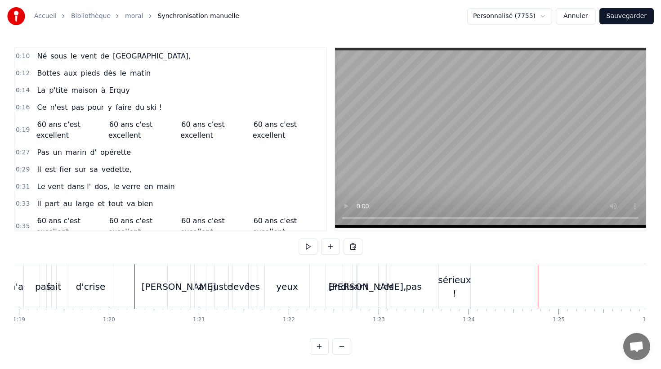
click at [81, 117] on div "60 ans c'est excellent 60 ans c'est excellent 60 ans c'est excellent 60 ans c'e…" at bounding box center [179, 130] width 292 height 27
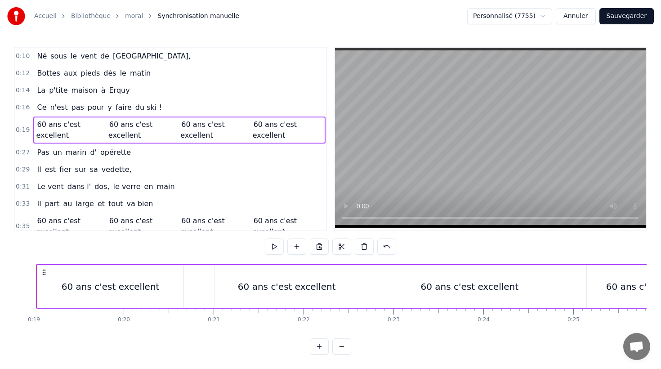
scroll to position [0, 1667]
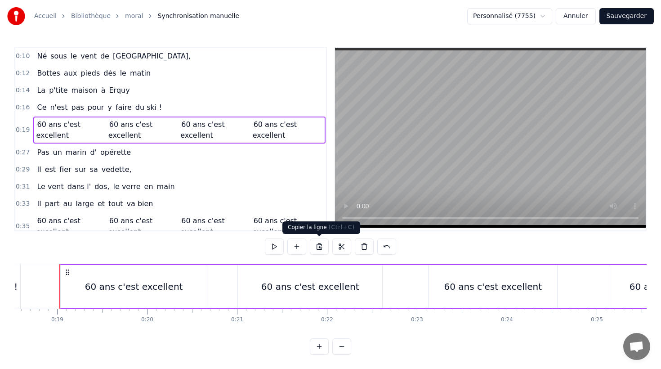
click at [322, 245] on button at bounding box center [319, 246] width 19 height 16
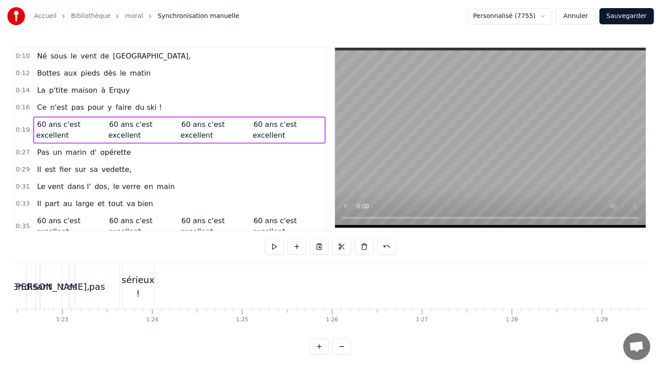
scroll to position [0, 7416]
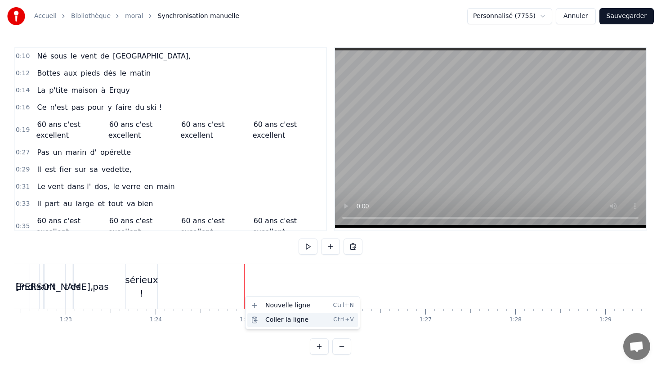
click at [259, 319] on div "Coller la ligne Ctrl+V" at bounding box center [302, 320] width 111 height 14
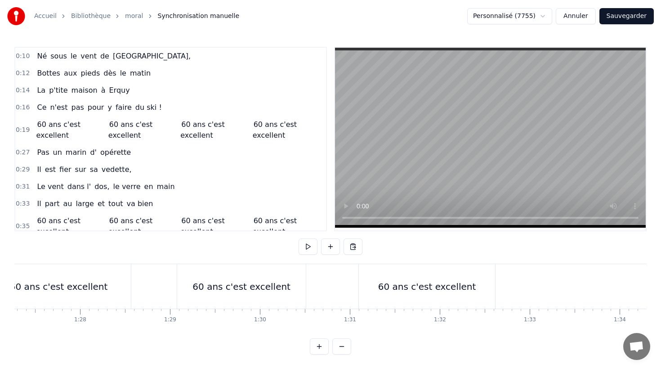
scroll to position [0, 7742]
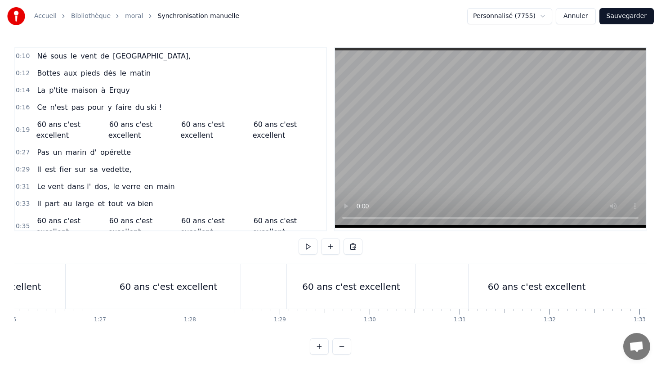
drag, startPoint x: 513, startPoint y: 275, endPoint x: 501, endPoint y: 275, distance: 11.7
click at [513, 275] on div "60 ans c'est excellent" at bounding box center [537, 286] width 136 height 45
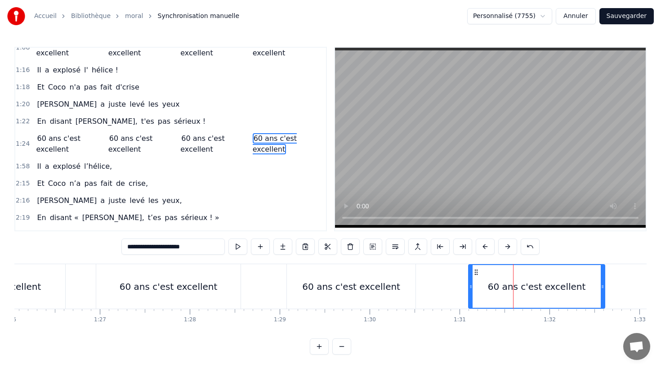
scroll to position [297, 0]
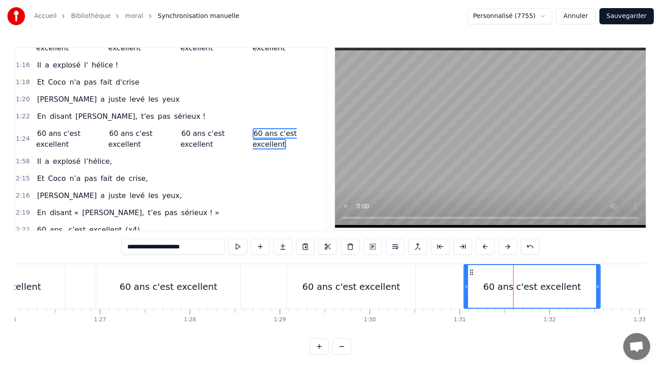
drag, startPoint x: 475, startPoint y: 272, endPoint x: 471, endPoint y: 271, distance: 5.0
click at [471, 271] on icon at bounding box center [471, 272] width 7 height 7
drag, startPoint x: 597, startPoint y: 287, endPoint x: 585, endPoint y: 286, distance: 12.2
click at [585, 286] on icon at bounding box center [586, 286] width 4 height 7
click at [439, 284] on div "60 ans c'est excellent 60 ans c'est excellent 60 ans c'est excellent 60 ans c'e…" at bounding box center [255, 286] width 672 height 45
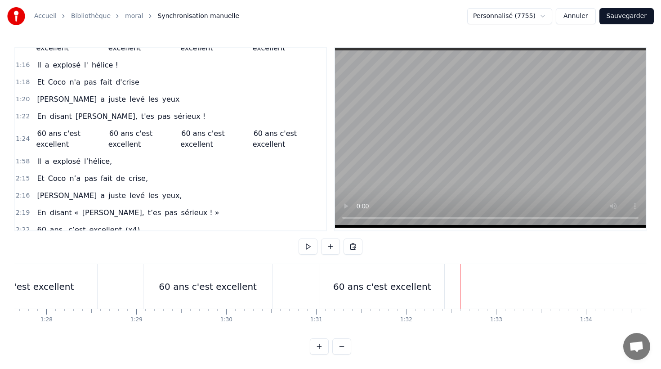
scroll to position [0, 7774]
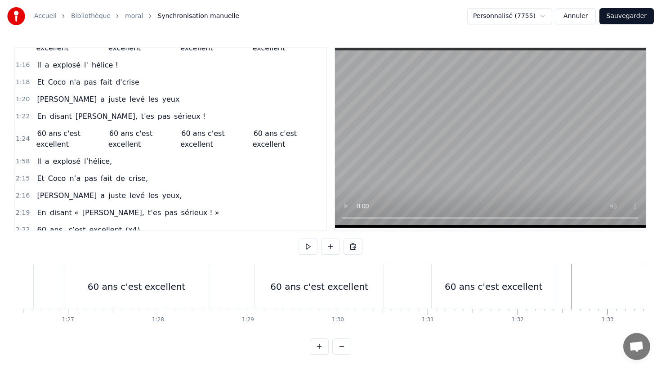
drag, startPoint x: 199, startPoint y: 286, endPoint x: 204, endPoint y: 285, distance: 4.5
click at [200, 286] on div "60 ans c'est excellent" at bounding box center [136, 286] width 144 height 45
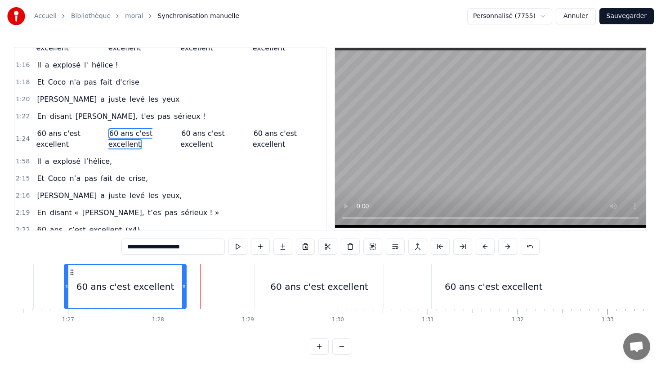
drag, startPoint x: 206, startPoint y: 285, endPoint x: 184, endPoint y: 285, distance: 22.5
click at [184, 285] on icon at bounding box center [184, 286] width 4 height 7
drag, startPoint x: 343, startPoint y: 290, endPoint x: 378, endPoint y: 289, distance: 35.1
click at [355, 288] on div "60 ans c'est excellent" at bounding box center [319, 286] width 98 height 13
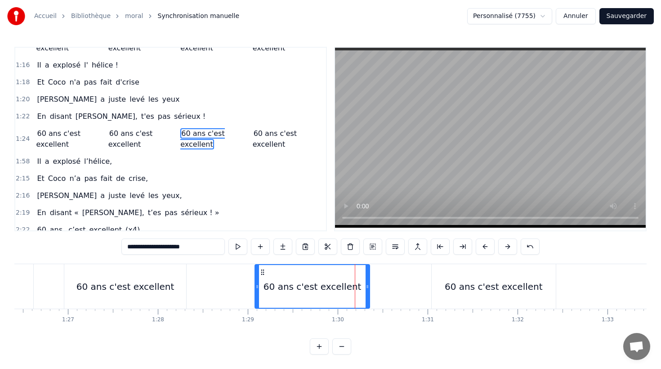
drag, startPoint x: 381, startPoint y: 287, endPoint x: 366, endPoint y: 287, distance: 14.4
click at [366, 287] on icon at bounding box center [368, 286] width 4 height 7
drag, startPoint x: 157, startPoint y: 280, endPoint x: 172, endPoint y: 284, distance: 16.3
click at [157, 280] on div "60 ans c'est excellent" at bounding box center [125, 286] width 98 height 13
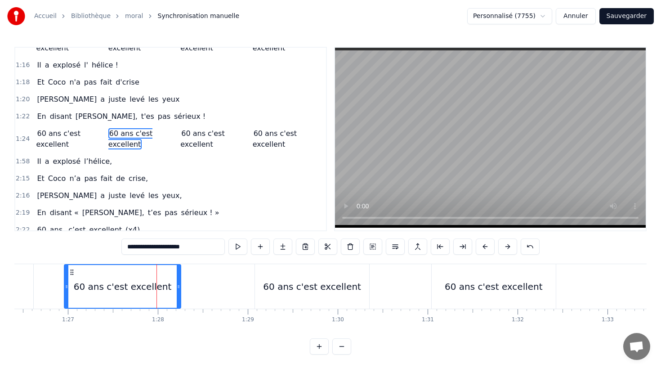
drag, startPoint x: 183, startPoint y: 285, endPoint x: 177, endPoint y: 285, distance: 6.3
click at [177, 285] on icon at bounding box center [179, 286] width 4 height 7
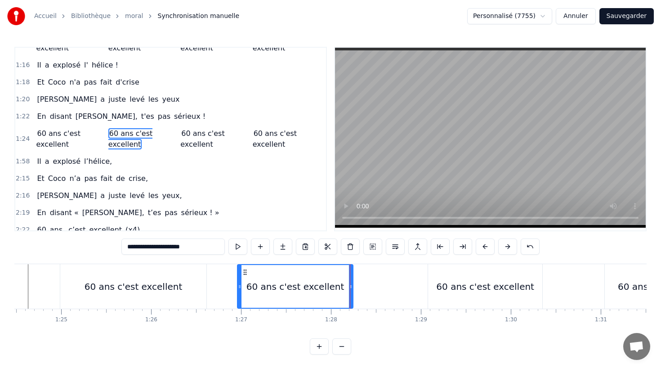
scroll to position [0, 7579]
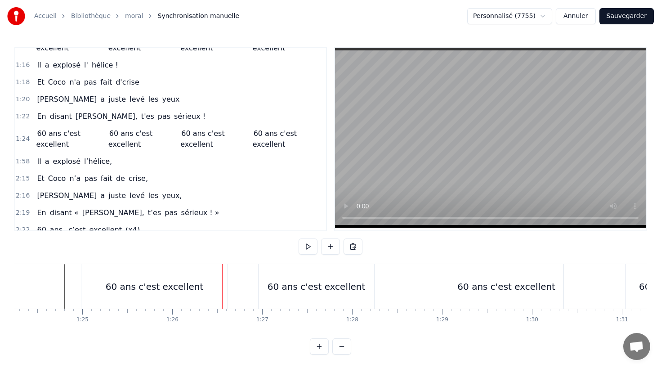
click at [131, 283] on div "60 ans c'est excellent" at bounding box center [155, 286] width 98 height 13
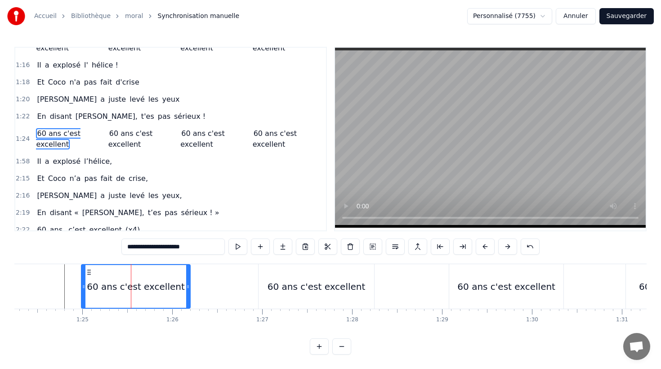
drag, startPoint x: 225, startPoint y: 287, endPoint x: 186, endPoint y: 287, distance: 39.1
click at [186, 287] on icon at bounding box center [188, 286] width 4 height 7
drag, startPoint x: 3, startPoint y: 276, endPoint x: 23, endPoint y: 279, distance: 20.4
click at [5, 277] on div "Accueil Bibliothèque moral Synchronisation manuelle Personnalisé (7755) Annuler…" at bounding box center [330, 177] width 661 height 354
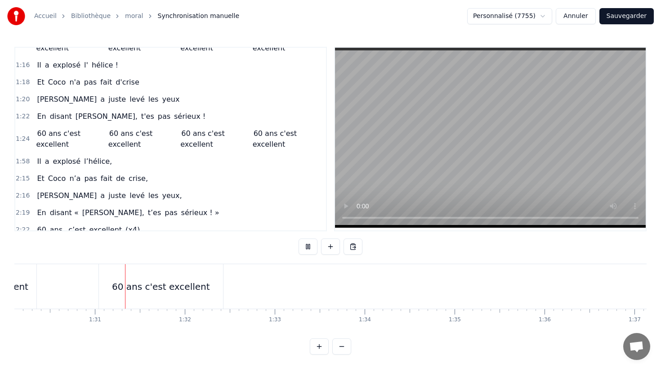
scroll to position [0, 8109]
drag, startPoint x: 188, startPoint y: 291, endPoint x: 202, endPoint y: 291, distance: 14.9
click at [189, 291] on div "60 ans c'est excellent" at bounding box center [158, 286] width 98 height 13
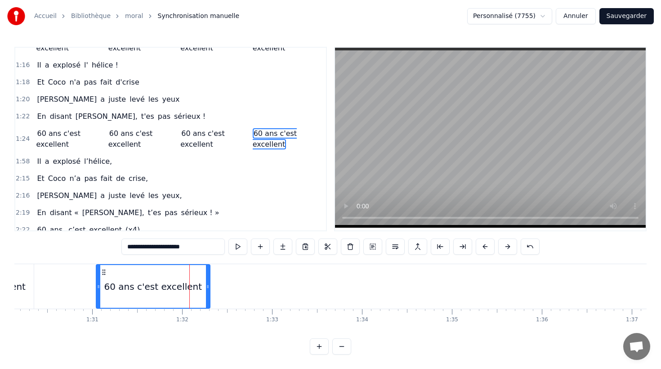
drag, startPoint x: 218, startPoint y: 287, endPoint x: 208, endPoint y: 287, distance: 10.3
click at [208, 287] on icon at bounding box center [208, 286] width 4 height 7
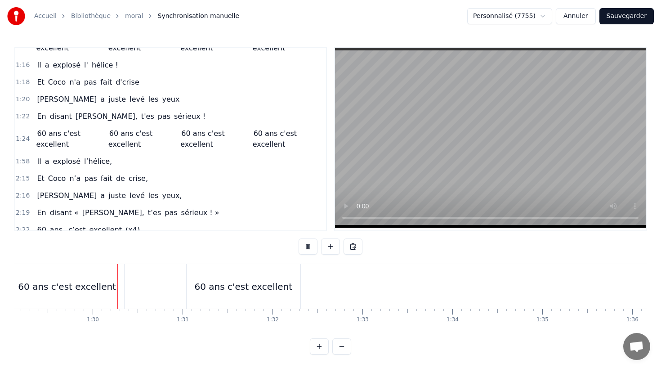
scroll to position [0, 8029]
drag, startPoint x: 628, startPoint y: 17, endPoint x: 623, endPoint y: 17, distance: 5.0
click at [628, 17] on button "Sauvegarder" at bounding box center [627, 16] width 54 height 16
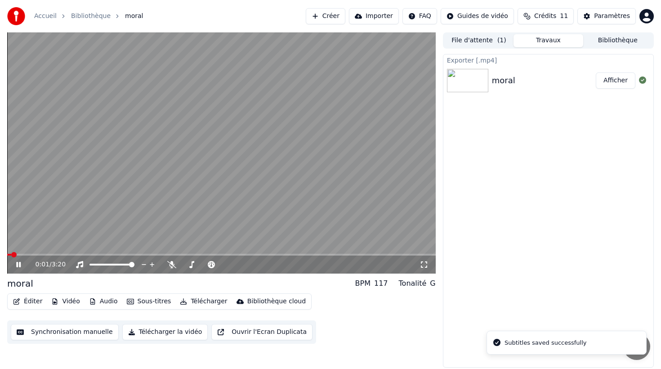
click at [49, 330] on button "Synchronisation manuelle" at bounding box center [65, 332] width 108 height 16
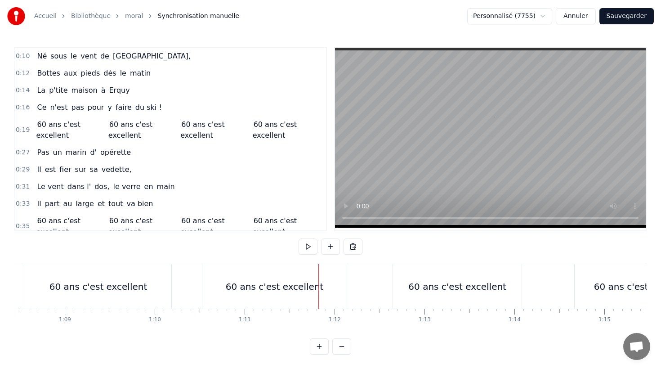
scroll to position [0, 6127]
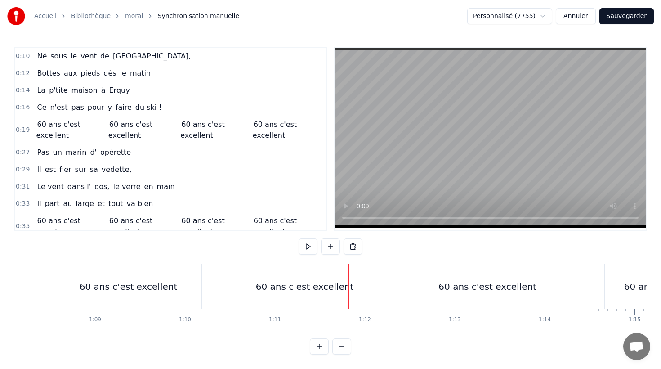
click at [125, 285] on div "60 ans c'est excellent" at bounding box center [129, 286] width 98 height 13
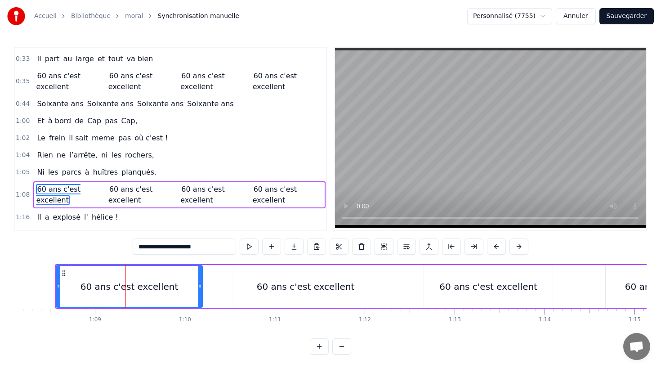
scroll to position [201, 0]
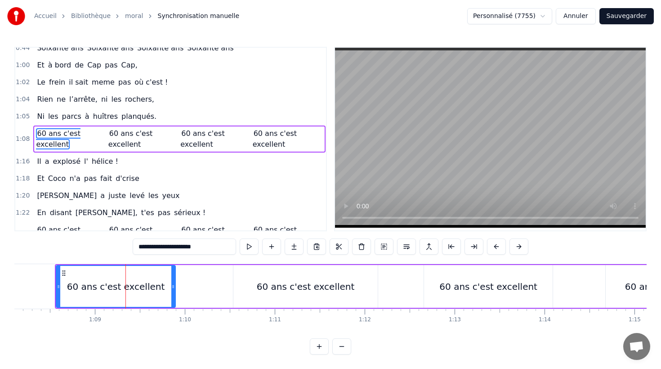
drag, startPoint x: 198, startPoint y: 286, endPoint x: 170, endPoint y: 285, distance: 28.4
click at [171, 285] on icon at bounding box center [173, 286] width 4 height 7
click at [306, 284] on div "60 ans c'est excellent" at bounding box center [306, 286] width 98 height 13
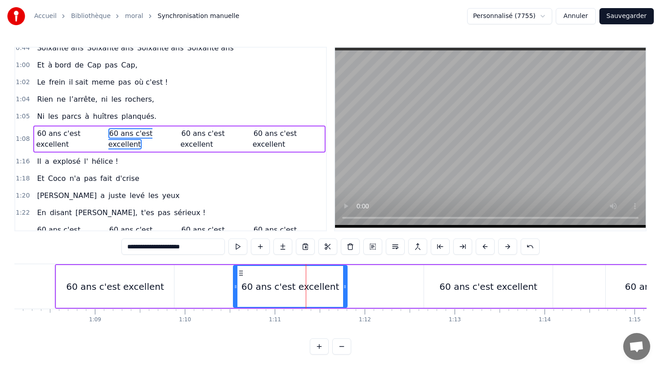
drag, startPoint x: 375, startPoint y: 286, endPoint x: 345, endPoint y: 285, distance: 30.6
click at [343, 285] on icon at bounding box center [345, 286] width 4 height 7
drag, startPoint x: 437, startPoint y: 290, endPoint x: 534, endPoint y: 295, distance: 97.7
click at [441, 290] on div "60 ans c'est excellent" at bounding box center [488, 286] width 129 height 43
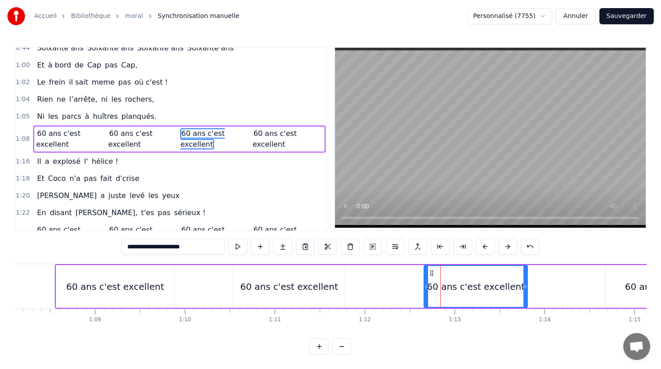
drag, startPoint x: 552, startPoint y: 287, endPoint x: 522, endPoint y: 287, distance: 29.7
click at [524, 286] on icon at bounding box center [526, 286] width 4 height 7
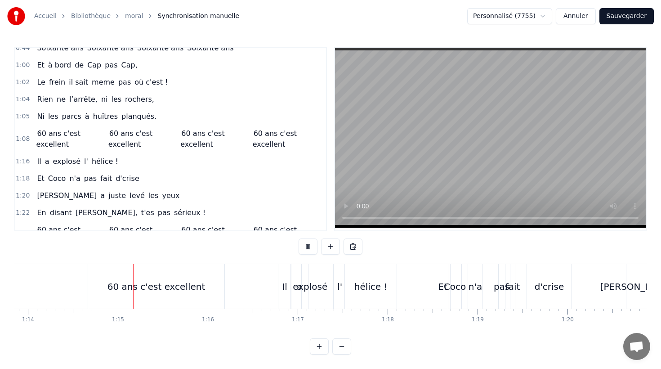
scroll to position [0, 6660]
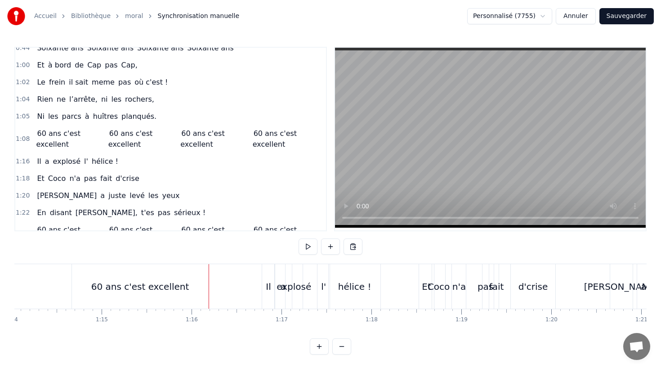
drag, startPoint x: 92, startPoint y: 280, endPoint x: 90, endPoint y: 275, distance: 5.6
click at [92, 278] on div "60 ans c'est excellent" at bounding box center [140, 286] width 136 height 45
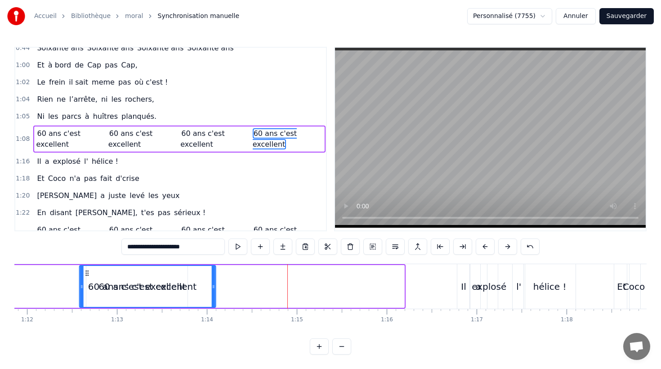
scroll to position [0, 6432]
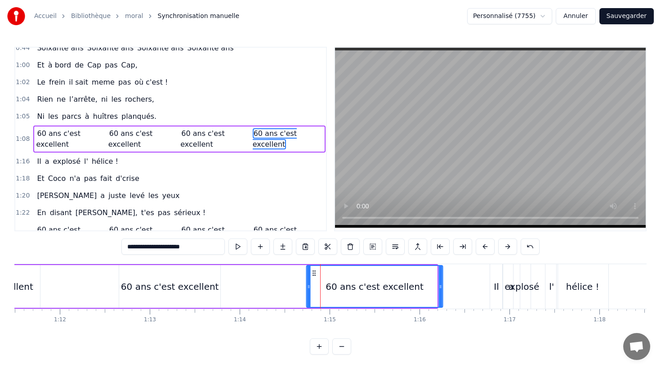
drag, startPoint x: 80, startPoint y: 272, endPoint x: 325, endPoint y: 281, distance: 245.3
click at [314, 280] on div "60 ans c'est excellent" at bounding box center [374, 286] width 135 height 41
drag, startPoint x: 440, startPoint y: 286, endPoint x: 420, endPoint y: 286, distance: 19.8
click at [420, 286] on circle at bounding box center [420, 286] width 0 height 0
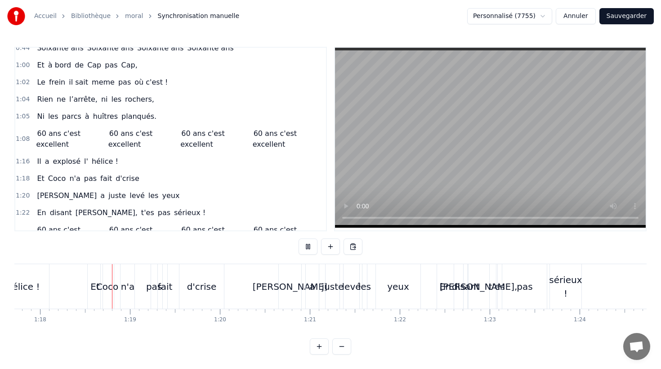
scroll to position [0, 6992]
click at [288, 274] on div "[PERSON_NAME]" at bounding box center [289, 286] width 22 height 45
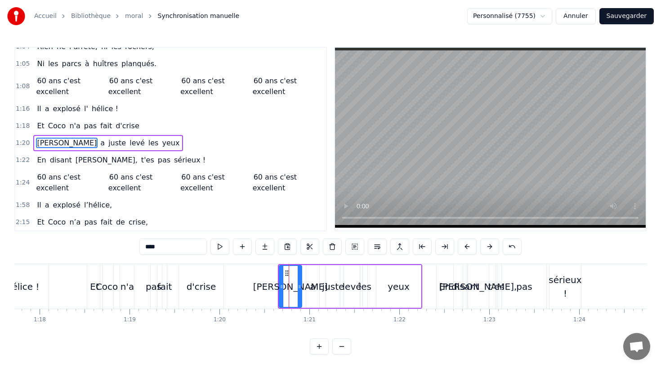
scroll to position [257, 0]
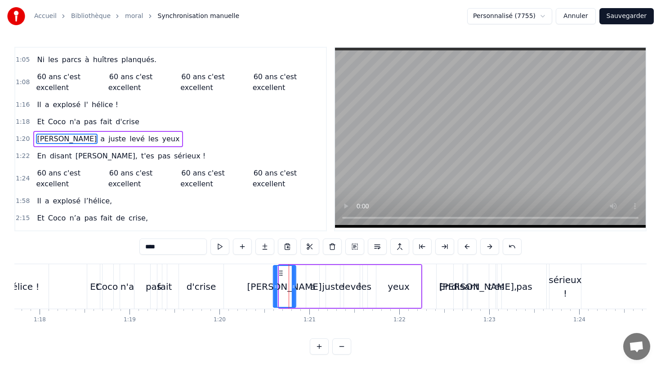
drag, startPoint x: 287, startPoint y: 272, endPoint x: 281, endPoint y: 272, distance: 5.8
click at [281, 272] on icon at bounding box center [281, 272] width 7 height 7
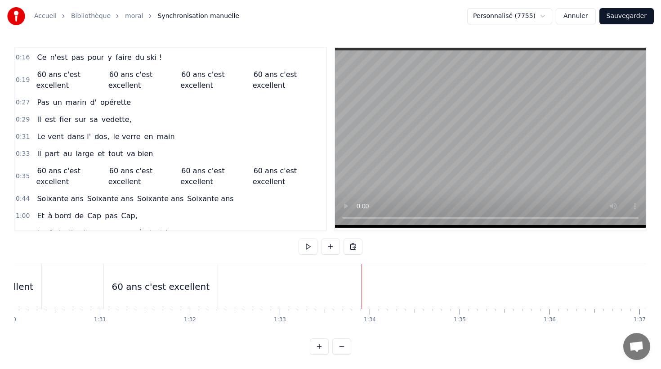
scroll to position [59, 0]
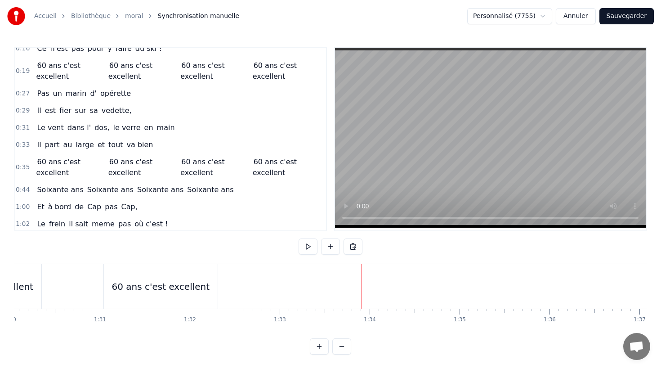
click at [126, 183] on div "Soixante ans Soixante ans Soixante ans Soixante ans" at bounding box center [135, 190] width 204 height 16
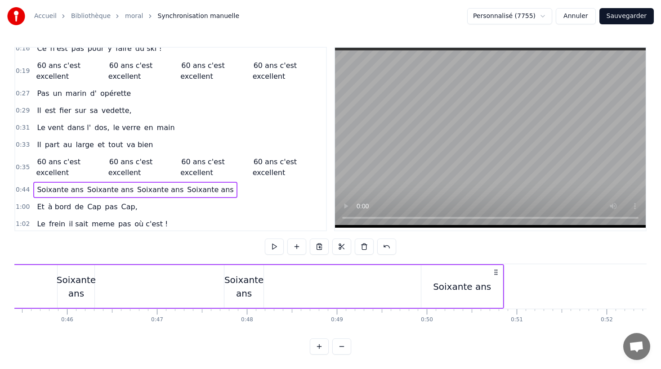
scroll to position [0, 3918]
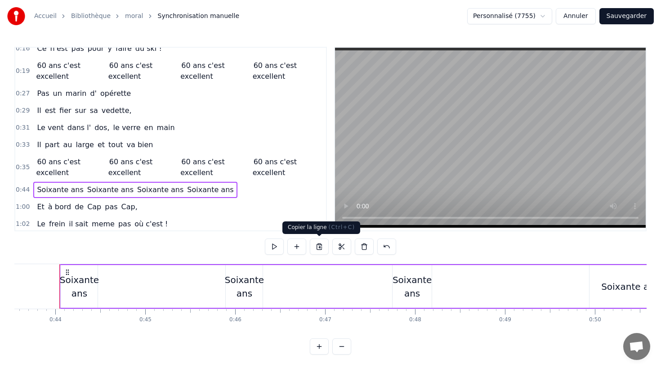
click at [321, 248] on button at bounding box center [319, 246] width 19 height 16
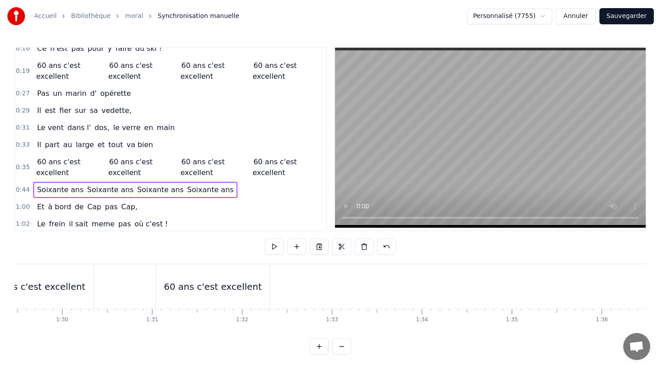
scroll to position [0, 8052]
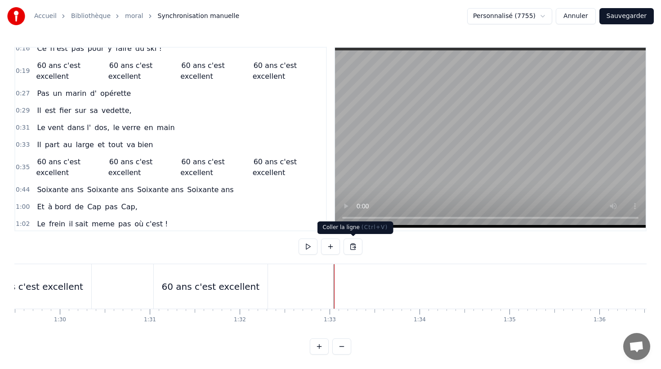
click at [350, 248] on button at bounding box center [353, 246] width 19 height 16
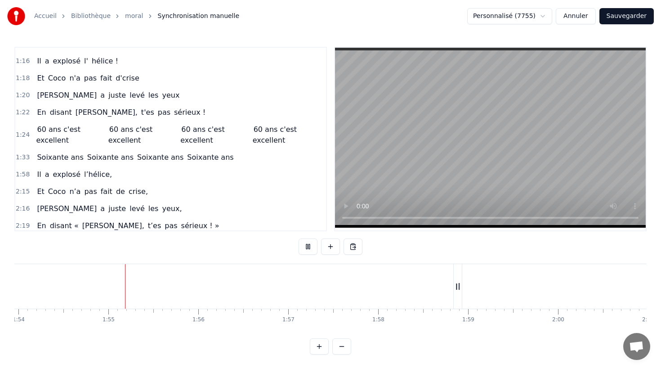
scroll to position [0, 10253]
click at [74, 167] on div "Il a explosé l’hélice," at bounding box center [74, 174] width 82 height 16
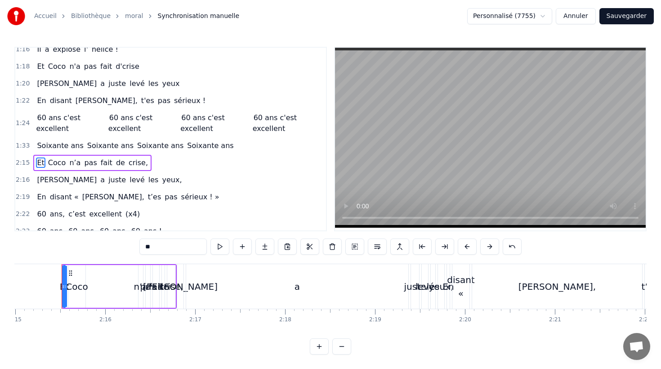
scroll to position [0, 12147]
click at [87, 155] on div "Et [PERSON_NAME] n’a pas fait de crise," at bounding box center [92, 163] width 118 height 16
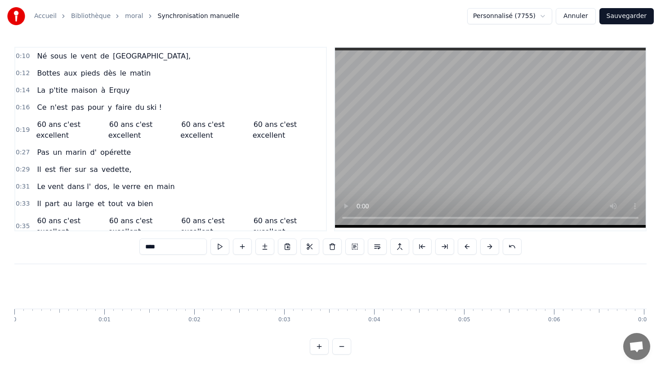
scroll to position [0, 12147]
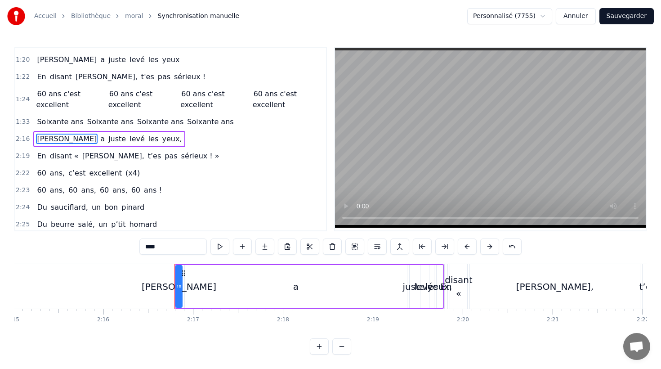
click at [112, 131] on div "[PERSON_NAME] a juste levé les yeux," at bounding box center [109, 139] width 152 height 16
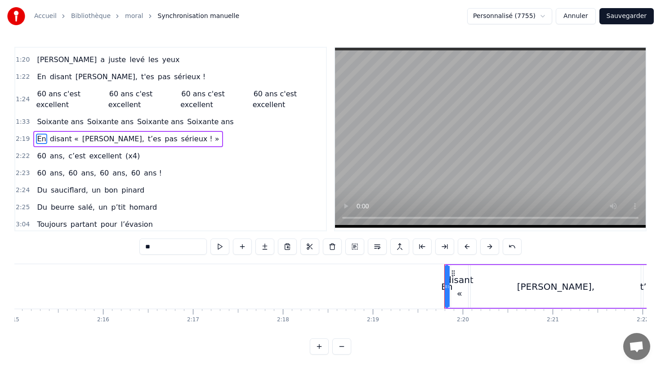
click at [111, 132] on div "En disant « Pierre, t’es pas sérieux ! »" at bounding box center [127, 139] width 189 height 16
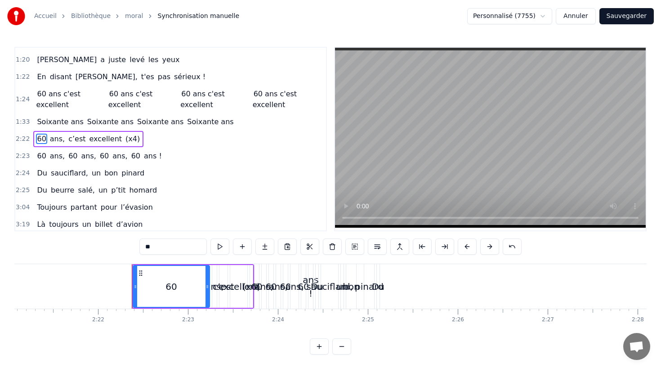
scroll to position [0, 12764]
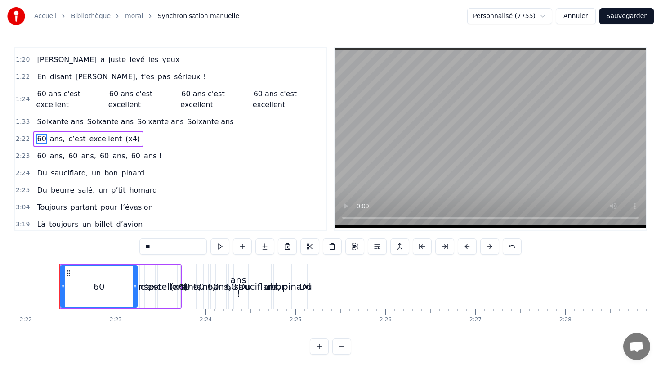
click at [111, 132] on div "60 ans, c’est excellent (x4)" at bounding box center [88, 139] width 110 height 16
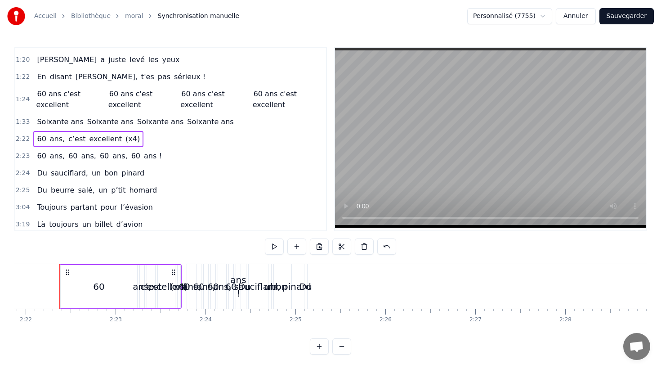
scroll to position [322, 0]
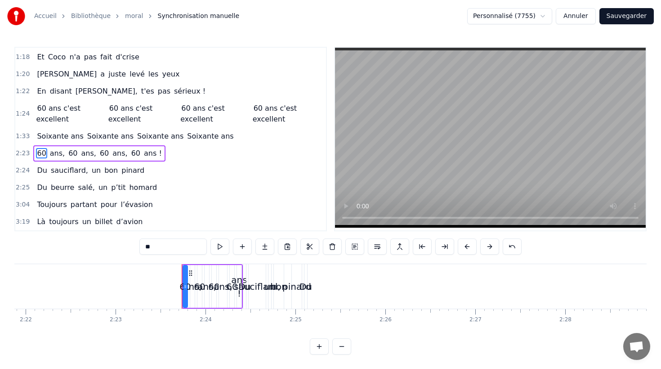
click at [103, 147] on div "60 ans, 60 ans, 60 ans, 60 ans !" at bounding box center [99, 153] width 132 height 16
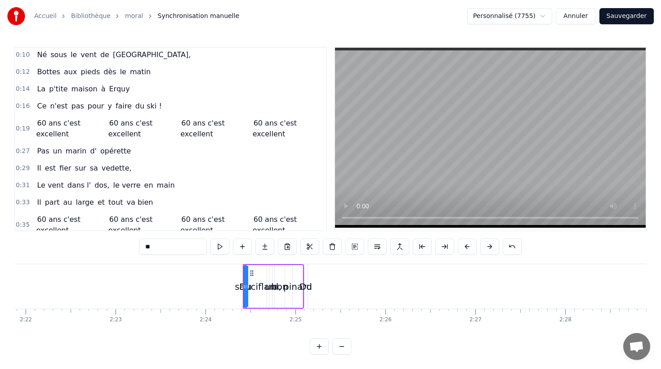
scroll to position [0, 0]
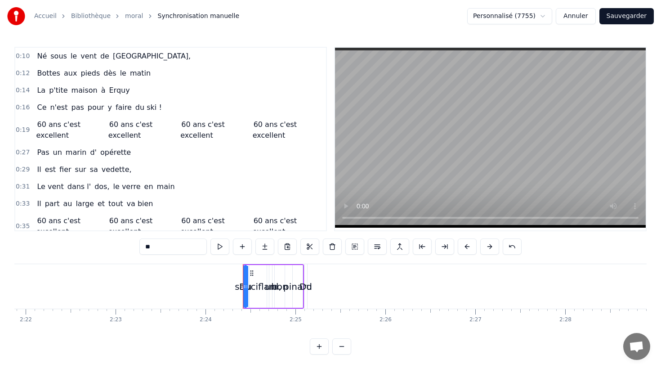
click at [89, 145] on div "Pas un marin d' opérette" at bounding box center [83, 152] width 101 height 16
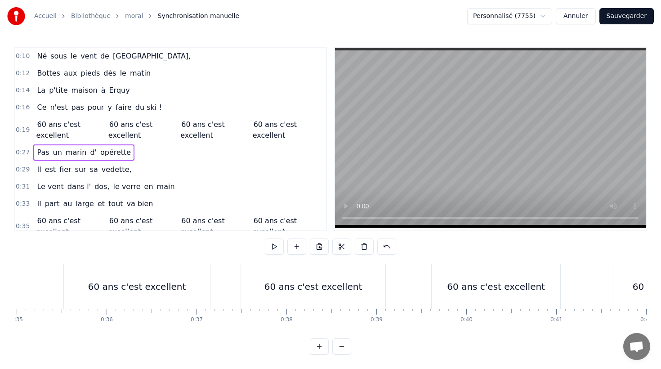
scroll to position [0, 2394]
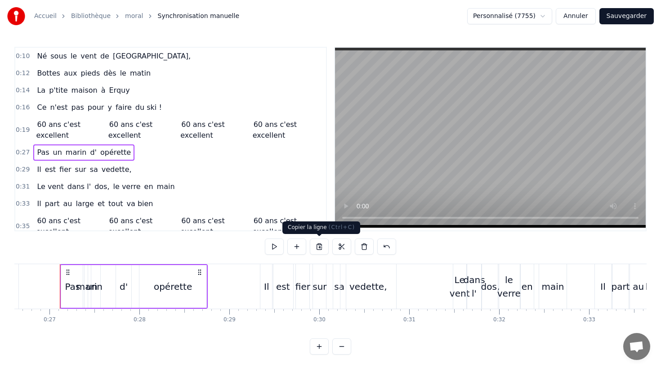
click at [319, 244] on button at bounding box center [319, 246] width 19 height 16
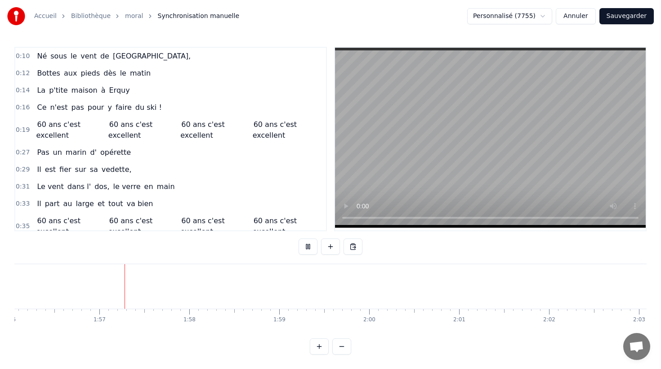
scroll to position [0, 10442]
click at [349, 245] on button at bounding box center [353, 246] width 19 height 16
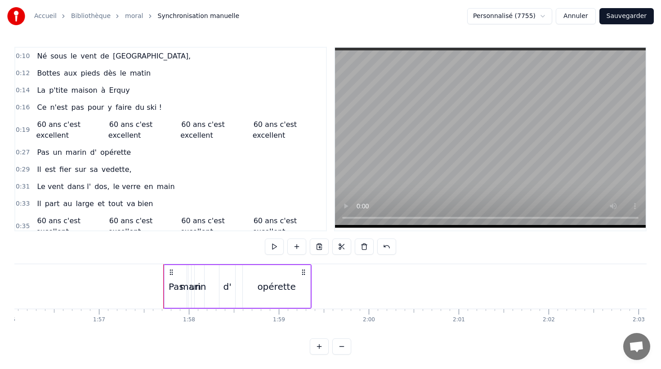
click at [176, 279] on div "Pas" at bounding box center [176, 286] width 23 height 43
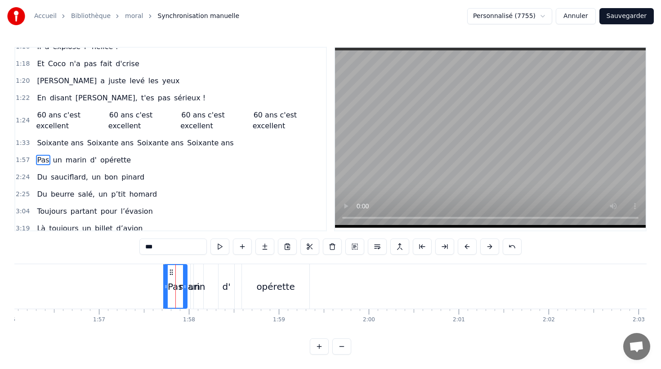
scroll to position [322, 0]
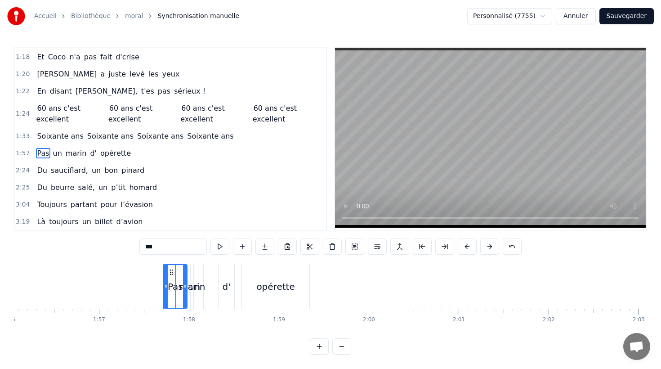
drag, startPoint x: 153, startPoint y: 244, endPoint x: 121, endPoint y: 246, distance: 32.4
click at [121, 246] on div "0:10 Né sous le vent de Bretagne, 0:12 Bottes aux pieds dès le matin 0:14 La p'…" at bounding box center [330, 201] width 632 height 308
click at [55, 153] on span "un" at bounding box center [55, 153] width 11 height 10
drag, startPoint x: 156, startPoint y: 247, endPoint x: 130, endPoint y: 247, distance: 26.1
click at [130, 247] on div "0:10 Né sous le vent de Bretagne, 0:12 Bottes aux pieds dès le matin 0:14 La p'…" at bounding box center [330, 201] width 632 height 308
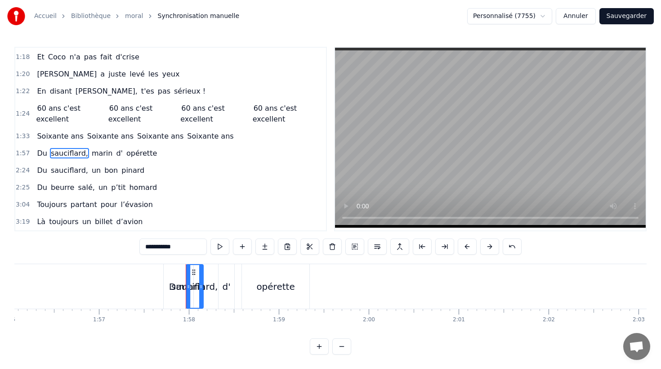
click at [93, 153] on span "marin" at bounding box center [102, 153] width 23 height 10
drag, startPoint x: 164, startPoint y: 247, endPoint x: 125, endPoint y: 245, distance: 39.2
click at [125, 245] on div "0:10 Né sous le vent de Bretagne, 0:12 Bottes aux pieds dès le matin 0:14 La p'…" at bounding box center [330, 201] width 632 height 308
click at [103, 152] on span "d'" at bounding box center [107, 153] width 9 height 10
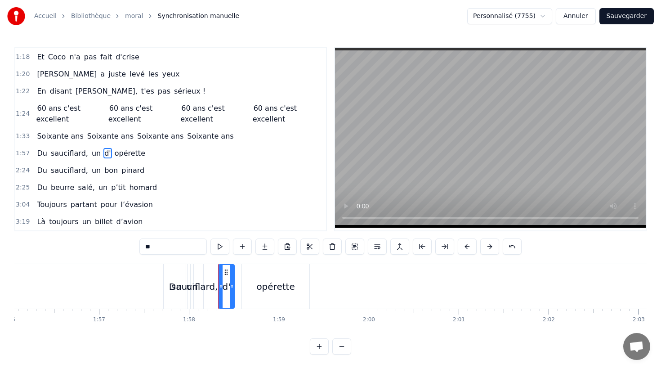
drag, startPoint x: 155, startPoint y: 245, endPoint x: 123, endPoint y: 246, distance: 32.0
click at [123, 246] on div "0:10 Né sous le vent de Bretagne, 0:12 Bottes aux pieds dès le matin 0:14 La p'…" at bounding box center [330, 201] width 632 height 308
click at [126, 156] on span "opérette" at bounding box center [137, 153] width 32 height 10
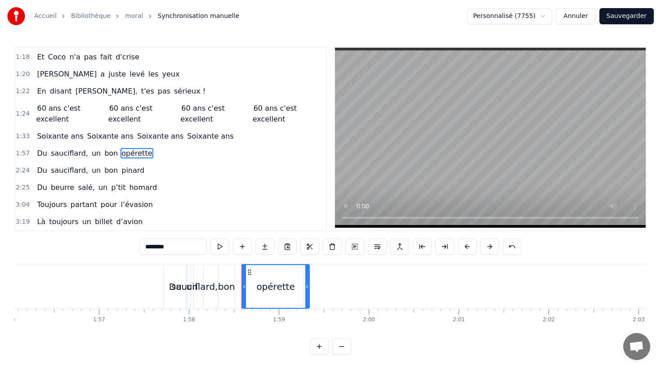
drag, startPoint x: 177, startPoint y: 249, endPoint x: 135, endPoint y: 247, distance: 41.9
click at [135, 247] on div "0:10 Né sous le vent de Bretagne, 0:12 Bottes aux pieds dès le matin 0:14 La p'…" at bounding box center [330, 201] width 632 height 308
type input "******"
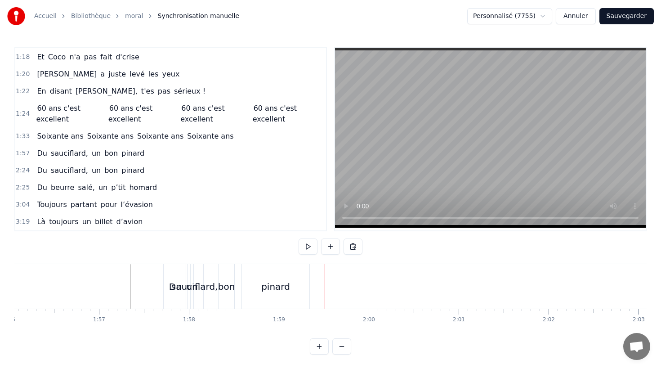
click at [282, 291] on div "pinard" at bounding box center [275, 286] width 29 height 13
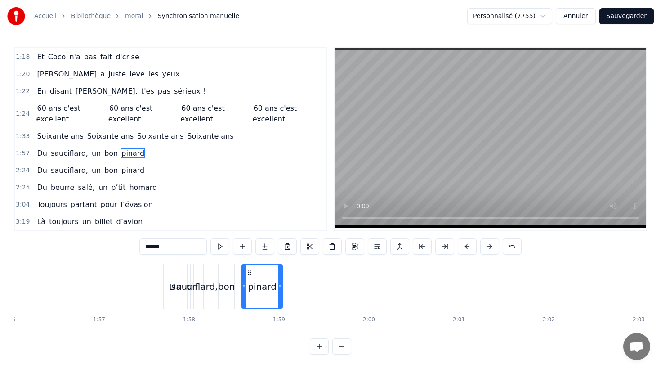
drag, startPoint x: 307, startPoint y: 287, endPoint x: 204, endPoint y: 293, distance: 103.7
click at [279, 288] on icon at bounding box center [280, 286] width 4 height 7
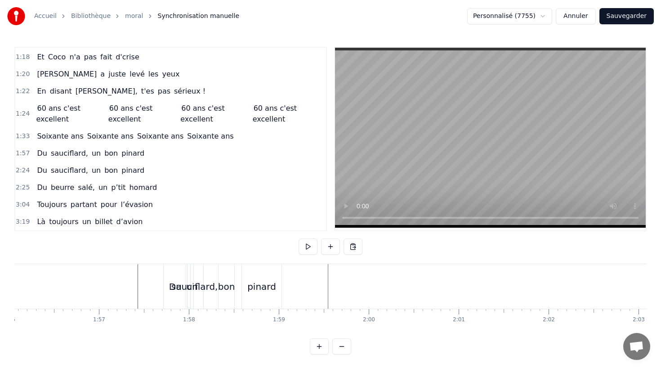
click at [254, 281] on div "pinard" at bounding box center [261, 286] width 29 height 13
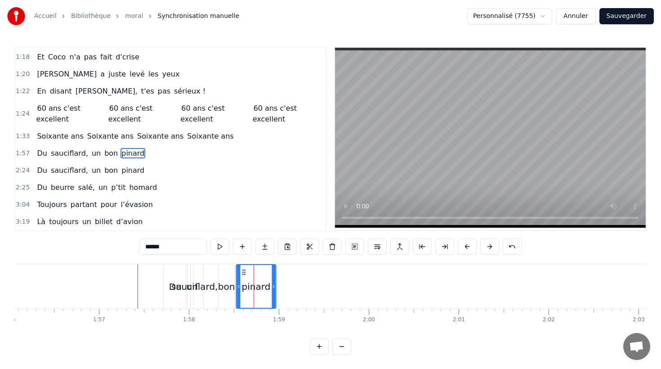
drag, startPoint x: 249, startPoint y: 272, endPoint x: 242, endPoint y: 272, distance: 6.3
click at [243, 272] on circle at bounding box center [243, 272] width 0 height 0
drag, startPoint x: 270, startPoint y: 285, endPoint x: 263, endPoint y: 285, distance: 6.7
click at [263, 285] on icon at bounding box center [265, 286] width 4 height 7
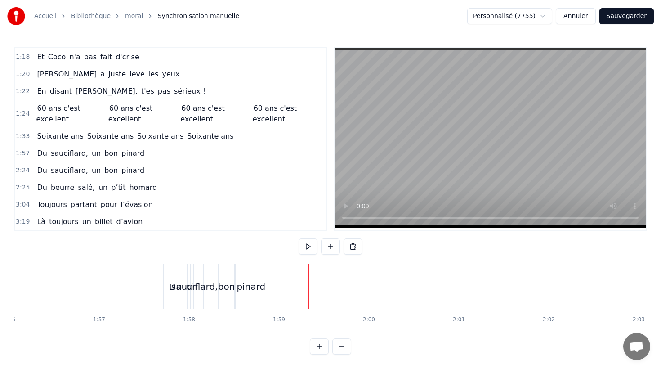
click at [92, 145] on div "Du sauciflard, un bon pinard" at bounding box center [90, 153] width 115 height 16
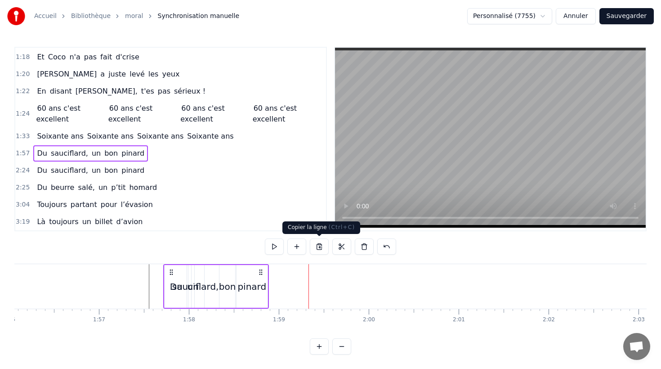
click at [319, 245] on button at bounding box center [319, 246] width 19 height 16
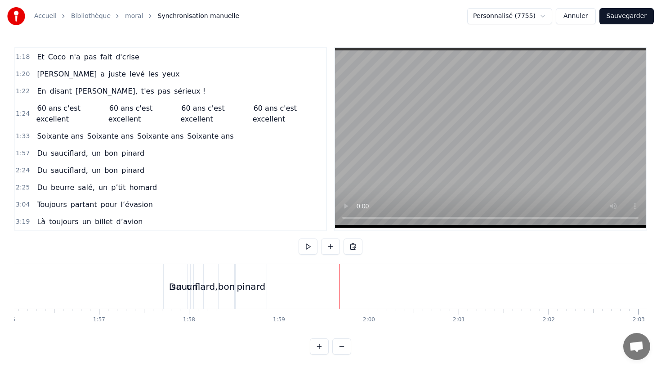
click at [367, 320] on div "Coller la ligne Ctrl+V" at bounding box center [395, 322] width 111 height 14
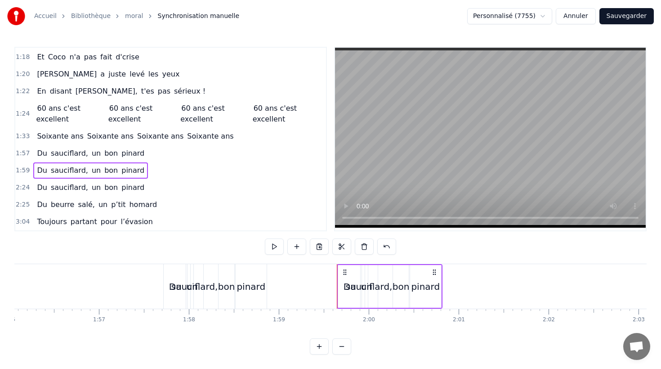
click at [66, 171] on span "sauciflard," at bounding box center [69, 170] width 39 height 10
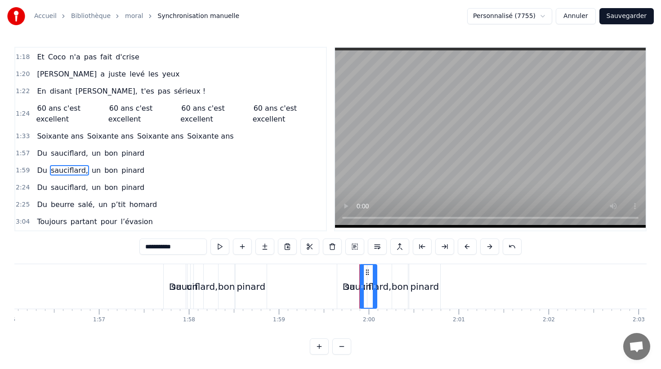
scroll to position [339, 0]
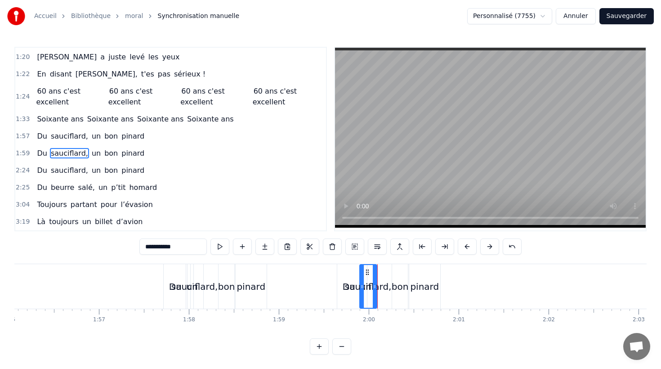
click at [69, 168] on span "sauciflard," at bounding box center [69, 170] width 39 height 10
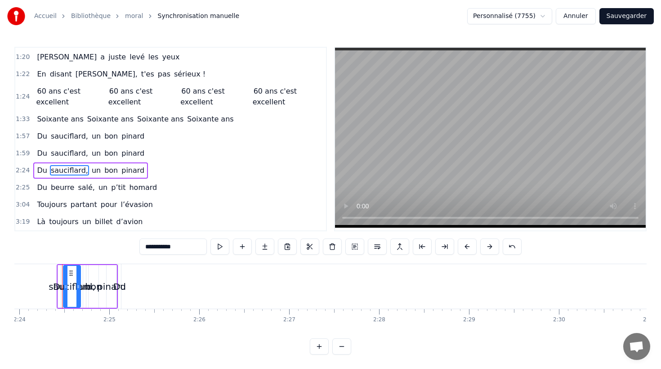
scroll to position [0, 12953]
drag, startPoint x: 158, startPoint y: 247, endPoint x: 122, endPoint y: 245, distance: 36.0
click at [122, 245] on div "0:10 Né sous le vent de Bretagne, 0:12 Bottes aux pieds dès le matin 0:14 La p'…" at bounding box center [330, 201] width 632 height 308
click at [107, 170] on span "bon" at bounding box center [114, 170] width 15 height 10
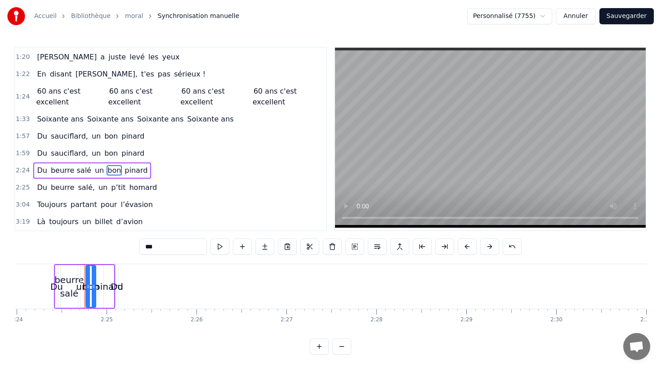
drag, startPoint x: 162, startPoint y: 249, endPoint x: 124, endPoint y: 246, distance: 37.9
click at [124, 246] on div "0:10 Né sous le vent de Bretagne, 0:12 Bottes aux pieds dès le matin 0:14 La p'…" at bounding box center [330, 201] width 632 height 308
click at [132, 169] on span "pinard" at bounding box center [137, 170] width 25 height 10
drag, startPoint x: 162, startPoint y: 247, endPoint x: 110, endPoint y: 248, distance: 51.7
click at [110, 248] on div "0:10 Né sous le vent de Bretagne, 0:12 Bottes aux pieds dès le matin 0:14 La p'…" at bounding box center [330, 201] width 632 height 308
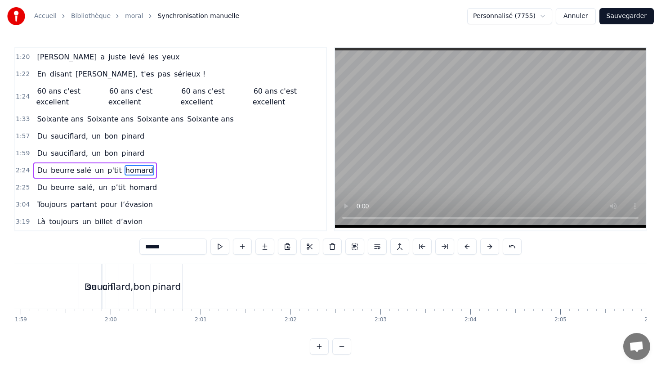
scroll to position [0, 10549]
click at [70, 151] on span "sauciflard," at bounding box center [69, 153] width 39 height 10
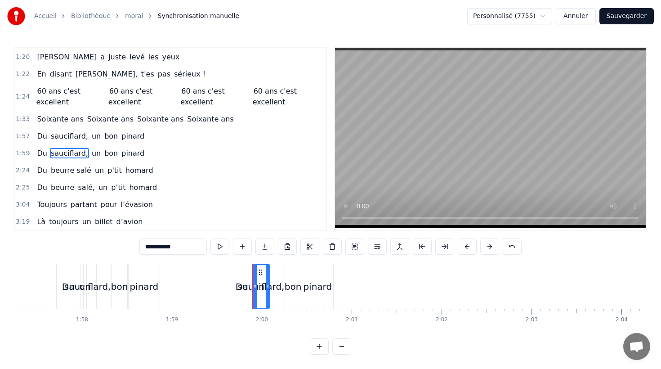
drag, startPoint x: 176, startPoint y: 247, endPoint x: 102, endPoint y: 248, distance: 73.8
click at [102, 248] on div "0:10 Né sous le vent de Bretagne, 0:12 Bottes aux pieds dès le matin 0:14 La p'…" at bounding box center [330, 201] width 632 height 308
click at [109, 152] on span "bon" at bounding box center [116, 153] width 15 height 10
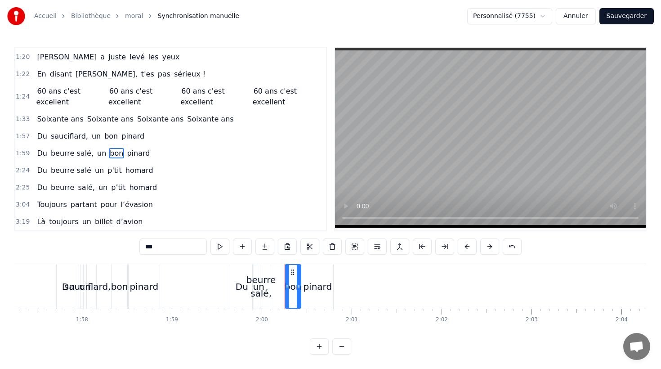
drag, startPoint x: 155, startPoint y: 246, endPoint x: 133, endPoint y: 247, distance: 22.5
click at [133, 247] on div "0:10 Né sous le vent de Bretagne, 0:12 Bottes aux pieds dès le matin 0:14 La p'…" at bounding box center [330, 201] width 632 height 308
click at [133, 151] on span "pinard" at bounding box center [139, 153] width 25 height 10
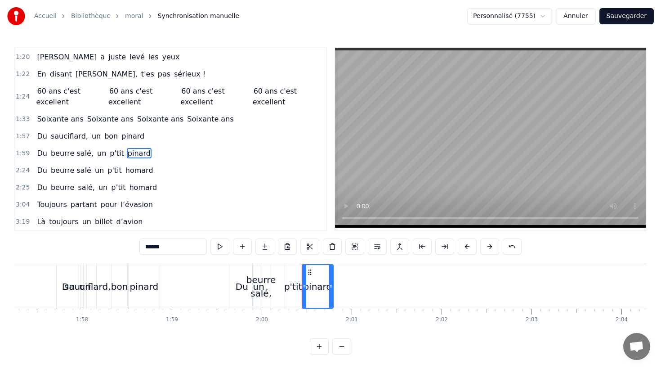
drag, startPoint x: 166, startPoint y: 248, endPoint x: 121, endPoint y: 247, distance: 45.9
click at [121, 247] on div "0:10 Né sous le vent de Bretagne, 0:12 Bottes aux pieds dès le matin 0:14 La p'…" at bounding box center [330, 201] width 632 height 308
type input "******"
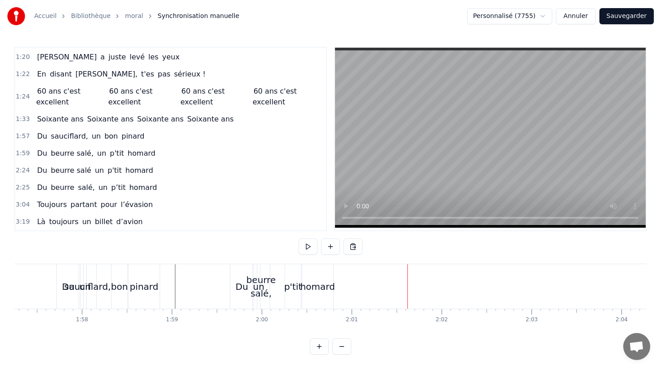
click at [143, 154] on span "homard" at bounding box center [142, 153] width 30 height 10
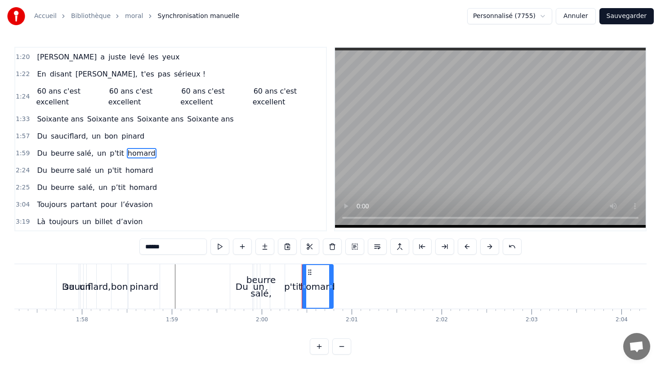
click at [169, 245] on input "******" at bounding box center [172, 246] width 67 height 16
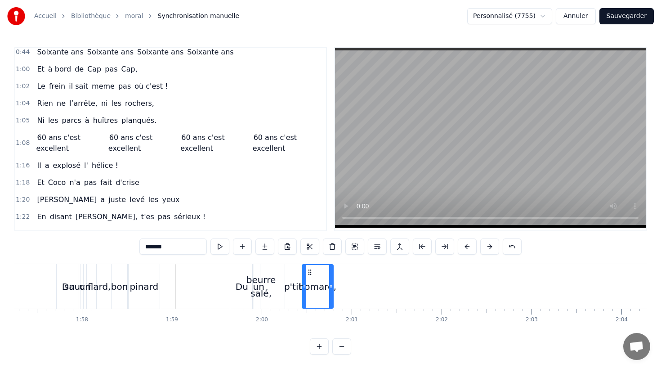
scroll to position [196, 0]
type input "*******"
click at [111, 98] on div "Rien ne l’arrête, ni les rochers," at bounding box center [95, 104] width 124 height 16
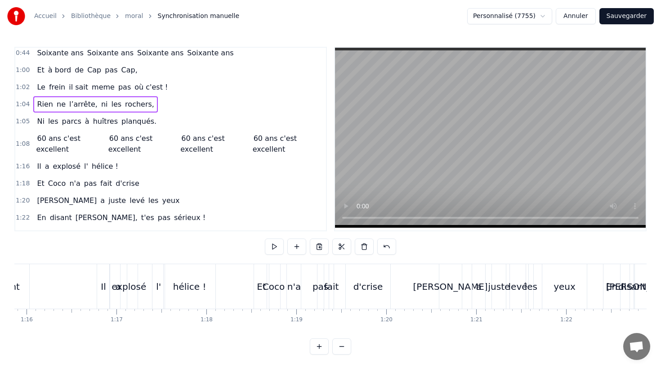
scroll to position [0, 5716]
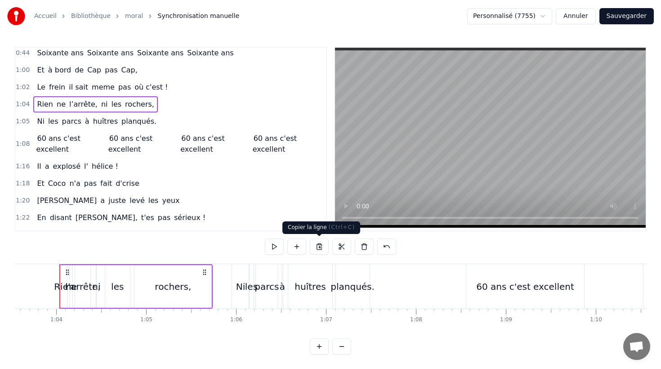
click at [316, 247] on button at bounding box center [319, 246] width 19 height 16
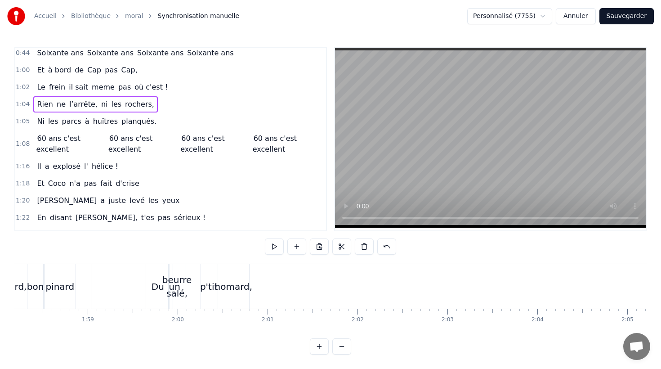
scroll to position [0, 10622]
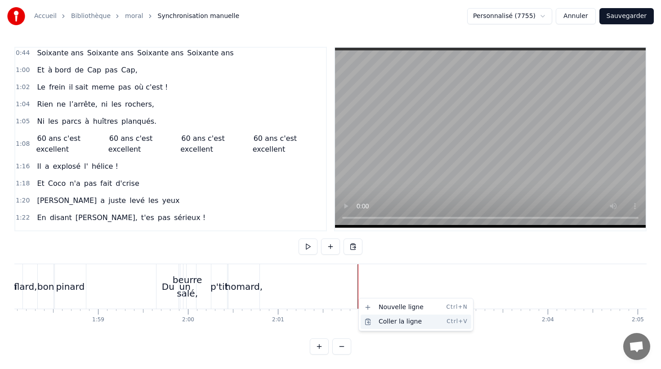
click at [381, 319] on div "Coller la ligne Ctrl+V" at bounding box center [416, 321] width 111 height 14
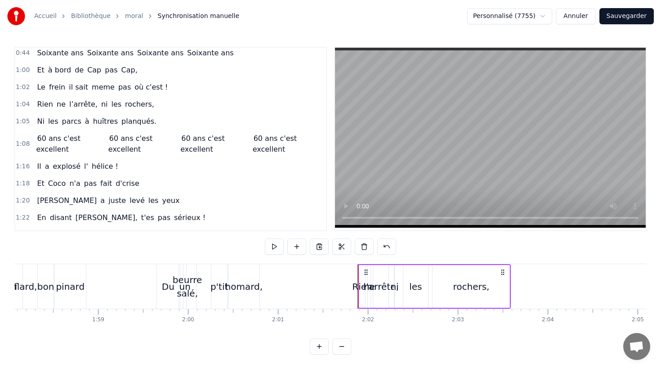
click at [403, 264] on div "Rien ne l’arrête, ni les rochers," at bounding box center [434, 286] width 153 height 45
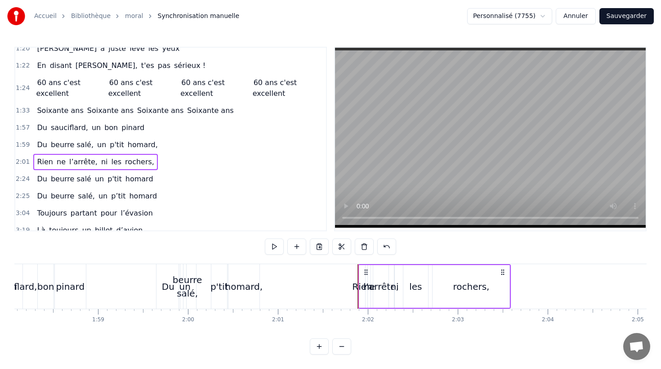
scroll to position [355, 0]
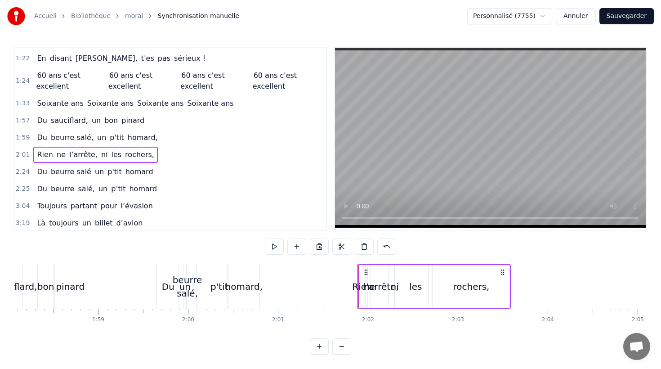
click at [38, 154] on span "Rien" at bounding box center [45, 154] width 18 height 10
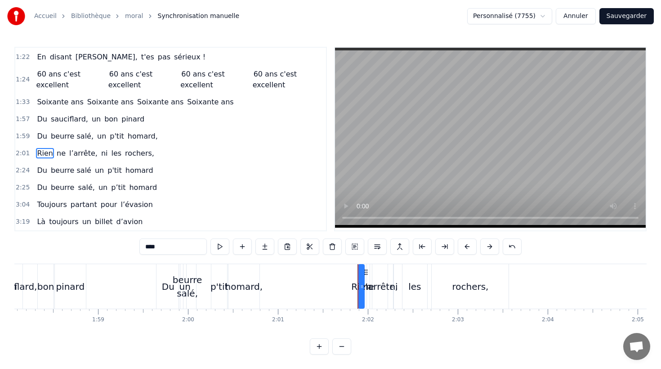
drag, startPoint x: 157, startPoint y: 247, endPoint x: 122, endPoint y: 247, distance: 35.1
click at [122, 247] on div "0:10 Né sous le vent de Bretagne, 0:12 Bottes aux pieds dès le matin 0:14 La p'…" at bounding box center [330, 201] width 632 height 308
click at [73, 154] on span "ne" at bounding box center [75, 153] width 11 height 10
drag, startPoint x: 166, startPoint y: 248, endPoint x: 139, endPoint y: 247, distance: 26.1
click at [140, 247] on input "**" at bounding box center [172, 246] width 67 height 16
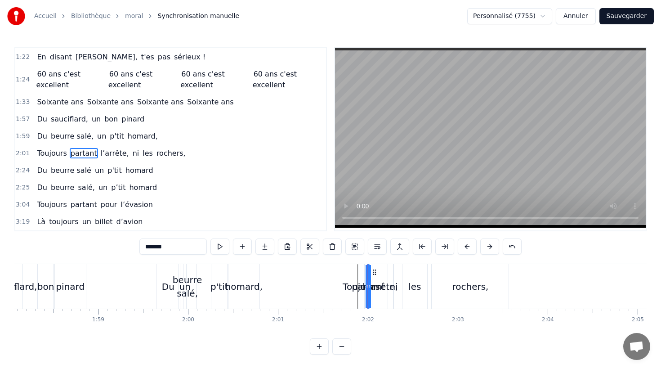
click at [132, 153] on span "ni" at bounding box center [136, 153] width 9 height 10
click at [134, 244] on div "0:10 Né sous le vent de Bretagne, 0:12 Bottes aux pieds dès le matin 0:14 La p'…" at bounding box center [330, 201] width 632 height 308
click at [152, 155] on span "les" at bounding box center [158, 153] width 12 height 10
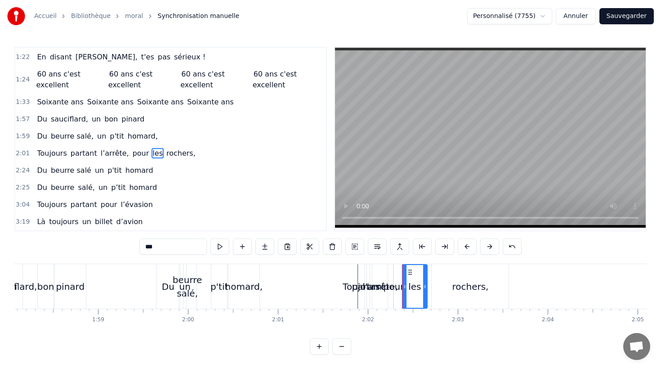
drag, startPoint x: 160, startPoint y: 247, endPoint x: 111, endPoint y: 246, distance: 49.5
click at [113, 247] on div "0:10 Né sous le vent de Bretagne, 0:12 Bottes aux pieds dès le matin 0:14 La p'…" at bounding box center [330, 201] width 632 height 308
click at [159, 156] on span "rochers," at bounding box center [174, 153] width 31 height 10
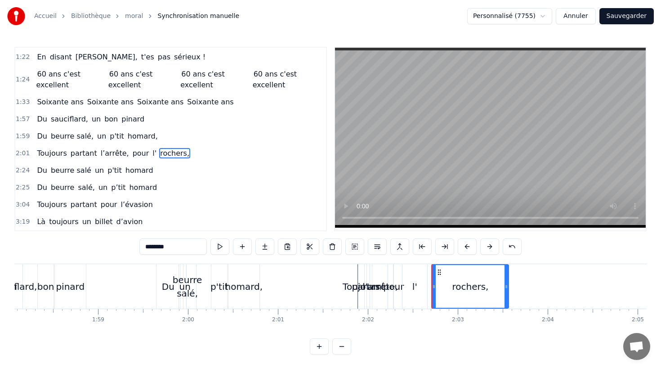
drag, startPoint x: 103, startPoint y: 247, endPoint x: 94, endPoint y: 247, distance: 9.0
click at [94, 247] on div "0:10 Né sous le vent de Bretagne, 0:12 Bottes aux pieds dès le matin 0:14 La p'…" at bounding box center [330, 201] width 632 height 308
click at [106, 152] on span "l’arrête," at bounding box center [115, 153] width 30 height 10
type input "*********"
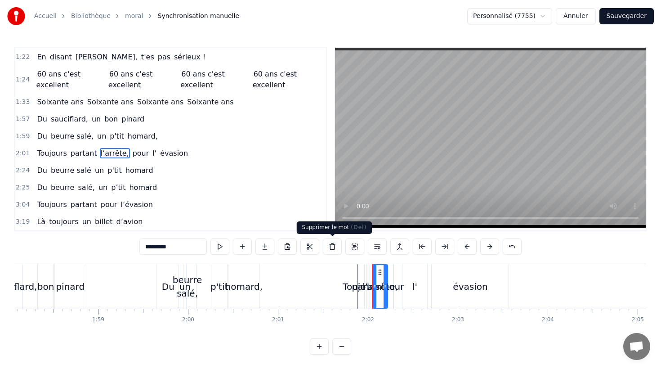
click at [331, 247] on button at bounding box center [332, 246] width 19 height 16
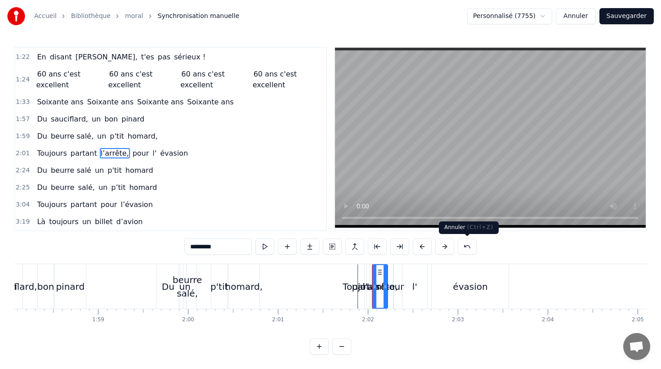
click at [466, 247] on button at bounding box center [467, 246] width 19 height 16
click at [100, 152] on span "l’arrête," at bounding box center [115, 153] width 30 height 10
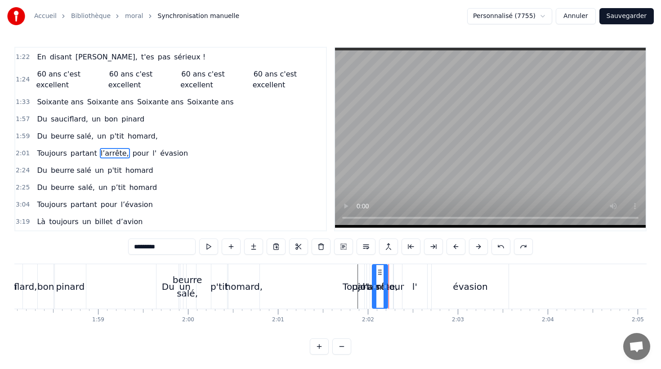
drag, startPoint x: 162, startPoint y: 251, endPoint x: 112, endPoint y: 248, distance: 50.0
click at [113, 248] on div "0:10 Né sous le vent de Bretagne, 0:12 Bottes aux pieds dès le matin 0:14 La p'…" at bounding box center [330, 201] width 632 height 308
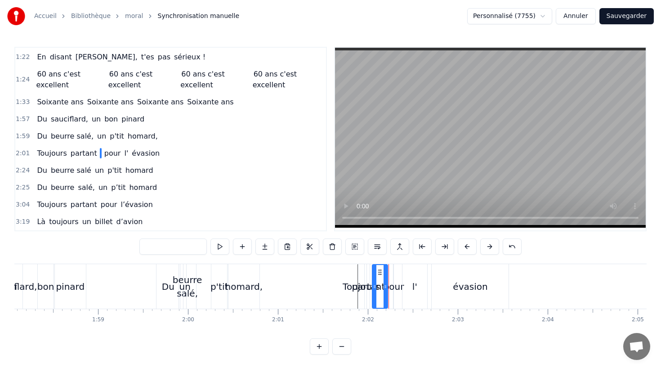
click at [113, 245] on div "0:10 Né sous le vent de Bretagne, 0:12 Bottes aux pieds dès le matin 0:14 La p'…" at bounding box center [330, 201] width 632 height 308
click at [360, 275] on div "Toujours" at bounding box center [362, 286] width 6 height 45
type input "********"
click at [468, 281] on div "évasion" at bounding box center [470, 286] width 35 height 13
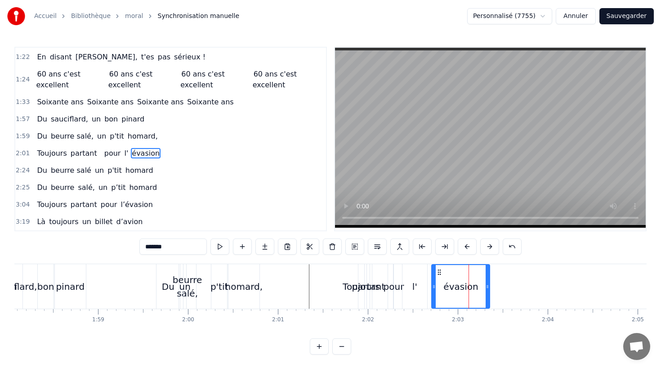
drag, startPoint x: 506, startPoint y: 285, endPoint x: 487, endPoint y: 285, distance: 18.9
click at [487, 285] on icon at bounding box center [488, 286] width 4 height 7
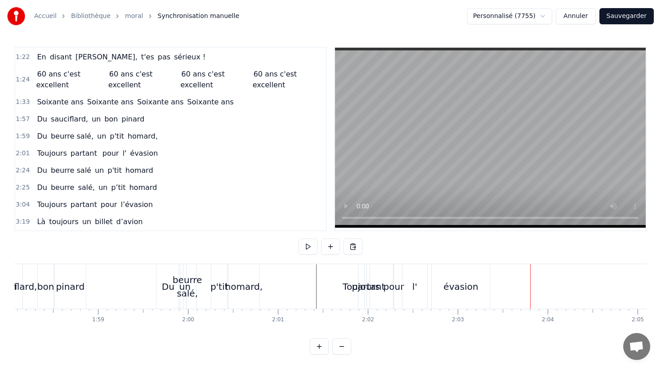
drag, startPoint x: 470, startPoint y: 277, endPoint x: 477, endPoint y: 280, distance: 7.6
click at [470, 277] on div "évasion" at bounding box center [461, 286] width 58 height 45
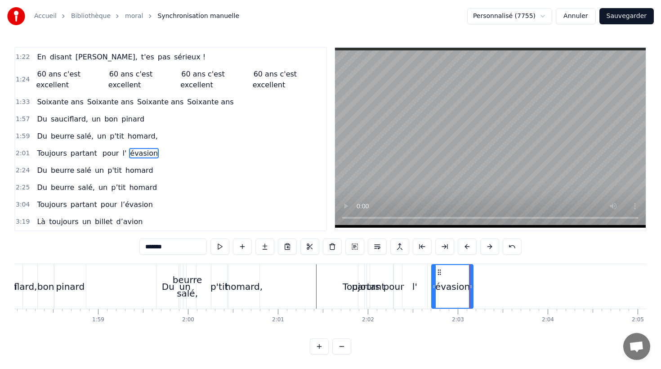
drag, startPoint x: 488, startPoint y: 286, endPoint x: 469, endPoint y: 287, distance: 18.9
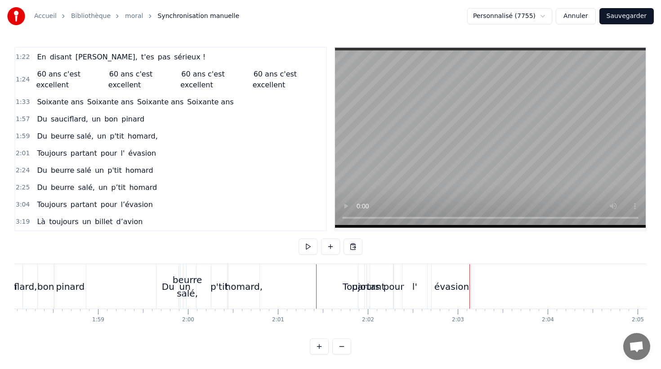
click at [437, 272] on div "évasion" at bounding box center [452, 286] width 40 height 45
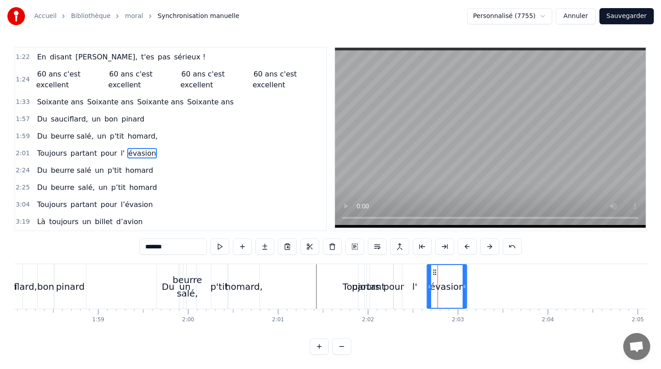
drag, startPoint x: 439, startPoint y: 272, endPoint x: 435, endPoint y: 273, distance: 4.6
click at [435, 273] on icon at bounding box center [434, 272] width 7 height 7
drag, startPoint x: 414, startPoint y: 276, endPoint x: 419, endPoint y: 276, distance: 5.4
click at [414, 276] on div "l'" at bounding box center [415, 286] width 25 height 45
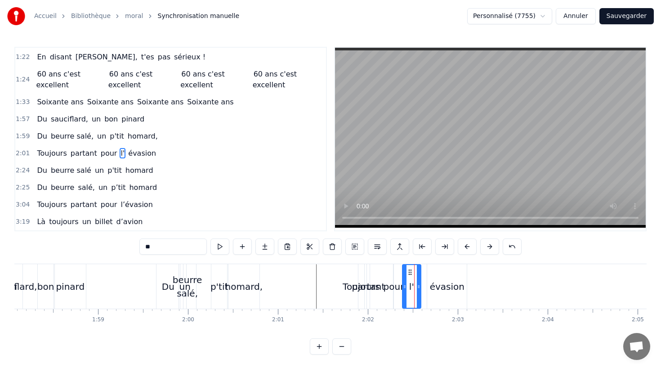
click at [417, 285] on icon at bounding box center [419, 286] width 4 height 7
click at [440, 280] on div "évasion" at bounding box center [447, 286] width 35 height 13
type input "*******"
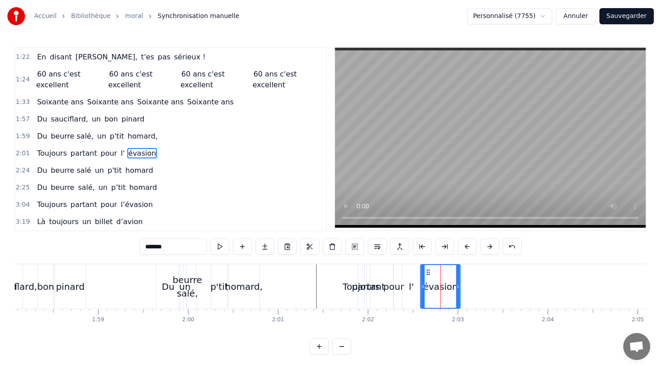
drag, startPoint x: 433, startPoint y: 272, endPoint x: 429, endPoint y: 273, distance: 4.5
click at [429, 272] on circle at bounding box center [429, 272] width 0 height 0
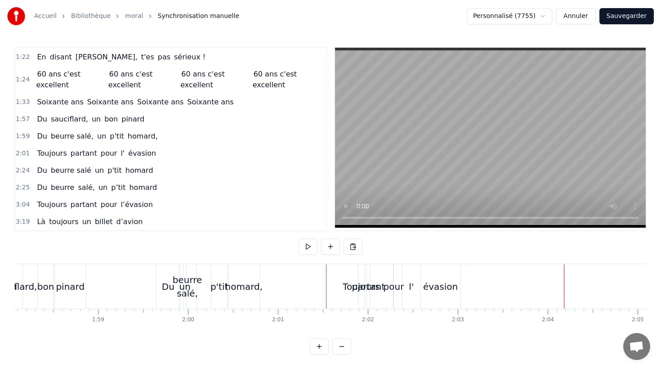
click at [92, 163] on div "Du beurre salé un p'tit homard" at bounding box center [94, 170] width 123 height 16
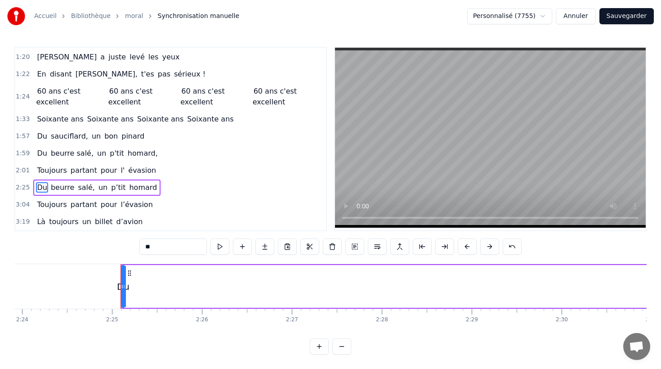
scroll to position [339, 0]
click at [76, 179] on div "Du beurre salé, un p’tit homard" at bounding box center [96, 187] width 127 height 16
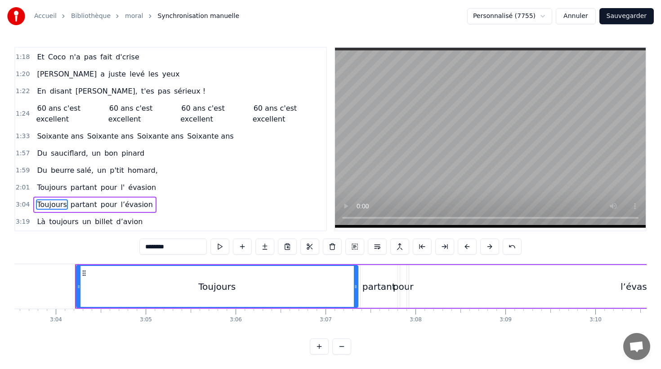
scroll to position [0, 16528]
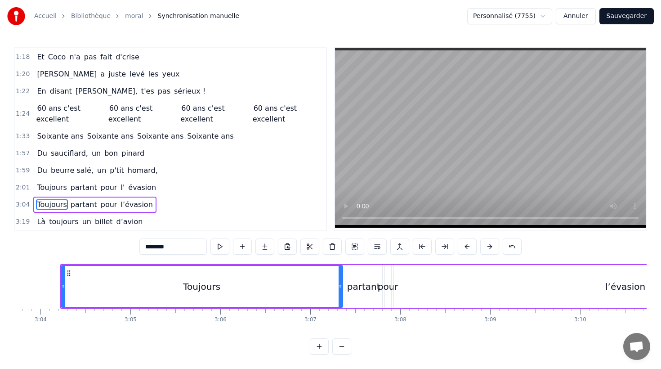
click at [85, 197] on div "Toujours partant pour l’évasion" at bounding box center [94, 205] width 123 height 16
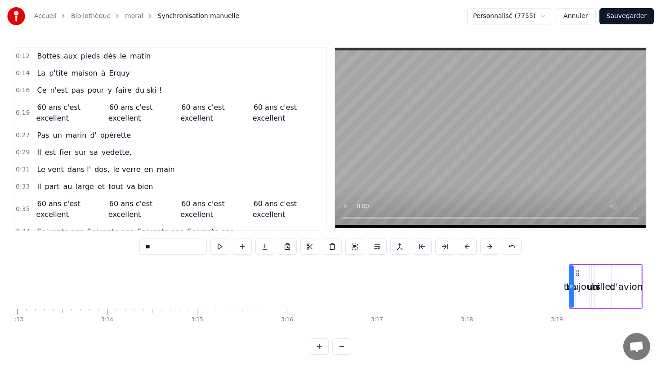
scroll to position [0, 0]
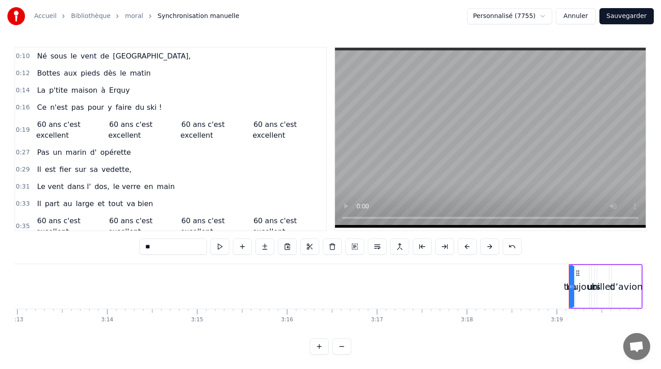
click at [106, 100] on div "Ce n'est pas pour y faire du ski !" at bounding box center [99, 107] width 132 height 16
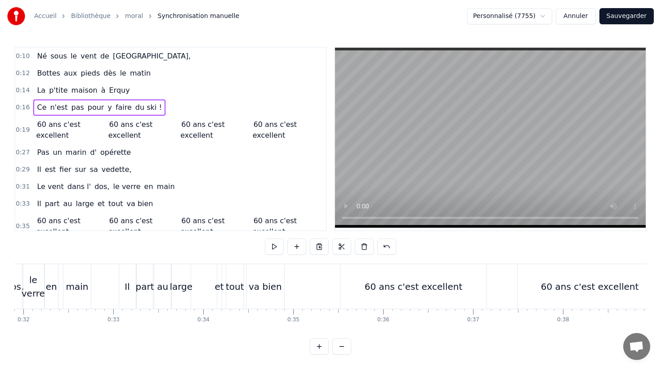
scroll to position [0, 1431]
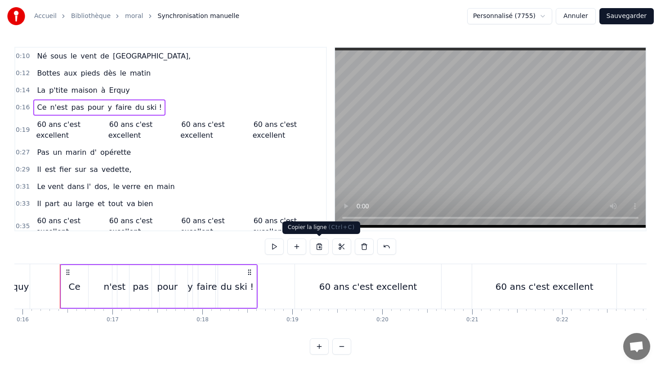
drag, startPoint x: 322, startPoint y: 247, endPoint x: 349, endPoint y: 287, distance: 48.4
click at [322, 247] on button at bounding box center [319, 246] width 19 height 16
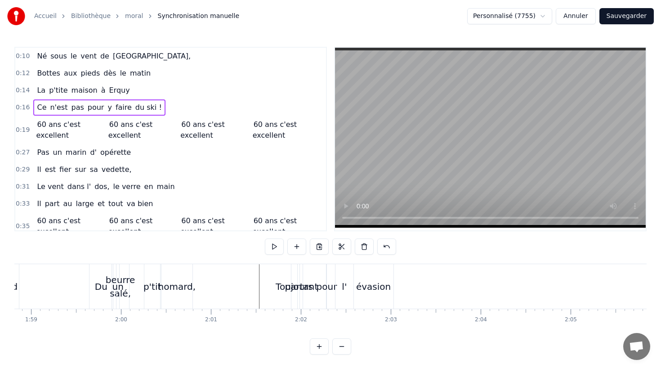
scroll to position [0, 10690]
click at [387, 290] on div "évasion" at bounding box center [373, 286] width 35 height 13
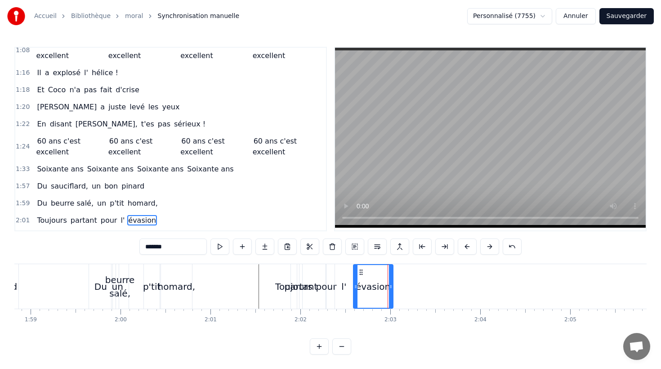
scroll to position [305, 0]
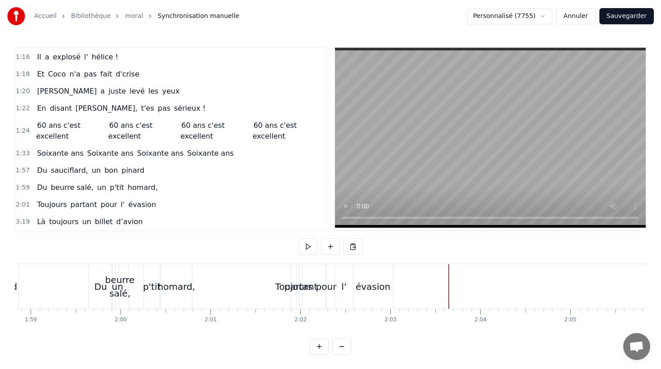
click at [463, 318] on div "Coller la ligne Ctrl+V" at bounding box center [499, 320] width 111 height 14
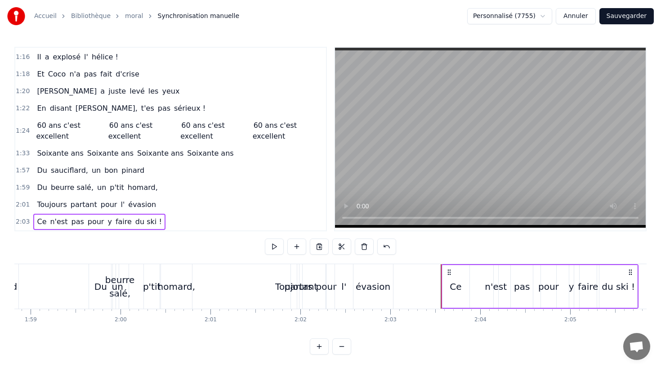
click at [41, 222] on span "Ce" at bounding box center [41, 221] width 11 height 10
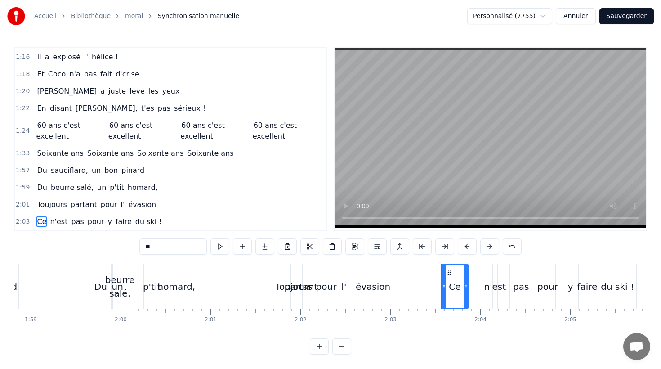
scroll to position [322, 0]
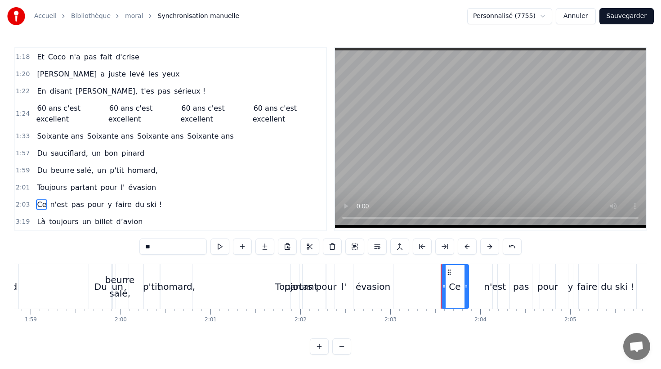
drag, startPoint x: 160, startPoint y: 247, endPoint x: 125, endPoint y: 244, distance: 35.6
click at [125, 244] on div "0:10 Né sous le vent de Bretagne, 0:12 Bottes aux pieds dès le matin 0:14 La p'…" at bounding box center [330, 201] width 632 height 308
click at [59, 204] on span "n'est" at bounding box center [57, 204] width 19 height 10
drag, startPoint x: 175, startPoint y: 246, endPoint x: 116, endPoint y: 254, distance: 59.9
click at [116, 254] on div "0:10 Né sous le vent de Bretagne, 0:12 Bottes aux pieds dès le matin 0:14 La p'…" at bounding box center [330, 201] width 632 height 308
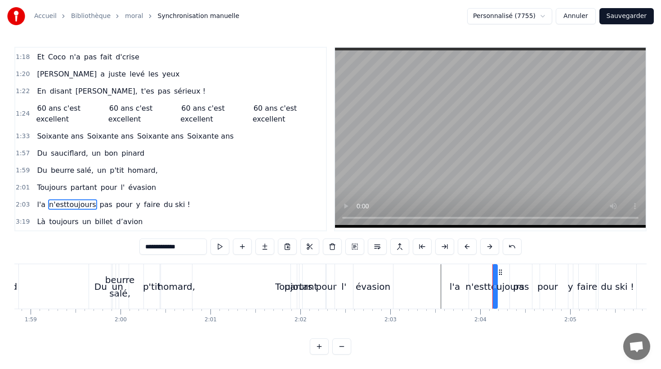
drag, startPoint x: 186, startPoint y: 248, endPoint x: 120, endPoint y: 245, distance: 66.7
click at [120, 245] on div "0:10 Né sous le vent de Bretagne, 0:12 Bottes aux pieds dès le matin 0:14 La p'…" at bounding box center [330, 201] width 632 height 308
click at [84, 203] on span "pas" at bounding box center [88, 204] width 14 height 10
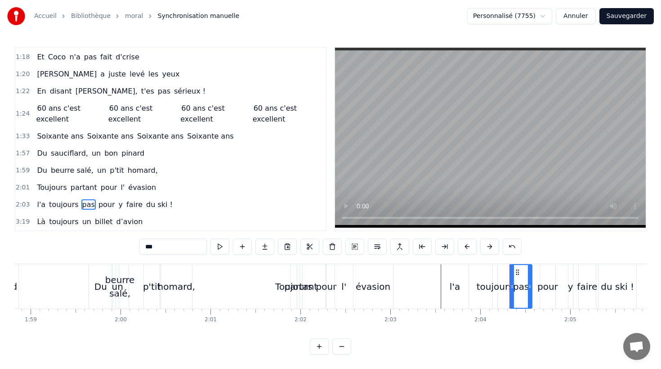
drag, startPoint x: 164, startPoint y: 251, endPoint x: 129, endPoint y: 248, distance: 35.6
click at [129, 248] on div "0:10 Né sous le vent de Bretagne, 0:12 Bottes aux pieds dès le matin 0:14 La p'…" at bounding box center [330, 201] width 632 height 308
click at [96, 206] on span "pour" at bounding box center [103, 204] width 18 height 10
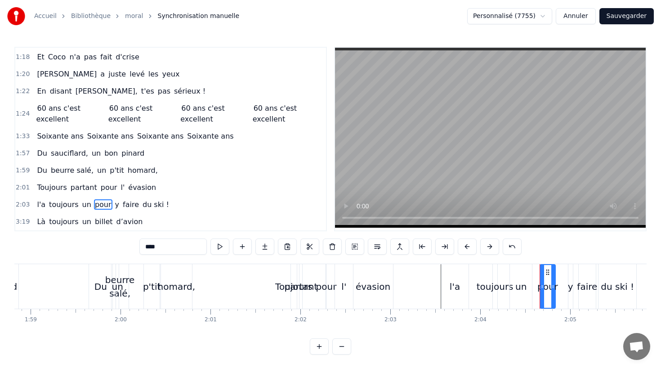
drag, startPoint x: 129, startPoint y: 247, endPoint x: 121, endPoint y: 247, distance: 8.1
click at [121, 247] on div "0:10 Né sous le vent de Bretagne, 0:12 Bottes aux pieds dès le matin 0:14 La p'…" at bounding box center [330, 201] width 632 height 308
click at [124, 206] on span "faire" at bounding box center [132, 204] width 18 height 10
click at [116, 204] on span "y" at bounding box center [119, 204] width 6 height 10
click at [143, 205] on span "du ski !" at bounding box center [157, 204] width 28 height 10
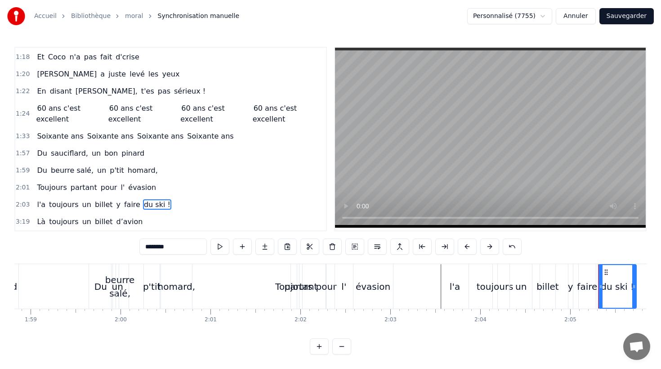
drag, startPoint x: 177, startPoint y: 250, endPoint x: 106, endPoint y: 249, distance: 71.1
click at [106, 249] on div "0:10 Né sous le vent de Bretagne, 0:12 Bottes aux pieds dès le matin 0:14 La p'…" at bounding box center [330, 201] width 632 height 308
click at [123, 206] on span "faire" at bounding box center [132, 204] width 18 height 10
type input "*****"
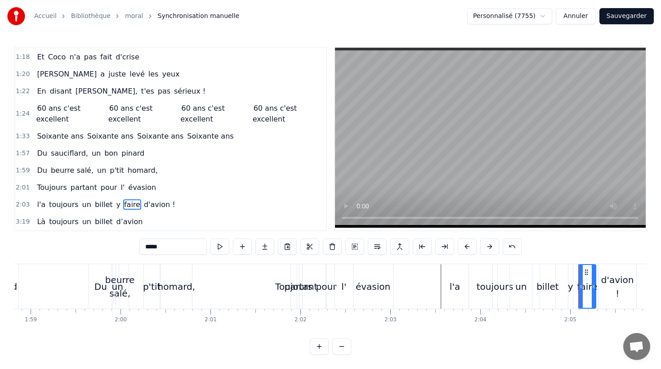
drag, startPoint x: 165, startPoint y: 247, endPoint x: 142, endPoint y: 247, distance: 22.9
click at [142, 247] on input "*****" at bounding box center [172, 246] width 67 height 16
click at [116, 205] on span "y" at bounding box center [119, 204] width 6 height 10
type input "*"
click at [156, 248] on input "*" at bounding box center [172, 246] width 67 height 16
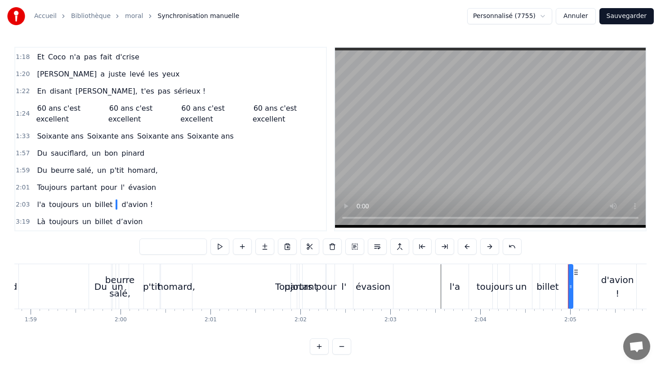
click at [120, 245] on div "0:10 Né sous le vent de Bretagne, 0:12 Bottes aux pieds dès le matin 0:14 La p'…" at bounding box center [330, 201] width 632 height 308
type input "*********"
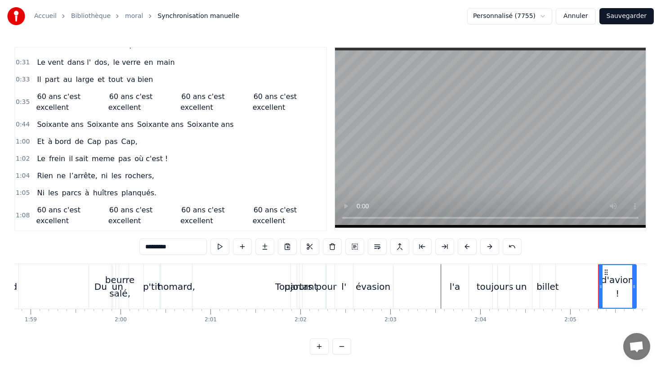
scroll to position [0, 0]
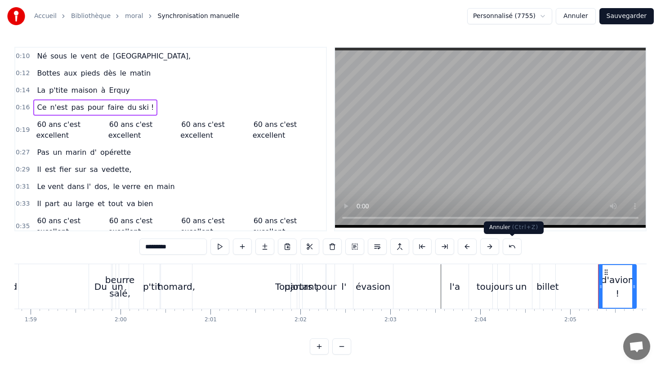
click at [508, 247] on button at bounding box center [512, 246] width 19 height 16
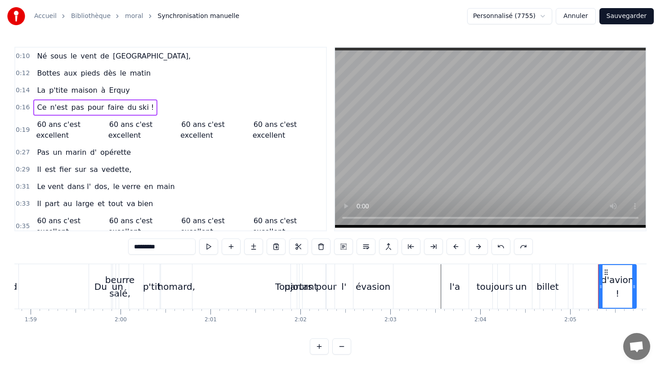
click at [504, 247] on button at bounding box center [501, 246] width 19 height 16
click at [522, 246] on button at bounding box center [523, 246] width 19 height 16
click at [117, 107] on div "Ce n'est pas pour faire du ski !" at bounding box center [95, 107] width 124 height 16
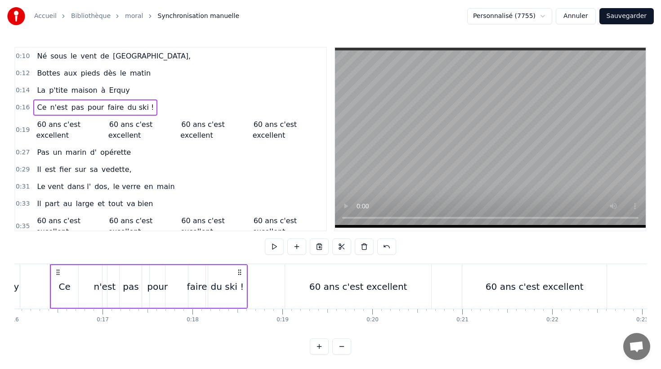
scroll to position [0, 1431]
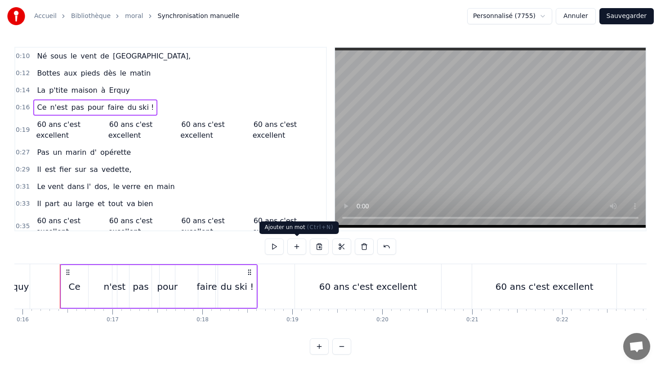
click at [295, 247] on button at bounding box center [296, 246] width 19 height 16
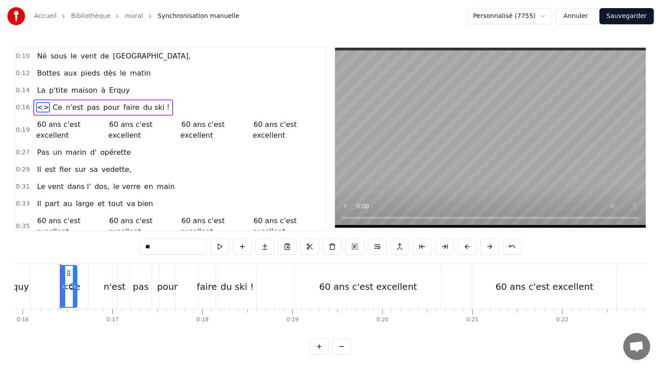
drag, startPoint x: 155, startPoint y: 250, endPoint x: 135, endPoint y: 248, distance: 19.8
click at [135, 248] on div "0:10 Né sous le vent de Bretagne, 0:12 Bottes aux pieds dès le matin 0:14 La p'…" at bounding box center [330, 201] width 632 height 308
type input "*"
drag, startPoint x: 67, startPoint y: 273, endPoint x: 192, endPoint y: 281, distance: 124.8
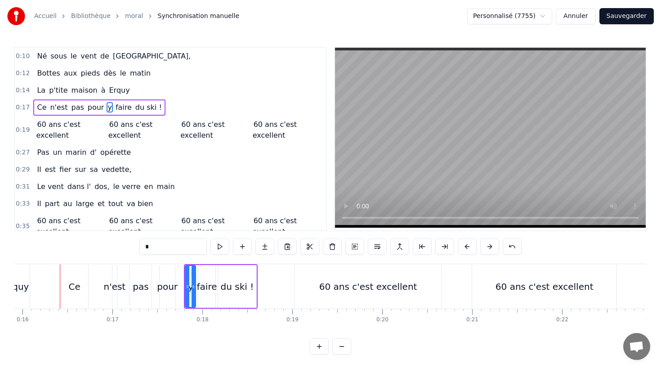
drag, startPoint x: 187, startPoint y: 284, endPoint x: 199, endPoint y: 285, distance: 12.2
click at [199, 285] on div "Ce n'est pas pour y faire du ski !" at bounding box center [220, 286] width 73 height 45
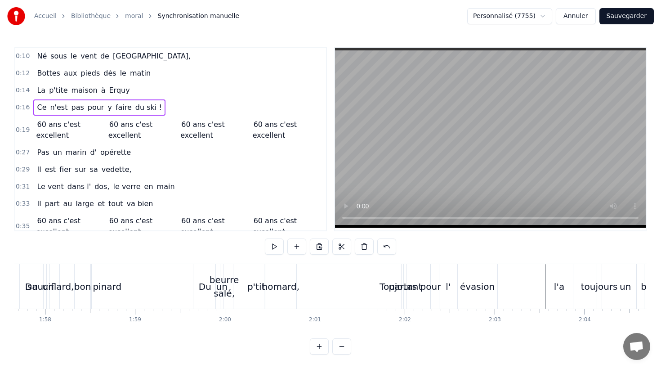
scroll to position [0, 10552]
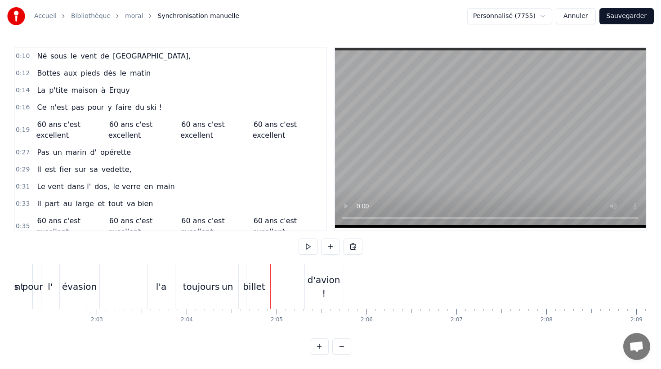
scroll to position [0, 10957]
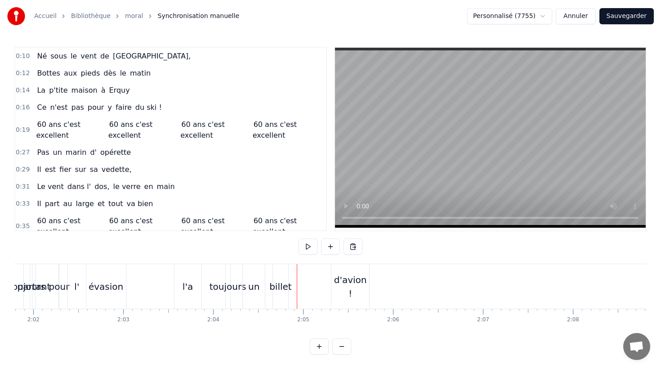
click at [200, 287] on div "l'a" at bounding box center [188, 286] width 27 height 45
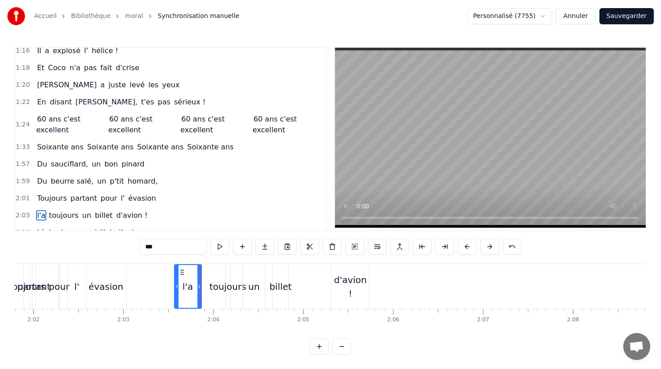
scroll to position [322, 0]
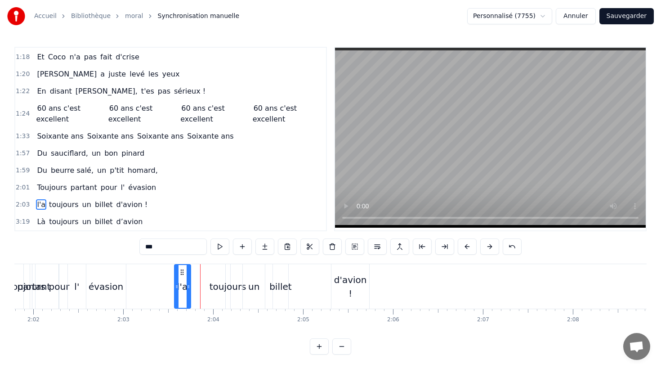
drag, startPoint x: 198, startPoint y: 286, endPoint x: 187, endPoint y: 286, distance: 10.8
click at [187, 286] on icon at bounding box center [189, 286] width 4 height 7
click at [211, 287] on div "l'a toujours un billet d'avion !" at bounding box center [273, 286] width 198 height 45
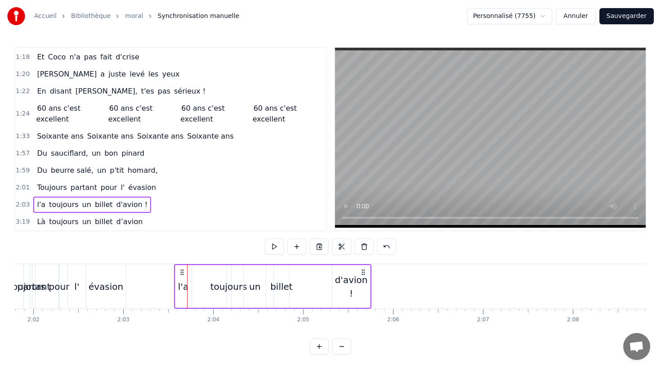
click at [67, 204] on span "toujours" at bounding box center [63, 204] width 31 height 10
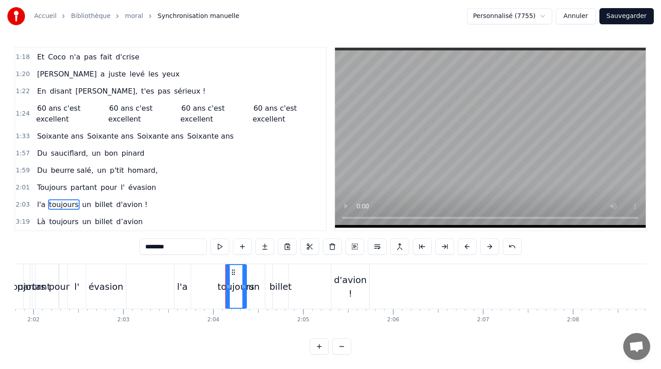
drag, startPoint x: 228, startPoint y: 274, endPoint x: 237, endPoint y: 274, distance: 9.0
click at [243, 275] on div at bounding box center [244, 286] width 4 height 43
drag, startPoint x: 233, startPoint y: 272, endPoint x: 200, endPoint y: 273, distance: 33.7
click at [200, 273] on icon at bounding box center [199, 272] width 7 height 7
click at [253, 279] on div "un" at bounding box center [254, 286] width 22 height 45
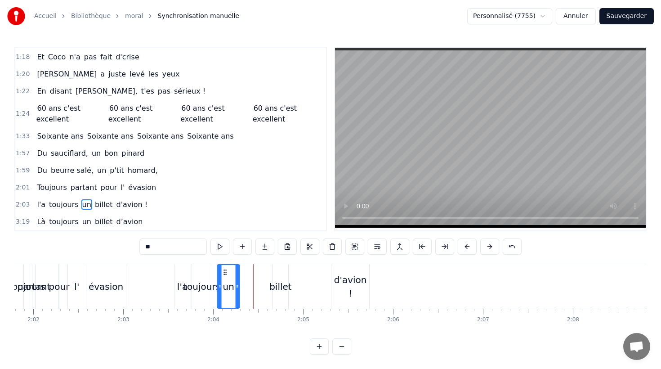
drag, startPoint x: 250, startPoint y: 272, endPoint x: 225, endPoint y: 272, distance: 24.7
click at [225, 272] on icon at bounding box center [225, 272] width 7 height 7
click at [279, 281] on div "billet" at bounding box center [280, 286] width 22 height 13
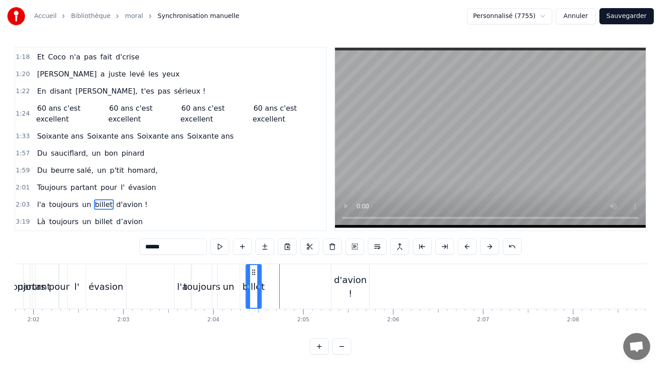
drag, startPoint x: 280, startPoint y: 272, endPoint x: 331, endPoint y: 283, distance: 52.1
click at [253, 273] on icon at bounding box center [253, 272] width 7 height 7
drag, startPoint x: 341, startPoint y: 282, endPoint x: 341, endPoint y: 276, distance: 6.3
click at [341, 282] on div "d'avion !" at bounding box center [351, 286] width 38 height 27
type input "*********"
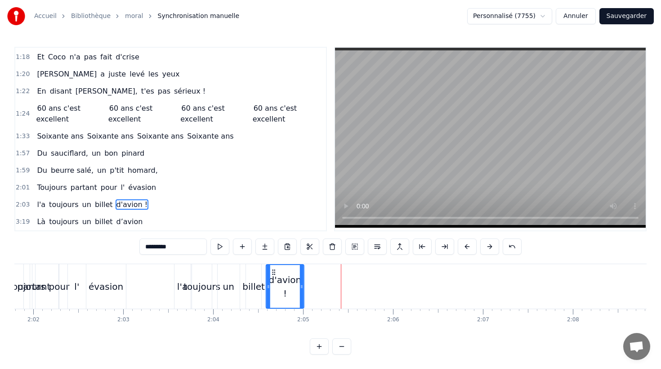
drag, startPoint x: 338, startPoint y: 270, endPoint x: 263, endPoint y: 273, distance: 75.6
click at [273, 272] on icon at bounding box center [273, 272] width 7 height 7
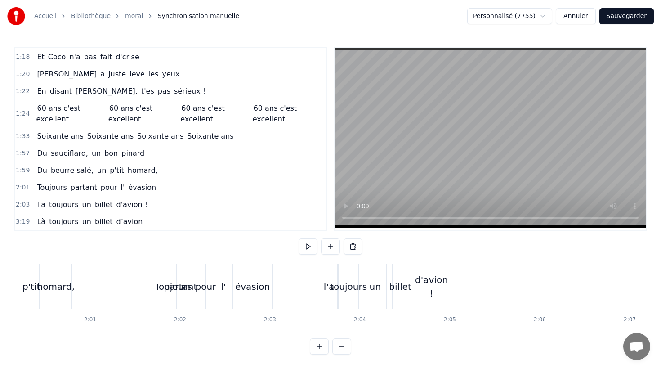
scroll to position [0, 10811]
click at [324, 288] on div "l'a" at bounding box center [328, 286] width 10 height 13
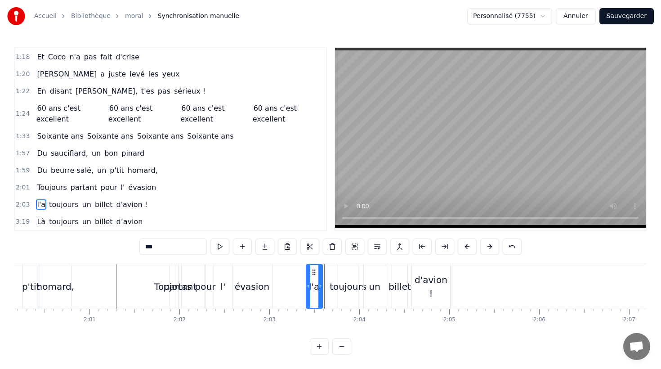
drag, startPoint x: 327, startPoint y: 272, endPoint x: 313, endPoint y: 272, distance: 14.4
click at [313, 272] on circle at bounding box center [313, 272] width 0 height 0
drag, startPoint x: 345, startPoint y: 284, endPoint x: 342, endPoint y: 278, distance: 5.8
click at [345, 283] on div "toujours" at bounding box center [348, 286] width 37 height 13
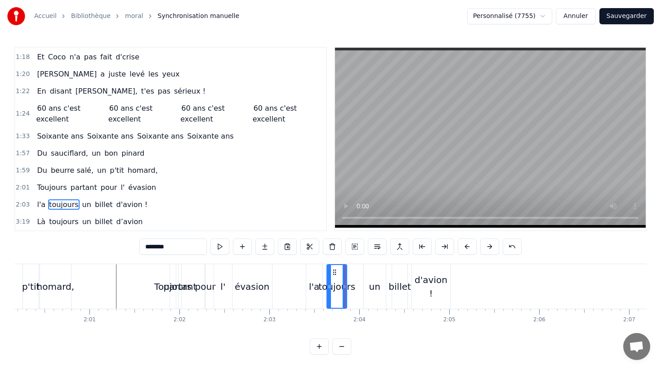
drag, startPoint x: 346, startPoint y: 273, endPoint x: 335, endPoint y: 273, distance: 11.2
click at [335, 273] on icon at bounding box center [334, 272] width 7 height 7
click at [371, 275] on div "un" at bounding box center [375, 286] width 22 height 45
type input "**"
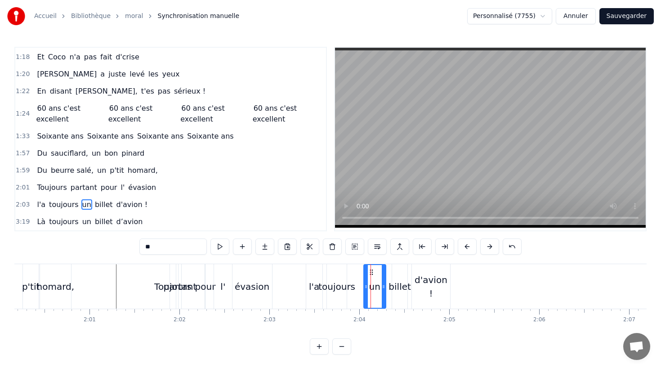
drag, startPoint x: 371, startPoint y: 273, endPoint x: 366, endPoint y: 273, distance: 4.5
click at [369, 273] on div "un" at bounding box center [375, 286] width 22 height 45
drag, startPoint x: 371, startPoint y: 272, endPoint x: 346, endPoint y: 274, distance: 24.8
click at [360, 273] on icon at bounding box center [362, 272] width 7 height 7
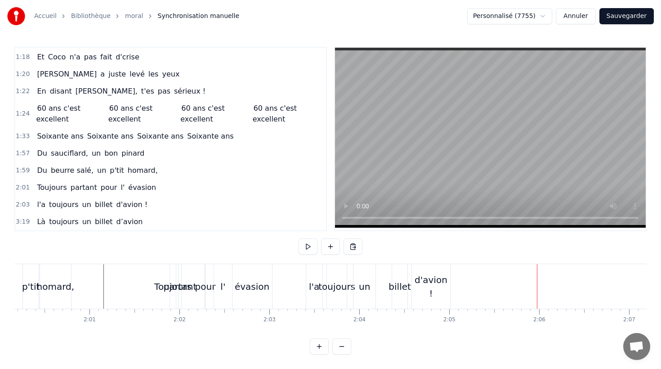
click at [338, 284] on div "toujours" at bounding box center [336, 286] width 37 height 13
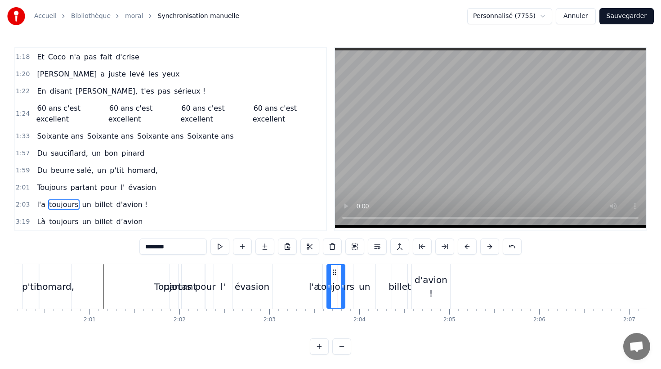
drag, startPoint x: 344, startPoint y: 285, endPoint x: 337, endPoint y: 279, distance: 8.3
click at [342, 284] on icon at bounding box center [343, 286] width 4 height 7
click at [332, 274] on circle at bounding box center [332, 274] width 0 height 0
click at [319, 273] on div "l'a" at bounding box center [314, 286] width 16 height 45
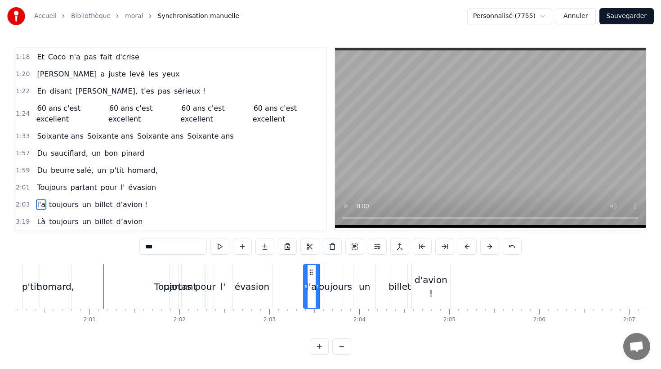
click at [312, 272] on circle at bounding box center [312, 272] width 0 height 0
click at [317, 286] on icon at bounding box center [316, 286] width 4 height 7
click at [330, 278] on div "toujours" at bounding box center [334, 286] width 18 height 45
click at [328, 272] on icon at bounding box center [329, 272] width 7 height 7
click at [356, 276] on div "un" at bounding box center [365, 286] width 22 height 45
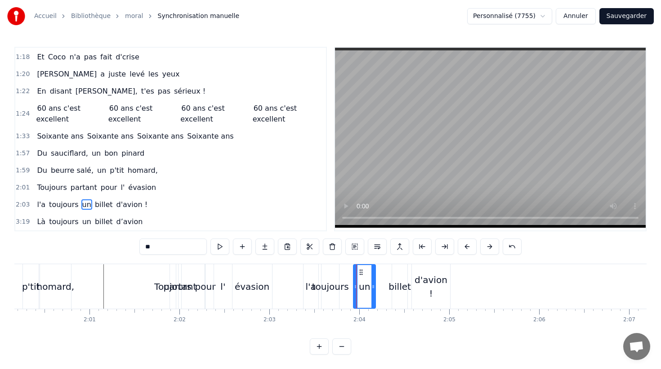
scroll to position [0, 10811]
click at [351, 271] on icon at bounding box center [352, 272] width 7 height 7
click at [395, 274] on div "billet" at bounding box center [399, 286] width 15 height 45
drag, startPoint x: 398, startPoint y: 272, endPoint x: 386, endPoint y: 272, distance: 11.7
click at [386, 272] on circle at bounding box center [386, 272] width 0 height 0
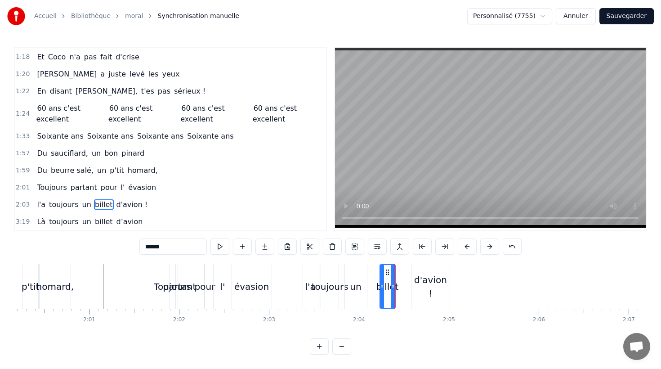
click at [417, 274] on div "d'avion !" at bounding box center [431, 286] width 38 height 45
type input "*********"
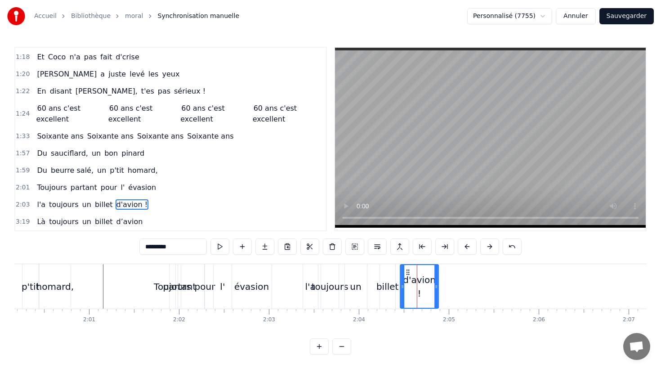
drag, startPoint x: 418, startPoint y: 271, endPoint x: 406, endPoint y: 271, distance: 11.7
click at [406, 271] on icon at bounding box center [407, 272] width 7 height 7
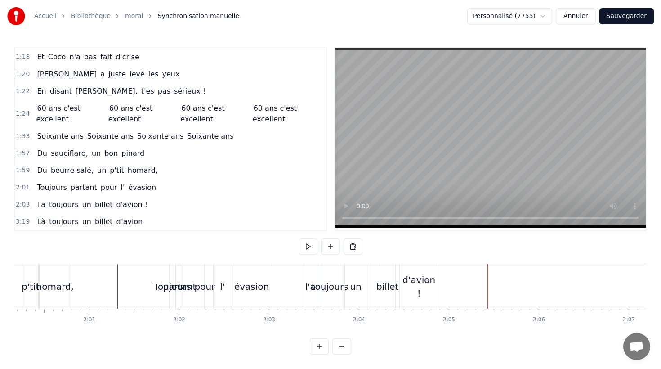
click at [304, 284] on div "l'a" at bounding box center [310, 286] width 15 height 45
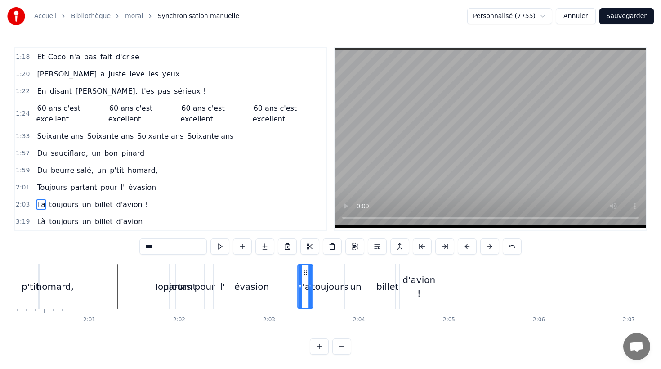
drag, startPoint x: 310, startPoint y: 273, endPoint x: 304, endPoint y: 273, distance: 5.9
click at [305, 273] on icon at bounding box center [305, 272] width 7 height 7
click at [331, 274] on div "toujours" at bounding box center [330, 286] width 18 height 45
drag, startPoint x: 327, startPoint y: 272, endPoint x: 339, endPoint y: 274, distance: 12.3
click at [321, 272] on icon at bounding box center [320, 272] width 7 height 7
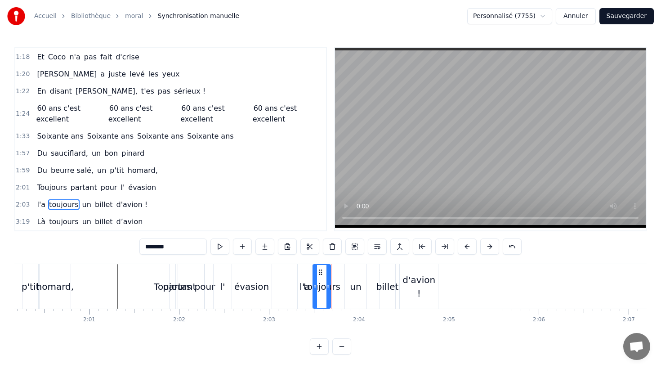
click at [354, 274] on div "un" at bounding box center [356, 286] width 22 height 45
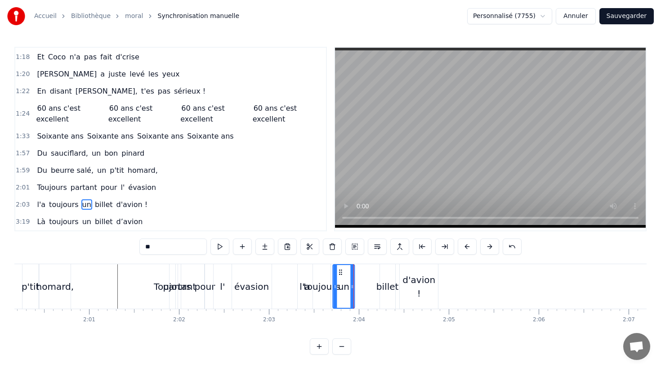
drag, startPoint x: 351, startPoint y: 272, endPoint x: 359, endPoint y: 272, distance: 8.1
click at [340, 272] on circle at bounding box center [339, 272] width 0 height 0
click at [387, 275] on div "billet" at bounding box center [387, 286] width 15 height 45
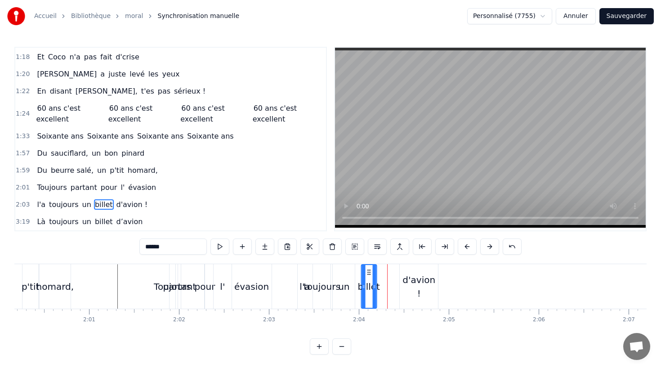
drag, startPoint x: 388, startPoint y: 272, endPoint x: 369, endPoint y: 272, distance: 18.9
click at [369, 272] on icon at bounding box center [368, 272] width 7 height 7
click at [411, 275] on div "d'avion !" at bounding box center [419, 286] width 38 height 45
type input "*********"
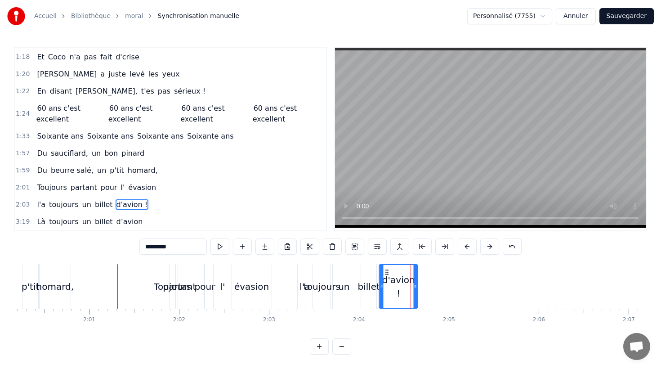
drag, startPoint x: 408, startPoint y: 272, endPoint x: 387, endPoint y: 272, distance: 20.7
click at [387, 272] on icon at bounding box center [387, 272] width 7 height 7
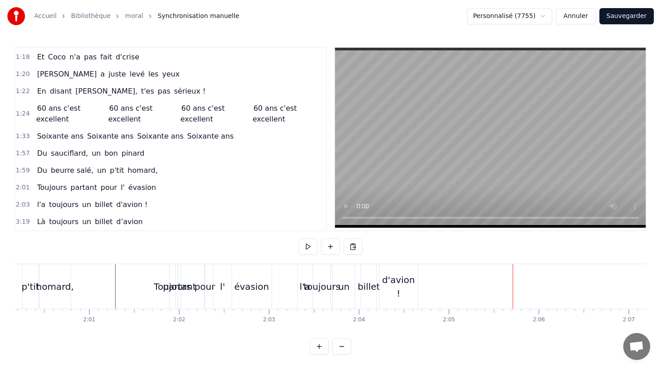
click at [394, 274] on div "d'avion !" at bounding box center [399, 286] width 38 height 45
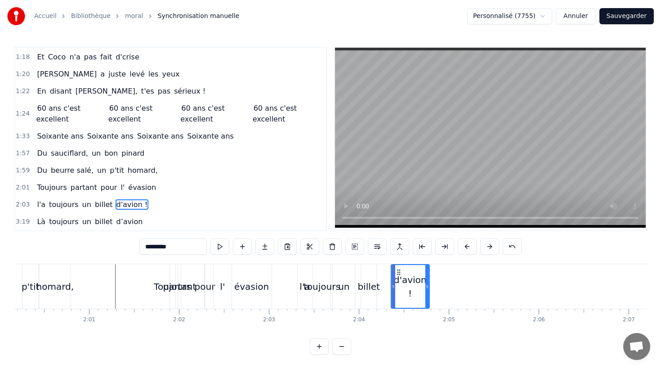
drag, startPoint x: 386, startPoint y: 271, endPoint x: 398, endPoint y: 271, distance: 11.7
click at [398, 271] on icon at bounding box center [398, 272] width 7 height 7
click at [370, 271] on div "billet" at bounding box center [368, 286] width 15 height 45
type input "******"
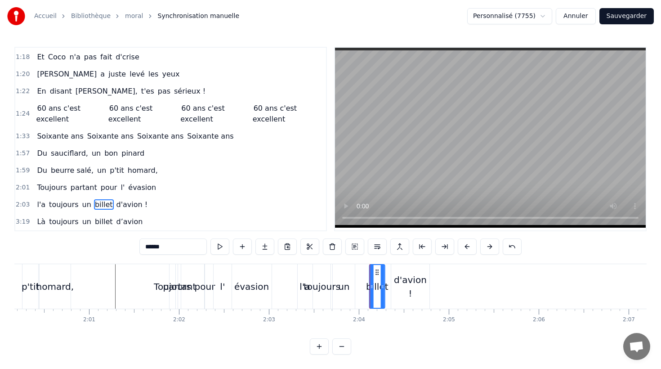
drag, startPoint x: 367, startPoint y: 271, endPoint x: 301, endPoint y: 278, distance: 66.6
click at [376, 271] on icon at bounding box center [377, 272] width 7 height 7
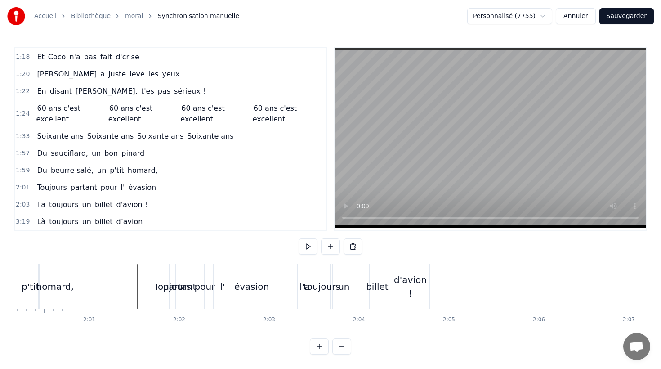
click at [395, 271] on div "d'avion !" at bounding box center [410, 286] width 38 height 45
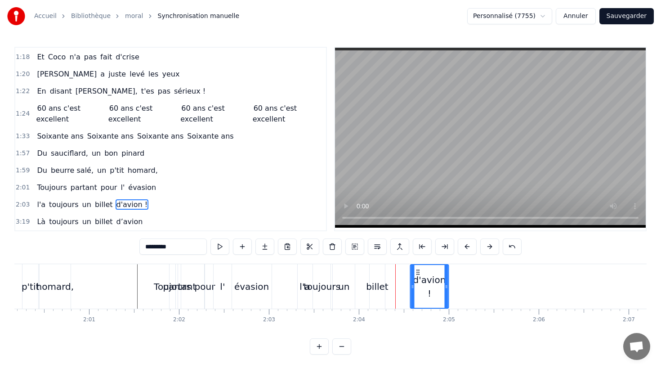
drag, startPoint x: 397, startPoint y: 271, endPoint x: 391, endPoint y: 271, distance: 5.4
click at [416, 273] on icon at bounding box center [418, 272] width 7 height 7
click at [377, 271] on div "billet" at bounding box center [377, 286] width 15 height 45
type input "******"
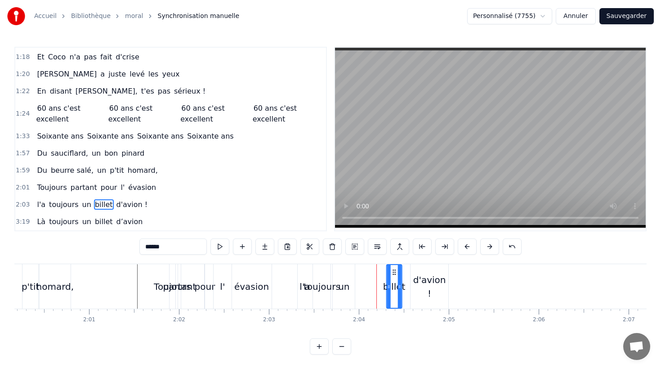
drag, startPoint x: 377, startPoint y: 270, endPoint x: 353, endPoint y: 271, distance: 23.9
click at [395, 273] on icon at bounding box center [394, 272] width 7 height 7
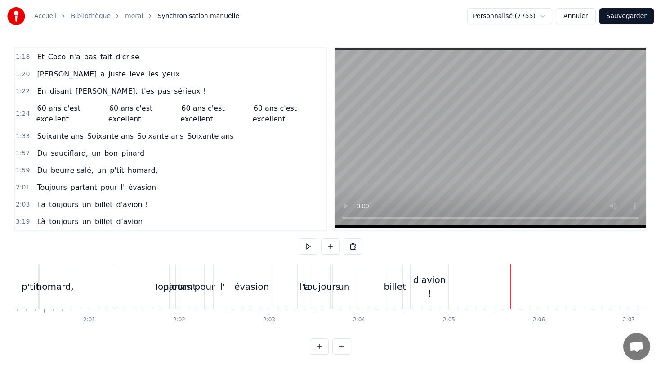
click at [416, 272] on div "d'avion !" at bounding box center [430, 286] width 38 height 45
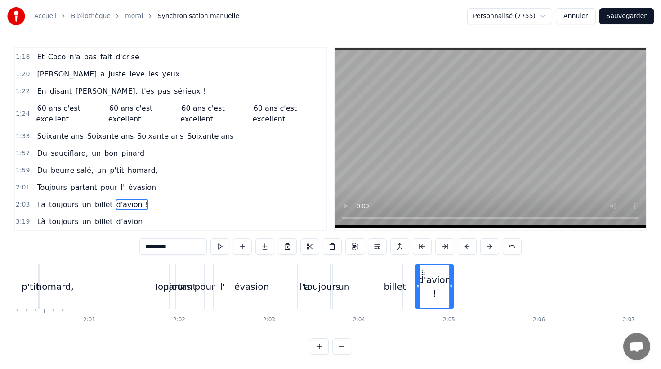
drag, startPoint x: 417, startPoint y: 271, endPoint x: 444, endPoint y: 281, distance: 27.7
click at [423, 272] on icon at bounding box center [423, 272] width 7 height 7
drag, startPoint x: 450, startPoint y: 285, endPoint x: 309, endPoint y: 278, distance: 141.5
click at [461, 287] on div "d'avion !" at bounding box center [441, 286] width 50 height 43
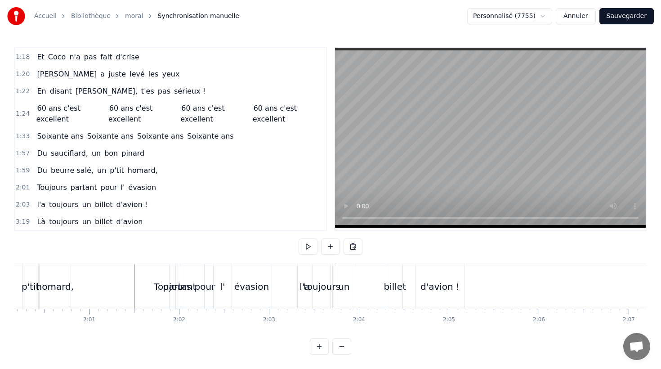
click at [259, 280] on div "évasion" at bounding box center [251, 286] width 35 height 13
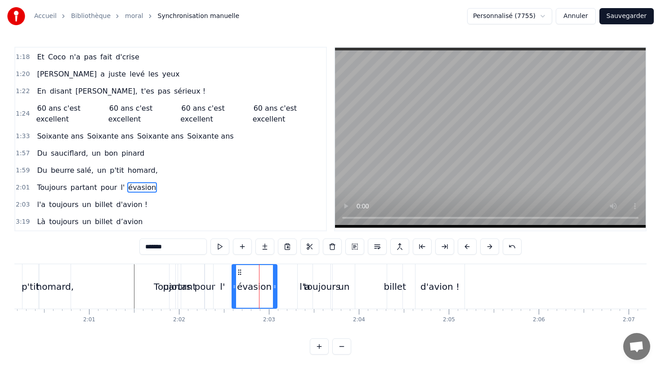
drag, startPoint x: 270, startPoint y: 286, endPoint x: 190, endPoint y: 280, distance: 80.7
click at [276, 286] on icon at bounding box center [275, 286] width 4 height 7
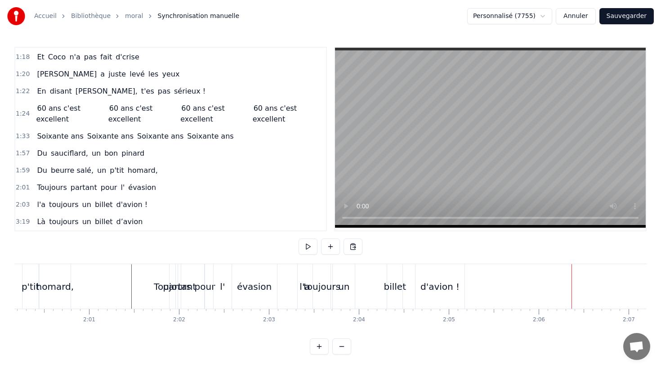
click at [96, 214] on div "Là toujours un billet d’avion" at bounding box center [89, 222] width 113 height 16
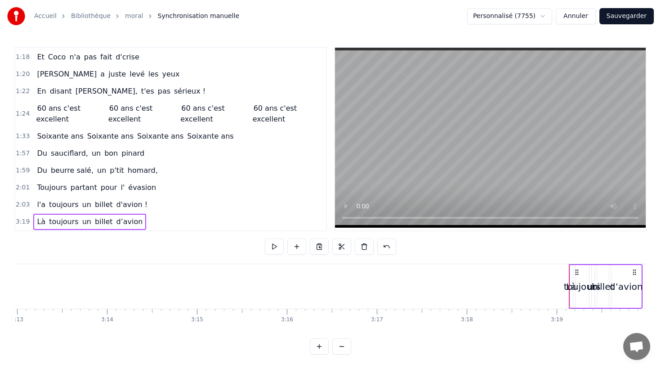
scroll to position [305, 0]
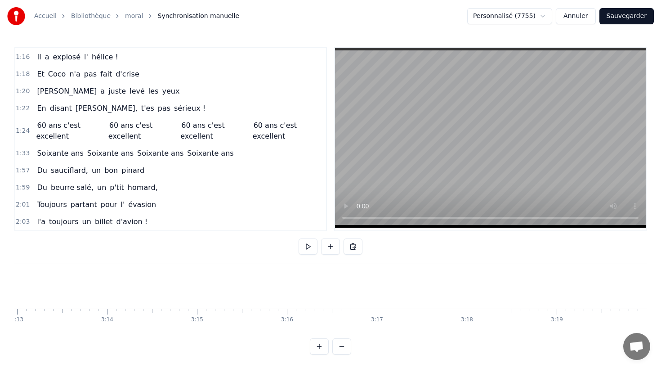
drag, startPoint x: 631, startPoint y: 19, endPoint x: 621, endPoint y: 22, distance: 10.5
click at [631, 19] on button "Sauvegarder" at bounding box center [627, 16] width 54 height 16
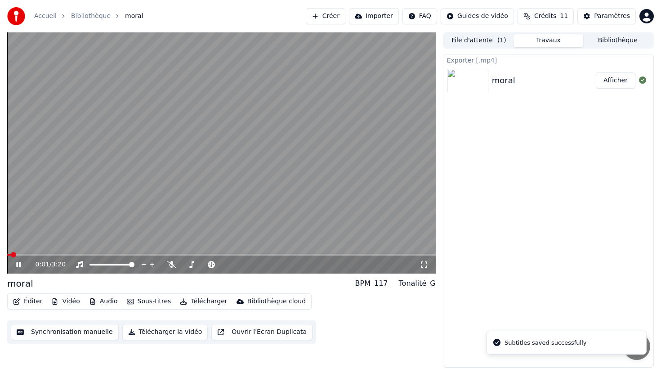
click at [48, 332] on button "Synchronisation manuelle" at bounding box center [65, 332] width 108 height 16
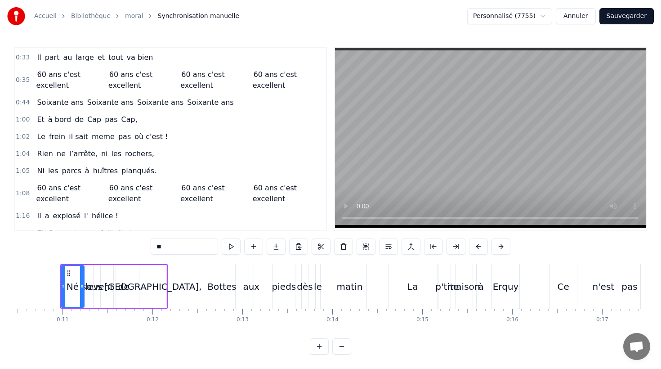
scroll to position [152, 0]
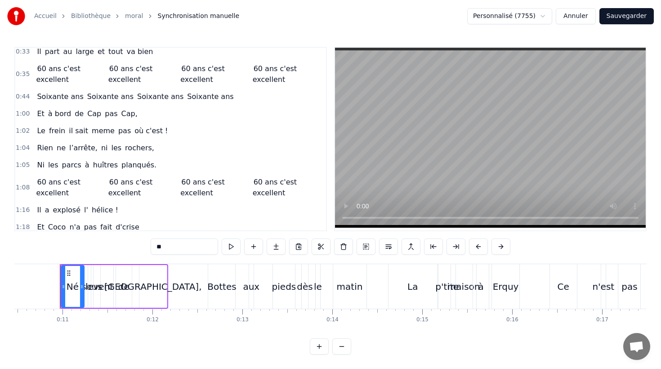
click at [138, 175] on div "60 ans c'est excellent 60 ans c'est excellent 60 ans c'est excellent 60 ans c'e…" at bounding box center [179, 187] width 292 height 27
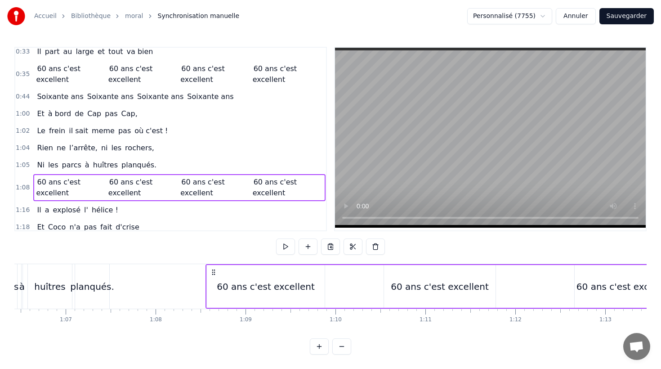
scroll to position [0, 6123]
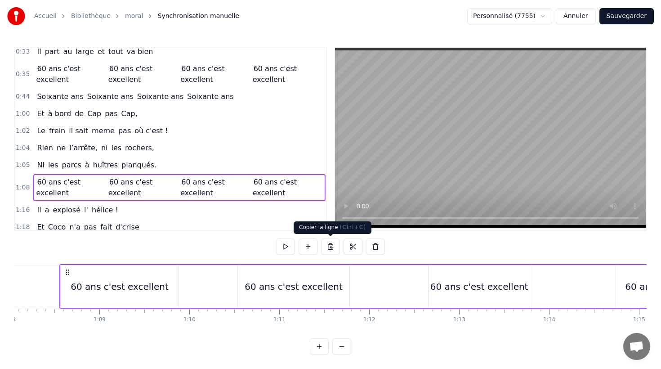
click at [329, 245] on button at bounding box center [330, 246] width 19 height 16
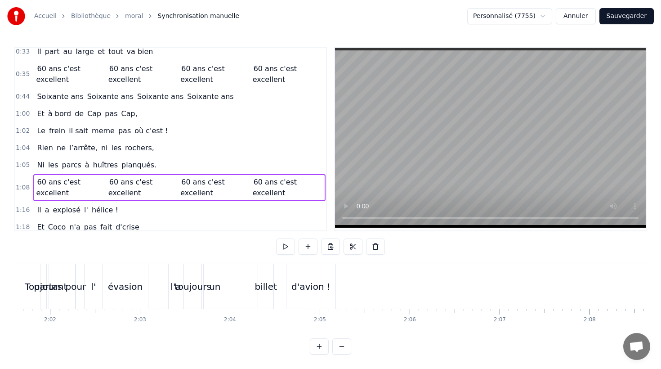
scroll to position [0, 10941]
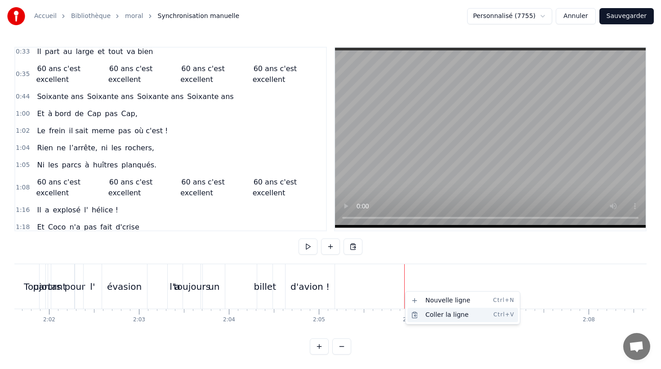
click at [427, 314] on div "Coller la ligne Ctrl+V" at bounding box center [463, 315] width 111 height 14
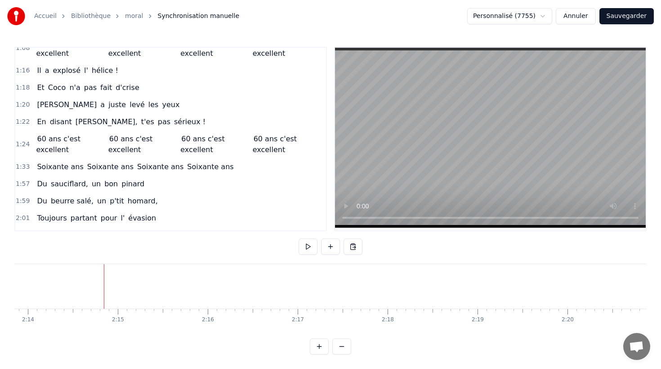
scroll to position [295, 0]
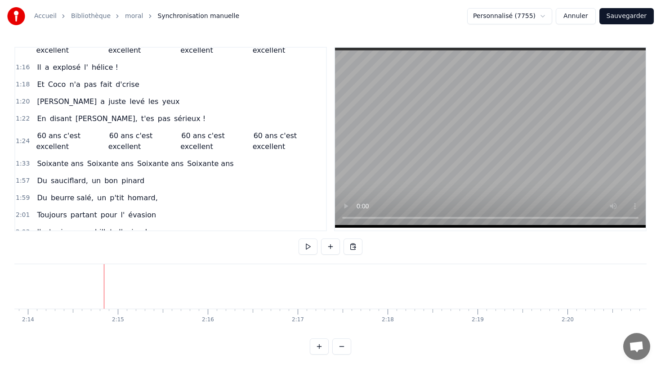
click at [89, 156] on div "Soixante ans Soixante ans Soixante ans Soixante ans" at bounding box center [135, 164] width 204 height 16
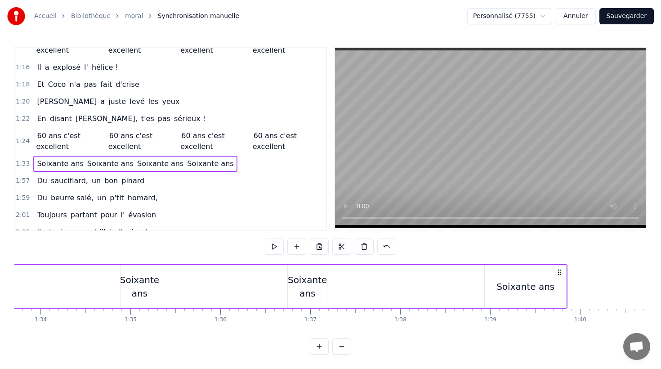
scroll to position [0, 8326]
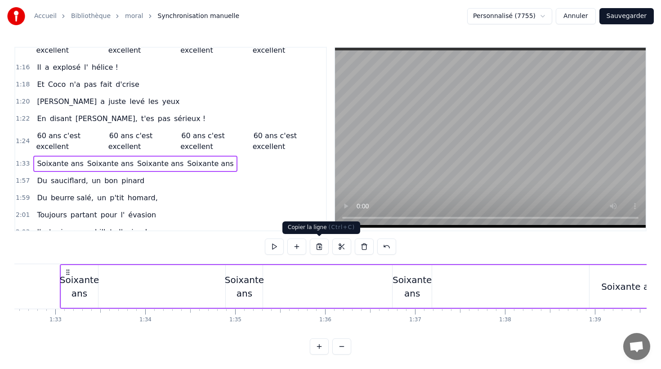
click at [319, 248] on button at bounding box center [319, 246] width 19 height 16
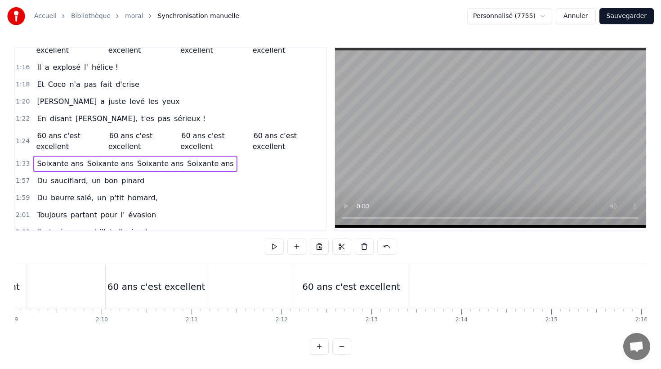
scroll to position [0, 11629]
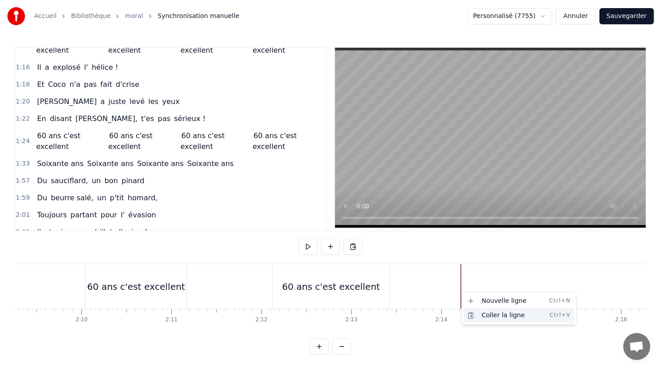
click at [486, 313] on div "Coller la ligne Ctrl+V" at bounding box center [519, 315] width 111 height 14
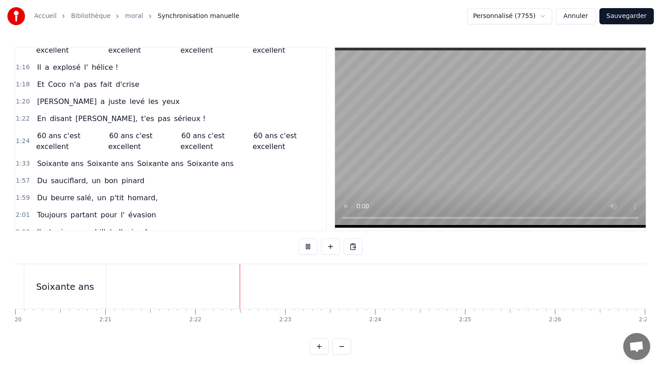
scroll to position [0, 12722]
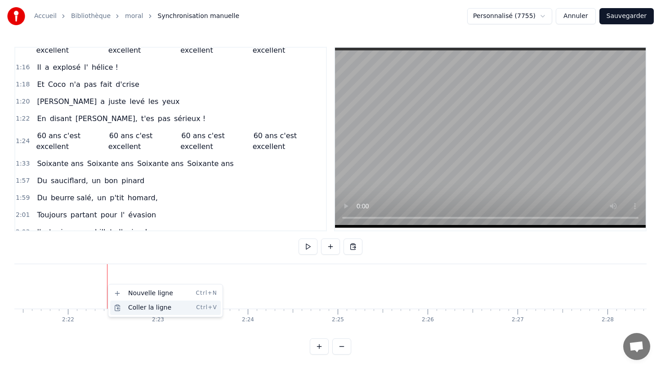
click at [127, 305] on div "Coller la ligne Ctrl+V" at bounding box center [165, 307] width 111 height 14
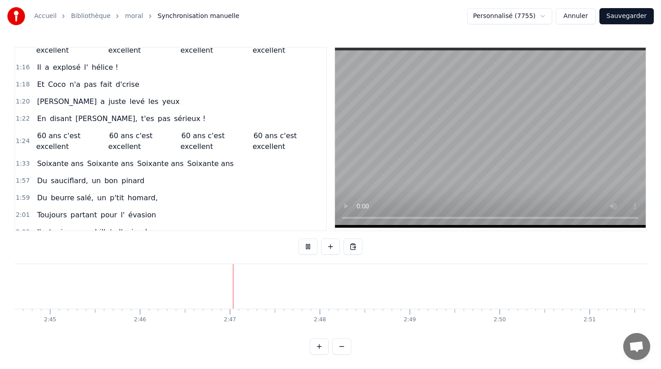
scroll to position [0, 14936]
click at [103, 129] on div "60 ans c'est excellent 60 ans c'est excellent 60 ans c'est excellent 60 ans c'e…" at bounding box center [179, 141] width 292 height 27
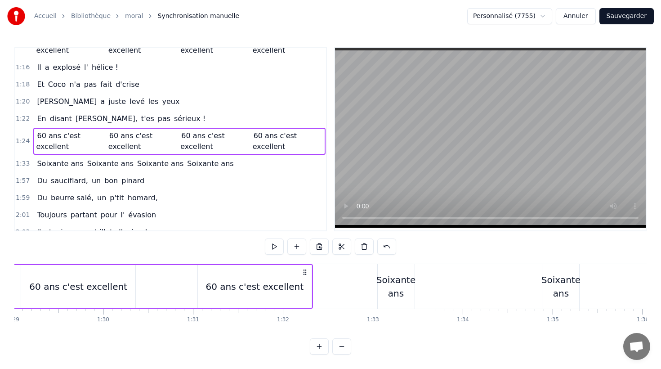
scroll to position [0, 7601]
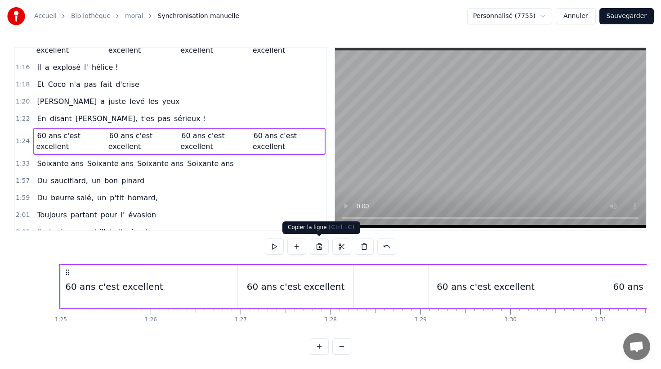
click at [318, 245] on button at bounding box center [319, 246] width 19 height 16
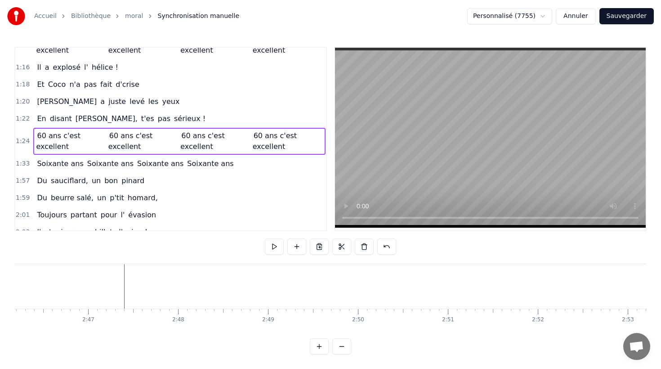
click at [310, 238] on button at bounding box center [319, 246] width 19 height 16
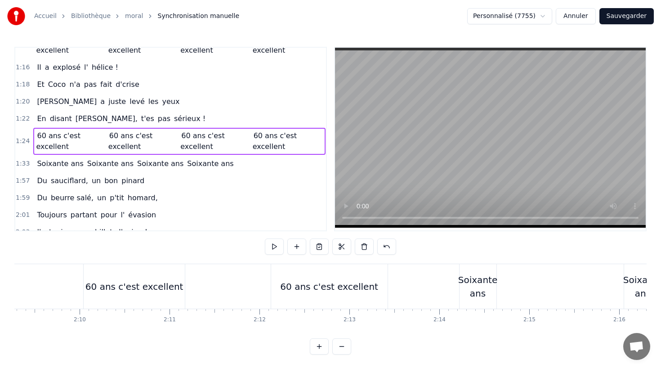
click at [310, 238] on button at bounding box center [319, 246] width 19 height 16
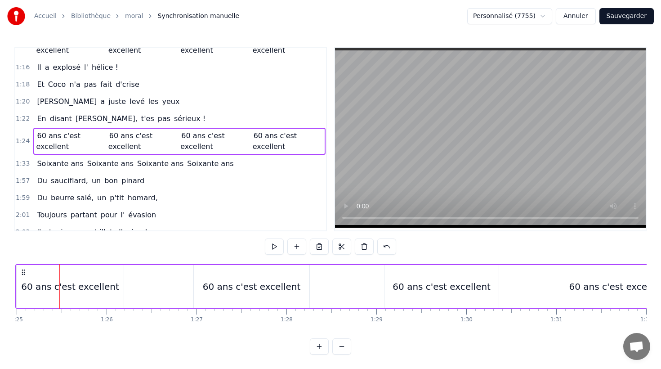
click at [310, 238] on button at bounding box center [319, 246] width 19 height 16
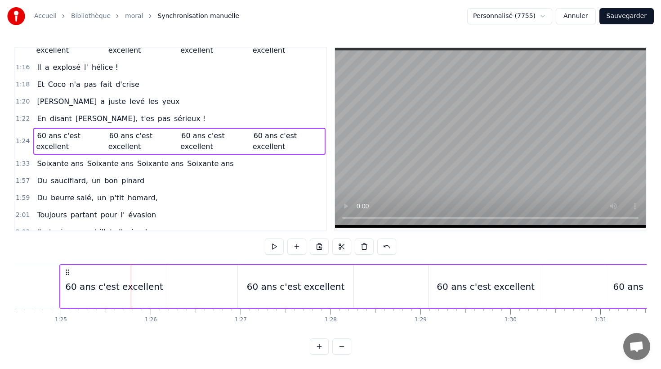
click at [310, 238] on button at bounding box center [319, 246] width 19 height 16
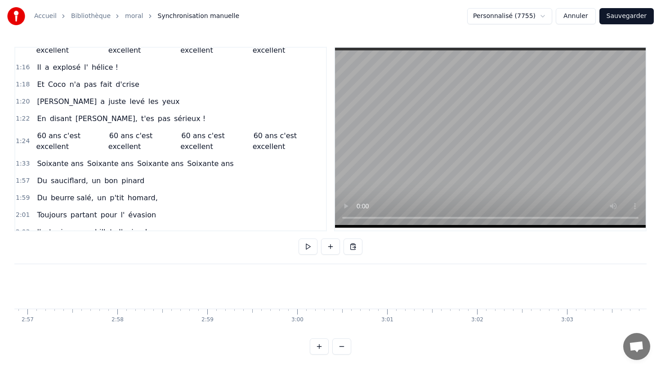
scroll to position [0, 15779]
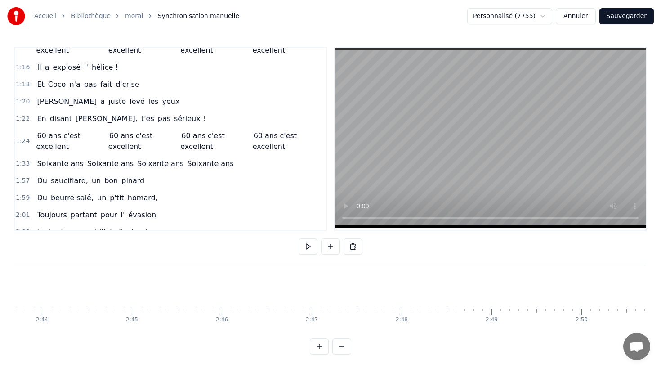
click at [191, 275] on html "Accueil Bibliothèque moral Synchronisation manuelle Personnalisé (7755) Annuler…" at bounding box center [330, 184] width 661 height 369
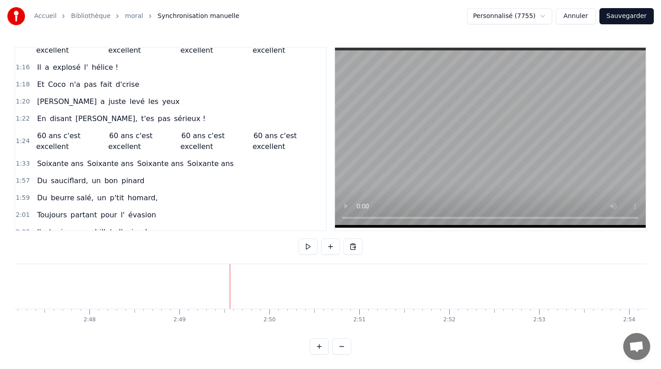
click at [159, 128] on div "60 ans c'est excellent 60 ans c'est excellent 60 ans c'est excellent 60 ans c'e…" at bounding box center [179, 141] width 292 height 27
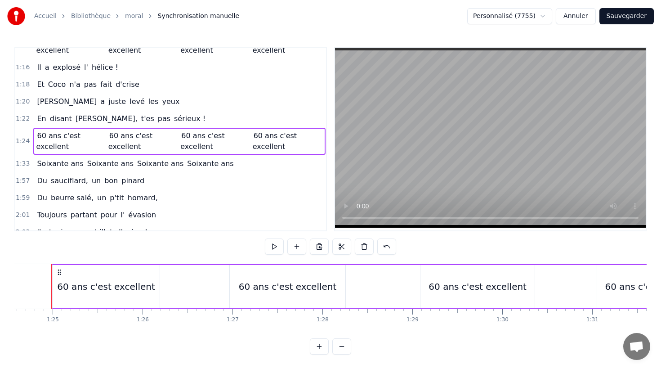
scroll to position [0, 7601]
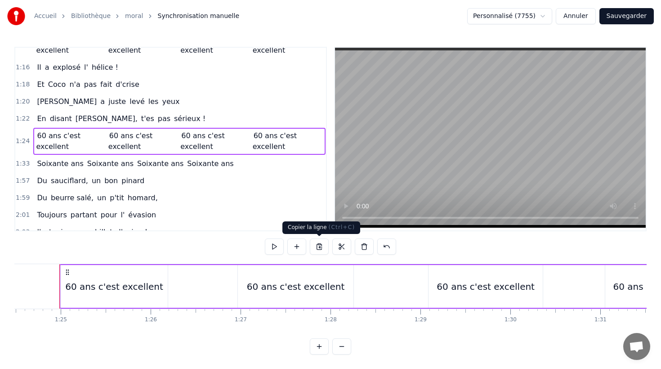
click at [320, 246] on button at bounding box center [319, 246] width 19 height 16
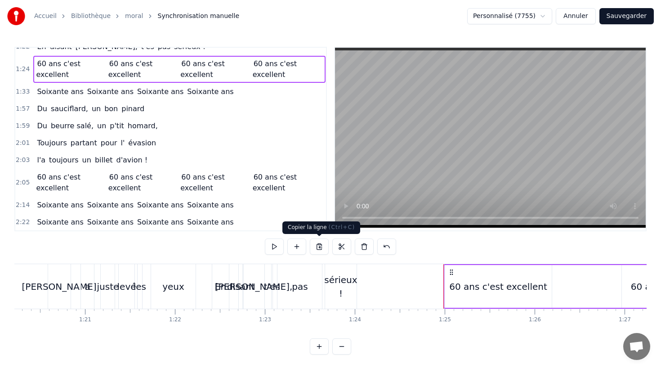
scroll to position [367, 0]
click at [93, 171] on span "60 ans c'est excellent" at bounding box center [71, 182] width 70 height 22
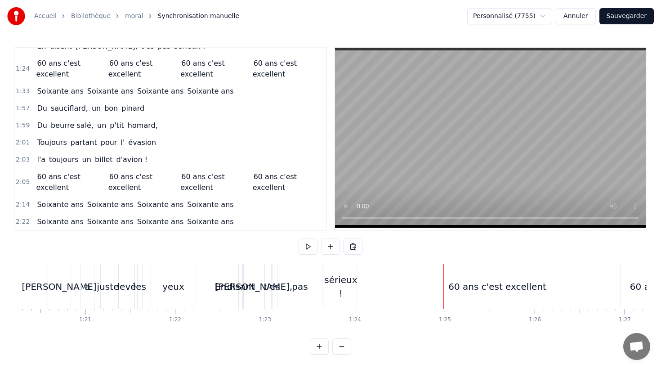
click at [103, 168] on div "2:05 60 ans c'est excellent 60 ans c'est excellent 60 ans c'est excellent 60 an…" at bounding box center [170, 182] width 311 height 28
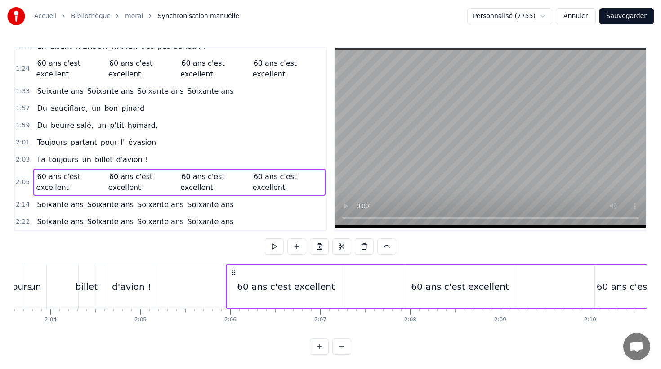
scroll to position [0, 11286]
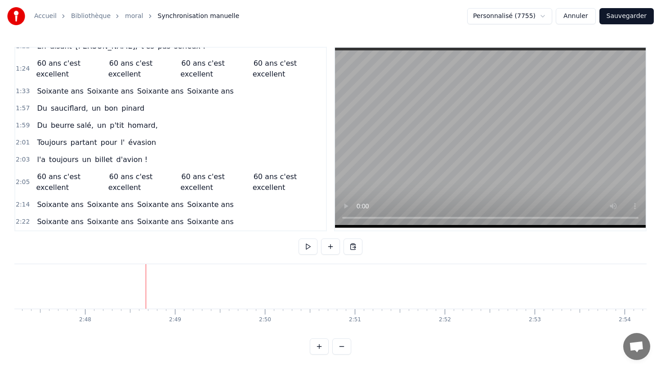
scroll to position [0, 15048]
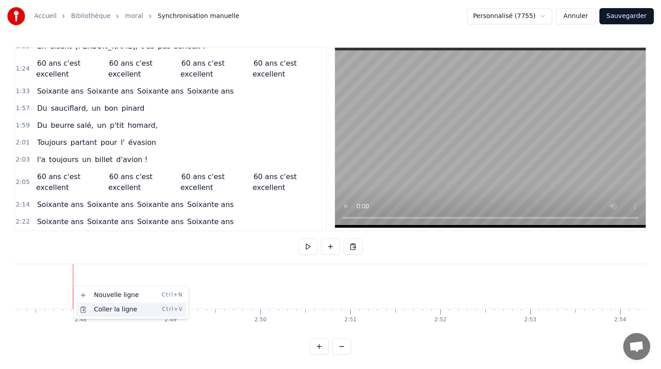
click at [91, 307] on div "Coller la ligne Ctrl+V" at bounding box center [131, 309] width 111 height 14
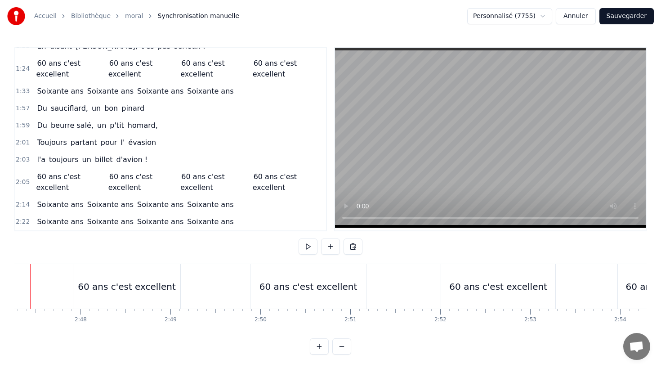
scroll to position [0, 15019]
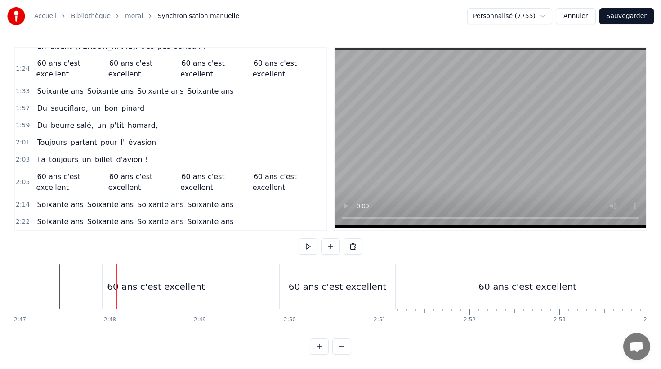
click at [111, 278] on div "60 ans c'est excellent" at bounding box center [156, 286] width 107 height 45
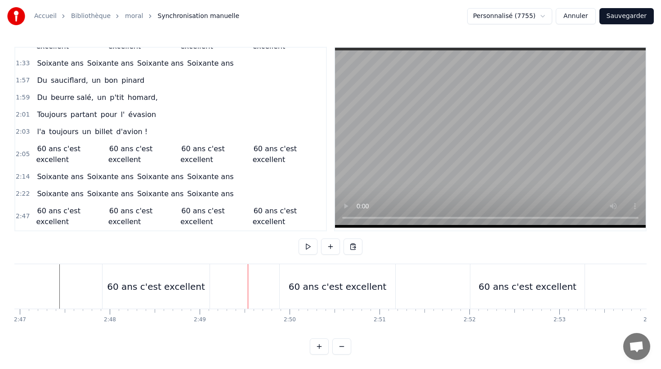
click at [247, 264] on div "60 ans c'est excellent 60 ans c'est excellent 60 ans c'est excellent 60 ans c'e…" at bounding box center [432, 286] width 661 height 45
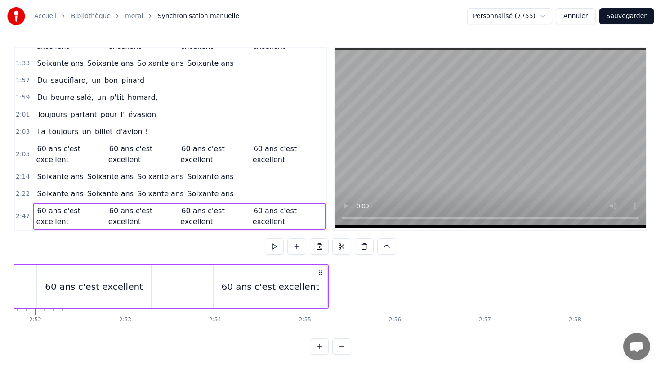
scroll to position [0, 15457]
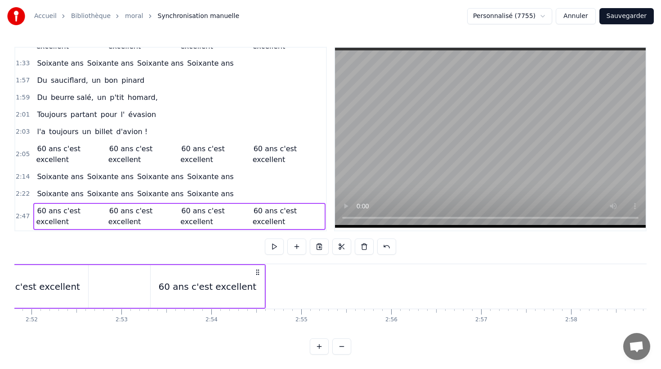
drag, startPoint x: 317, startPoint y: 272, endPoint x: 257, endPoint y: 270, distance: 59.4
click at [257, 270] on icon at bounding box center [257, 272] width 7 height 7
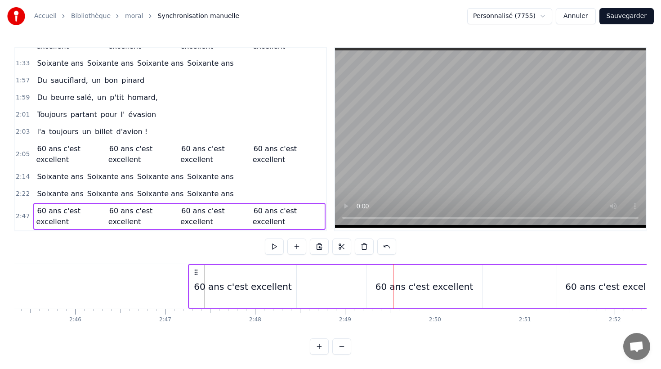
scroll to position [0, 14810]
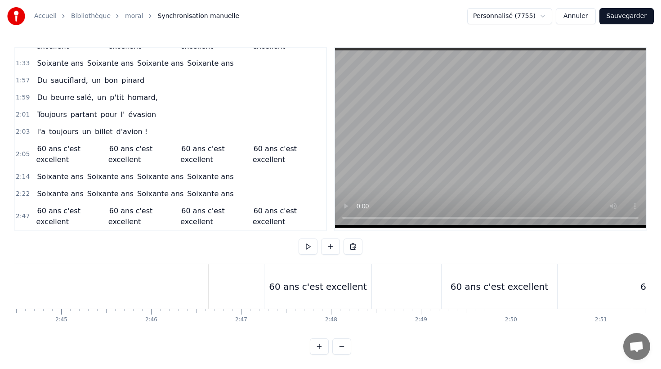
scroll to position [0, 14788]
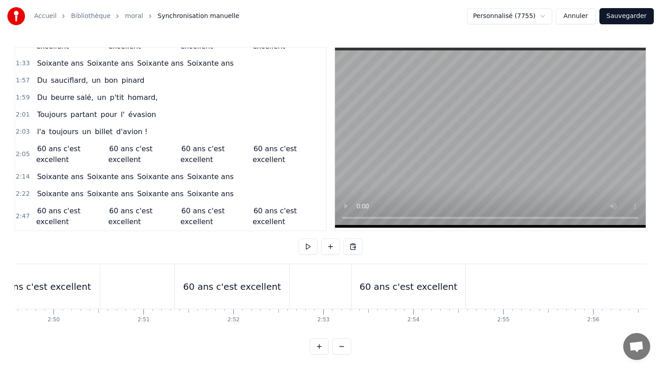
scroll to position [0, 15258]
click at [450, 272] on div "60 ans c'est excellent" at bounding box center [407, 286] width 114 height 45
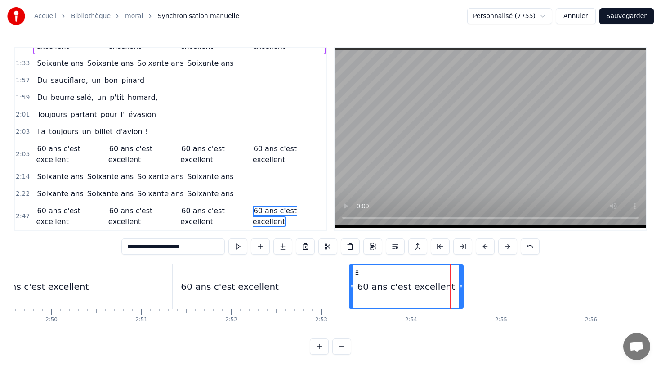
click at [337, 265] on div "60 ans c'est excellent 60 ans c'est excellent 60 ans c'est excellent 60 ans c'e…" at bounding box center [134, 286] width 661 height 45
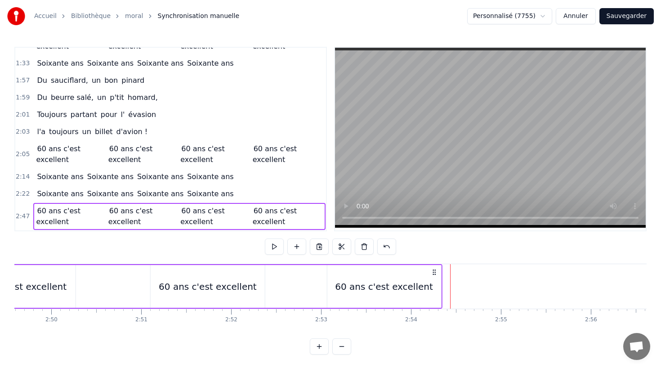
drag, startPoint x: 458, startPoint y: 270, endPoint x: 435, endPoint y: 270, distance: 22.9
click at [435, 270] on circle at bounding box center [435, 270] width 0 height 0
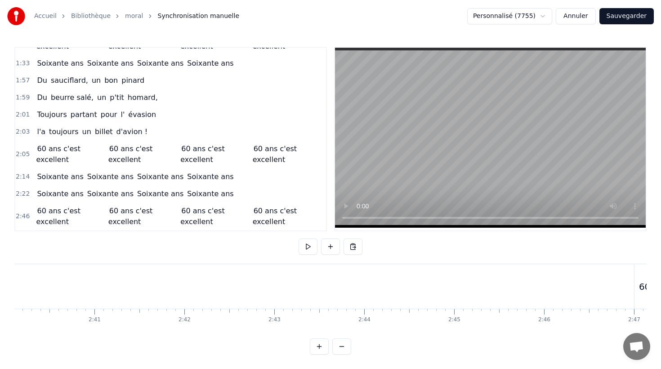
scroll to position [0, 14402]
click at [616, 18] on button "Sauvegarder" at bounding box center [627, 16] width 54 height 16
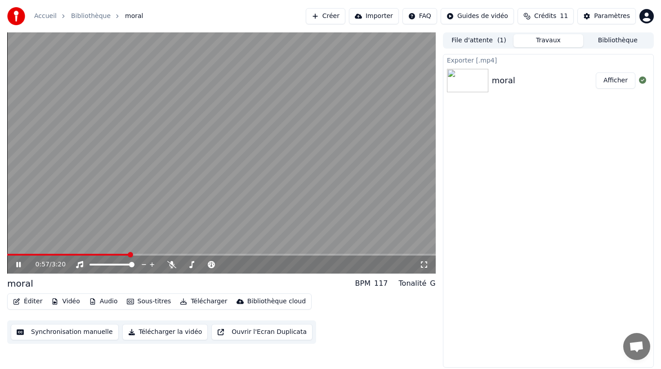
click at [80, 236] on video at bounding box center [221, 152] width 429 height 241
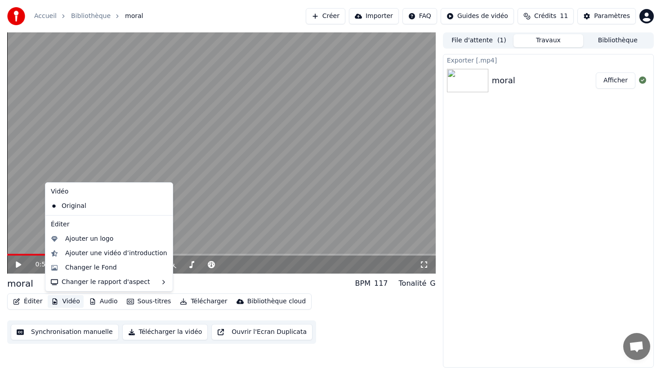
click at [60, 300] on button "Vidéo" at bounding box center [66, 301] width 36 height 13
click at [84, 266] on div "Changer le Fond" at bounding box center [91, 267] width 52 height 9
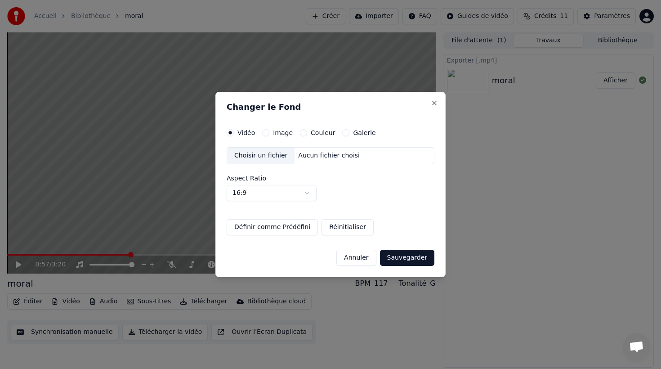
click at [356, 259] on button "Annuler" at bounding box center [356, 258] width 40 height 16
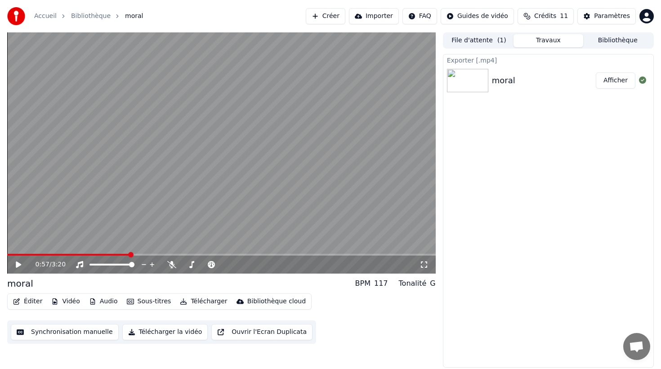
click at [134, 299] on button "Sous-titres" at bounding box center [149, 301] width 52 height 13
click at [418, 319] on div "Éditer Vidéo Audio Sous-titres Télécharger Bibliothèque cloud Synchronisation m…" at bounding box center [221, 318] width 429 height 50
click at [285, 334] on button "Ouvrir l'Ecran Duplicata" at bounding box center [261, 332] width 101 height 16
click at [68, 226] on video at bounding box center [221, 152] width 429 height 241
click at [50, 332] on button "Synchronisation manuelle" at bounding box center [65, 332] width 108 height 16
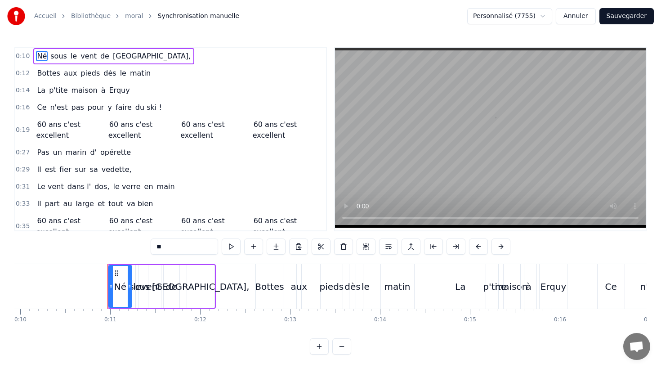
scroll to position [0, 942]
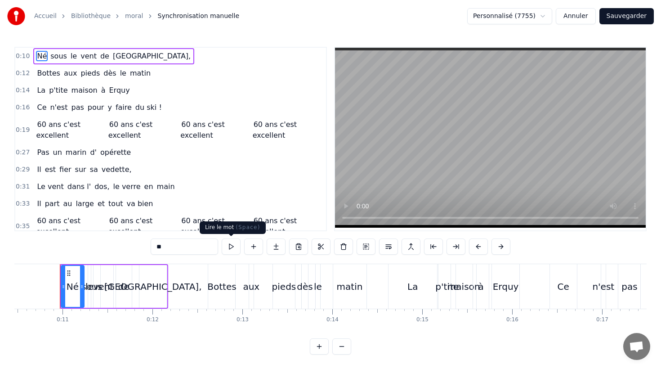
click at [233, 246] on button at bounding box center [231, 246] width 19 height 16
click at [60, 54] on span "sous" at bounding box center [58, 56] width 18 height 10
click at [228, 242] on button at bounding box center [231, 246] width 19 height 16
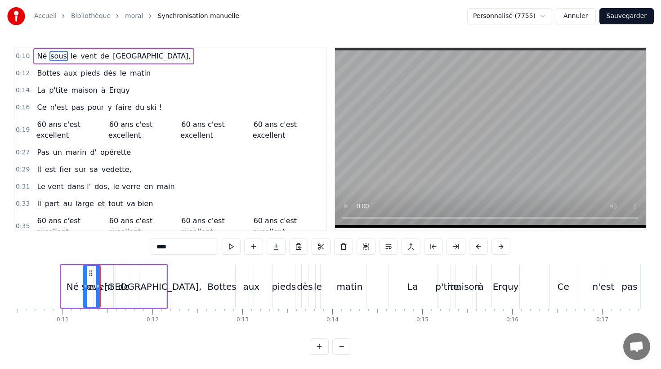
drag, startPoint x: 70, startPoint y: 53, endPoint x: 83, endPoint y: 69, distance: 21.1
click at [72, 54] on span "le" at bounding box center [74, 56] width 8 height 10
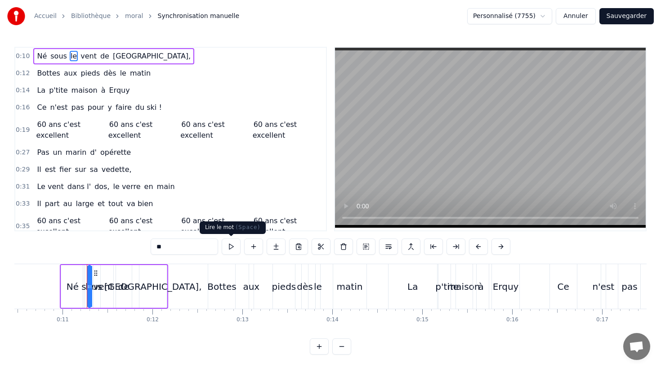
click at [229, 246] on button at bounding box center [231, 246] width 19 height 16
click at [84, 55] on span "vent" at bounding box center [89, 56] width 18 height 10
click at [233, 247] on button at bounding box center [231, 246] width 19 height 16
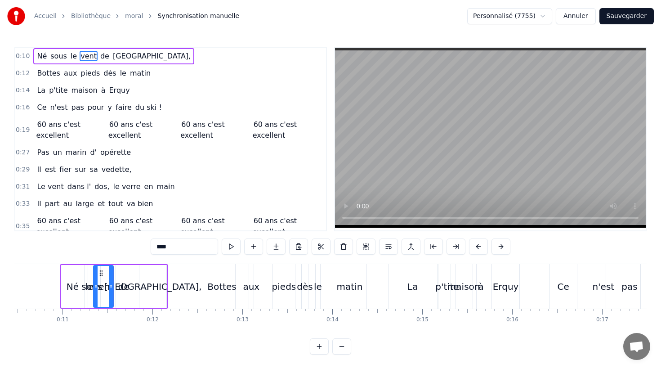
click at [99, 56] on span "de" at bounding box center [104, 56] width 11 height 10
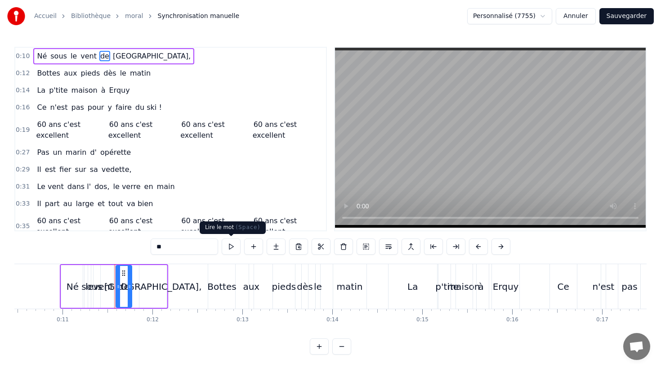
click at [230, 245] on button at bounding box center [231, 246] width 19 height 16
click at [126, 51] on span "[GEOGRAPHIC_DATA]," at bounding box center [152, 56] width 80 height 10
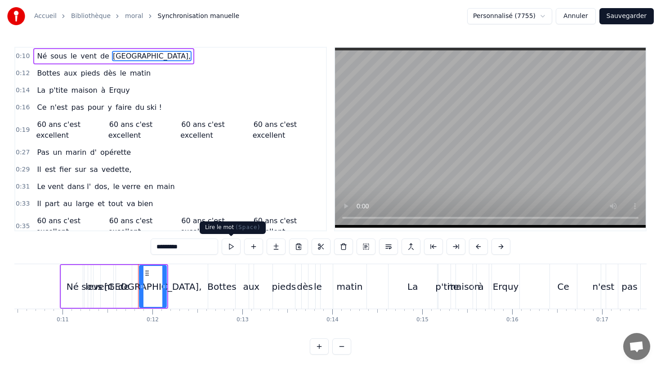
click at [238, 243] on button at bounding box center [231, 246] width 19 height 16
click at [147, 270] on icon at bounding box center [146, 272] width 7 height 7
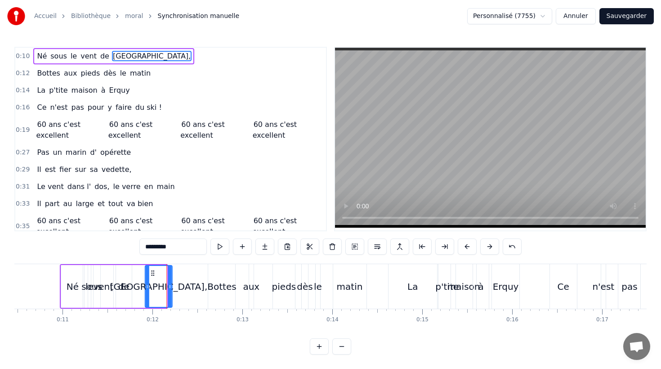
drag, startPoint x: 146, startPoint y: 271, endPoint x: 152, endPoint y: 271, distance: 5.8
click at [152, 271] on icon at bounding box center [152, 272] width 7 height 7
click at [220, 247] on button at bounding box center [220, 246] width 19 height 16
drag, startPoint x: 220, startPoint y: 278, endPoint x: 233, endPoint y: 256, distance: 25.2
click at [220, 278] on div "Bottes" at bounding box center [221, 286] width 27 height 45
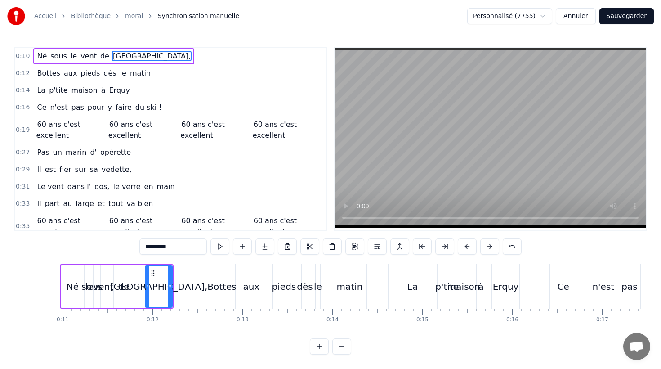
type input "******"
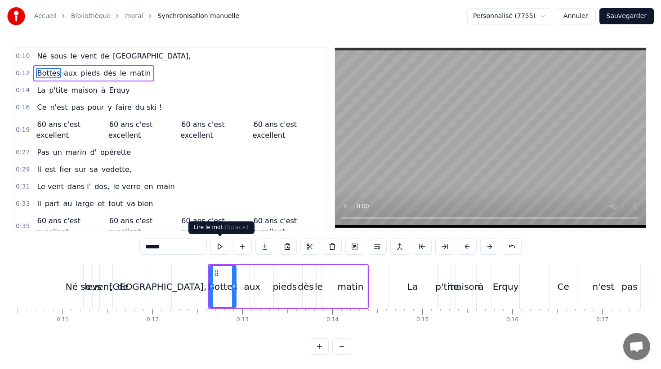
click at [221, 245] on button at bounding box center [220, 246] width 19 height 16
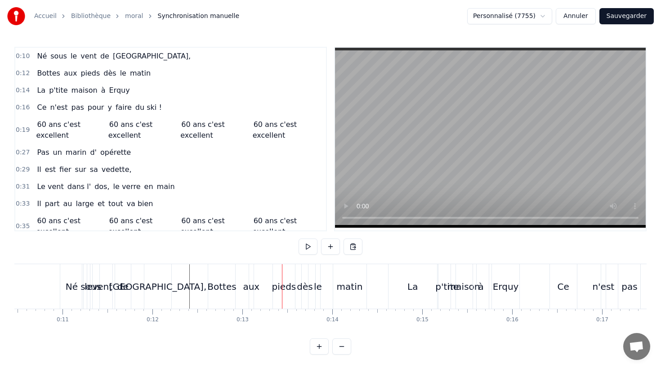
click at [213, 270] on div "Bottes" at bounding box center [221, 286] width 27 height 45
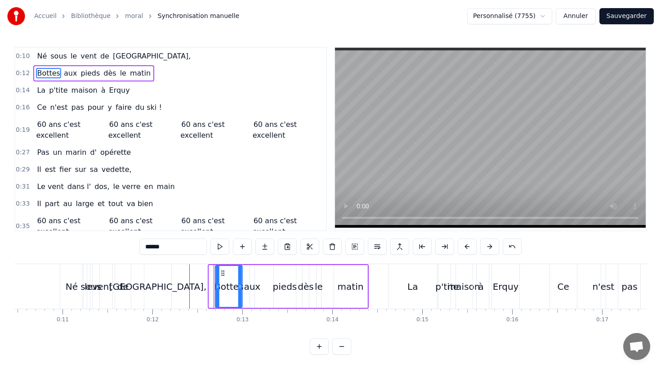
drag, startPoint x: 215, startPoint y: 271, endPoint x: 221, endPoint y: 272, distance: 5.9
click at [221, 272] on icon at bounding box center [223, 272] width 7 height 7
click at [222, 248] on button at bounding box center [220, 246] width 19 height 16
click at [249, 284] on div "aux" at bounding box center [252, 286] width 17 height 13
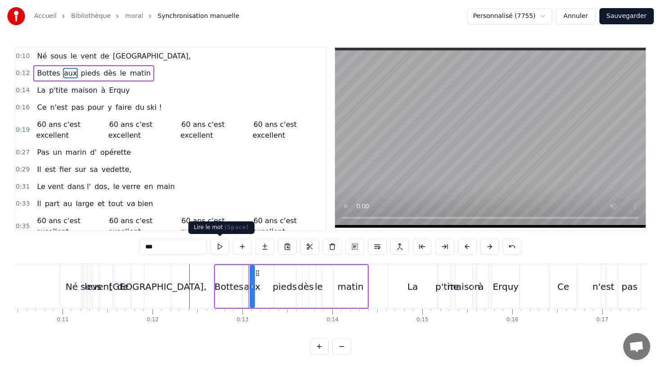
click at [224, 247] on button at bounding box center [220, 246] width 19 height 16
drag, startPoint x: 278, startPoint y: 287, endPoint x: 244, endPoint y: 261, distance: 42.7
click at [278, 287] on div "pieds" at bounding box center [285, 286] width 24 height 13
click at [216, 246] on button at bounding box center [220, 246] width 19 height 16
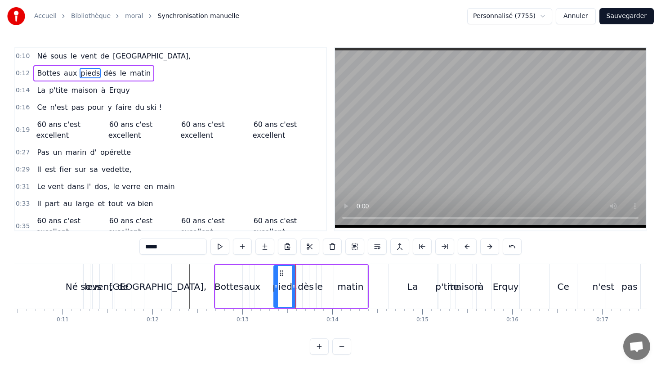
drag, startPoint x: 307, startPoint y: 285, endPoint x: 279, endPoint y: 274, distance: 29.9
click at [307, 285] on div "dès" at bounding box center [306, 286] width 16 height 13
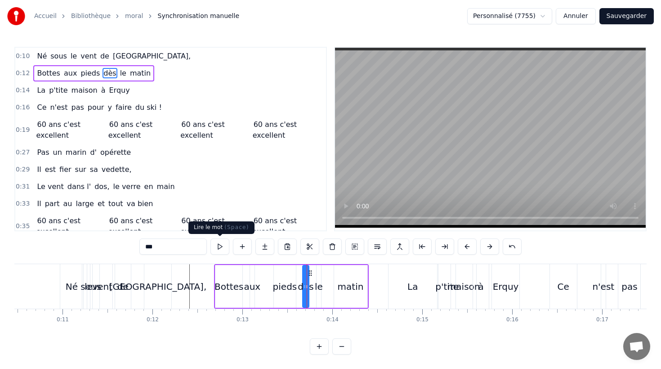
click at [219, 248] on button at bounding box center [220, 246] width 19 height 16
drag, startPoint x: 318, startPoint y: 291, endPoint x: 261, endPoint y: 254, distance: 68.4
click at [318, 290] on div "le" at bounding box center [319, 286] width 8 height 13
click at [224, 247] on button at bounding box center [220, 246] width 19 height 16
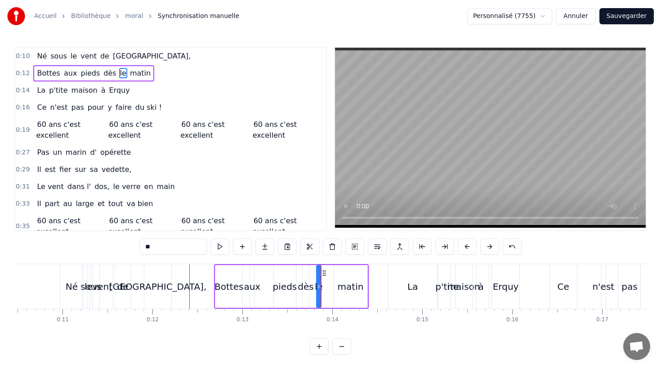
click at [365, 293] on div "matin" at bounding box center [350, 286] width 33 height 43
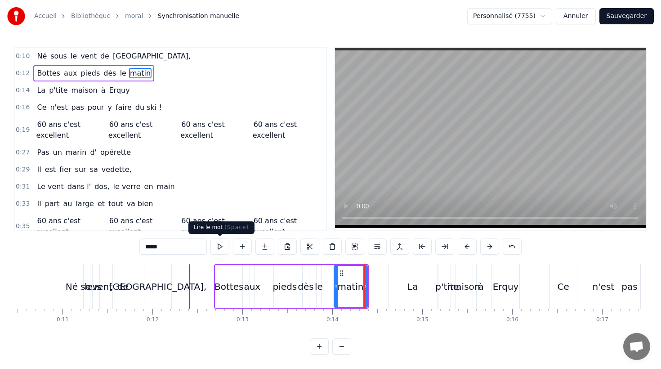
click at [220, 242] on button at bounding box center [220, 246] width 19 height 16
drag, startPoint x: 341, startPoint y: 271, endPoint x: 345, endPoint y: 271, distance: 4.5
click at [345, 271] on icon at bounding box center [345, 272] width 7 height 7
click at [218, 246] on button at bounding box center [220, 246] width 19 height 16
click at [423, 286] on div "La" at bounding box center [413, 286] width 49 height 45
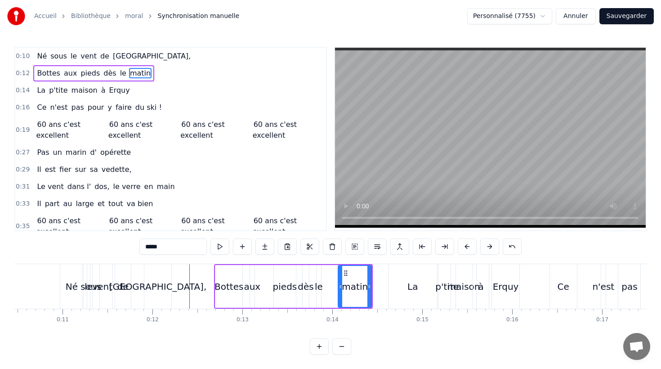
type input "**"
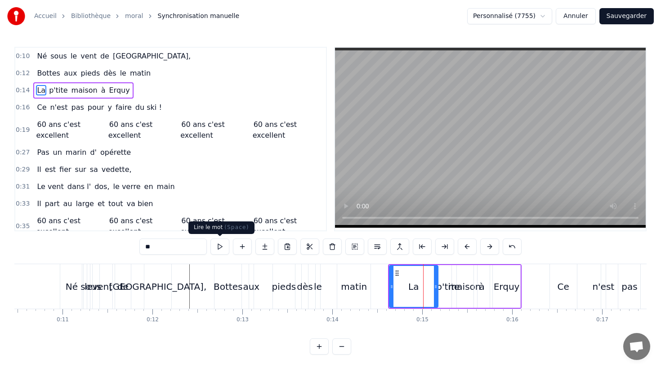
click at [218, 242] on button at bounding box center [220, 246] width 19 height 16
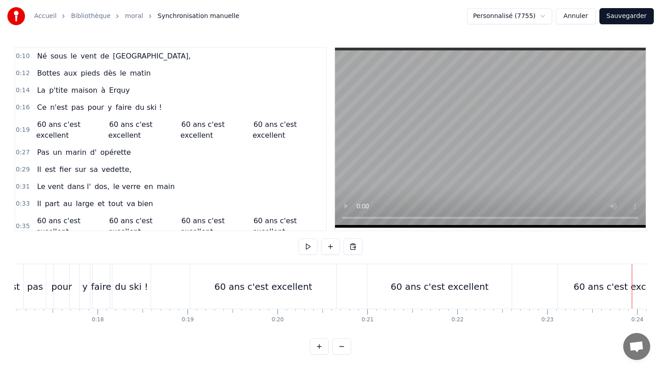
scroll to position [0, 1538]
drag, startPoint x: 301, startPoint y: 284, endPoint x: 315, endPoint y: 283, distance: 14.0
click at [304, 284] on div "60 ans c'est excellent" at bounding box center [262, 286] width 98 height 13
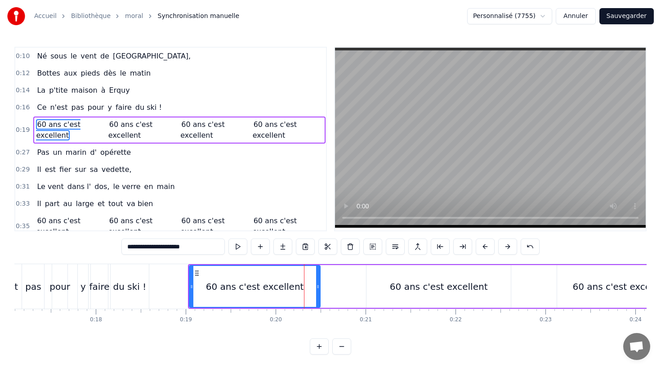
drag, startPoint x: 333, startPoint y: 285, endPoint x: 318, endPoint y: 285, distance: 15.3
click at [318, 285] on icon at bounding box center [318, 286] width 4 height 7
click at [509, 285] on div "60 ans c'est excellent" at bounding box center [439, 286] width 144 height 43
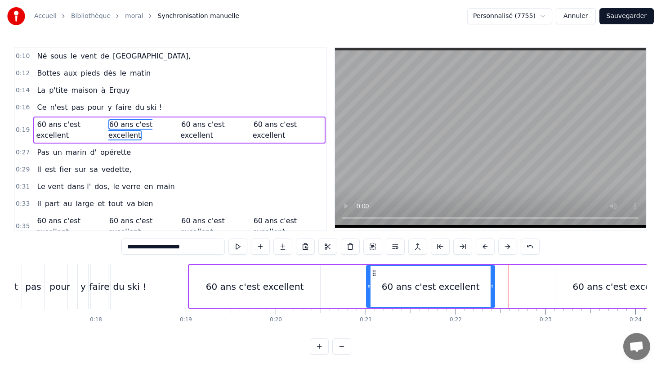
drag, startPoint x: 509, startPoint y: 285, endPoint x: 492, endPoint y: 286, distance: 17.6
click at [492, 286] on icon at bounding box center [493, 286] width 4 height 7
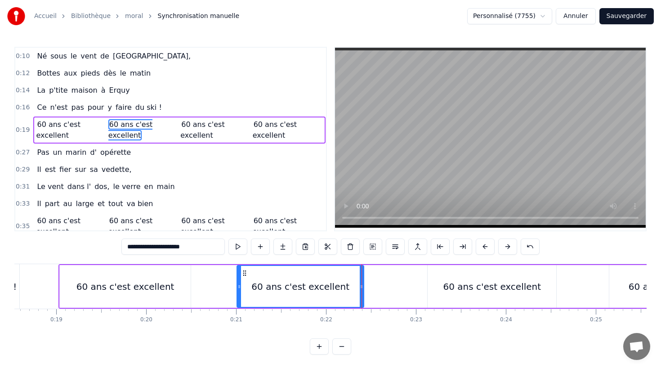
scroll to position [0, 1678]
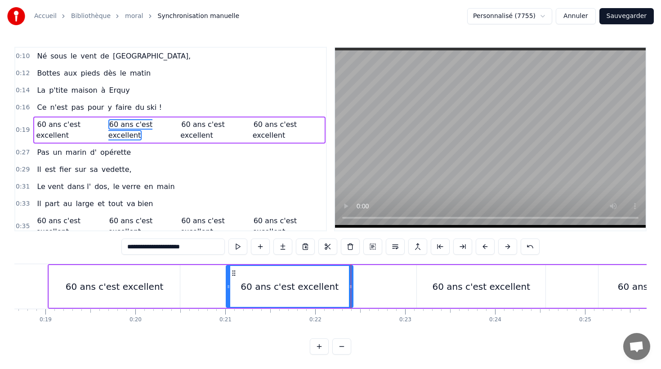
click at [546, 284] on div "60 ans c'est excellent" at bounding box center [482, 286] width 130 height 43
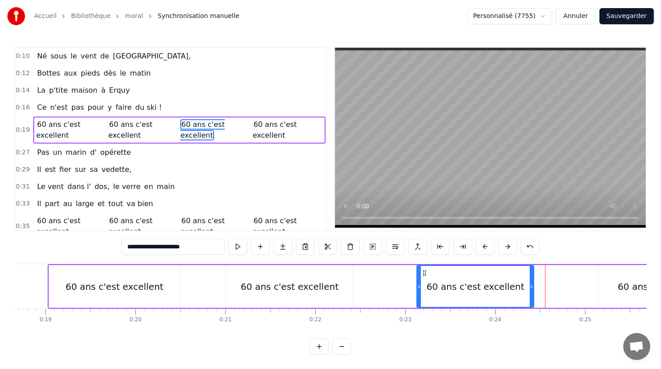
drag, startPoint x: 543, startPoint y: 285, endPoint x: 531, endPoint y: 285, distance: 11.7
click at [531, 285] on circle at bounding box center [531, 285] width 0 height 0
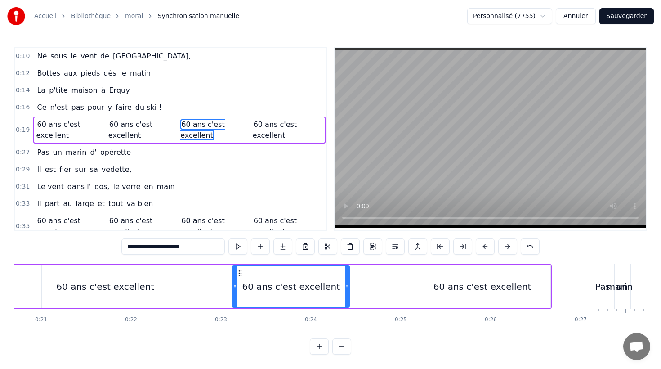
scroll to position [0, 1870]
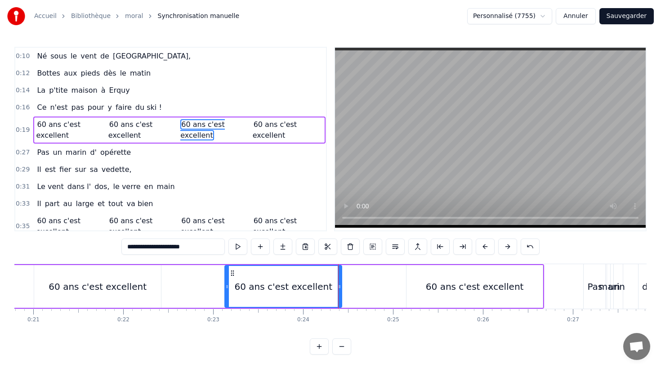
click at [531, 285] on div "60 ans c'est excellent" at bounding box center [475, 286] width 136 height 43
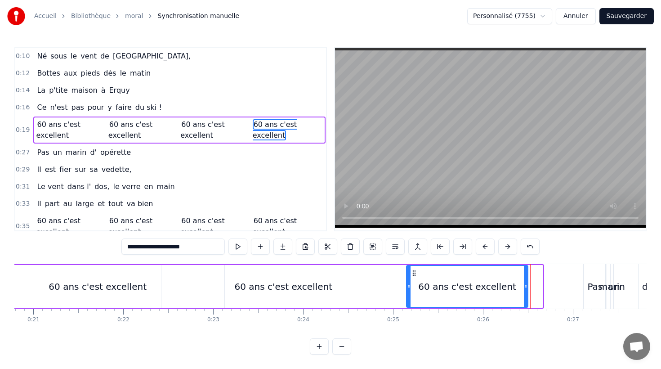
drag, startPoint x: 540, startPoint y: 284, endPoint x: 525, endPoint y: 286, distance: 14.9
click at [525, 286] on icon at bounding box center [526, 286] width 4 height 7
click at [386, 282] on div "60 ans c'est excellent 60 ans c'est excellent 60 ans c'est excellent 60 ans c'e…" at bounding box center [193, 286] width 674 height 45
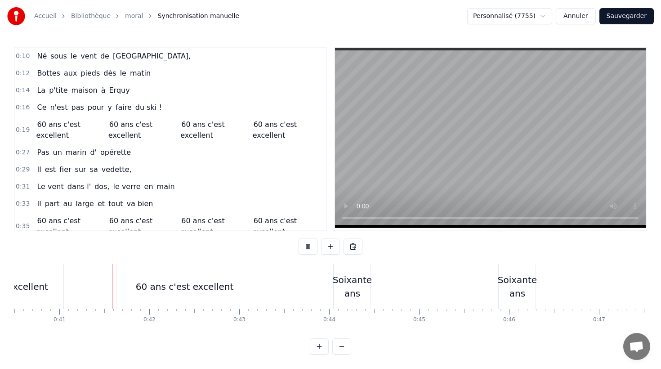
scroll to position [0, 3646]
click at [338, 281] on div "Soixante ans" at bounding box center [350, 286] width 39 height 27
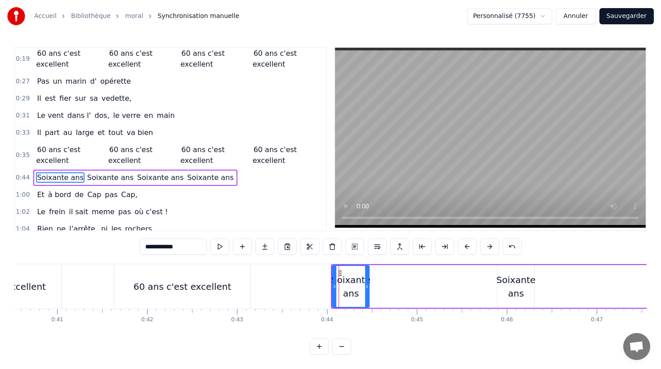
scroll to position [110, 0]
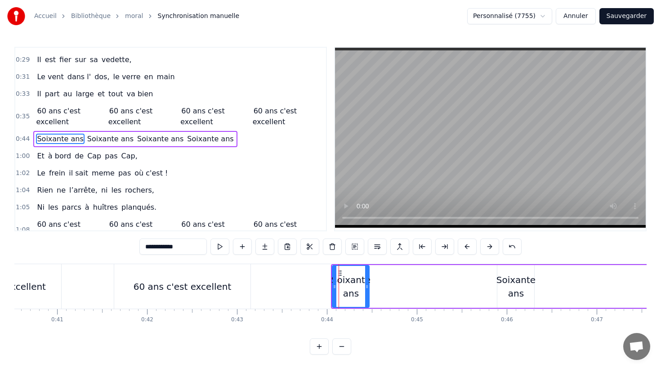
click at [333, 279] on div at bounding box center [335, 286] width 4 height 41
click at [333, 273] on div at bounding box center [335, 286] width 4 height 41
click at [384, 266] on div "Soixante ans Soixante ans Soixante ans Soixante ans" at bounding box center [637, 286] width 613 height 45
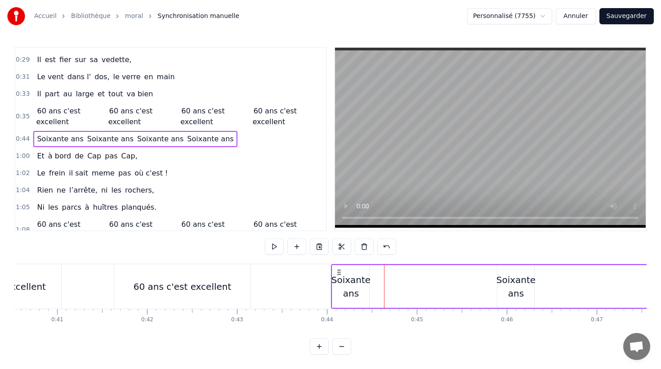
click at [398, 265] on div "Soixante ans Soixante ans Soixante ans Soixante ans" at bounding box center [637, 286] width 613 height 45
click at [384, 264] on div "Soixante ans Soixante ans Soixante ans Soixante ans" at bounding box center [637, 286] width 613 height 45
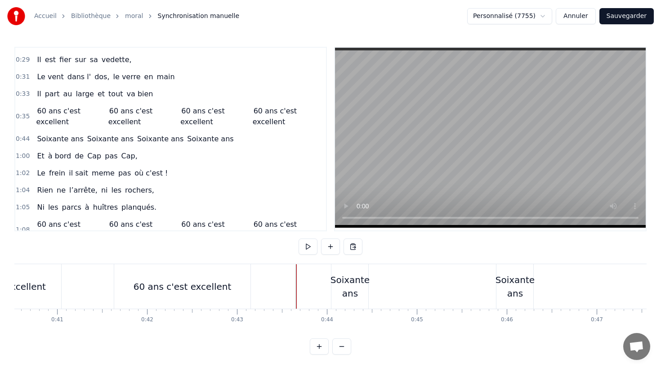
click at [327, 248] on button at bounding box center [330, 246] width 19 height 16
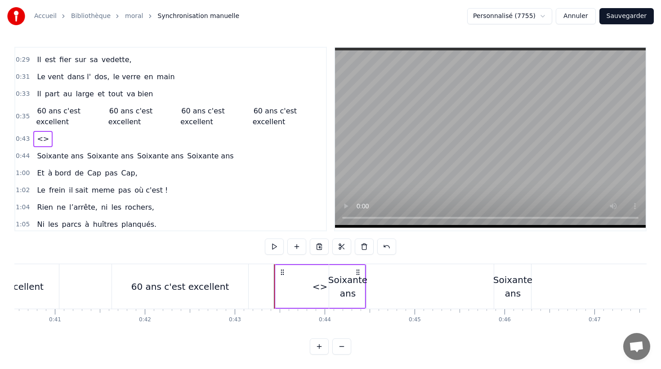
scroll to position [0, 3644]
click at [366, 291] on div "Soixante ans" at bounding box center [351, 286] width 39 height 27
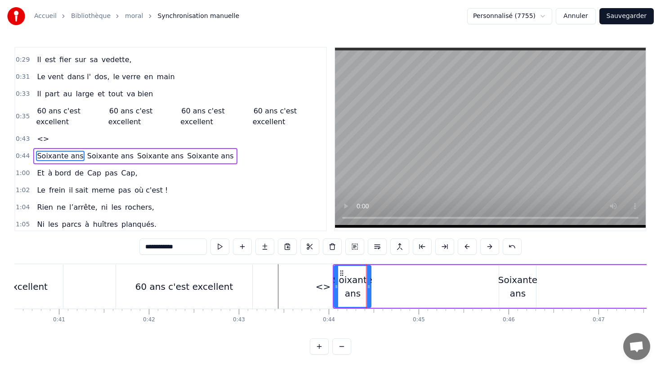
scroll to position [125, 0]
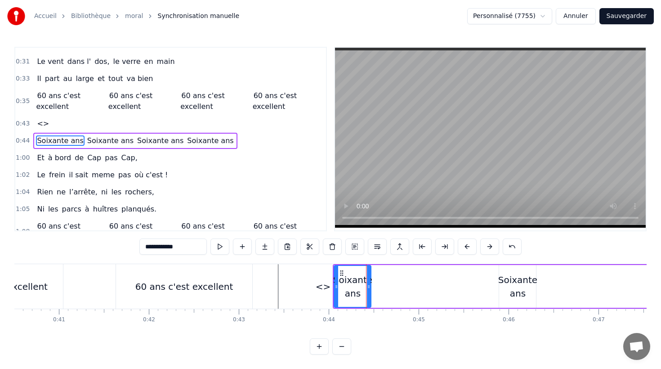
click at [298, 290] on div "<>" at bounding box center [323, 286] width 89 height 45
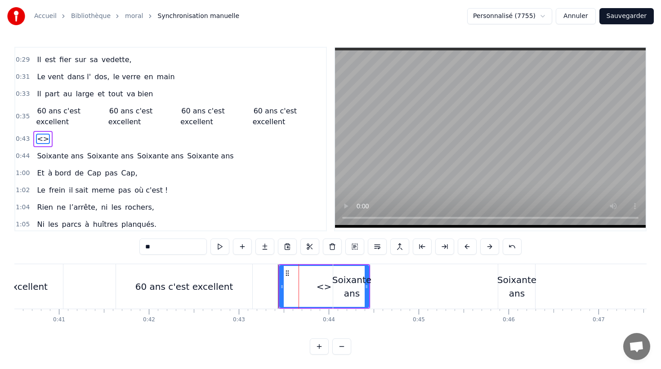
scroll to position [0, 3645]
drag, startPoint x: 368, startPoint y: 285, endPoint x: 333, endPoint y: 287, distance: 34.2
click at [347, 286] on div "Soixante ans" at bounding box center [351, 286] width 39 height 27
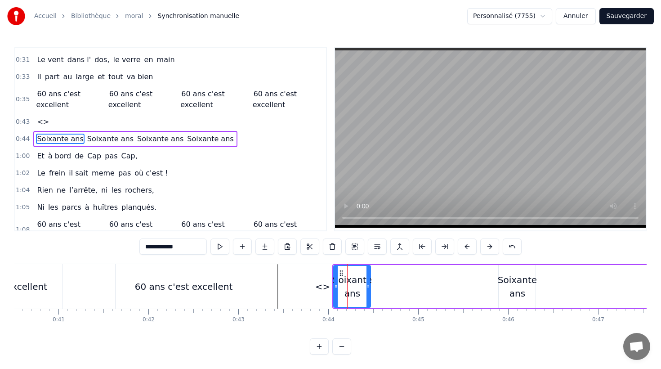
click at [286, 287] on div "<>" at bounding box center [322, 286] width 89 height 45
type input "**"
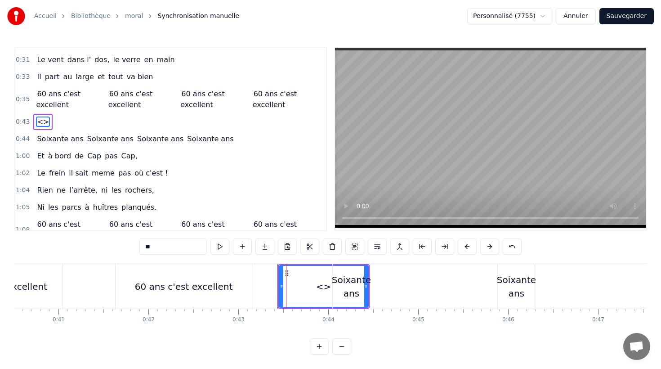
scroll to position [110, 0]
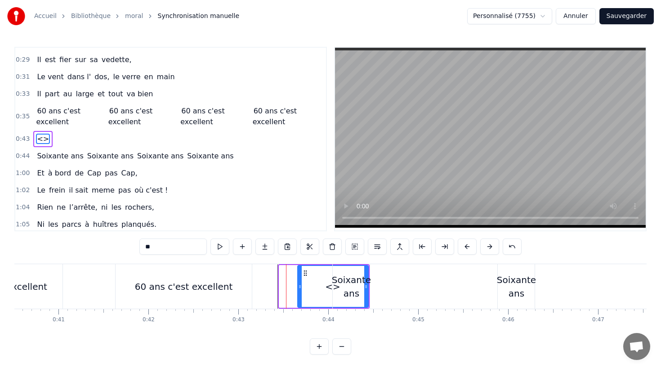
drag, startPoint x: 282, startPoint y: 287, endPoint x: 301, endPoint y: 287, distance: 18.5
click at [301, 287] on icon at bounding box center [300, 286] width 4 height 7
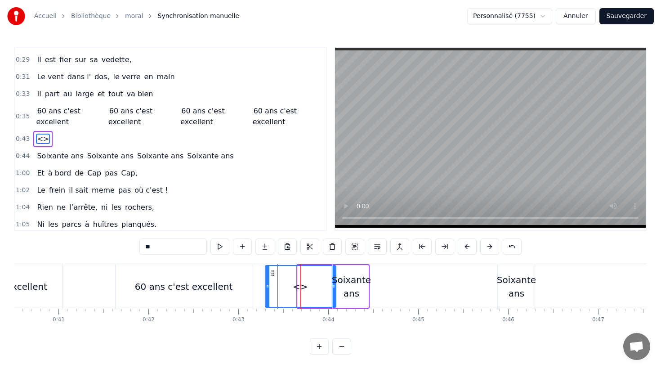
drag, startPoint x: 305, startPoint y: 274, endPoint x: 272, endPoint y: 276, distance: 33.8
click at [272, 276] on icon at bounding box center [272, 272] width 7 height 7
drag, startPoint x: 266, startPoint y: 288, endPoint x: 301, endPoint y: 284, distance: 34.8
click at [299, 288] on icon at bounding box center [298, 286] width 4 height 7
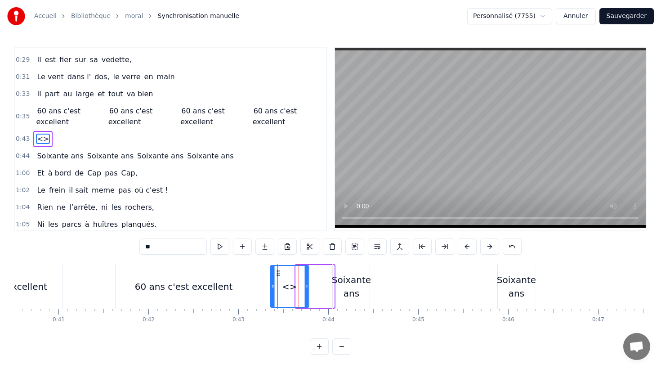
drag, startPoint x: 302, startPoint y: 272, endPoint x: 272, endPoint y: 275, distance: 30.3
click at [274, 275] on icon at bounding box center [277, 272] width 7 height 7
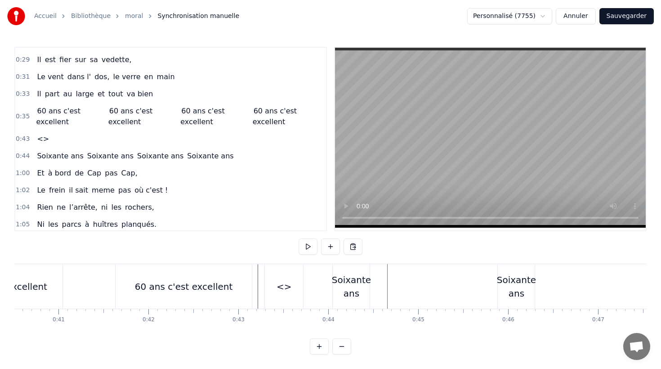
click at [274, 287] on div "<>" at bounding box center [284, 286] width 38 height 45
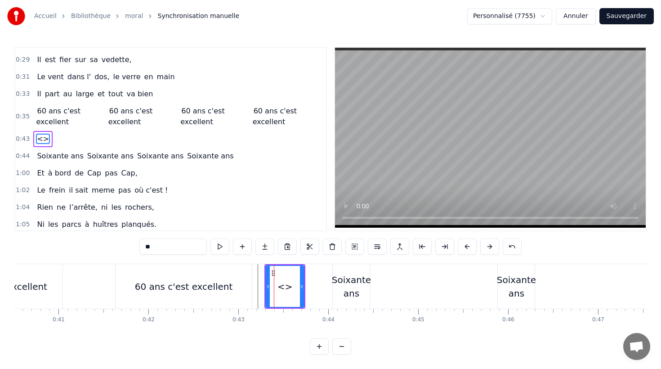
click at [289, 286] on div "<>" at bounding box center [285, 286] width 15 height 13
click at [42, 139] on span "<>" at bounding box center [43, 139] width 14 height 10
drag, startPoint x: 158, startPoint y: 246, endPoint x: 134, endPoint y: 246, distance: 24.3
click at [134, 246] on div "0:10 Né sous le vent de Bretagne, 0:12 Bottes aux pieds dès le matin 0:14 La p'…" at bounding box center [330, 201] width 632 height 308
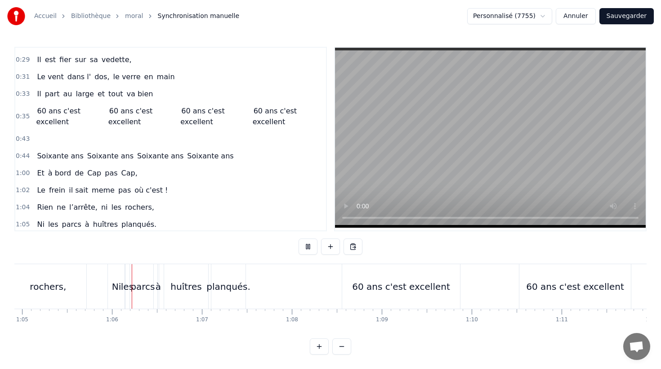
scroll to position [0, 5850]
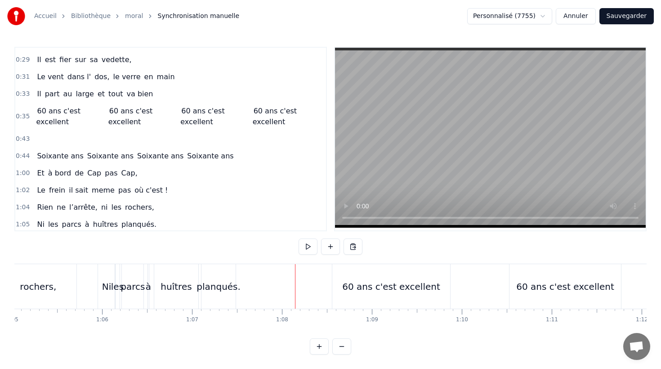
click at [226, 288] on div "planqués." at bounding box center [219, 286] width 44 height 13
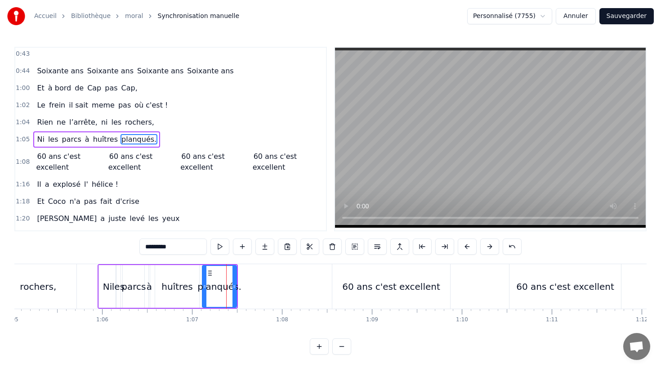
scroll to position [195, 0]
click at [221, 247] on button at bounding box center [220, 246] width 19 height 16
drag, startPoint x: 209, startPoint y: 271, endPoint x: 218, endPoint y: 267, distance: 9.9
click at [215, 271] on circle at bounding box center [215, 271] width 0 height 0
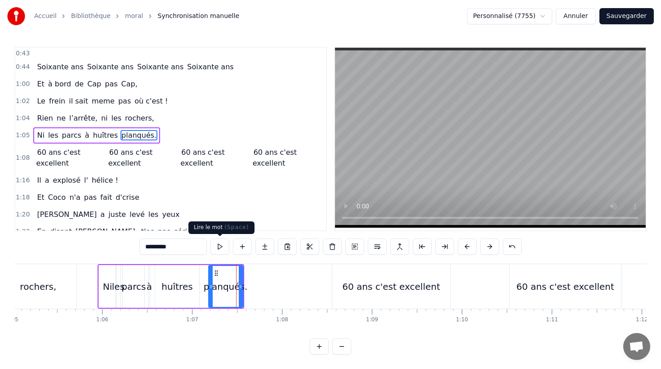
click at [221, 247] on button at bounding box center [220, 246] width 19 height 16
drag, startPoint x: 215, startPoint y: 270, endPoint x: 222, endPoint y: 263, distance: 9.9
click at [224, 271] on icon at bounding box center [223, 272] width 7 height 7
click at [218, 247] on button at bounding box center [220, 246] width 19 height 16
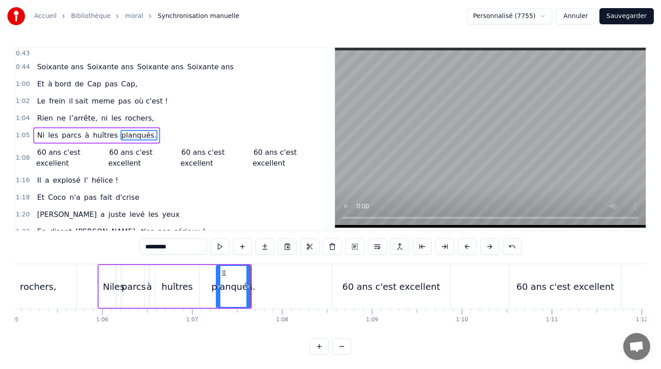
click at [218, 247] on button at bounding box center [220, 246] width 19 height 16
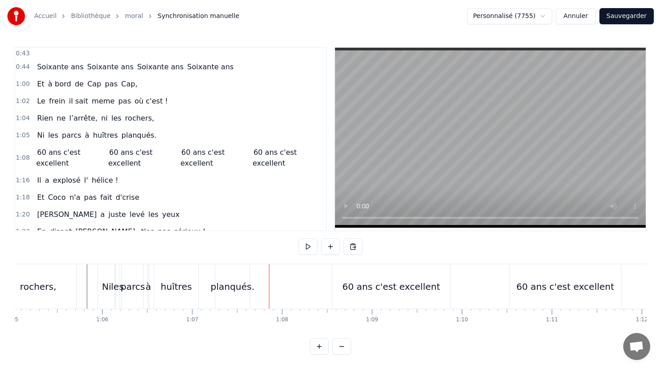
click at [177, 289] on div "huîtres" at bounding box center [176, 286] width 31 height 13
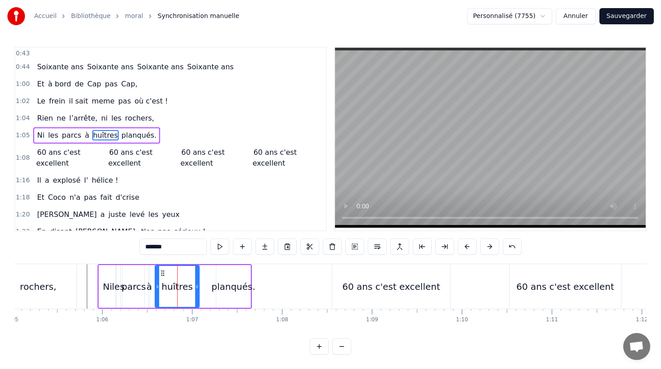
scroll to position [188, 0]
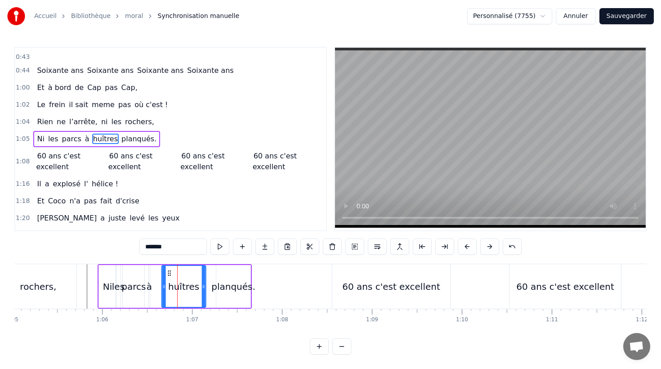
drag, startPoint x: 163, startPoint y: 272, endPoint x: 170, endPoint y: 273, distance: 6.8
click at [170, 273] on icon at bounding box center [169, 272] width 7 height 7
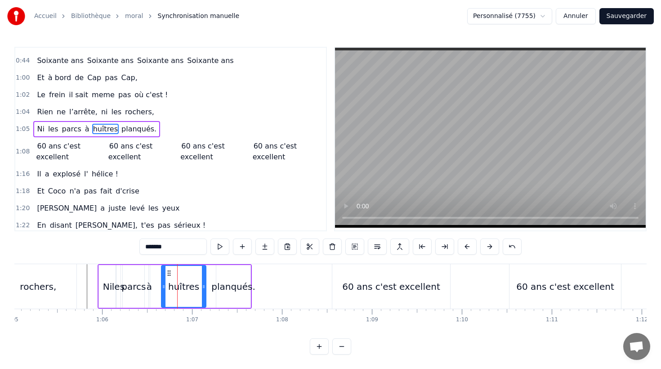
scroll to position [0, 5842]
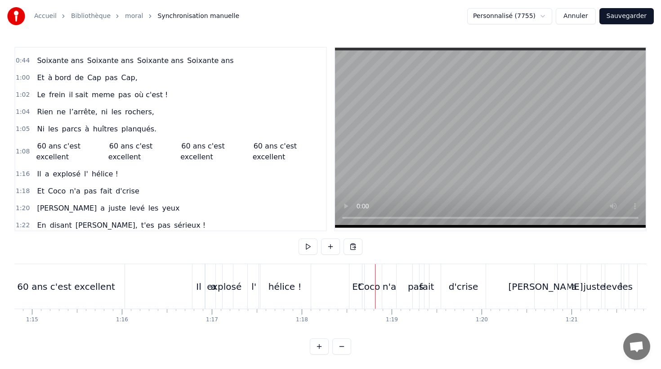
scroll to position [0, 6721]
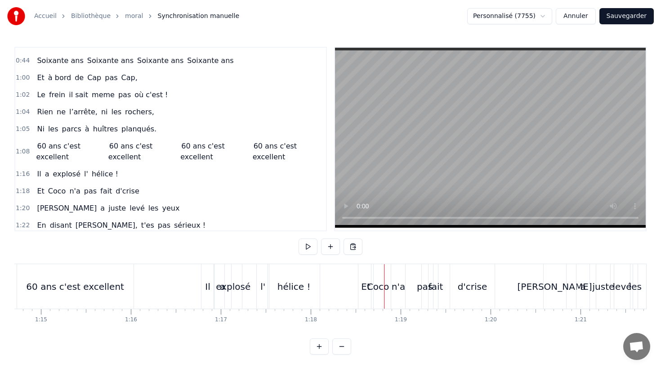
click at [238, 284] on div "explosé" at bounding box center [233, 286] width 35 height 13
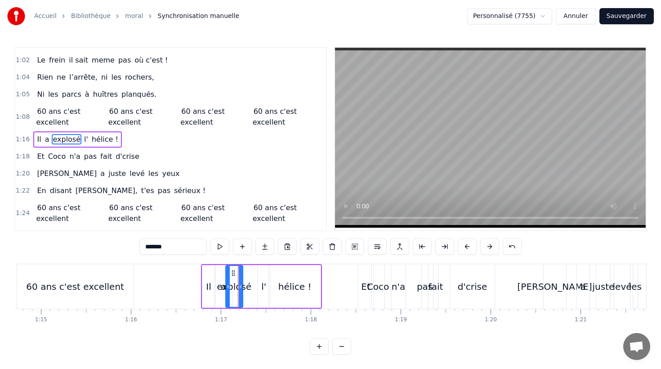
scroll to position [223, 0]
click at [234, 275] on circle at bounding box center [234, 275] width 0 height 0
click at [229, 272] on icon at bounding box center [229, 272] width 7 height 7
click at [116, 275] on div "60 ans c'est excellent" at bounding box center [75, 286] width 117 height 45
type input "**********"
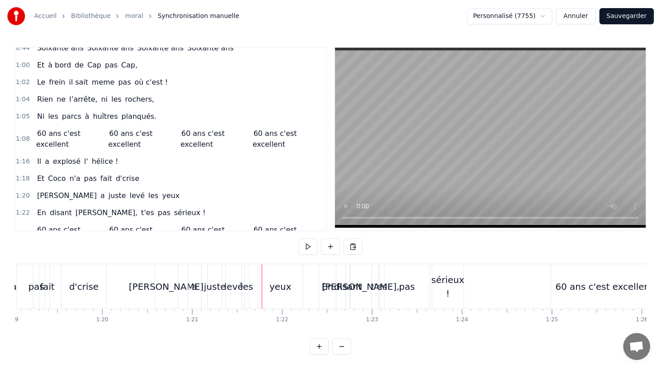
scroll to position [0, 7106]
click at [169, 280] on div "[PERSON_NAME]" at bounding box center [170, 286] width 75 height 13
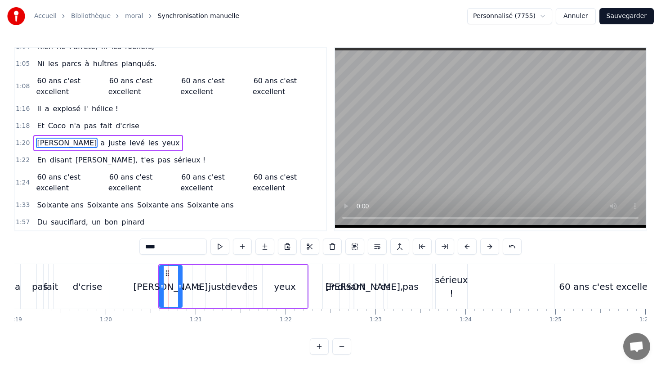
scroll to position [257, 0]
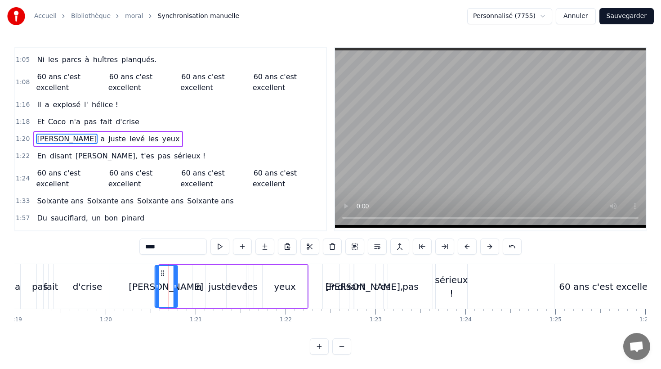
drag, startPoint x: 166, startPoint y: 272, endPoint x: 161, endPoint y: 272, distance: 4.9
click at [161, 272] on icon at bounding box center [162, 272] width 7 height 7
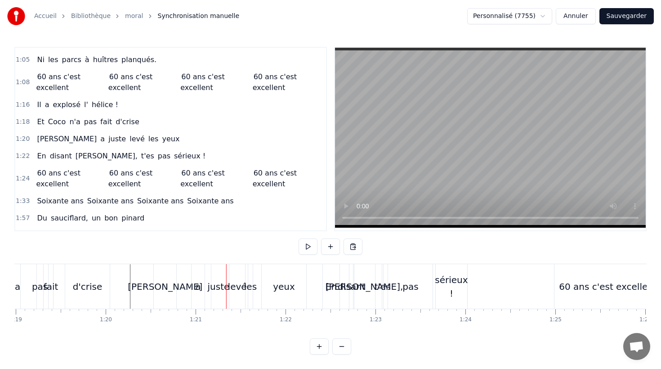
click at [158, 284] on div "[PERSON_NAME]" at bounding box center [165, 286] width 75 height 13
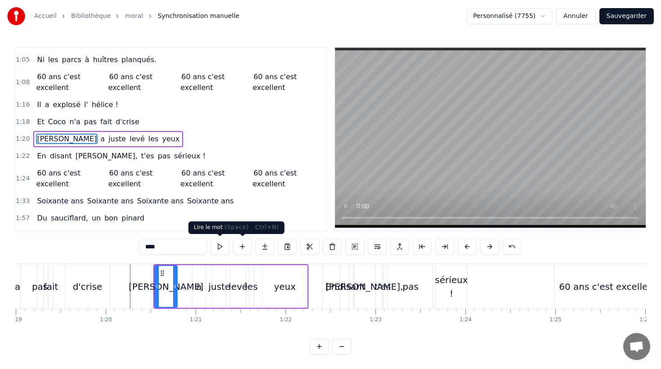
click at [224, 246] on button at bounding box center [220, 246] width 19 height 16
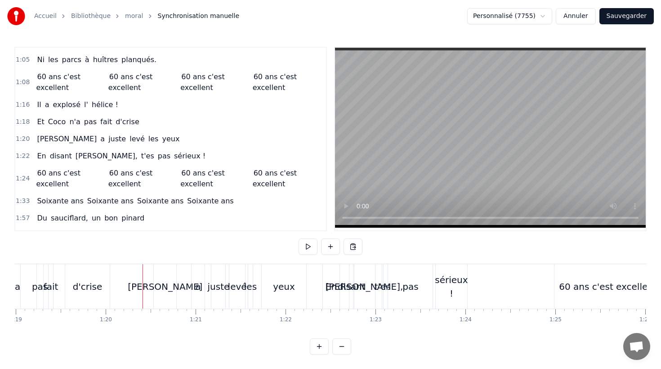
click at [194, 281] on div "a" at bounding box center [198, 286] width 13 height 45
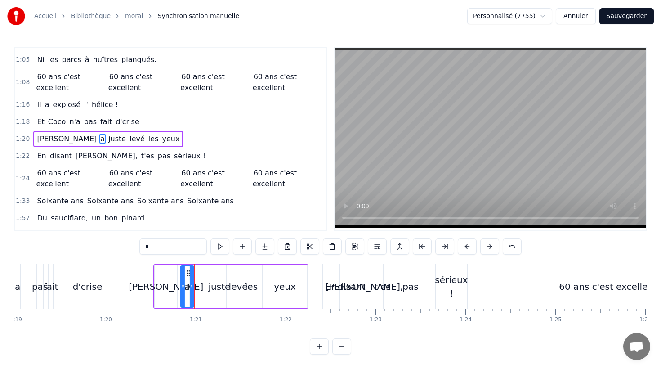
drag, startPoint x: 200, startPoint y: 273, endPoint x: 188, endPoint y: 273, distance: 11.7
click at [188, 273] on icon at bounding box center [188, 272] width 7 height 7
click at [217, 274] on div "juste" at bounding box center [219, 286] width 14 height 43
type input "*****"
drag, startPoint x: 221, startPoint y: 273, endPoint x: 211, endPoint y: 273, distance: 9.5
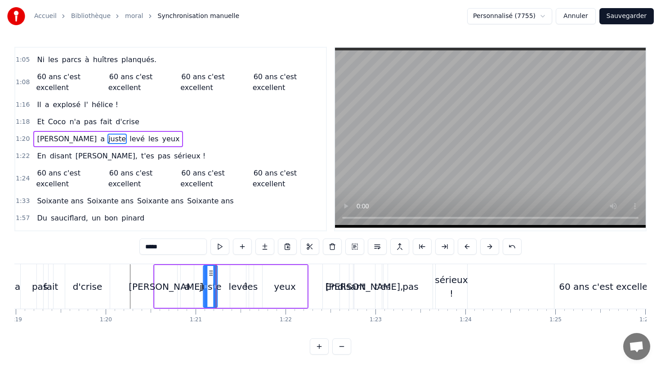
click at [212, 273] on circle at bounding box center [212, 273] width 0 height 0
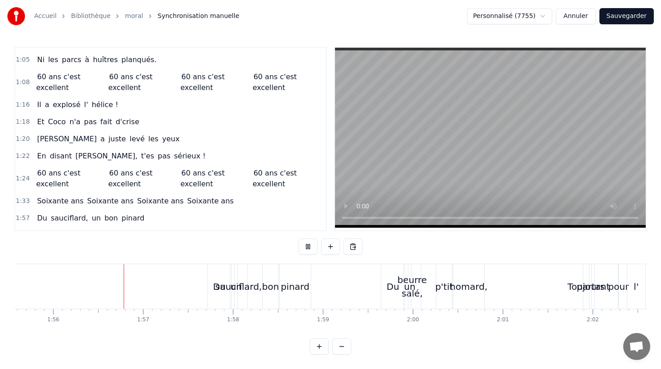
scroll to position [0, 10407]
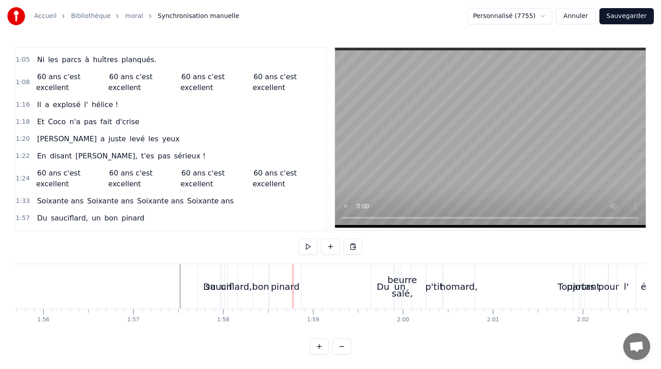
click at [256, 287] on div "bon" at bounding box center [260, 286] width 17 height 13
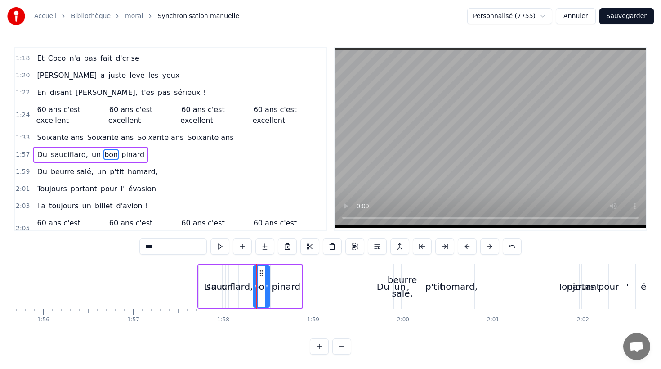
scroll to position [336, 0]
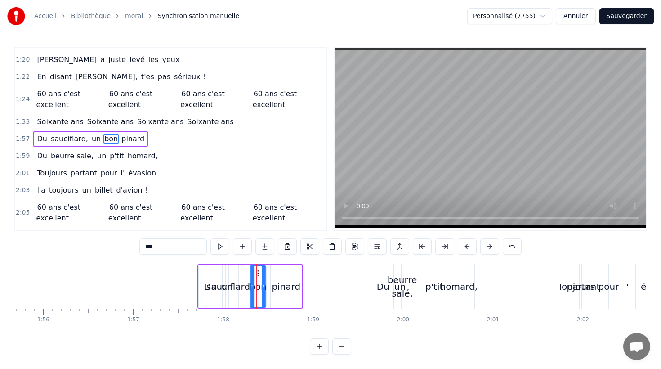
click at [257, 273] on circle at bounding box center [257, 273] width 0 height 0
click at [273, 274] on div "pinard" at bounding box center [286, 286] width 31 height 43
type input "******"
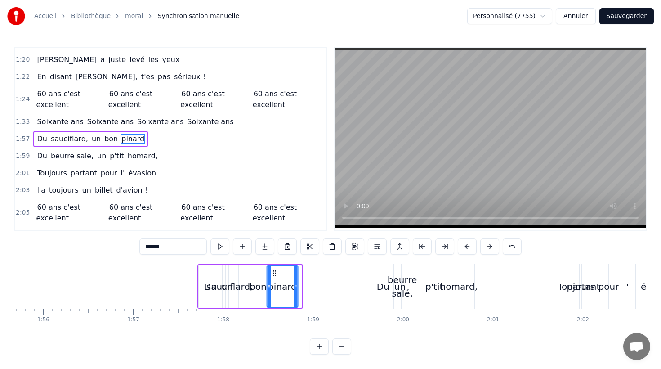
drag, startPoint x: 277, startPoint y: 273, endPoint x: 233, endPoint y: 272, distance: 44.1
click at [273, 272] on icon at bounding box center [274, 272] width 7 height 7
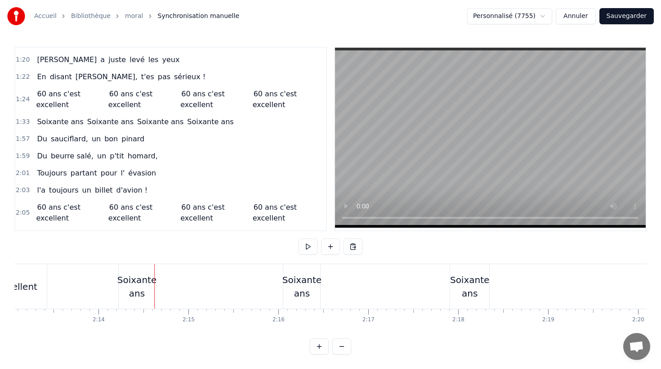
scroll to position [0, 11965]
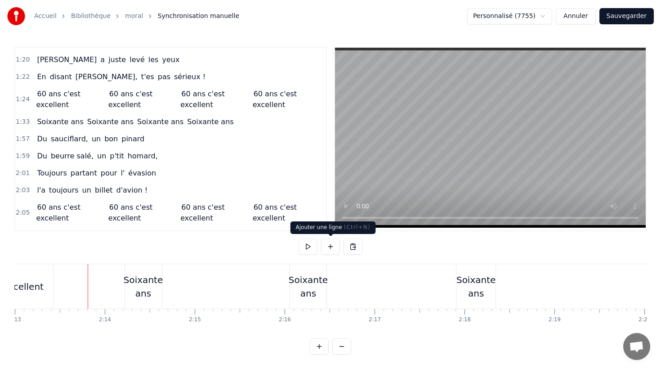
click at [334, 247] on button at bounding box center [330, 246] width 19 height 16
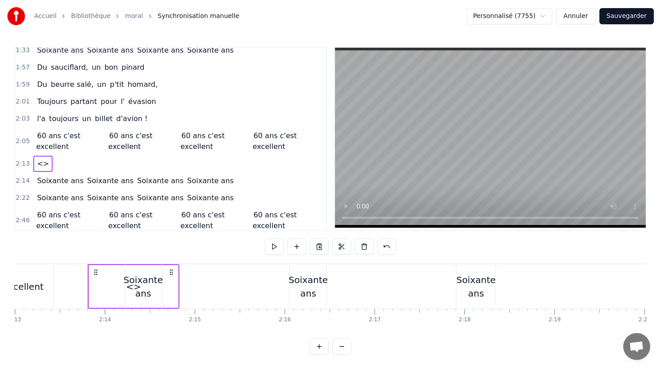
scroll to position [412, 0]
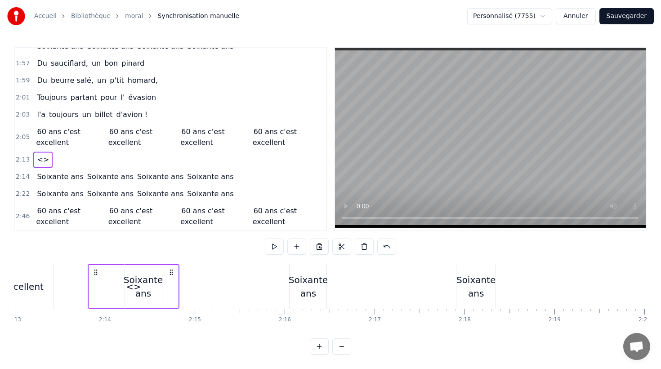
click at [44, 161] on span "<>" at bounding box center [43, 159] width 14 height 10
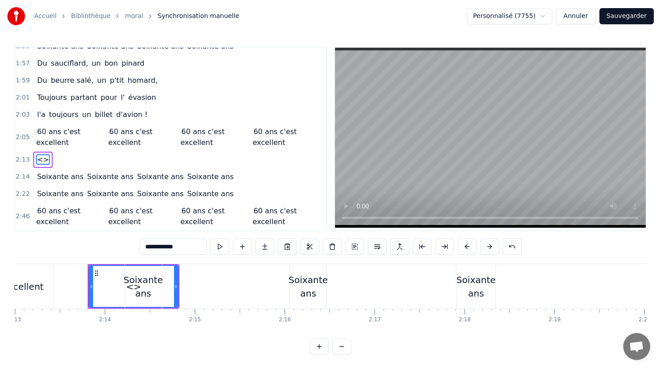
scroll to position [395, 0]
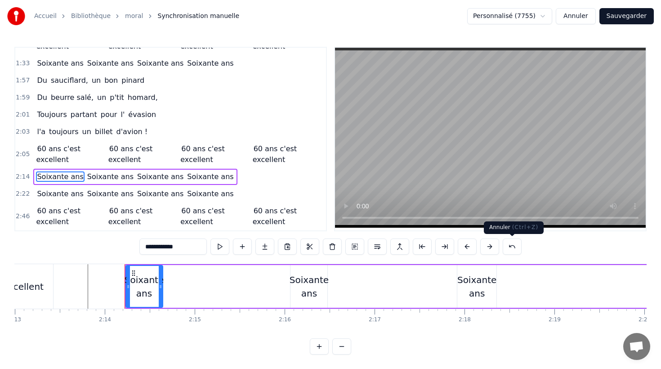
click at [507, 247] on button at bounding box center [512, 246] width 19 height 16
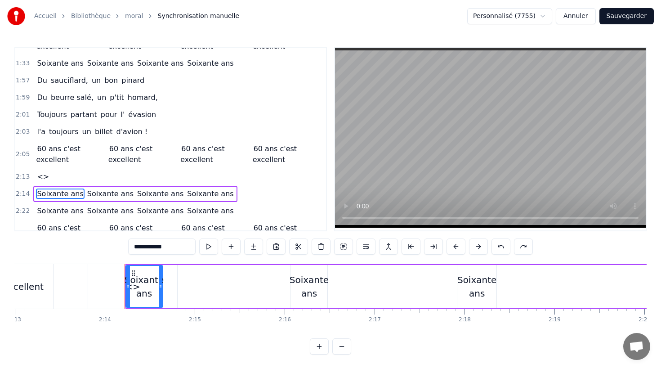
scroll to position [412, 0]
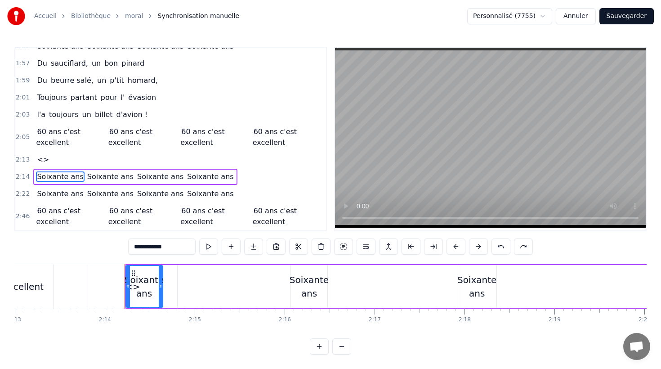
click at [43, 163] on span "<>" at bounding box center [43, 159] width 14 height 10
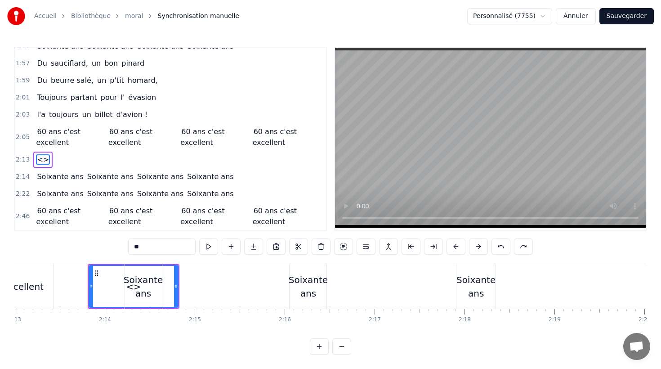
click at [162, 248] on input "**" at bounding box center [161, 246] width 67 height 16
type input "*"
click at [173, 284] on div "Soixante ans Soixante ans Soixante ans Soixante ans" at bounding box center [431, 286] width 613 height 45
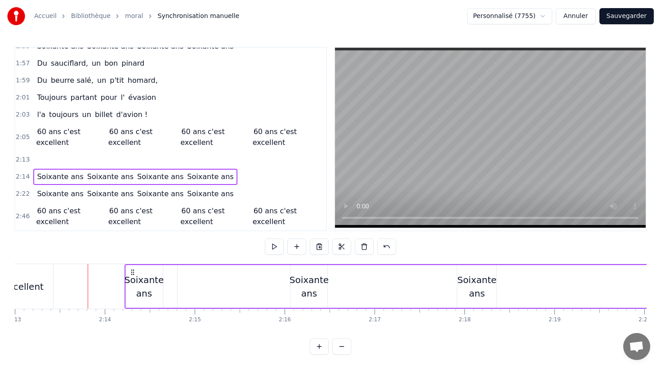
click at [150, 289] on div "Soixante ans" at bounding box center [144, 286] width 39 height 27
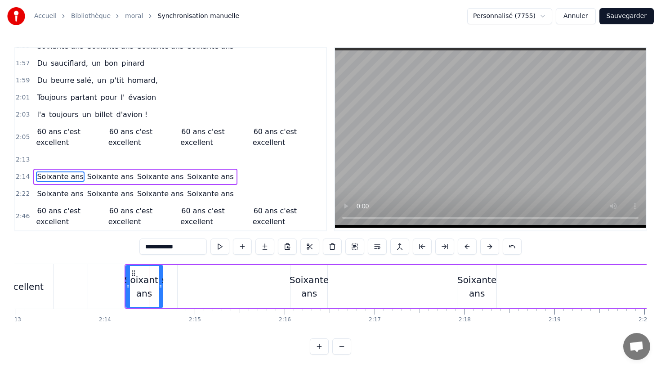
click at [311, 287] on div "Soixante ans" at bounding box center [309, 286] width 39 height 27
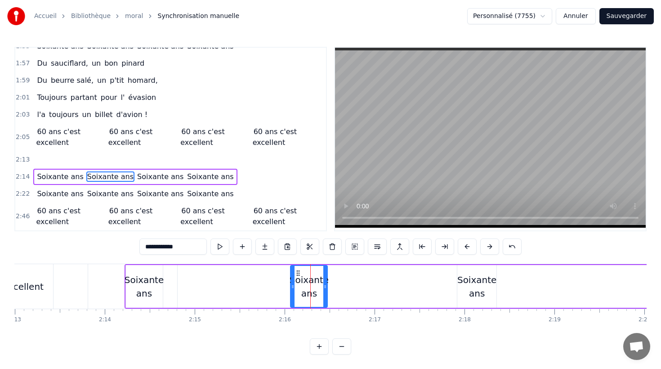
click at [100, 283] on div at bounding box center [132, 286] width 89 height 45
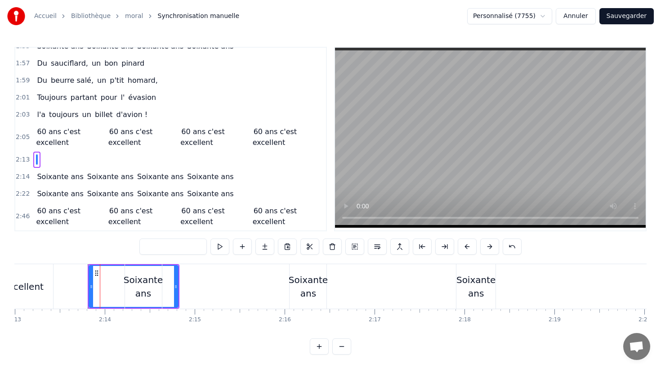
drag, startPoint x: 99, startPoint y: 286, endPoint x: 115, endPoint y: 287, distance: 16.2
click at [115, 287] on div at bounding box center [134, 286] width 88 height 41
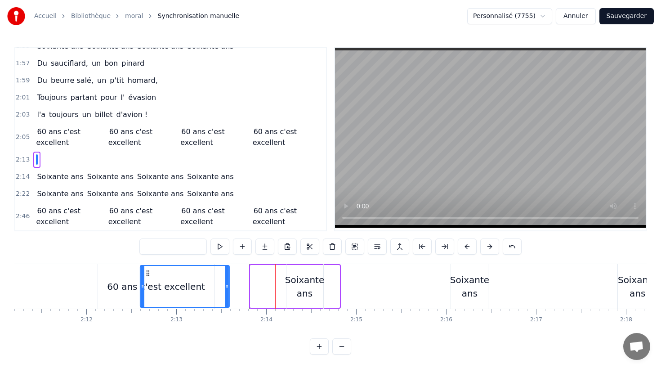
scroll to position [0, 11803]
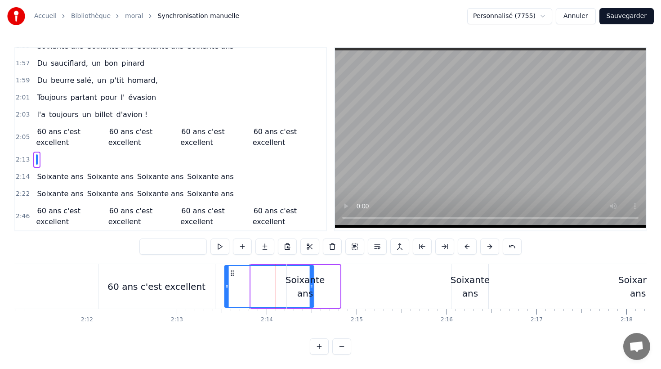
drag, startPoint x: 97, startPoint y: 273, endPoint x: 233, endPoint y: 288, distance: 136.2
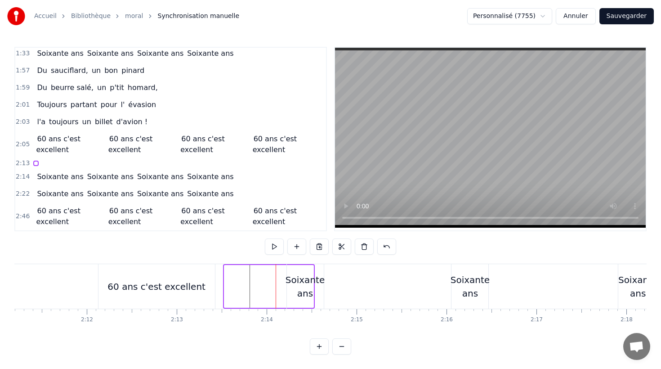
scroll to position [405, 0]
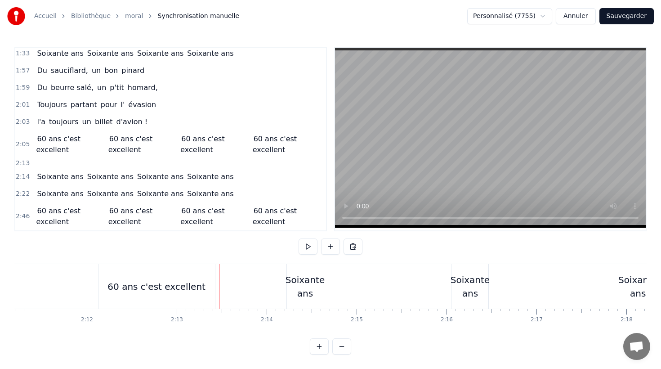
click at [226, 287] on div at bounding box center [268, 286] width 90 height 45
click at [226, 286] on div at bounding box center [269, 286] width 90 height 43
click at [266, 266] on div at bounding box center [269, 286] width 90 height 43
click at [267, 265] on div at bounding box center [269, 286] width 92 height 45
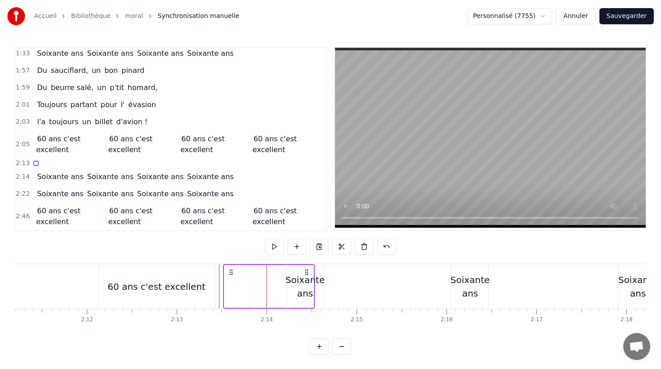
click at [224, 289] on div at bounding box center [269, 286] width 92 height 45
click at [224, 289] on div at bounding box center [224, 286] width 0 height 45
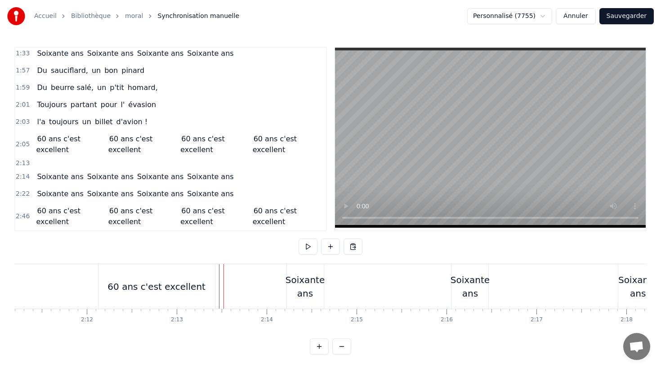
click at [229, 289] on div at bounding box center [268, 286] width 90 height 45
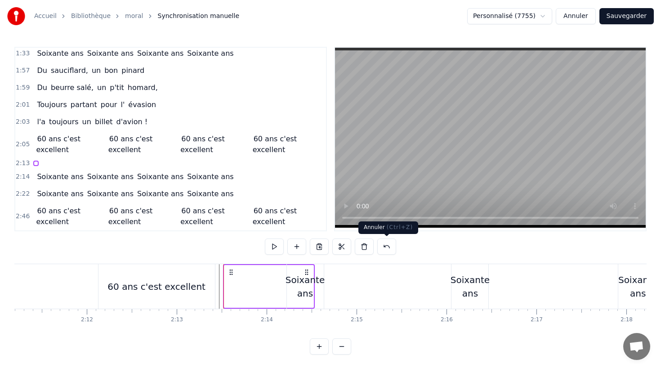
click at [385, 247] on button at bounding box center [386, 246] width 19 height 16
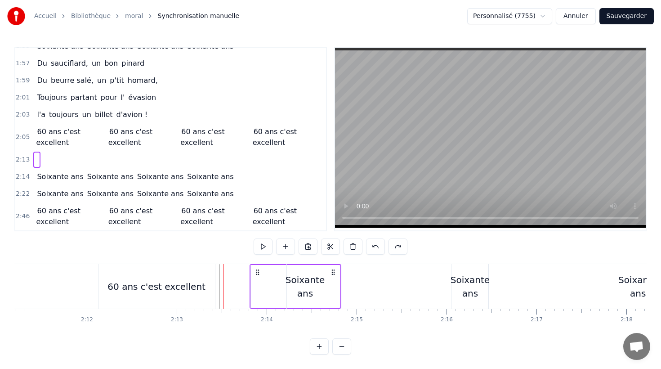
click at [385, 247] on div at bounding box center [331, 246] width 154 height 16
click at [374, 247] on button at bounding box center [375, 246] width 19 height 16
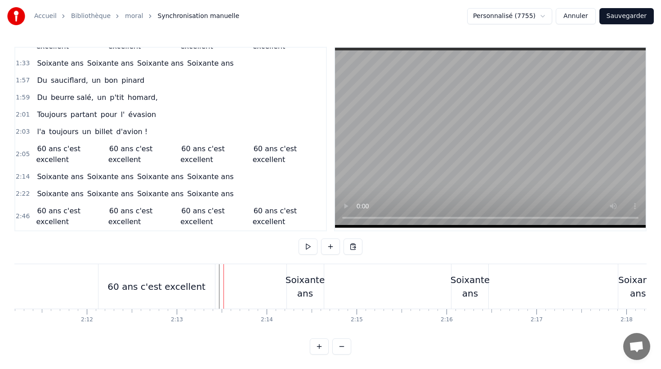
scroll to position [395, 0]
click at [327, 247] on button at bounding box center [330, 246] width 19 height 16
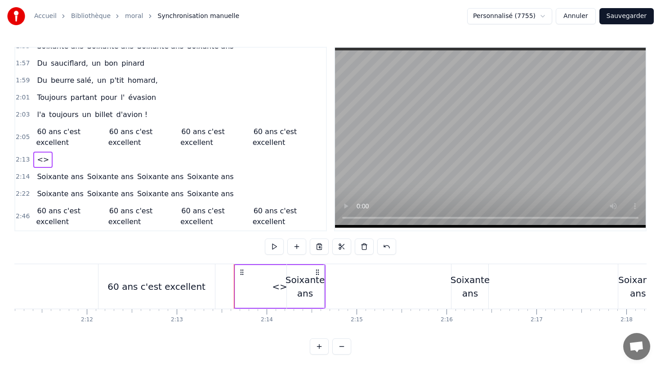
drag, startPoint x: 323, startPoint y: 283, endPoint x: 306, endPoint y: 283, distance: 16.7
click at [306, 283] on div "Soixante ans" at bounding box center [306, 286] width 38 height 45
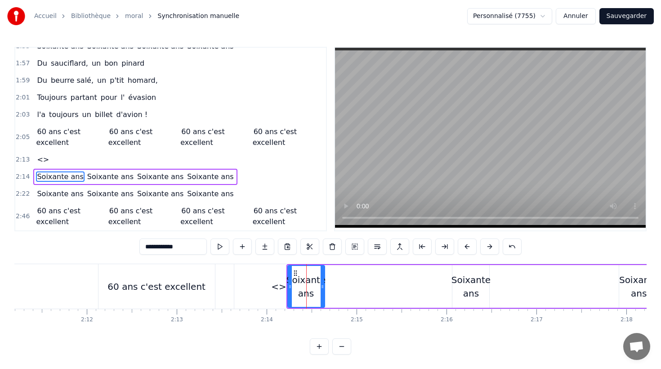
click at [264, 273] on div "<>" at bounding box center [278, 286] width 89 height 45
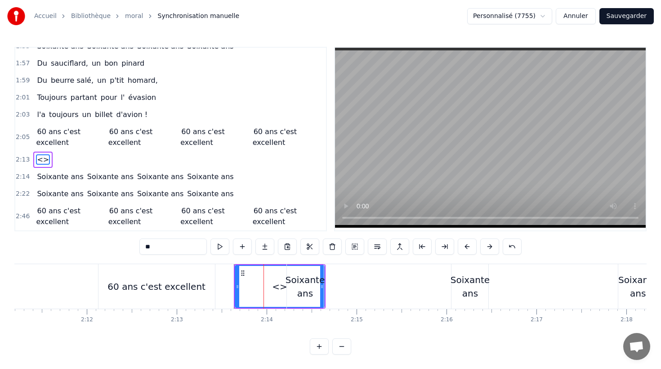
click at [323, 287] on div "Soixante ans" at bounding box center [306, 286] width 38 height 45
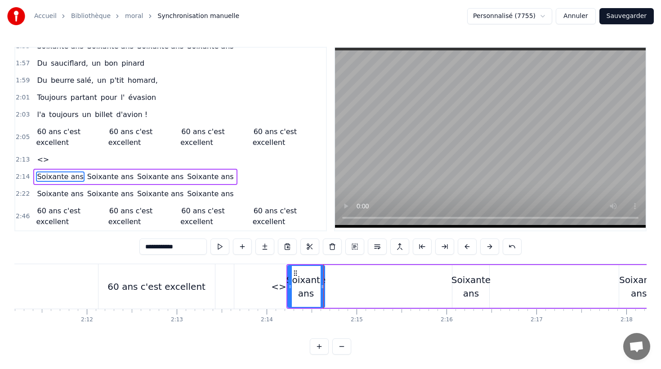
click at [272, 282] on div "<>" at bounding box center [278, 286] width 89 height 45
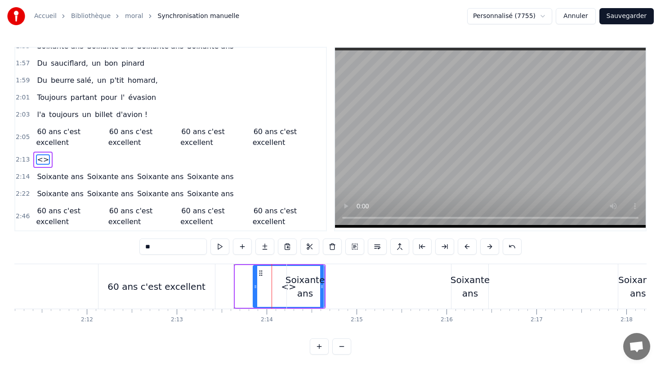
drag, startPoint x: 237, startPoint y: 286, endPoint x: 261, endPoint y: 281, distance: 24.7
click at [260, 285] on div "<>" at bounding box center [289, 286] width 70 height 41
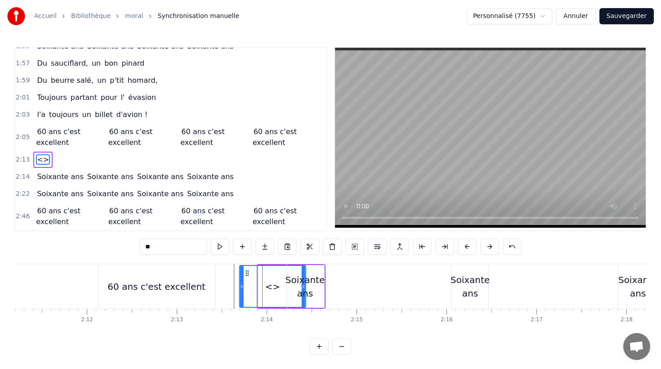
drag, startPoint x: 265, startPoint y: 274, endPoint x: 247, endPoint y: 275, distance: 18.9
click at [247, 275] on icon at bounding box center [247, 272] width 7 height 7
drag, startPoint x: 242, startPoint y: 285, endPoint x: 260, endPoint y: 285, distance: 18.0
click at [258, 286] on icon at bounding box center [257, 286] width 4 height 7
drag, startPoint x: 264, startPoint y: 274, endPoint x: 238, endPoint y: 277, distance: 26.3
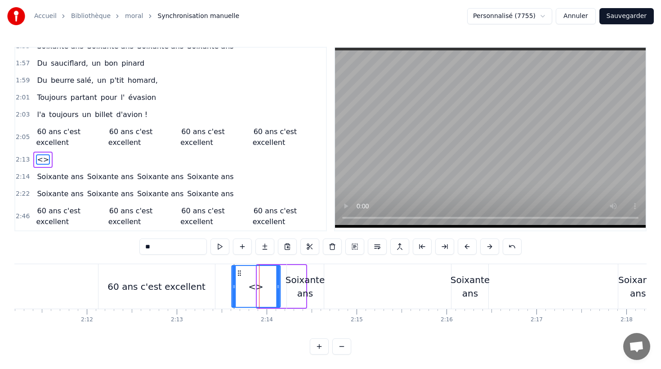
click at [238, 277] on div "<>" at bounding box center [256, 286] width 48 height 41
drag, startPoint x: 234, startPoint y: 286, endPoint x: 246, endPoint y: 286, distance: 11.7
click at [245, 286] on icon at bounding box center [244, 286] width 4 height 7
drag, startPoint x: 251, startPoint y: 274, endPoint x: 235, endPoint y: 275, distance: 15.3
click at [235, 275] on icon at bounding box center [235, 272] width 7 height 7
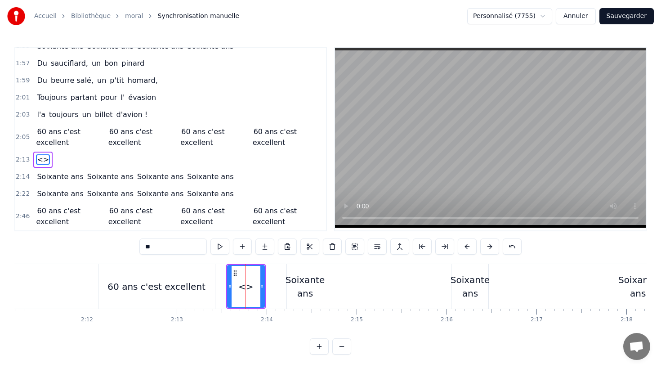
click at [175, 247] on input "**" at bounding box center [172, 246] width 67 height 16
type input "*"
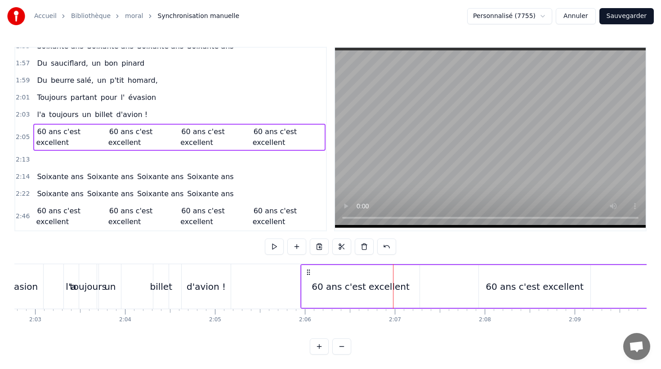
scroll to position [0, 11016]
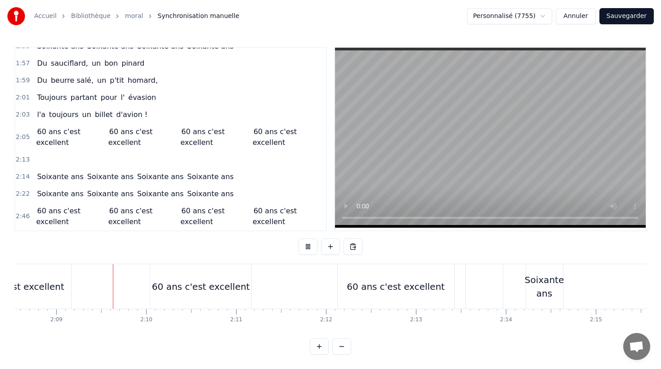
scroll to position [0, 11565]
click at [645, 18] on button "Sauvegarder" at bounding box center [627, 16] width 54 height 16
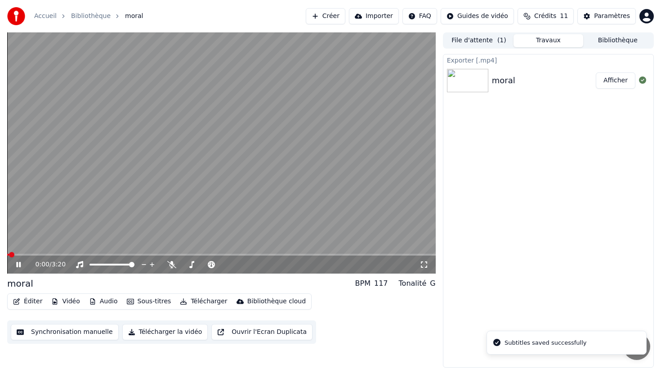
click at [50, 332] on button "Synchronisation manuelle" at bounding box center [65, 332] width 108 height 16
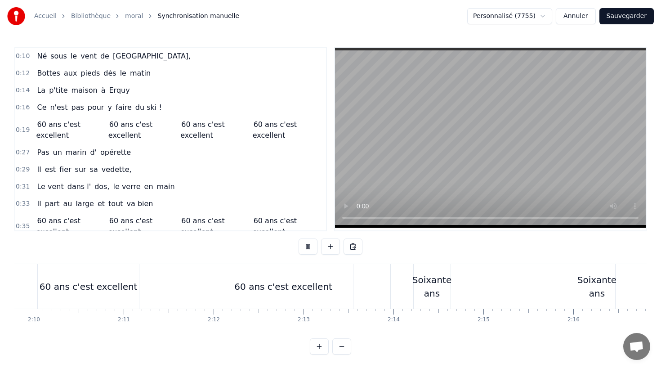
scroll to position [0, 11682]
click at [351, 292] on div at bounding box center [366, 286] width 37 height 45
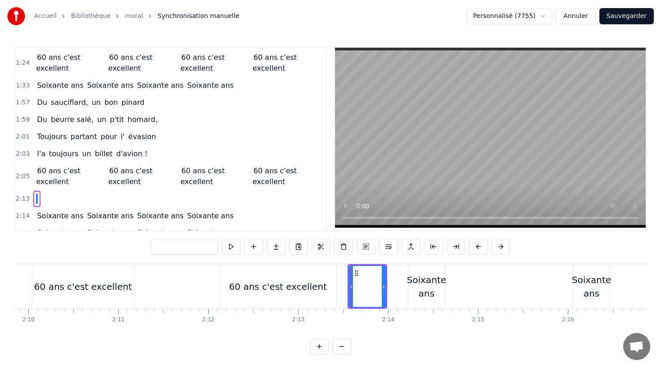
scroll to position [412, 0]
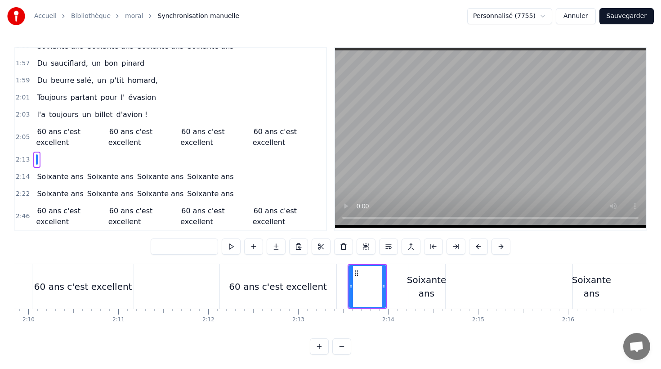
click at [364, 284] on div at bounding box center [368, 286] width 36 height 41
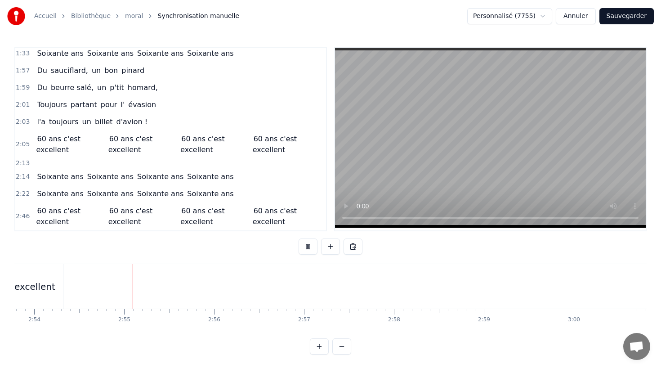
scroll to position [0, 15637]
click at [611, 18] on button "Sauvegarder" at bounding box center [627, 16] width 54 height 16
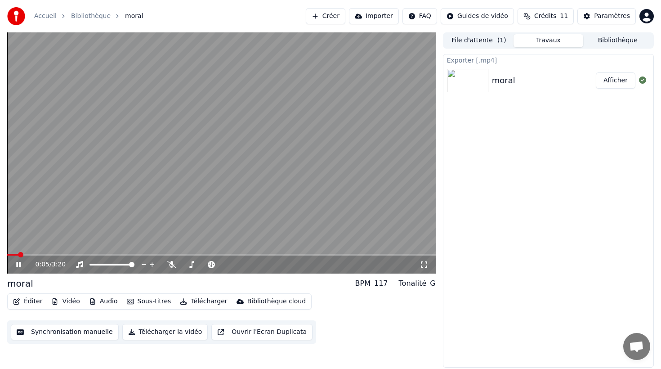
click at [20, 264] on icon at bounding box center [18, 264] width 4 height 5
click at [182, 334] on button "Télécharger la vidéo" at bounding box center [165, 332] width 86 height 16
click at [18, 286] on div "moral" at bounding box center [20, 283] width 26 height 13
